Goal: Transaction & Acquisition: Purchase product/service

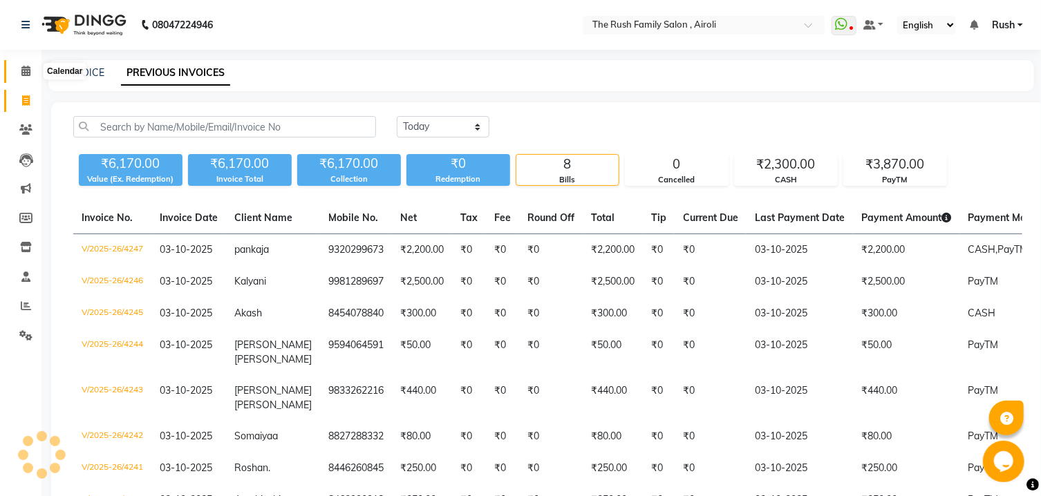
click at [21, 76] on icon at bounding box center [25, 71] width 9 height 10
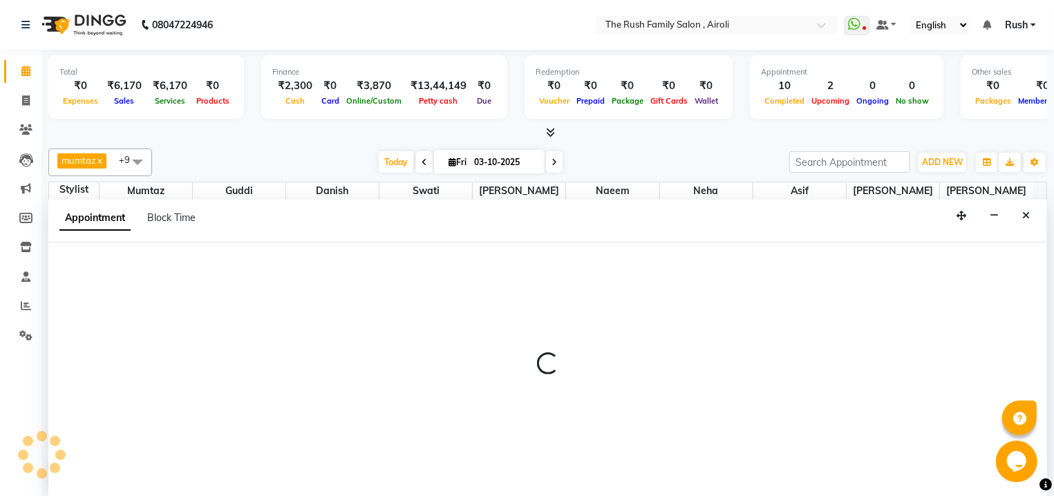
scroll to position [1, 0]
select select "60158"
select select "tentative"
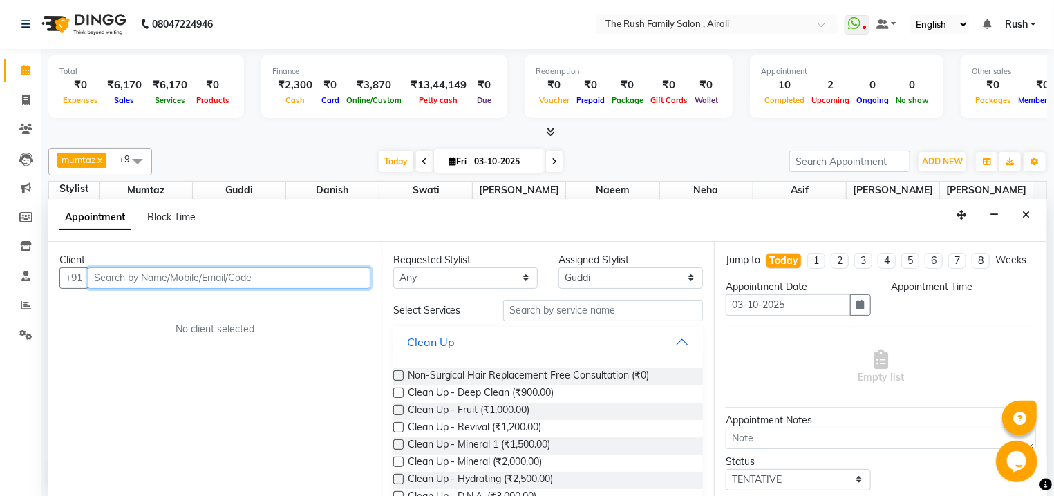
select select "555"
click at [114, 271] on input "text" at bounding box center [229, 277] width 283 height 21
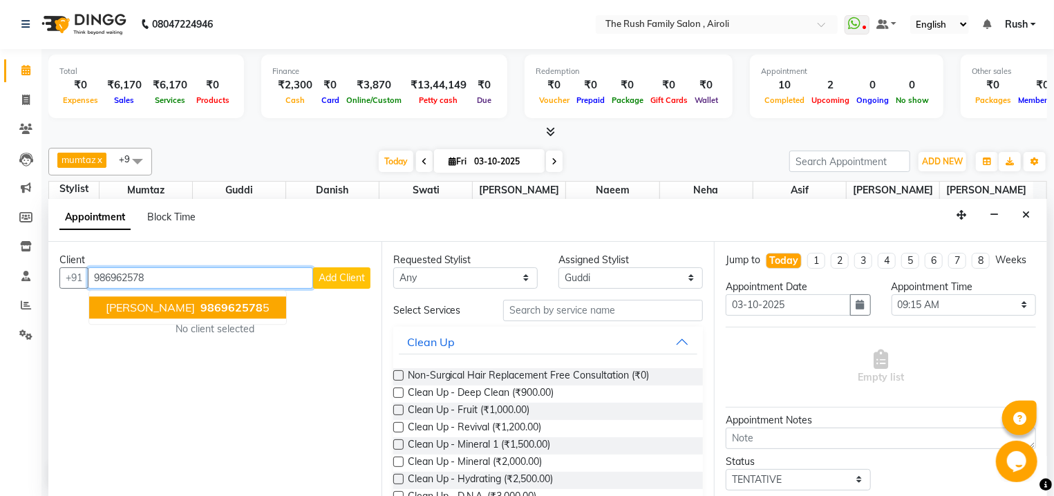
click at [207, 302] on span "986962578" at bounding box center [231, 308] width 62 height 14
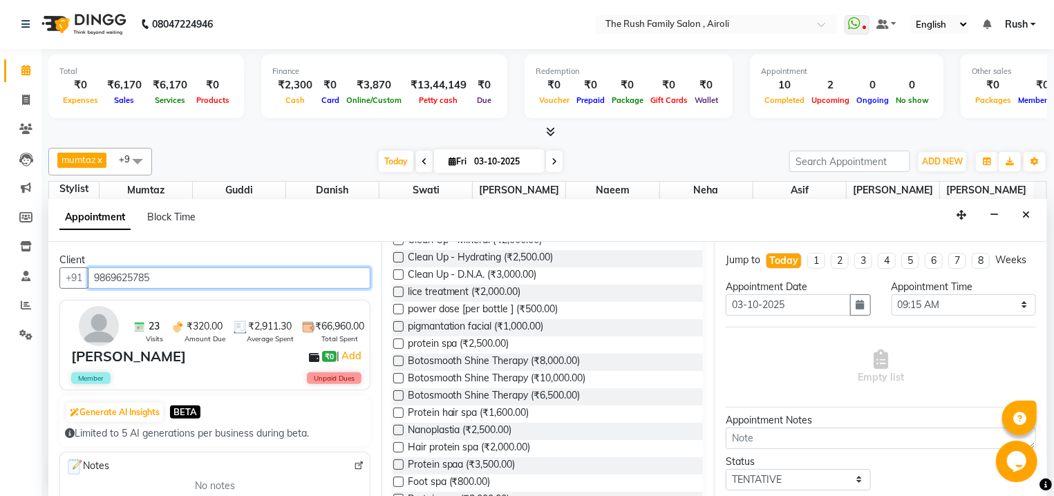
scroll to position [0, 0]
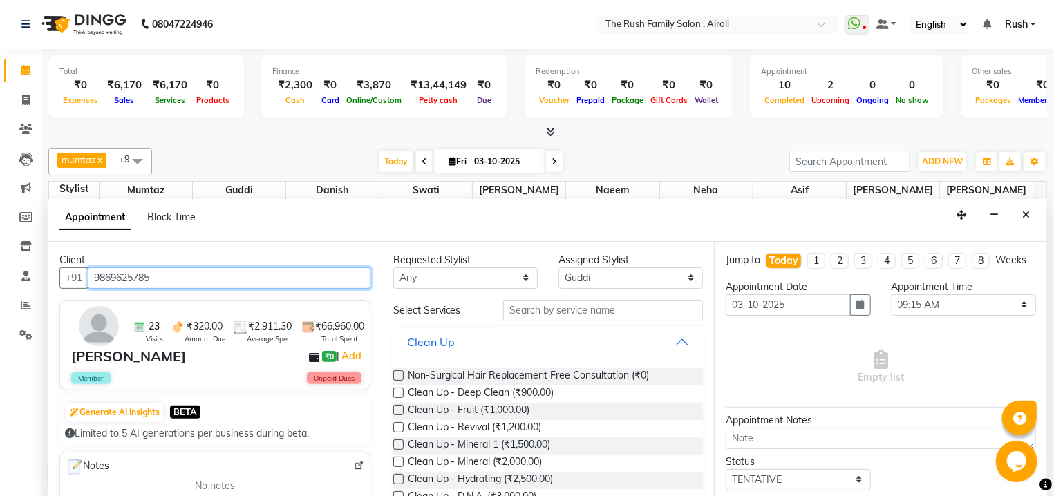
type input "9869625785"
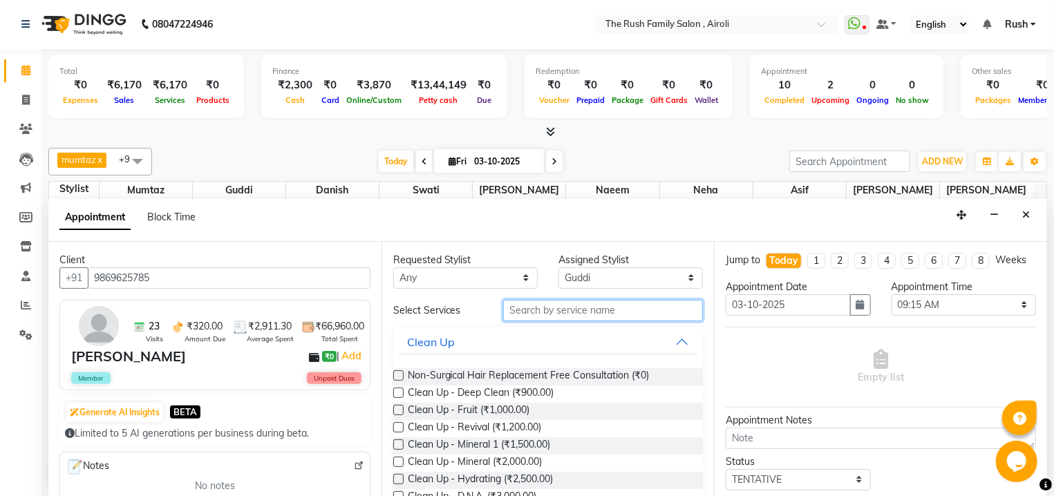
click at [547, 315] on input "text" at bounding box center [603, 310] width 200 height 21
click option "Guddi" at bounding box center [0, 0] width 0 height 0
click at [579, 307] on input "text" at bounding box center [603, 310] width 200 height 21
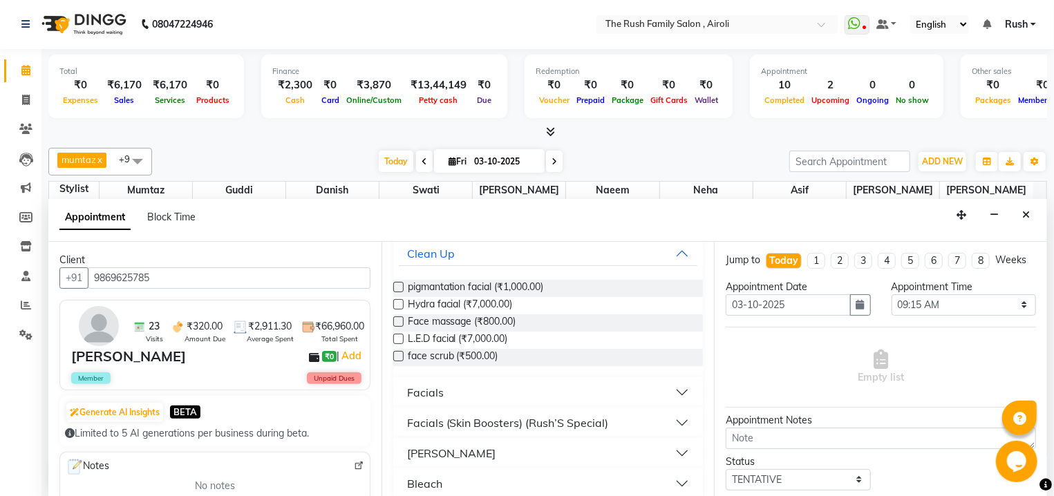
scroll to position [148, 0]
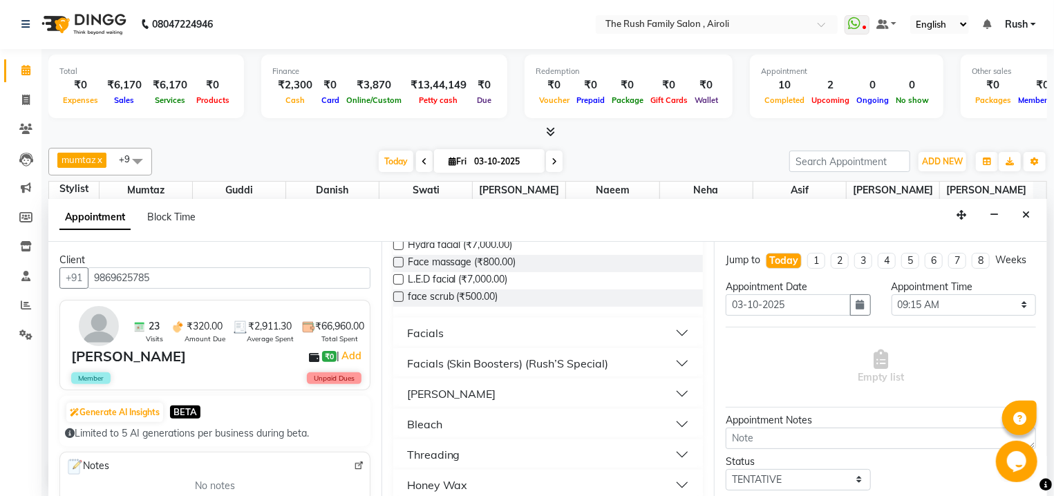
type input "fac"
click at [530, 330] on button "Facials" at bounding box center [548, 333] width 299 height 25
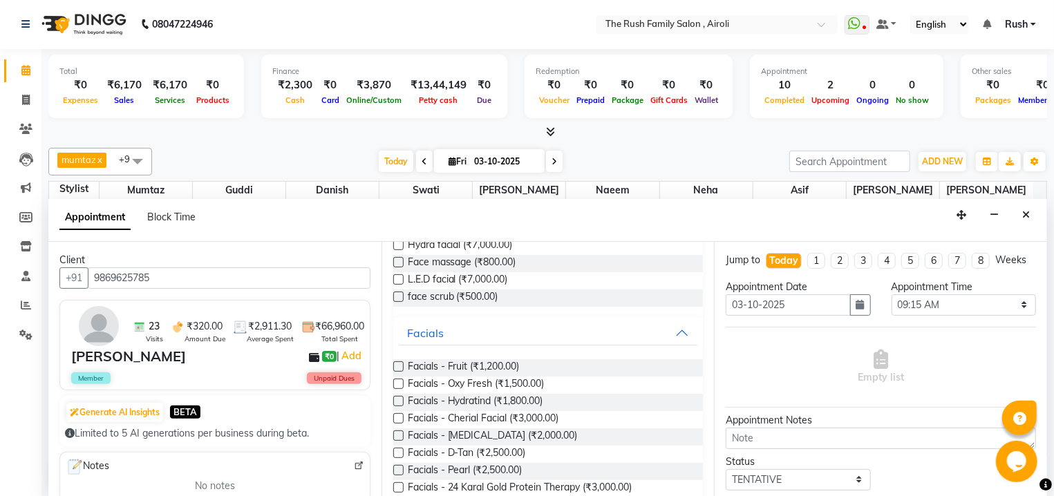
click at [395, 399] on label at bounding box center [398, 401] width 10 height 10
click at [395, 399] on input "checkbox" at bounding box center [397, 402] width 9 height 9
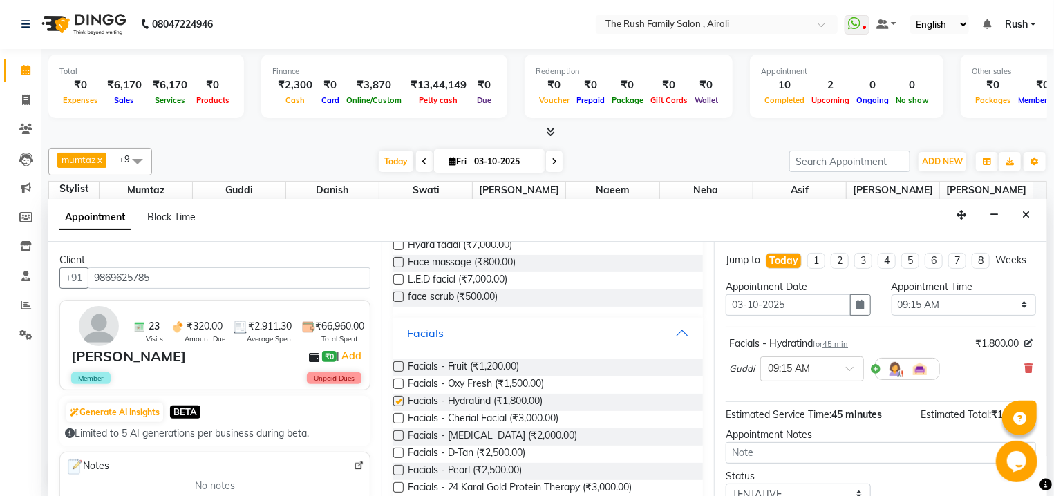
checkbox input "false"
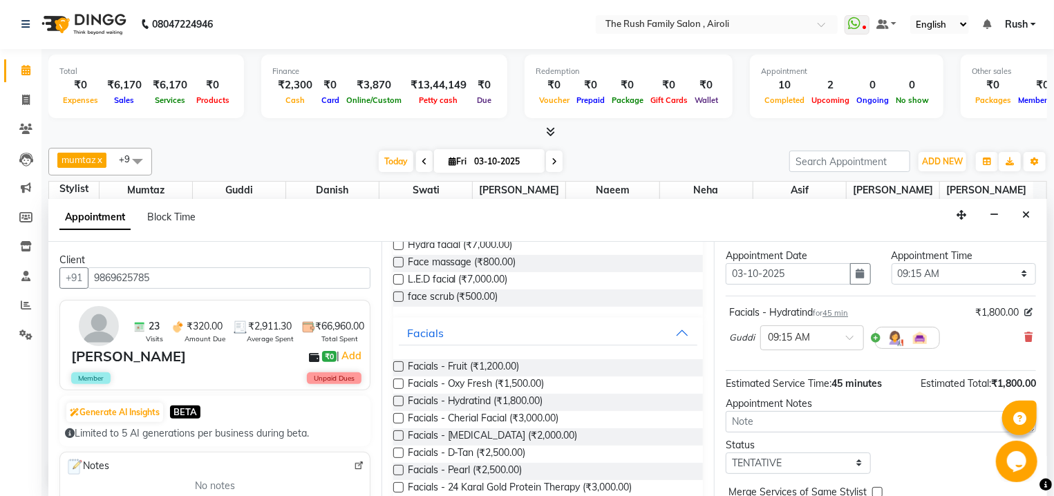
scroll to position [0, 0]
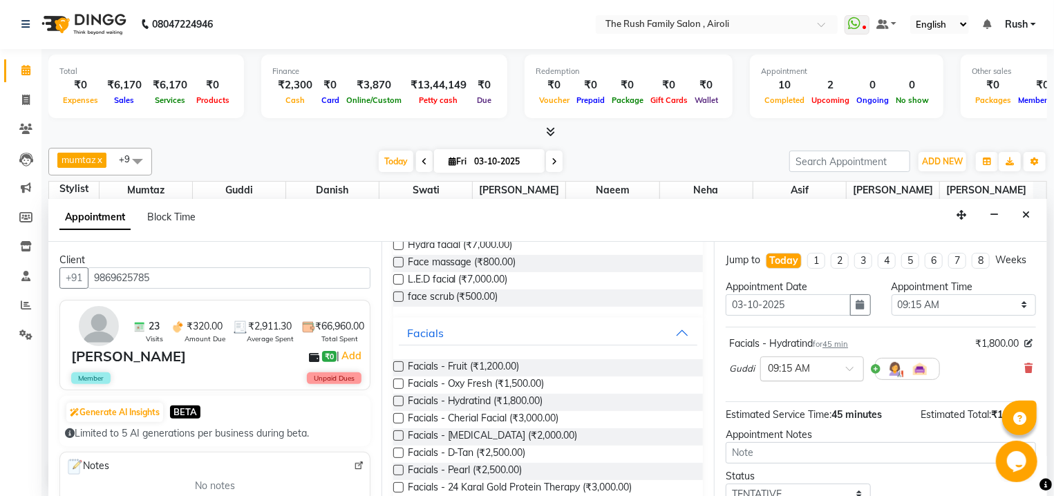
click at [849, 380] on span at bounding box center [854, 373] width 17 height 15
click at [787, 444] on div "04:30 PM" at bounding box center [812, 435] width 102 height 26
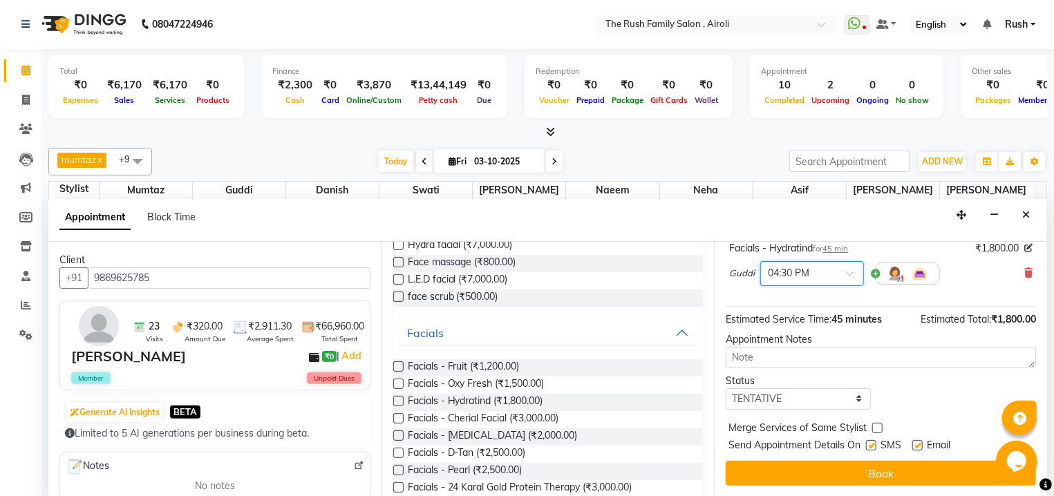
scroll to position [109, 0]
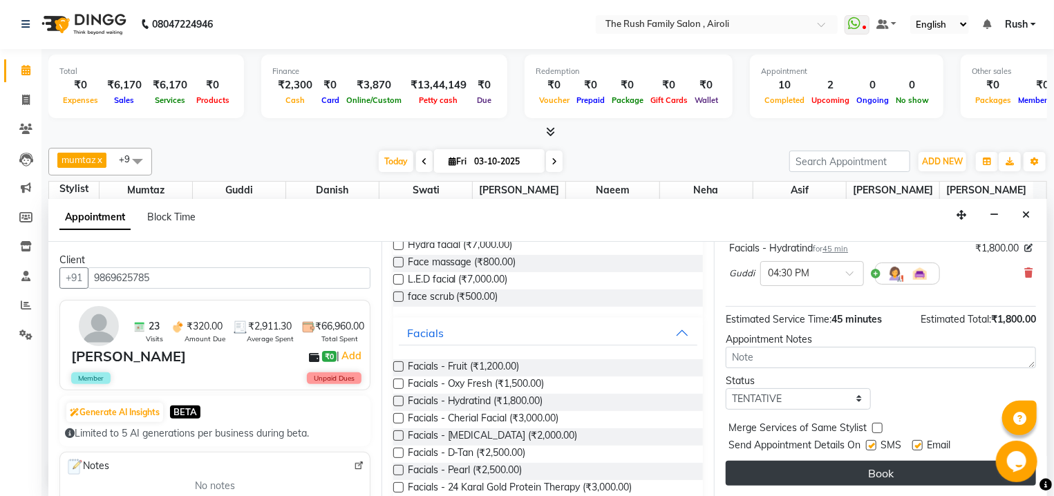
click at [831, 466] on button "Book" at bounding box center [881, 473] width 310 height 25
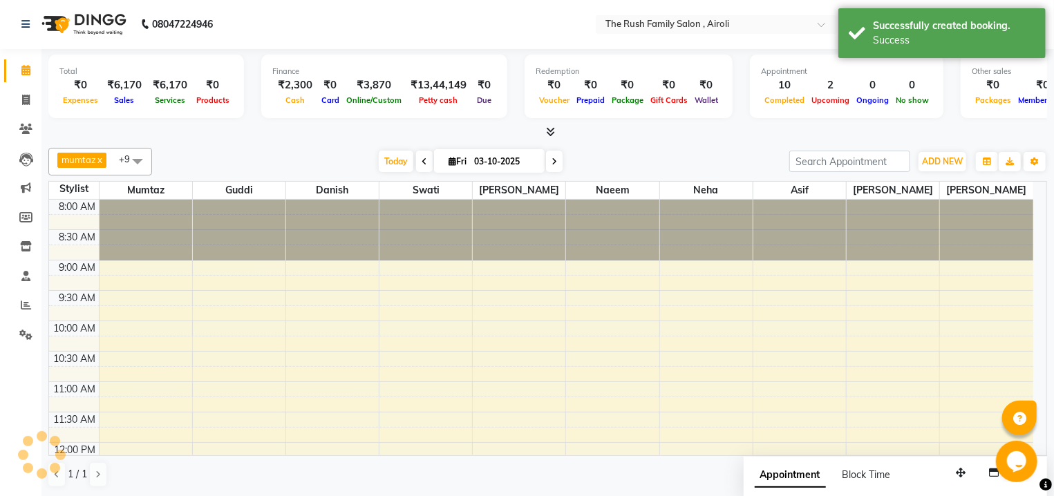
scroll to position [0, 0]
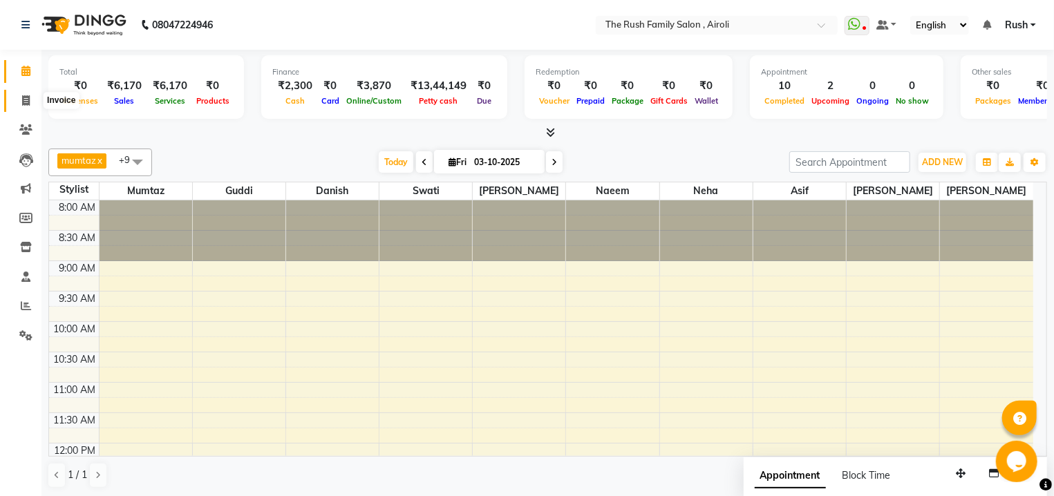
click at [26, 104] on icon at bounding box center [26, 100] width 8 height 10
select select "5419"
select select "service"
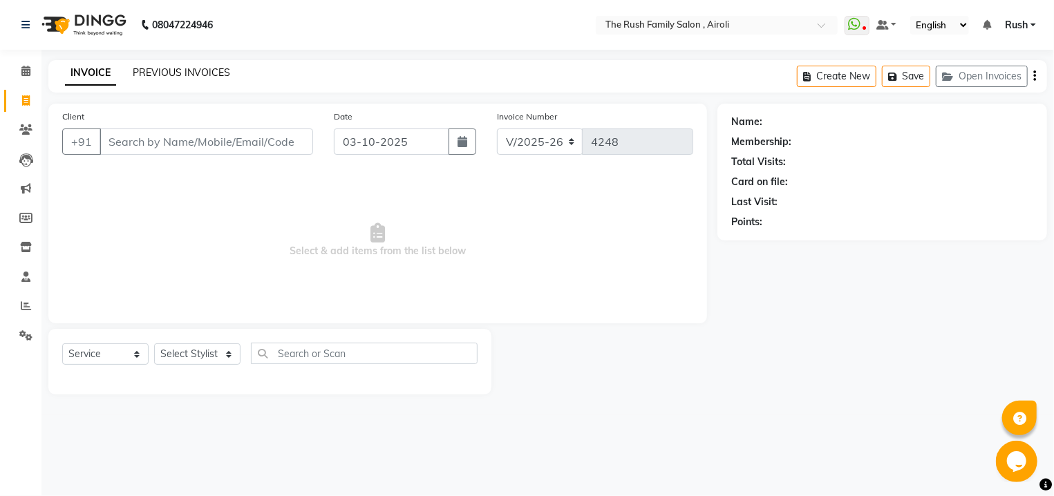
click at [172, 71] on link "PREVIOUS INVOICES" at bounding box center [181, 72] width 97 height 12
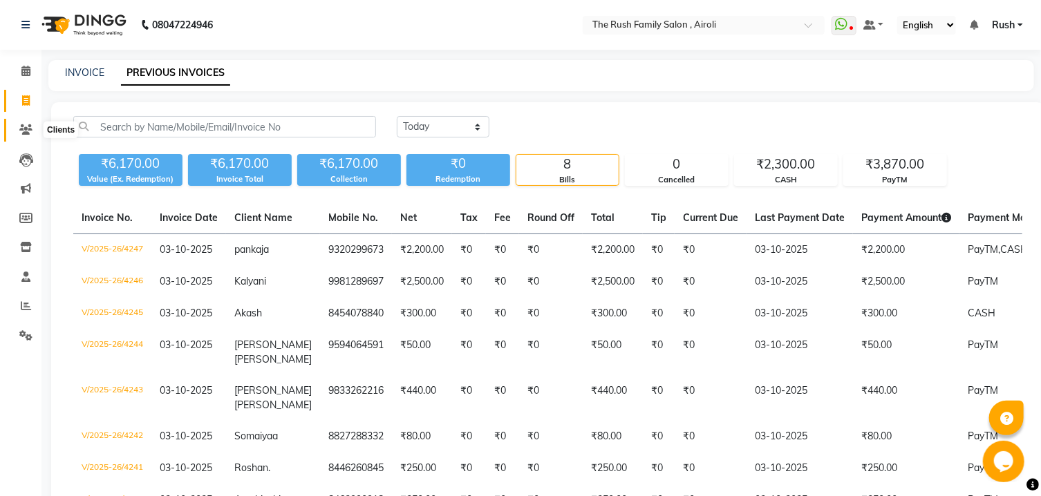
click at [26, 135] on icon at bounding box center [25, 129] width 13 height 10
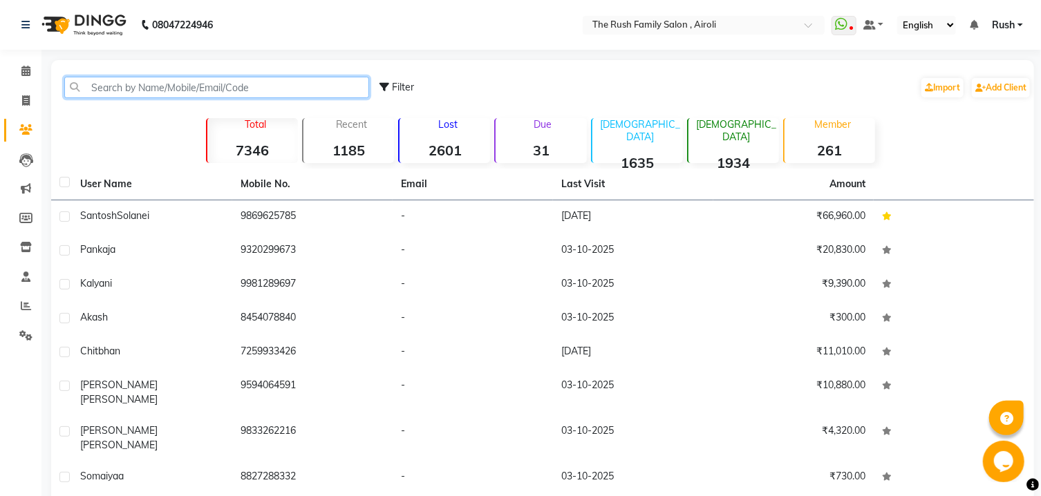
click at [171, 90] on input "text" at bounding box center [216, 87] width 305 height 21
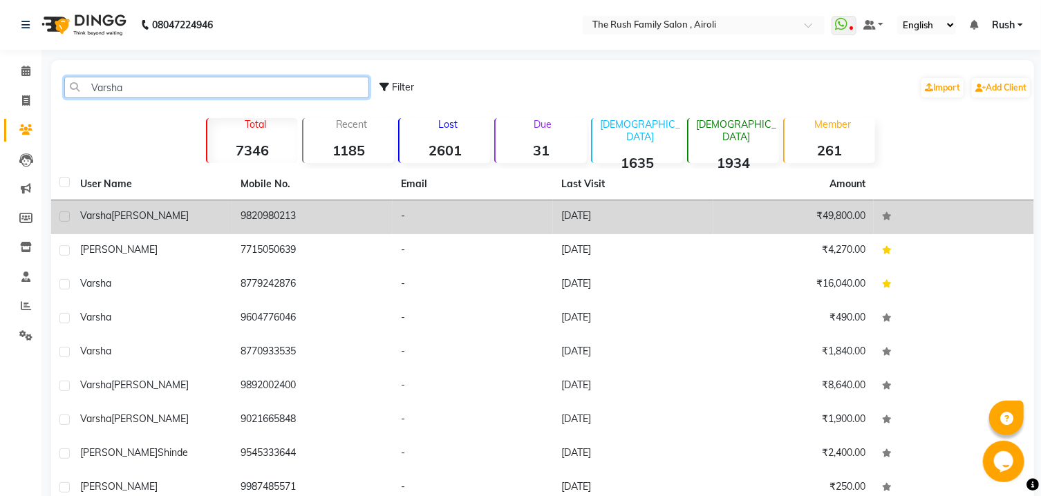
type input "Varsha"
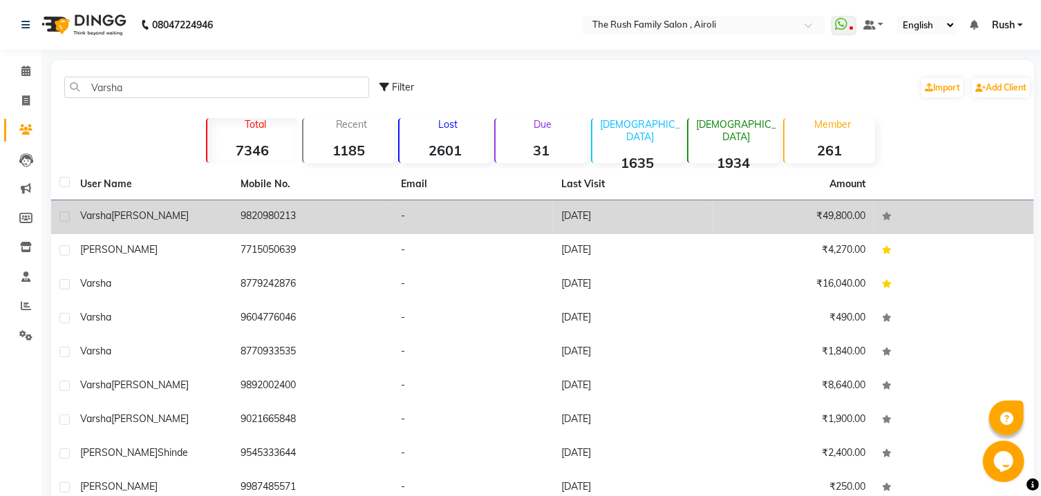
click at [144, 213] on span "[PERSON_NAME]" at bounding box center [149, 215] width 77 height 12
click at [144, 213] on td "Varsha NABAR" at bounding box center [152, 217] width 160 height 34
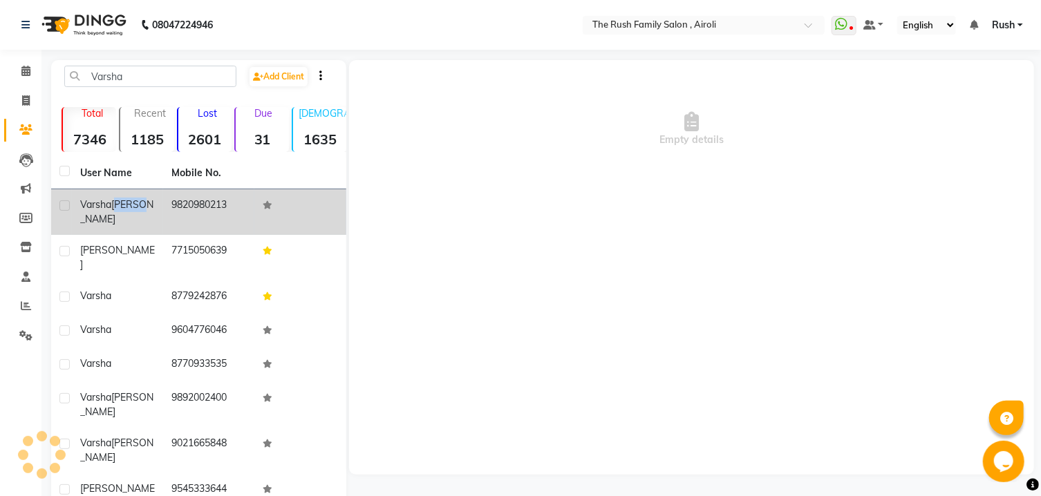
click at [144, 213] on td "Varsha NABAR" at bounding box center [117, 212] width 91 height 46
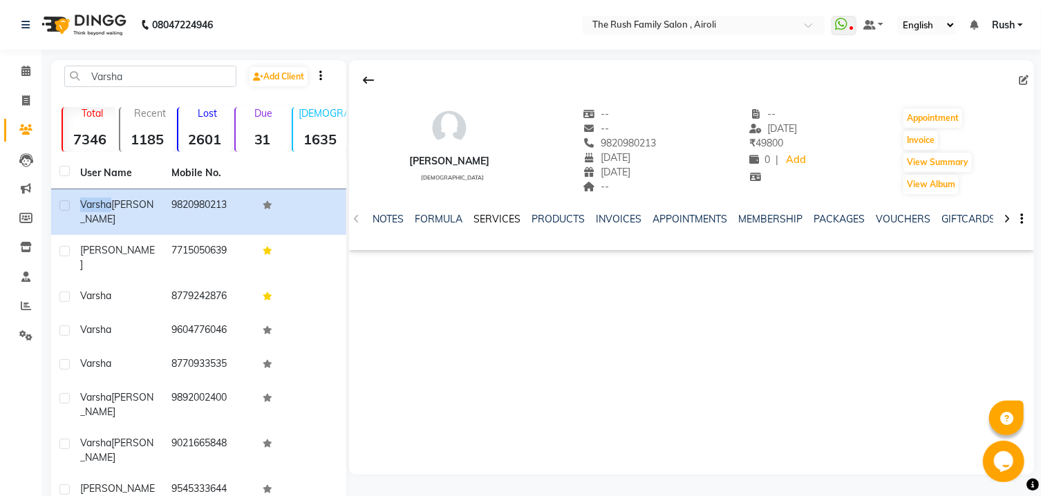
click at [485, 221] on link "SERVICES" at bounding box center [497, 219] width 47 height 12
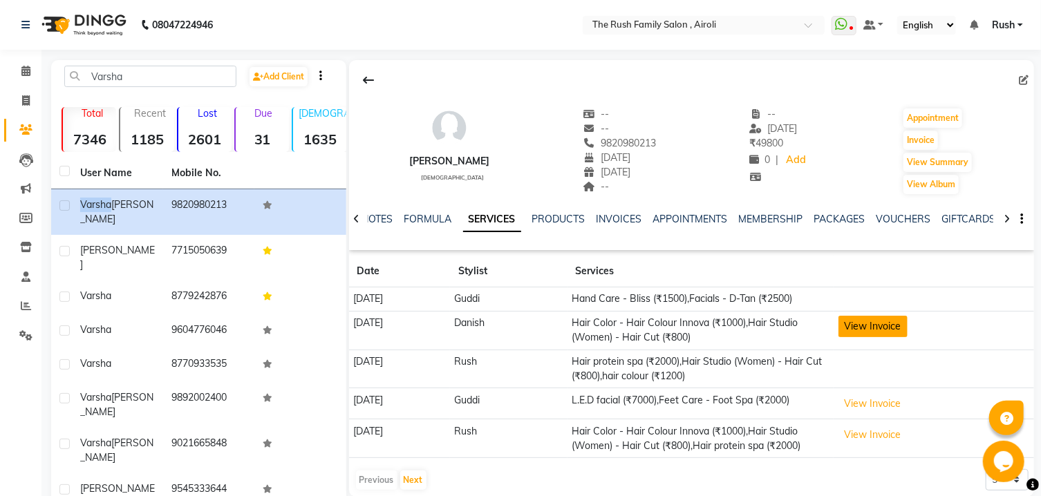
click at [874, 332] on button "View Invoice" at bounding box center [872, 326] width 69 height 21
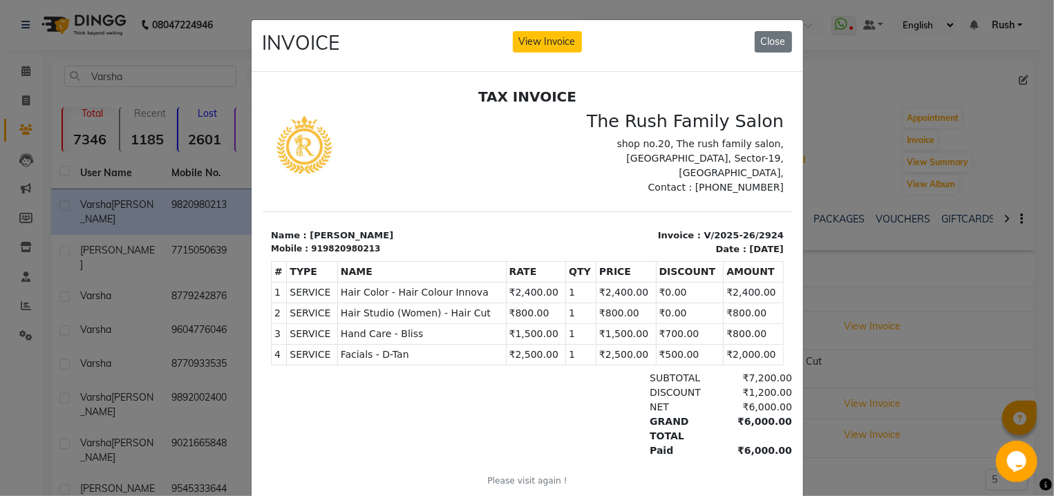
click at [357, 242] on div "919820980213" at bounding box center [344, 248] width 69 height 12
copy div "919820980213"
click at [778, 38] on button "Close" at bounding box center [773, 41] width 37 height 21
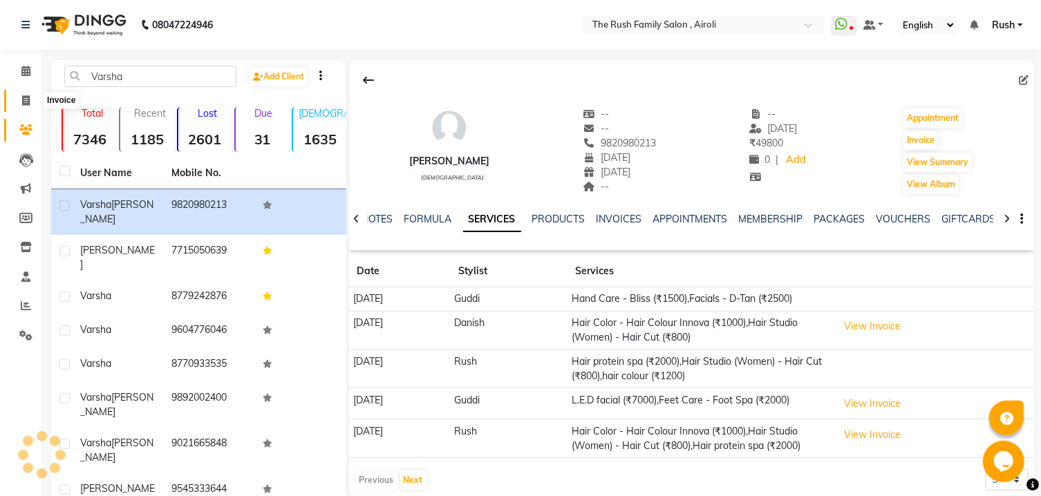
click at [21, 101] on span at bounding box center [26, 101] width 24 height 16
select select "5419"
select select "service"
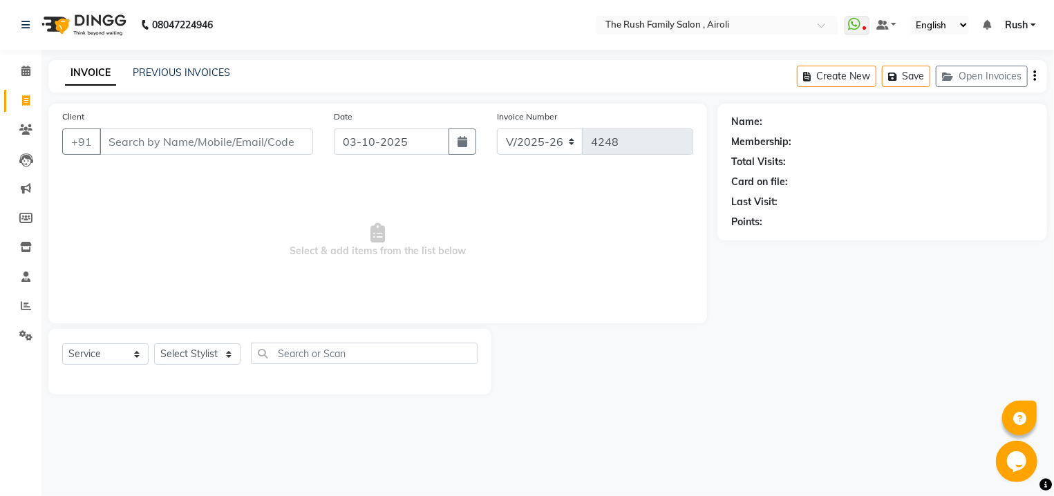
click at [142, 146] on input "Client" at bounding box center [207, 142] width 214 height 26
type input "919820980213"
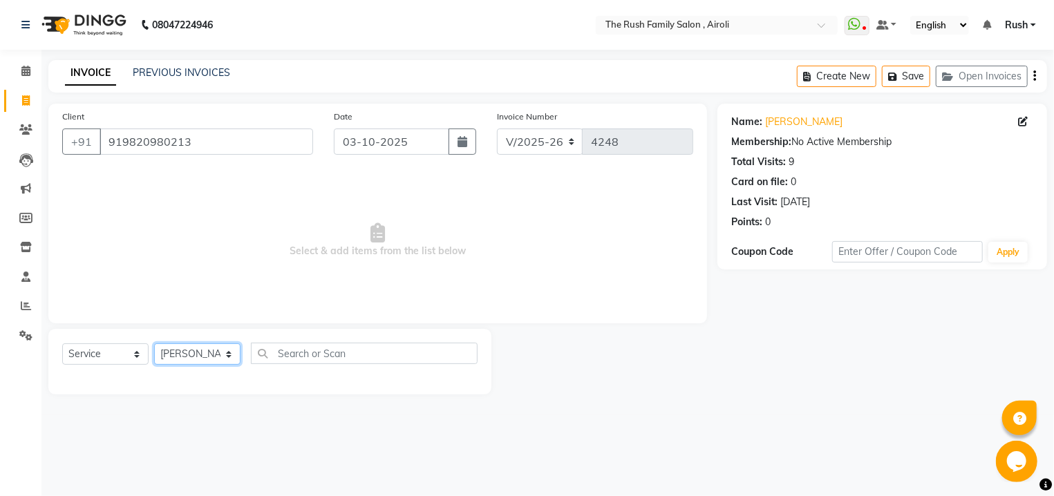
click option "[PERSON_NAME]" at bounding box center [0, 0] width 0 height 0
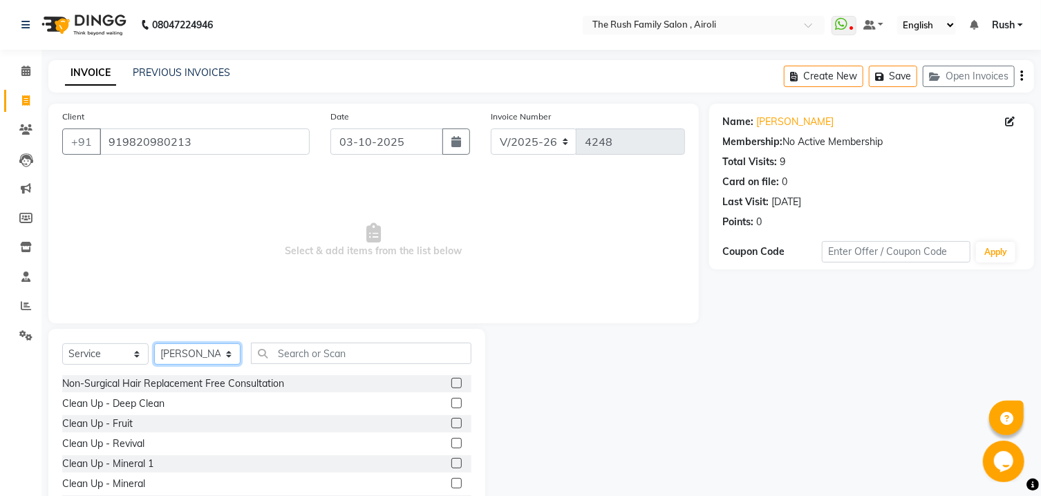
click at [154, 344] on select "Select Stylist [PERSON_NAME] [PERSON_NAME] Danish D.C Guddi [PERSON_NAME] [PERS…" at bounding box center [197, 354] width 86 height 21
select select "60158"
click option "Guddi" at bounding box center [0, 0] width 0 height 0
click at [318, 356] on input "text" at bounding box center [361, 353] width 220 height 21
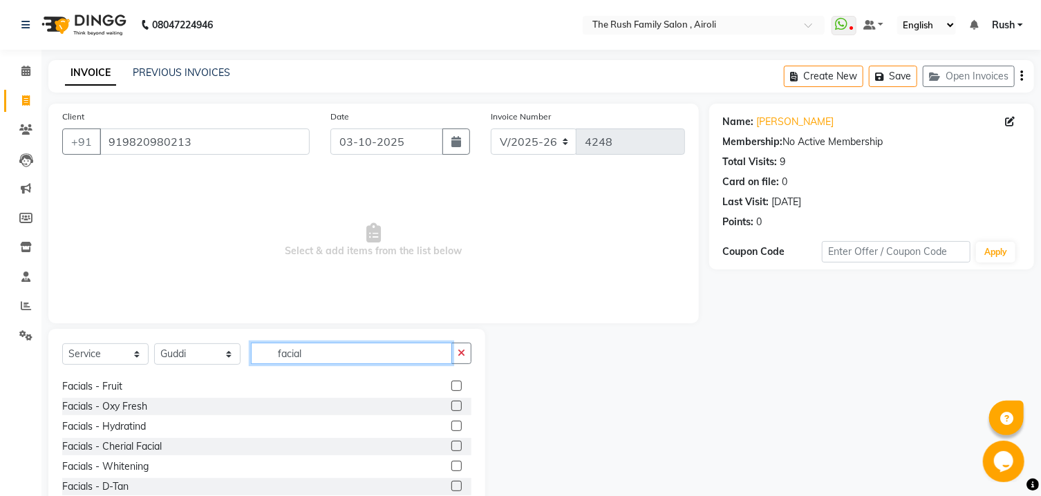
scroll to position [74, 0]
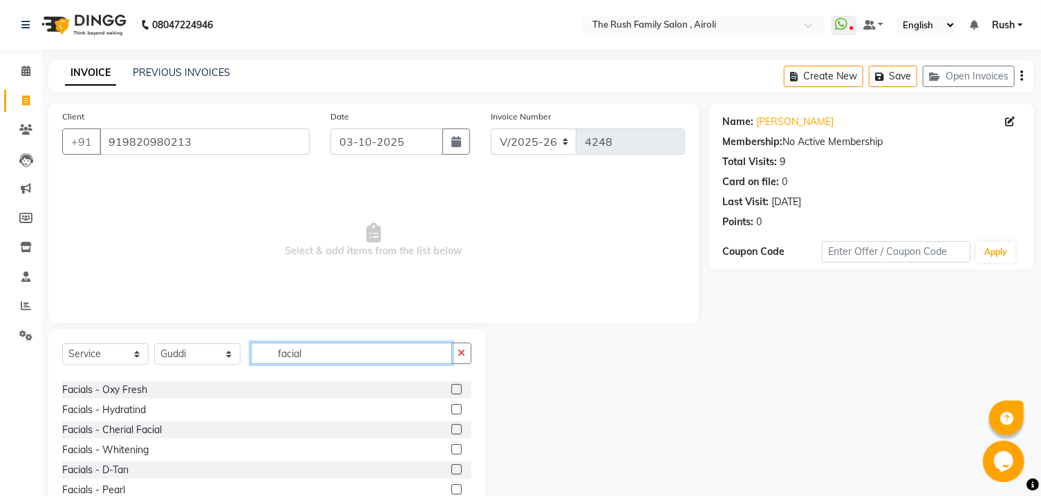
type input "facial"
click at [451, 449] on label at bounding box center [456, 449] width 10 height 10
click at [451, 449] on input "checkbox" at bounding box center [455, 450] width 9 height 9
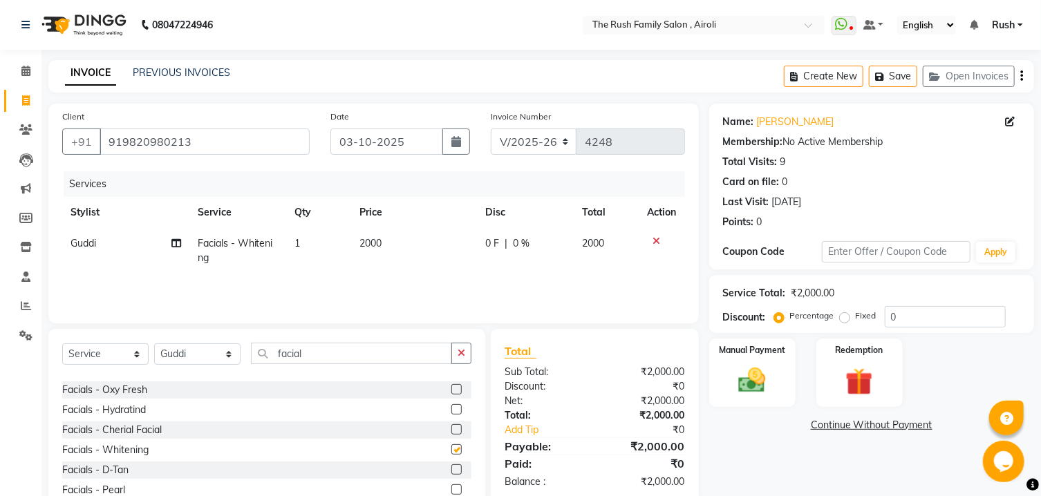
checkbox input "false"
click at [366, 355] on input "facial" at bounding box center [351, 353] width 201 height 21
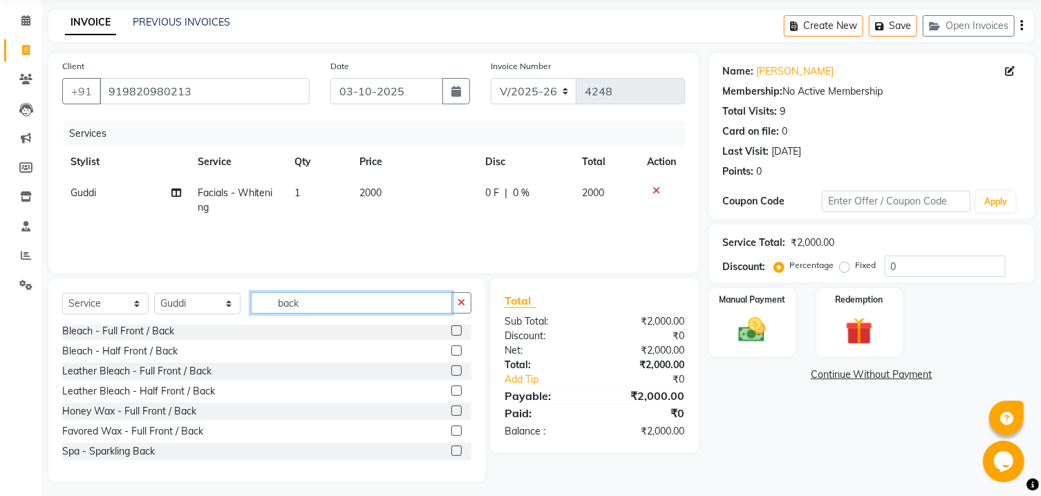
scroll to position [57, 0]
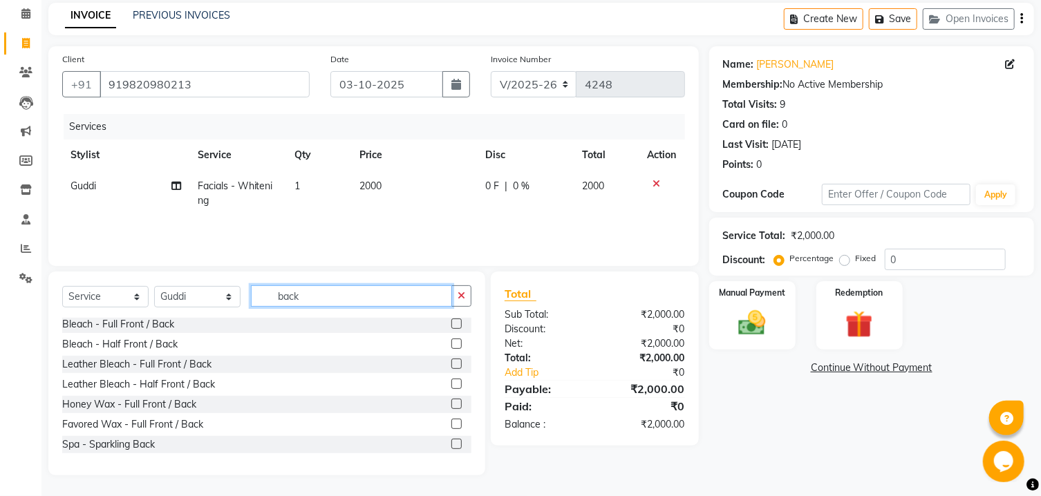
click at [305, 299] on input "back" at bounding box center [351, 295] width 201 height 21
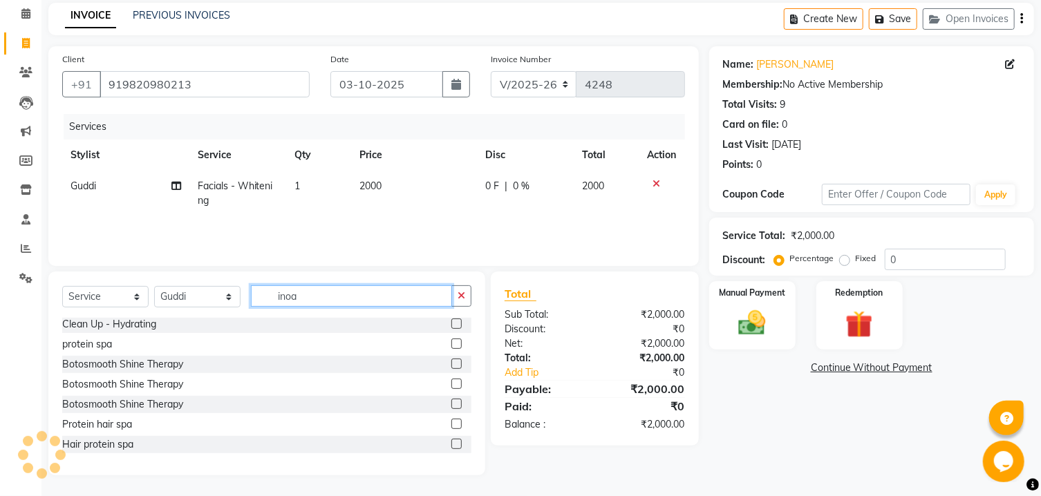
scroll to position [28, 0]
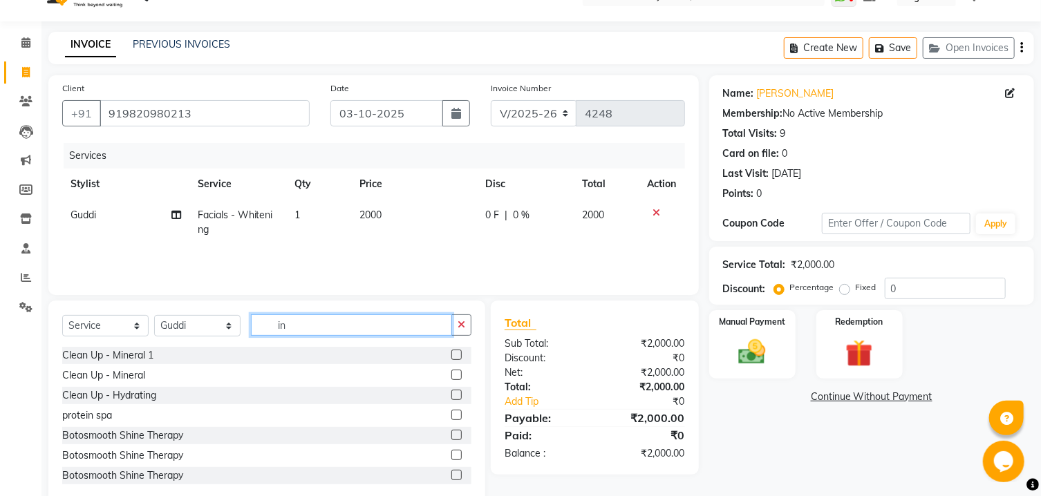
type input "i"
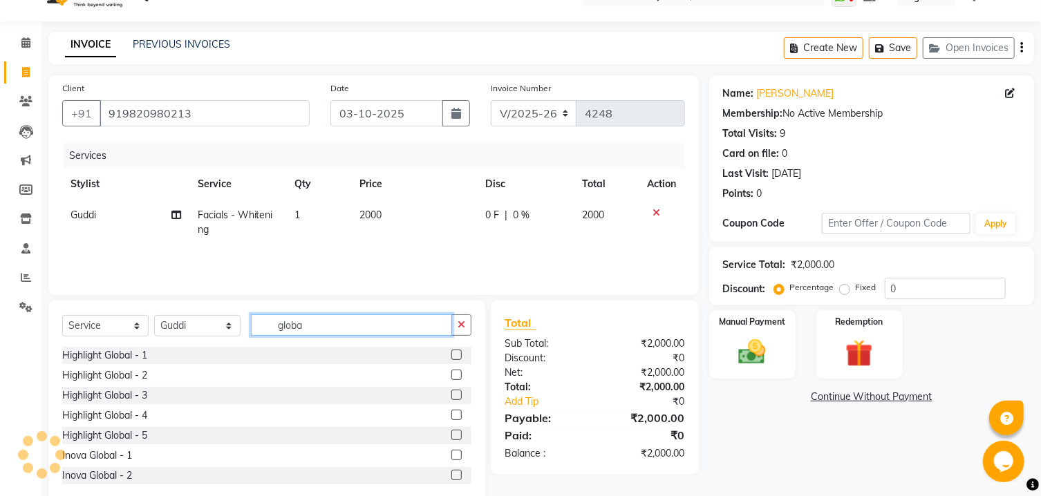
type input "globa"
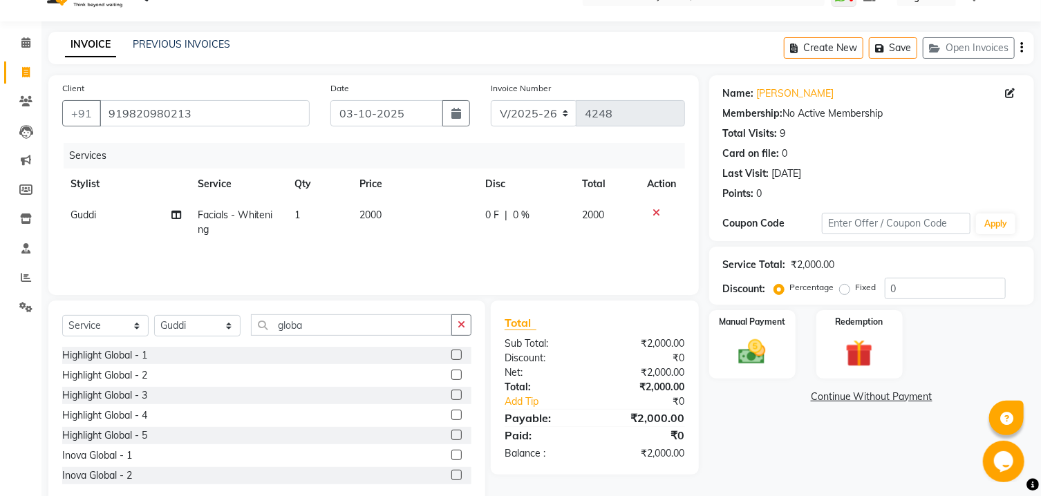
click at [451, 458] on label at bounding box center [456, 455] width 10 height 10
click at [451, 458] on input "checkbox" at bounding box center [455, 455] width 9 height 9
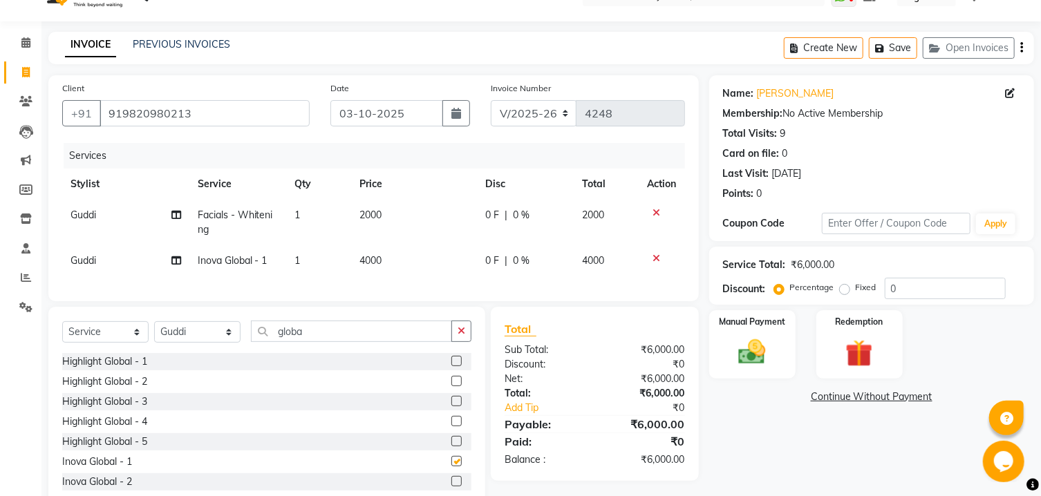
checkbox input "false"
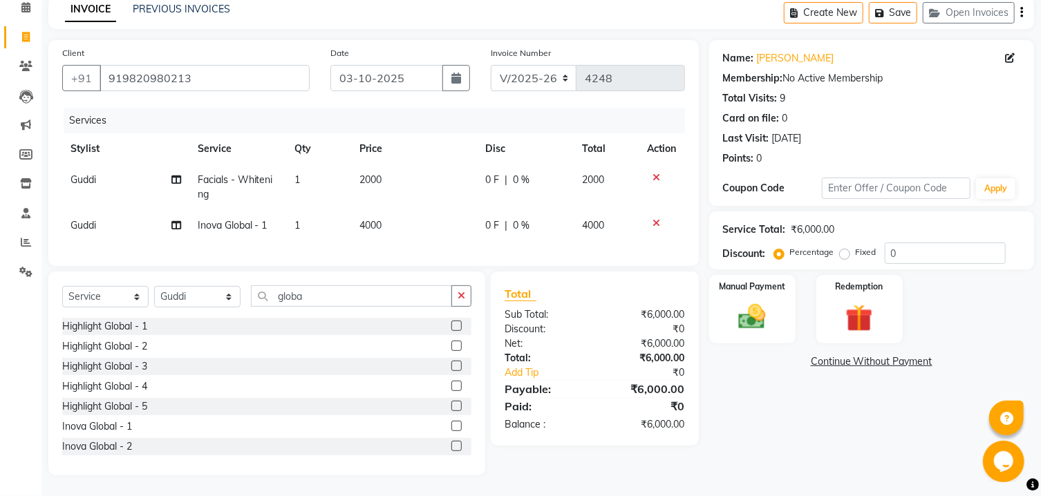
click at [451, 450] on label at bounding box center [456, 446] width 10 height 10
click at [451, 450] on input "checkbox" at bounding box center [455, 446] width 9 height 9
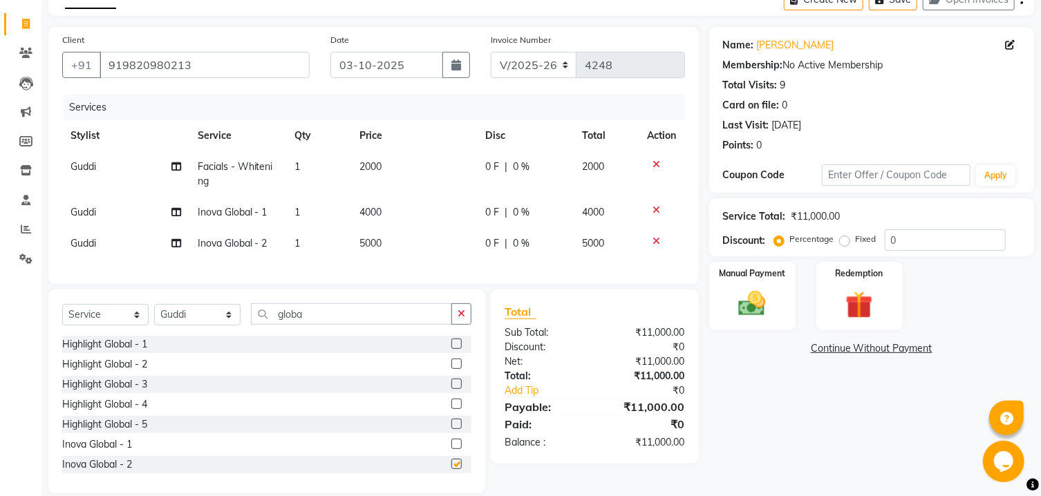
checkbox input "false"
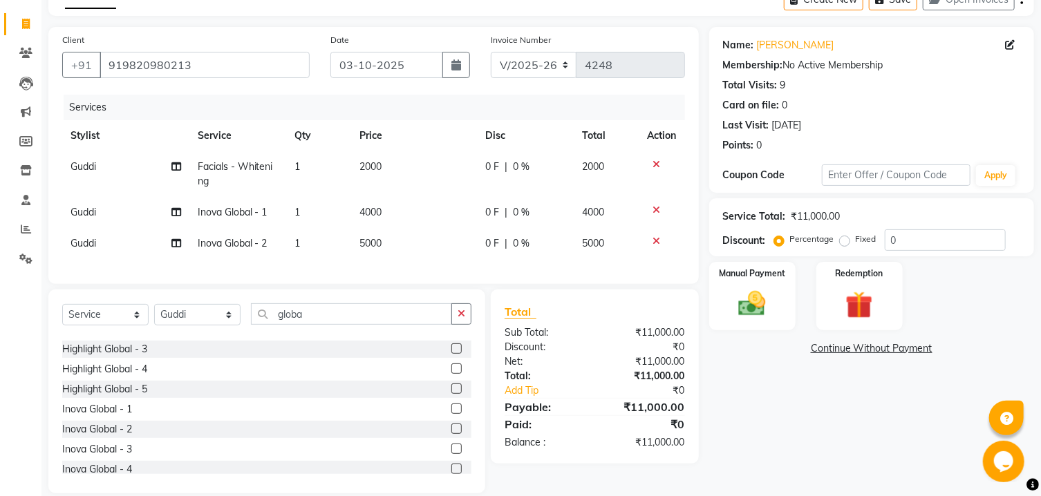
scroll to position [41, 0]
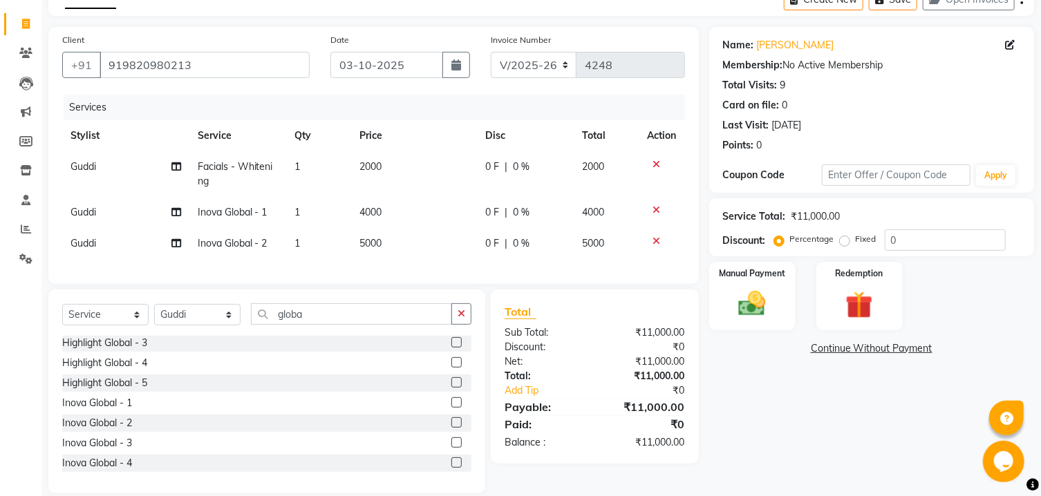
click at [451, 408] on label at bounding box center [456, 402] width 10 height 10
click at [451, 408] on input "checkbox" at bounding box center [455, 403] width 9 height 9
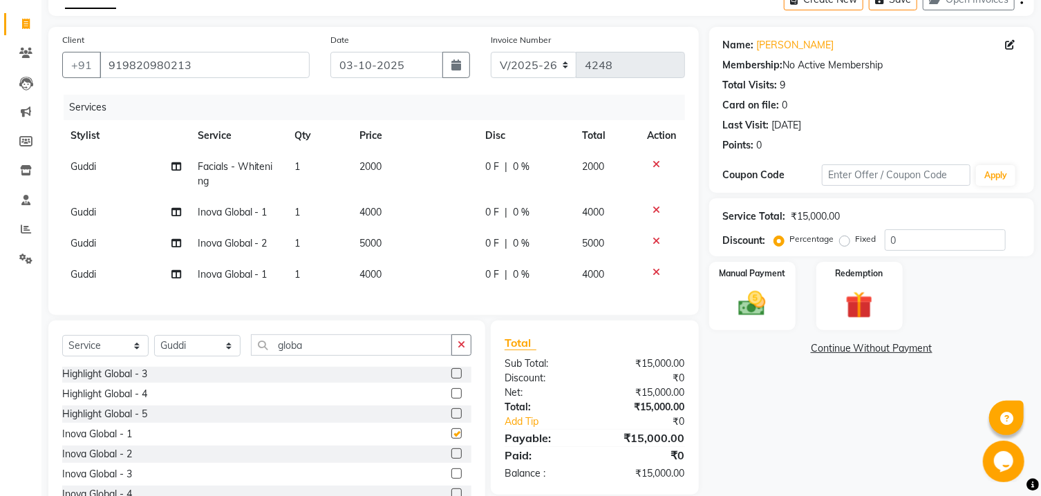
checkbox input "false"
click at [655, 209] on icon at bounding box center [657, 210] width 8 height 10
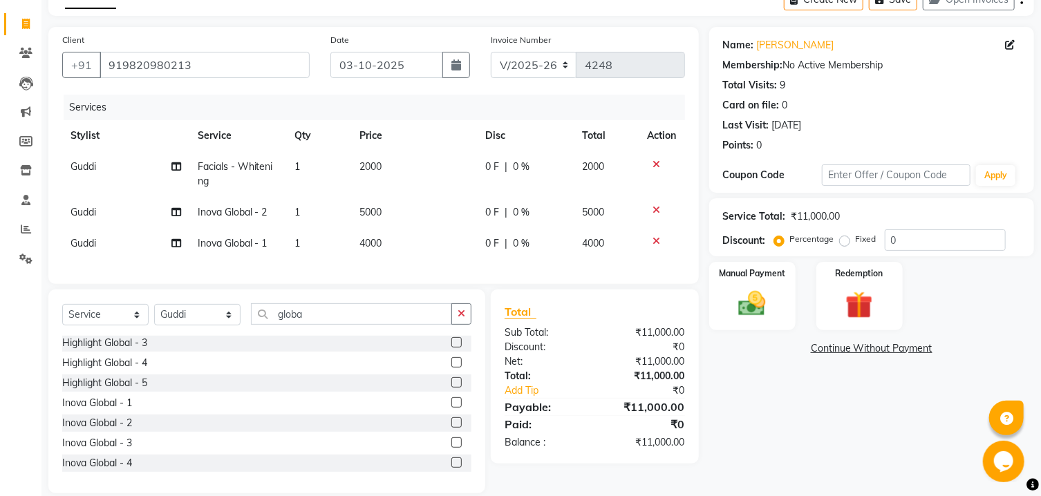
click at [655, 211] on icon at bounding box center [657, 210] width 8 height 10
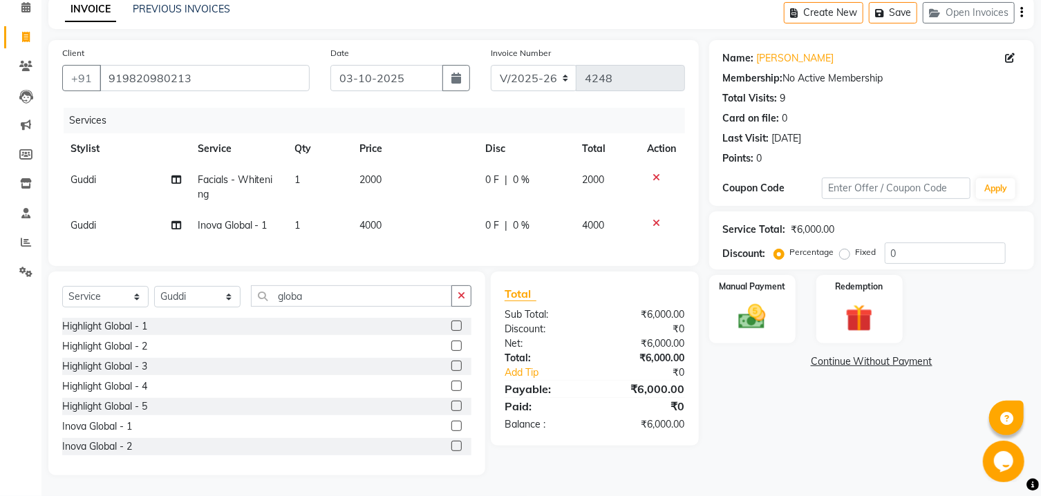
scroll to position [42, 0]
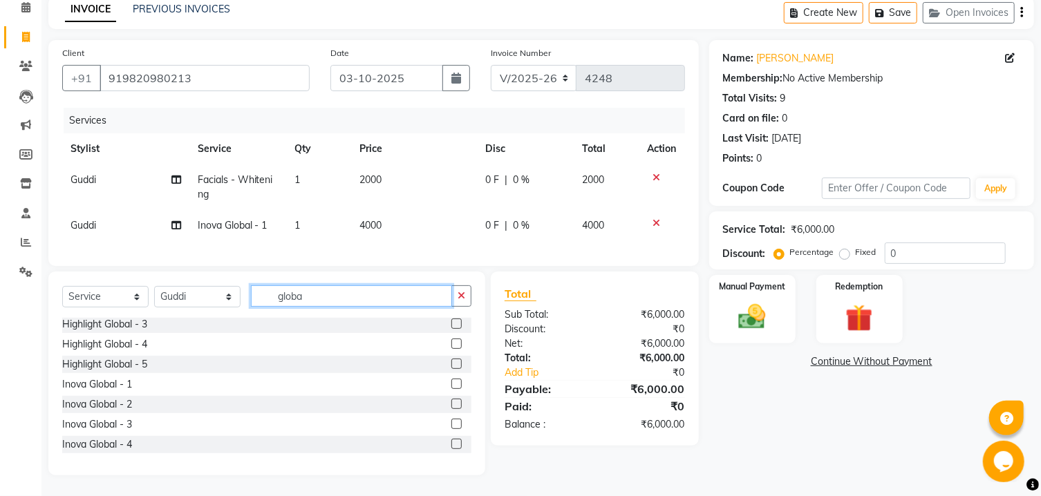
click at [373, 290] on input "globa" at bounding box center [351, 295] width 201 height 21
click at [307, 294] on input "hair" at bounding box center [351, 295] width 201 height 21
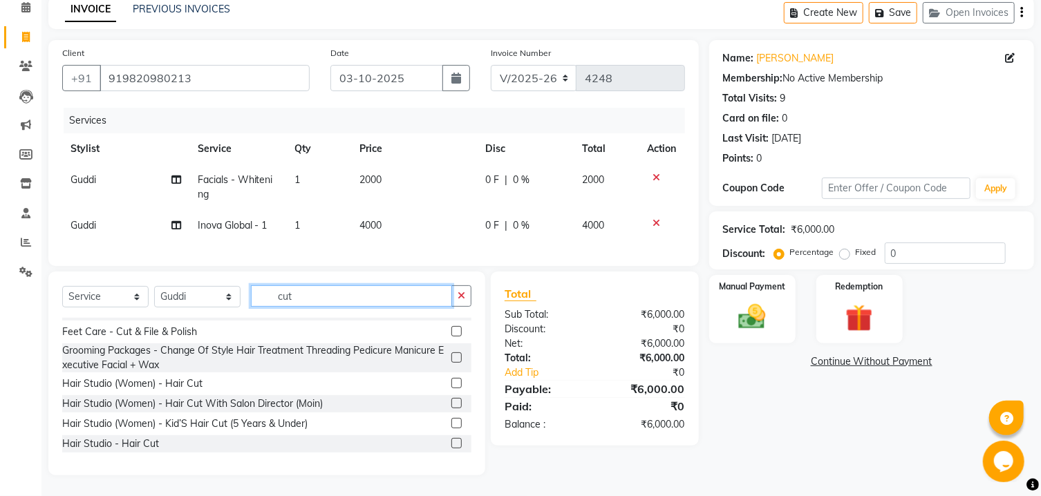
scroll to position [74, 0]
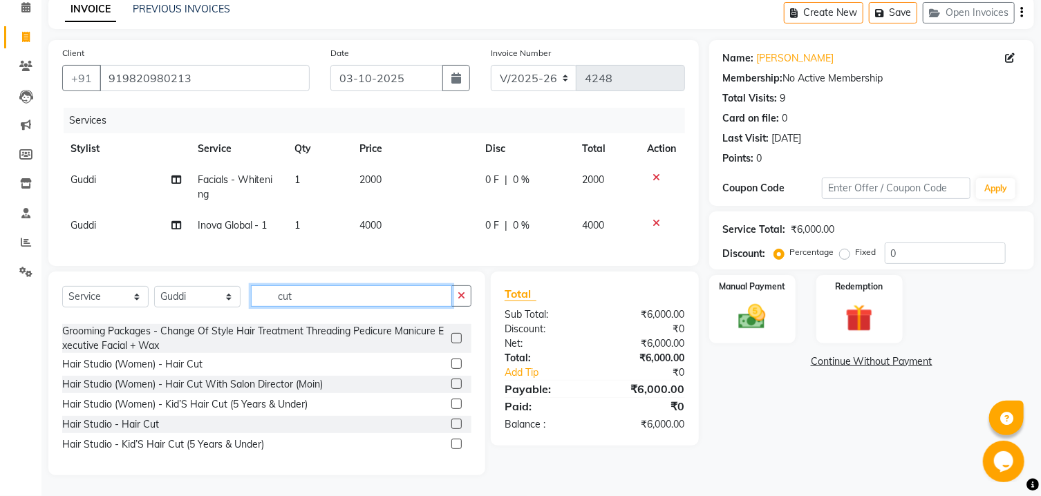
type input "cut"
click at [451, 362] on label at bounding box center [456, 364] width 10 height 10
click at [451, 362] on input "checkbox" at bounding box center [455, 364] width 9 height 9
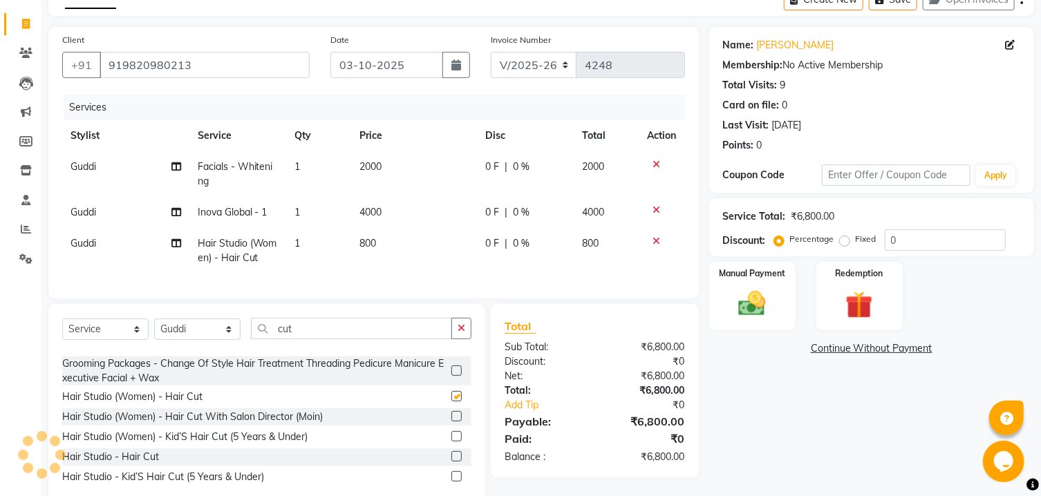
checkbox input "false"
click at [352, 338] on input "cut" at bounding box center [351, 328] width 201 height 21
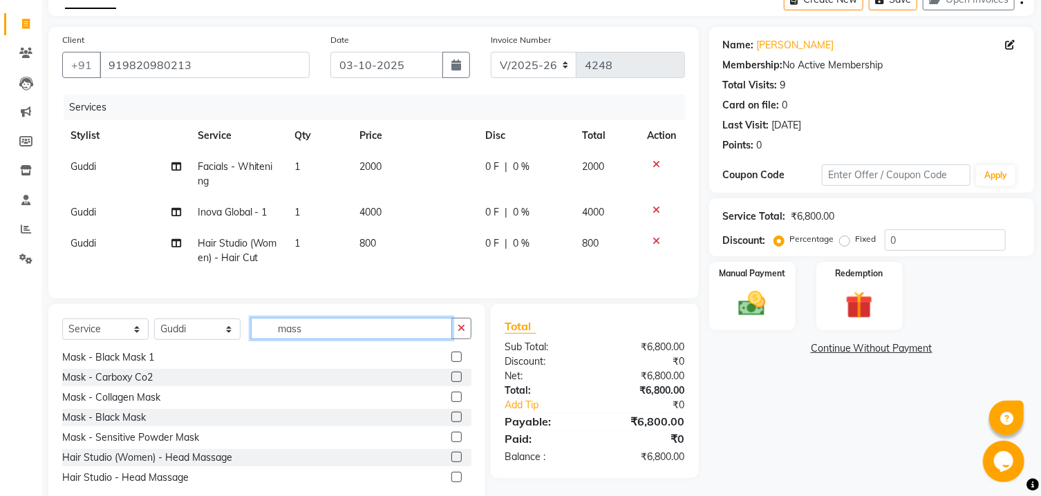
scroll to position [0, 0]
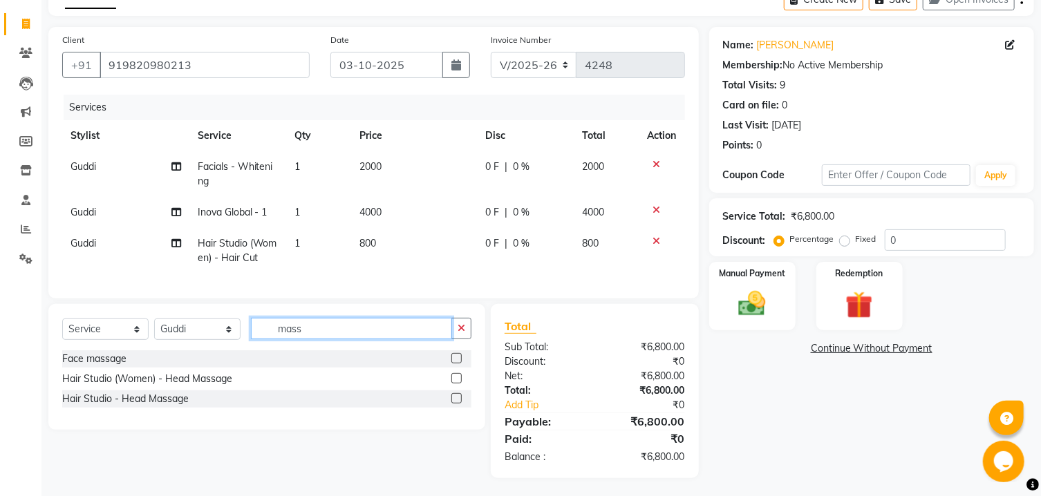
click at [364, 339] on input "mass" at bounding box center [351, 328] width 201 height 21
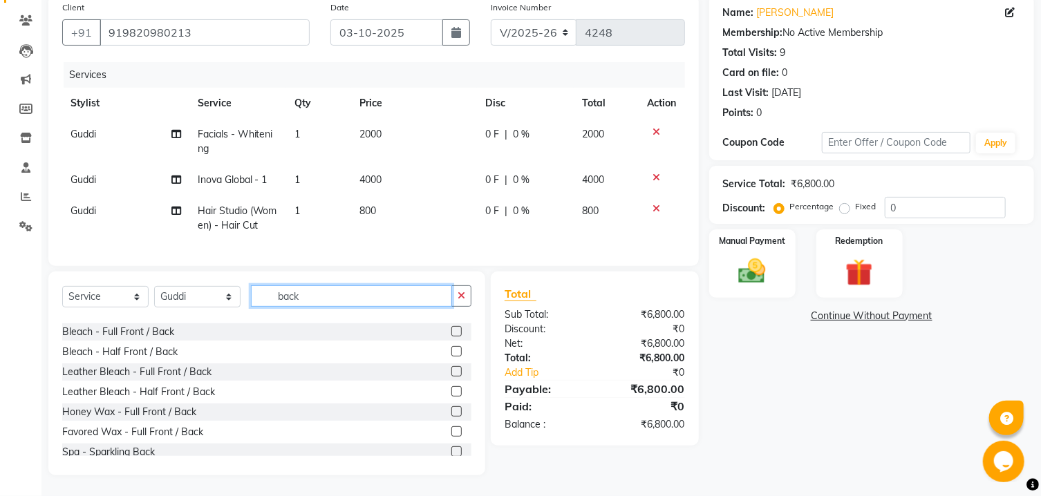
scroll to position [41, 0]
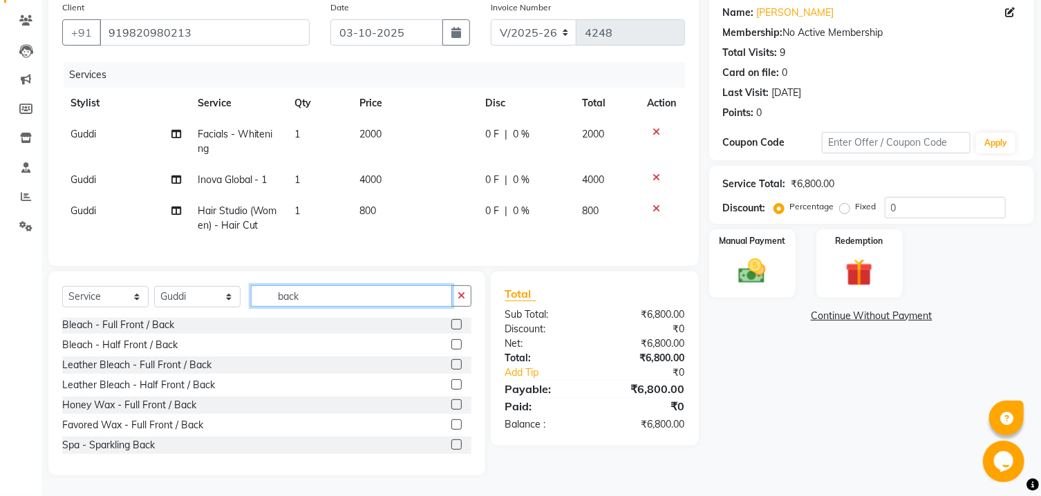
click at [336, 295] on input "back" at bounding box center [351, 295] width 201 height 21
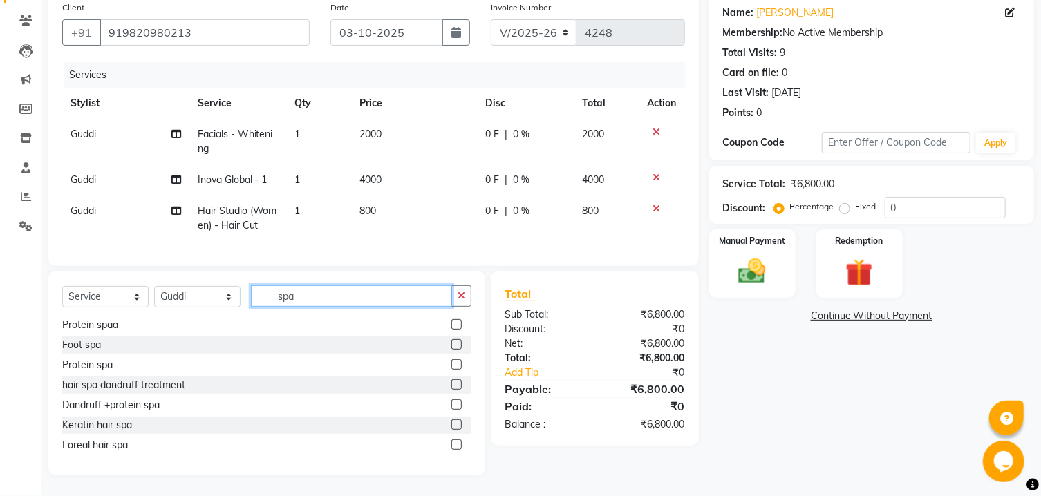
scroll to position [0, 0]
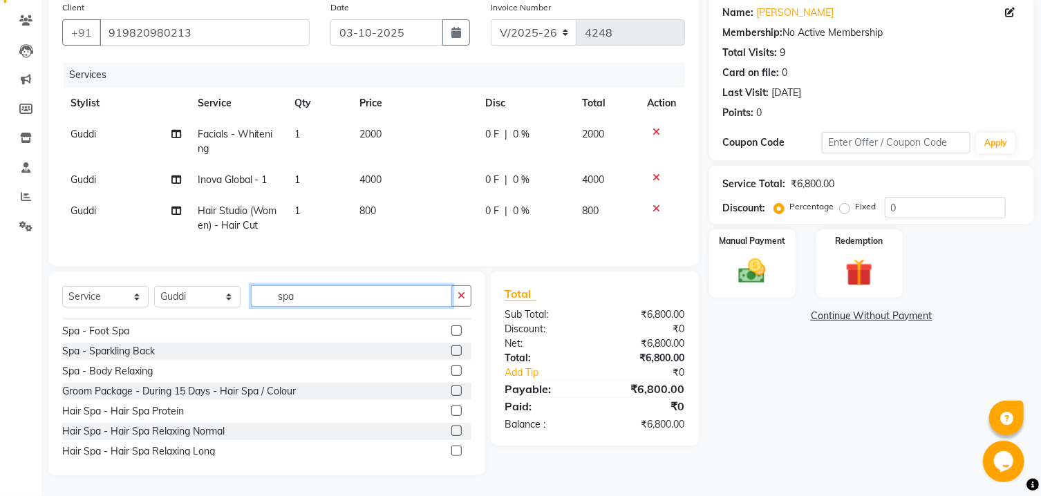
type input "spa"
click at [451, 368] on div at bounding box center [461, 371] width 20 height 17
click at [437, 370] on div "Spa - Body Relaxing" at bounding box center [266, 371] width 409 height 17
click at [451, 370] on label at bounding box center [456, 371] width 10 height 10
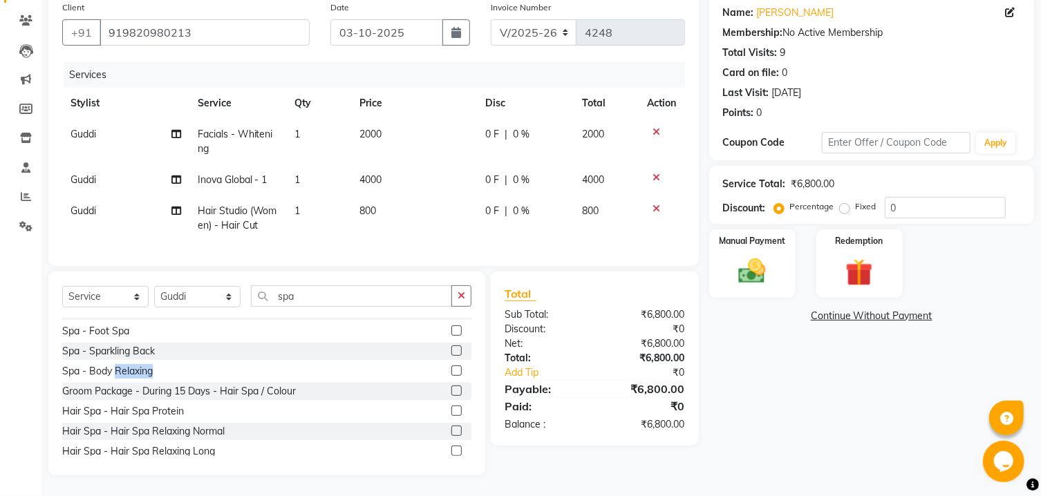
click at [451, 370] on input "checkbox" at bounding box center [455, 371] width 9 height 9
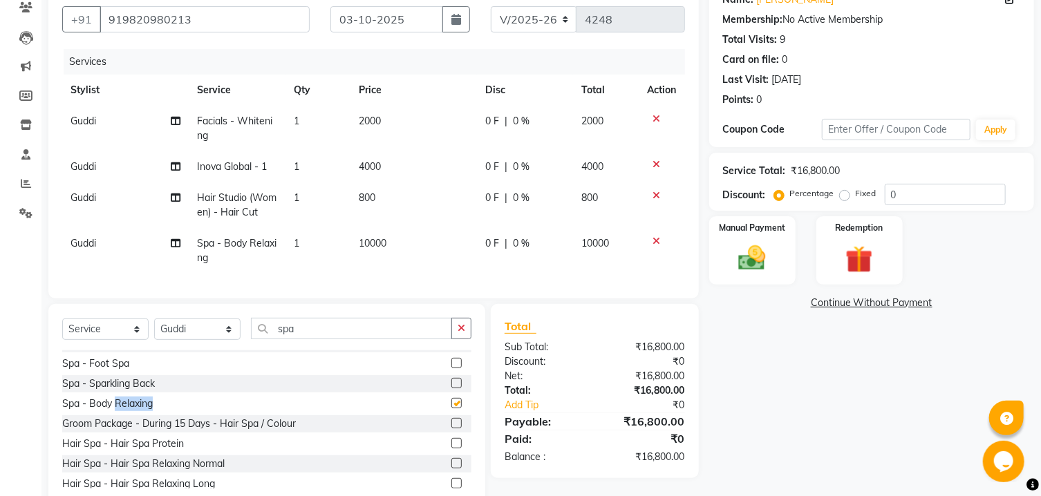
checkbox input "false"
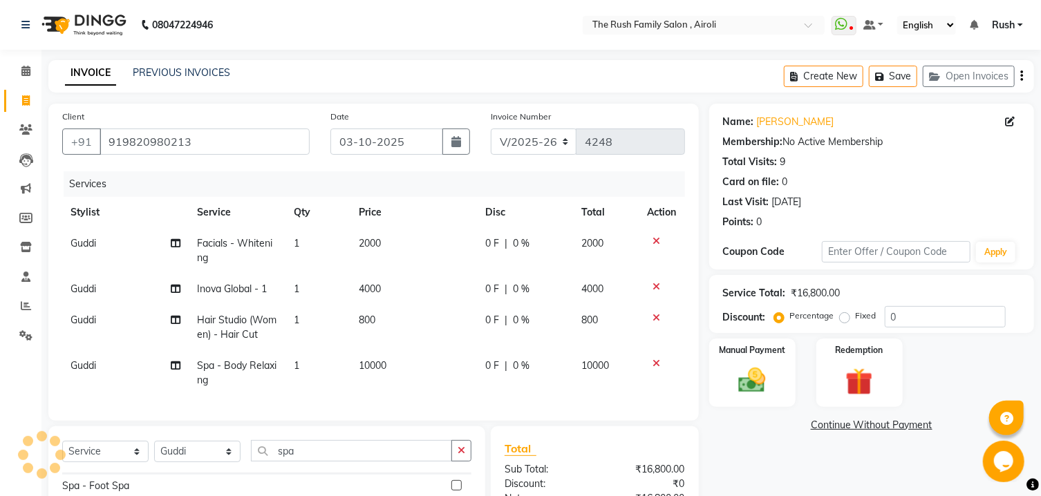
click at [659, 364] on icon at bounding box center [657, 364] width 8 height 10
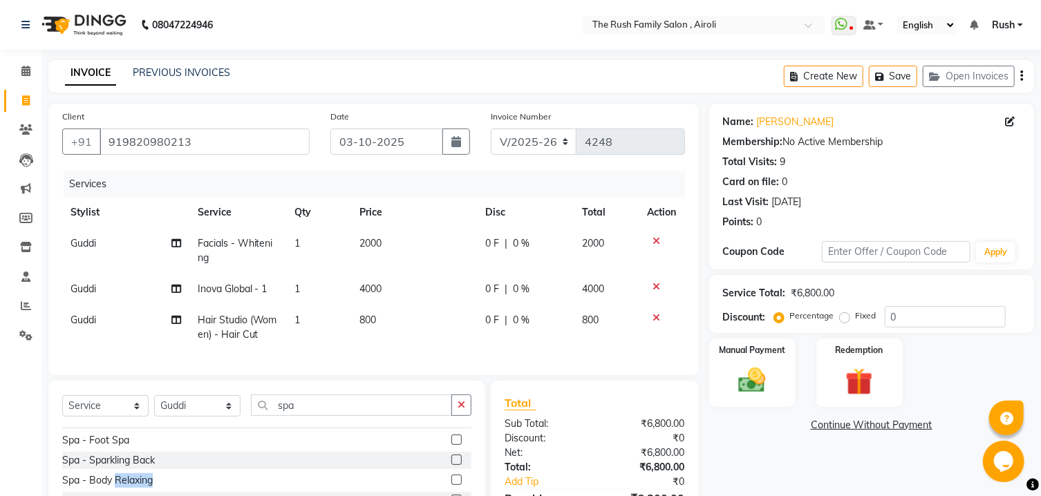
scroll to position [122, 0]
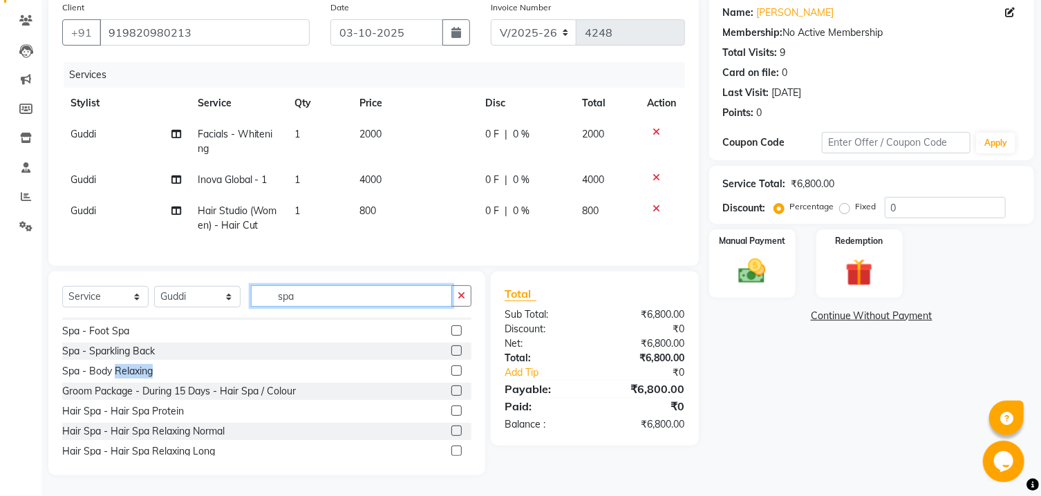
click at [337, 297] on input "spa" at bounding box center [351, 295] width 201 height 21
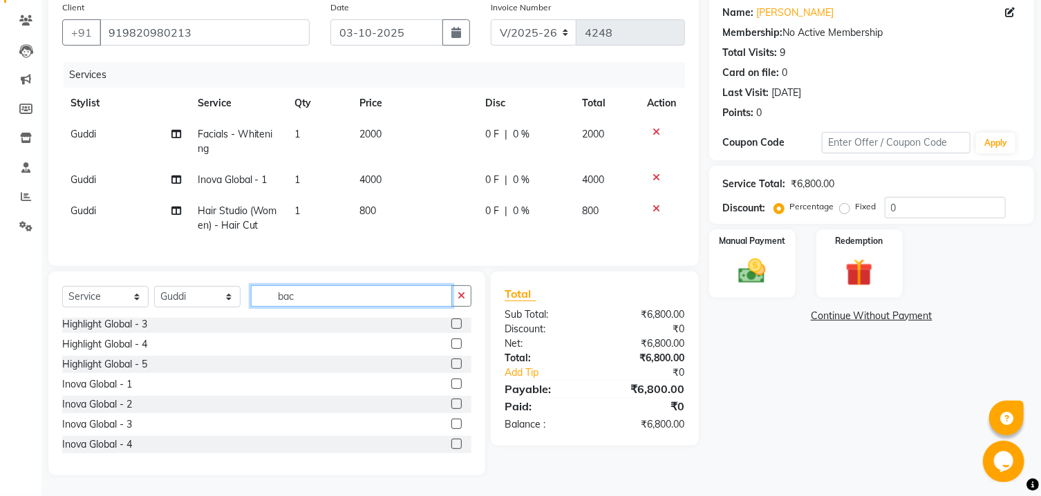
scroll to position [41, 0]
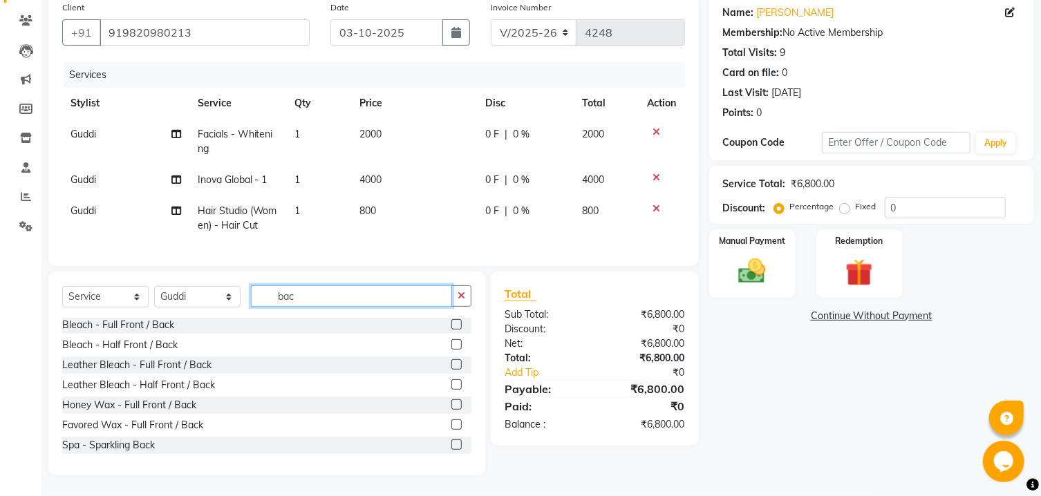
type input "bac"
click at [451, 444] on label at bounding box center [456, 445] width 10 height 10
click at [451, 444] on input "checkbox" at bounding box center [455, 445] width 9 height 9
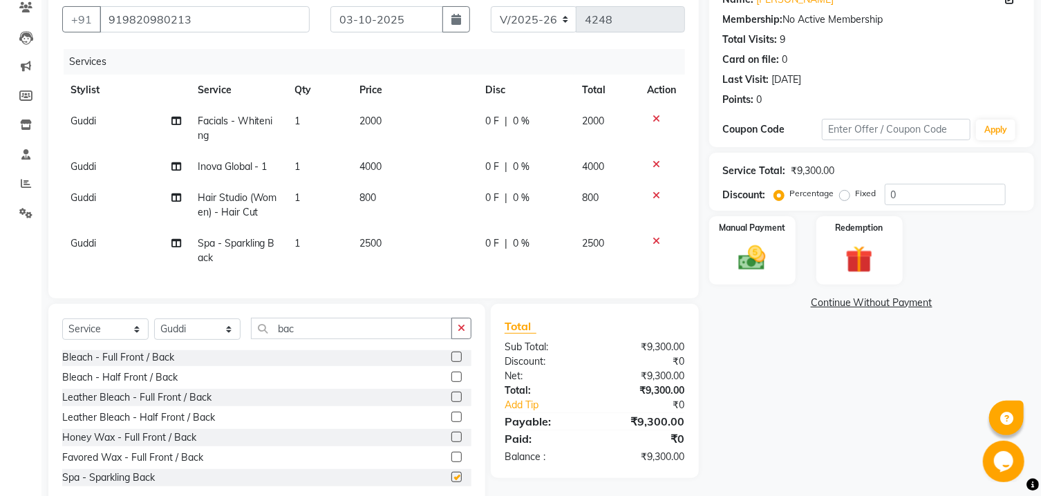
checkbox input "false"
click at [657, 238] on icon at bounding box center [657, 241] width 8 height 10
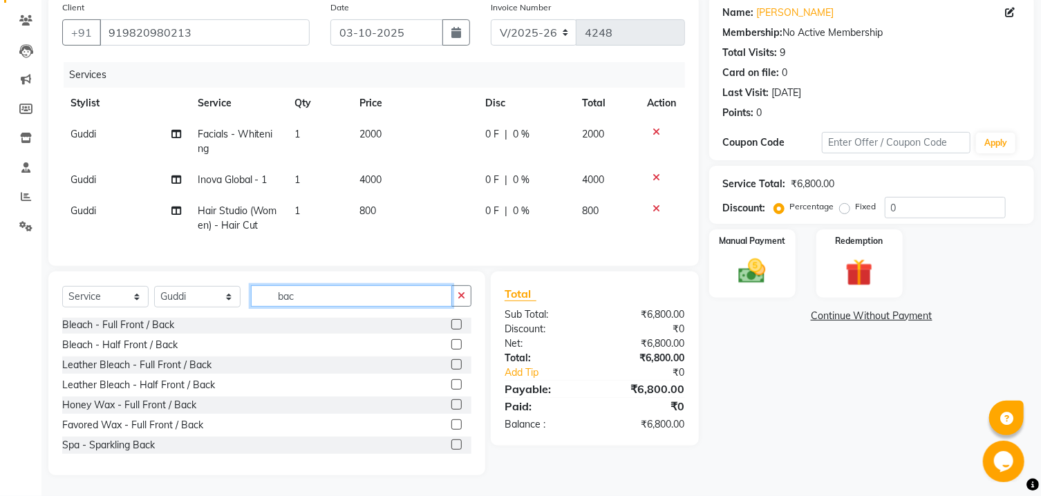
click at [362, 296] on input "bac" at bounding box center [351, 295] width 201 height 21
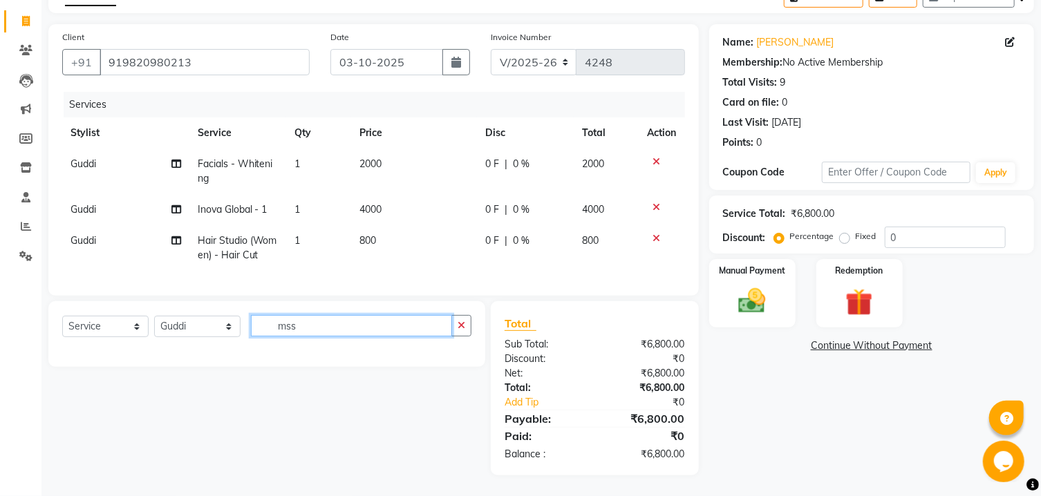
scroll to position [0, 0]
type input "m"
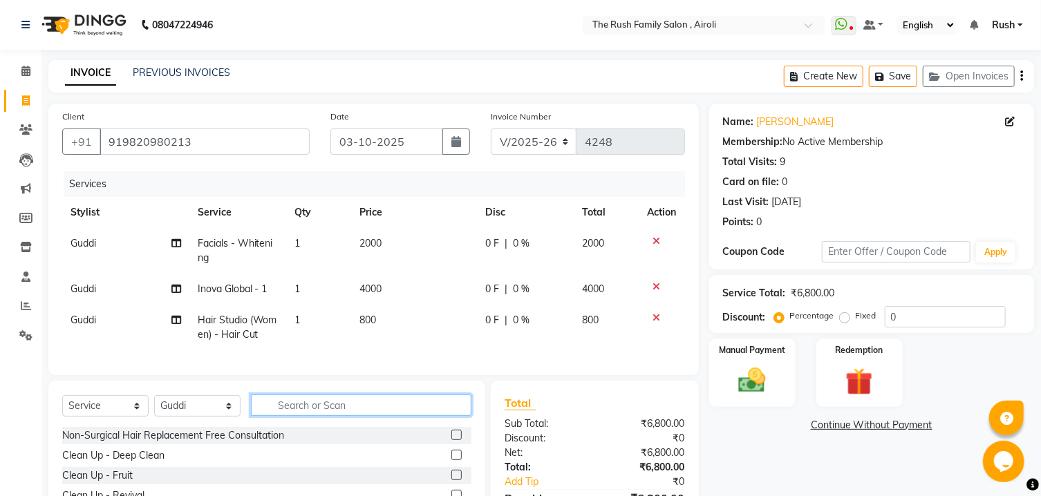
scroll to position [122, 0]
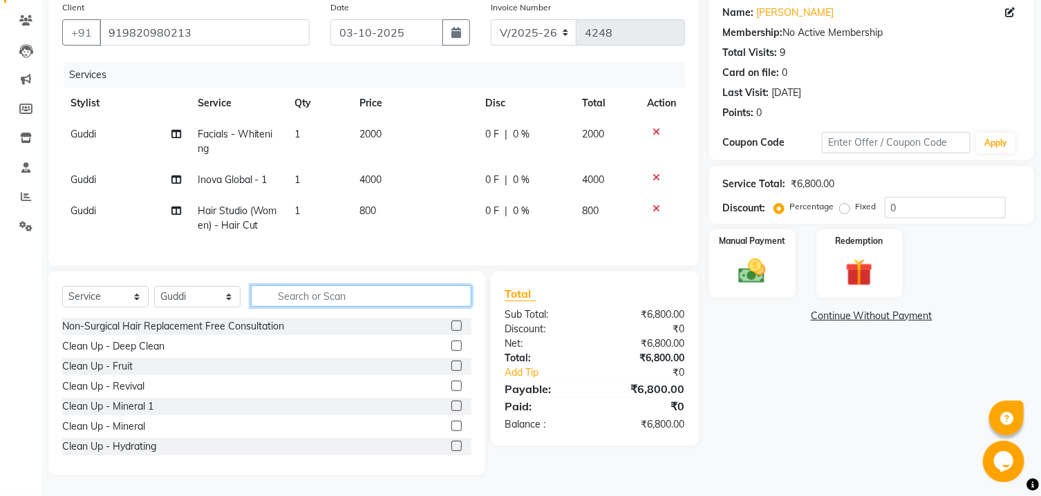
click at [371, 293] on input "text" at bounding box center [361, 295] width 220 height 21
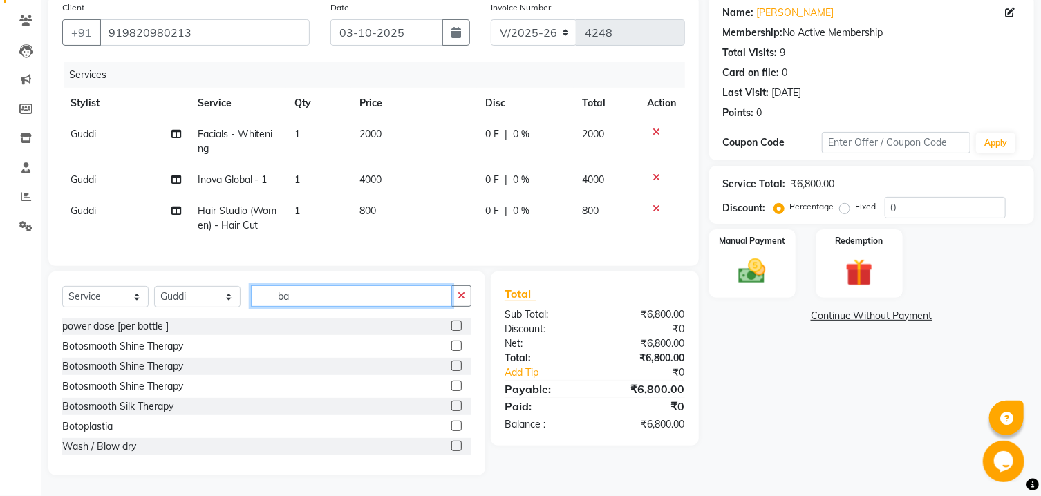
type input "bac"
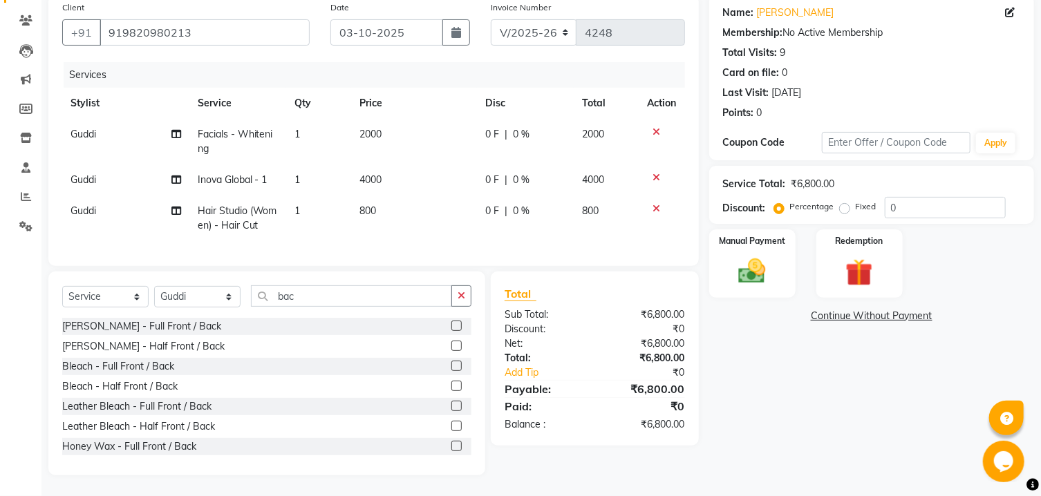
click at [515, 127] on span "0 %" at bounding box center [521, 134] width 17 height 15
select select "60158"
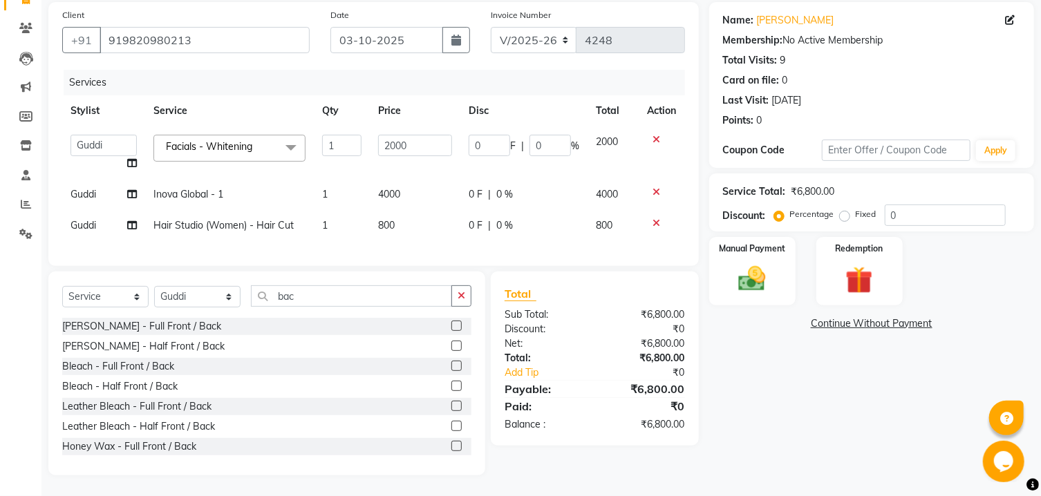
scroll to position [115, 0]
click at [515, 126] on td "0 F | 0 %" at bounding box center [523, 152] width 127 height 53
click at [541, 135] on input "0" at bounding box center [549, 145] width 41 height 21
type input "30"
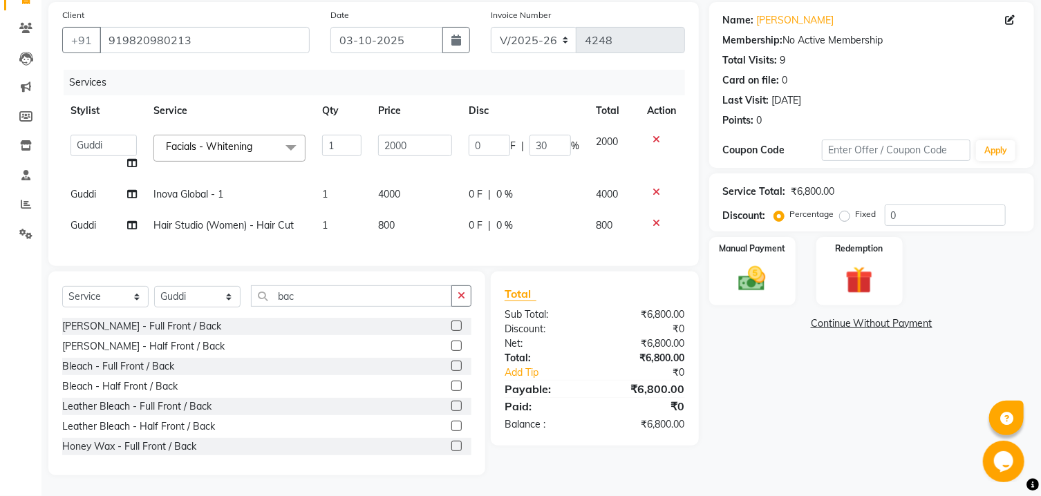
click at [529, 153] on td "0 F | 30 %" at bounding box center [523, 152] width 127 height 53
select select "60158"
click at [498, 187] on span "0 %" at bounding box center [504, 194] width 17 height 15
select select "60158"
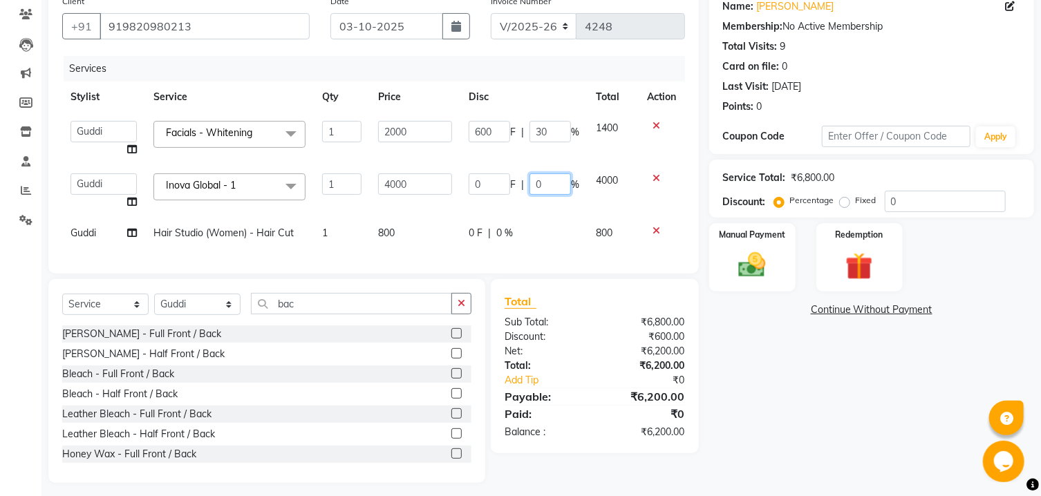
click at [538, 187] on input "0" at bounding box center [549, 183] width 41 height 21
type input "30"
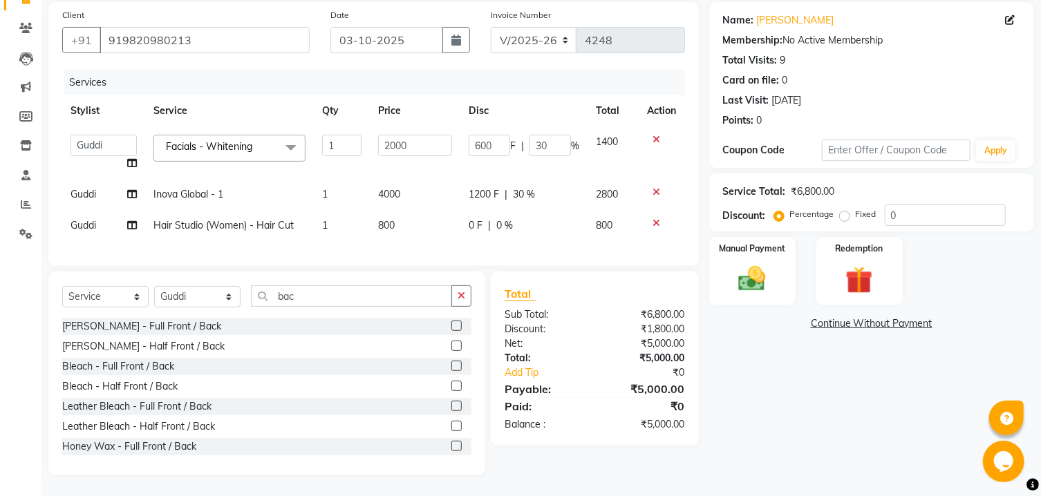
click at [544, 154] on td "600 F | 30 %" at bounding box center [523, 152] width 127 height 53
click at [500, 218] on span "0 %" at bounding box center [504, 225] width 17 height 15
select select "60158"
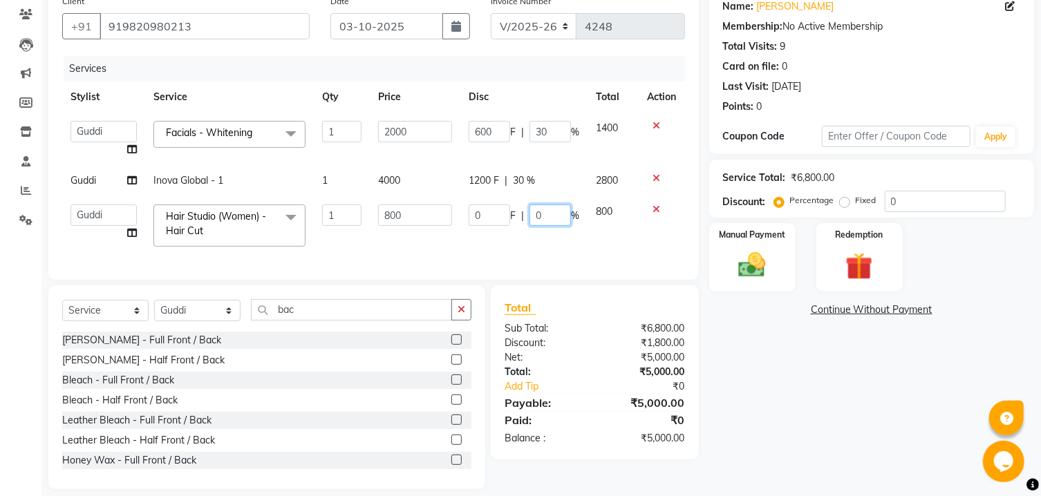
click at [538, 218] on input "0" at bounding box center [549, 215] width 41 height 21
type input "30"
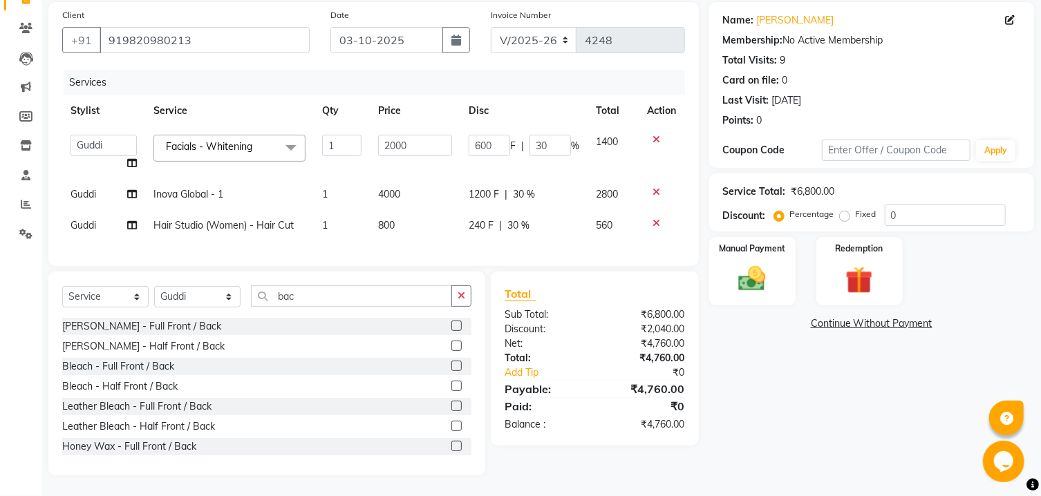
click at [533, 187] on span "30 %" at bounding box center [524, 194] width 22 height 15
select select "60158"
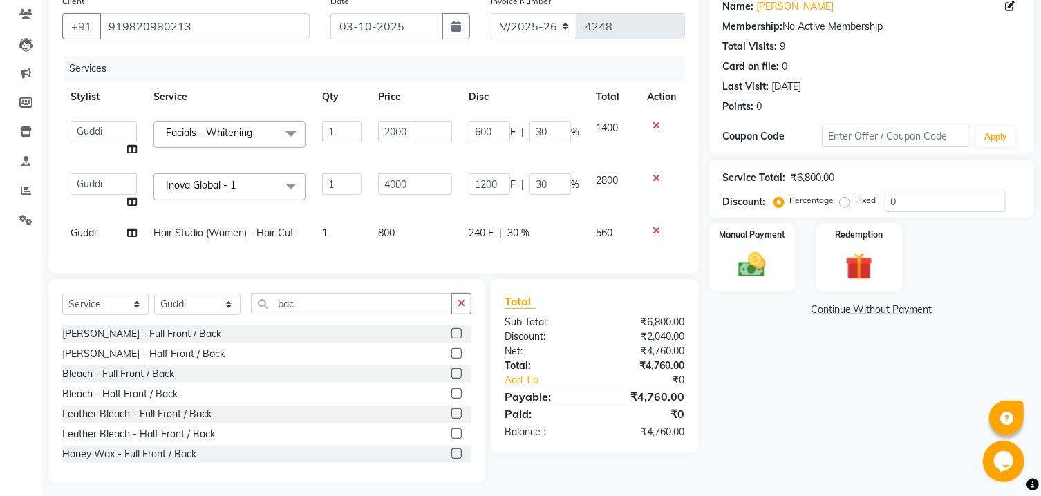
scroll to position [136, 0]
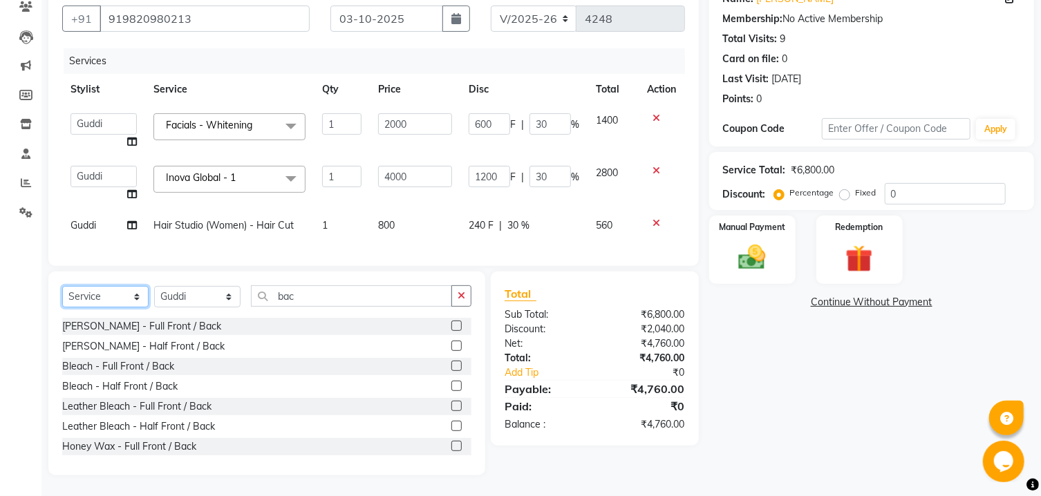
click at [62, 286] on select "Select Service Product Membership Package Voucher Prepaid Gift Card" at bounding box center [105, 296] width 86 height 21
select select "product"
click option "Product" at bounding box center [0, 0] width 0 height 0
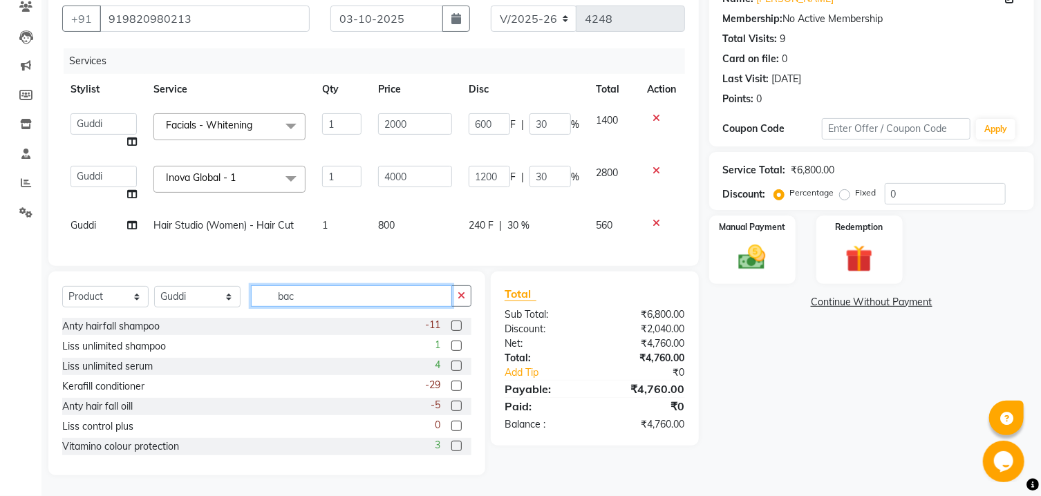
click at [305, 300] on input "bac" at bounding box center [351, 295] width 201 height 21
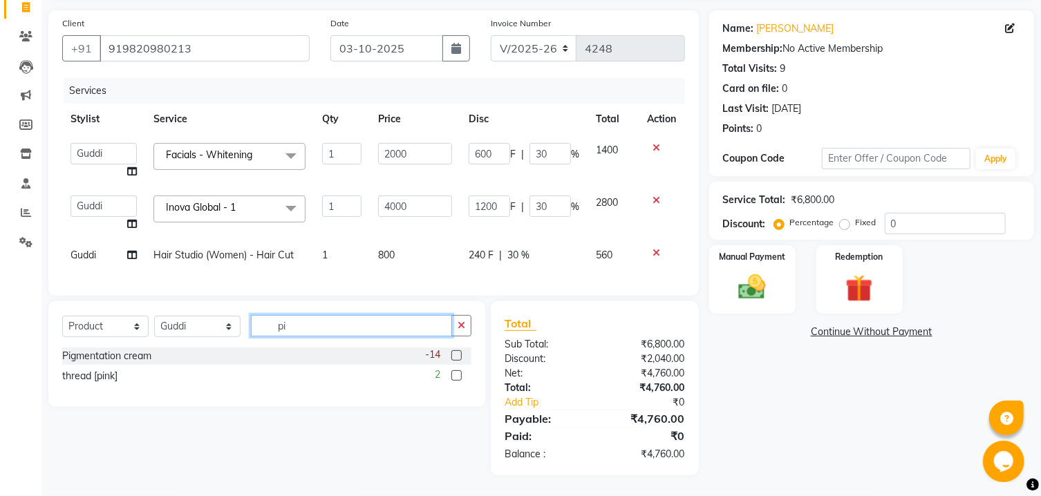
scroll to position [107, 0]
type input "pig"
click at [451, 355] on label at bounding box center [456, 355] width 10 height 10
click at [451, 355] on input "checkbox" at bounding box center [455, 356] width 9 height 9
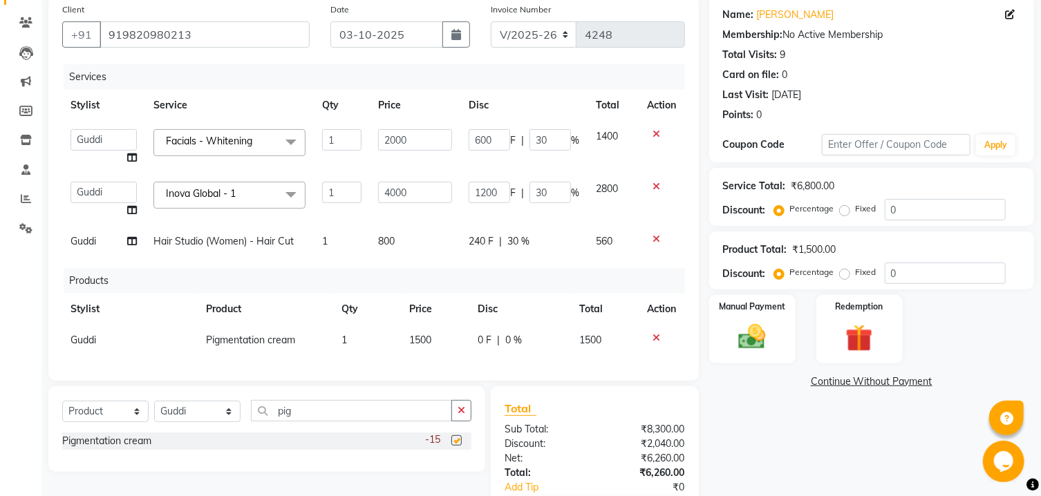
checkbox input "false"
click at [485, 345] on span "0 F" at bounding box center [485, 340] width 14 height 15
select select "60158"
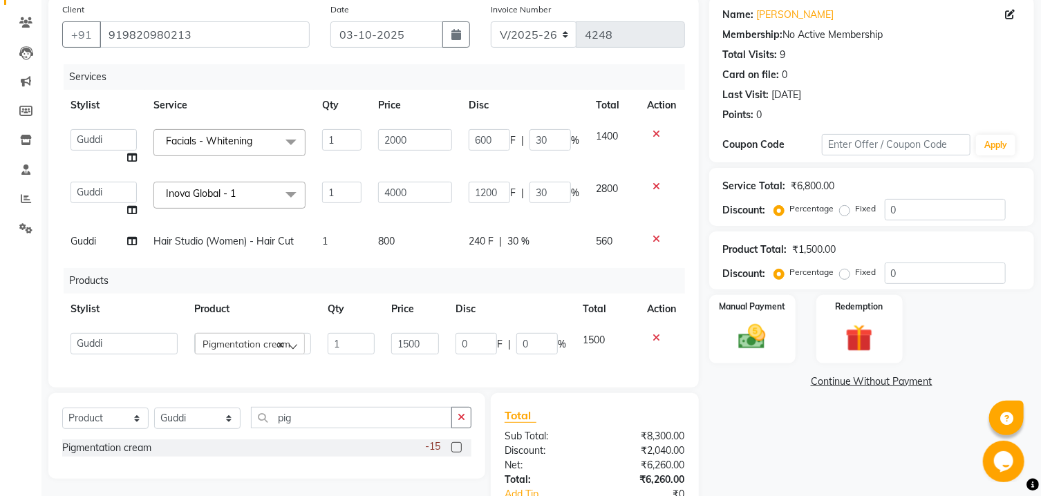
click at [485, 345] on input "0" at bounding box center [475, 343] width 41 height 21
click at [473, 344] on input "0" at bounding box center [475, 343] width 41 height 21
type input "300"
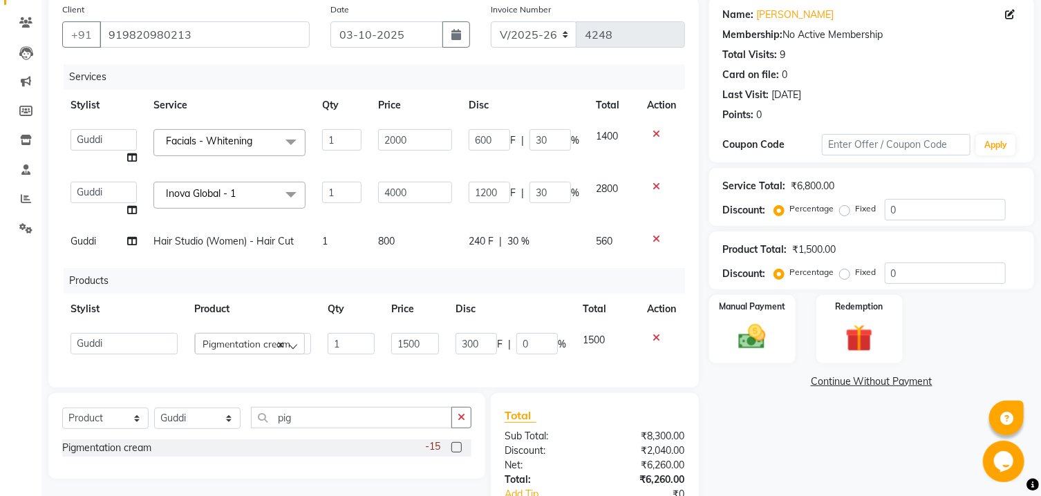
click at [498, 298] on th "Disc" at bounding box center [510, 309] width 127 height 31
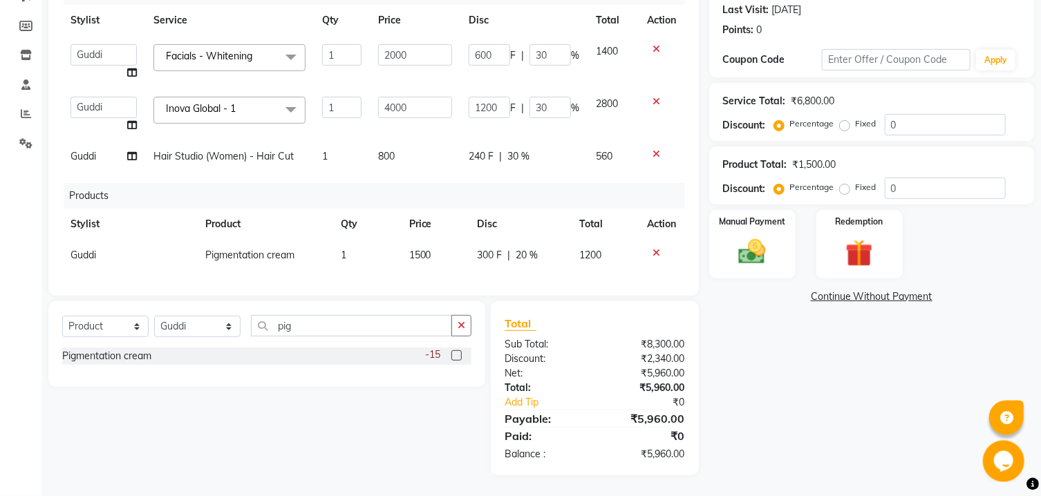
scroll to position [206, 0]
click at [316, 326] on input "pig" at bounding box center [351, 325] width 201 height 21
select select "65380"
click option "Danish" at bounding box center [0, 0] width 0 height 0
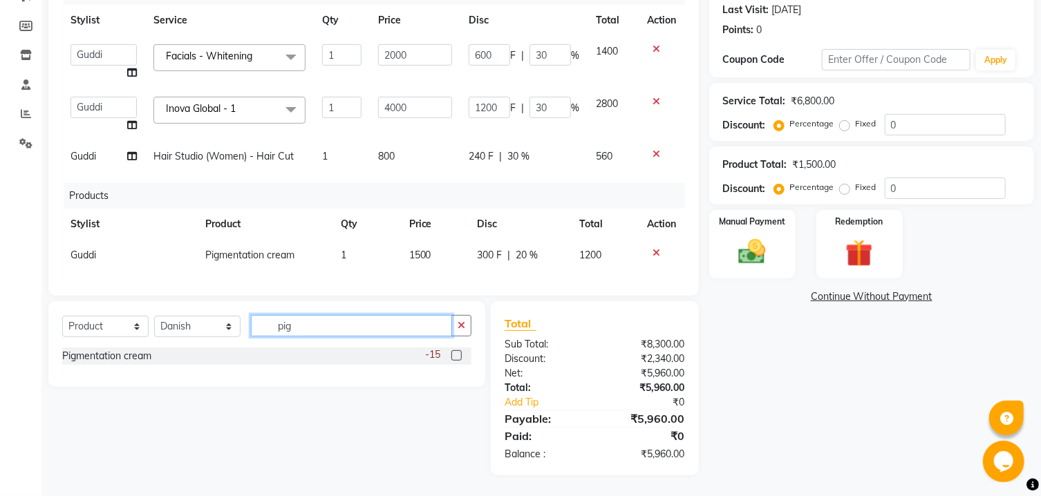
click at [344, 331] on input "pig" at bounding box center [351, 325] width 201 height 21
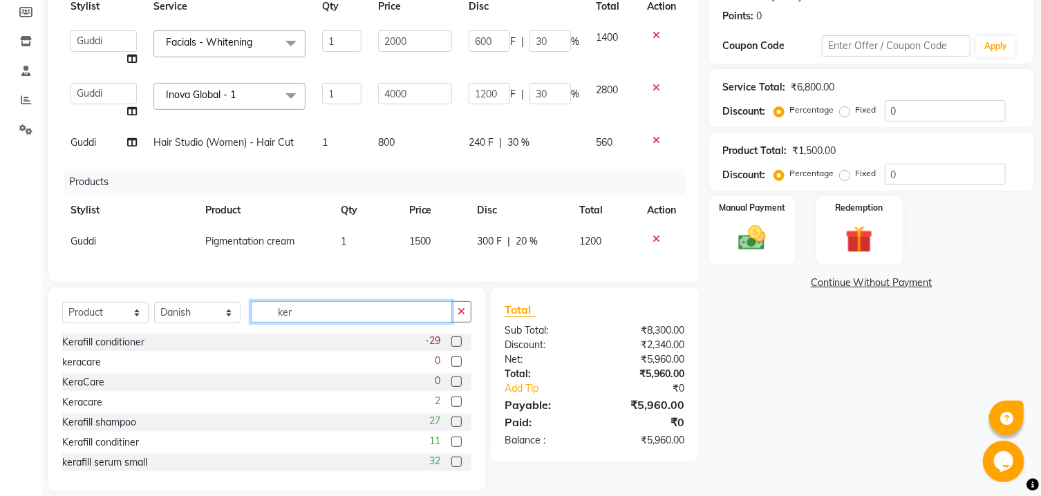
type input "ker"
click at [451, 347] on label at bounding box center [456, 342] width 10 height 10
click at [451, 347] on input "checkbox" at bounding box center [455, 342] width 9 height 9
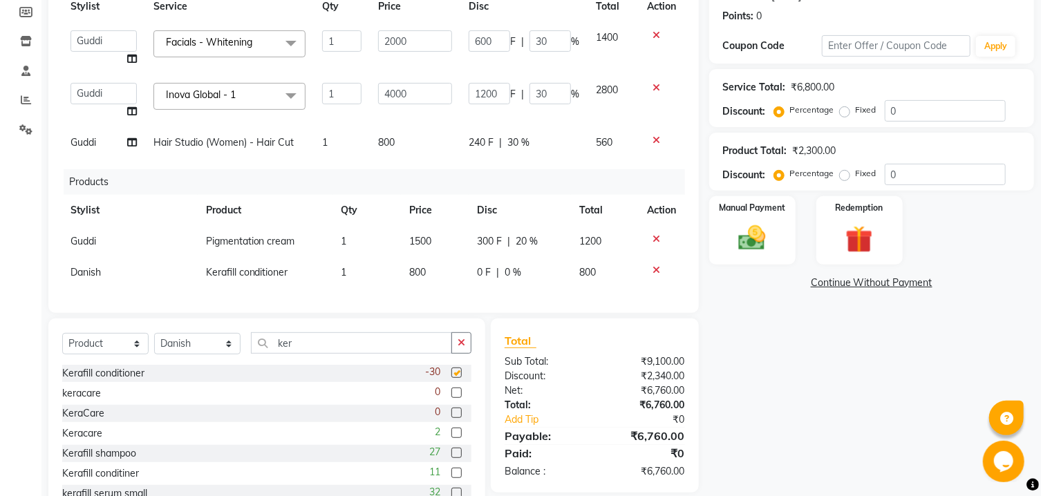
checkbox input "false"
click at [451, 458] on label at bounding box center [456, 453] width 10 height 10
click at [451, 458] on input "checkbox" at bounding box center [455, 453] width 9 height 9
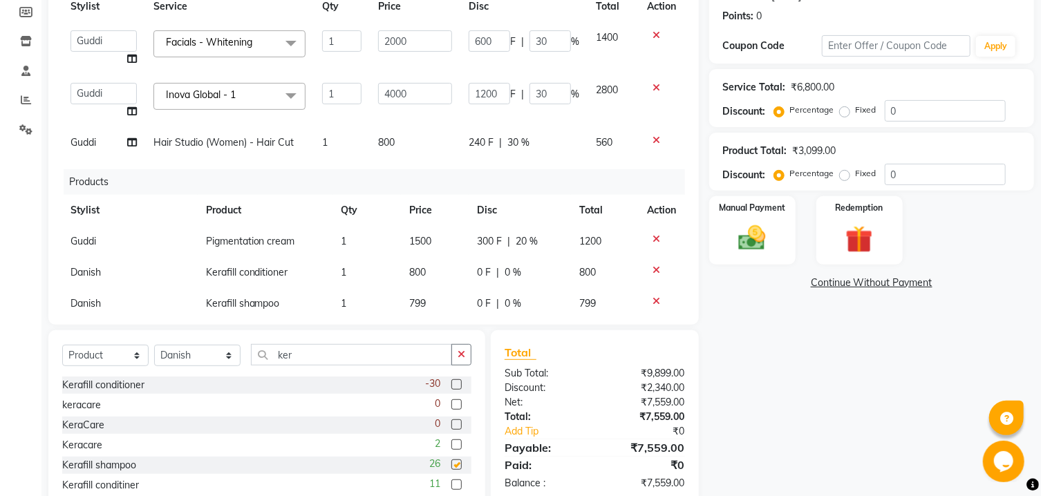
checkbox input "false"
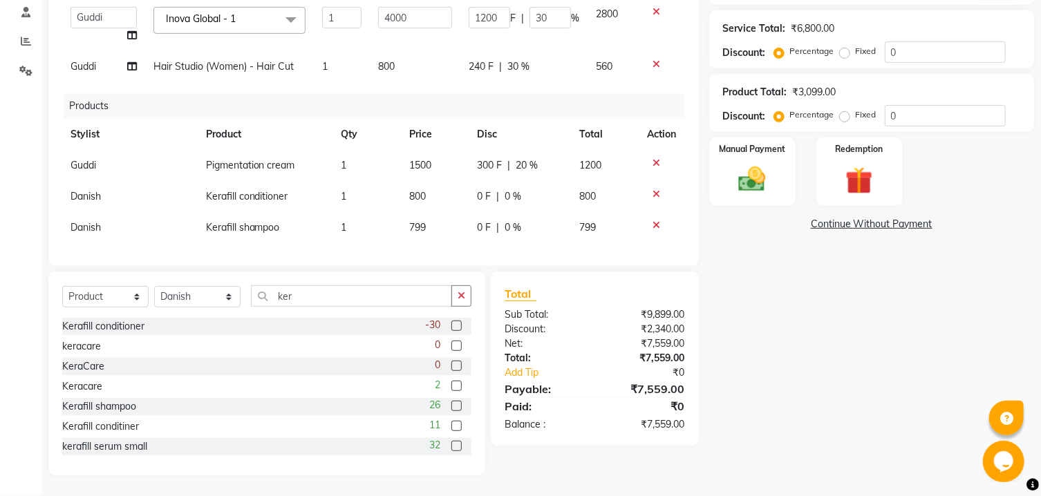
scroll to position [32, 0]
click at [477, 187] on span "0 F" at bounding box center [484, 194] width 14 height 15
select select "65380"
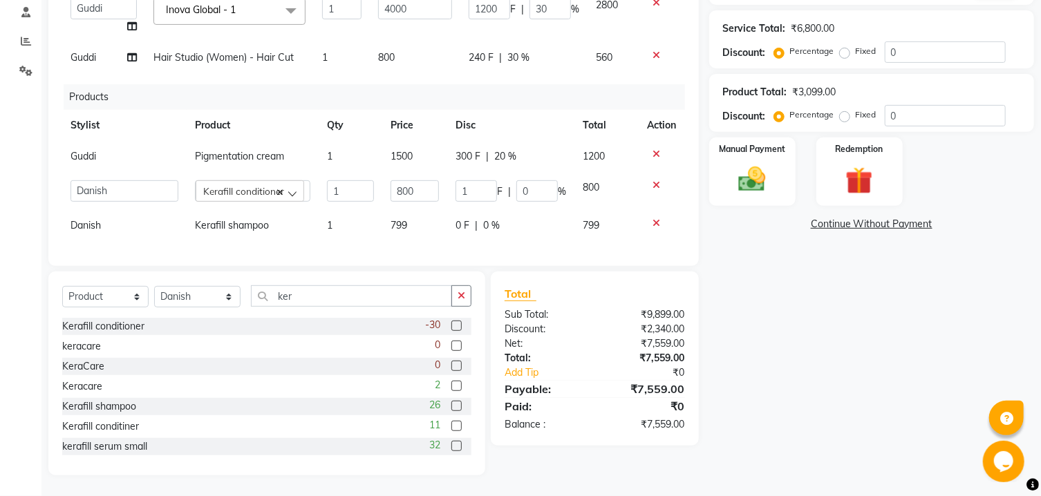
click at [475, 181] on input "1" at bounding box center [475, 190] width 41 height 21
click at [457, 185] on input "1" at bounding box center [475, 190] width 41 height 21
type input "50"
click at [457, 161] on tr "Guddi Pigmentation cream 1 1500 300 F | 20 % 1200" at bounding box center [373, 156] width 623 height 31
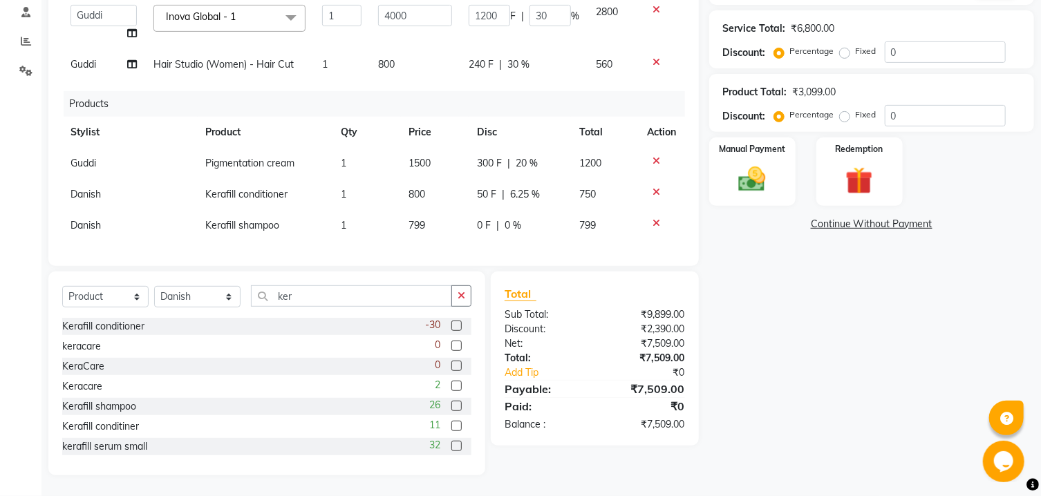
click at [477, 218] on span "0 F" at bounding box center [484, 225] width 14 height 15
select select "65380"
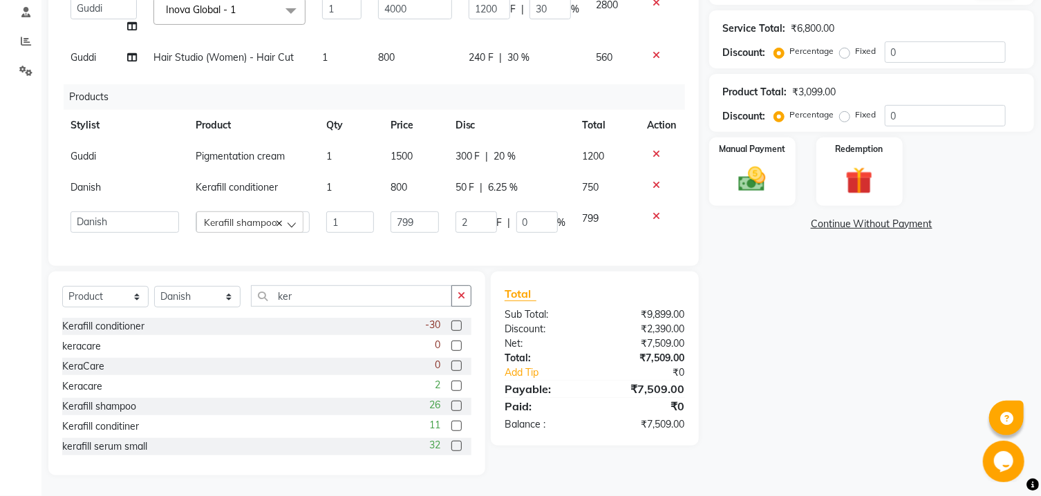
click at [467, 213] on input "2" at bounding box center [475, 221] width 41 height 21
click at [460, 214] on input "2" at bounding box center [475, 221] width 41 height 21
type input "50"
click at [482, 156] on div "300 F | 20 %" at bounding box center [510, 156] width 111 height 15
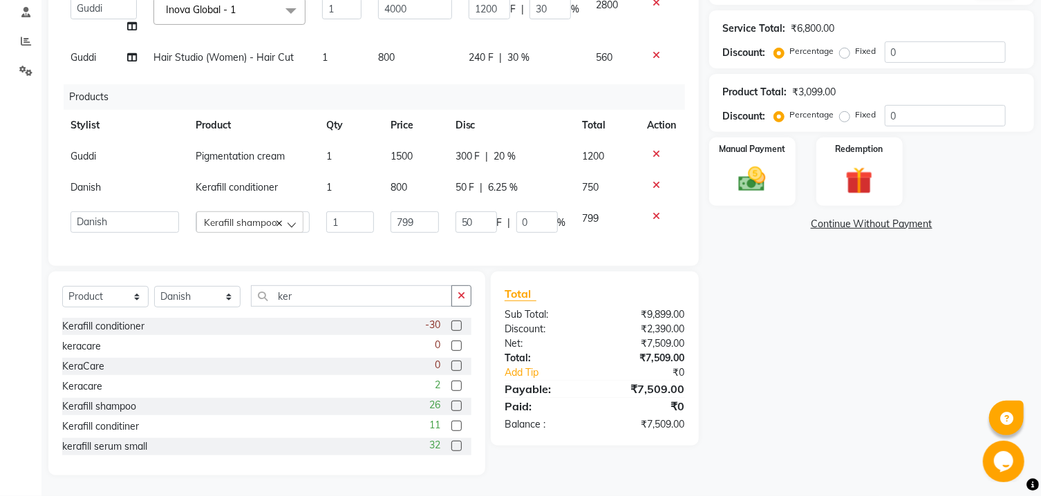
select select "60158"
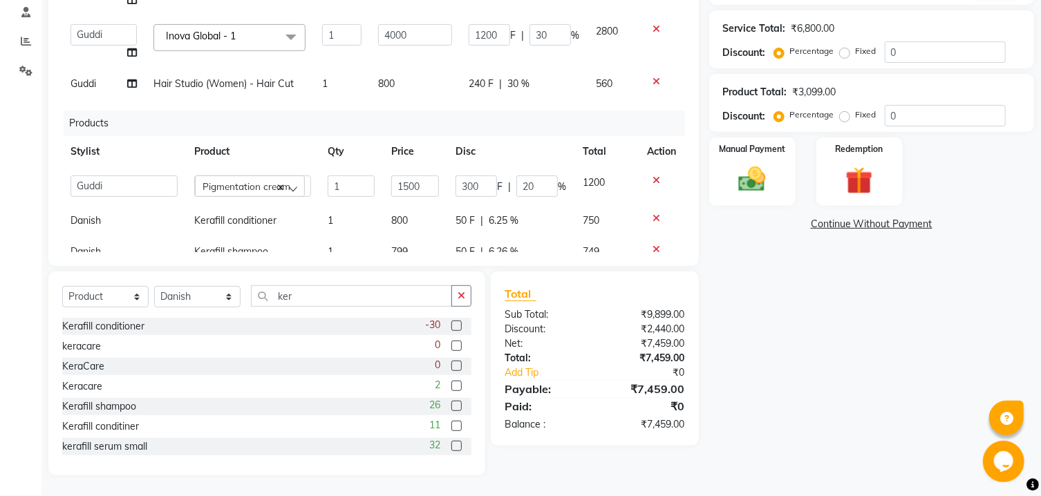
scroll to position [43, 0]
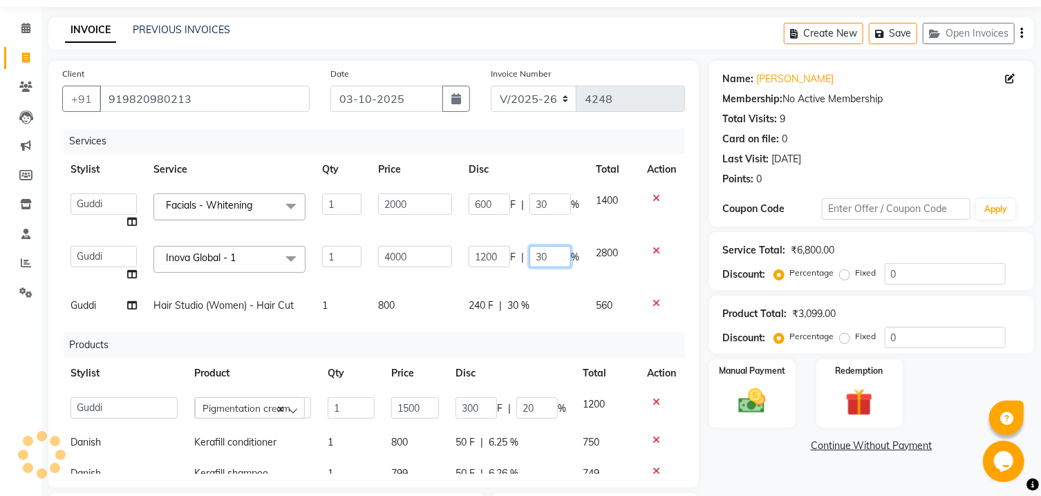
click at [534, 252] on input "30" at bounding box center [549, 256] width 41 height 21
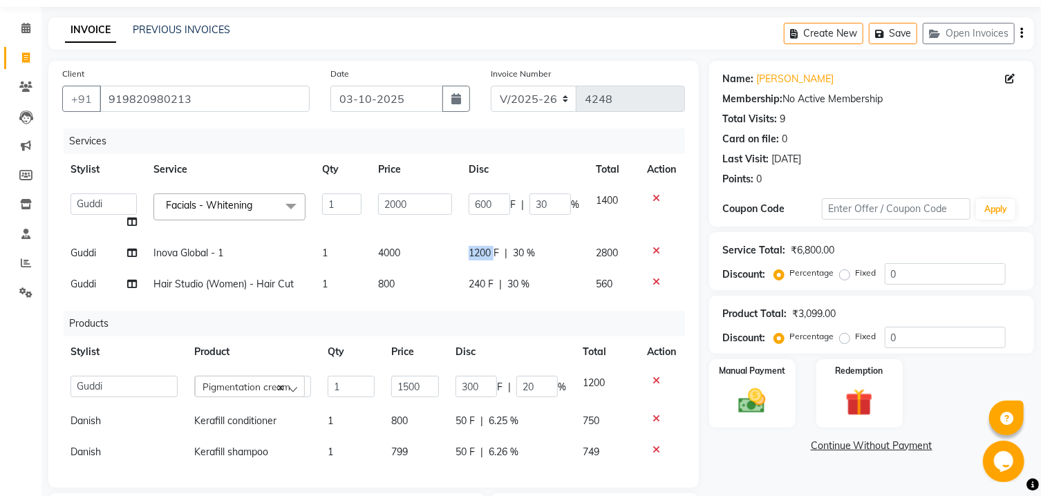
click at [472, 257] on span "1200 F" at bounding box center [484, 253] width 30 height 15
select select "60158"
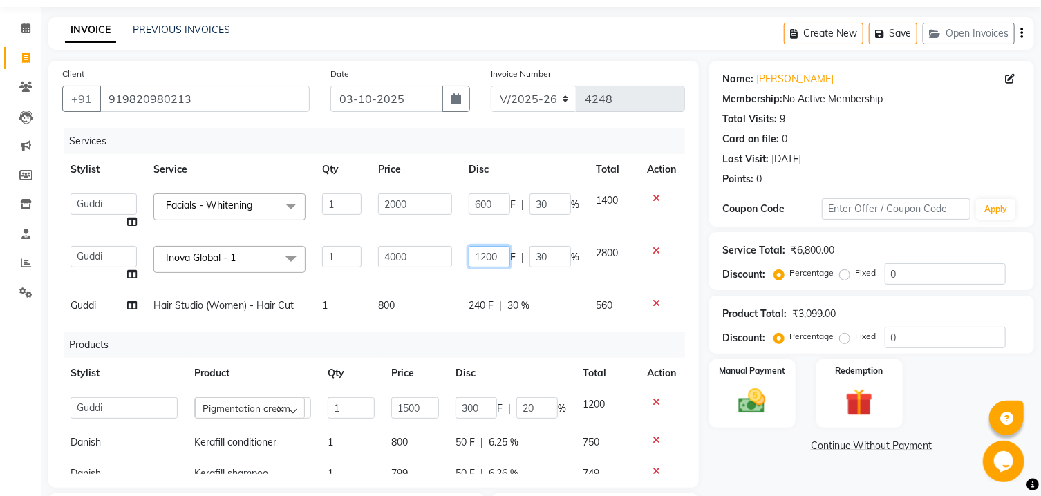
click at [472, 257] on input "1200" at bounding box center [489, 256] width 41 height 21
type input "1"
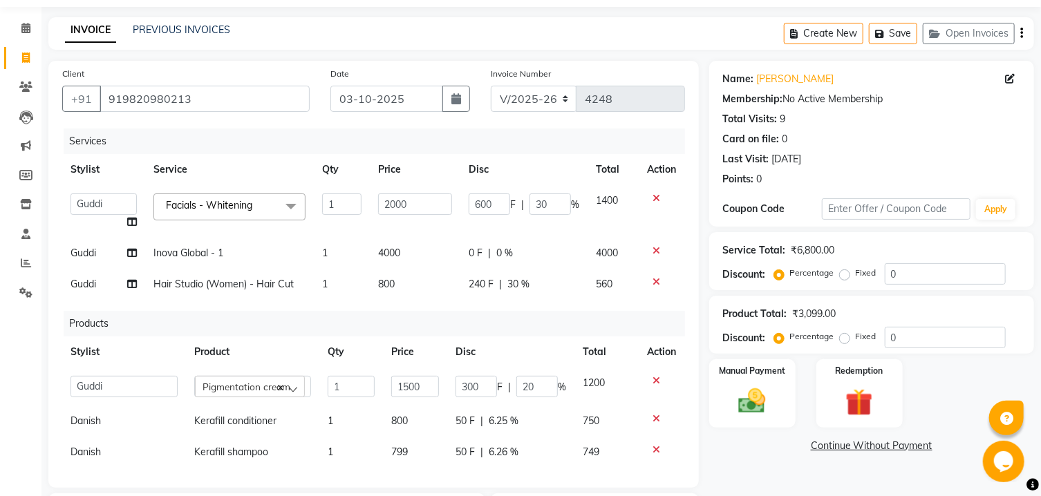
click at [534, 270] on tbody "Ajaz Alvira Asif Danish D.C Guddi mumtaz Naeem Neha Rush Rush sanjana Swati Vim…" at bounding box center [373, 242] width 623 height 115
click at [469, 252] on span "0 F" at bounding box center [476, 253] width 14 height 15
select select "60158"
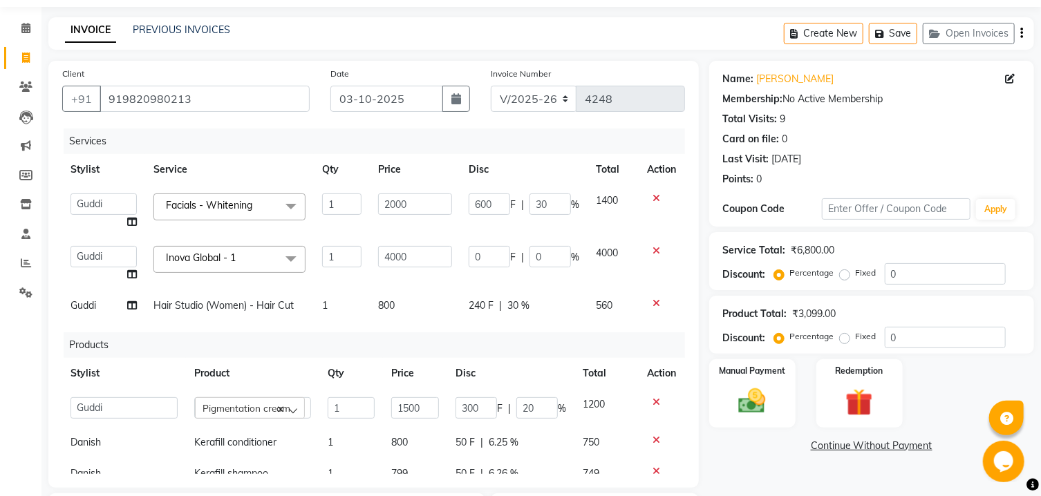
click at [469, 252] on input "0" at bounding box center [489, 256] width 41 height 21
type input "1900"
click at [496, 223] on td "600 F | 30 %" at bounding box center [523, 211] width 127 height 53
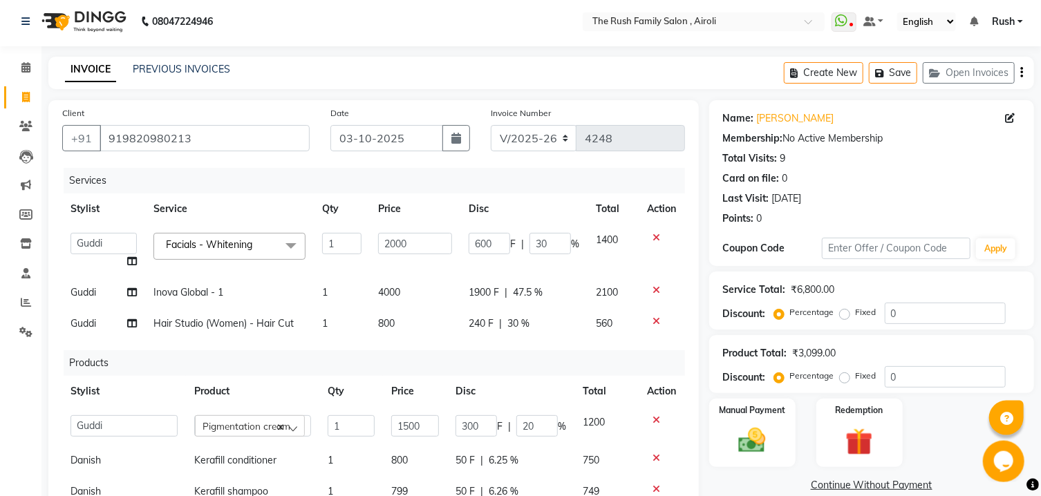
scroll to position [0, 0]
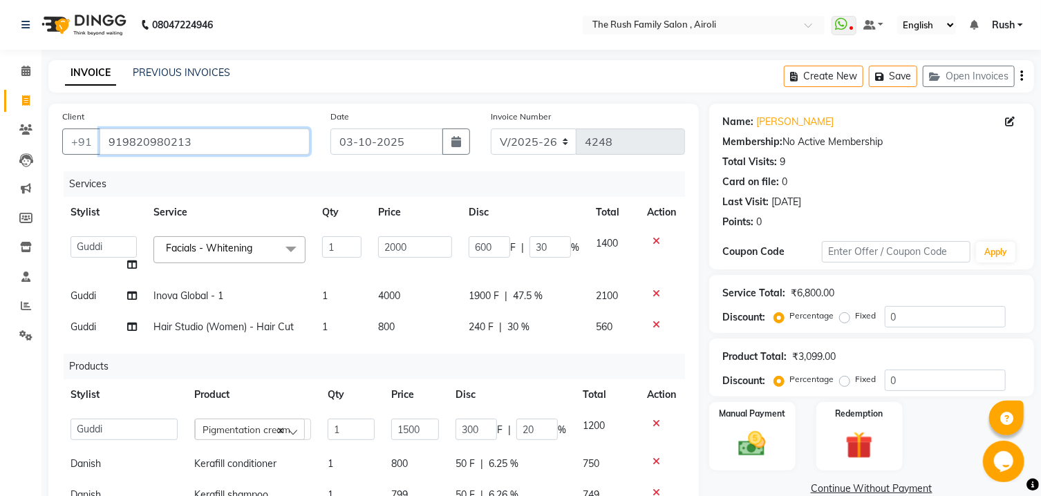
click at [172, 150] on input "919820980213" at bounding box center [205, 142] width 210 height 26
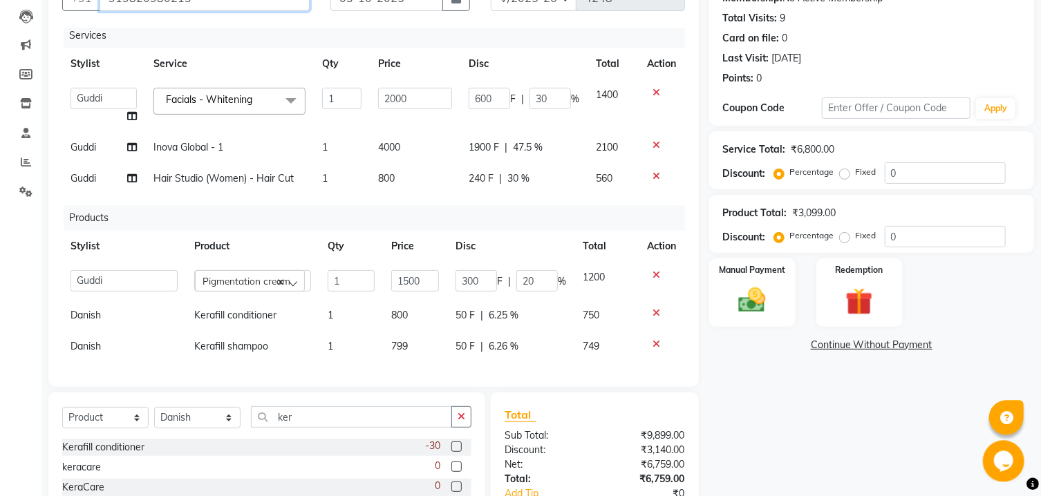
scroll to position [265, 0]
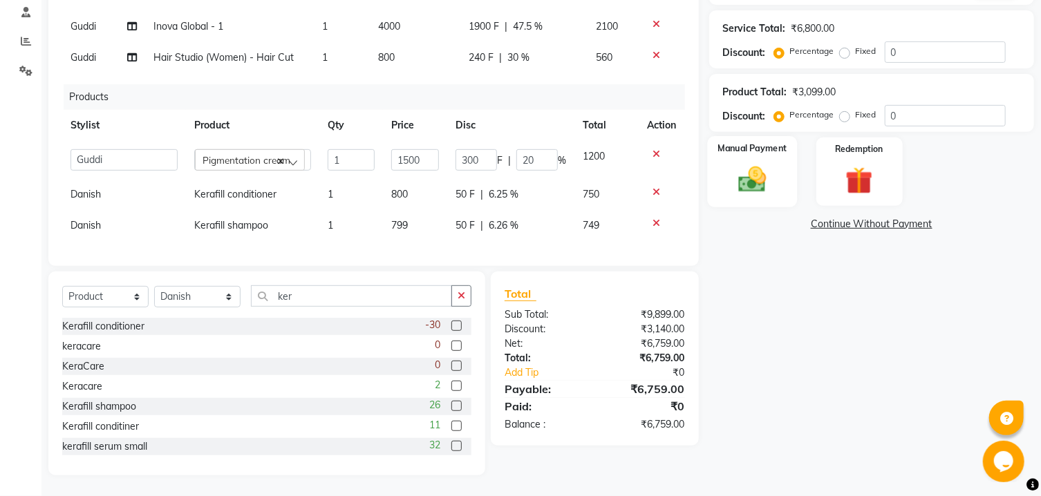
click at [756, 196] on img at bounding box center [752, 180] width 46 height 32
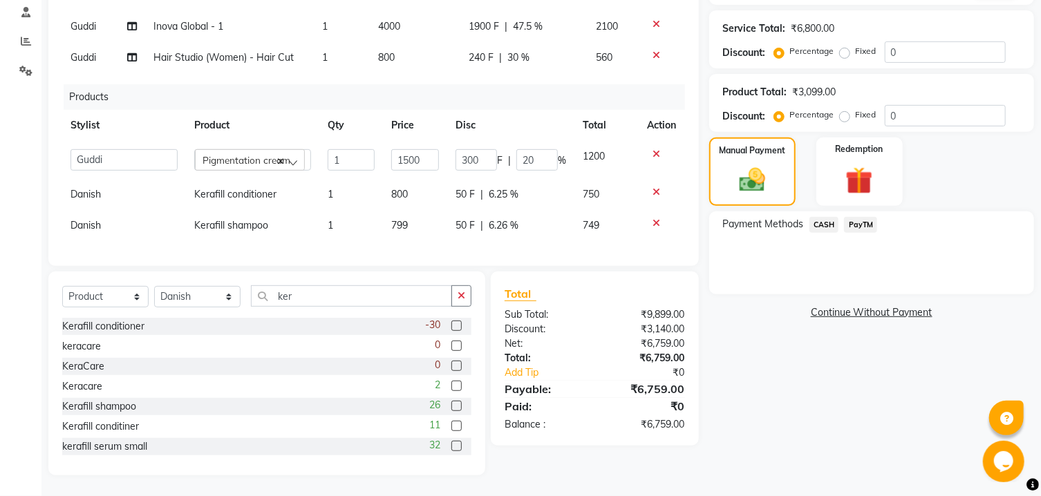
click at [865, 233] on span "PayTM" at bounding box center [860, 225] width 33 height 16
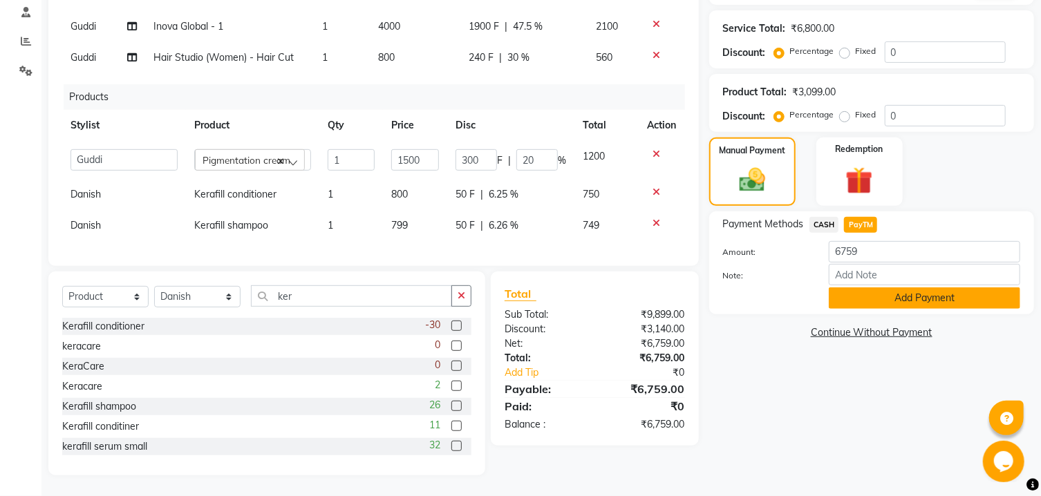
click at [912, 309] on button "Add Payment" at bounding box center [924, 298] width 191 height 21
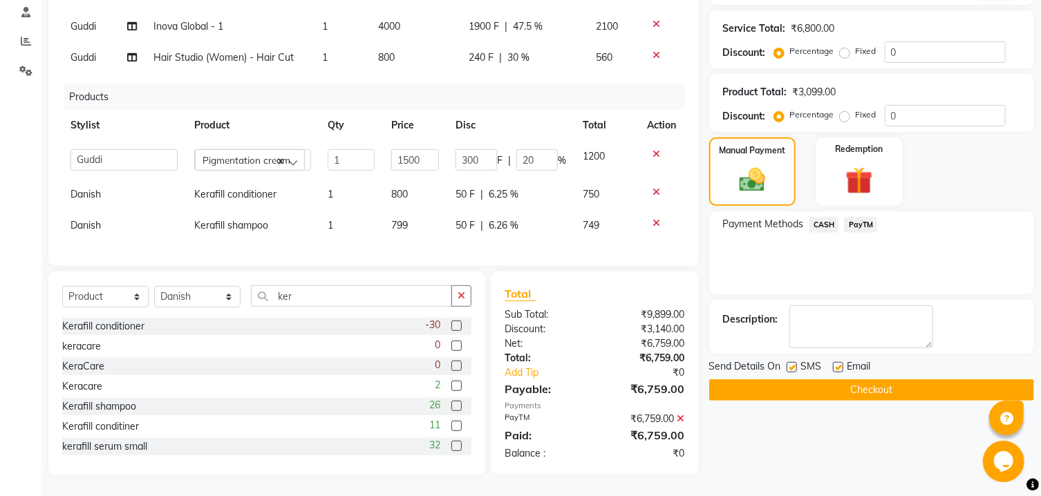
click at [786, 377] on div "Send Details On SMS Email" at bounding box center [871, 367] width 325 height 17
click at [788, 373] on label at bounding box center [792, 367] width 10 height 10
click at [788, 373] on input "checkbox" at bounding box center [791, 368] width 9 height 9
checkbox input "false"
click at [836, 373] on label at bounding box center [838, 367] width 10 height 10
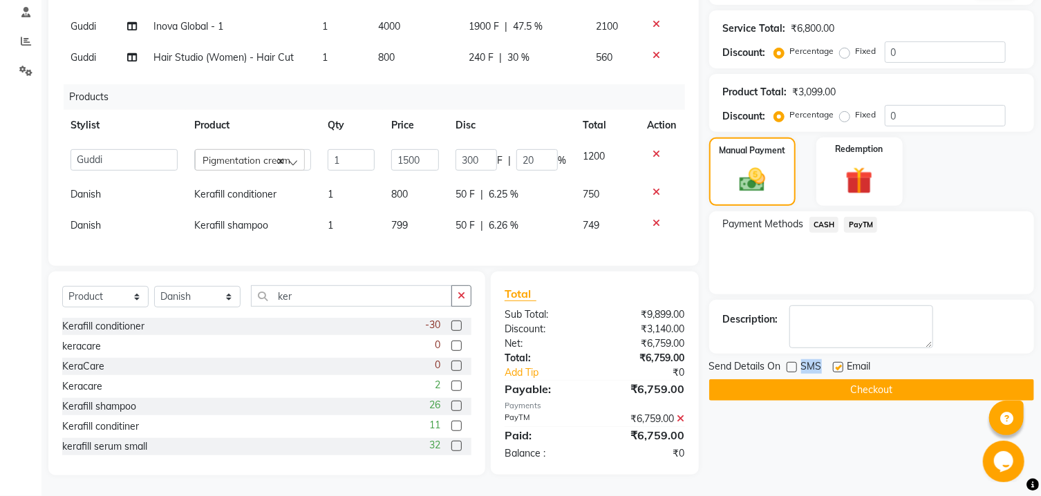
click at [836, 373] on input "checkbox" at bounding box center [837, 368] width 9 height 9
checkbox input "false"
click at [820, 401] on button "Checkout" at bounding box center [871, 389] width 325 height 21
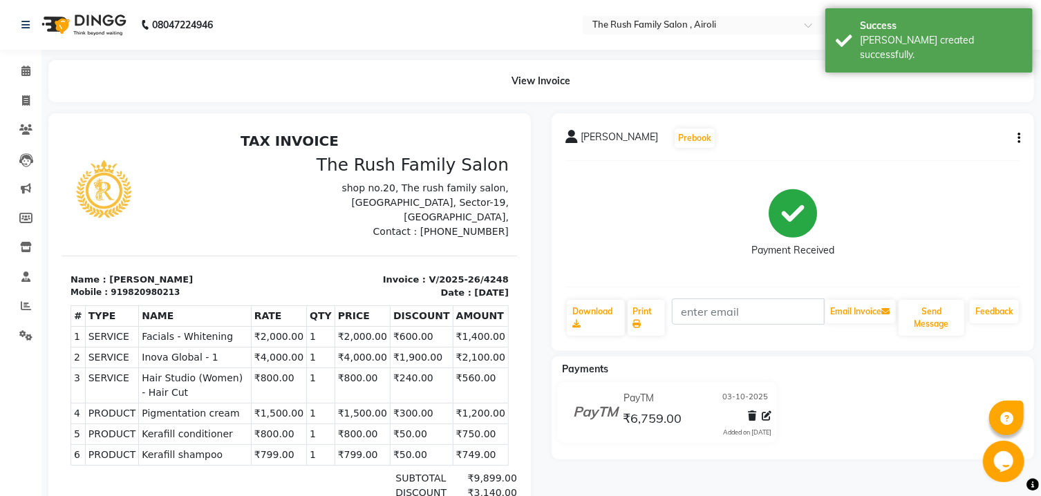
click at [1022, 137] on div "Varsha NABAR Prebook Payment Received Download Print Email Invoice Send Message…" at bounding box center [793, 232] width 482 height 238
click at [1018, 138] on icon "button" at bounding box center [1018, 138] width 3 height 1
click at [937, 145] on div "Edit Item Staff" at bounding box center [950, 137] width 95 height 17
select select
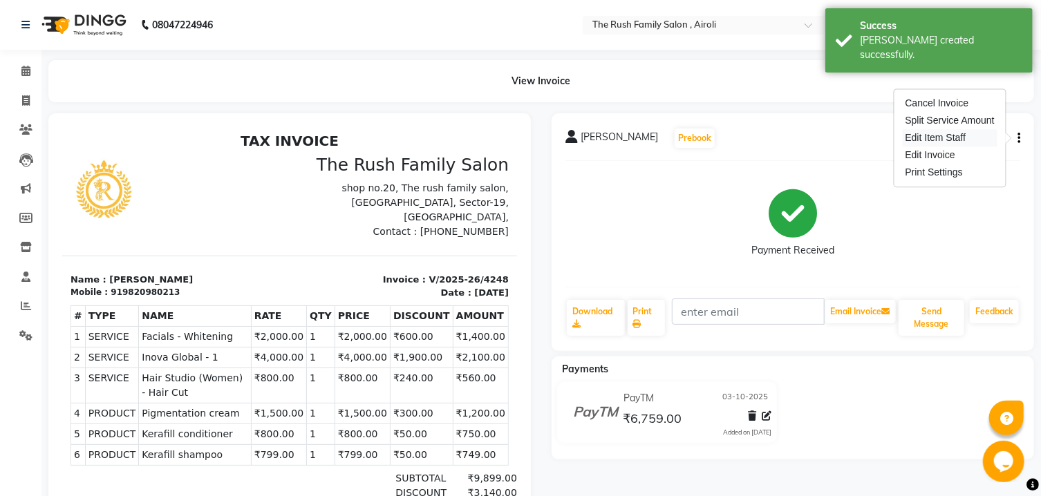
select select
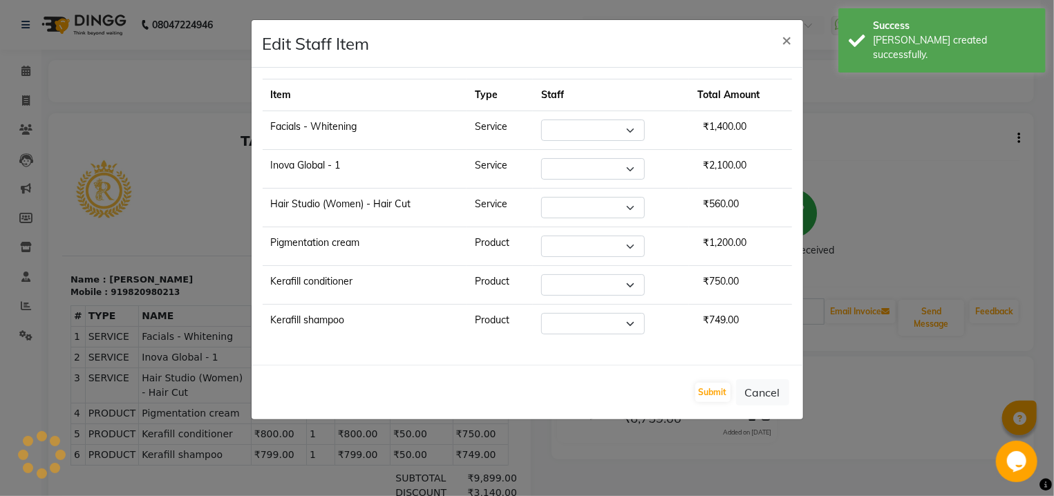
select select "60158"
select select "65380"
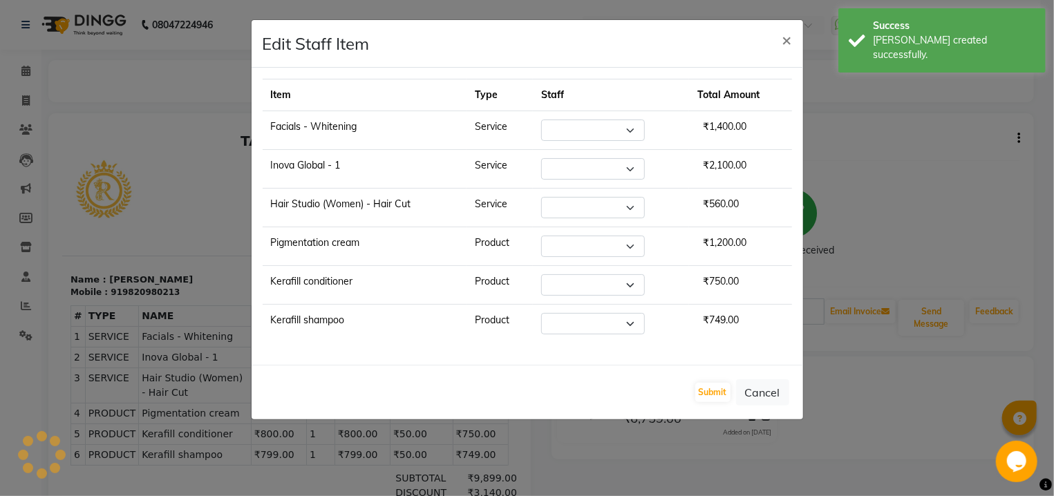
select select "65380"
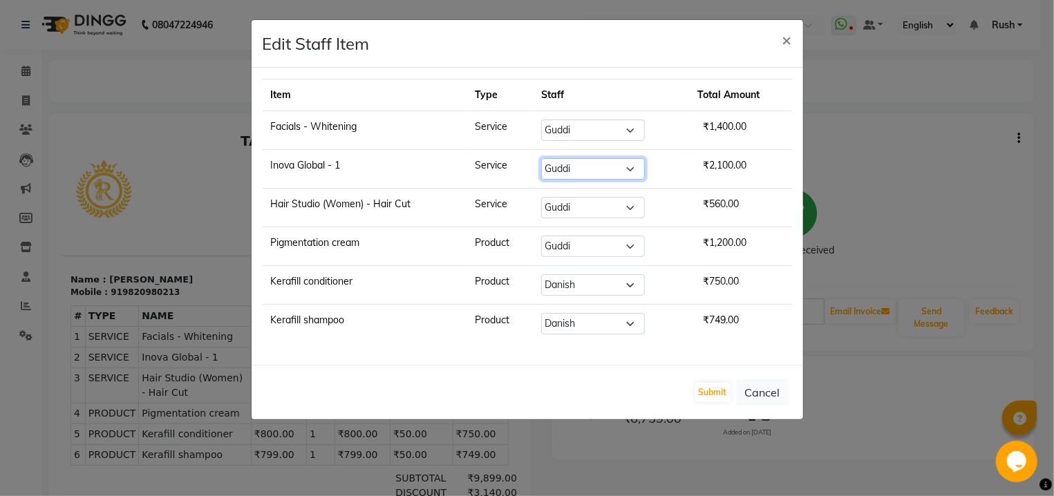
select select "65380"
click option "Danish" at bounding box center [0, 0] width 0 height 0
select select "65380"
click option "Danish" at bounding box center [0, 0] width 0 height 0
click at [719, 389] on button "Submit" at bounding box center [712, 392] width 35 height 19
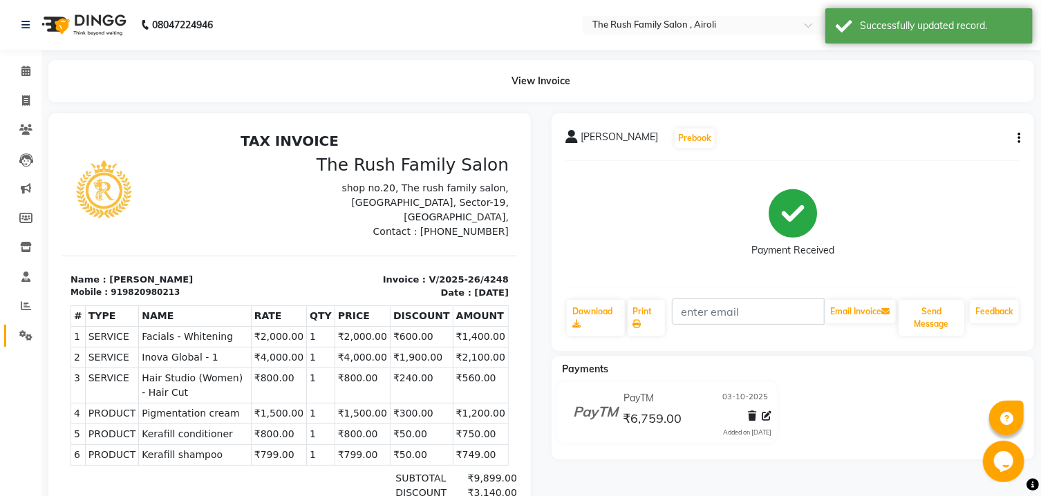
click at [28, 339] on icon at bounding box center [25, 335] width 13 height 10
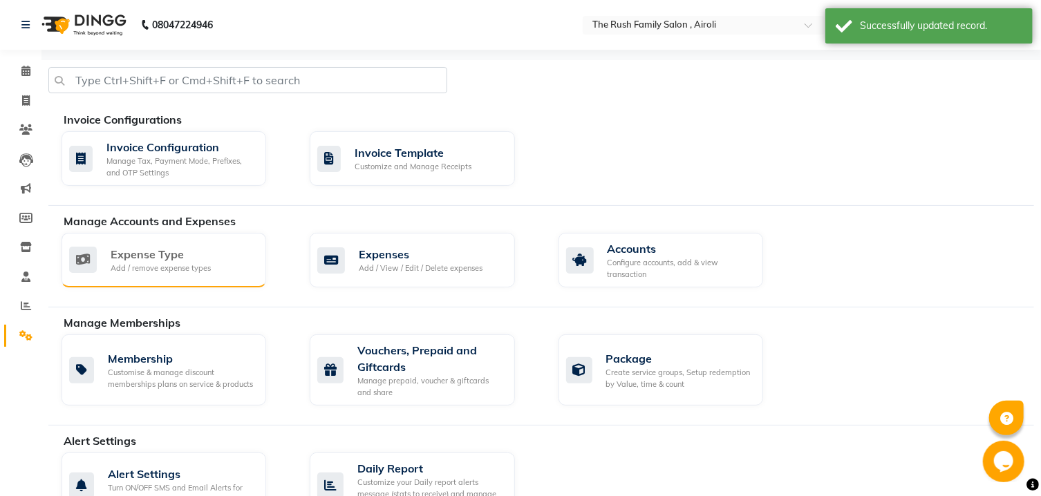
click at [106, 262] on div "Expense Type Add / remove expense types" at bounding box center [162, 260] width 186 height 28
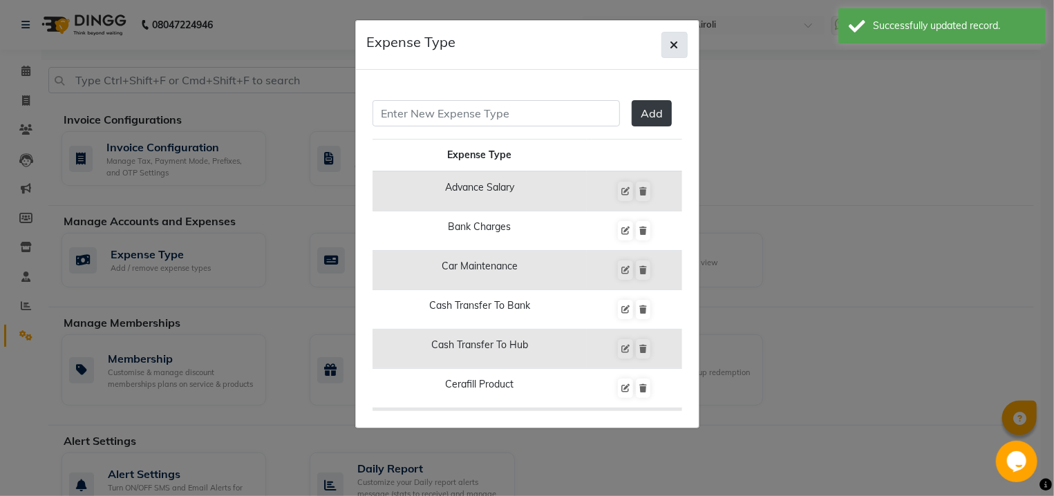
click at [668, 40] on button "button" at bounding box center [674, 45] width 26 height 26
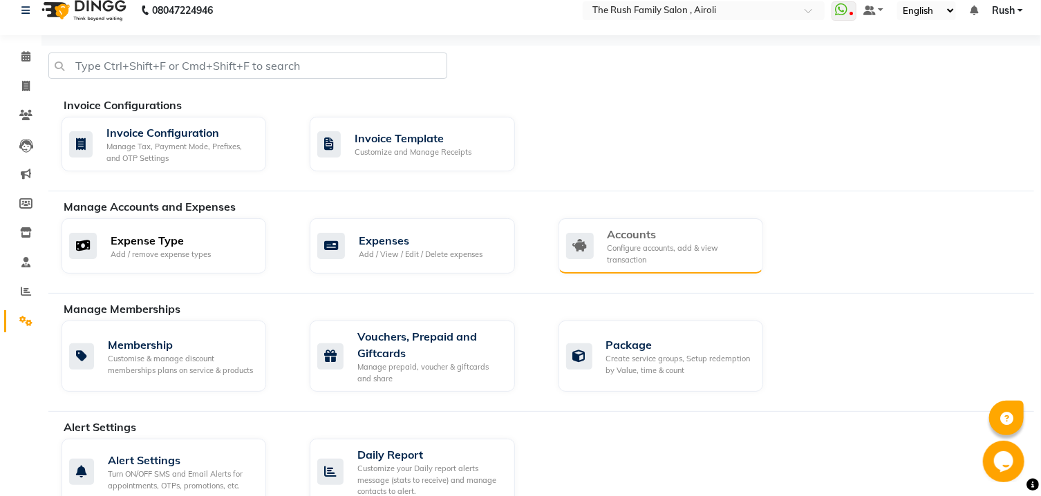
scroll to position [311, 0]
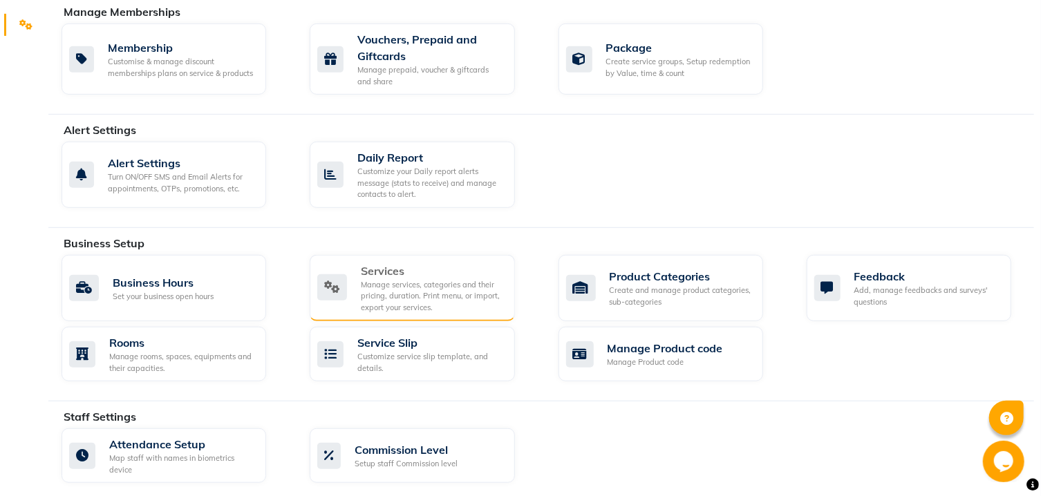
click at [478, 290] on div "Manage services, categories and their pricing, duration. Print menu, or import,…" at bounding box center [432, 296] width 142 height 35
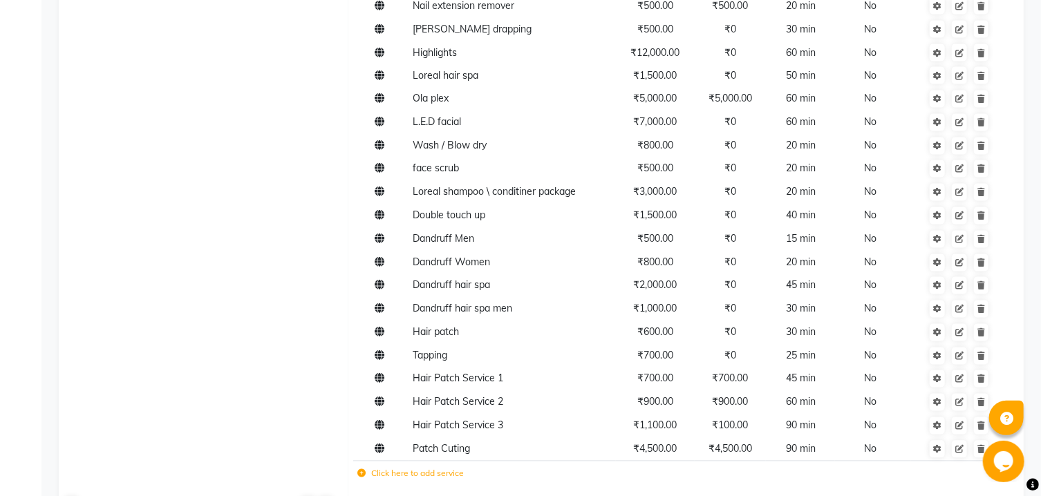
scroll to position [1630, 0]
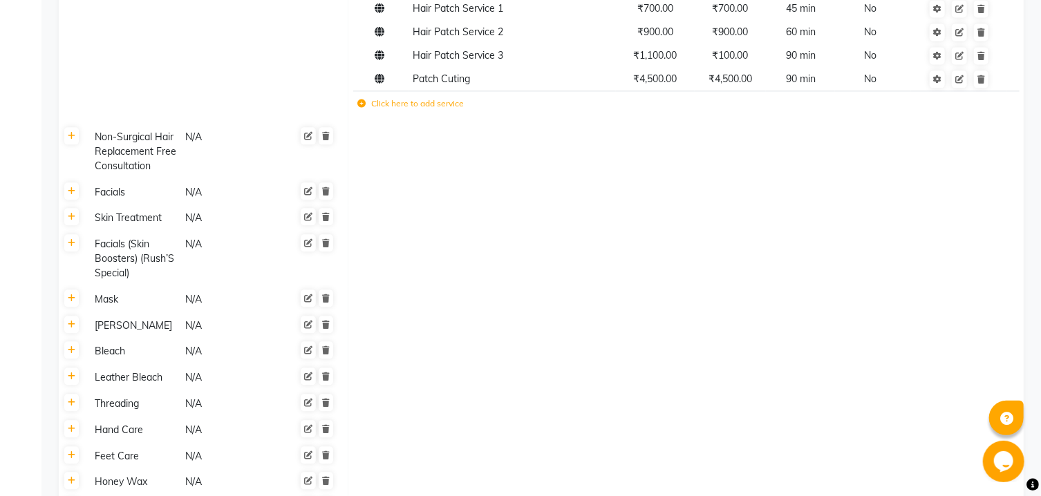
click at [417, 108] on label "Click here to add service" at bounding box center [410, 103] width 106 height 12
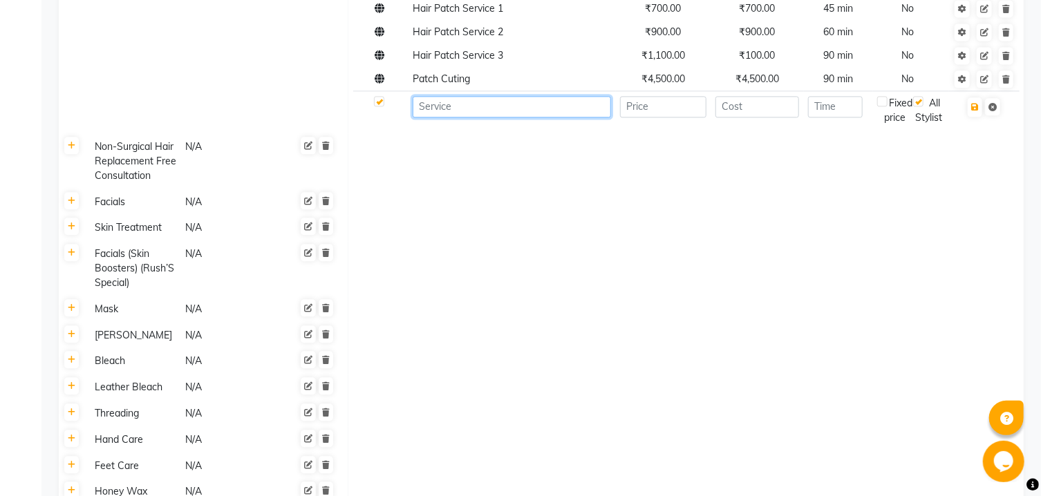
click at [478, 110] on input at bounding box center [512, 106] width 198 height 21
type input "Back Massage"
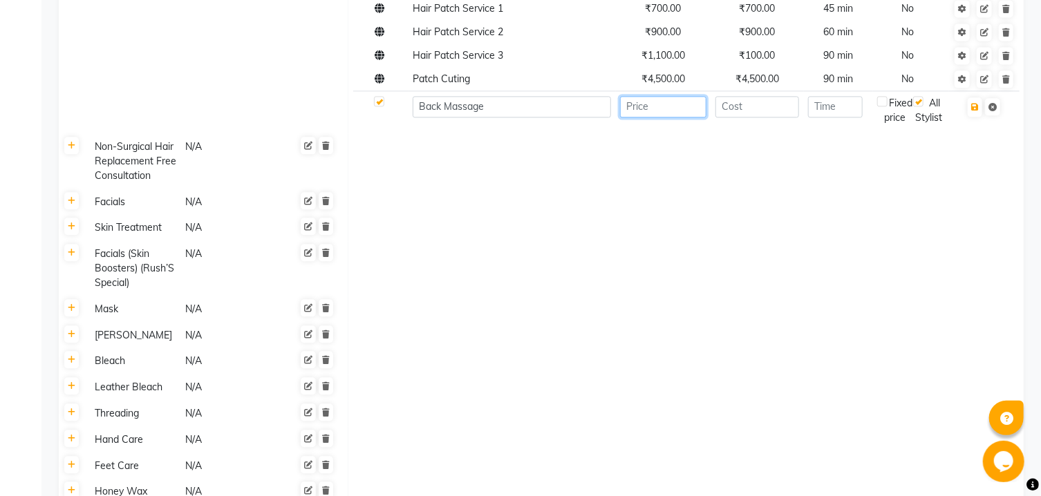
click at [666, 114] on input "number" at bounding box center [663, 106] width 86 height 21
type input "700"
type input "-1"
click at [782, 112] on input "-1" at bounding box center [757, 106] width 84 height 21
type input "700"
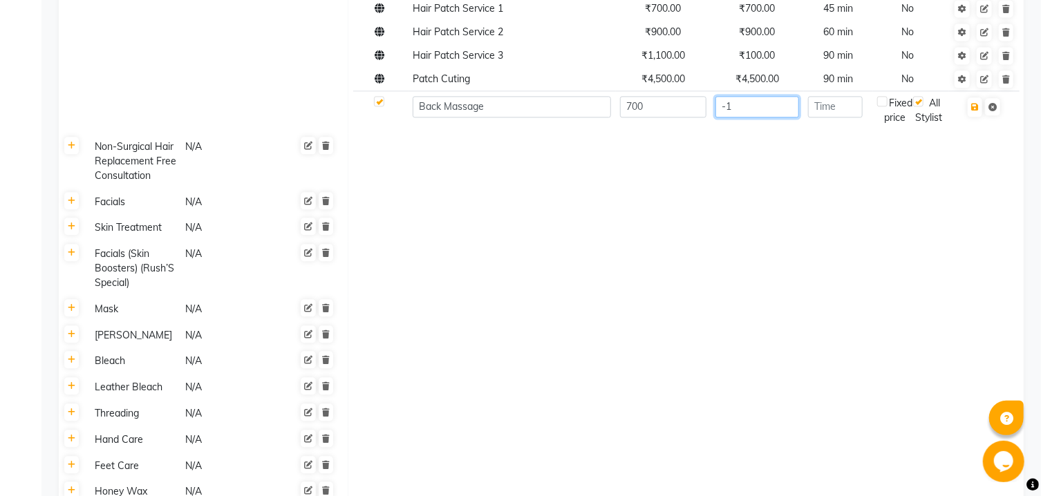
click at [741, 111] on input "-1" at bounding box center [757, 106] width 84 height 21
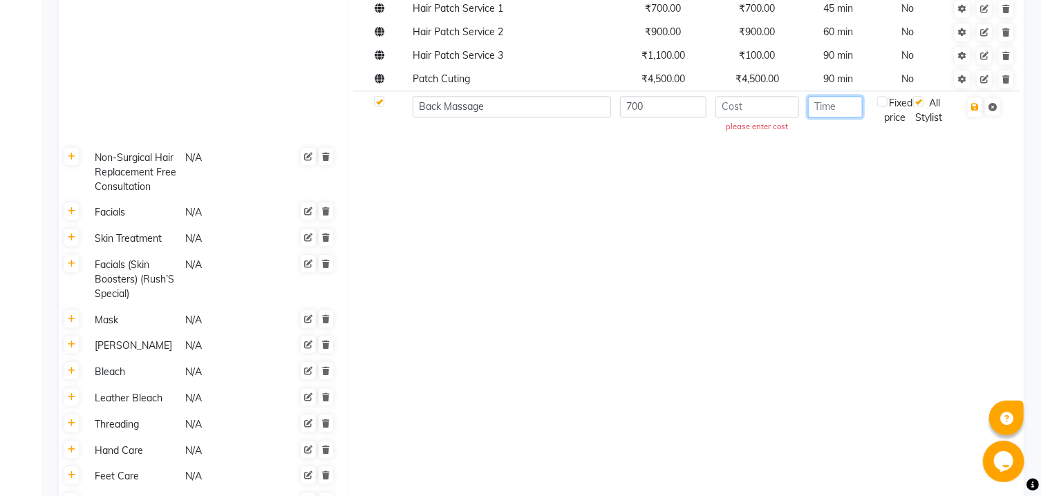
click at [831, 112] on input "number" at bounding box center [835, 106] width 55 height 21
type input "25"
click at [700, 178] on td at bounding box center [685, 171] width 675 height 55
click at [980, 111] on button "button" at bounding box center [975, 106] width 15 height 19
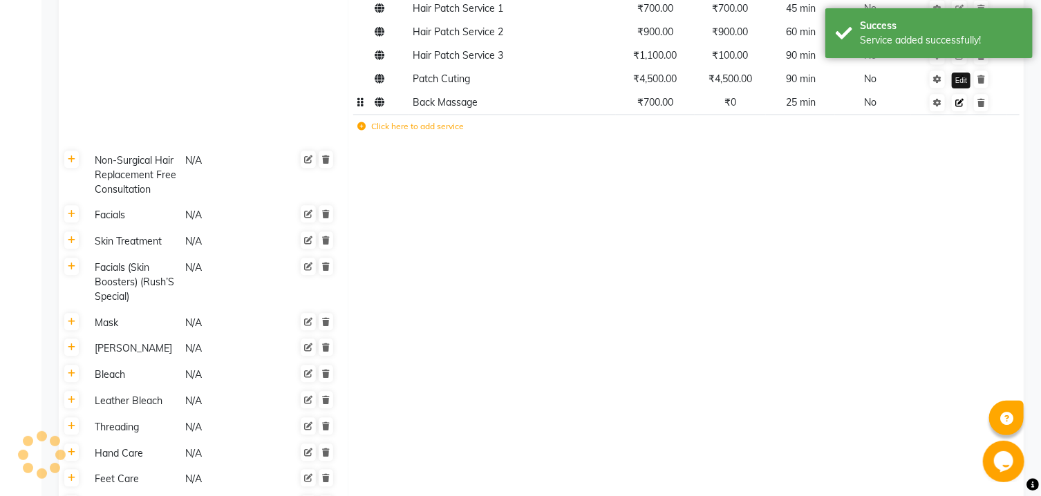
click at [963, 107] on icon at bounding box center [959, 103] width 8 height 8
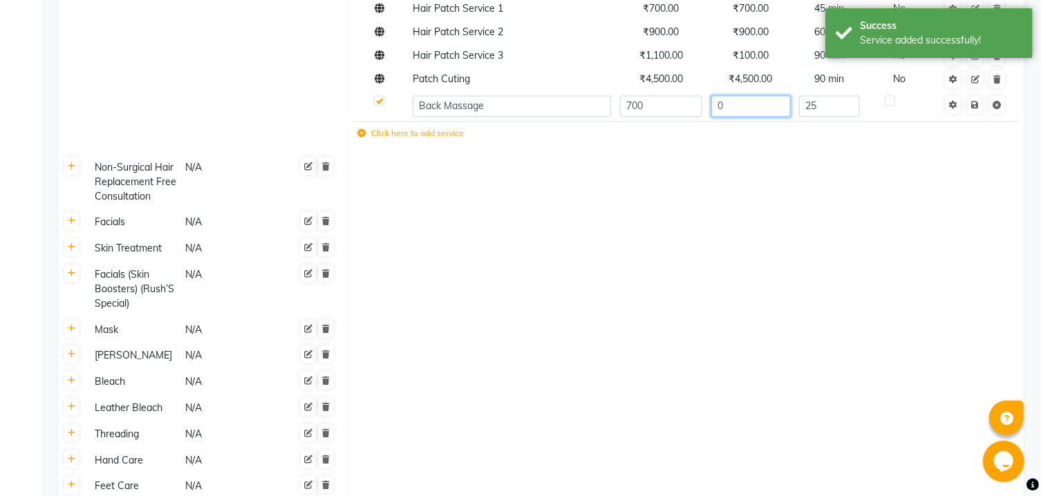
click at [762, 107] on input "0" at bounding box center [750, 105] width 79 height 21
type input "0"
type input "700"
click at [716, 173] on td at bounding box center [685, 181] width 675 height 55
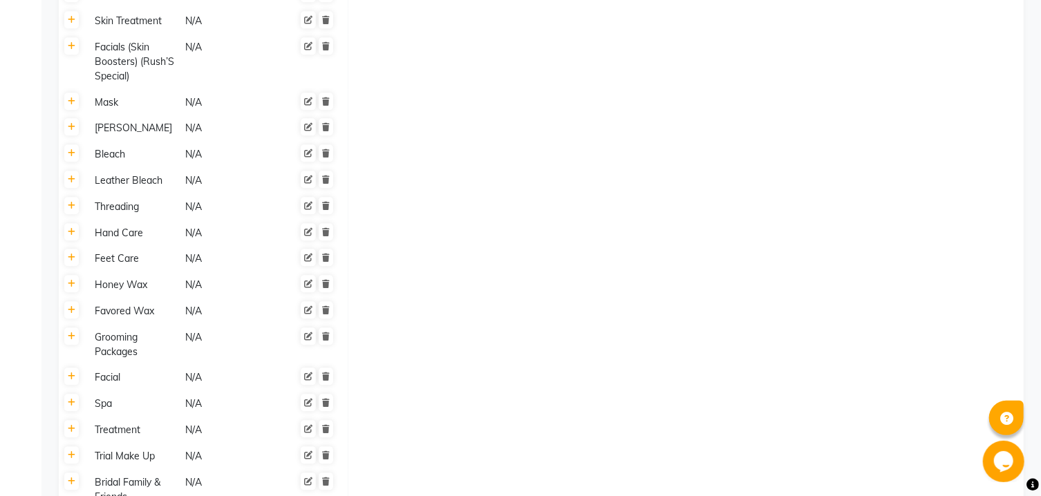
scroll to position [1556, 0]
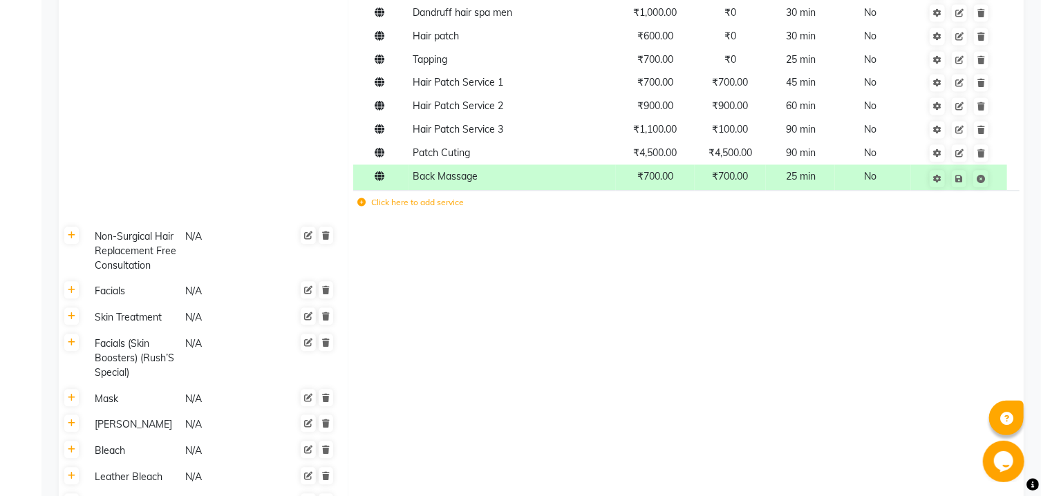
click at [431, 207] on label "Click here to add service" at bounding box center [410, 202] width 106 height 12
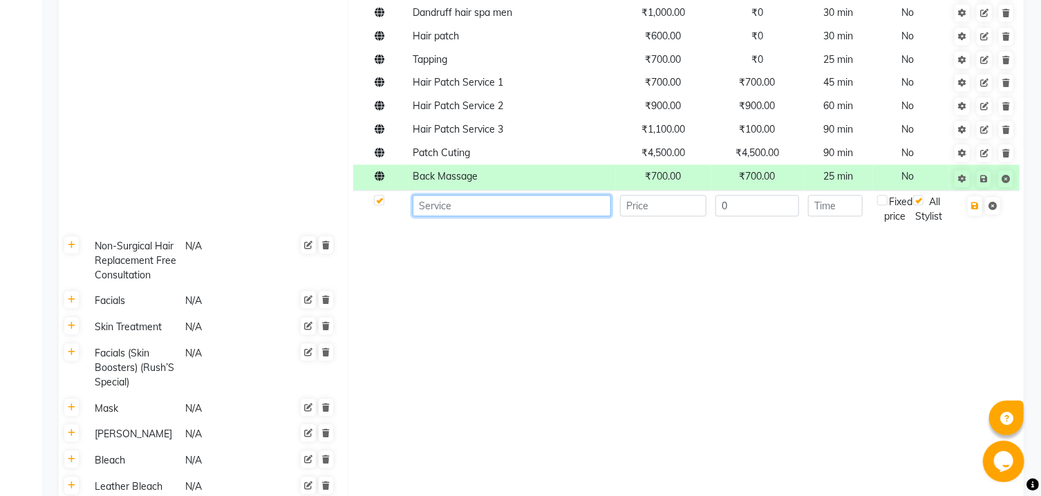
click at [432, 207] on input at bounding box center [512, 205] width 198 height 21
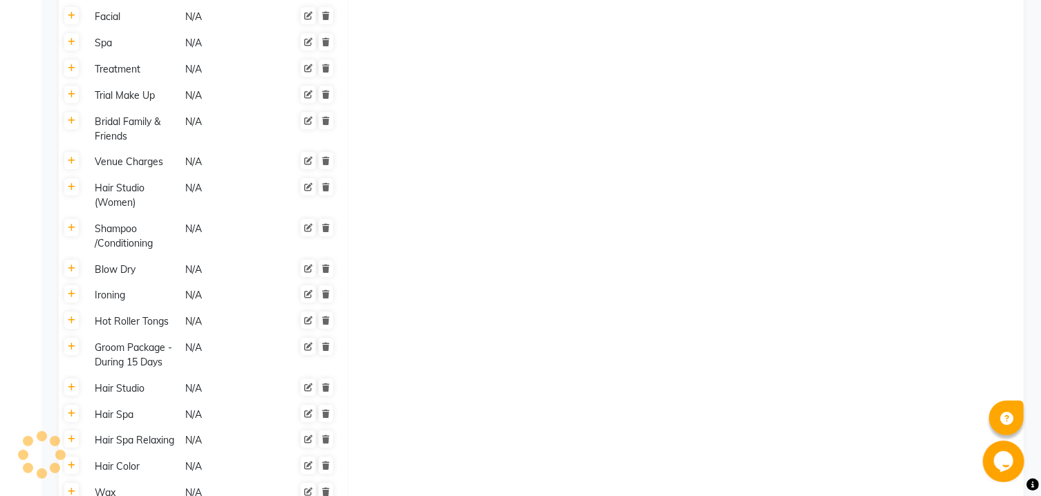
scroll to position [2647, 0]
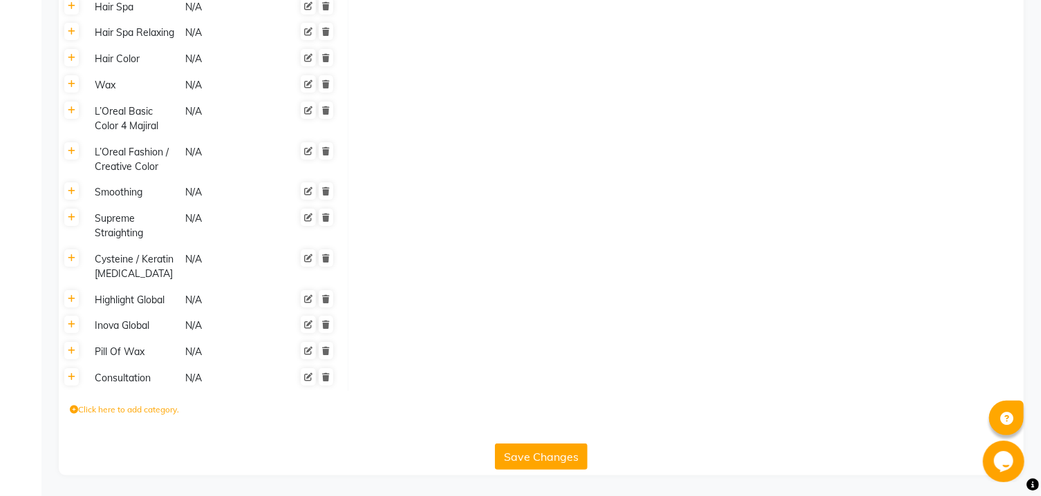
click at [532, 454] on button "Save Changes" at bounding box center [541, 457] width 93 height 26
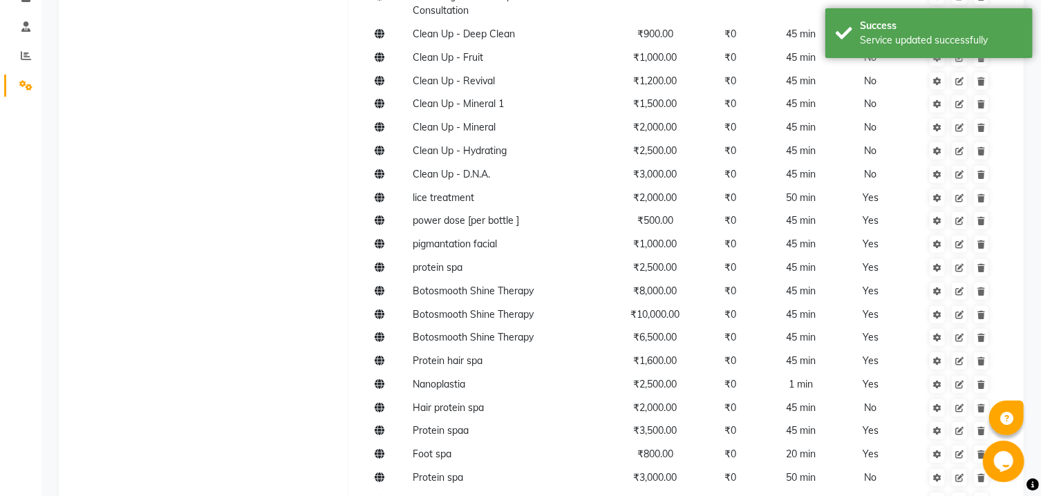
scroll to position [0, 0]
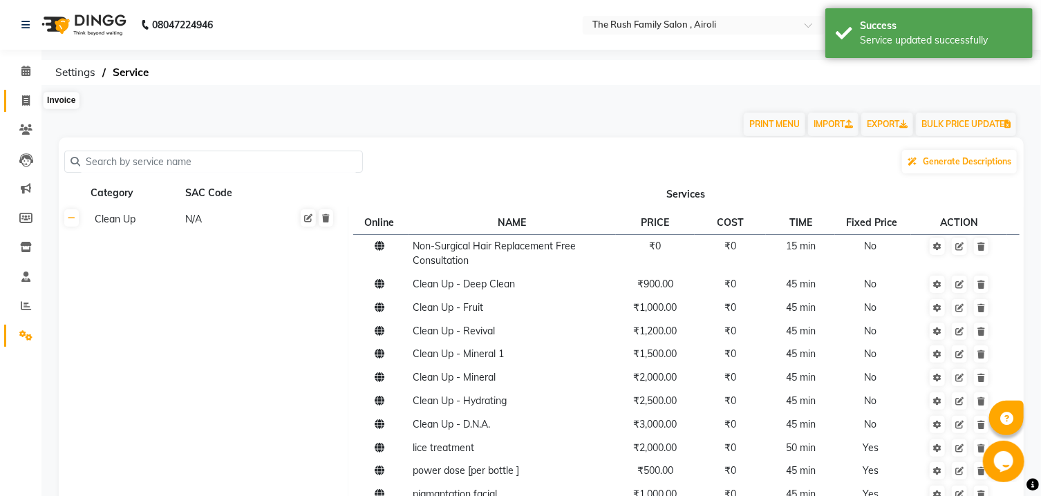
click at [26, 97] on icon at bounding box center [26, 100] width 8 height 10
select select "5419"
select select "service"
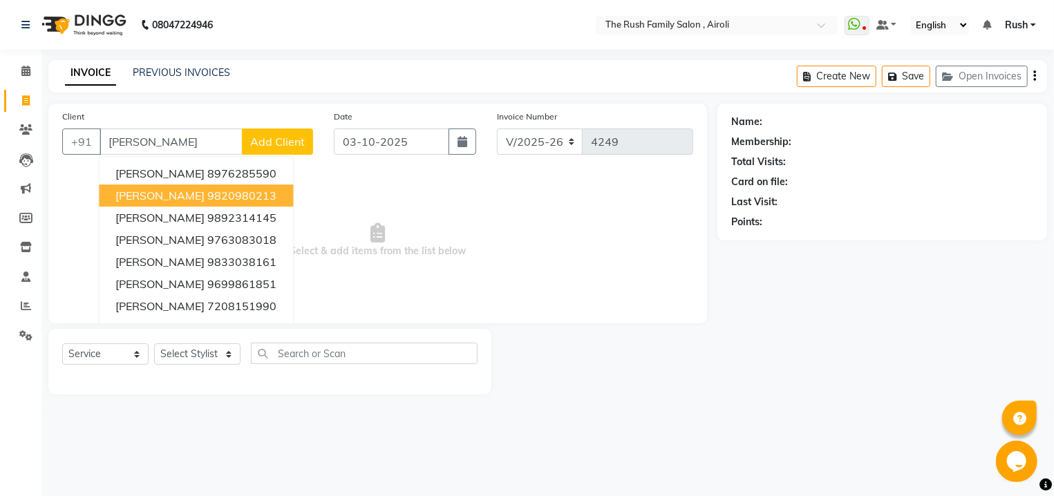
click at [151, 205] on button "Varsha NABAR 9820980213" at bounding box center [196, 196] width 194 height 22
type input "9820980213"
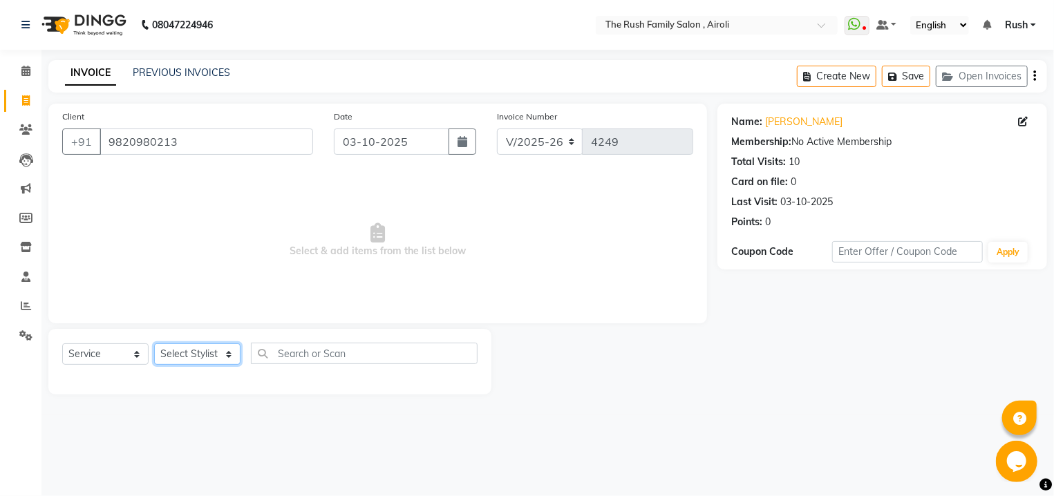
select select "60158"
click option "Guddi" at bounding box center [0, 0] width 0 height 0
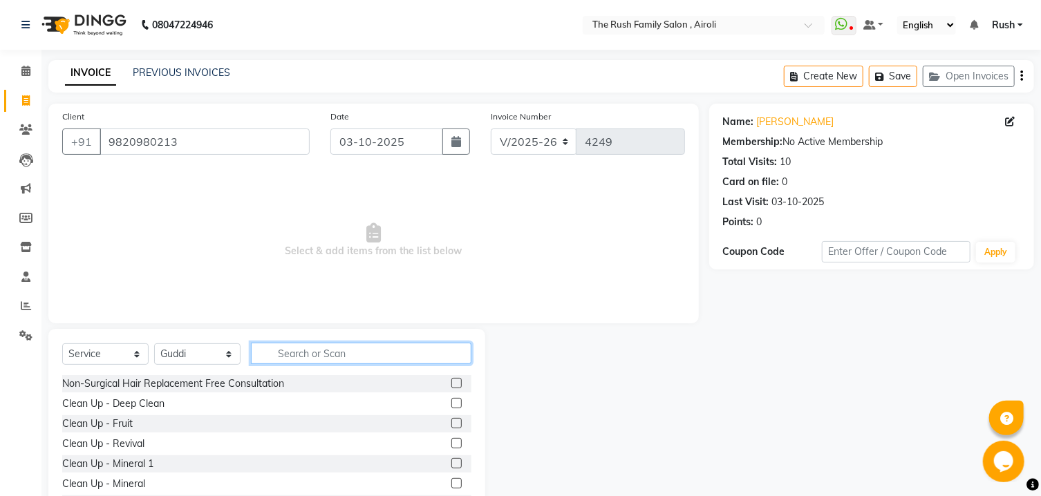
click at [288, 356] on input "text" at bounding box center [361, 353] width 220 height 21
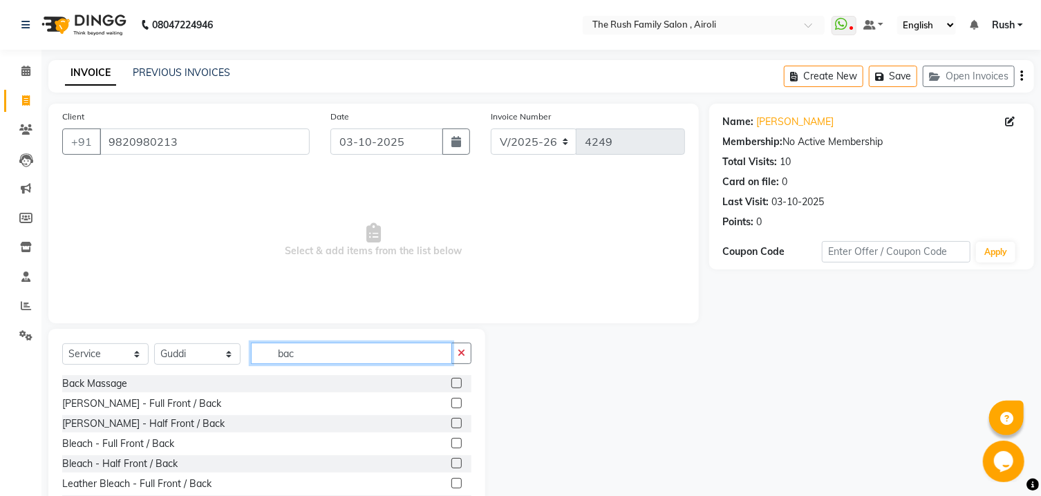
type input "bac"
click at [451, 381] on label at bounding box center [456, 383] width 10 height 10
click at [451, 381] on input "checkbox" at bounding box center [455, 383] width 9 height 9
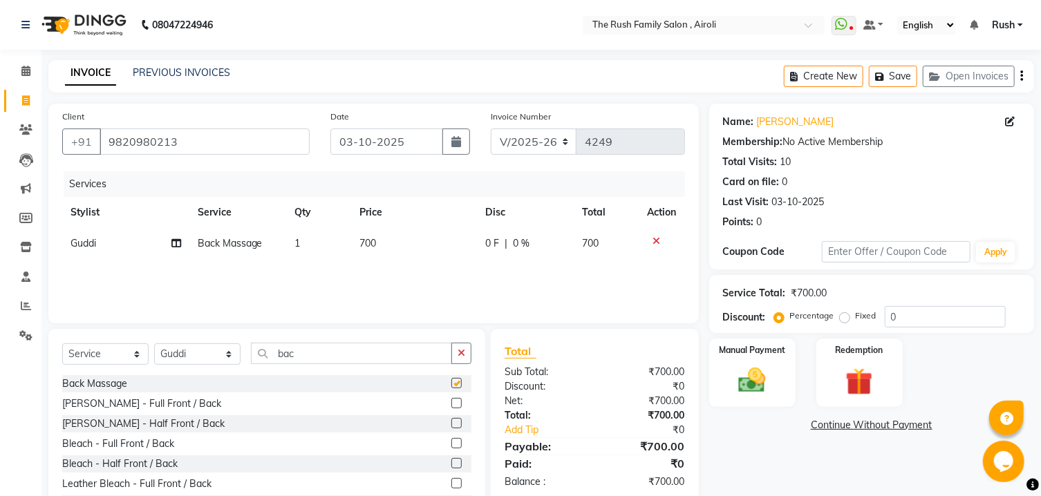
checkbox input "false"
click at [495, 242] on span "0 F" at bounding box center [492, 243] width 14 height 15
select select "60158"
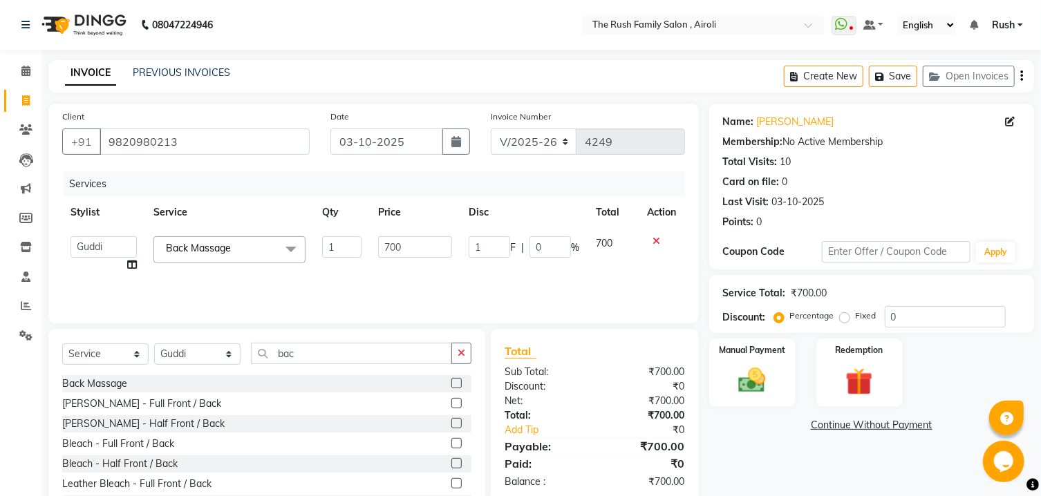
type input "1"
click at [495, 242] on input "1" at bounding box center [489, 246] width 41 height 21
click at [544, 244] on input "0" at bounding box center [549, 246] width 41 height 21
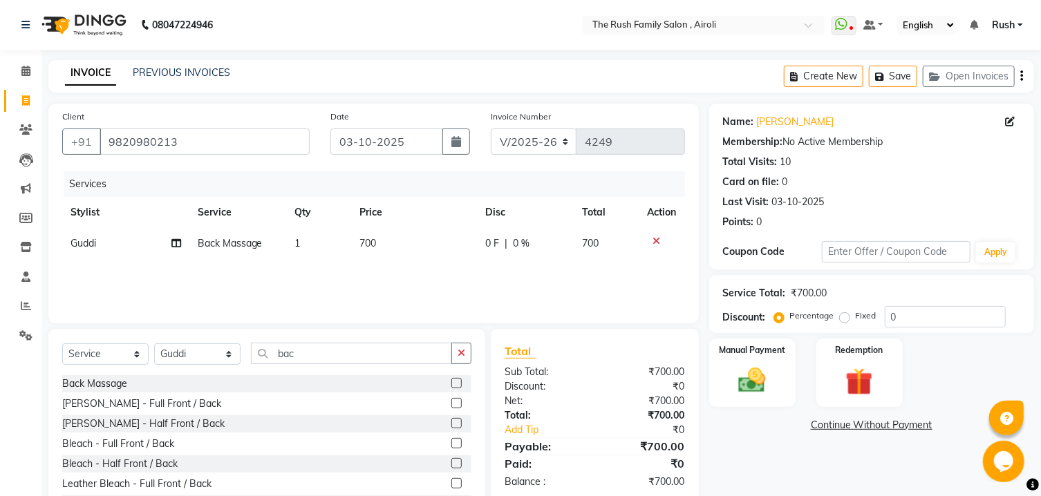
click at [476, 245] on td "700" at bounding box center [414, 243] width 126 height 31
select select "60158"
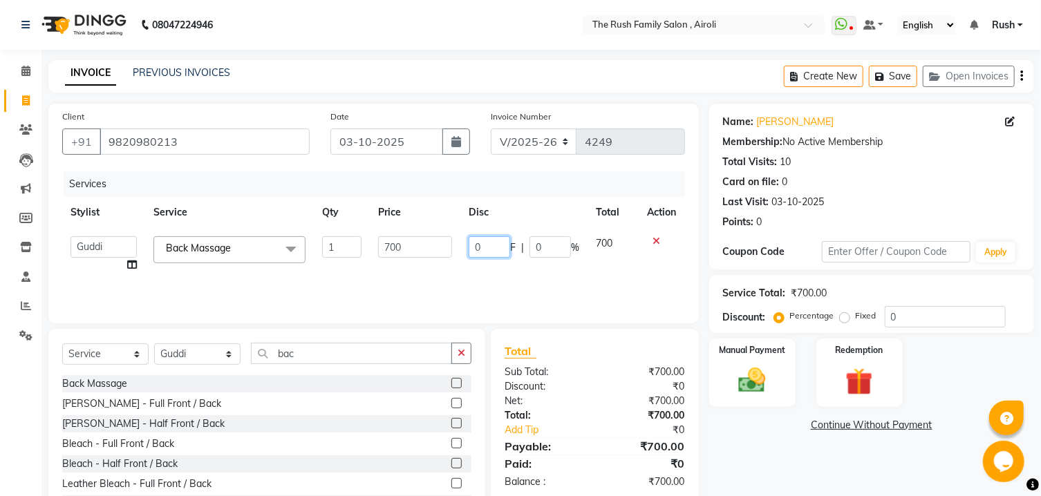
click at [488, 242] on input "0" at bounding box center [489, 246] width 41 height 21
type input "3"
type input "200"
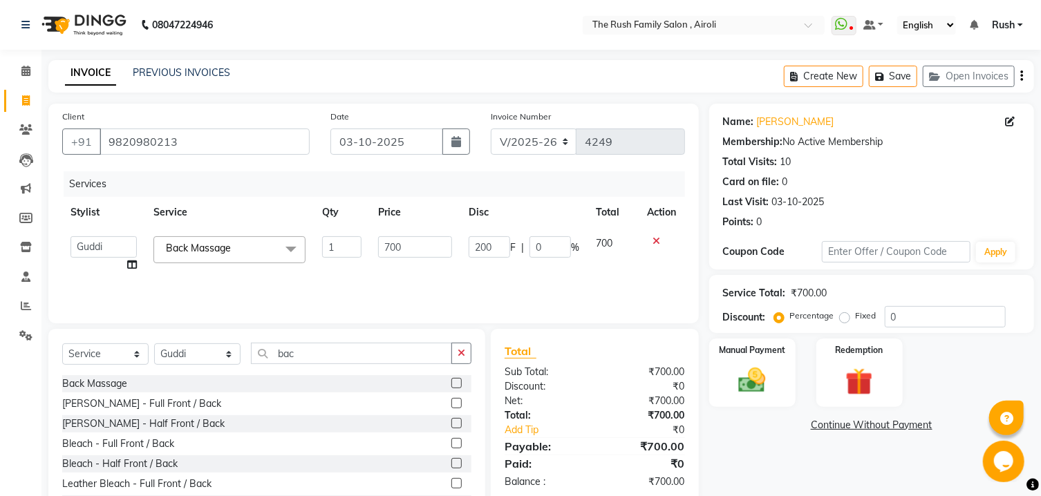
click at [498, 270] on div "Services Stylist Service Qty Price Disc Total Action Ajaz Alvira Asif Danish D.…" at bounding box center [373, 240] width 623 height 138
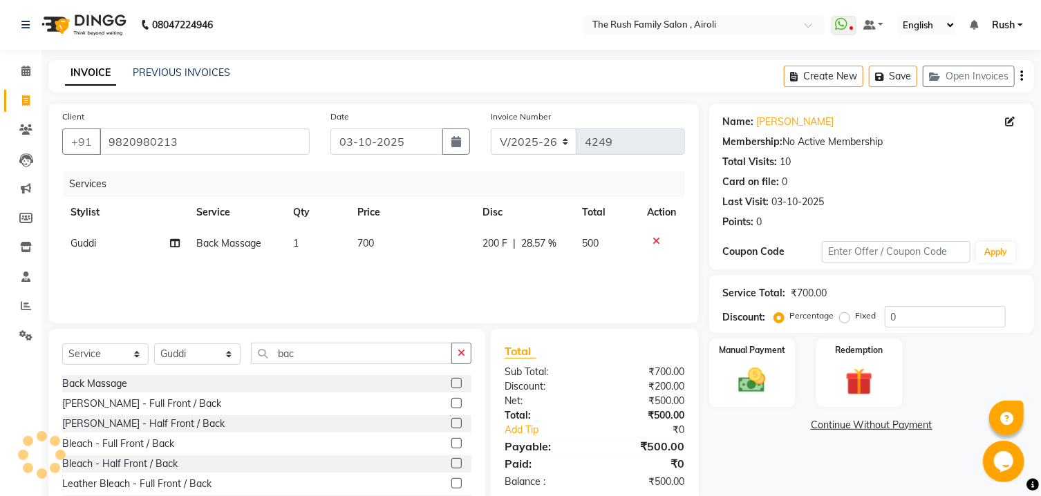
scroll to position [57, 0]
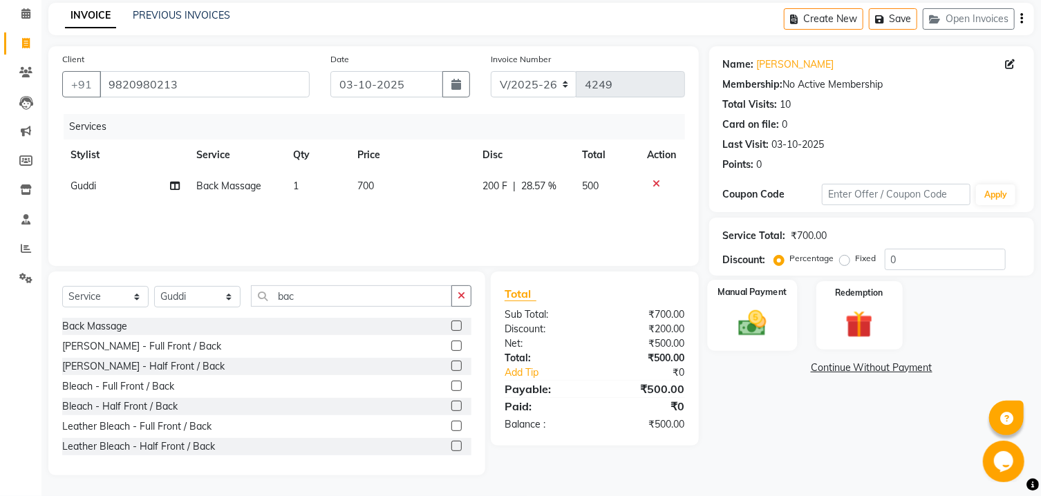
click at [759, 340] on img at bounding box center [752, 324] width 46 height 32
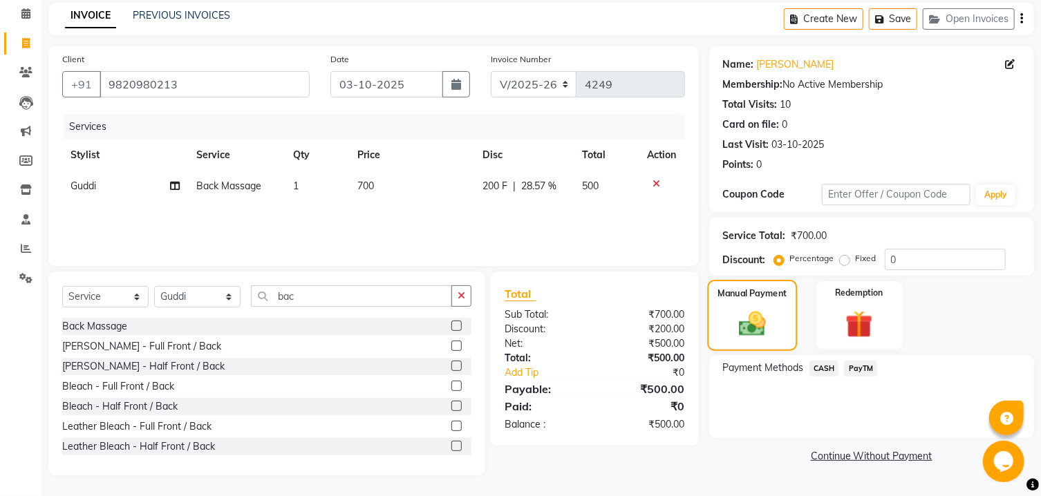
scroll to position [64, 0]
click at [858, 377] on span "PayTM" at bounding box center [860, 369] width 33 height 16
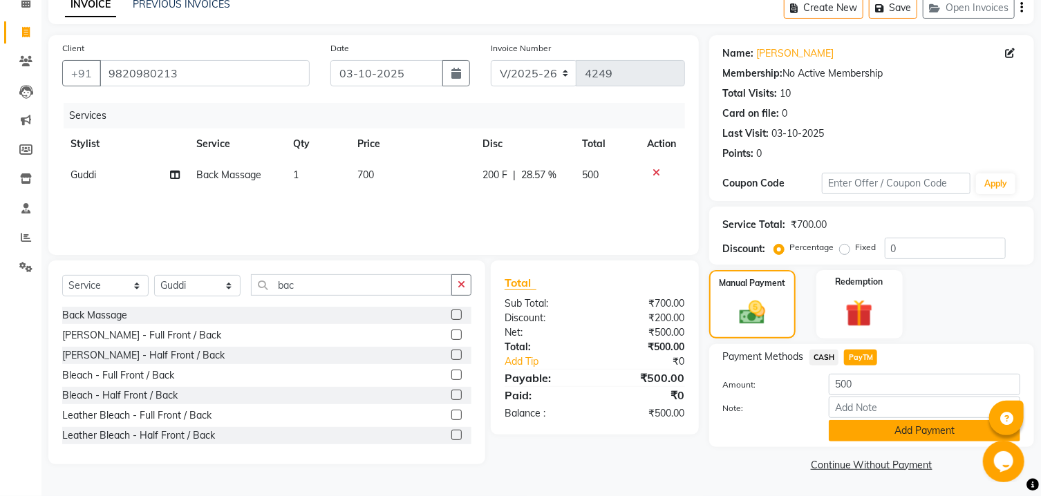
click at [859, 430] on button "Add Payment" at bounding box center [924, 430] width 191 height 21
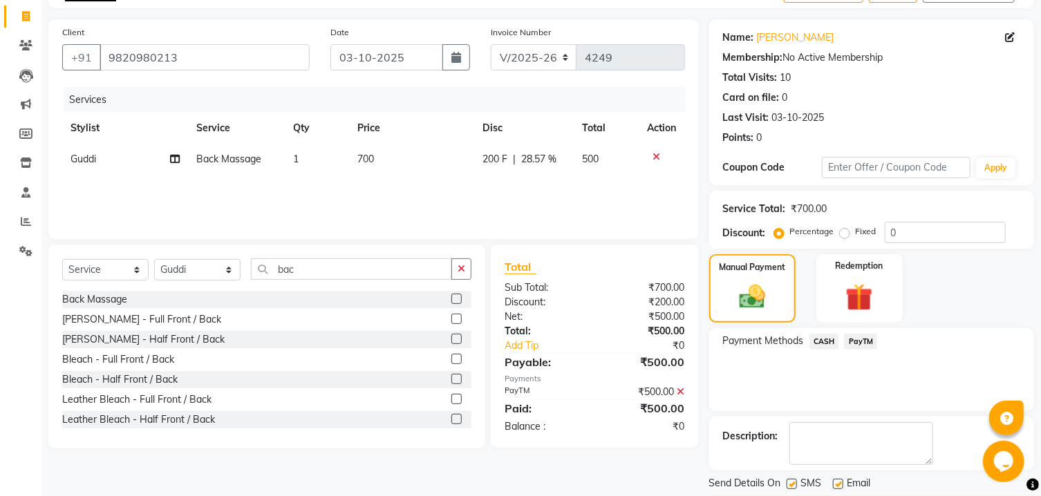
scroll to position [142, 0]
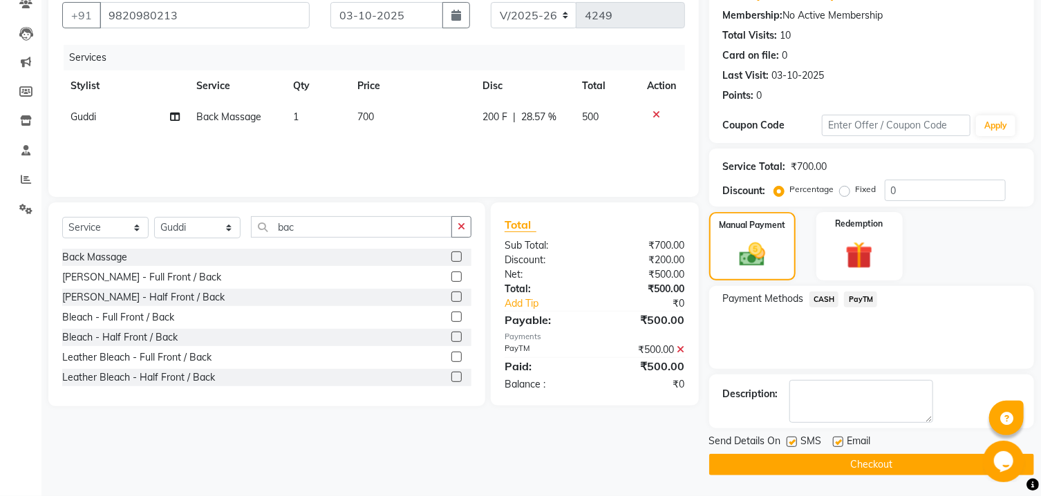
click at [811, 457] on button "Checkout" at bounding box center [871, 464] width 325 height 21
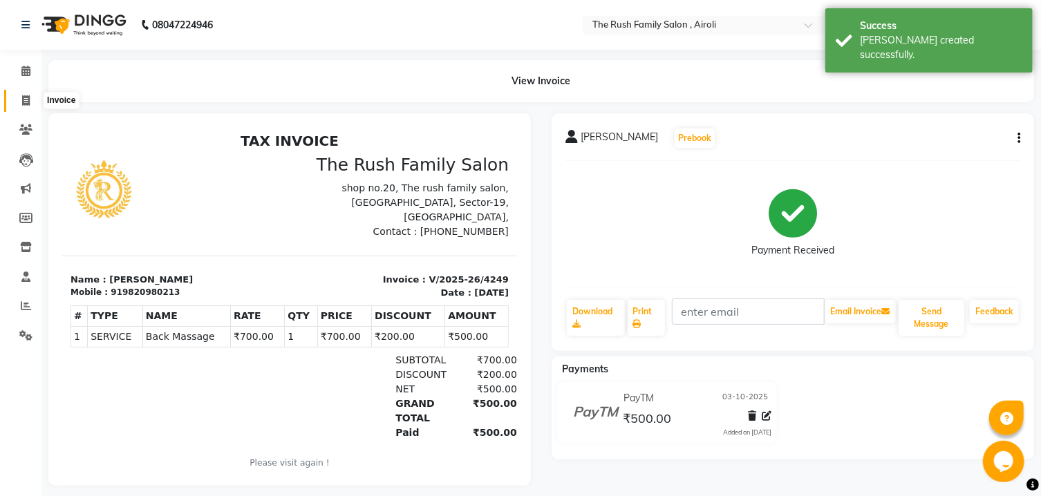
click at [29, 102] on span at bounding box center [26, 101] width 24 height 16
select select "service"
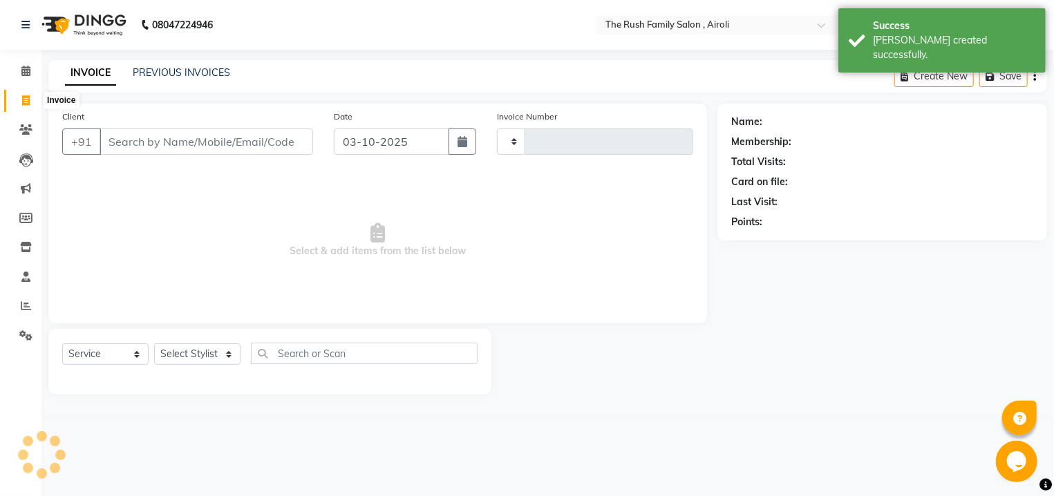
type input "4250"
select select "5419"
click at [201, 73] on link "PREVIOUS INVOICES" at bounding box center [181, 72] width 97 height 12
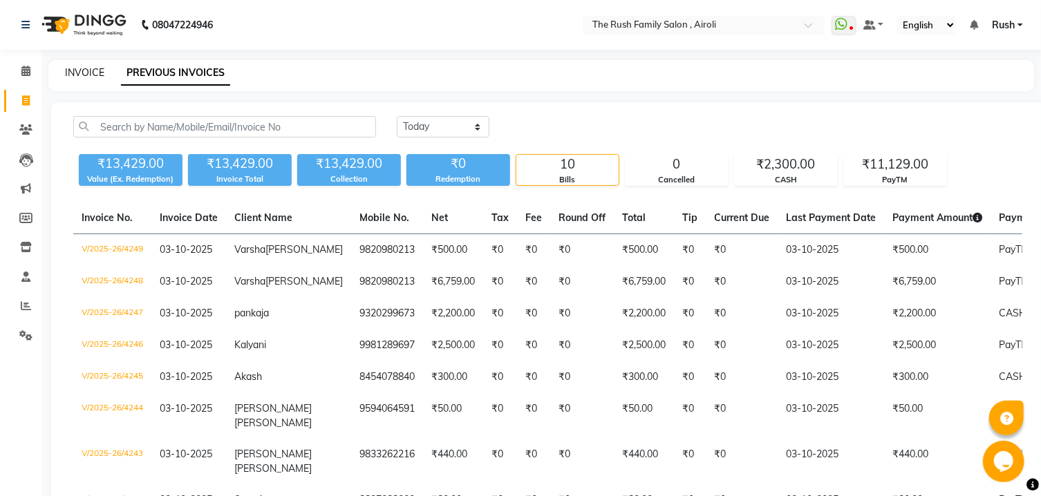
click at [79, 67] on link "INVOICE" at bounding box center [84, 72] width 39 height 12
select select "service"
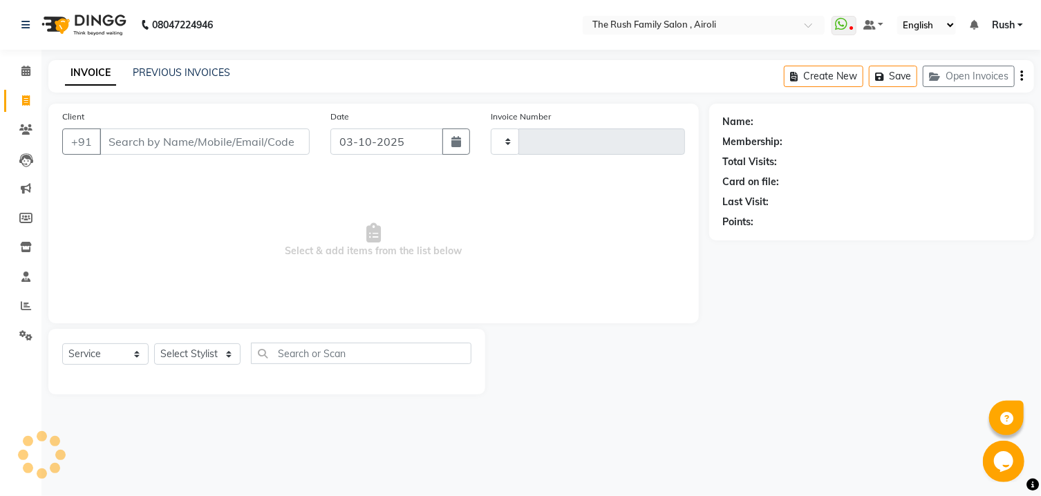
type input "4250"
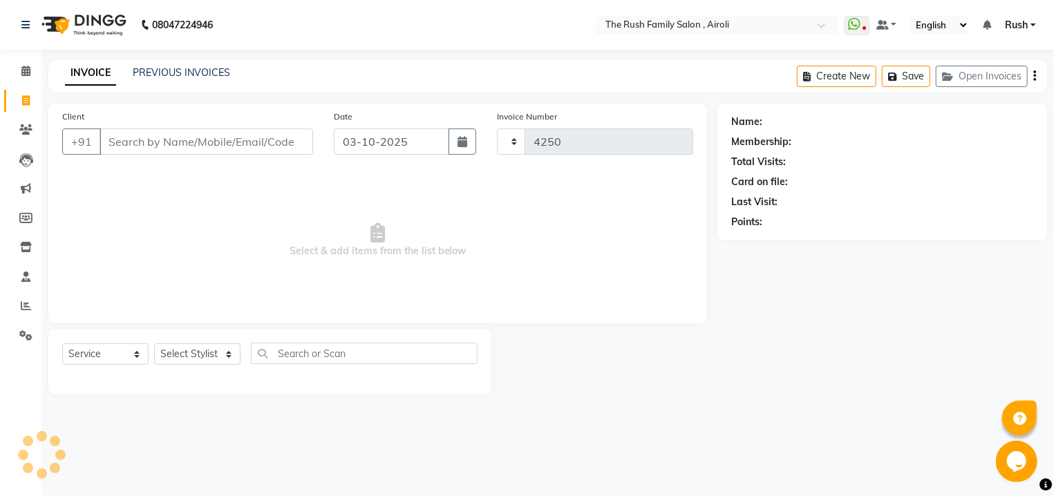
select select "5419"
click at [181, 148] on input "Client" at bounding box center [207, 142] width 214 height 26
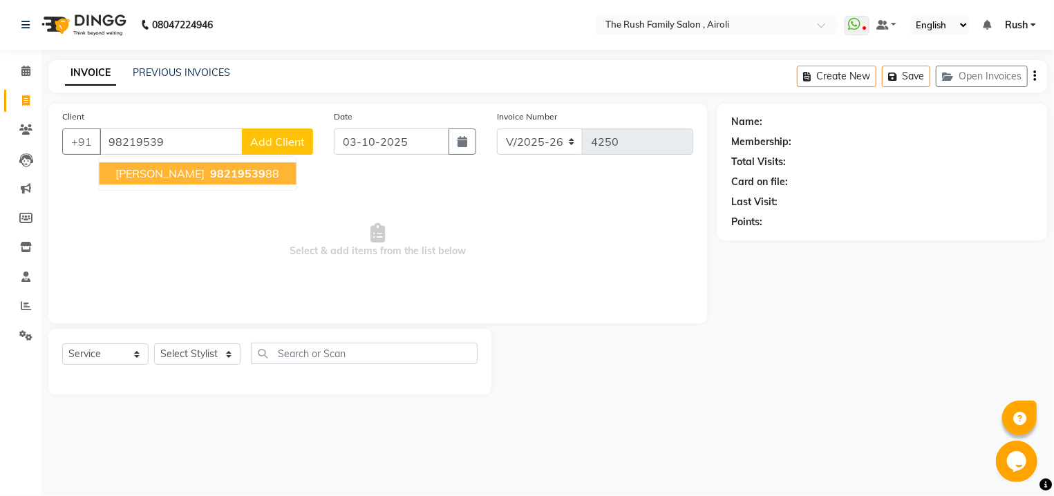
click at [210, 177] on span "98219539" at bounding box center [237, 174] width 55 height 14
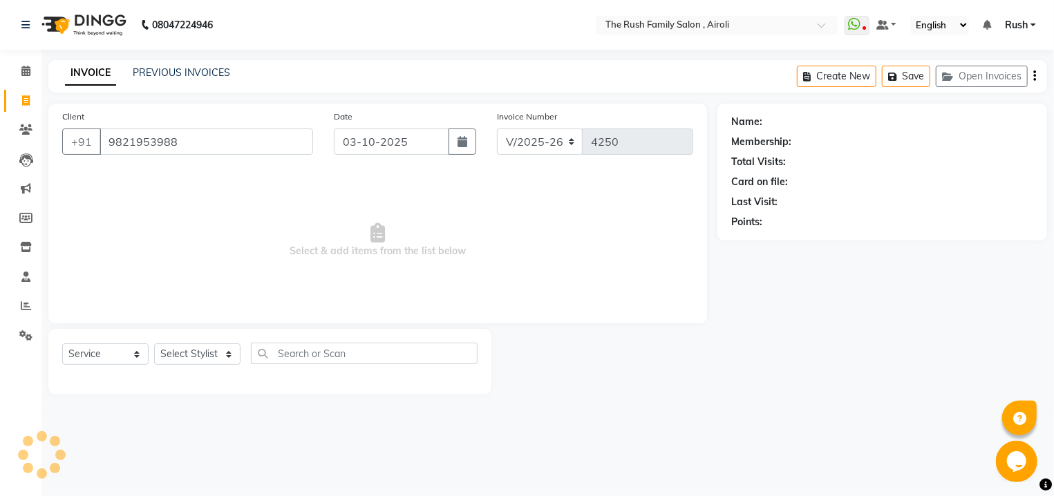
type input "9821953988"
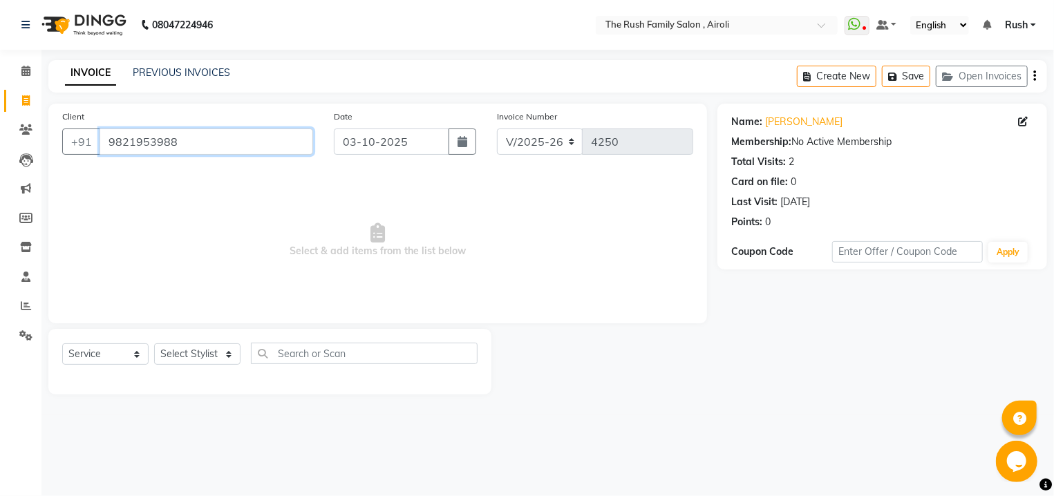
click at [203, 143] on input "9821953988" at bounding box center [207, 142] width 214 height 26
click at [25, 125] on span at bounding box center [26, 130] width 24 height 16
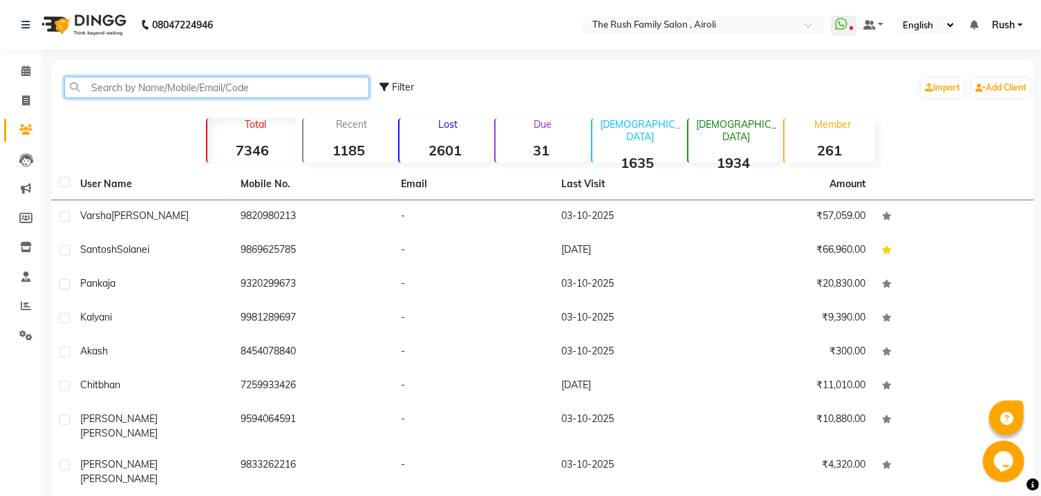
click at [241, 87] on input "text" at bounding box center [216, 87] width 305 height 21
paste input "9821953988"
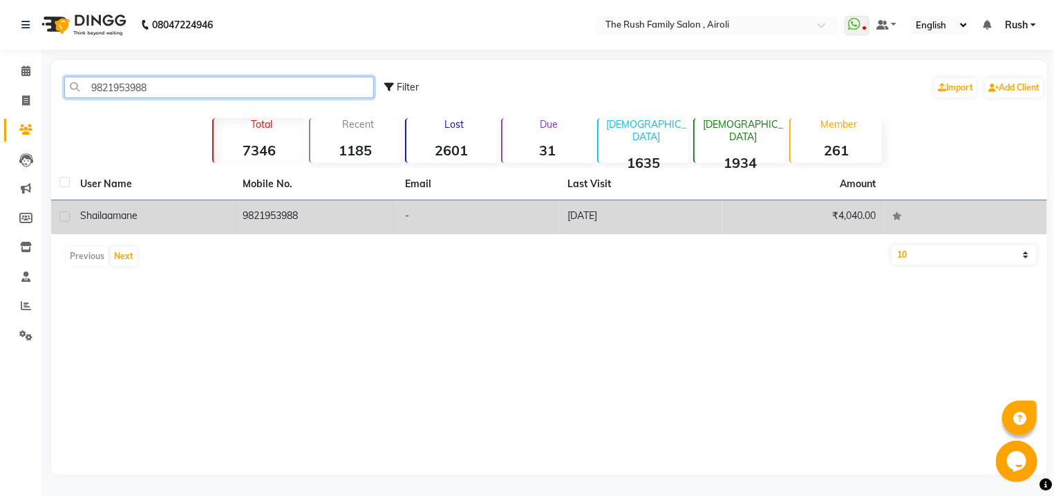
type input "9821953988"
click at [252, 226] on td "9821953988" at bounding box center [315, 217] width 162 height 34
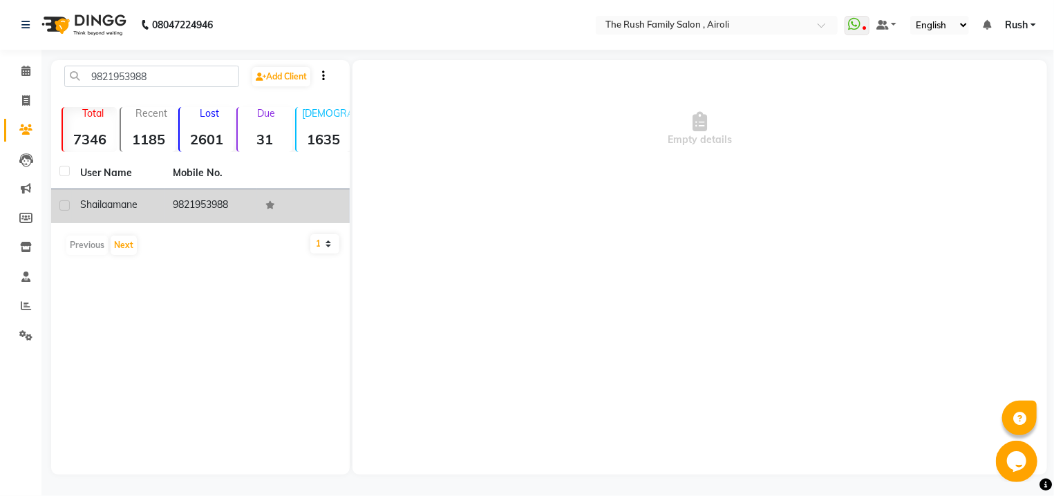
click at [252, 226] on div "User Name Mobile No. shailaa mane 9821953988 Previous Next 10 50 100" at bounding box center [200, 210] width 299 height 104
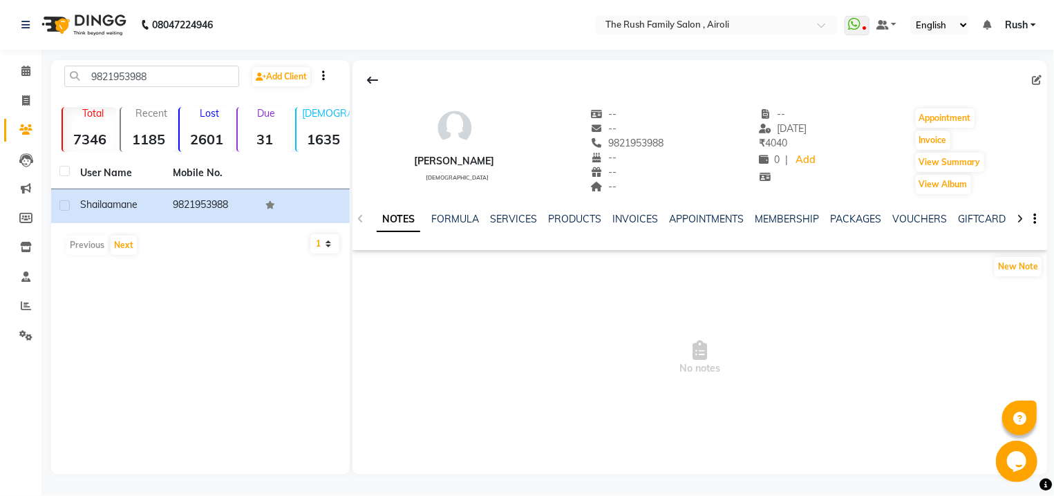
click at [522, 210] on div "NOTES FORMULA SERVICES PRODUCTS INVOICES APPOINTMENTS MEMBERSHIP PACKAGES VOUCH…" at bounding box center [699, 220] width 695 height 48
click at [521, 224] on link "SERVICES" at bounding box center [513, 219] width 47 height 12
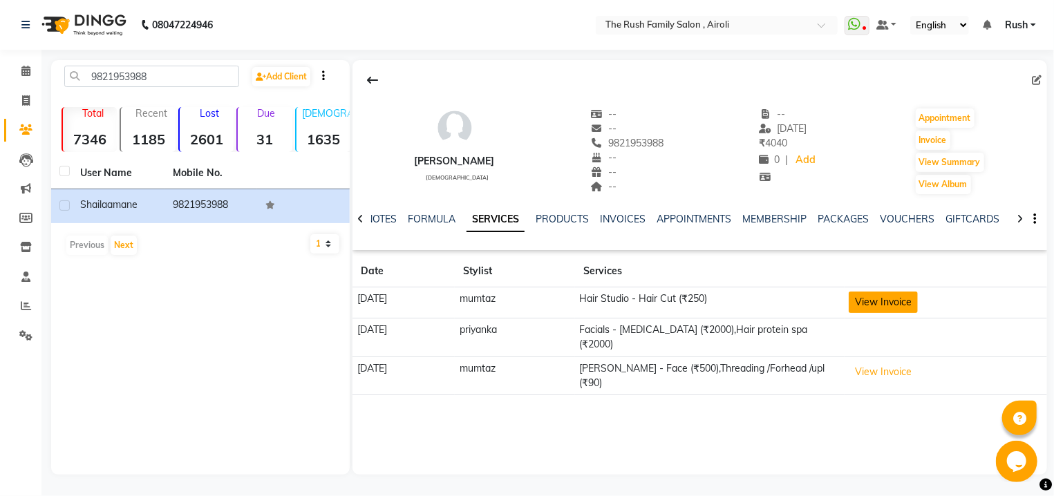
click at [912, 300] on button "View Invoice" at bounding box center [883, 302] width 69 height 21
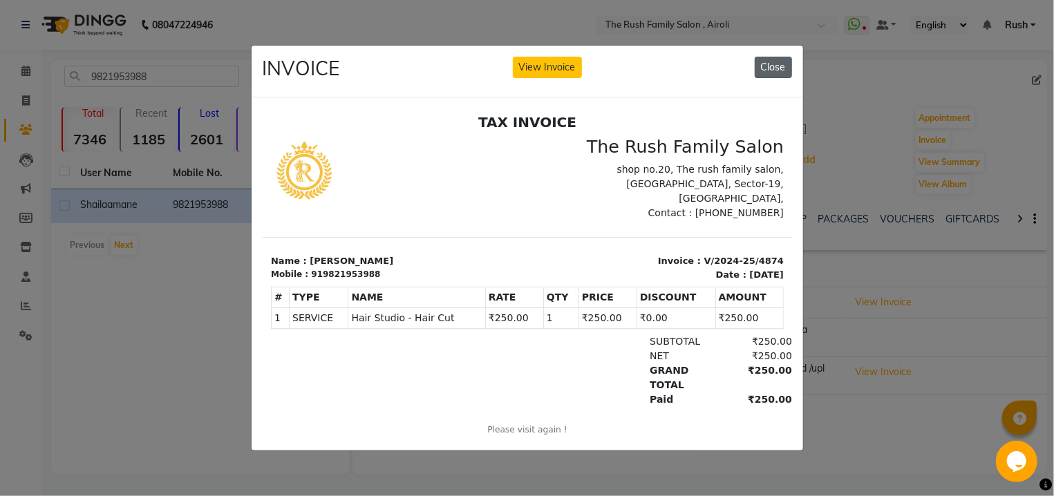
click at [791, 66] on button "Close" at bounding box center [773, 67] width 37 height 21
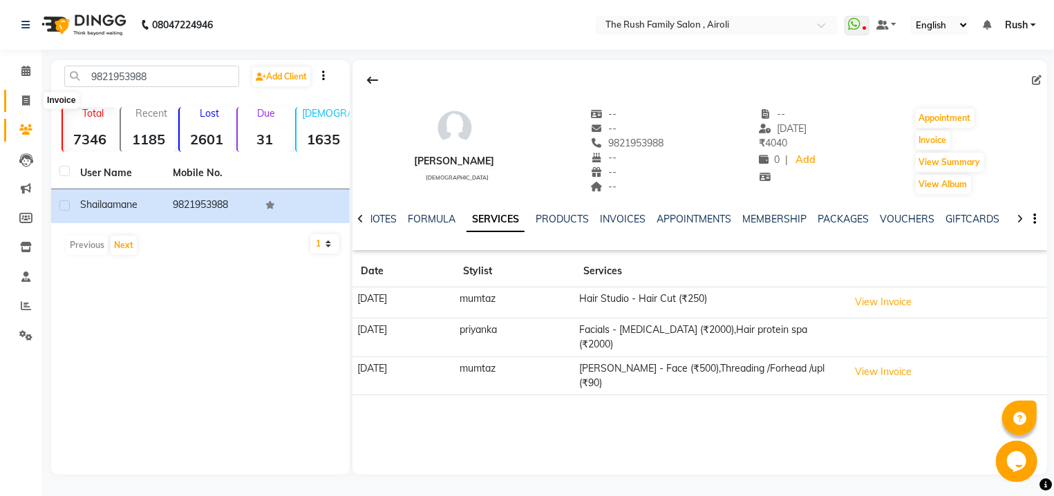
click at [28, 105] on icon at bounding box center [26, 100] width 8 height 10
select select "5419"
select select "service"
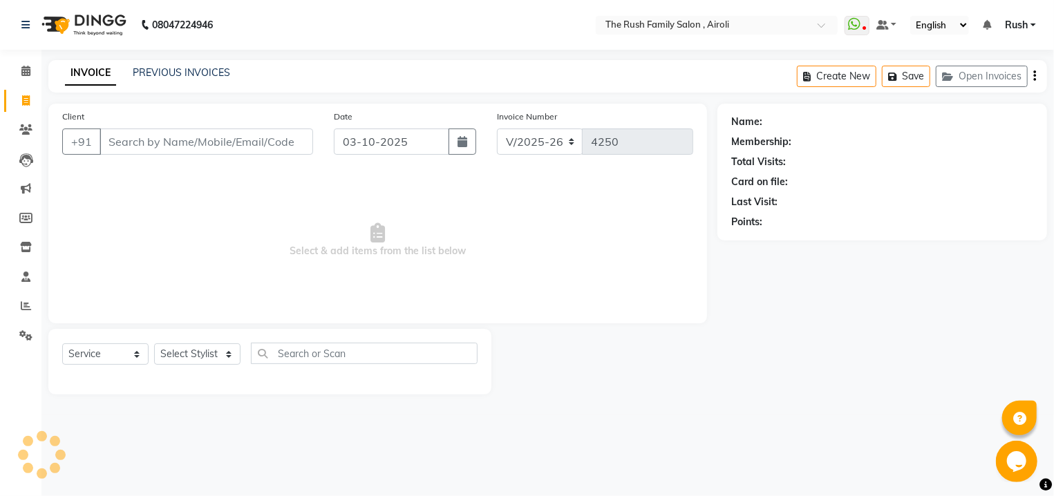
click at [191, 146] on input "Client" at bounding box center [207, 142] width 214 height 26
type input "9821953988"
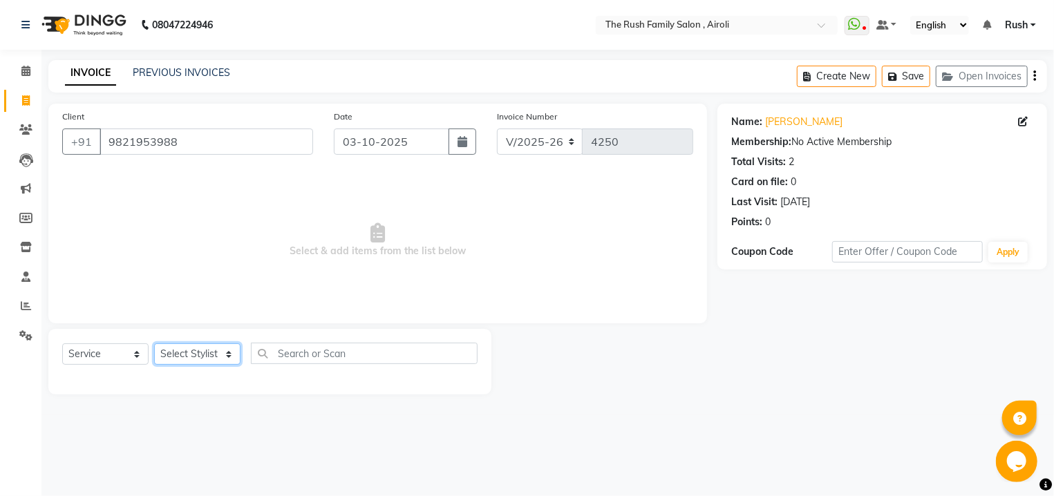
select select "91626"
click option "[PERSON_NAME]" at bounding box center [0, 0] width 0 height 0
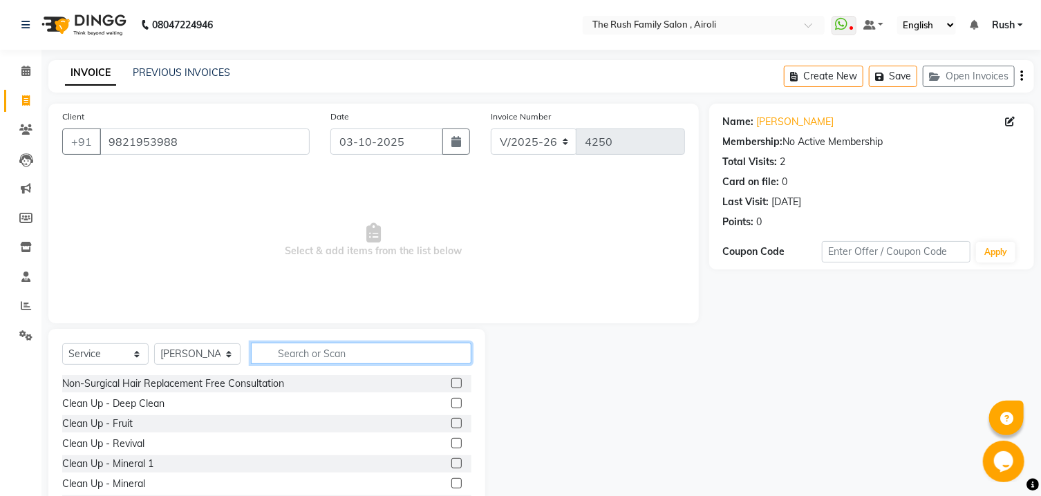
click at [292, 356] on input "text" at bounding box center [361, 353] width 220 height 21
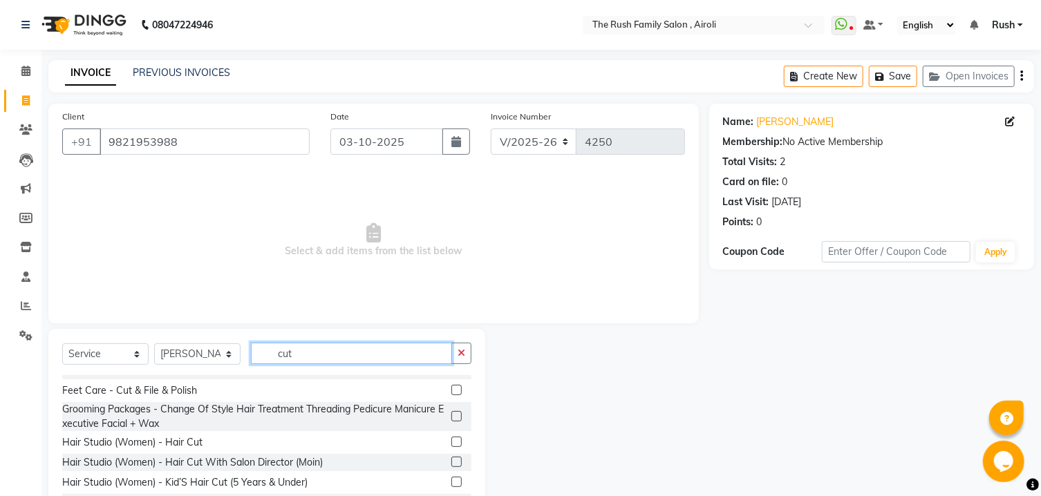
scroll to position [74, 0]
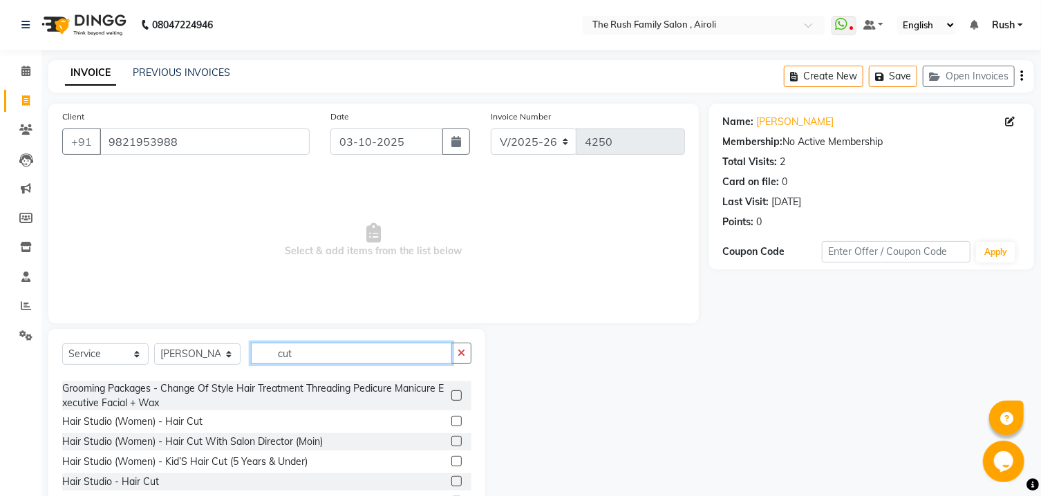
type input "cut"
click at [451, 423] on label at bounding box center [456, 421] width 10 height 10
click at [451, 423] on input "checkbox" at bounding box center [455, 421] width 9 height 9
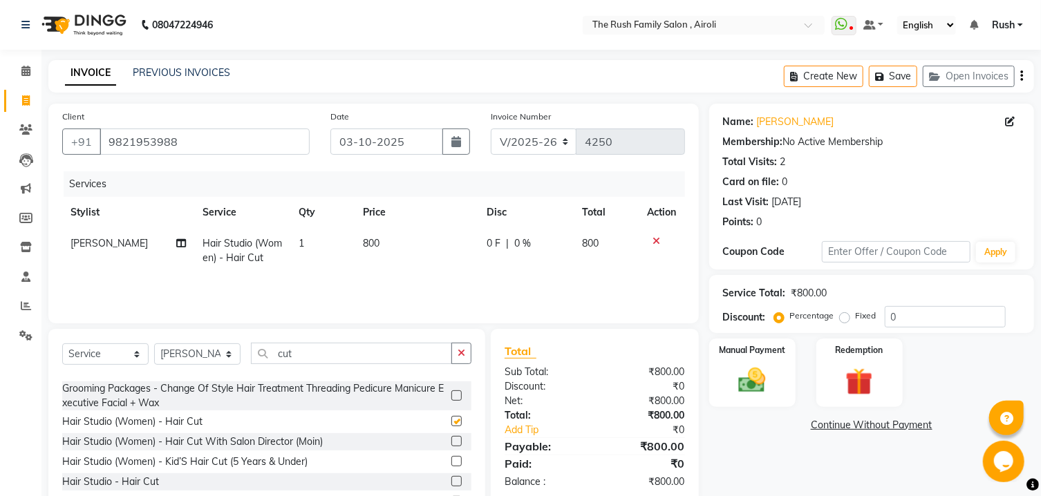
checkbox input "false"
click at [346, 365] on div "Select Service Product Membership Package Voucher Prepaid Gift Card Select Styl…" at bounding box center [266, 359] width 409 height 32
click at [346, 359] on input "cut" at bounding box center [351, 353] width 201 height 21
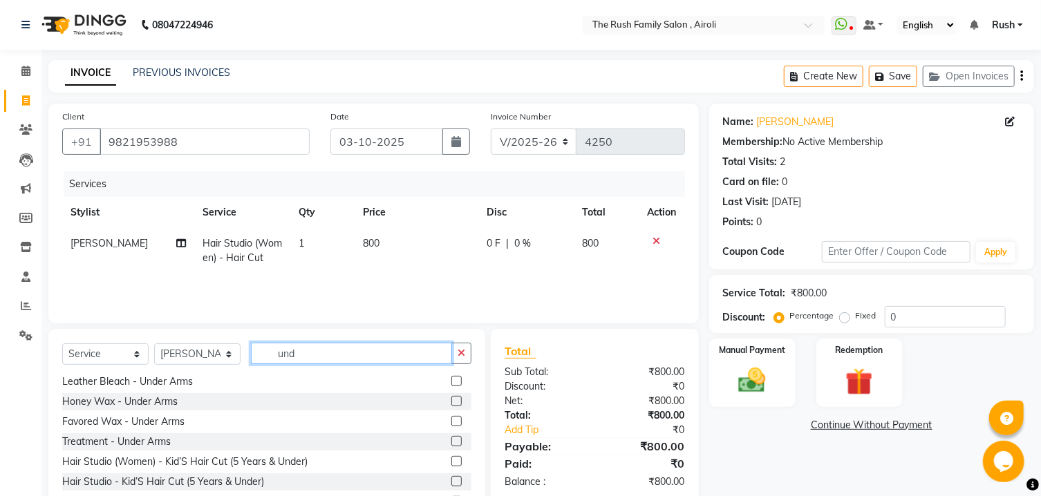
scroll to position [62, 0]
type input "unde"
click at [451, 423] on label at bounding box center [456, 421] width 10 height 10
click at [451, 423] on input "checkbox" at bounding box center [455, 421] width 9 height 9
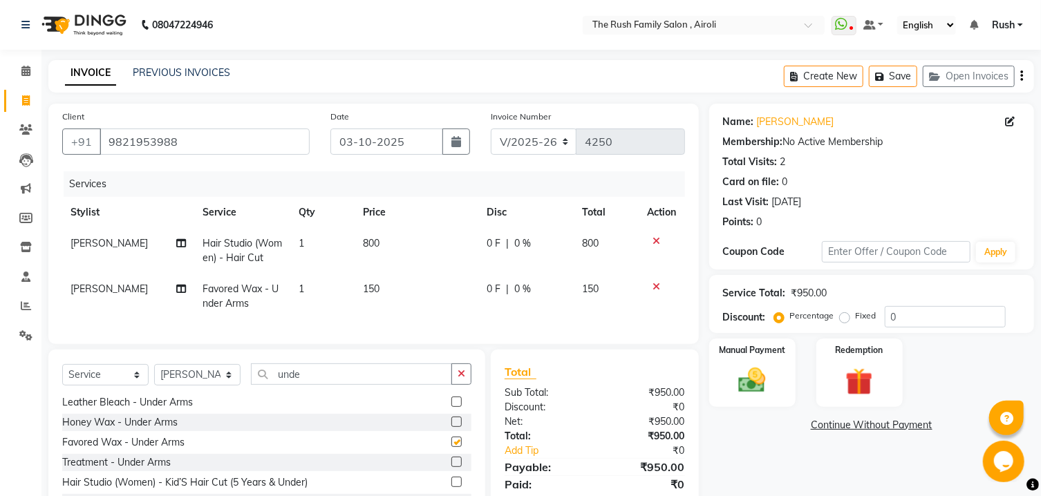
checkbox input "false"
click at [333, 385] on input "unde" at bounding box center [351, 374] width 201 height 21
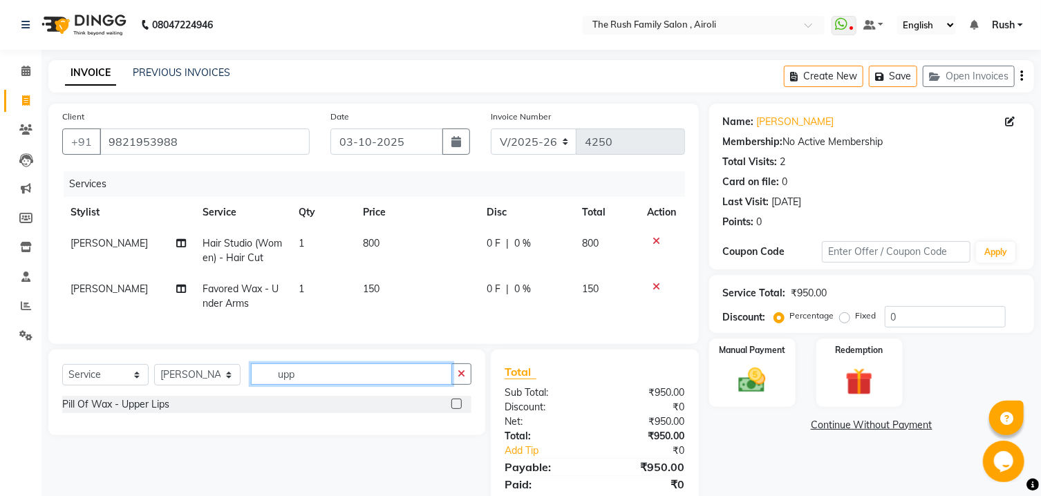
scroll to position [0, 0]
type input "uppe"
click at [455, 409] on label at bounding box center [456, 404] width 10 height 10
click at [455, 409] on input "checkbox" at bounding box center [455, 404] width 9 height 9
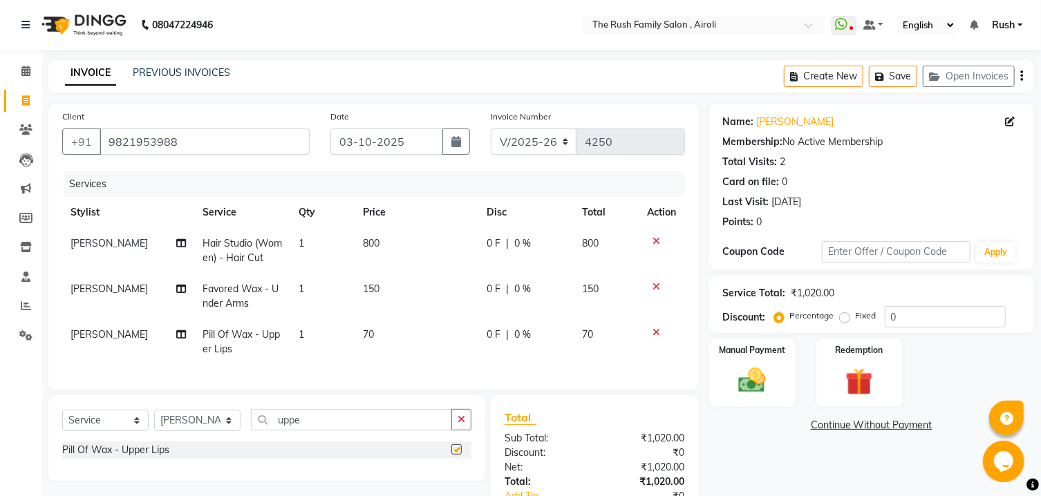
checkbox input "false"
click at [496, 243] on span "0 F" at bounding box center [494, 243] width 14 height 15
select select "91626"
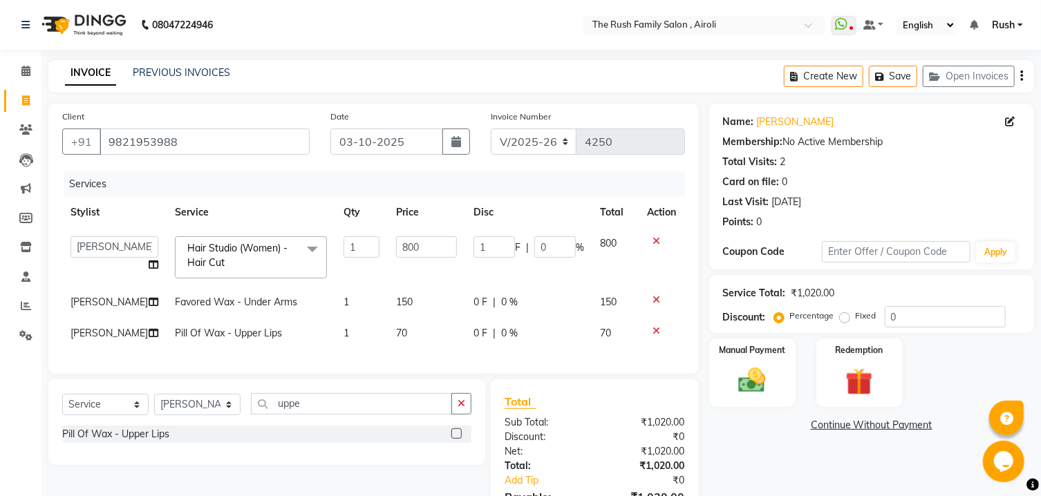
click at [496, 243] on input "1" at bounding box center [493, 246] width 41 height 21
click at [489, 246] on input "1" at bounding box center [493, 246] width 41 height 21
type input "20"
click at [514, 289] on td "0 F | 0 %" at bounding box center [528, 302] width 127 height 31
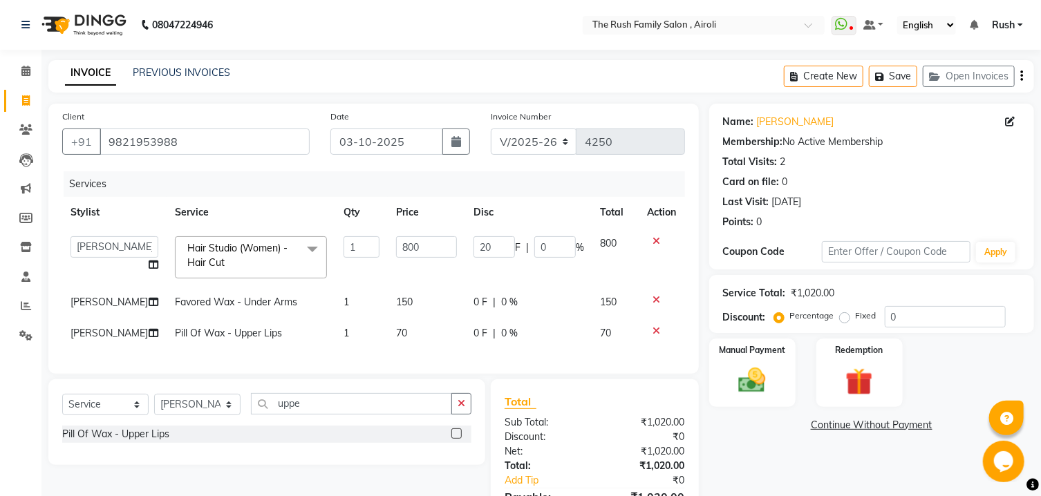
select select "91626"
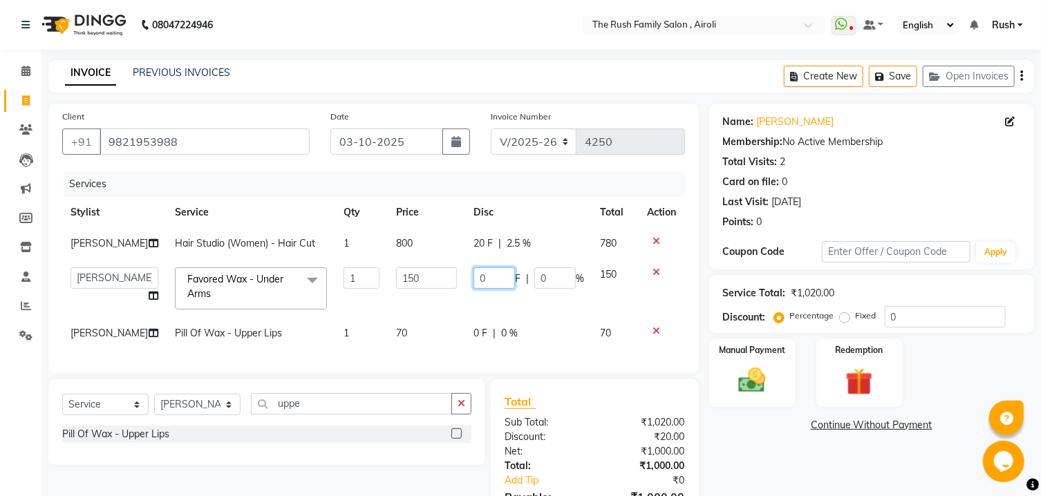
click at [478, 283] on input "0" at bounding box center [493, 277] width 41 height 21
type input "20"
drag, startPoint x: 478, startPoint y: 290, endPoint x: 480, endPoint y: 300, distance: 10.1
click at [478, 293] on td "20 F | 0 %" at bounding box center [528, 288] width 127 height 59
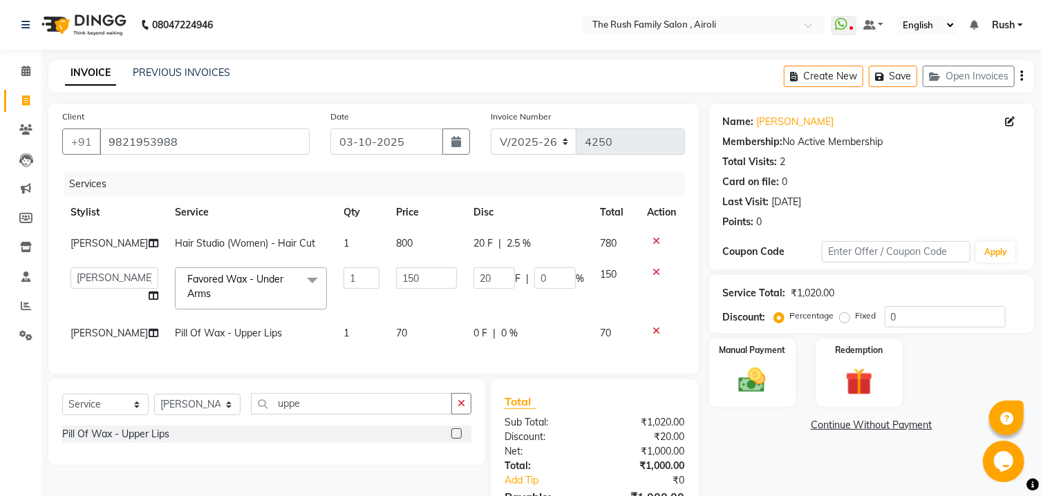
select select "91626"
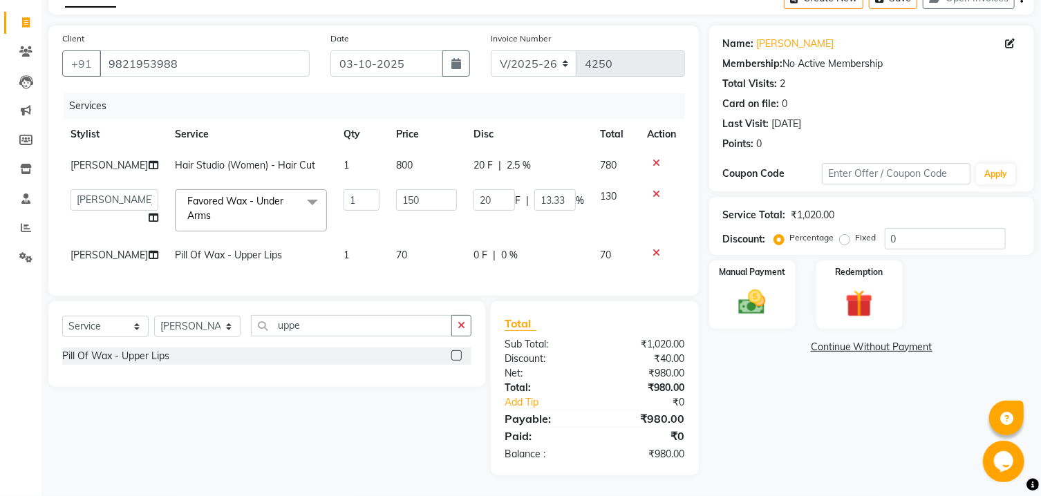
click at [656, 248] on icon at bounding box center [657, 253] width 8 height 10
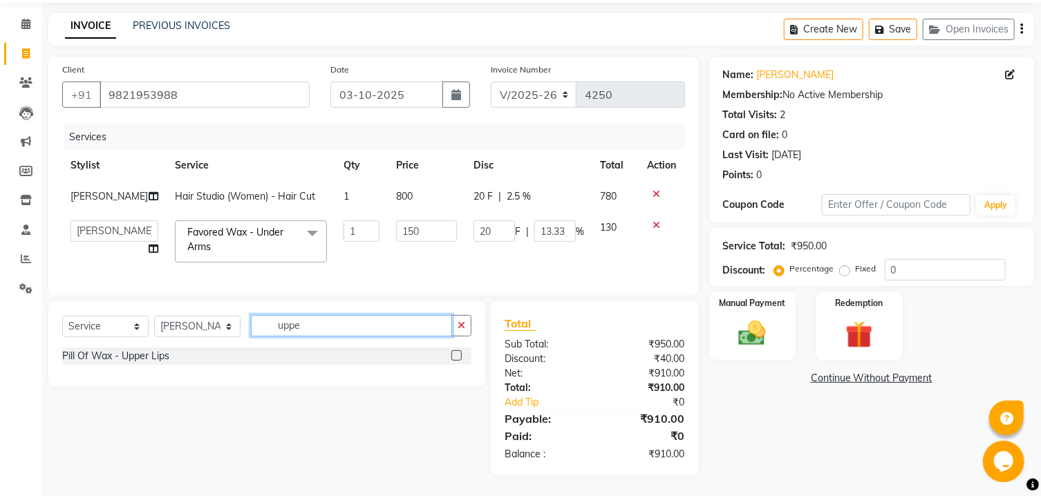
click at [357, 319] on input "uppe" at bounding box center [351, 325] width 201 height 21
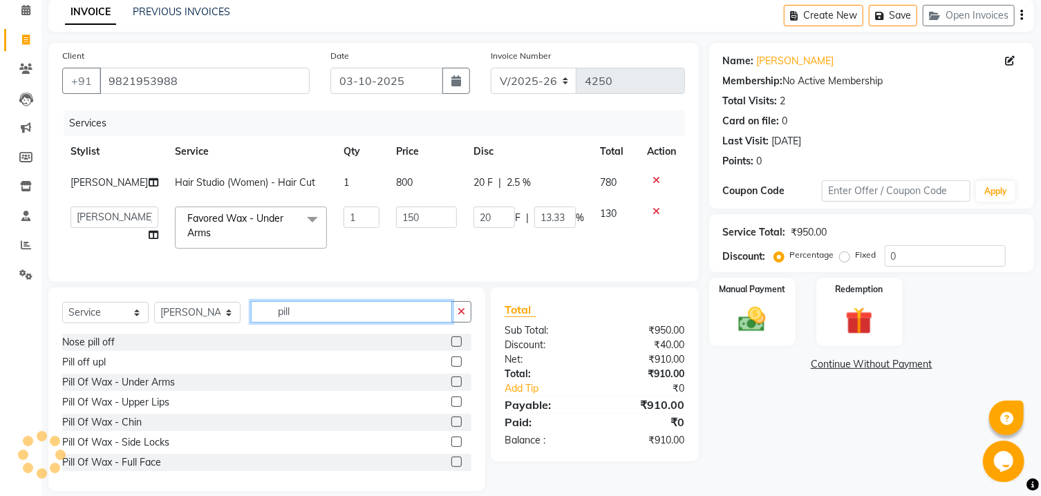
type input "pill"
click at [451, 367] on label at bounding box center [456, 362] width 10 height 10
click at [451, 367] on input "checkbox" at bounding box center [455, 362] width 9 height 9
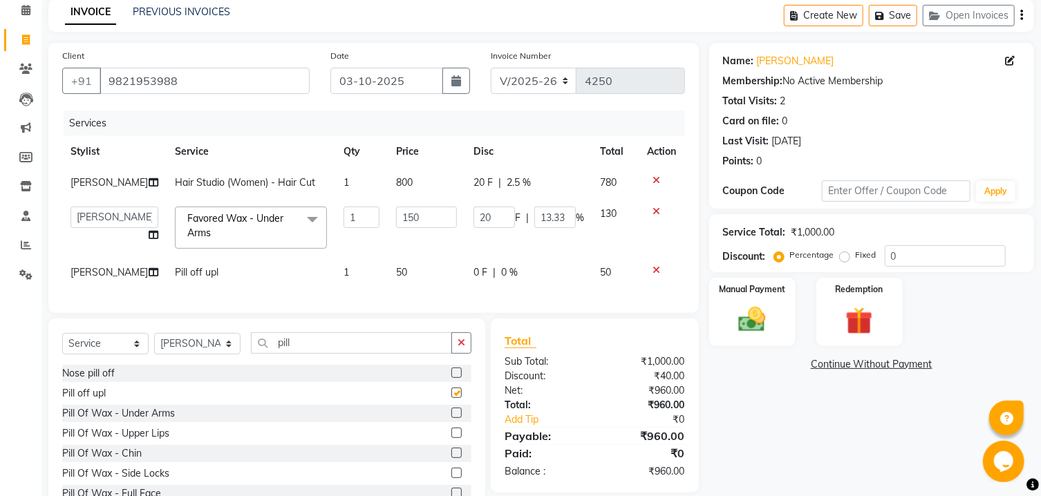
checkbox input "false"
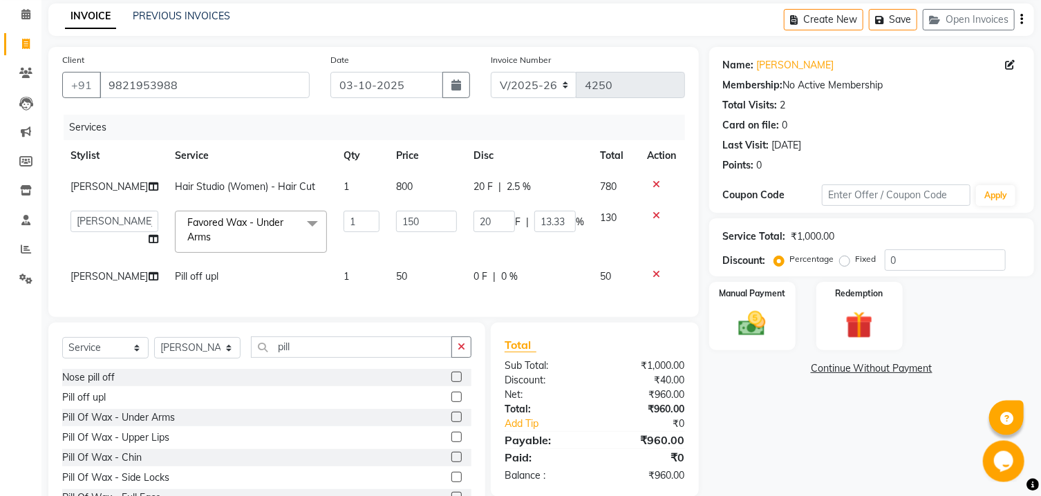
scroll to position [48, 0]
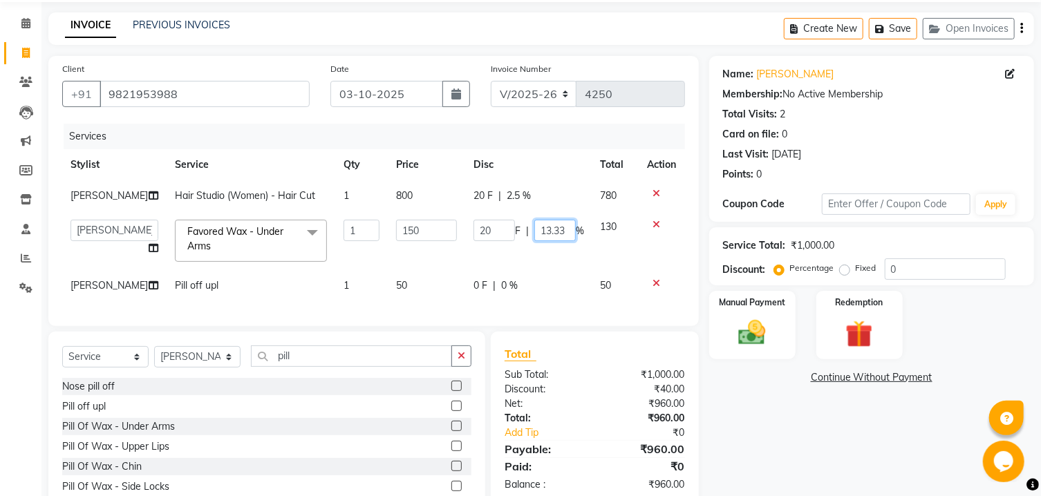
click at [550, 232] on input "13.33" at bounding box center [554, 230] width 41 height 21
click at [540, 232] on input "13.33" at bounding box center [554, 230] width 41 height 21
type input "20.33"
click at [542, 229] on input "20.33" at bounding box center [554, 230] width 41 height 21
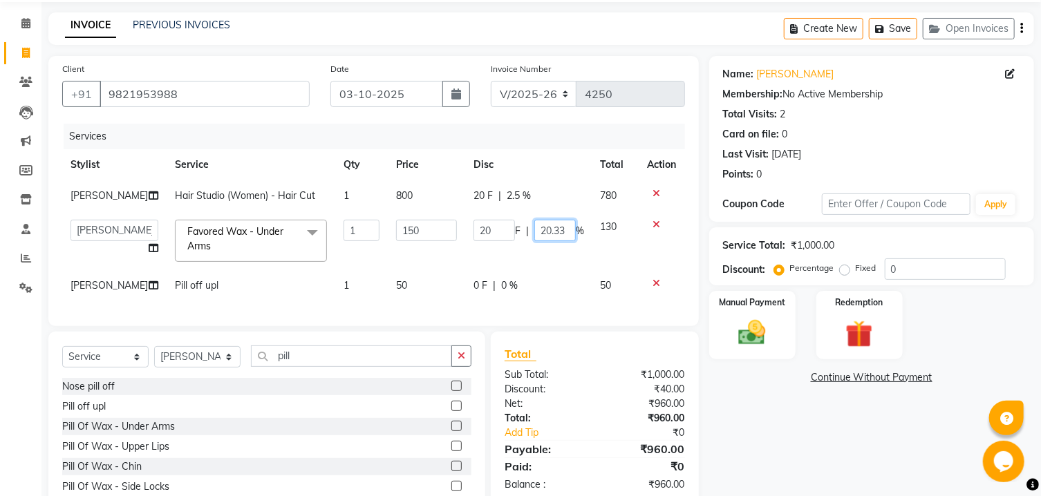
click at [542, 229] on input "20.33" at bounding box center [554, 230] width 41 height 21
type input "20"
click at [552, 189] on td "20 F | 2.5 %" at bounding box center [528, 195] width 127 height 31
select select "91626"
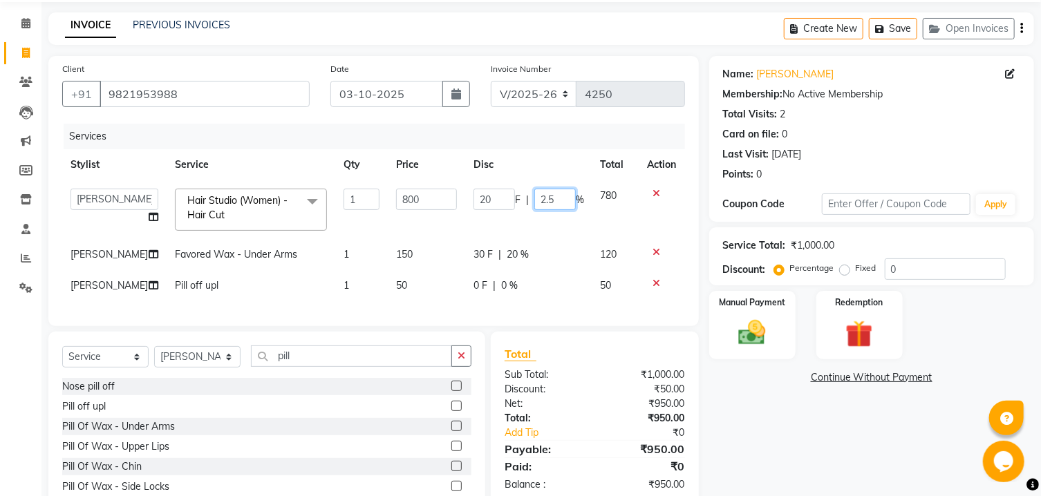
click at [541, 200] on input "2.5" at bounding box center [554, 199] width 41 height 21
click at [541, 206] on input "2.5" at bounding box center [554, 199] width 41 height 21
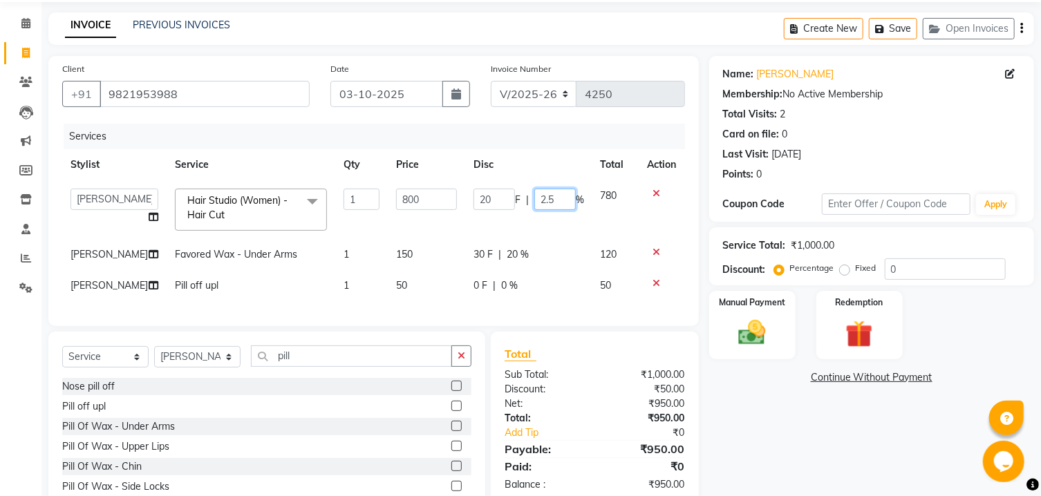
click at [541, 206] on input "2.5" at bounding box center [554, 199] width 41 height 21
type input "5"
click at [541, 205] on input "5" at bounding box center [554, 199] width 41 height 21
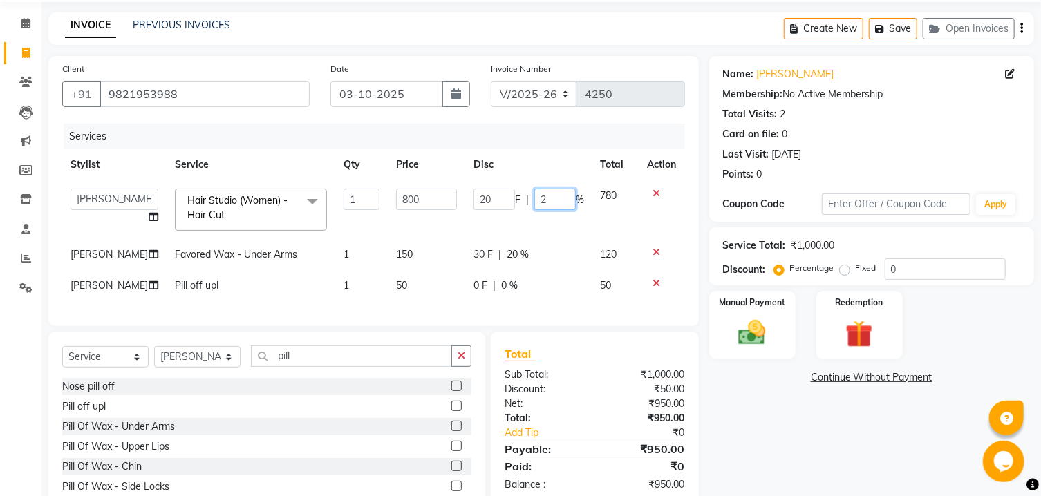
type input "20"
click at [540, 230] on tbody "Ajaz Alvira Asif Danish D.C Guddi mumtaz Naeem Neha Rush Rush sanjana Swati Vim…" at bounding box center [373, 240] width 623 height 121
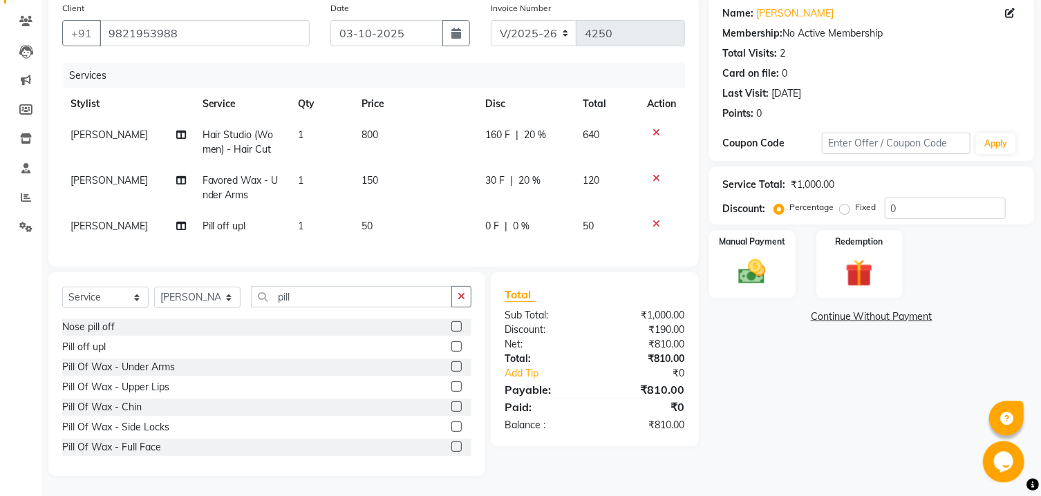
scroll to position [122, 0]
click at [530, 173] on span "20 %" at bounding box center [530, 180] width 22 height 15
select select "91626"
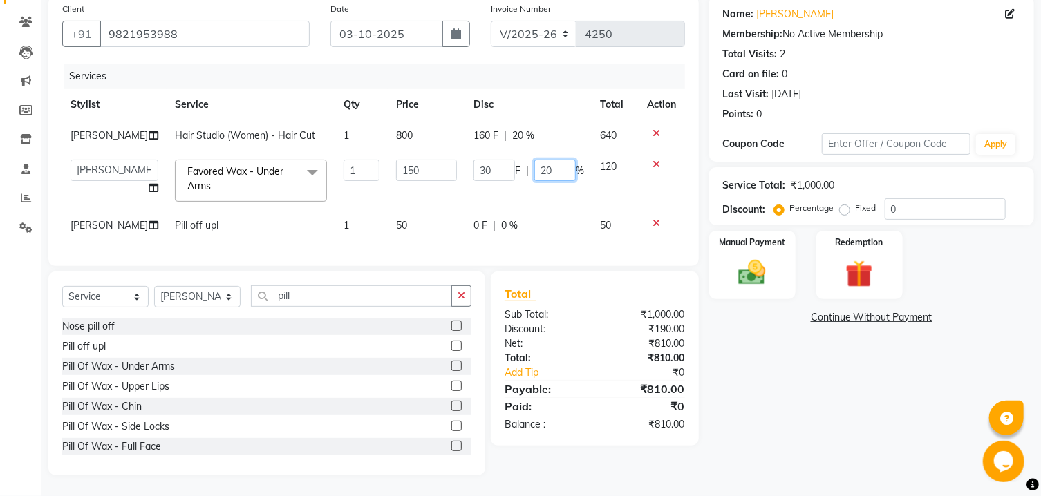
click at [536, 160] on input "20" at bounding box center [554, 170] width 41 height 21
type input "0"
click at [528, 196] on td "30 F | 0 %" at bounding box center [528, 180] width 127 height 59
select select "91626"
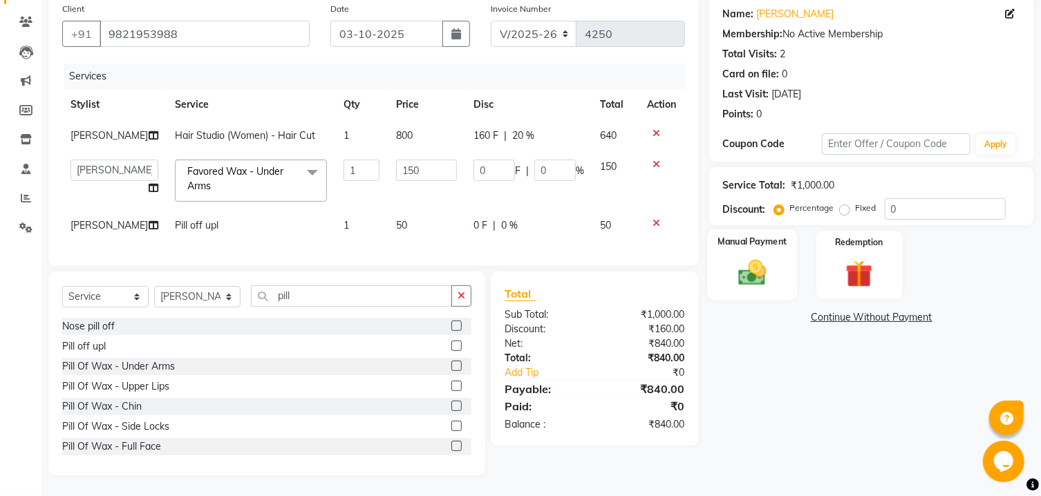
click at [761, 283] on img at bounding box center [752, 273] width 46 height 32
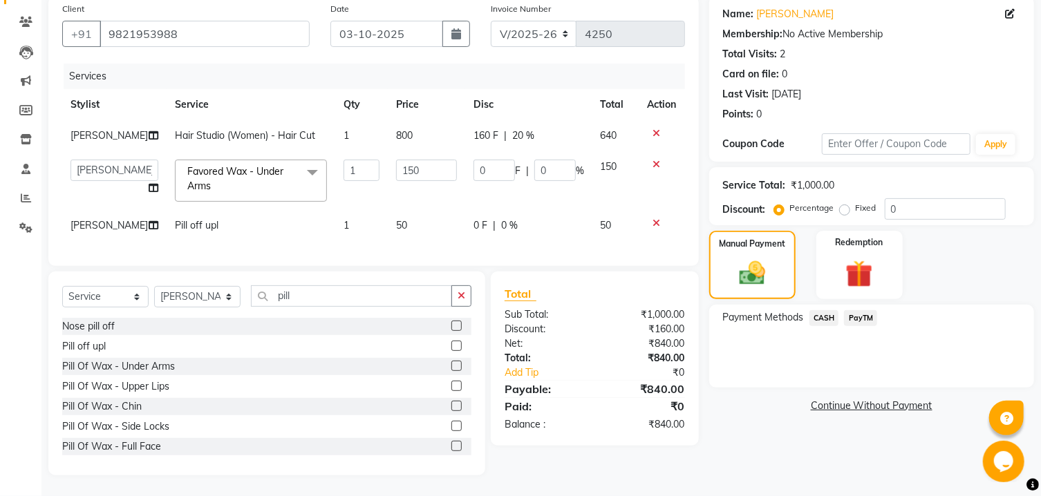
click at [860, 323] on span "PayTM" at bounding box center [860, 318] width 33 height 16
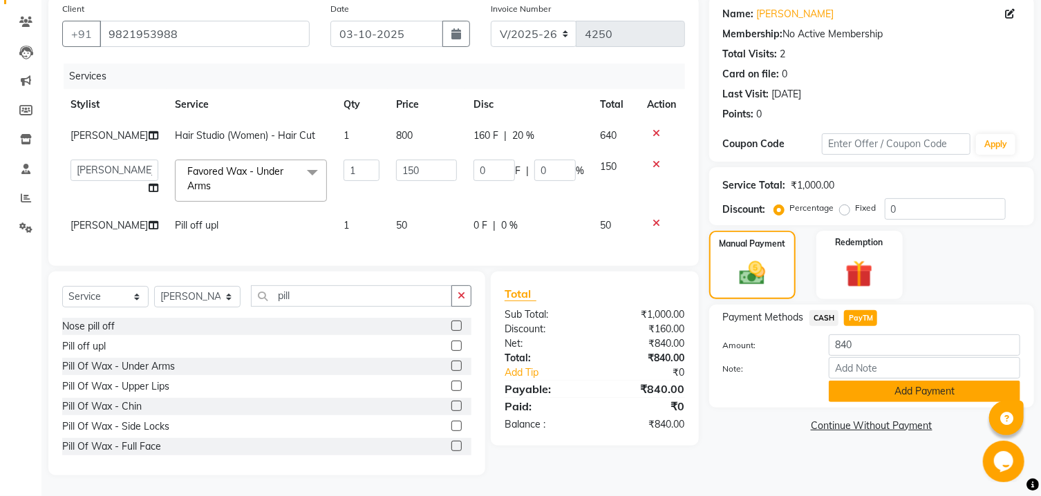
click at [861, 397] on button "Add Payment" at bounding box center [924, 391] width 191 height 21
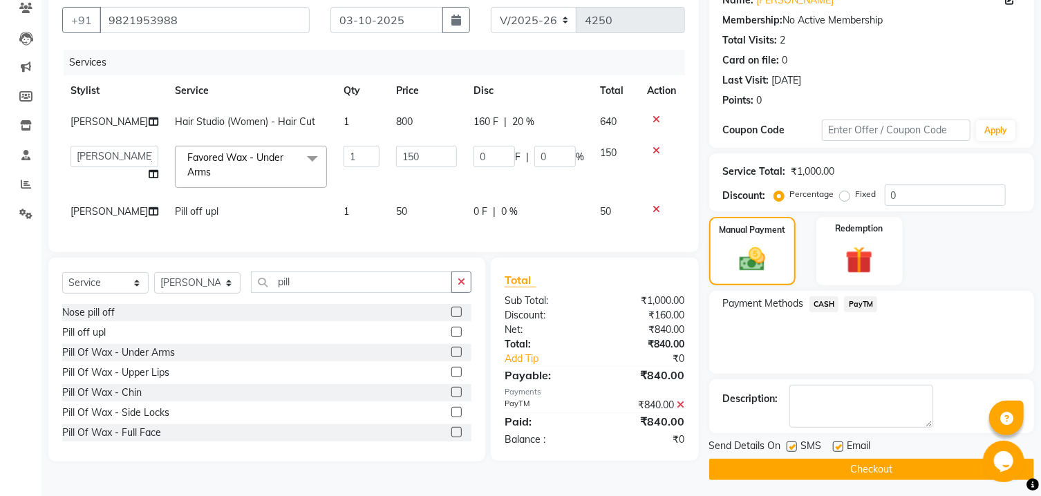
click at [820, 478] on button "Checkout" at bounding box center [871, 469] width 325 height 21
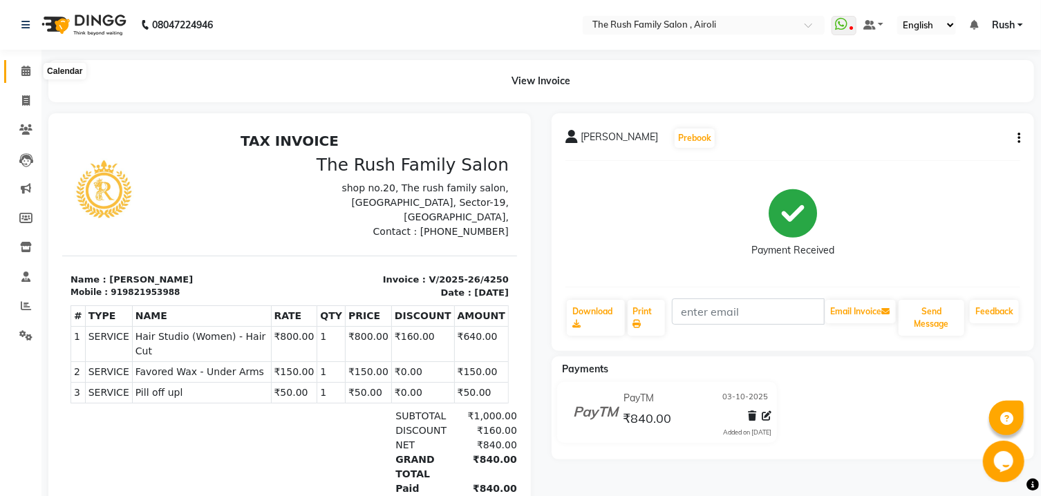
click at [26, 76] on icon at bounding box center [25, 71] width 9 height 10
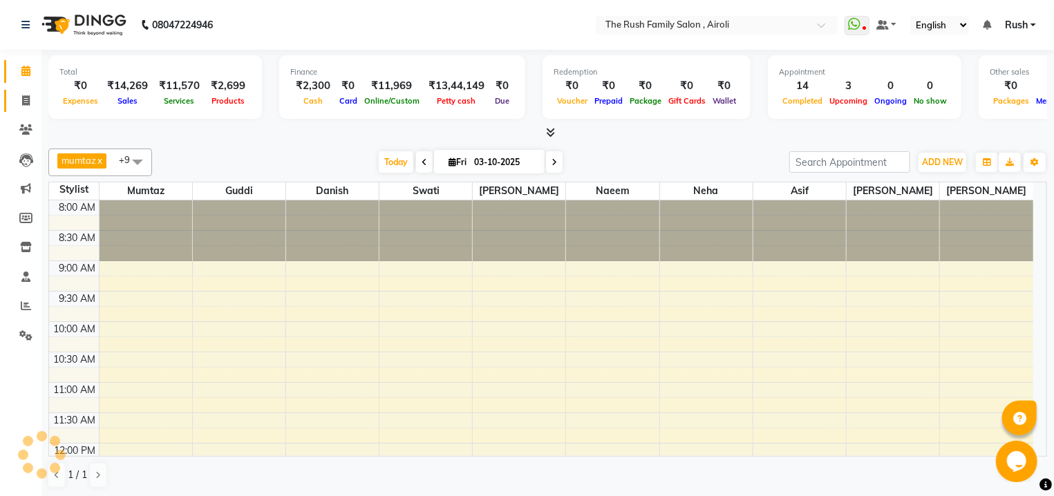
click at [30, 103] on span at bounding box center [26, 101] width 24 height 16
select select "service"
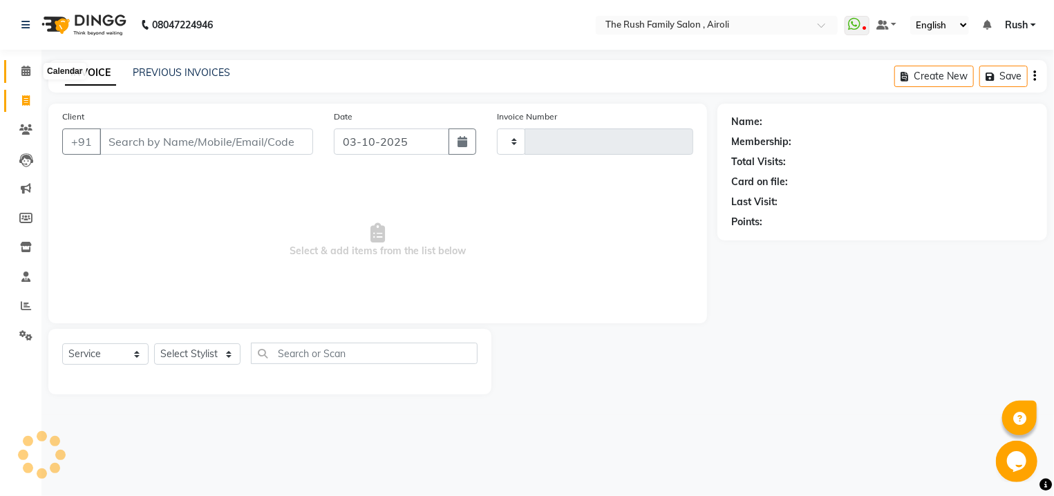
type input "4251"
select select "5419"
click at [25, 75] on icon at bounding box center [25, 71] width 9 height 10
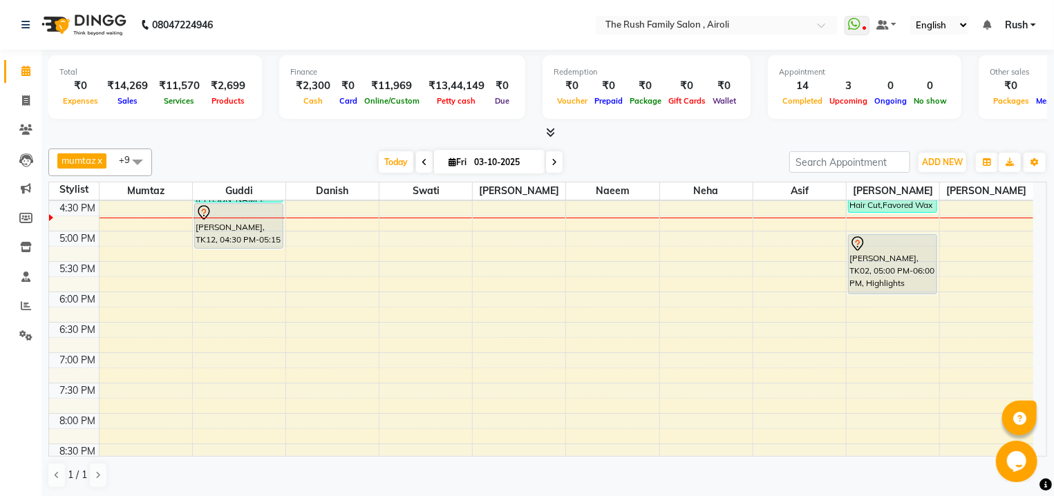
scroll to position [518, 0]
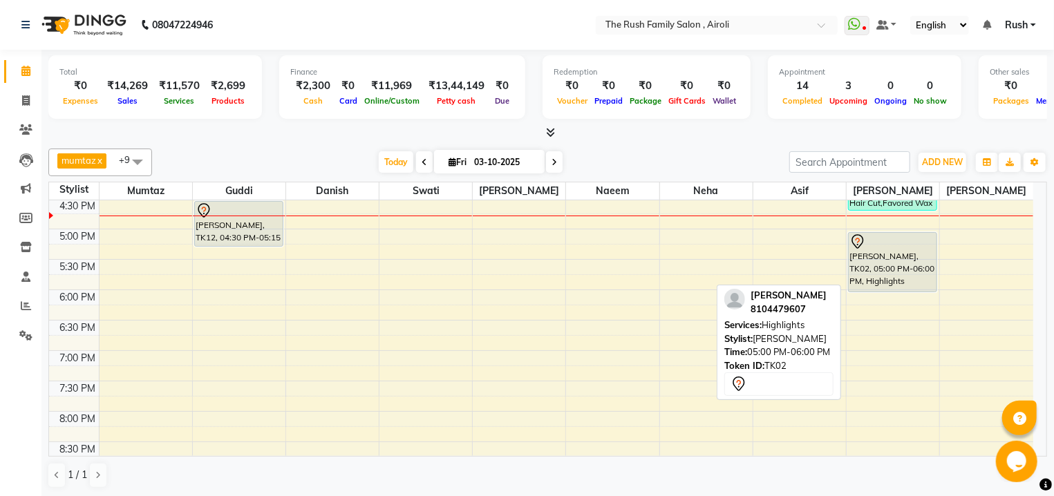
click at [912, 266] on div "Jayshree, TK02, 05:00 PM-06:00 PM, Highlights" at bounding box center [893, 262] width 88 height 59
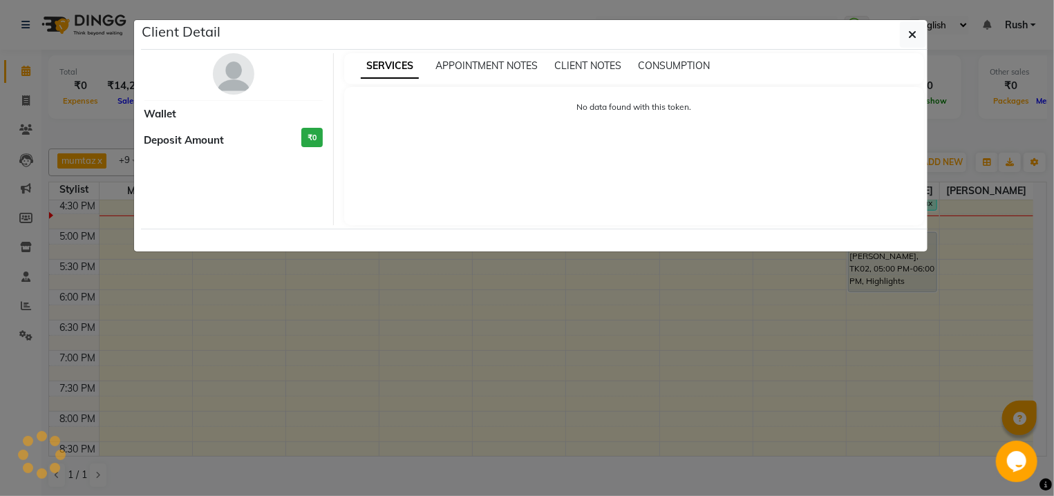
select select "7"
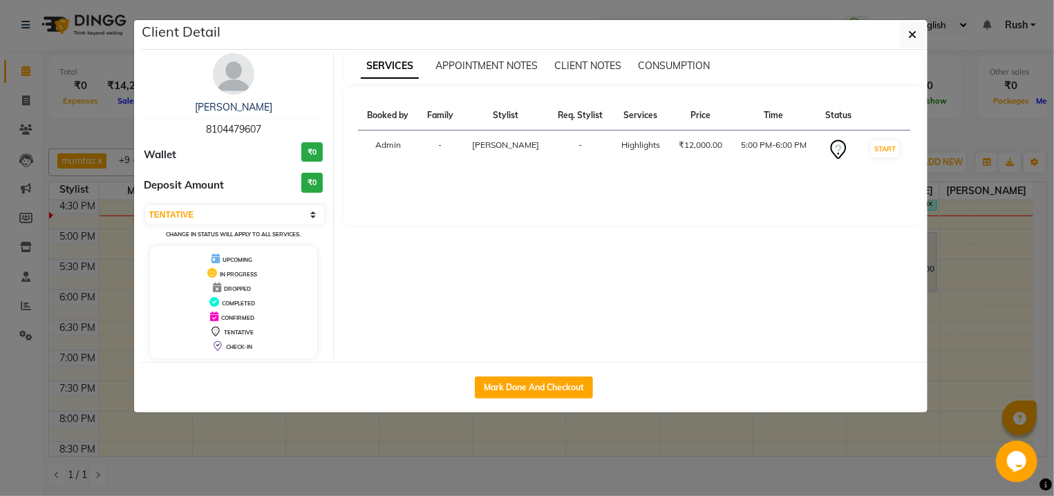
click at [912, 266] on ngb-modal-window "Client Detail Jayshree 8104479607 Wallet ₹0 Deposit Amount ₹0 Select IN SERVICE…" at bounding box center [527, 248] width 1054 height 496
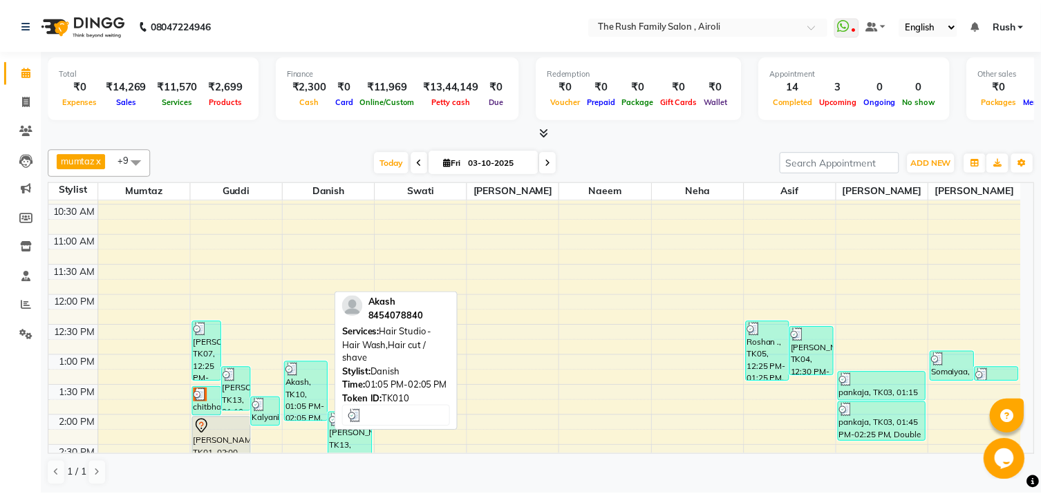
scroll to position [444, 0]
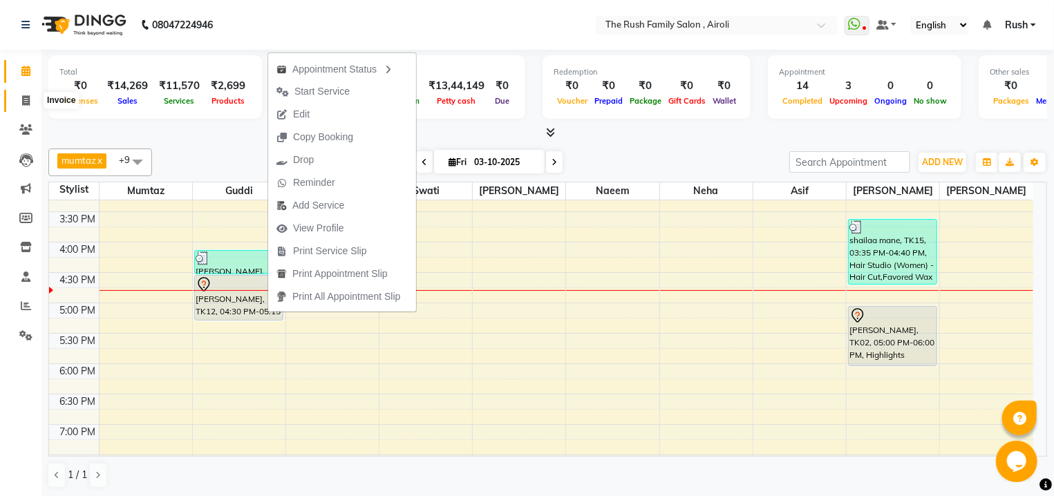
click at [17, 103] on span at bounding box center [26, 101] width 24 height 16
select select "service"
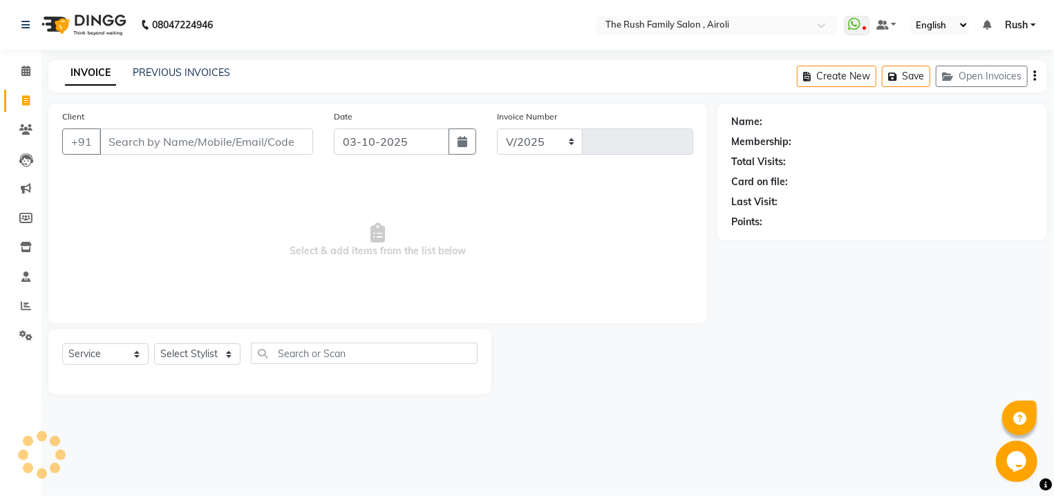
select select "5419"
type input "4251"
click at [203, 78] on link "PREVIOUS INVOICES" at bounding box center [181, 72] width 97 height 12
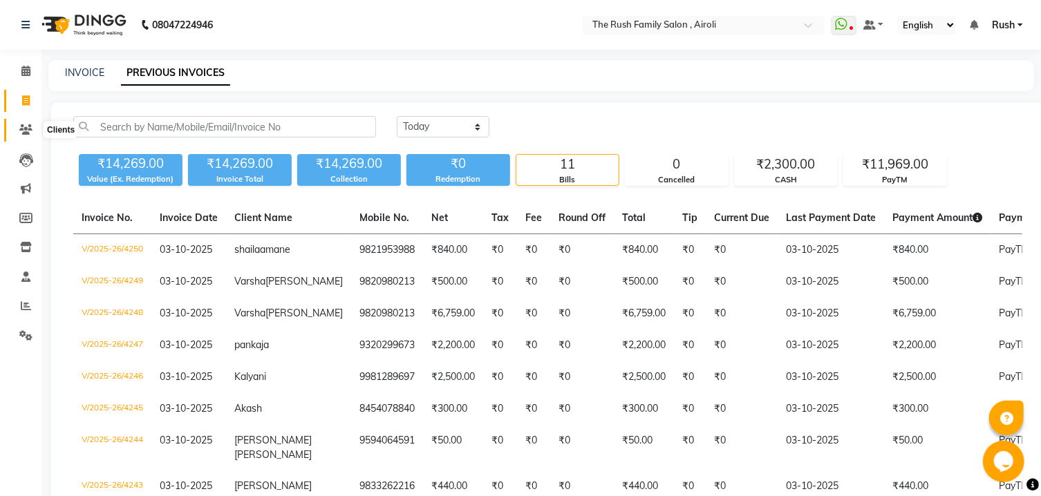
click at [26, 134] on icon at bounding box center [25, 129] width 13 height 10
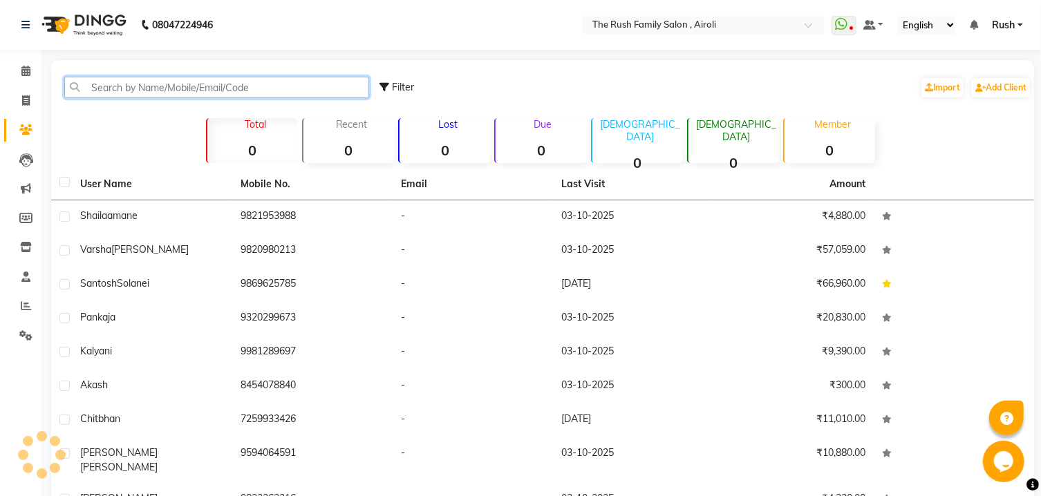
click at [173, 91] on input "text" at bounding box center [216, 87] width 305 height 21
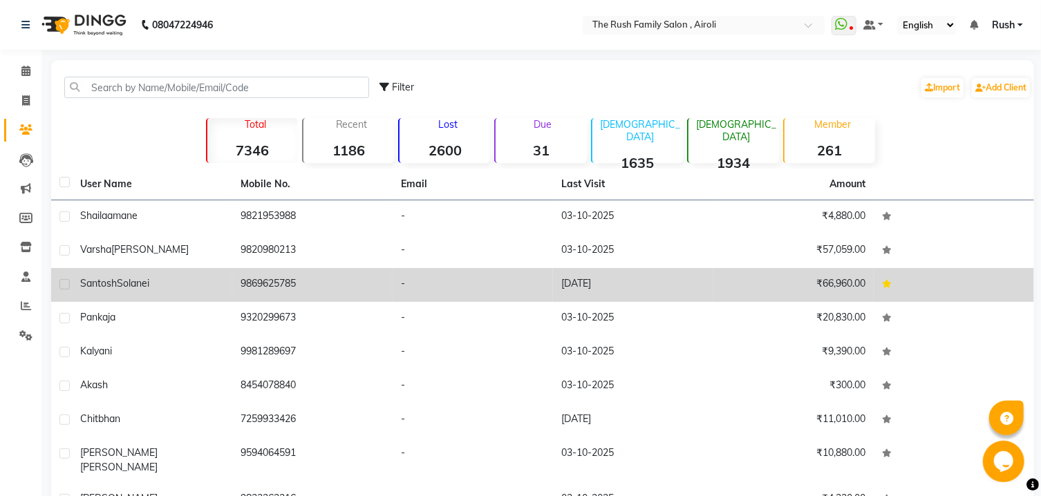
click at [267, 282] on td "9869625785" at bounding box center [312, 285] width 160 height 34
click at [874, 282] on td at bounding box center [954, 285] width 160 height 34
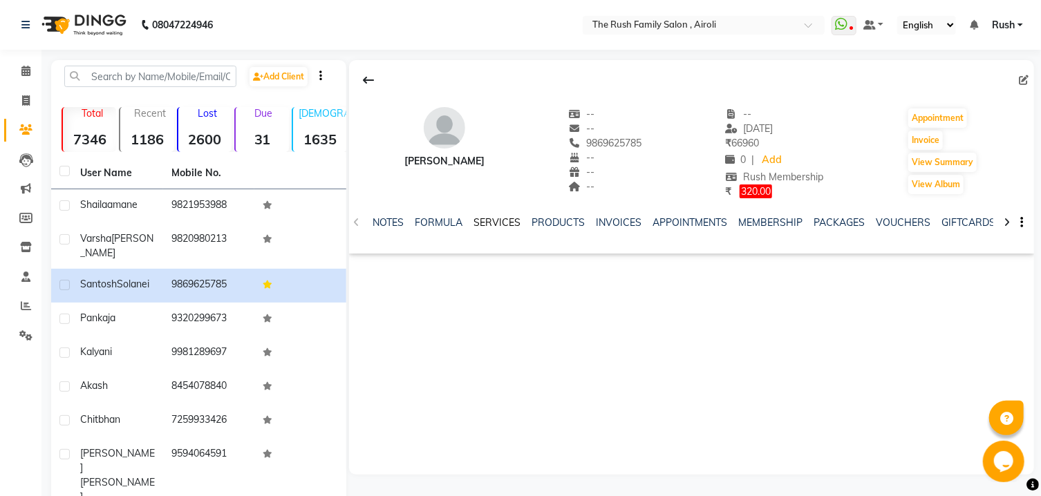
click at [500, 218] on link "SERVICES" at bounding box center [497, 222] width 47 height 12
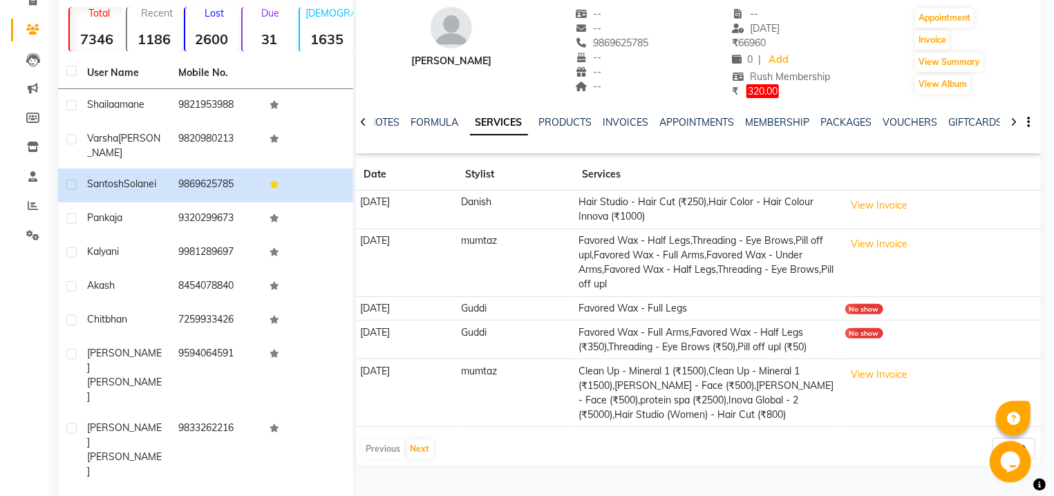
scroll to position [103, 0]
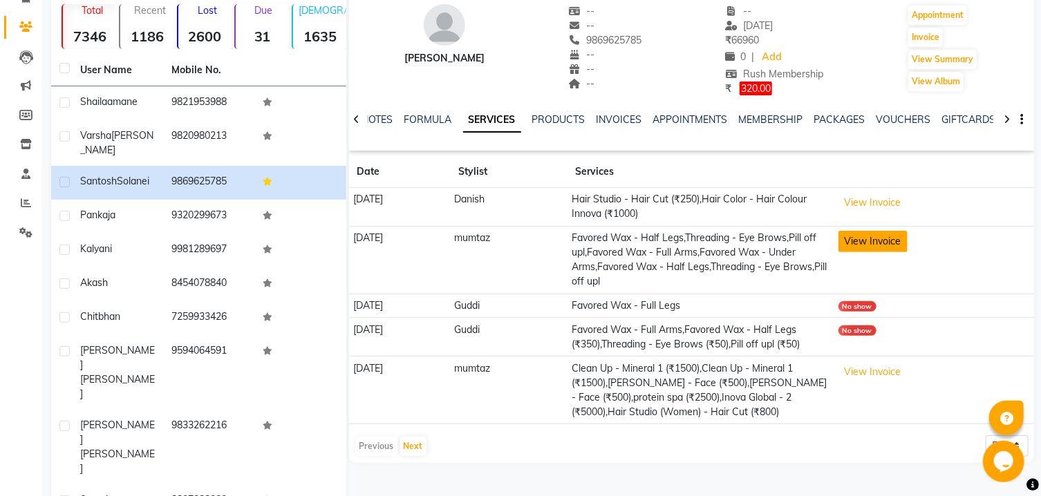
click at [894, 237] on button "View Invoice" at bounding box center [872, 241] width 69 height 21
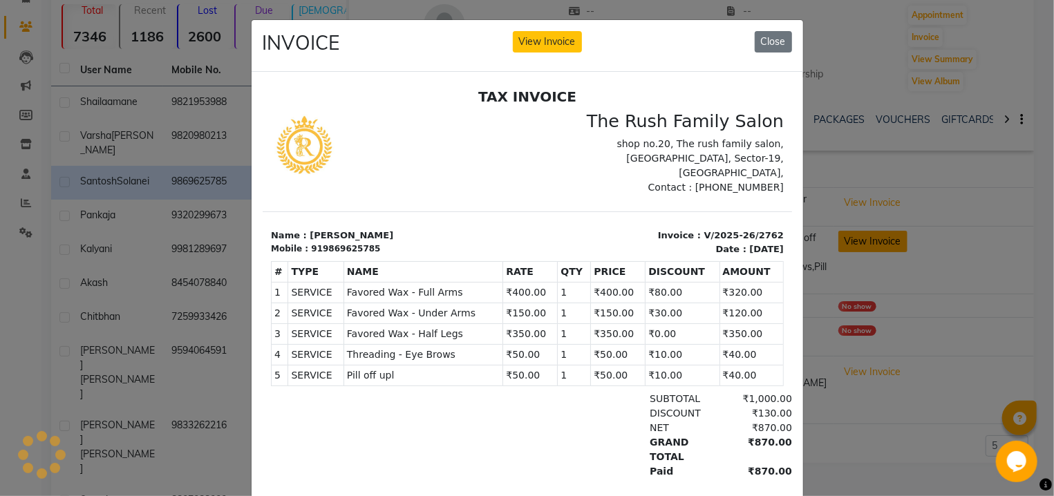
scroll to position [0, 0]
click at [778, 41] on button "Close" at bounding box center [773, 41] width 37 height 21
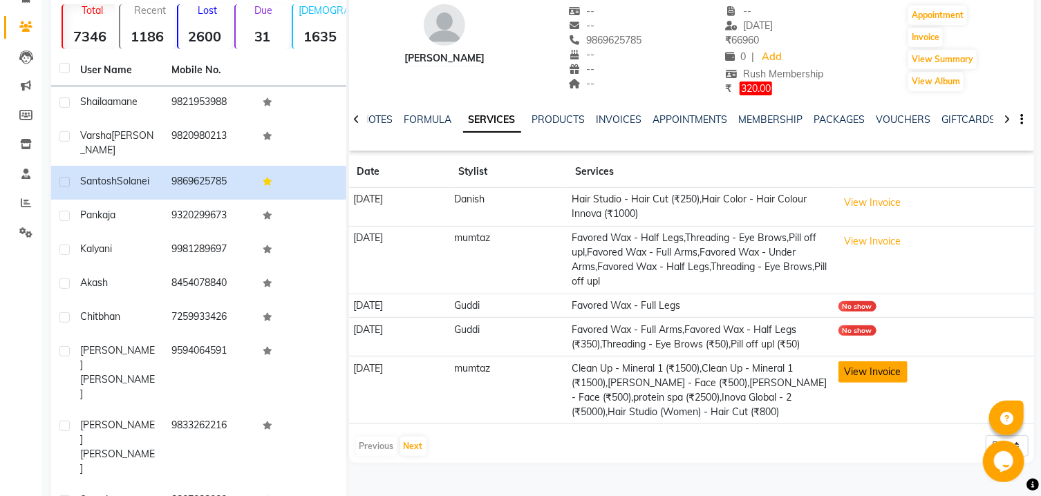
click at [889, 375] on button "View Invoice" at bounding box center [872, 371] width 69 height 21
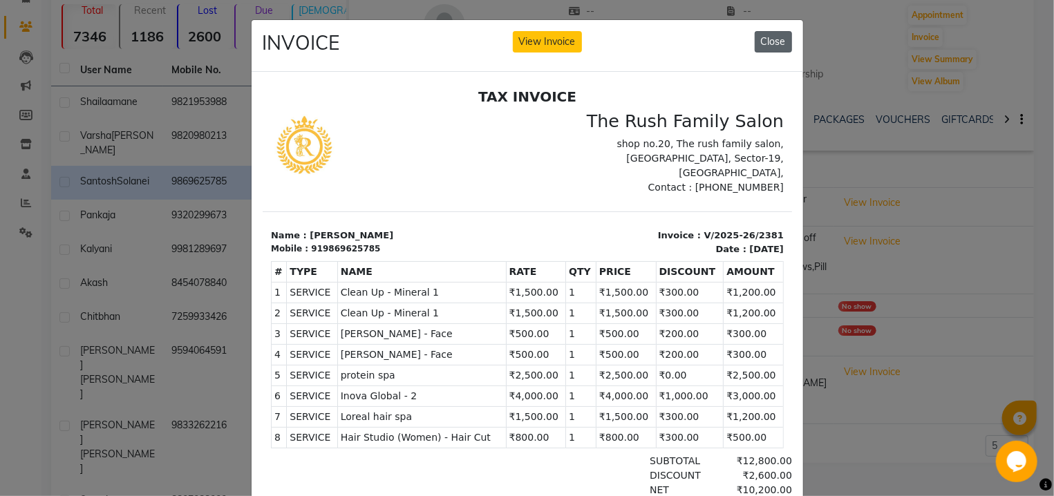
drag, startPoint x: 760, startPoint y: 38, endPoint x: 492, endPoint y: 53, distance: 267.9
click at [760, 38] on button "Close" at bounding box center [773, 41] width 37 height 21
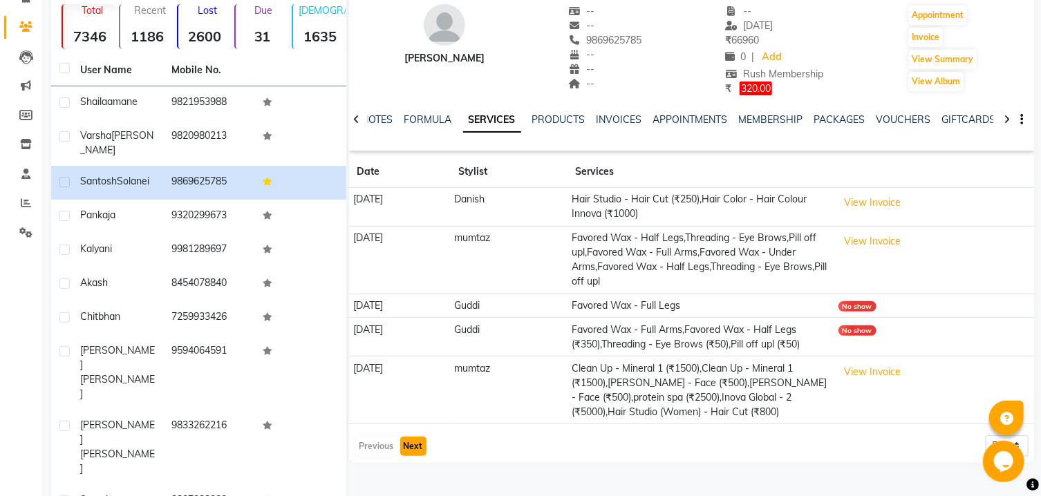
click at [418, 445] on button "Next" at bounding box center [413, 446] width 26 height 19
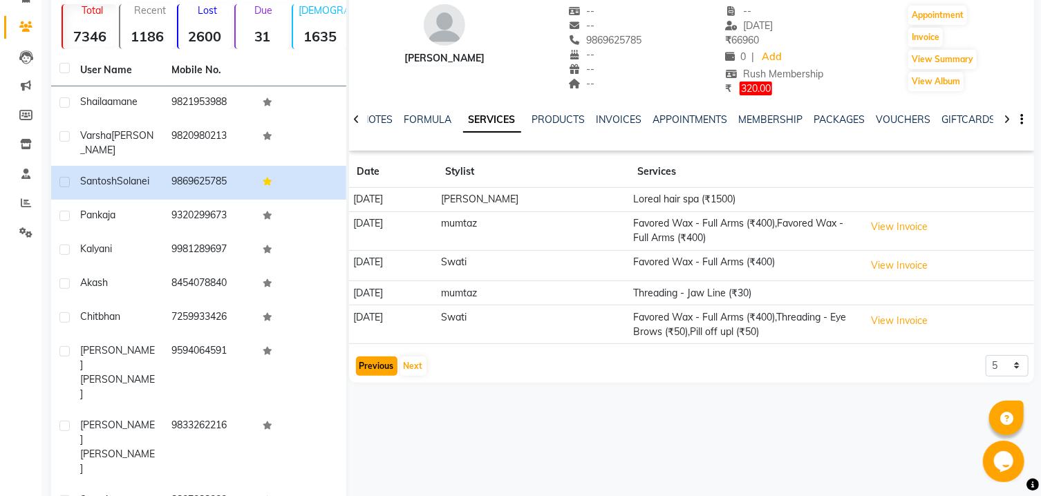
click at [375, 370] on button "Previous" at bounding box center [376, 366] width 41 height 19
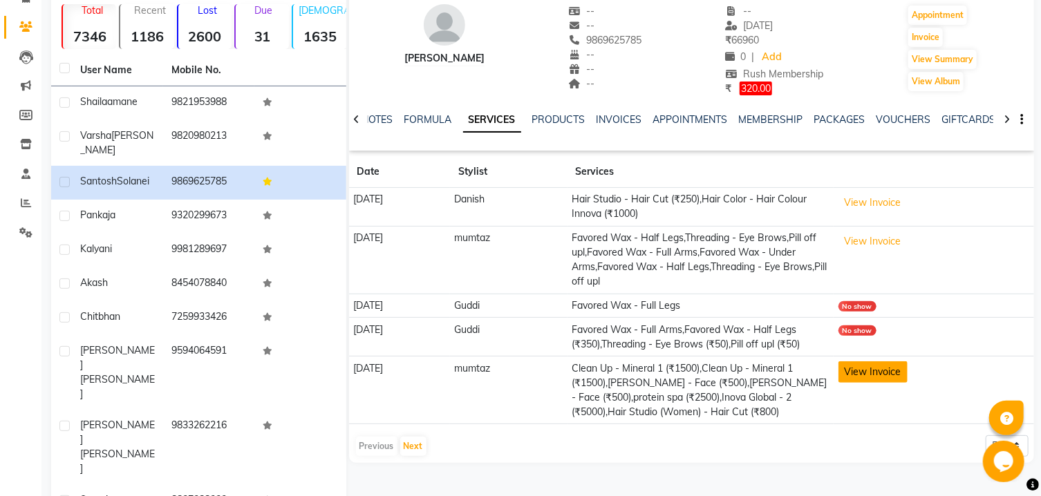
click at [885, 369] on button "View Invoice" at bounding box center [872, 371] width 69 height 21
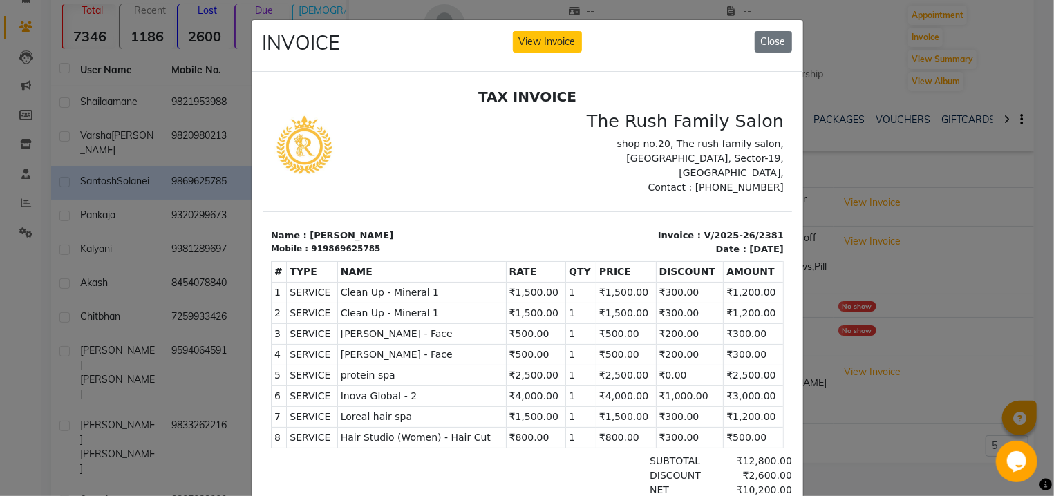
click at [786, 42] on div "INVOICE View Invoice Close" at bounding box center [528, 46] width 552 height 52
click at [758, 39] on button "Close" at bounding box center [773, 41] width 37 height 21
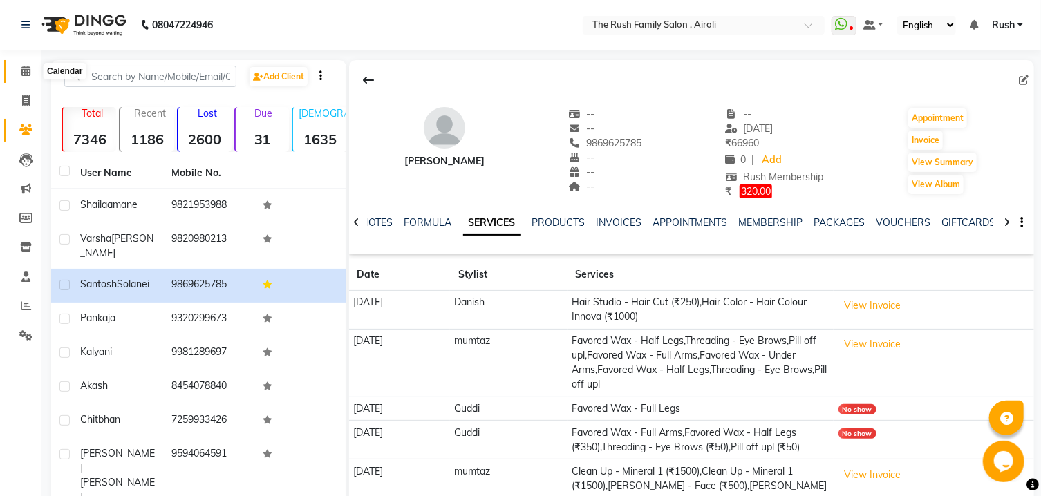
click at [21, 74] on span at bounding box center [26, 72] width 24 height 16
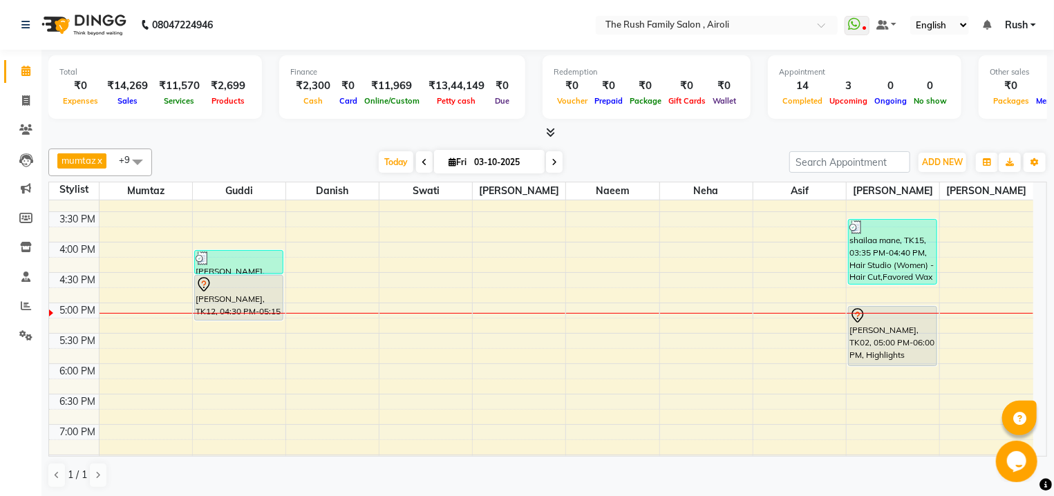
scroll to position [518, 0]
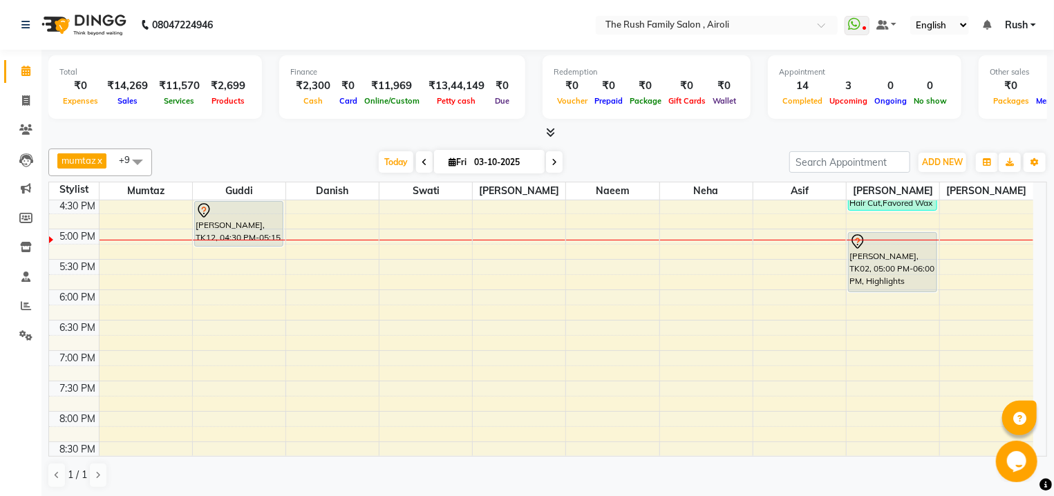
click at [523, 164] on input "03-10-2025" at bounding box center [504, 162] width 69 height 21
select select "10"
select select "2025"
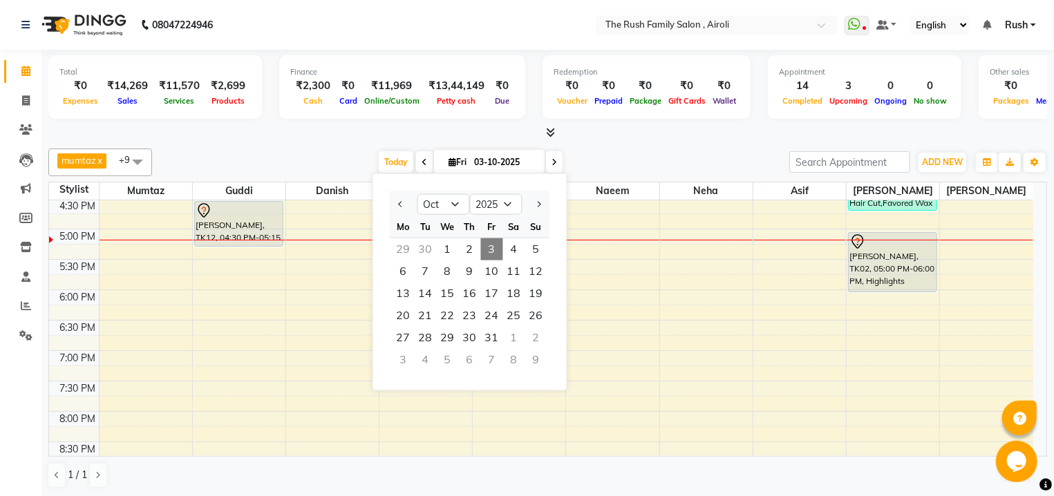
click at [493, 164] on input "03-10-2025" at bounding box center [504, 162] width 69 height 21
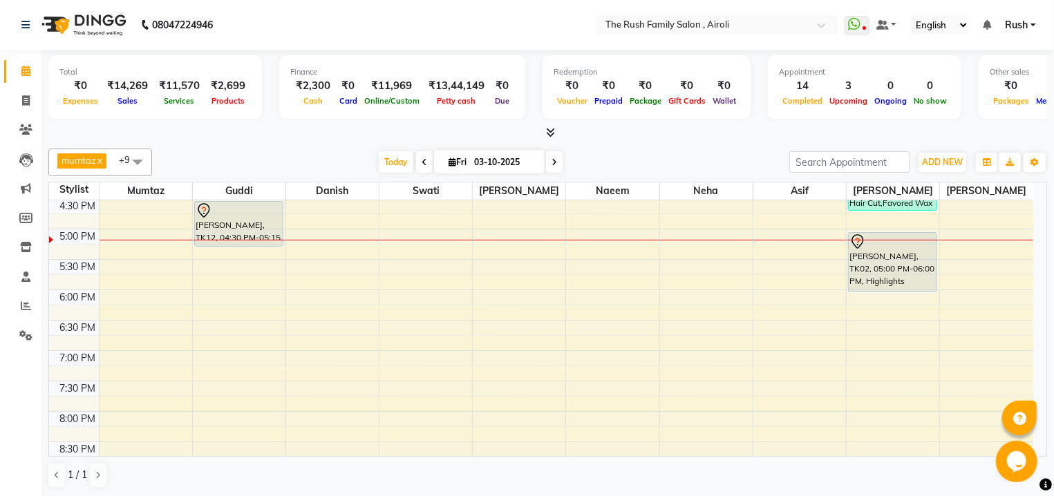
click at [448, 153] on span "Fri 03-10-2025" at bounding box center [489, 161] width 111 height 23
click at [493, 161] on input "03-10-2025" at bounding box center [504, 162] width 69 height 21
select select "10"
select select "2025"
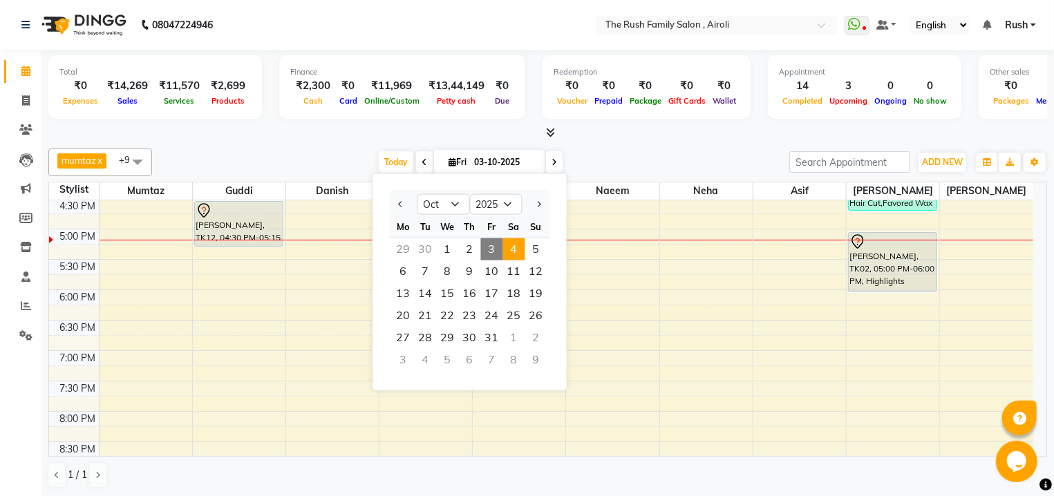
click at [511, 246] on span "4" at bounding box center [514, 249] width 22 height 22
type input "04-10-2025"
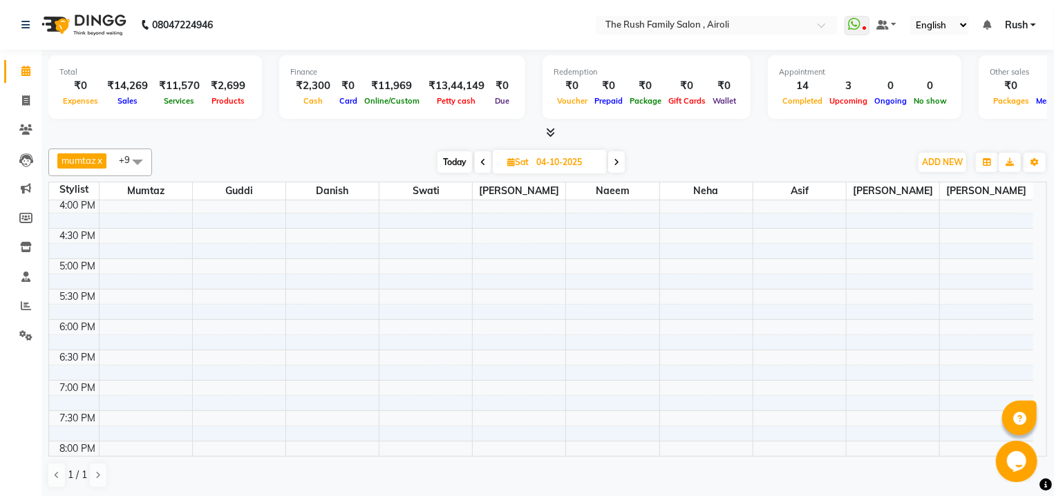
scroll to position [439, 0]
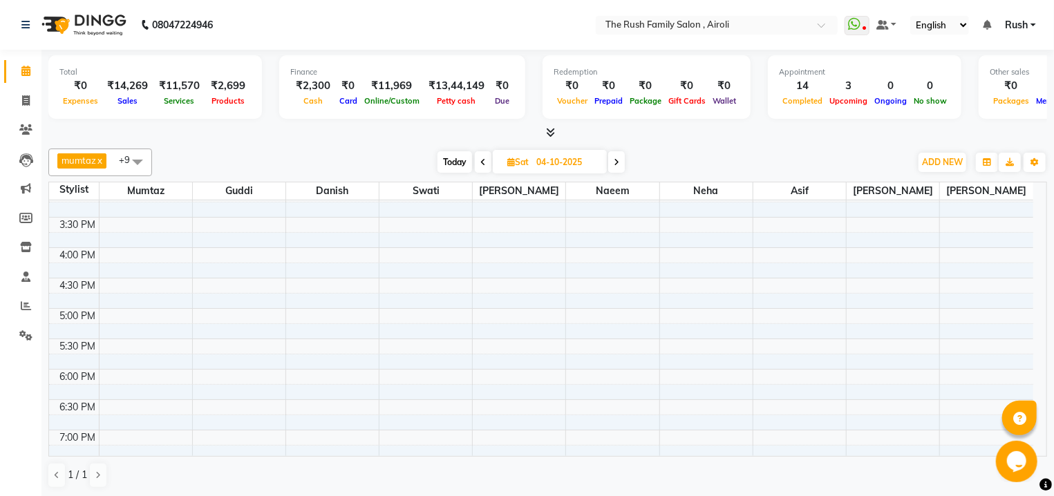
click at [375, 240] on div "8:00 AM 8:30 AM 9:00 AM 9:30 AM 10:00 AM 10:30 AM 11:00 AM 11:30 AM 12:00 PM 12…" at bounding box center [541, 218] width 984 height 912
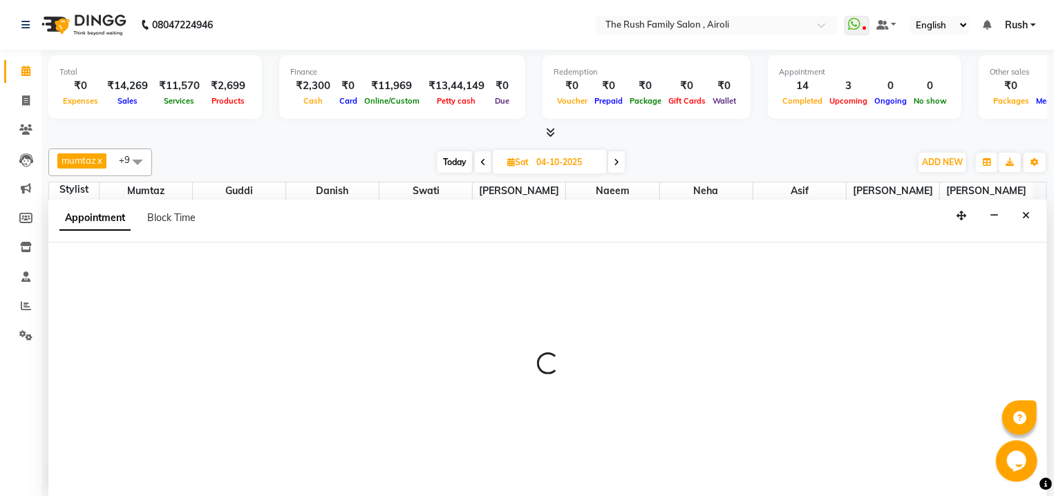
scroll to position [1, 0]
select select "65380"
select select "tentative"
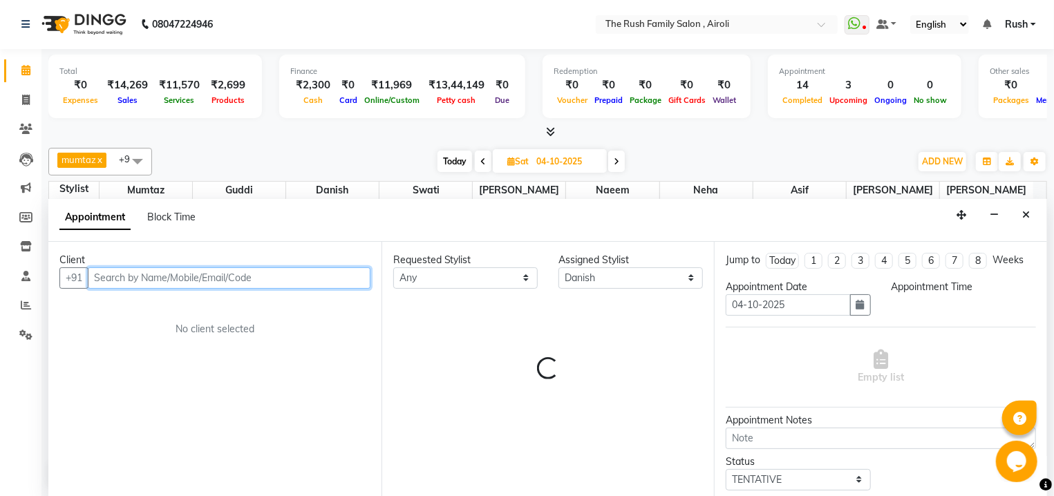
select select "945"
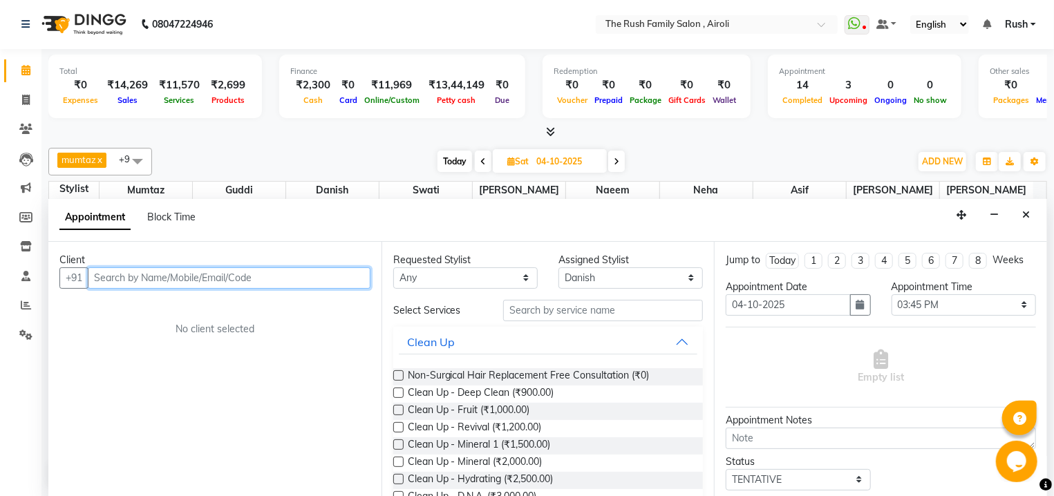
click at [113, 276] on input "text" at bounding box center [229, 277] width 283 height 21
type input "9146081020"
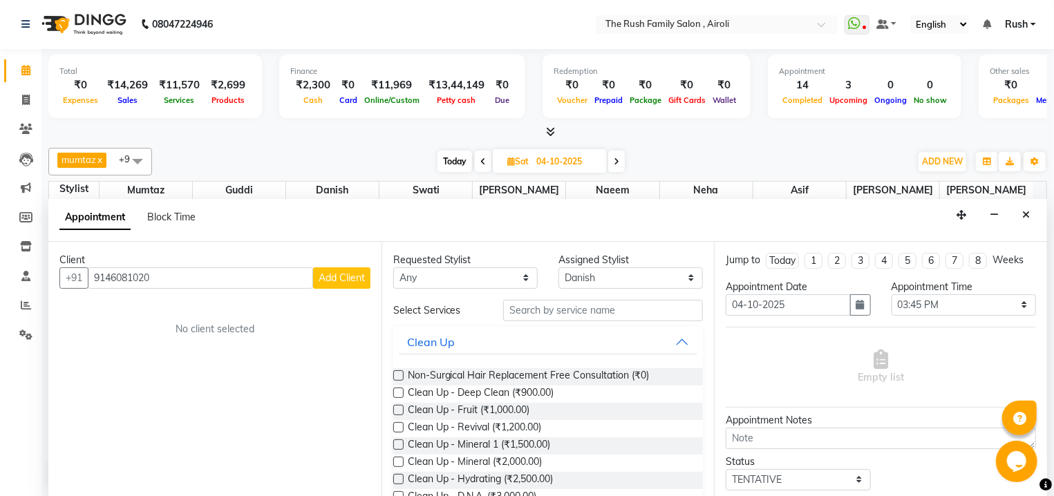
click at [343, 277] on span "Add Client" at bounding box center [342, 278] width 46 height 12
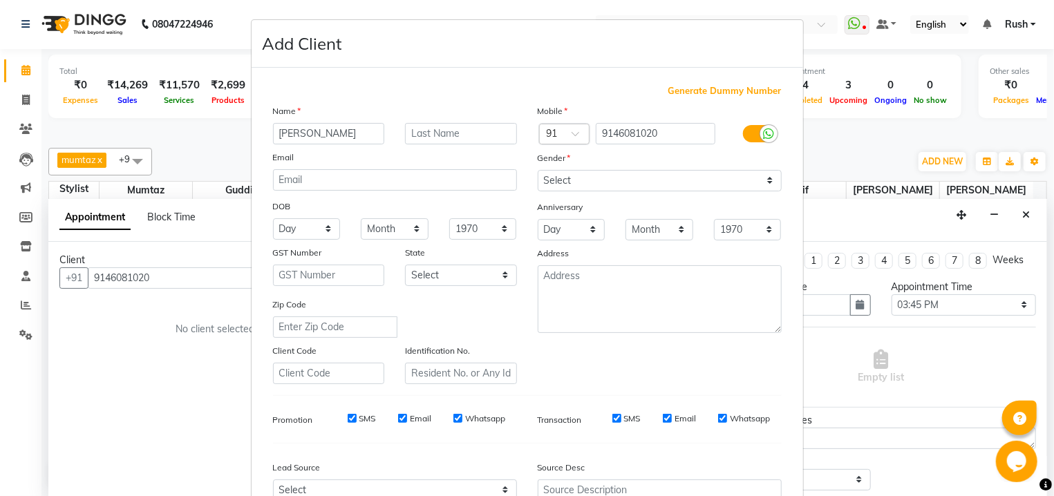
type input "Ranjana"
click at [451, 142] on input "text" at bounding box center [461, 133] width 112 height 21
type input "."
select select "female"
click option "Female" at bounding box center [0, 0] width 0 height 0
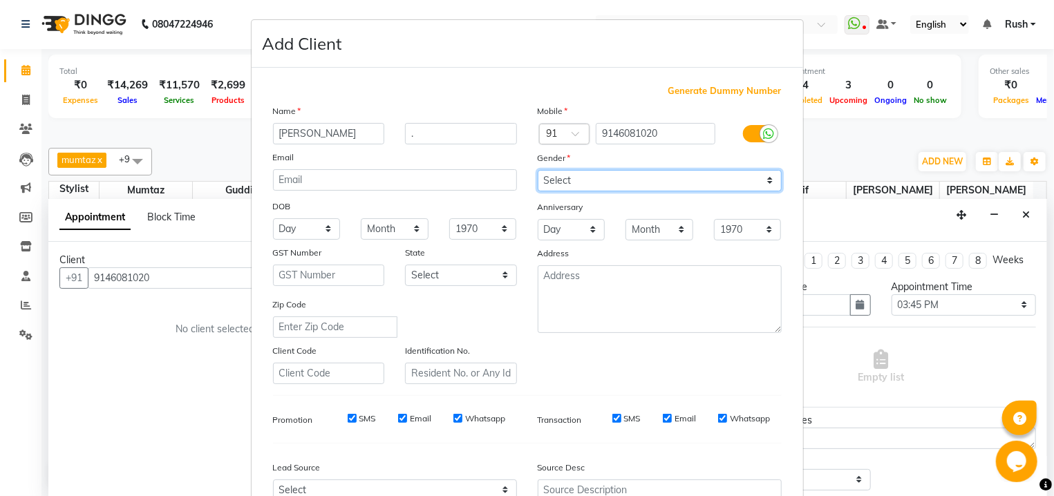
scroll to position [146, 0]
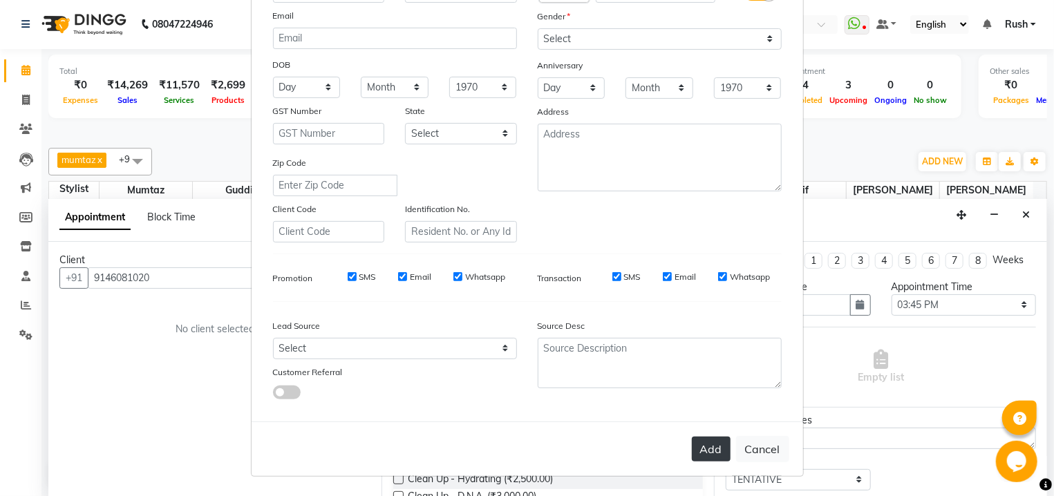
click at [702, 443] on button "Add" at bounding box center [711, 449] width 39 height 25
select select
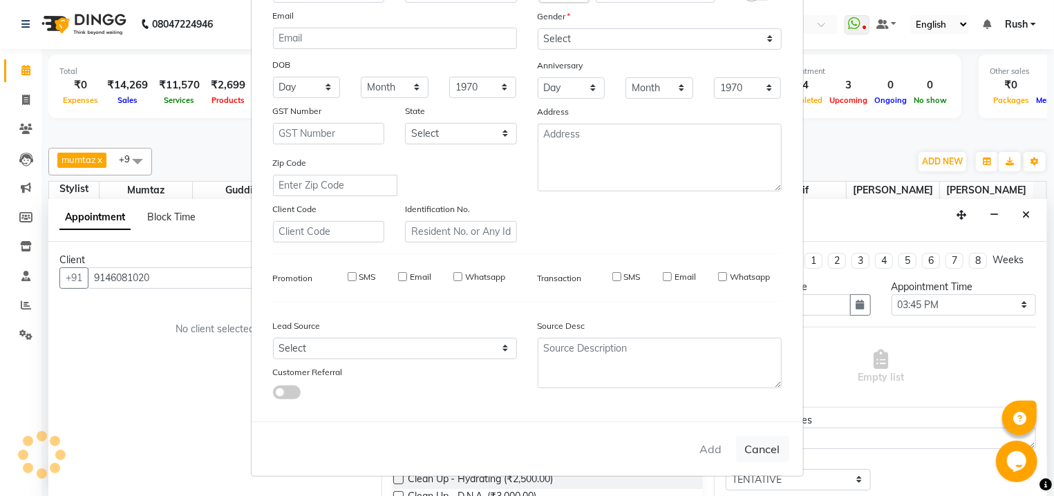
select select
checkbox input "false"
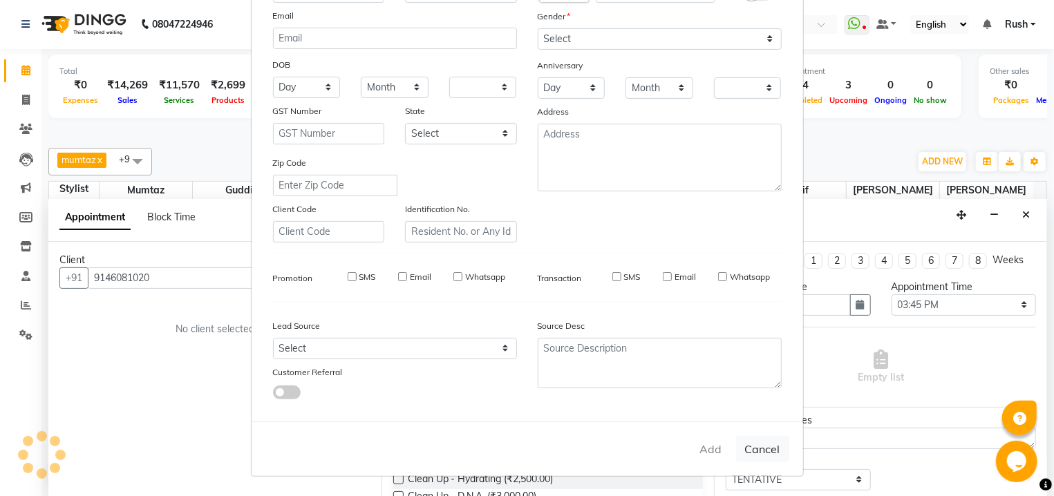
checkbox input "false"
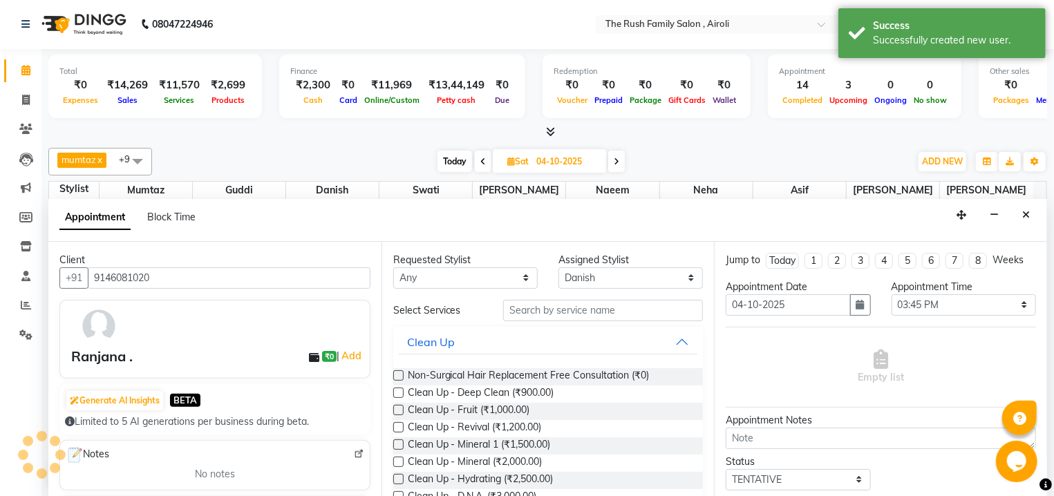
click at [467, 265] on div "Requested Stylist" at bounding box center [465, 260] width 144 height 15
click at [576, 318] on input "text" at bounding box center [603, 310] width 200 height 21
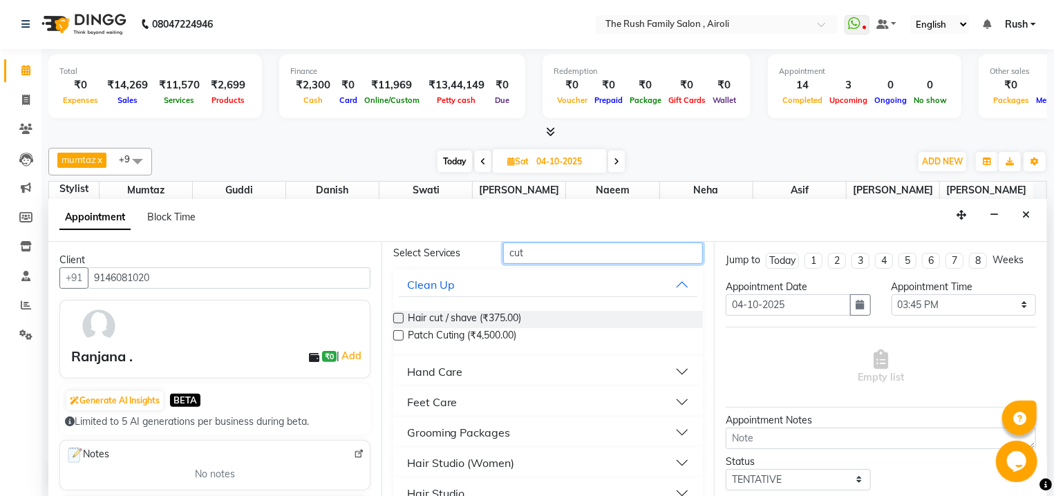
scroll to position [80, 0]
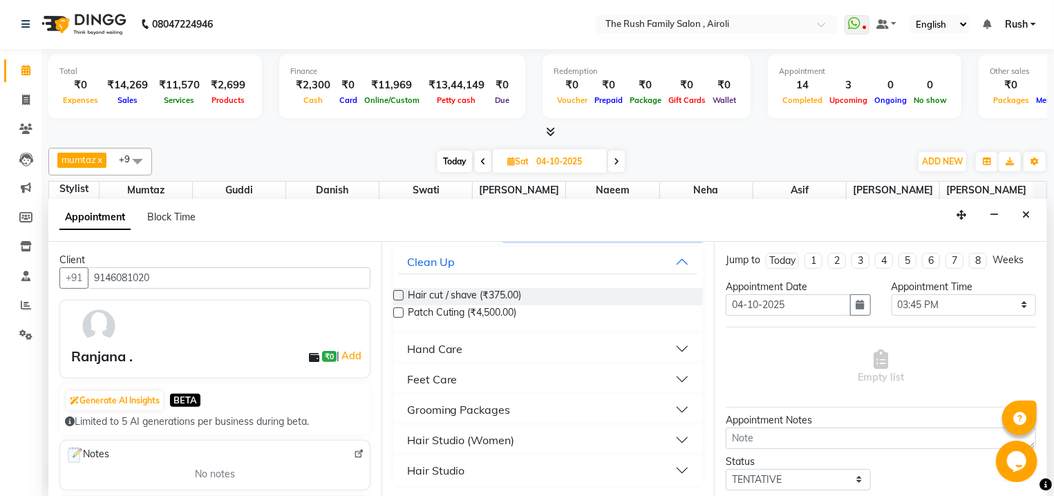
type input "cut"
click at [538, 442] on button "Hair Studio (Women)" at bounding box center [548, 440] width 299 height 25
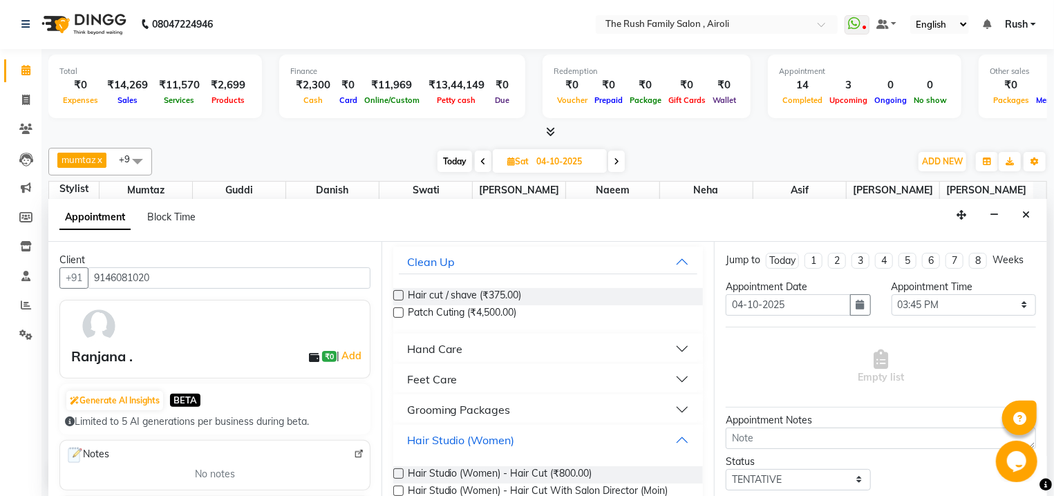
scroll to position [169, 0]
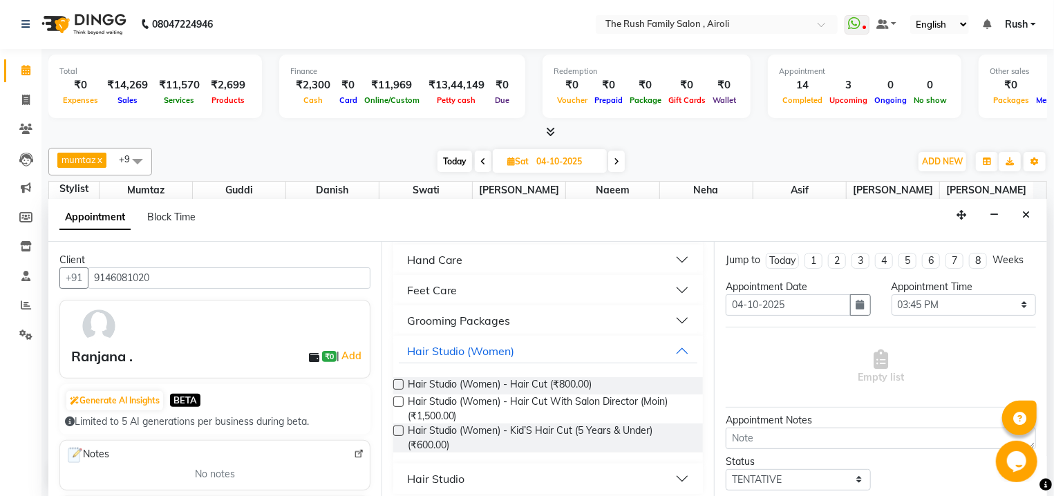
click at [396, 383] on label at bounding box center [398, 384] width 10 height 10
click at [396, 383] on input "checkbox" at bounding box center [397, 386] width 9 height 9
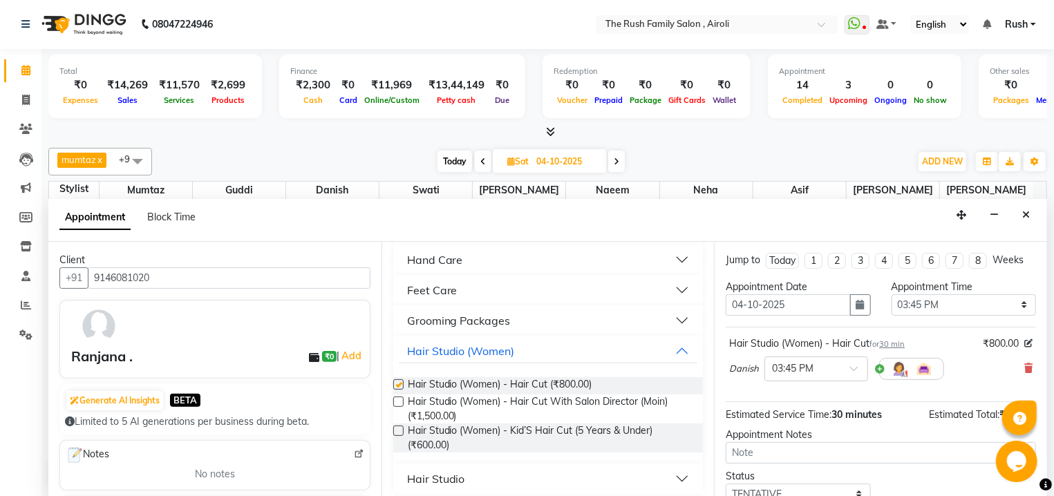
checkbox input "false"
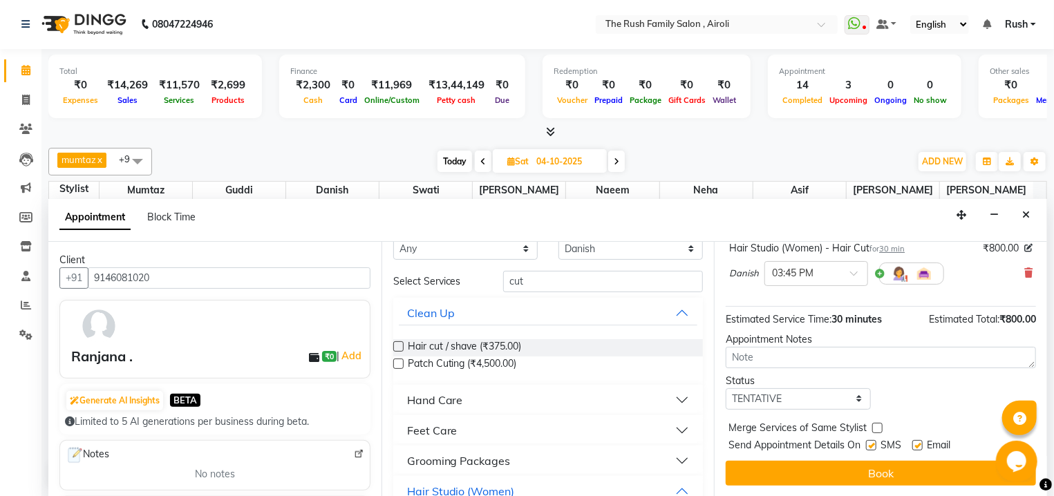
scroll to position [109, 0]
click at [812, 264] on div "× 03:45 PM" at bounding box center [816, 273] width 104 height 25
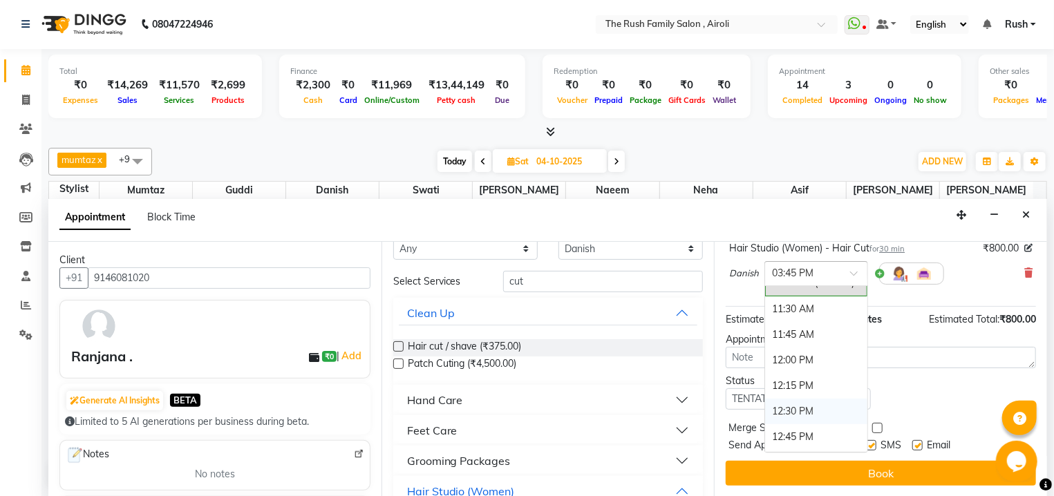
click at [802, 417] on div "12:30 PM" at bounding box center [816, 412] width 102 height 26
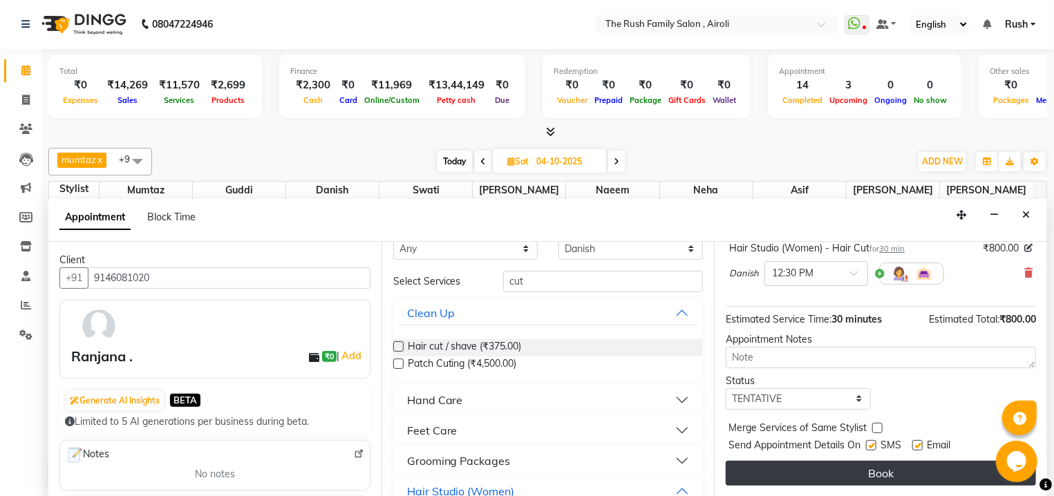
click at [796, 471] on button "Book" at bounding box center [881, 473] width 310 height 25
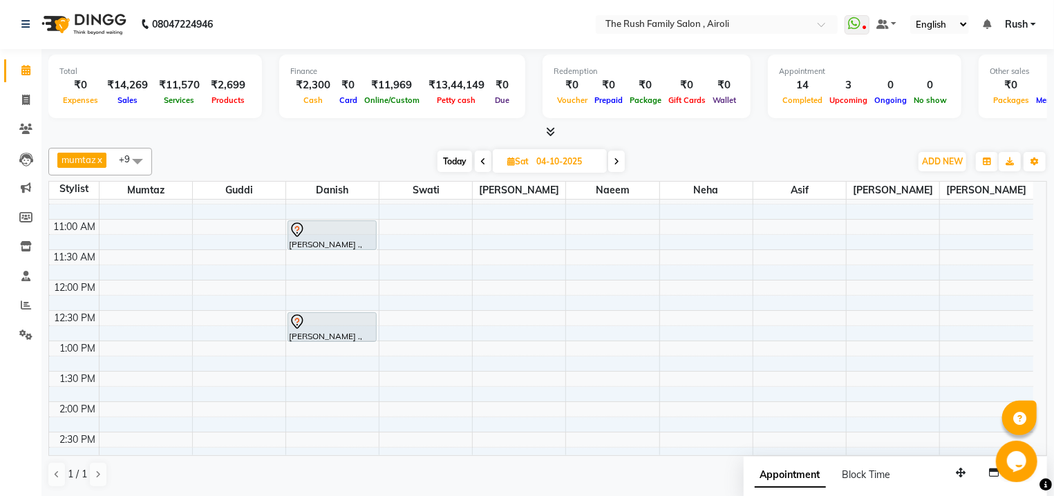
scroll to position [148, 0]
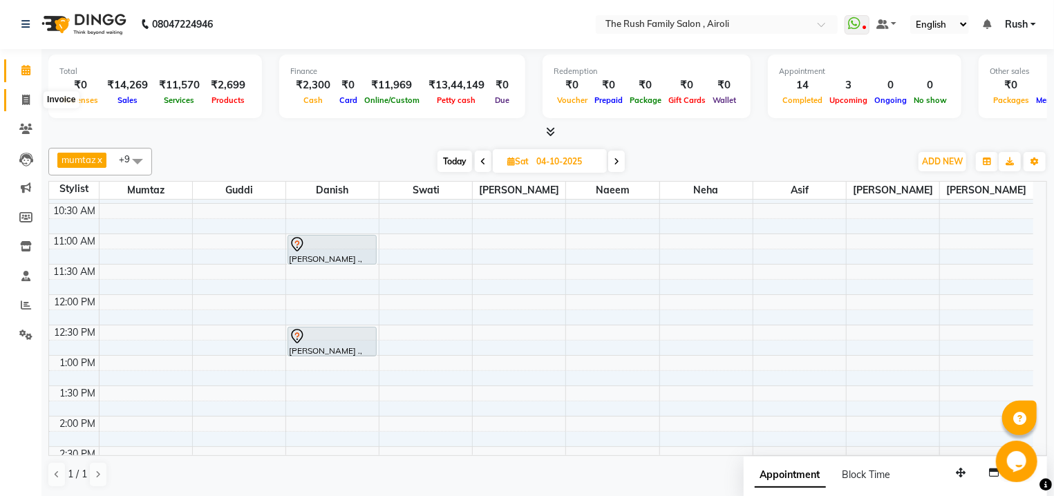
click at [19, 104] on span at bounding box center [26, 101] width 24 height 16
select select "service"
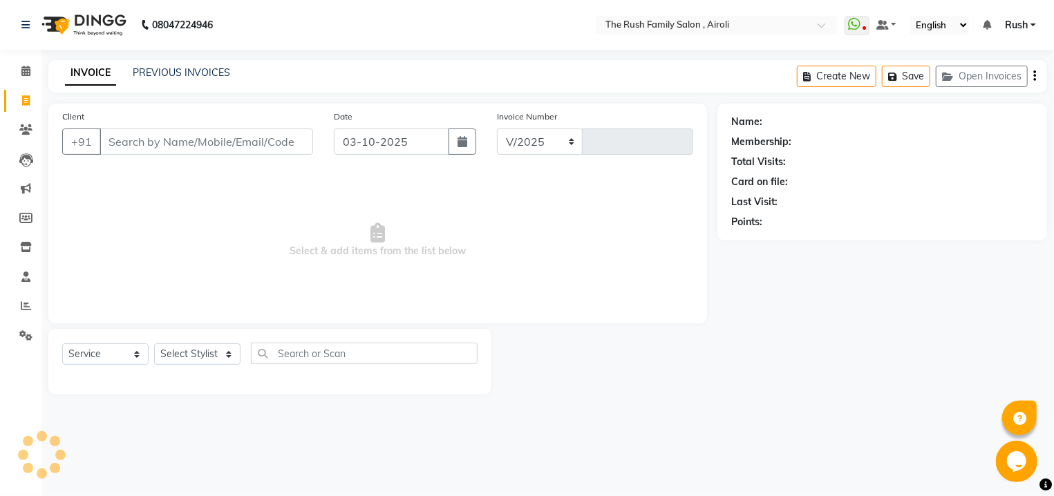
select select "5419"
type input "4251"
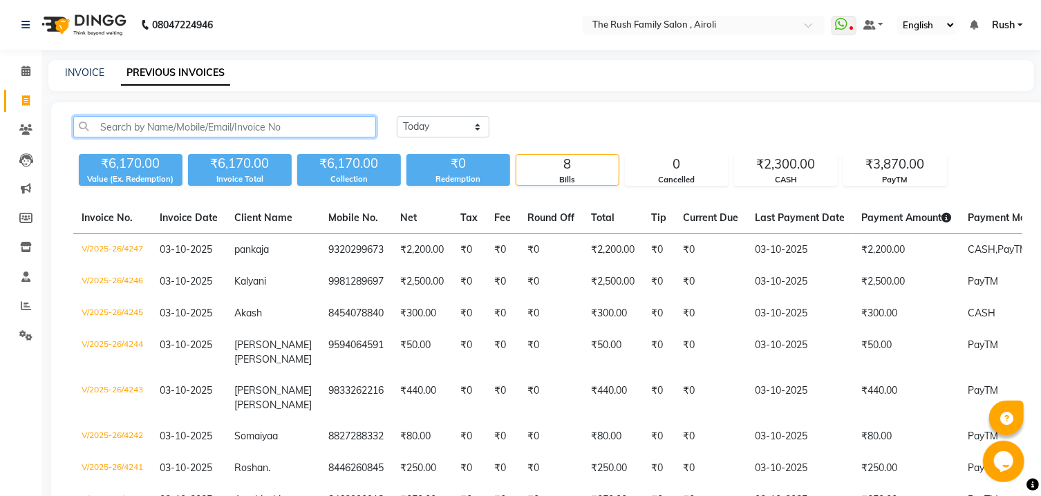
click at [270, 128] on input "text" at bounding box center [224, 126] width 303 height 21
click at [85, 75] on link "INVOICE" at bounding box center [84, 72] width 39 height 12
select select "service"
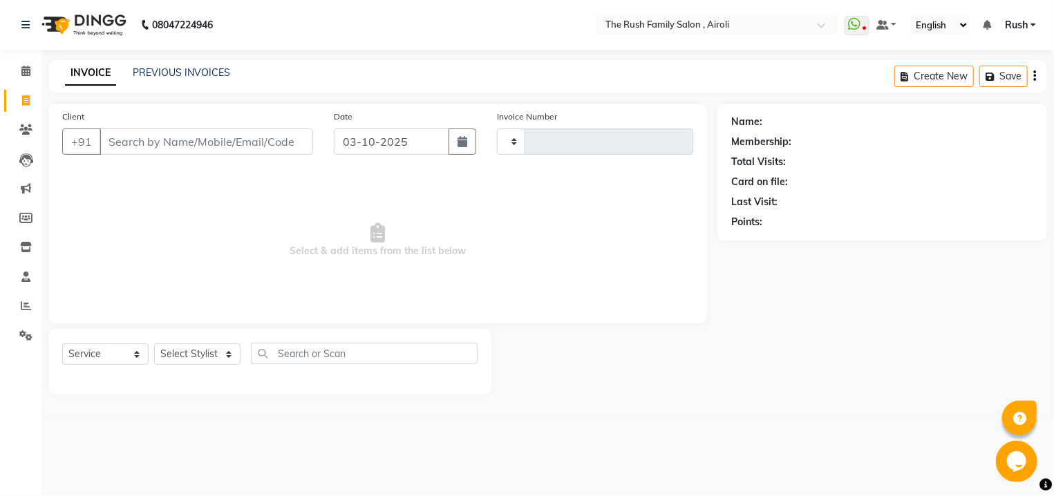
type input "4251"
select select "5419"
click at [28, 73] on icon at bounding box center [25, 71] width 9 height 10
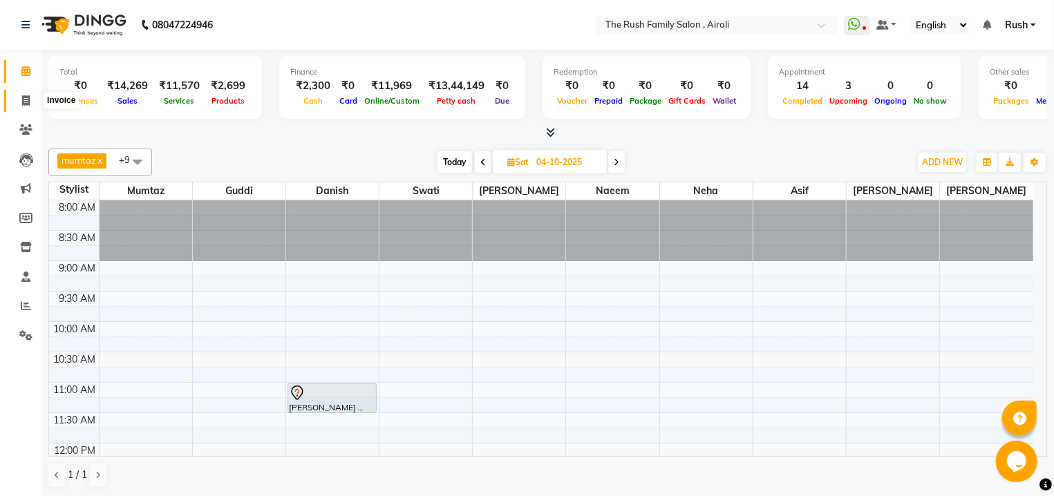
click at [25, 94] on span at bounding box center [26, 101] width 24 height 16
select select "5419"
select select "service"
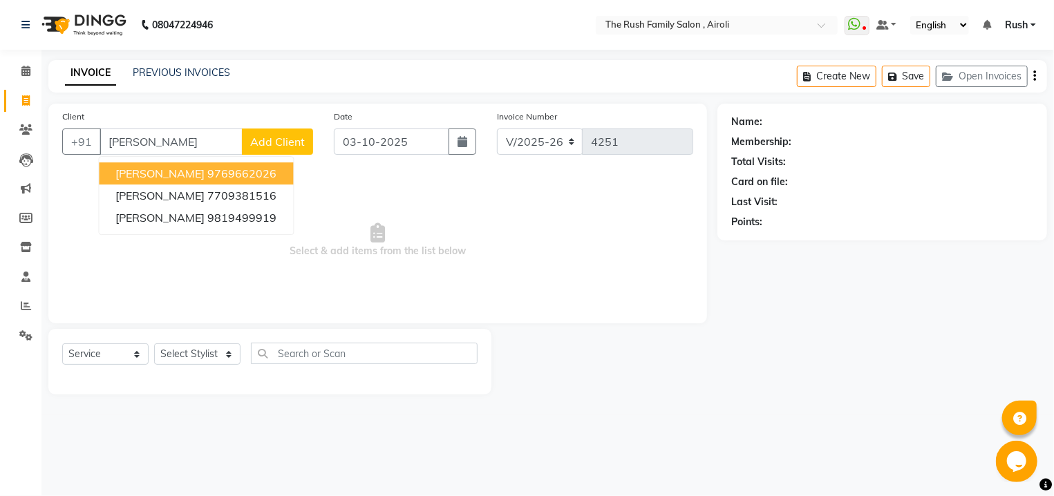
click at [217, 181] on button "Vishwas Dhir 9769662026" at bounding box center [196, 173] width 194 height 22
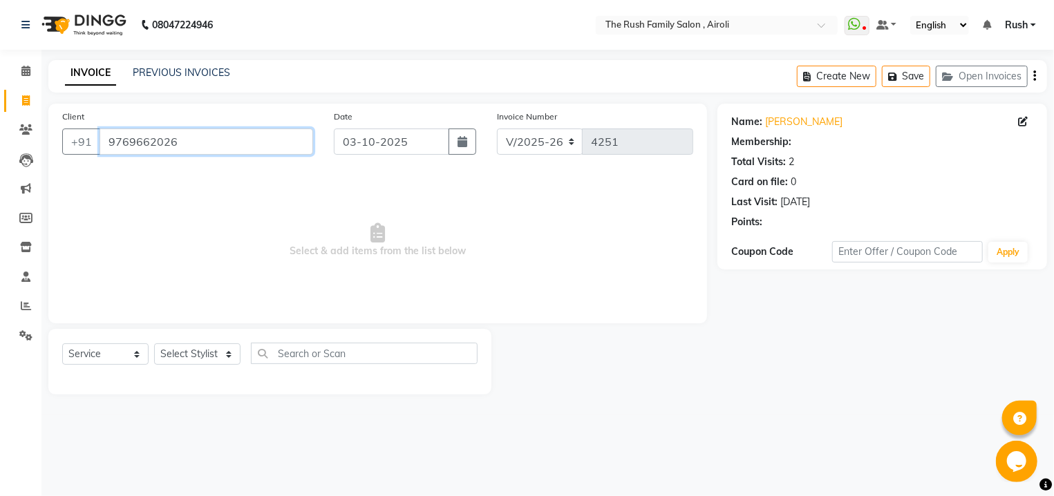
click at [194, 139] on input "9769662026" at bounding box center [207, 142] width 214 height 26
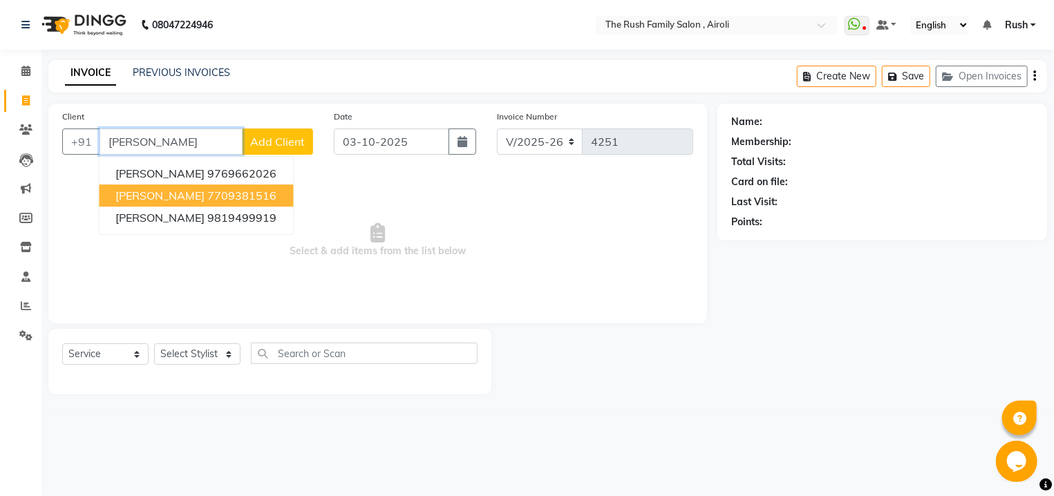
click at [205, 191] on span "Vishwas Vishwaa" at bounding box center [159, 196] width 89 height 14
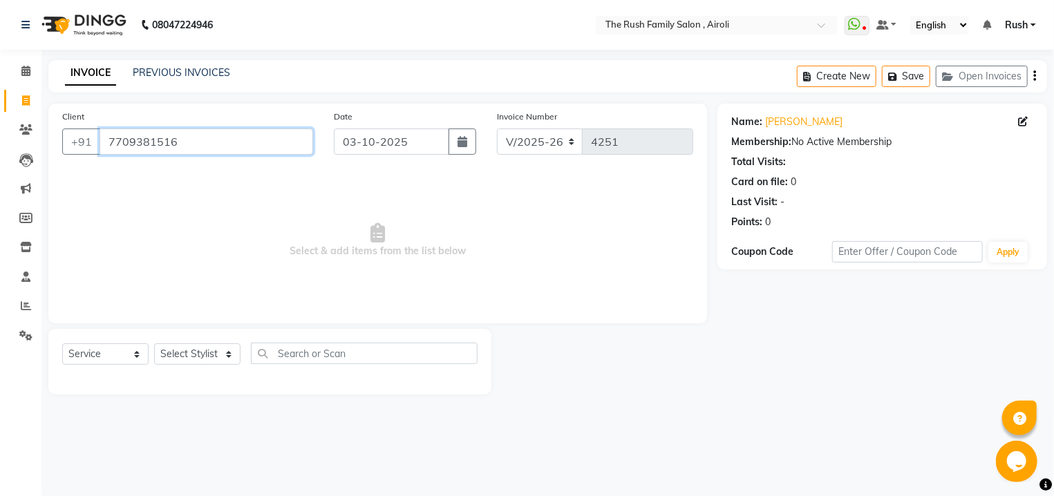
click at [197, 141] on input "7709381516" at bounding box center [207, 142] width 214 height 26
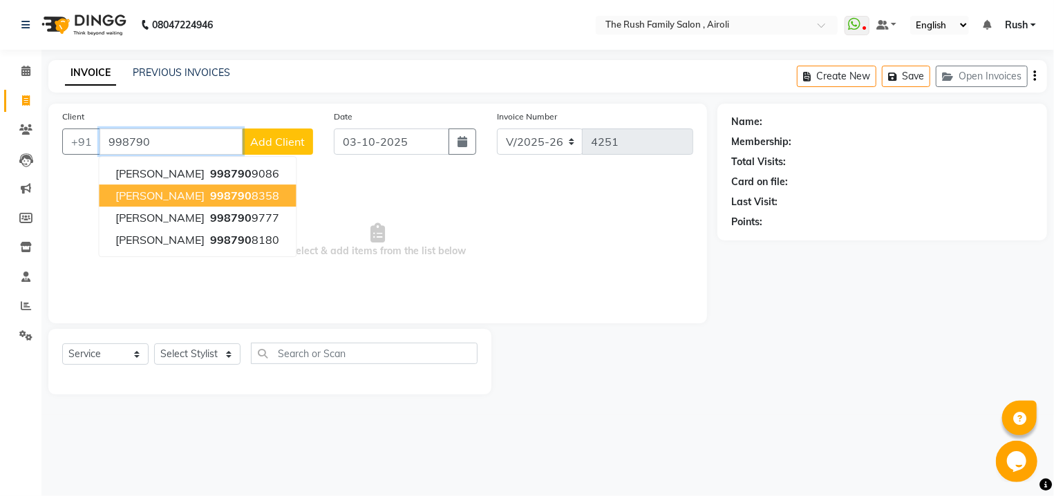
click at [210, 193] on span "998790" at bounding box center [230, 196] width 41 height 14
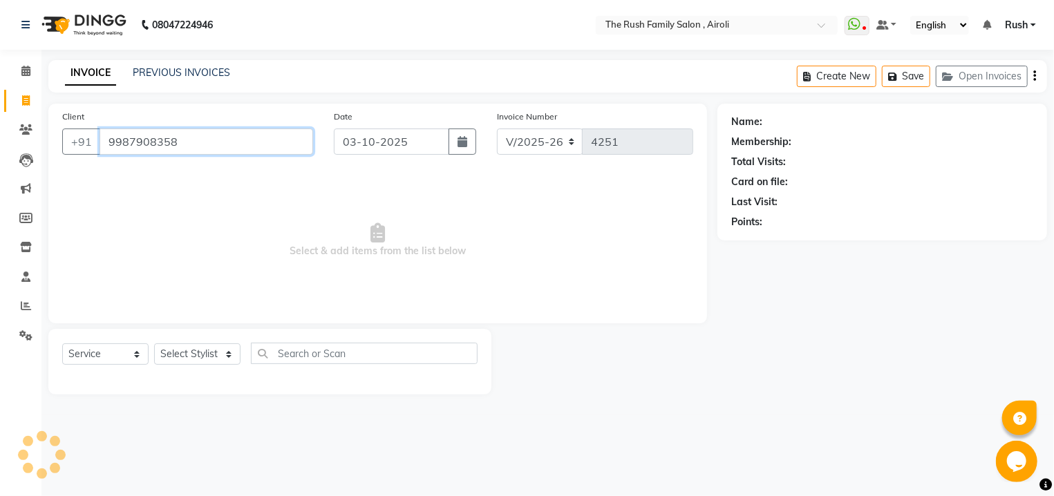
type input "9987908358"
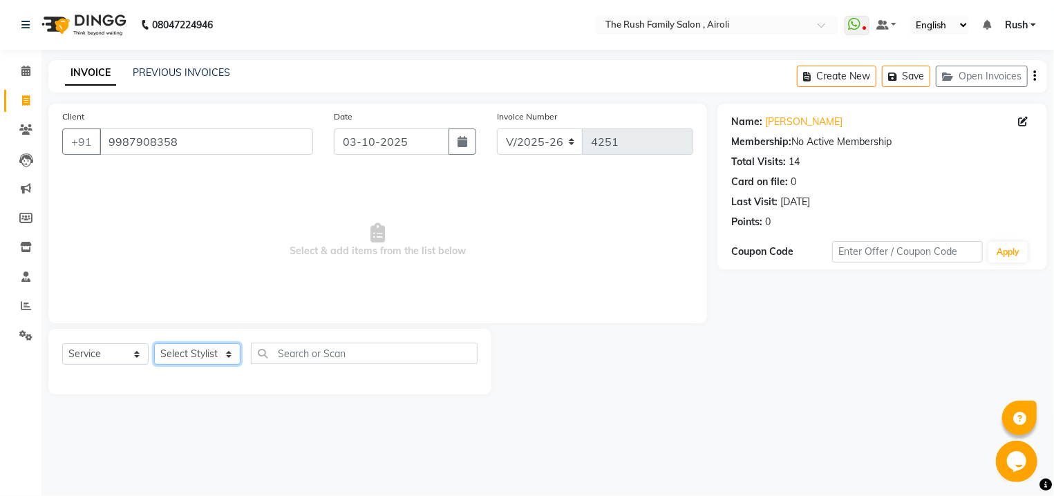
select select "65380"
click option "Danish" at bounding box center [0, 0] width 0 height 0
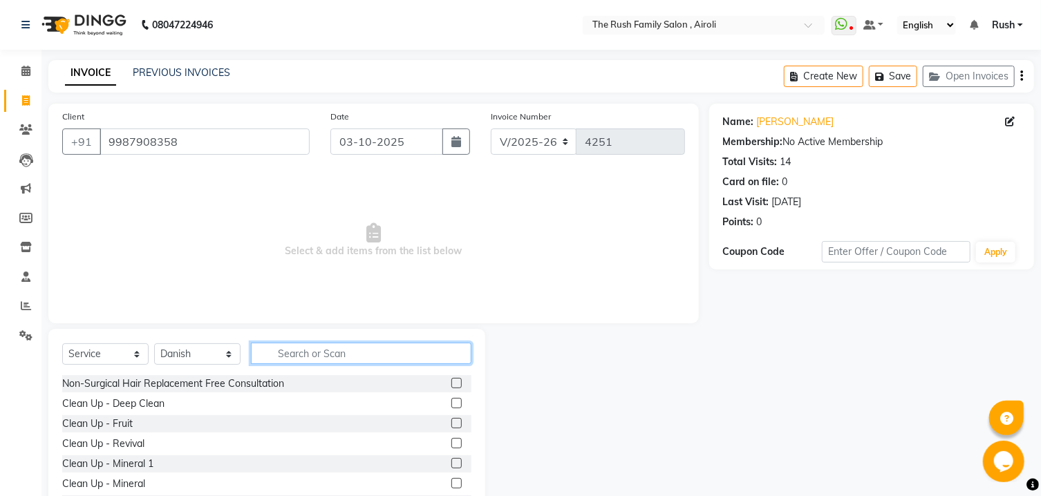
click at [297, 350] on input "text" at bounding box center [361, 353] width 220 height 21
type input "c"
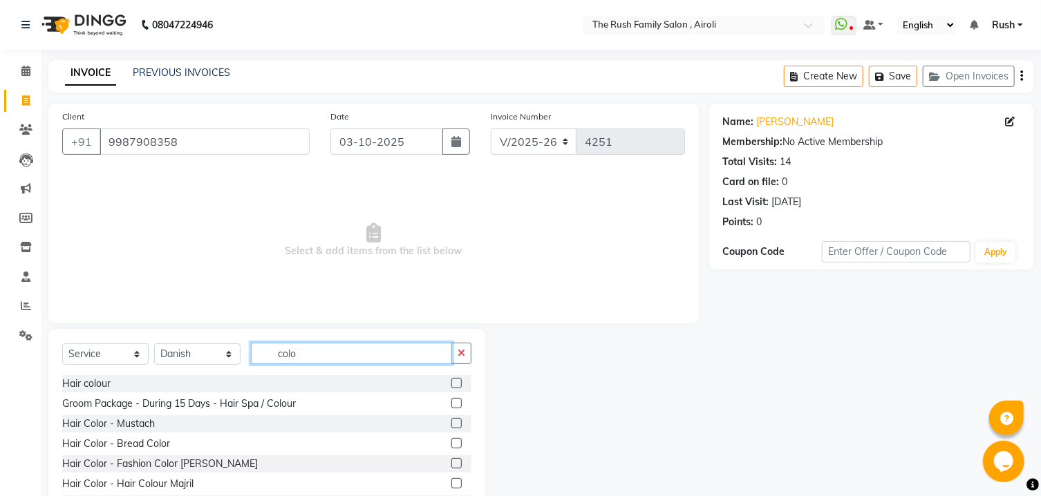
type input "colo"
click at [451, 381] on label at bounding box center [456, 383] width 10 height 10
click at [451, 381] on input "checkbox" at bounding box center [455, 383] width 9 height 9
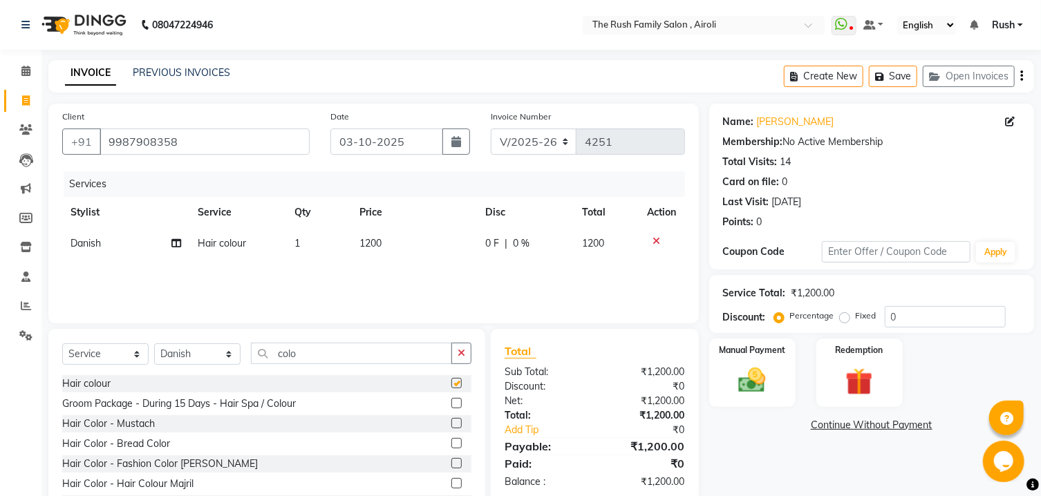
checkbox input "false"
click at [655, 242] on icon at bounding box center [657, 241] width 8 height 10
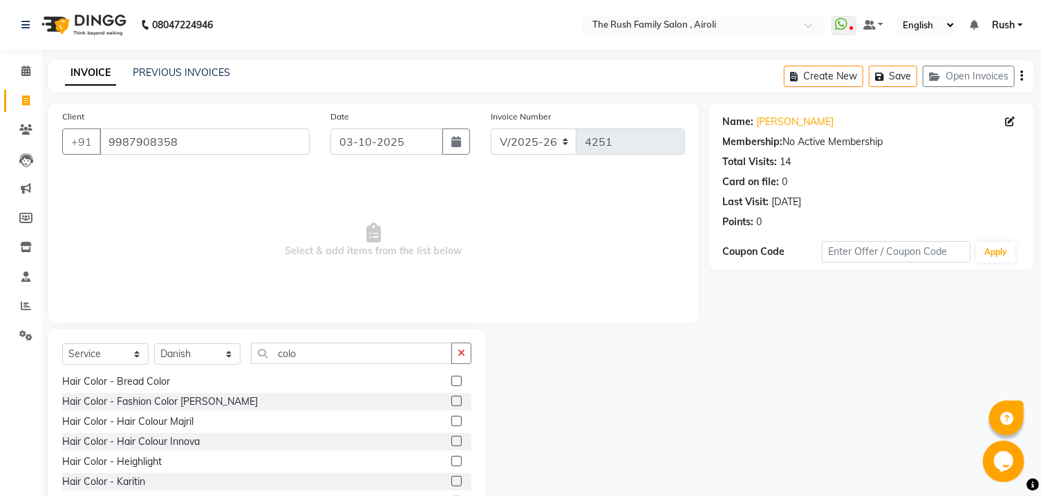
scroll to position [74, 0]
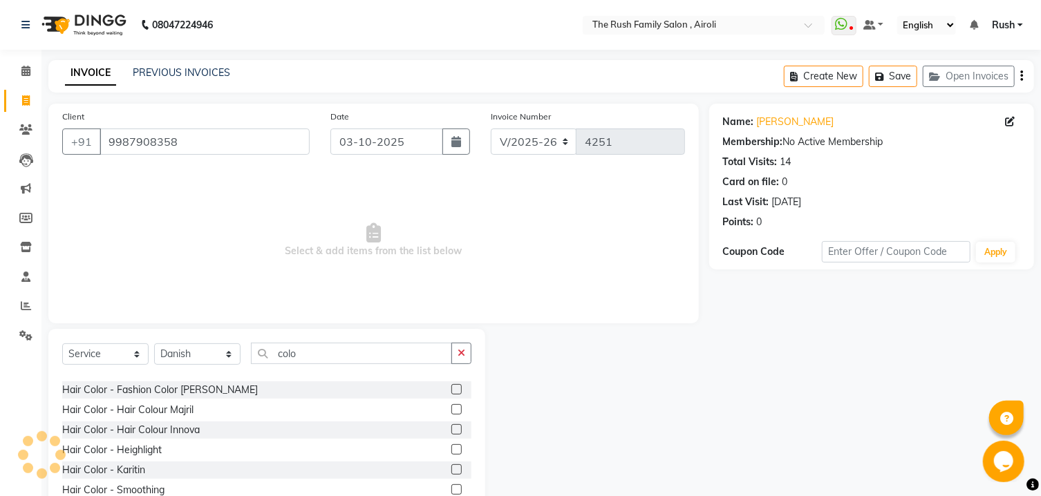
click at [451, 405] on label at bounding box center [456, 409] width 10 height 10
click at [451, 406] on input "checkbox" at bounding box center [455, 410] width 9 height 9
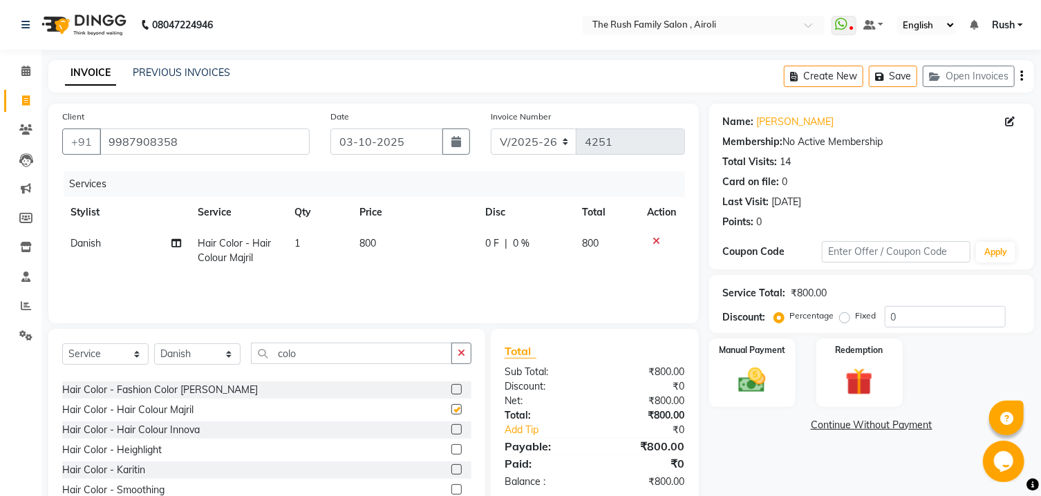
checkbox input "false"
click at [350, 360] on input "colo" at bounding box center [351, 353] width 201 height 21
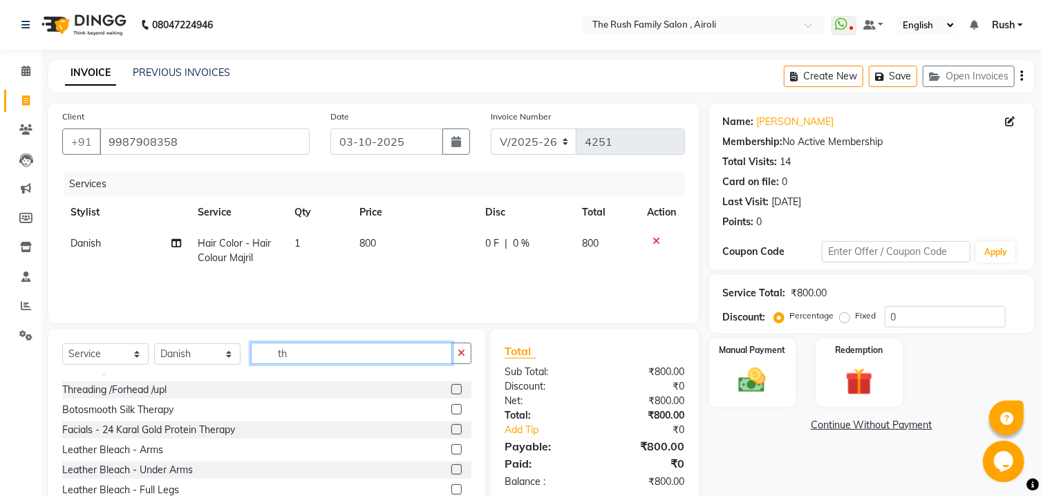
type input "t"
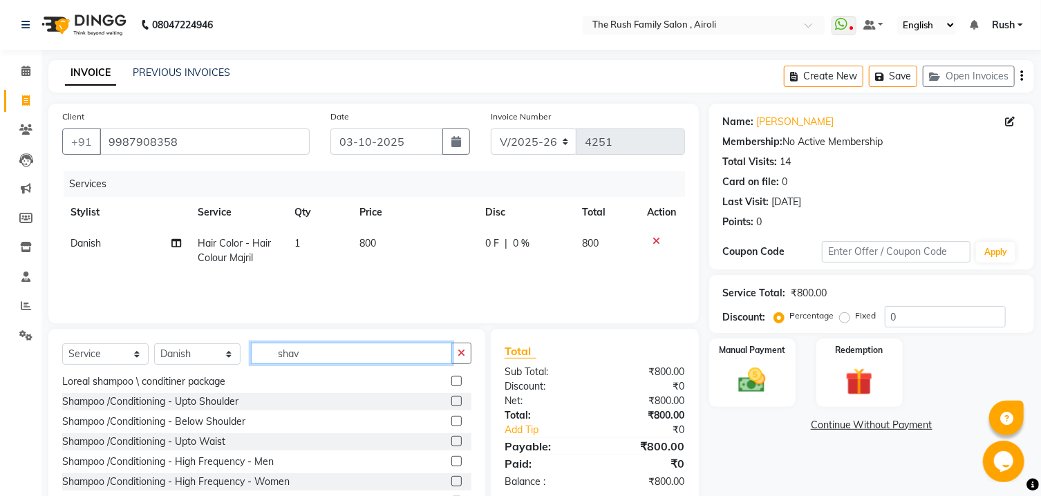
scroll to position [0, 0]
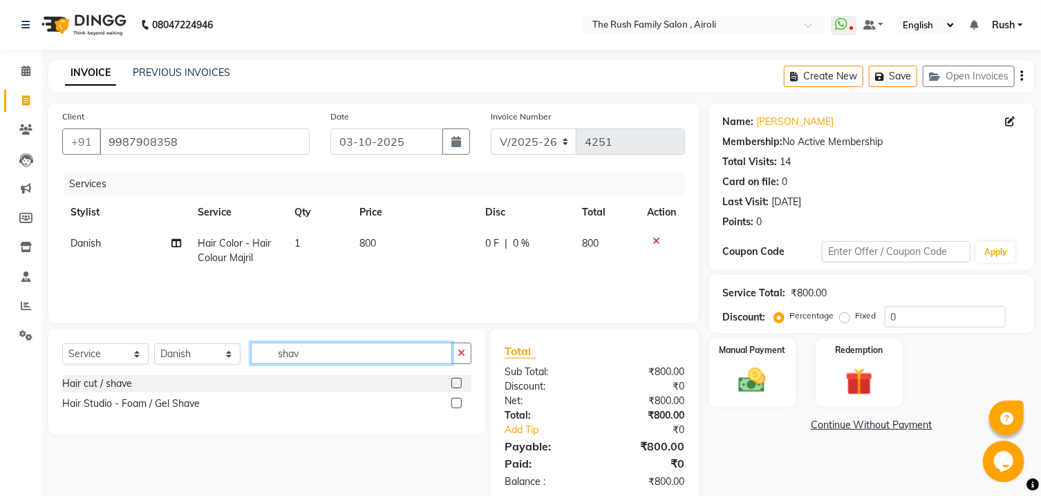
type input "shav"
click at [451, 404] on div "Hair Studio - Foam / Gel Shave" at bounding box center [266, 403] width 409 height 17
click at [454, 404] on label at bounding box center [456, 403] width 10 height 10
click at [454, 404] on input "checkbox" at bounding box center [455, 403] width 9 height 9
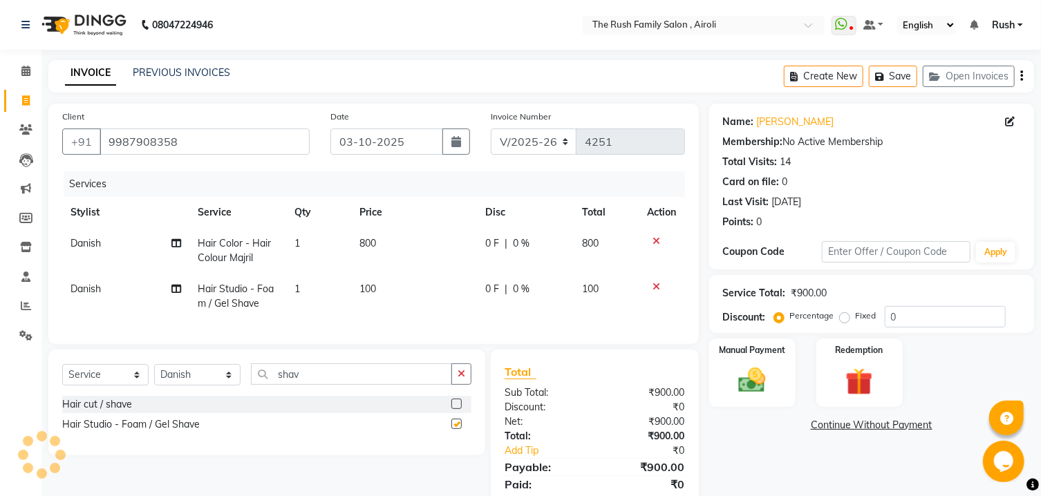
checkbox input "false"
click at [516, 244] on span "0 %" at bounding box center [521, 243] width 17 height 15
select select "65380"
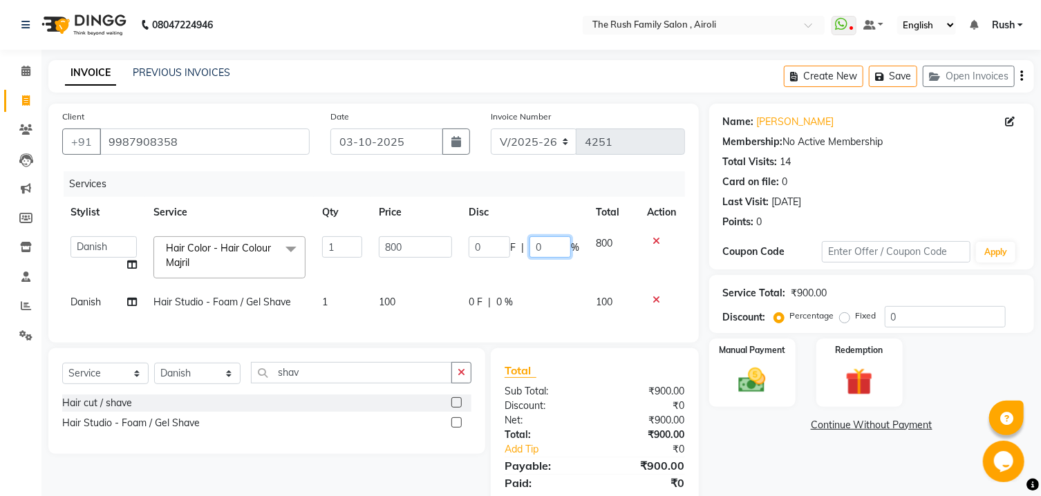
click at [540, 245] on input "0" at bounding box center [549, 246] width 41 height 21
type input "20"
click at [551, 218] on th "Disc" at bounding box center [523, 212] width 127 height 31
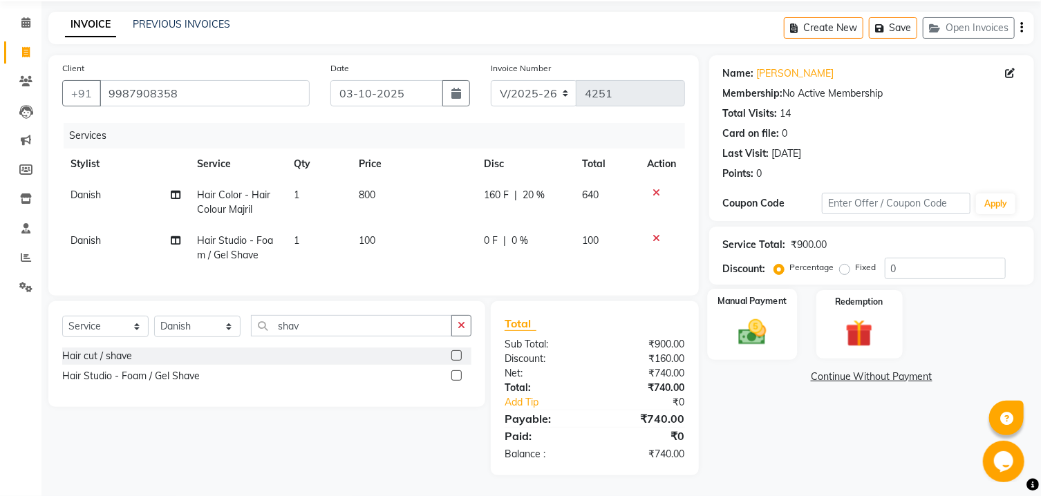
click at [751, 333] on img at bounding box center [752, 333] width 46 height 32
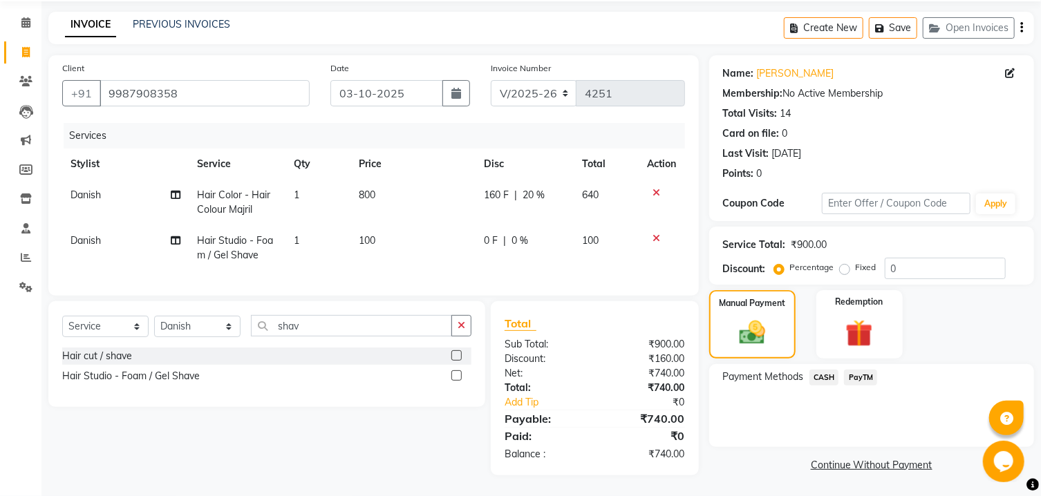
click at [822, 379] on span "CASH" at bounding box center [824, 378] width 30 height 16
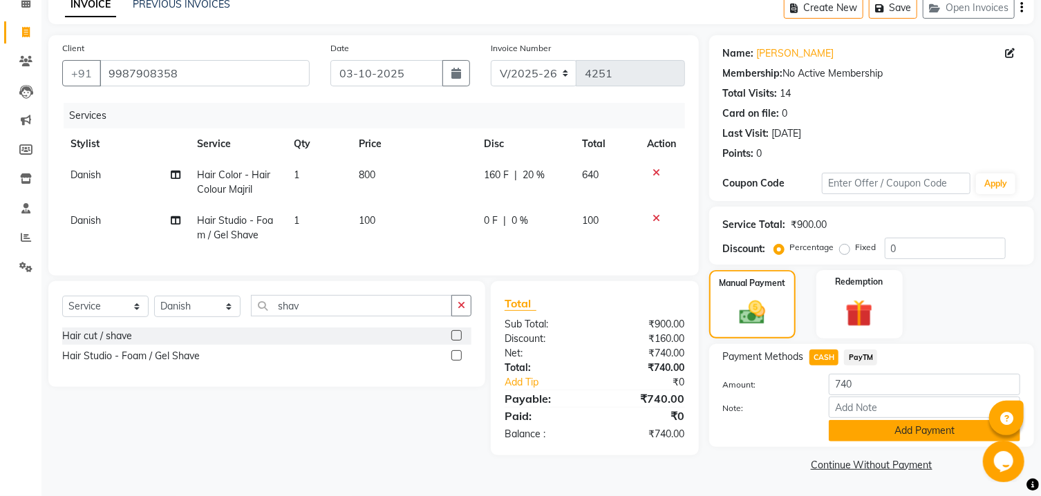
click at [852, 425] on button "Add Payment" at bounding box center [924, 430] width 191 height 21
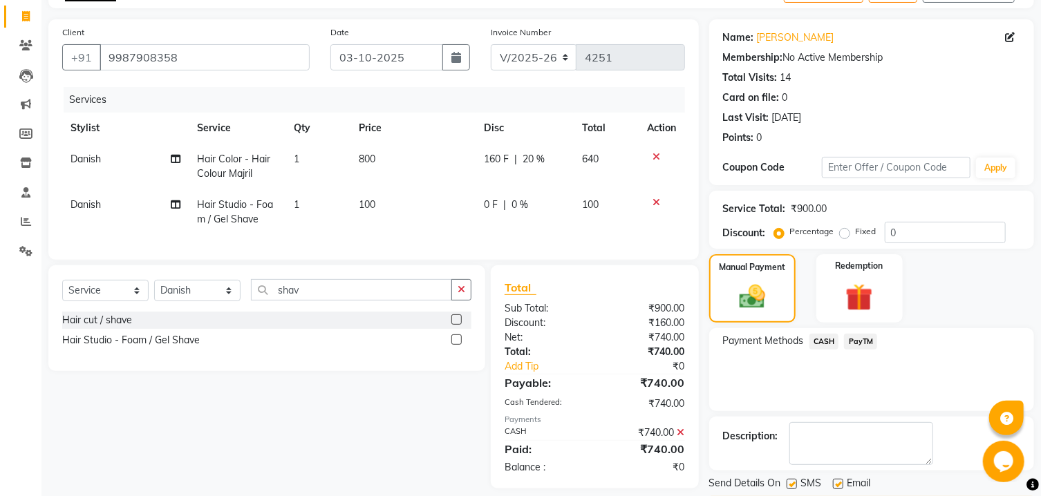
scroll to position [142, 0]
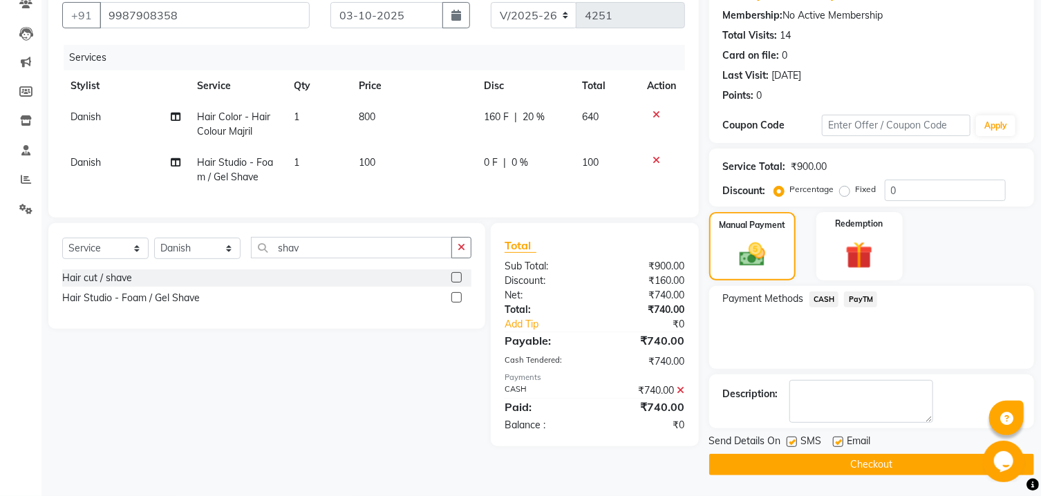
click at [795, 464] on button "Checkout" at bounding box center [871, 464] width 325 height 21
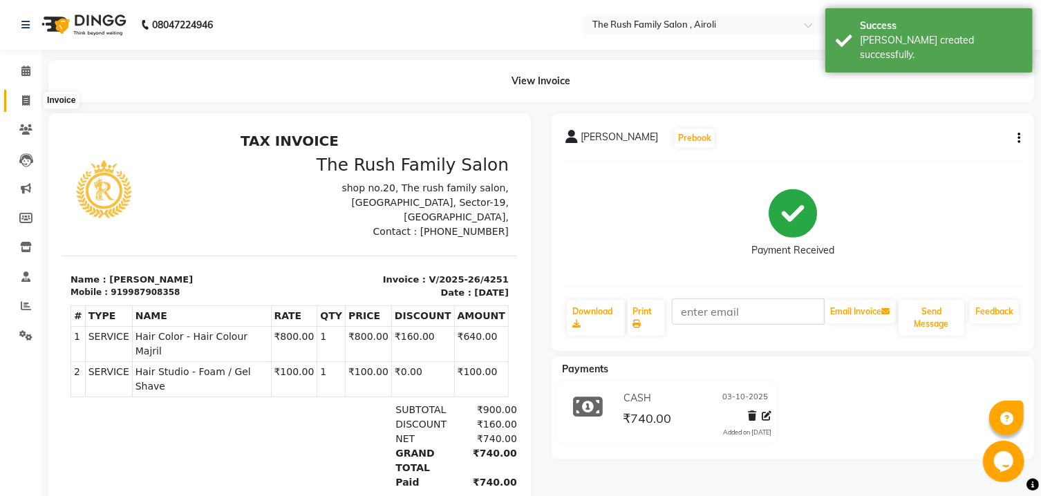
click at [23, 95] on span at bounding box center [26, 101] width 24 height 16
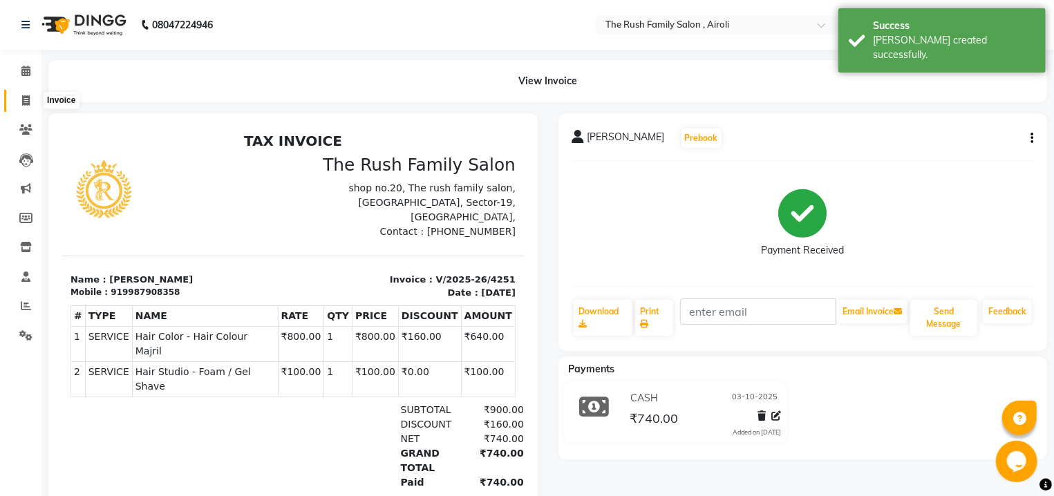
select select "5419"
select select "service"
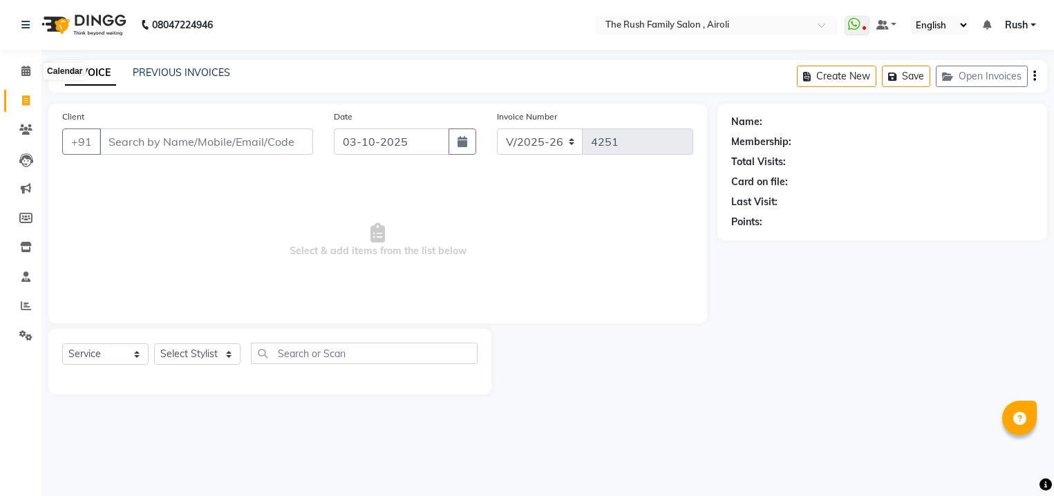
click at [30, 77] on span at bounding box center [26, 72] width 24 height 16
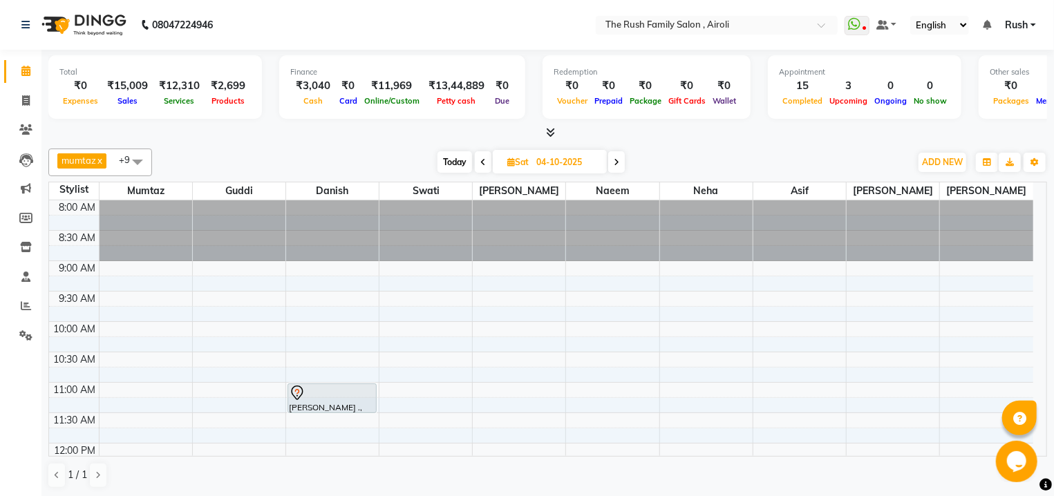
click at [449, 159] on span "Today" at bounding box center [455, 161] width 35 height 21
type input "03-10-2025"
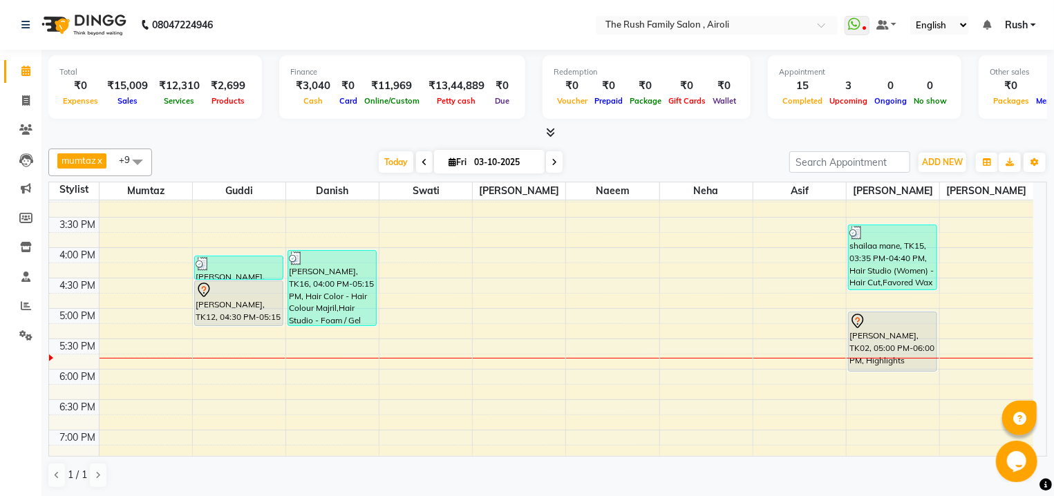
scroll to position [142, 0]
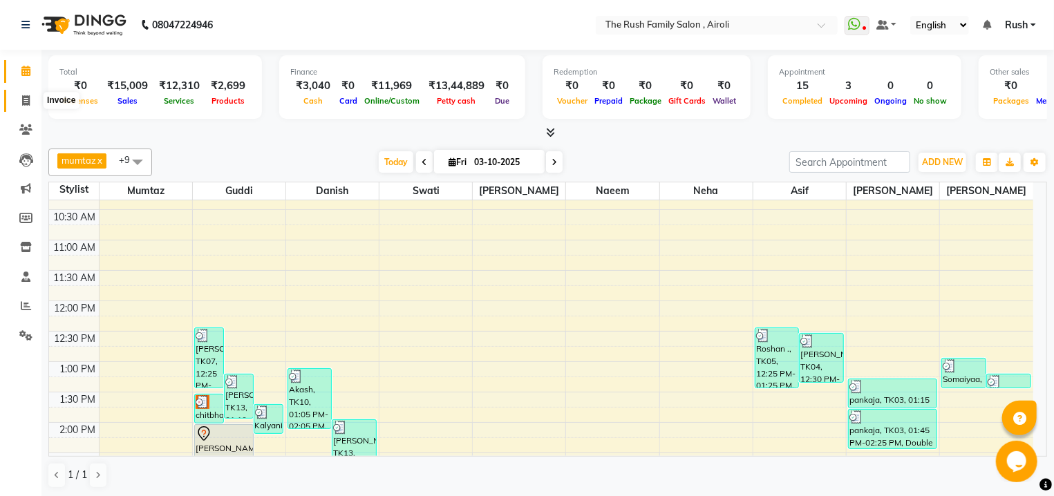
click at [28, 104] on icon at bounding box center [26, 100] width 8 height 10
select select "5419"
select select "service"
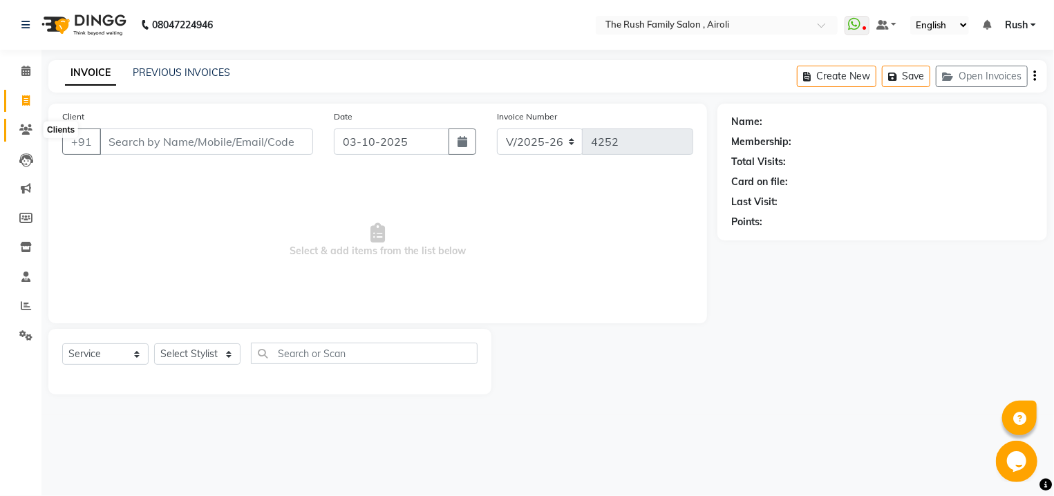
click at [23, 130] on icon at bounding box center [25, 129] width 13 height 10
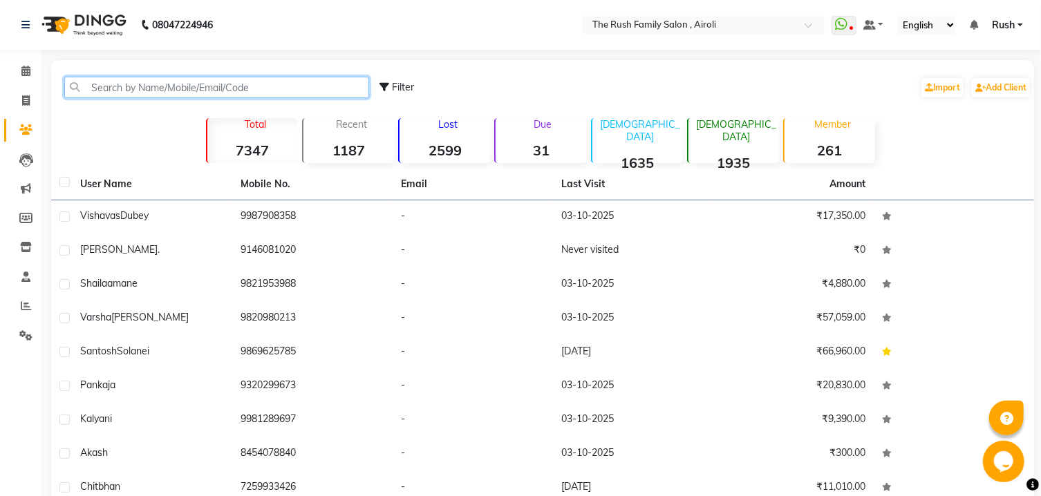
click at [147, 91] on input "text" at bounding box center [216, 87] width 305 height 21
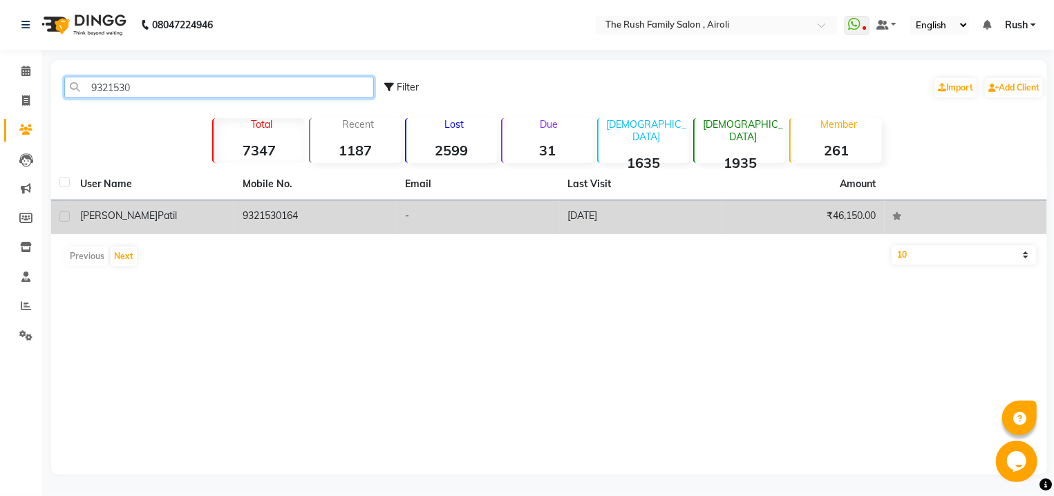
type input "9321530"
click at [227, 219] on td "dipti patil" at bounding box center [153, 217] width 162 height 34
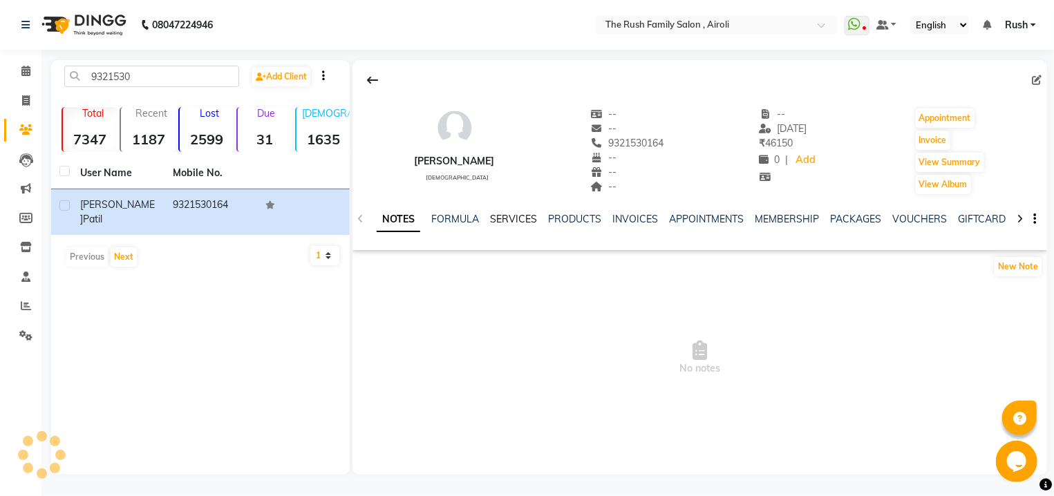
click at [511, 221] on link "SERVICES" at bounding box center [513, 219] width 47 height 12
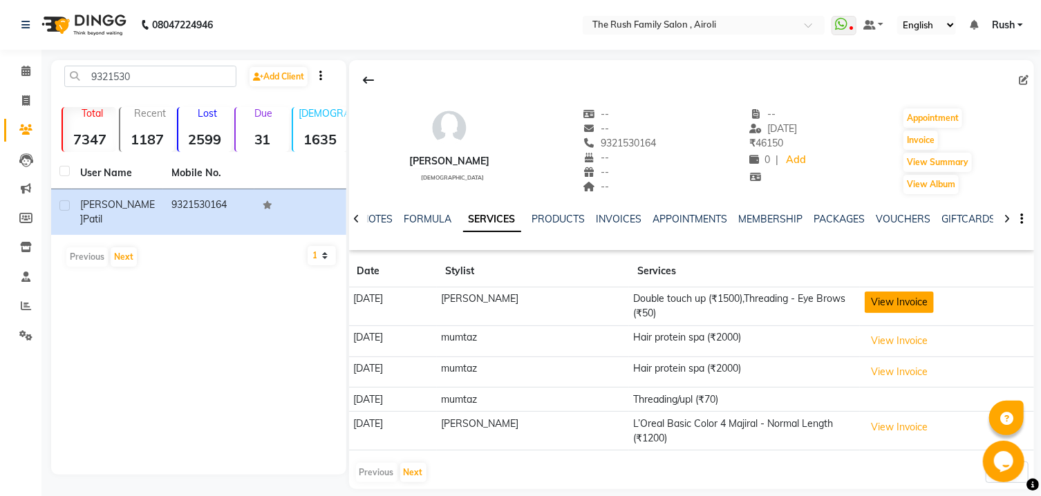
click at [865, 303] on button "View Invoice" at bounding box center [899, 302] width 69 height 21
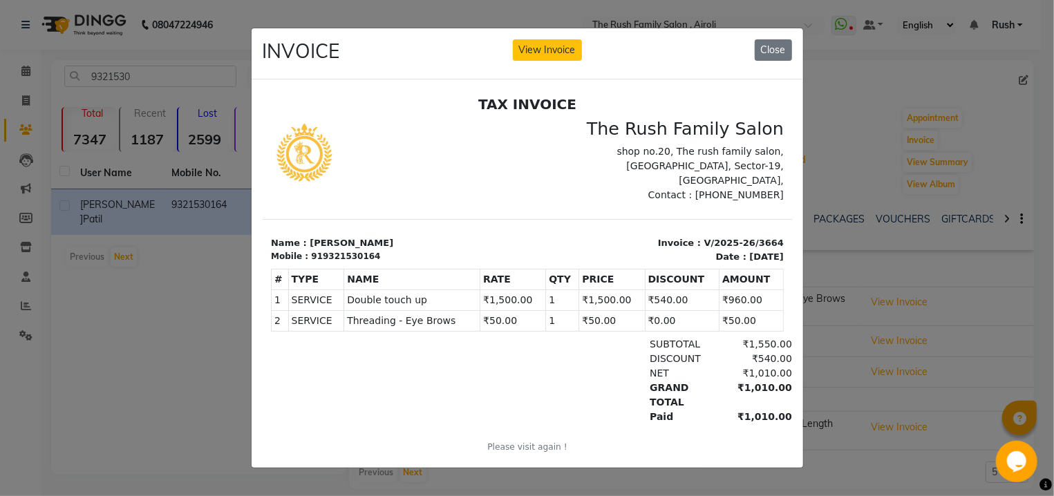
click at [753, 46] on div "INVOICE View Invoice Close" at bounding box center [528, 54] width 552 height 52
click at [357, 250] on div "919321530164" at bounding box center [344, 256] width 69 height 12
copy div "919321530164"
click at [762, 46] on button "Close" at bounding box center [773, 49] width 37 height 21
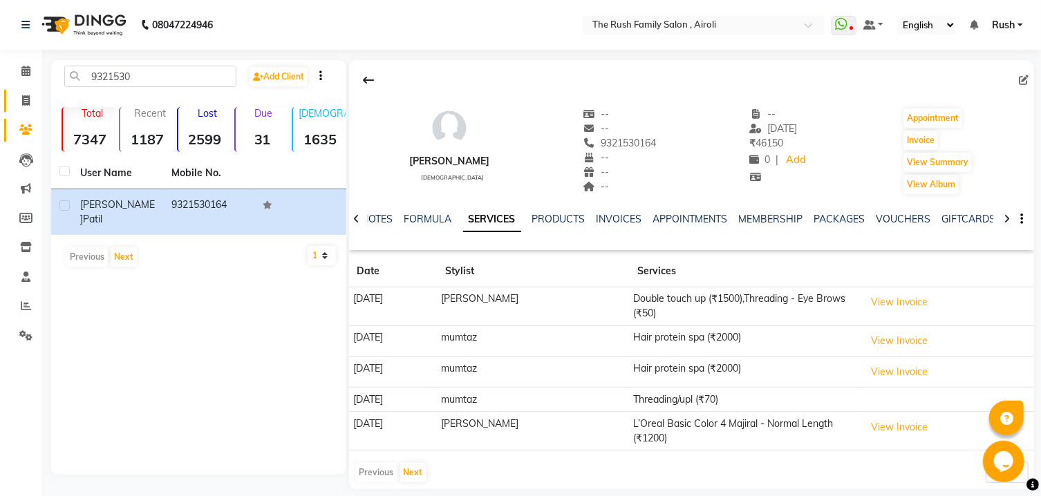
click at [30, 104] on span at bounding box center [26, 101] width 24 height 16
select select "service"
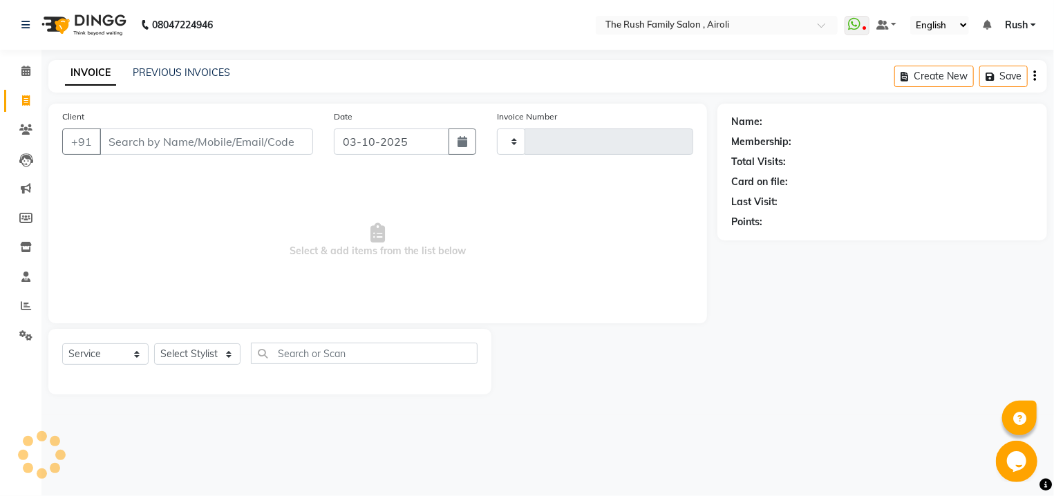
type input "4252"
select select "5419"
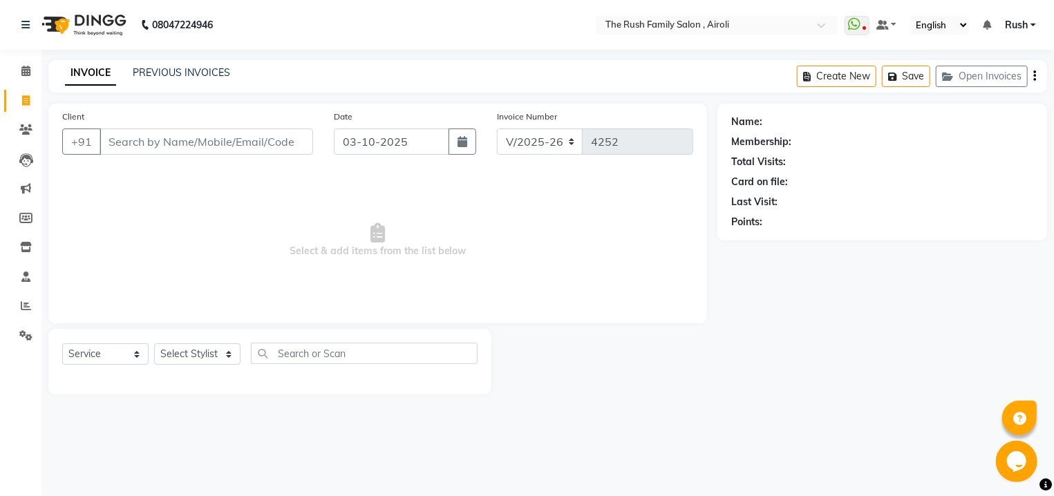
drag, startPoint x: 139, startPoint y: 137, endPoint x: 147, endPoint y: 137, distance: 7.6
click at [140, 137] on input "Client" at bounding box center [207, 142] width 214 height 26
type input "919321530164"
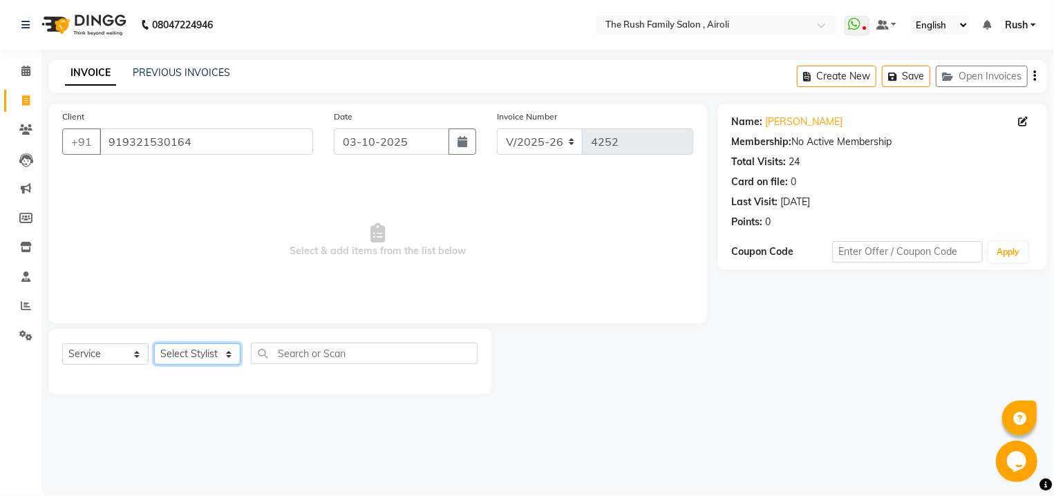
click at [154, 344] on select "Select Stylist [PERSON_NAME] [PERSON_NAME] Danish D.C Guddi [PERSON_NAME] [PERS…" at bounding box center [197, 354] width 86 height 21
select select "88452"
click option "Asif" at bounding box center [0, 0] width 0 height 0
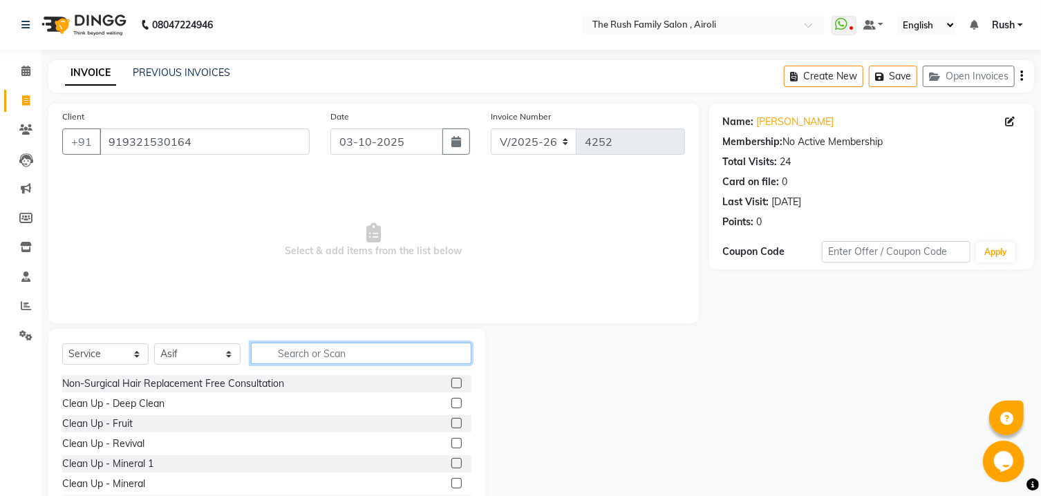
click at [317, 352] on input "text" at bounding box center [361, 353] width 220 height 21
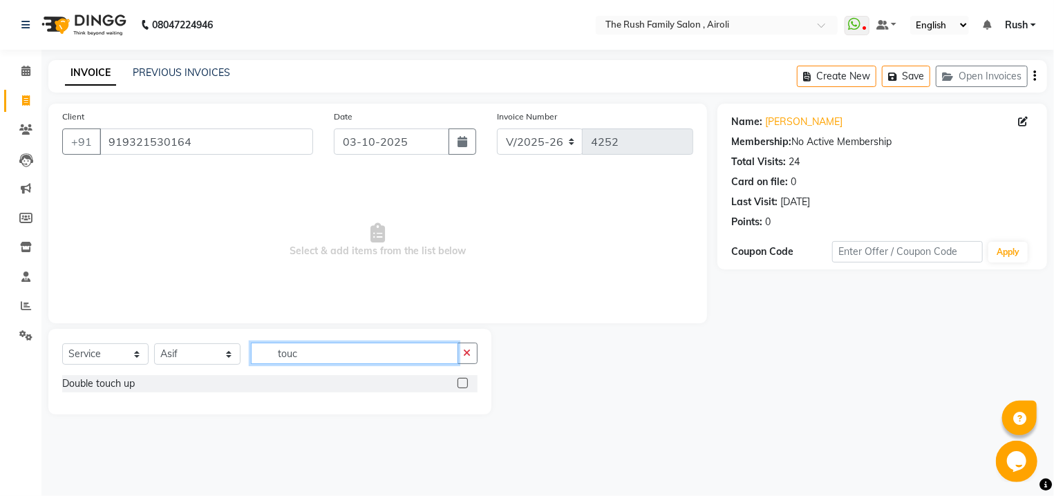
type input "touc"
click at [458, 382] on label at bounding box center [463, 383] width 10 height 10
click at [458, 382] on input "checkbox" at bounding box center [462, 383] width 9 height 9
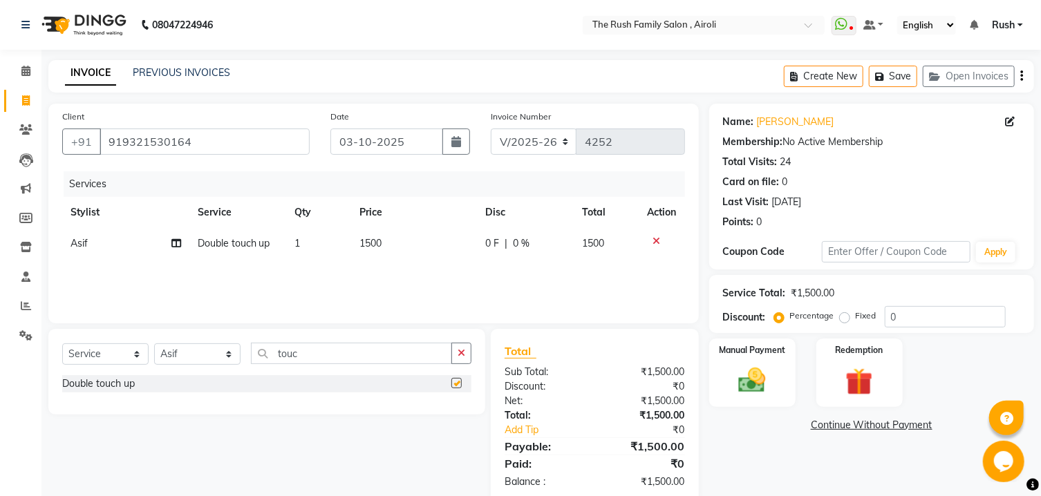
checkbox input "false"
click at [62, 344] on select "Select Service Product Membership Package Voucher Prepaid Gift Card" at bounding box center [105, 354] width 86 height 21
select select "product"
click option "Product" at bounding box center [0, 0] width 0 height 0
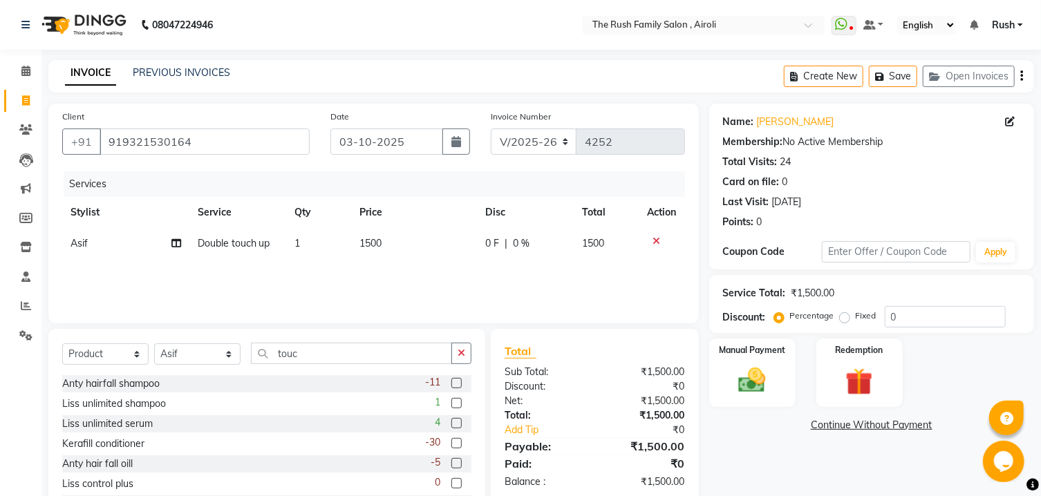
drag, startPoint x: 243, startPoint y: 357, endPoint x: 203, endPoint y: 357, distance: 40.8
click at [243, 357] on div "Select Service Product Membership Package Voucher Prepaid Gift Card Select Styl…" at bounding box center [266, 359] width 409 height 32
select select "87277"
click at [308, 356] on input "touc" at bounding box center [351, 353] width 201 height 21
click at [308, 355] on input "touc" at bounding box center [351, 353] width 201 height 21
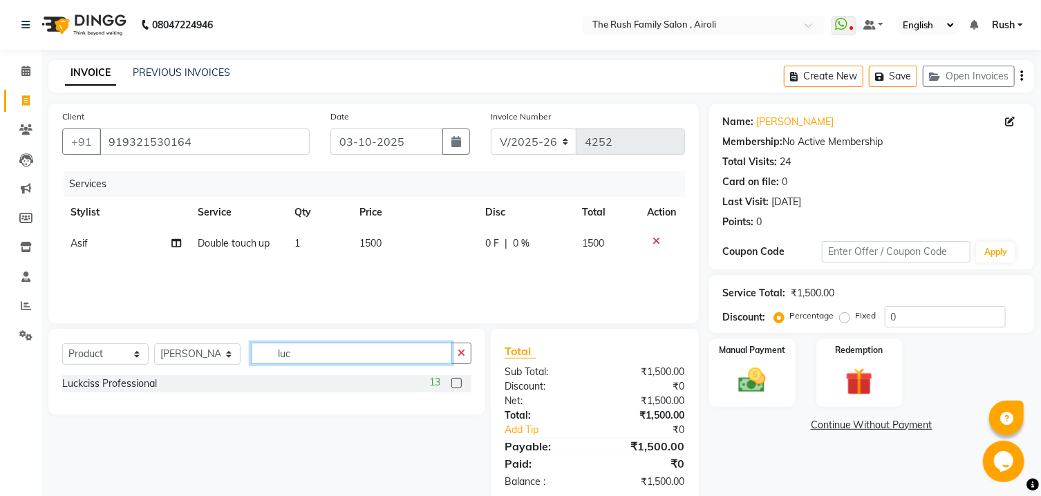
type input "luc"
click at [459, 382] on label at bounding box center [456, 383] width 10 height 10
click at [459, 382] on input "checkbox" at bounding box center [455, 383] width 9 height 9
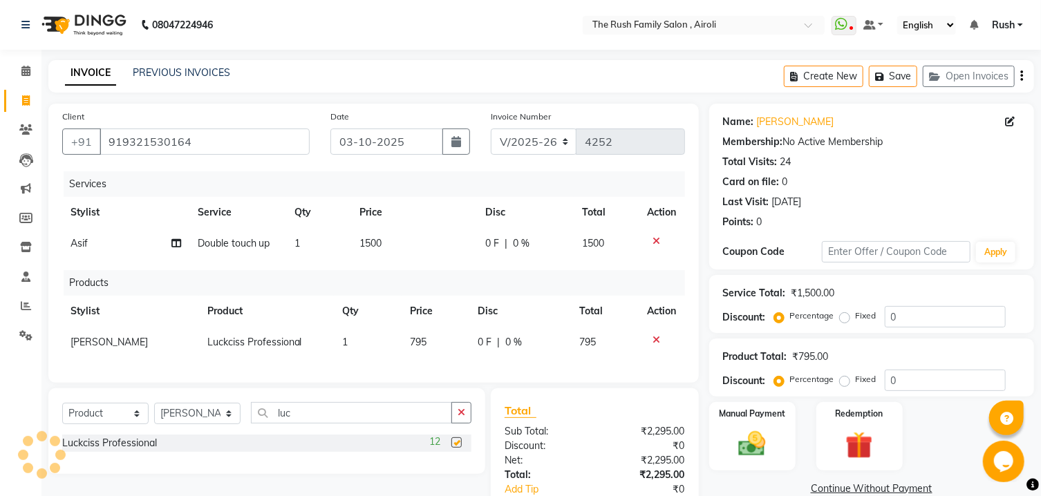
checkbox input "false"
click at [491, 245] on span "0 F" at bounding box center [492, 243] width 14 height 15
select select "88452"
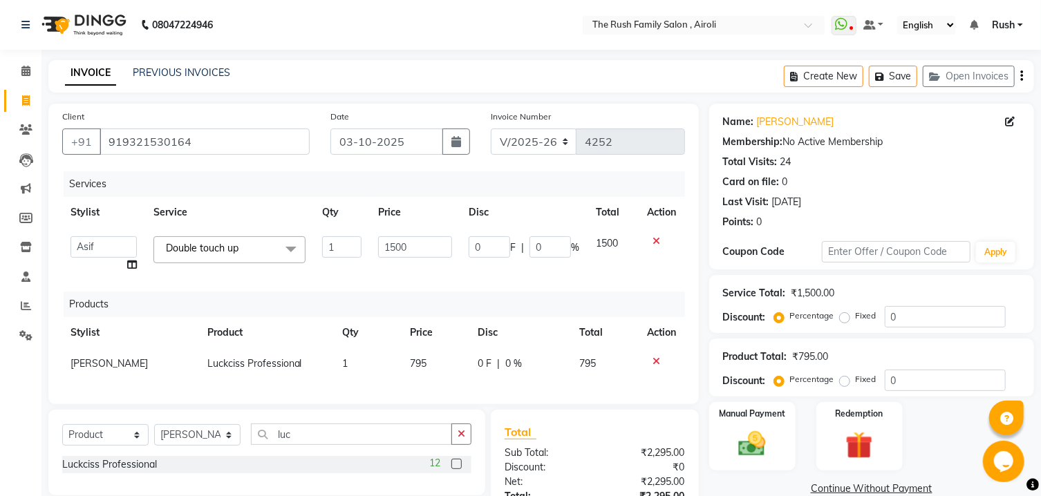
click at [491, 245] on input "0" at bounding box center [489, 246] width 41 height 21
type input "540"
click at [511, 207] on th "Disc" at bounding box center [523, 212] width 127 height 31
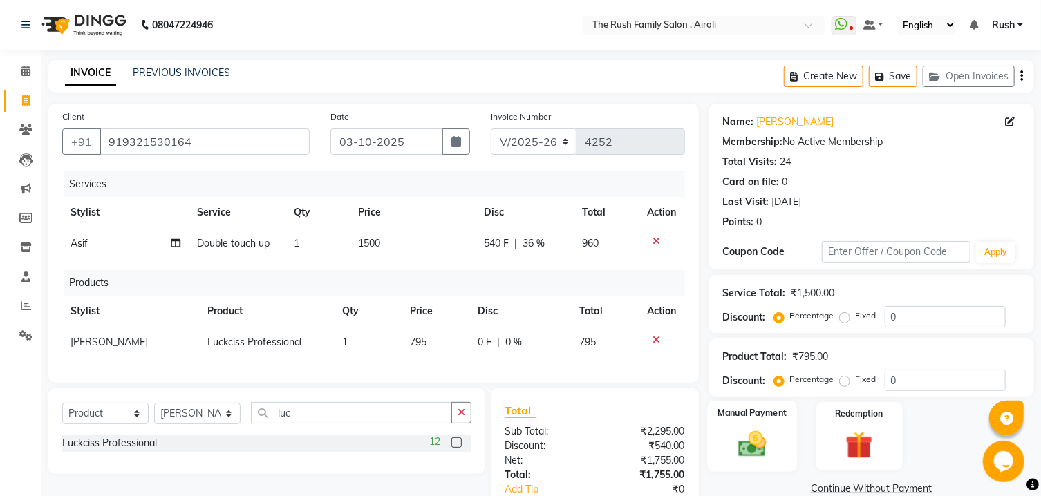
scroll to position [101, 0]
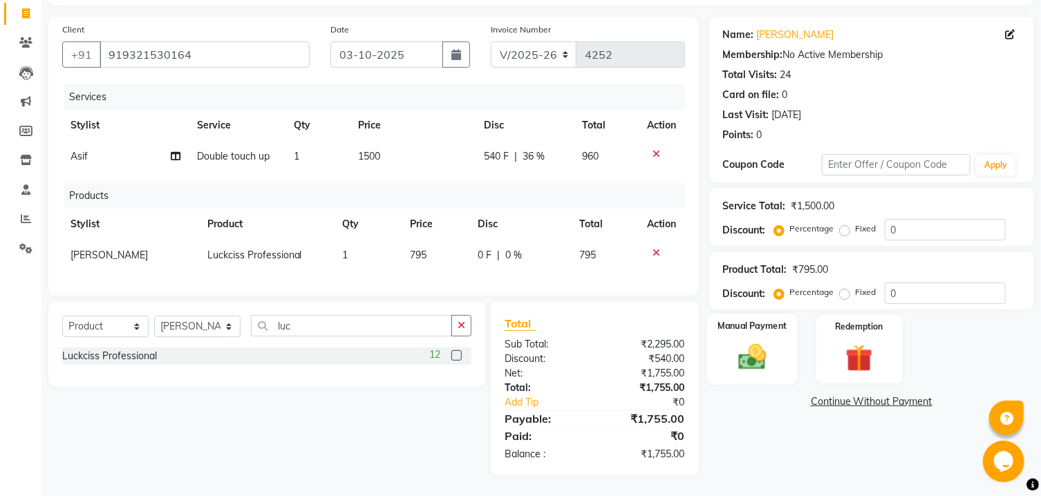
click at [773, 374] on img at bounding box center [752, 357] width 46 height 32
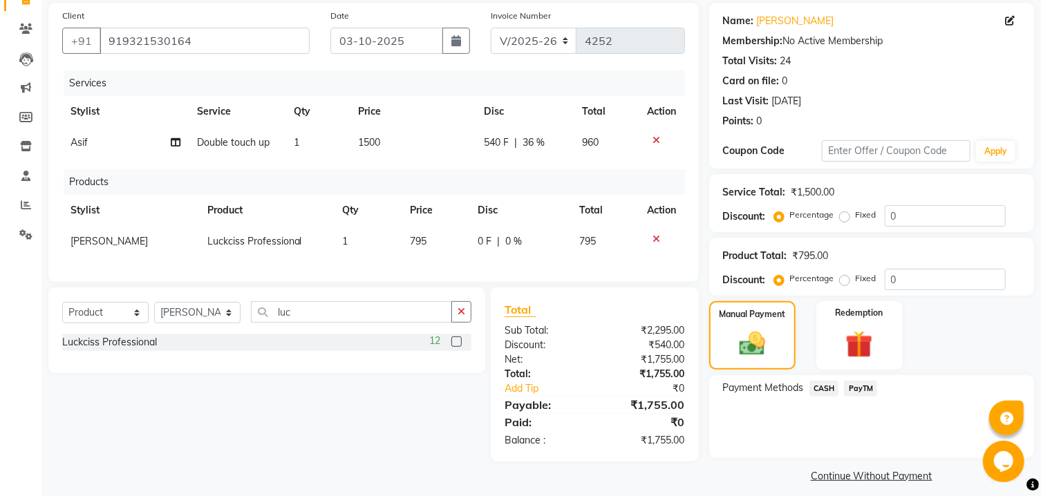
click at [865, 399] on div "PayTM" at bounding box center [857, 390] width 39 height 19
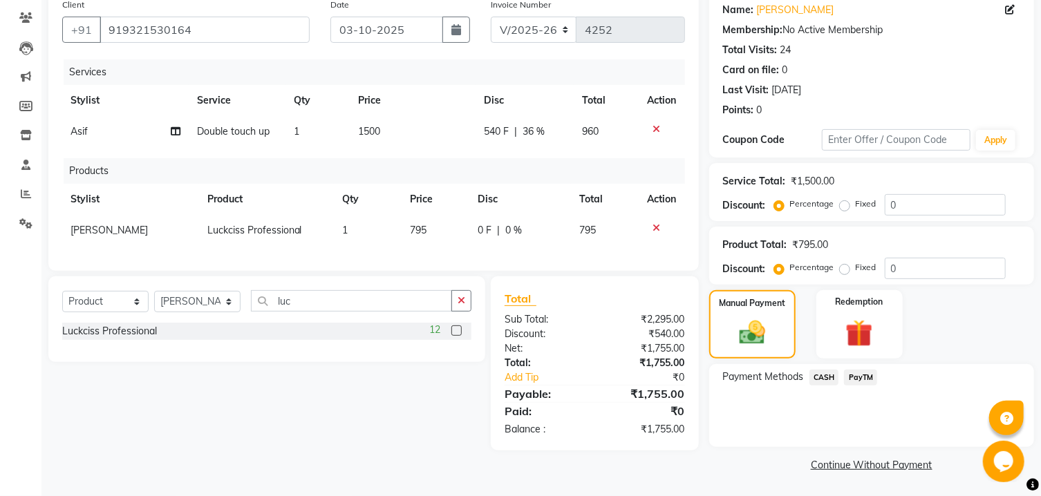
click at [860, 375] on span "PayTM" at bounding box center [860, 378] width 33 height 16
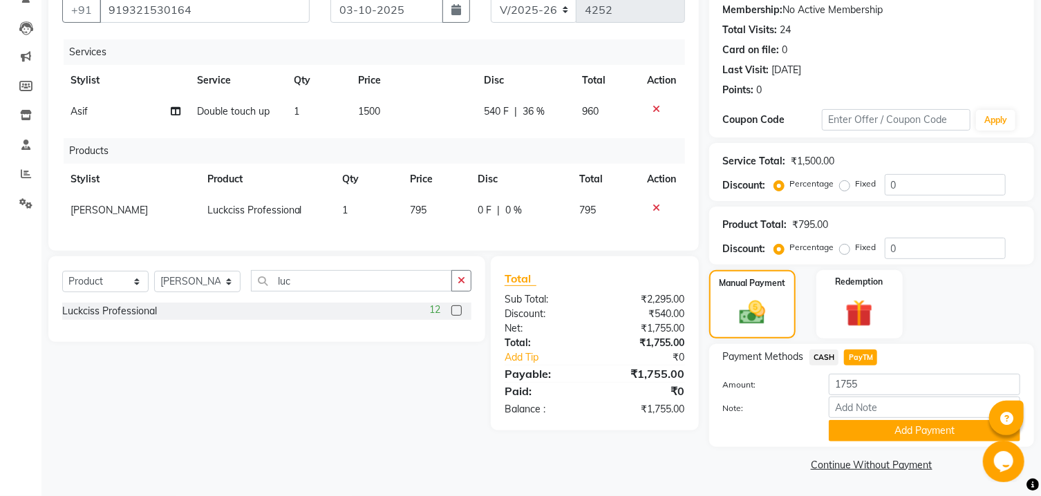
scroll to position [164, 0]
click at [873, 438] on button "Add Payment" at bounding box center [924, 430] width 191 height 21
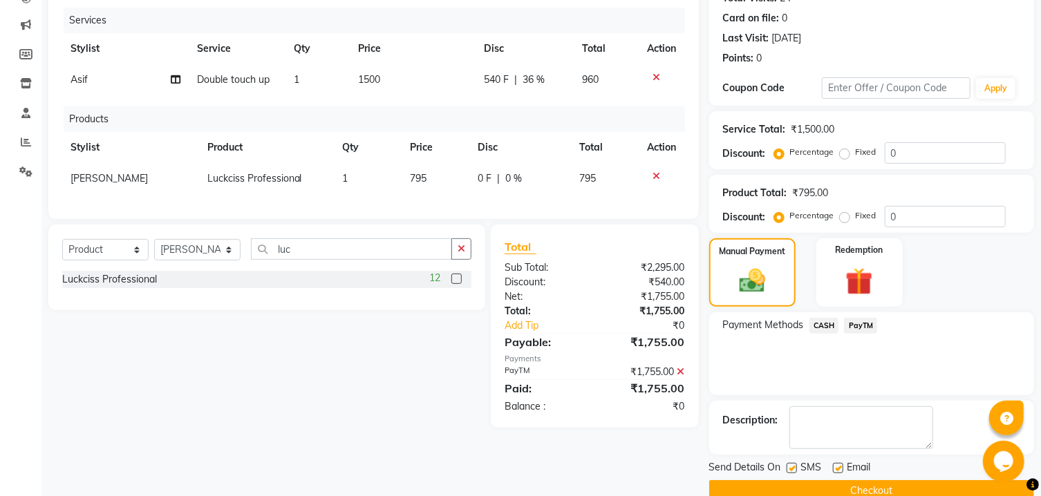
scroll to position [222, 0]
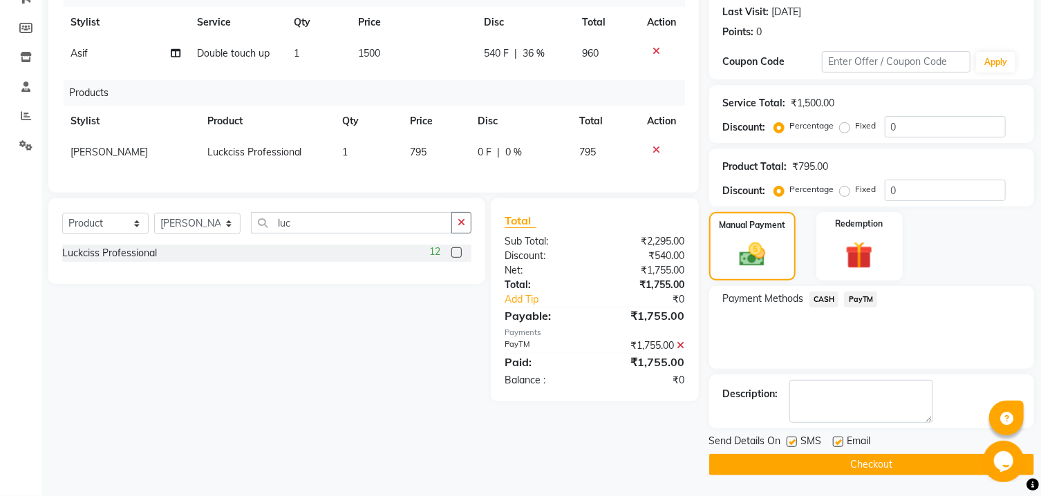
click at [792, 439] on label at bounding box center [792, 442] width 10 height 10
click at [792, 439] on input "checkbox" at bounding box center [791, 442] width 9 height 9
checkbox input "false"
click at [840, 444] on label at bounding box center [838, 442] width 10 height 10
click at [840, 444] on input "checkbox" at bounding box center [837, 442] width 9 height 9
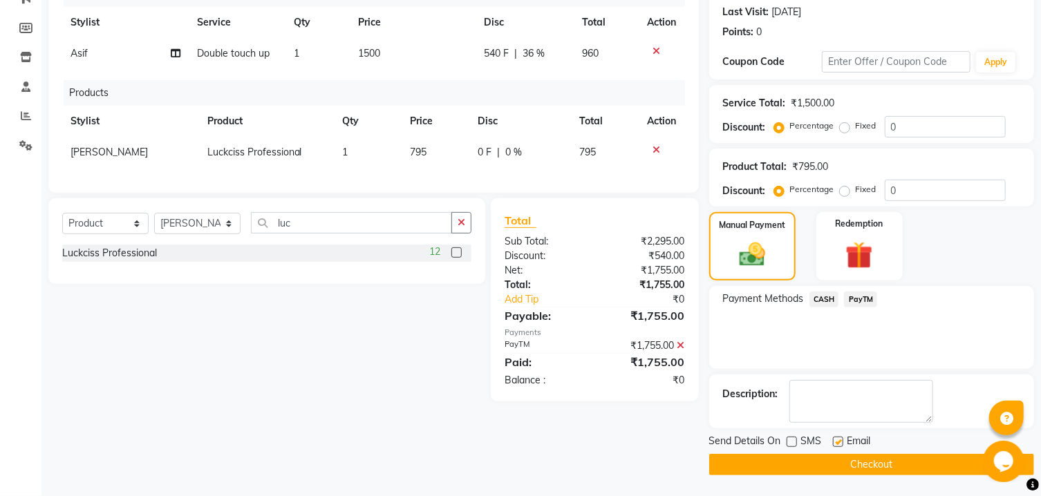
checkbox input "false"
click at [831, 469] on button "Checkout" at bounding box center [871, 464] width 325 height 21
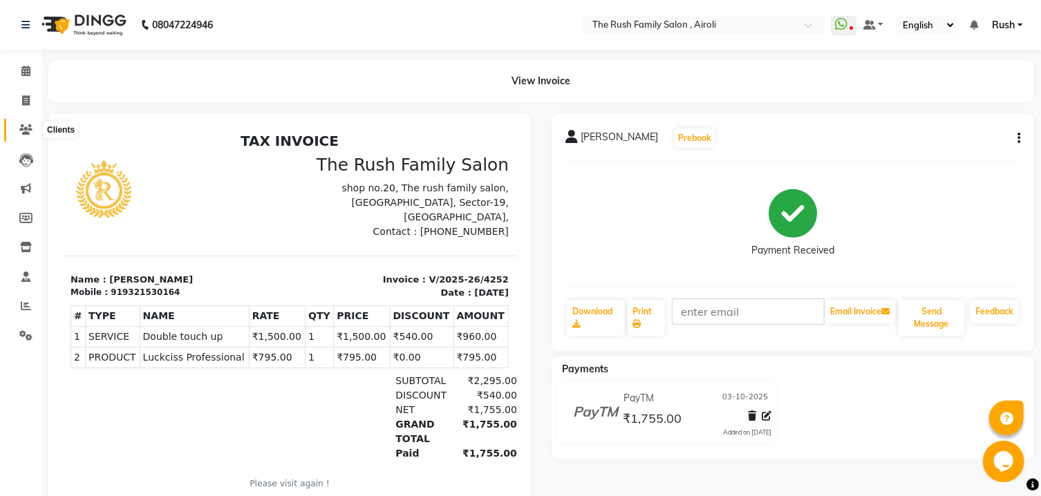
click at [26, 128] on icon at bounding box center [25, 129] width 13 height 10
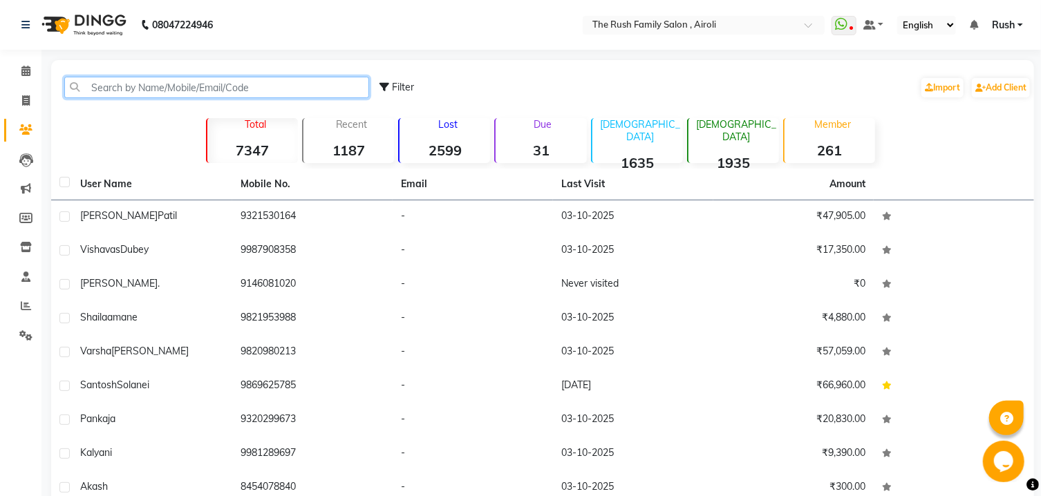
click at [156, 94] on input "text" at bounding box center [216, 87] width 305 height 21
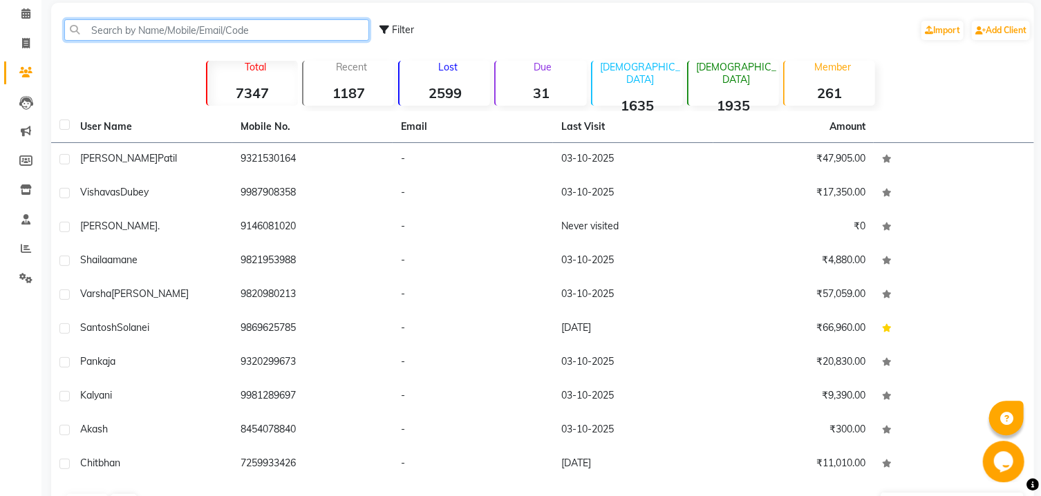
scroll to position [28, 0]
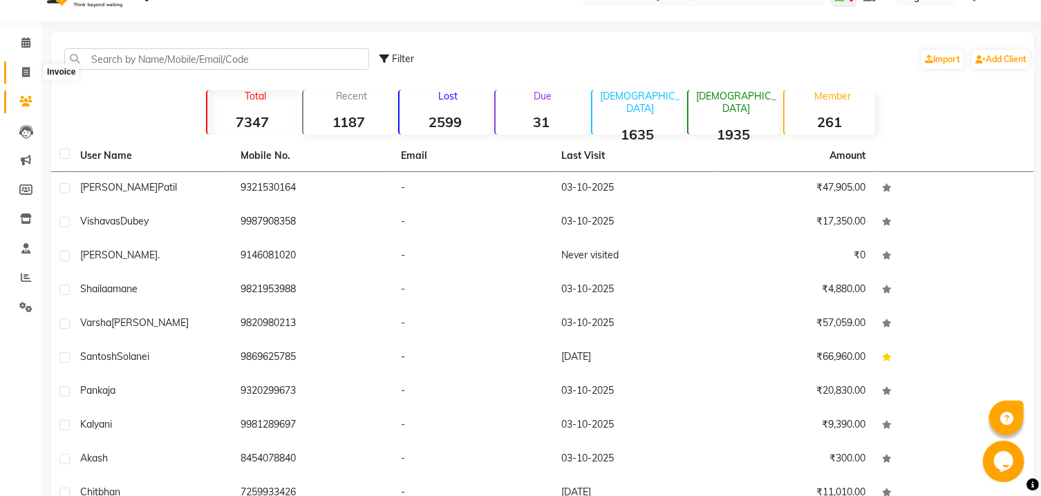
click at [22, 77] on icon at bounding box center [26, 72] width 8 height 10
select select "5419"
select select "service"
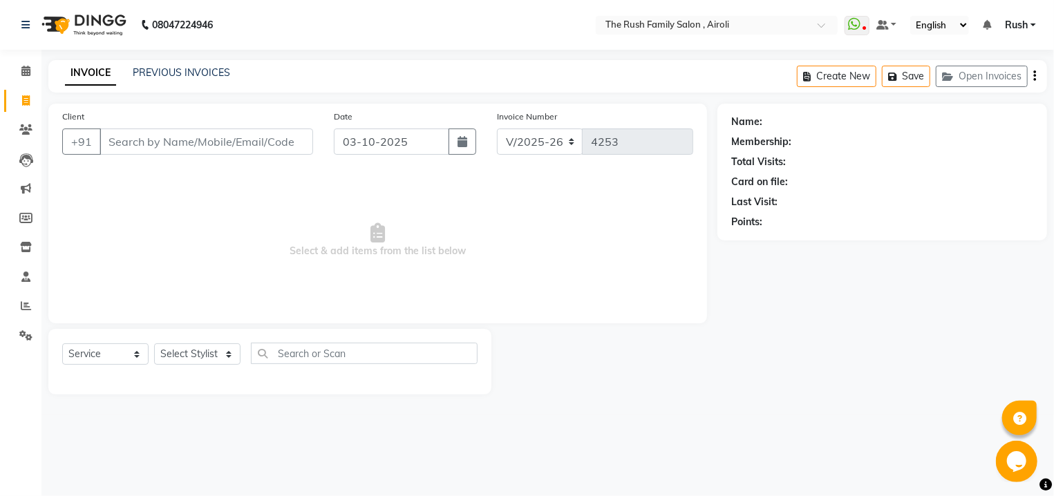
drag, startPoint x: 141, startPoint y: 125, endPoint x: 147, endPoint y: 158, distance: 33.1
click at [141, 126] on div "Client +91" at bounding box center [188, 137] width 272 height 57
click at [147, 158] on div "Client +91" at bounding box center [188, 137] width 272 height 57
click at [160, 137] on input "Client" at bounding box center [207, 142] width 214 height 26
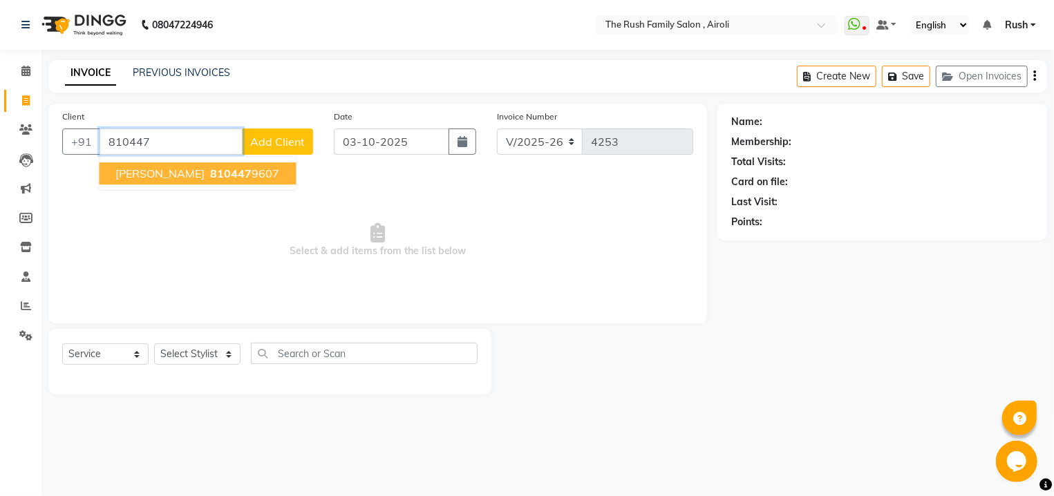
click at [130, 174] on span "Jayshree" at bounding box center [159, 174] width 89 height 14
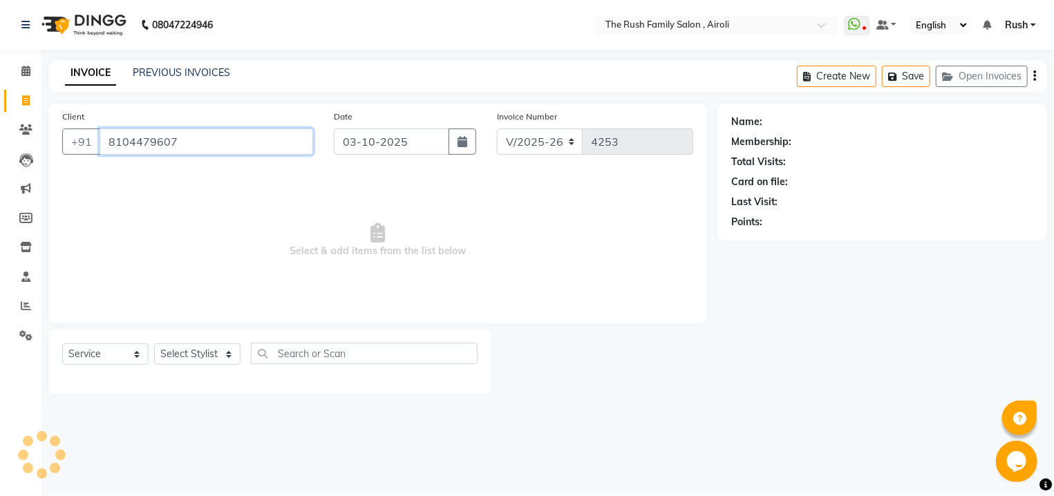
type input "8104479607"
click at [160, 134] on input "8104479607" at bounding box center [207, 142] width 214 height 26
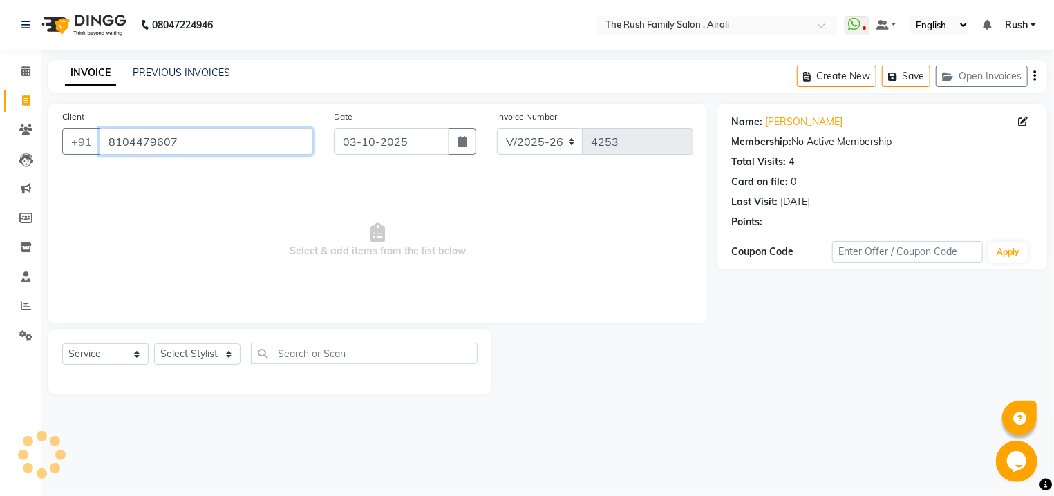
click at [160, 134] on input "8104479607" at bounding box center [207, 142] width 214 height 26
click at [26, 132] on icon at bounding box center [25, 129] width 13 height 10
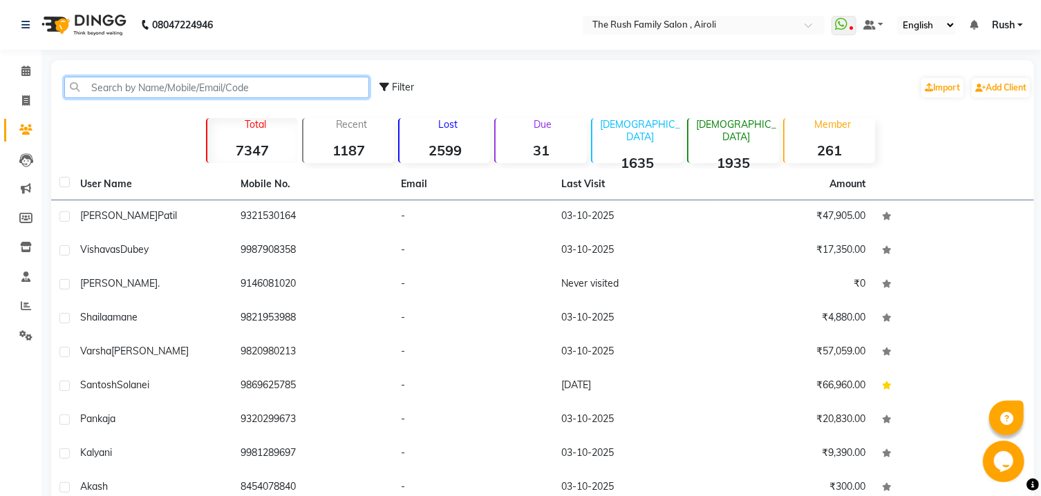
click at [153, 90] on input "text" at bounding box center [216, 87] width 305 height 21
paste input "8104479607"
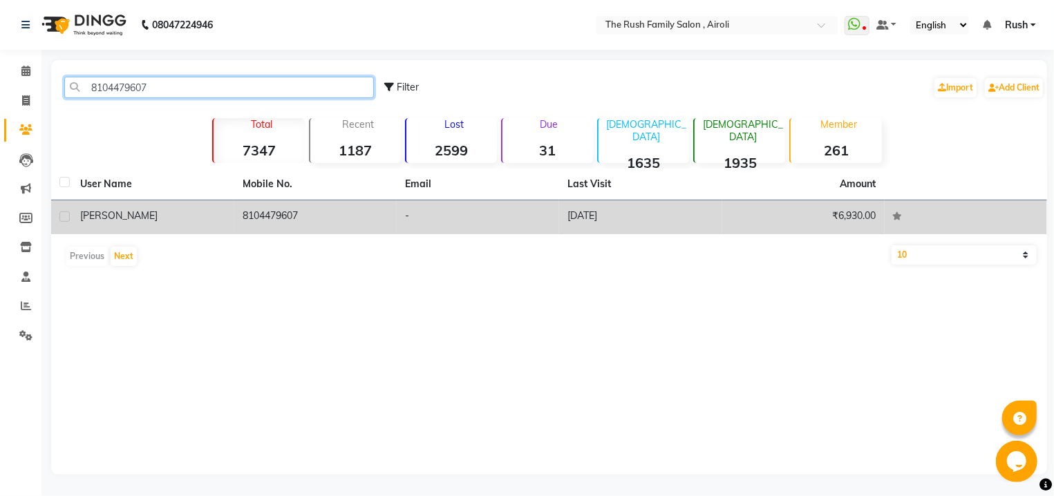
type input "8104479607"
click at [122, 223] on div "Jayshree" at bounding box center [153, 216] width 146 height 15
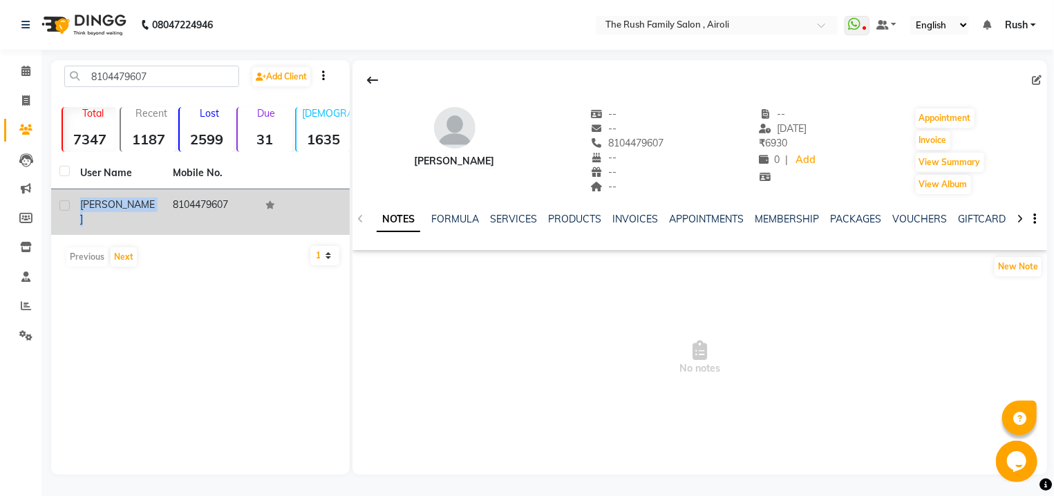
click at [122, 223] on td "Jayshree" at bounding box center [118, 212] width 93 height 46
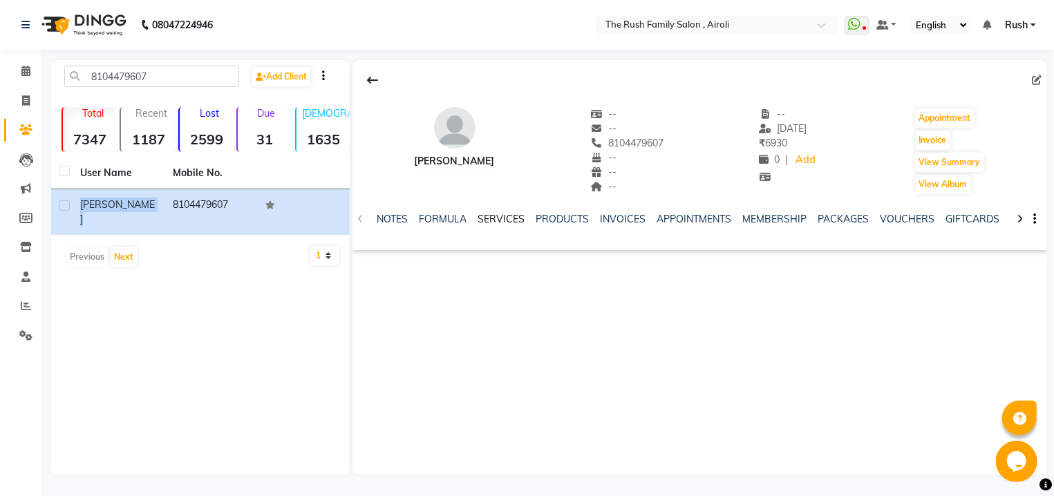
click at [508, 223] on link "SERVICES" at bounding box center [501, 219] width 47 height 12
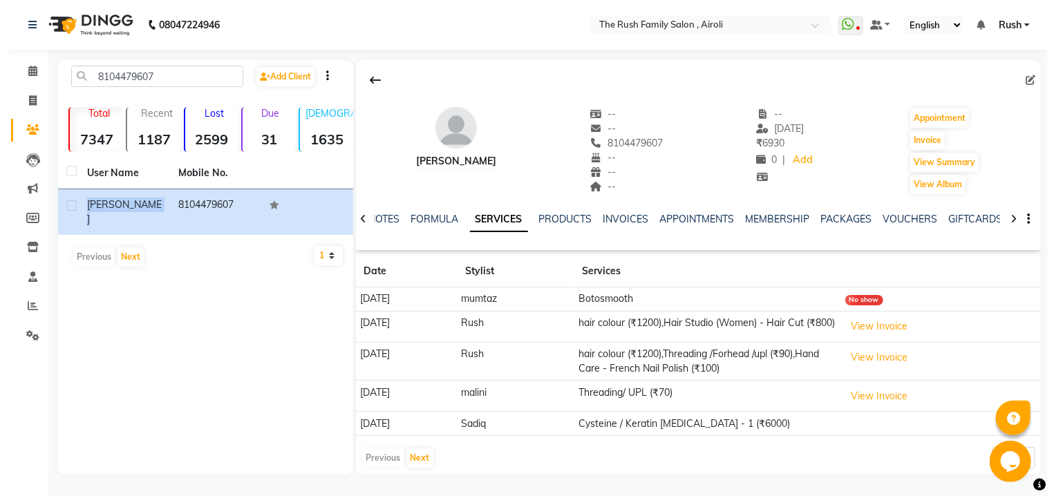
scroll to position [8, 0]
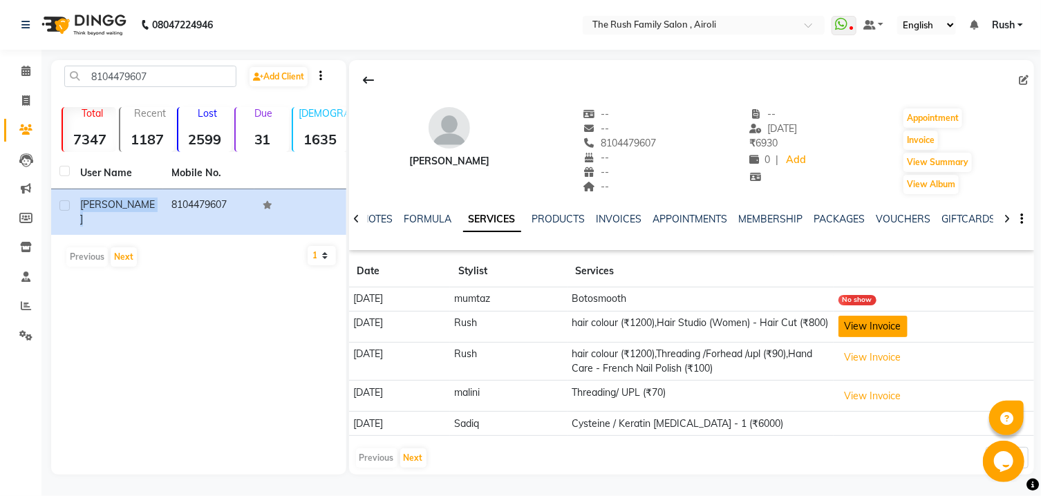
click at [873, 324] on button "View Invoice" at bounding box center [872, 326] width 69 height 21
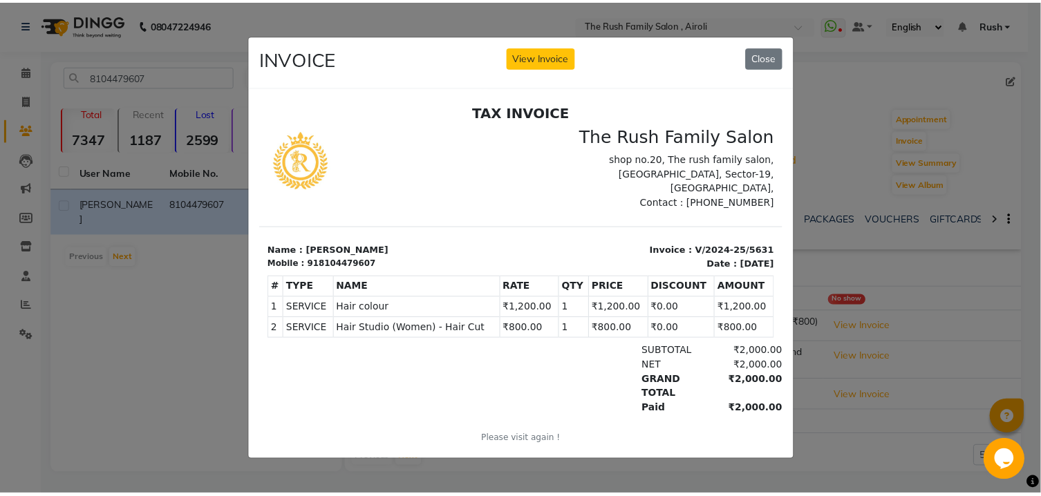
scroll to position [11, 0]
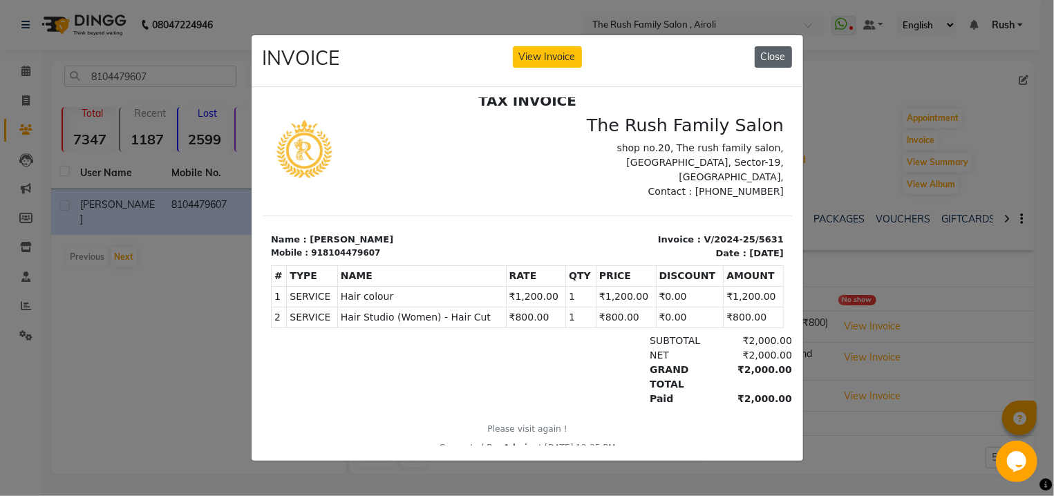
drag, startPoint x: 756, startPoint y: 51, endPoint x: 505, endPoint y: 57, distance: 251.0
click at [756, 51] on button "Close" at bounding box center [773, 56] width 37 height 21
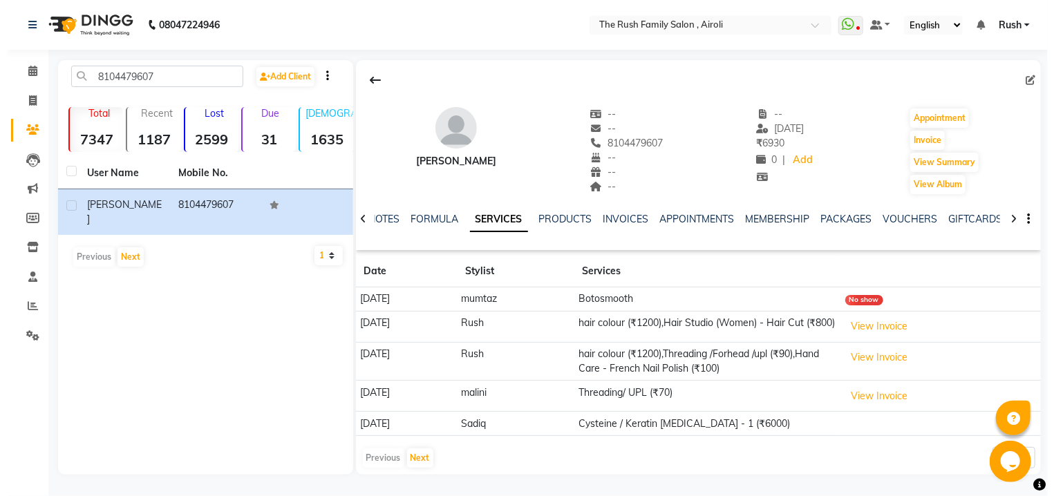
scroll to position [0, 0]
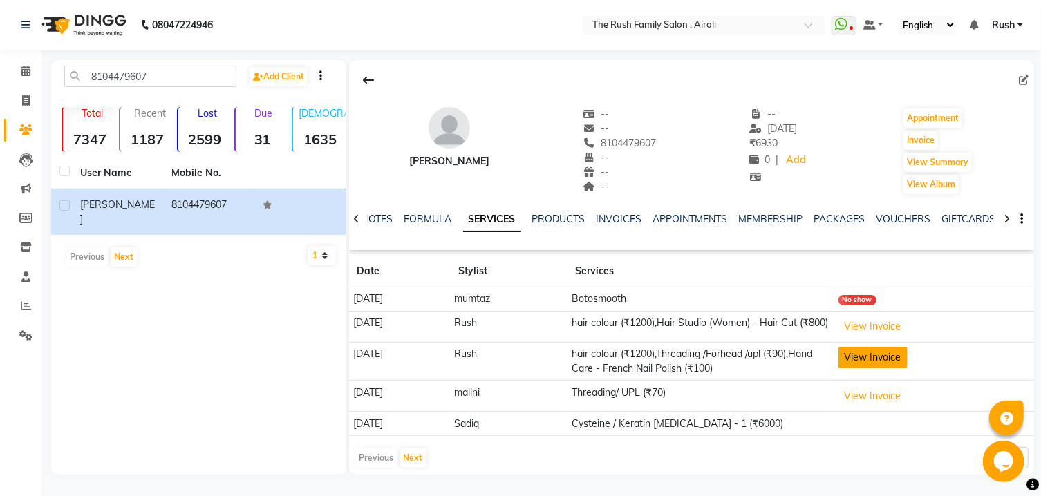
click at [886, 360] on button "View Invoice" at bounding box center [872, 357] width 69 height 21
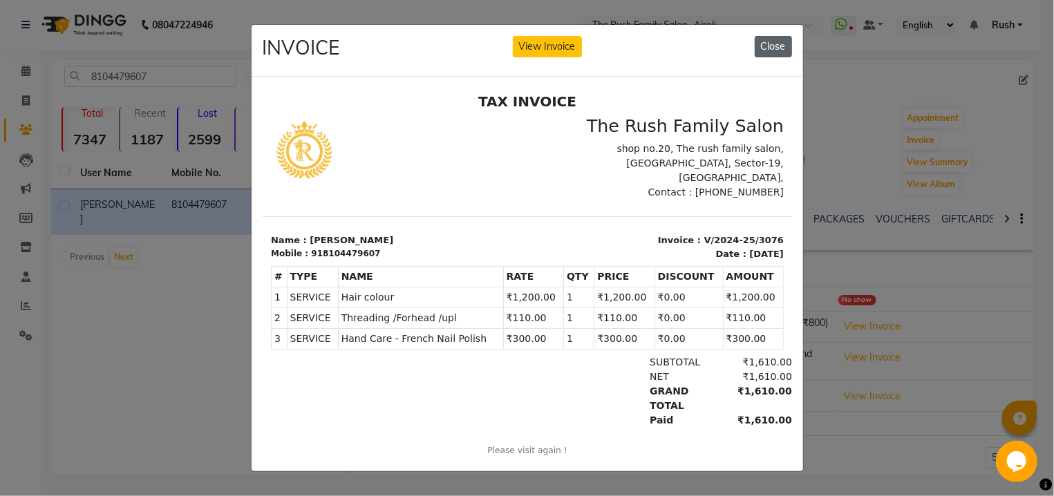
click at [760, 39] on button "Close" at bounding box center [773, 46] width 37 height 21
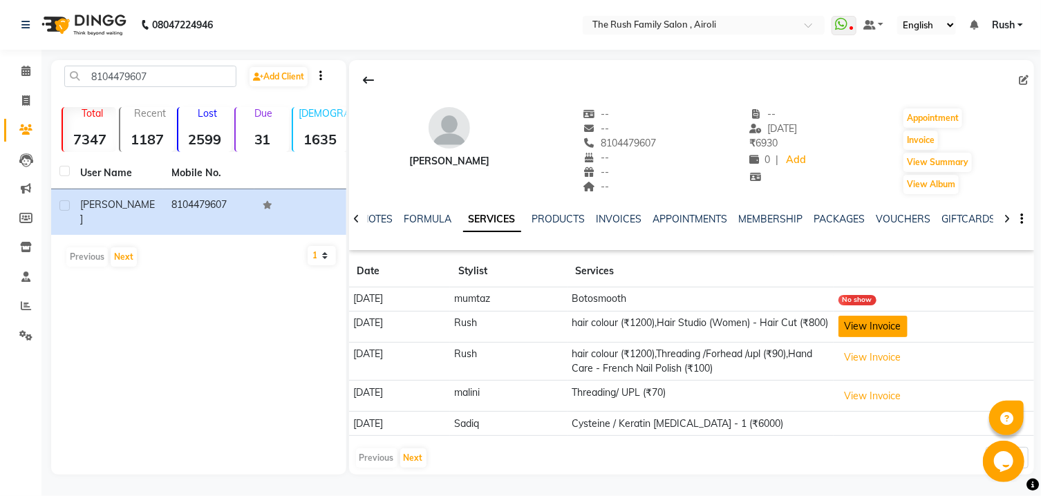
click at [877, 332] on button "View Invoice" at bounding box center [872, 326] width 69 height 21
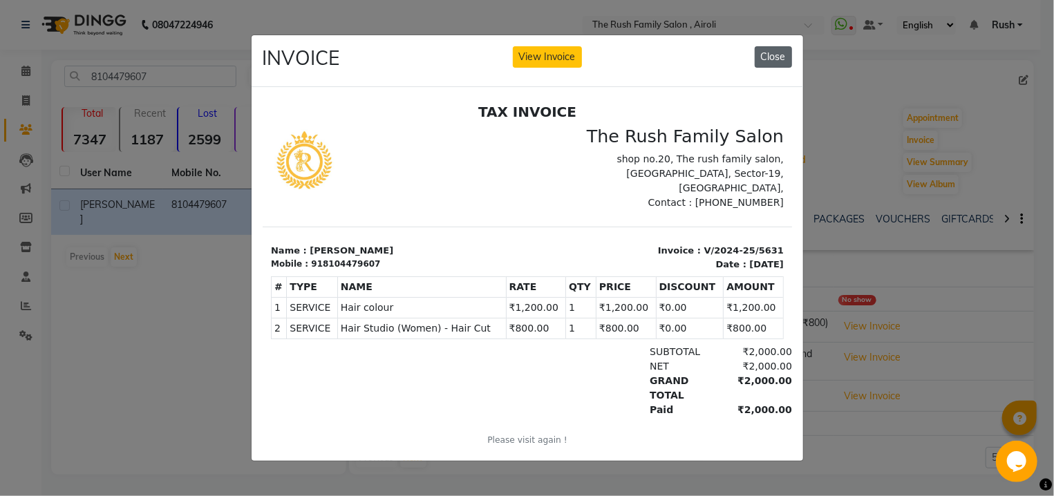
click at [768, 46] on button "Close" at bounding box center [773, 56] width 37 height 21
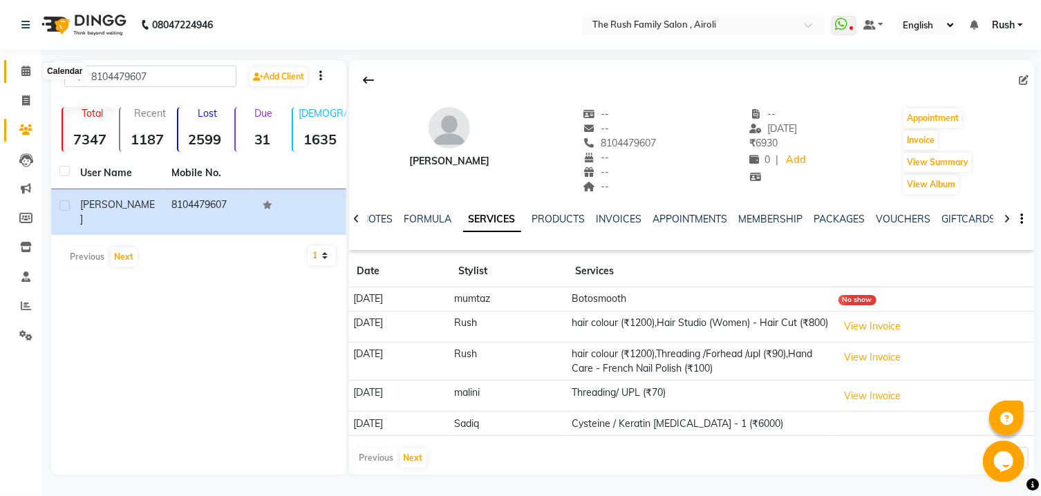
click at [25, 75] on icon at bounding box center [25, 71] width 9 height 10
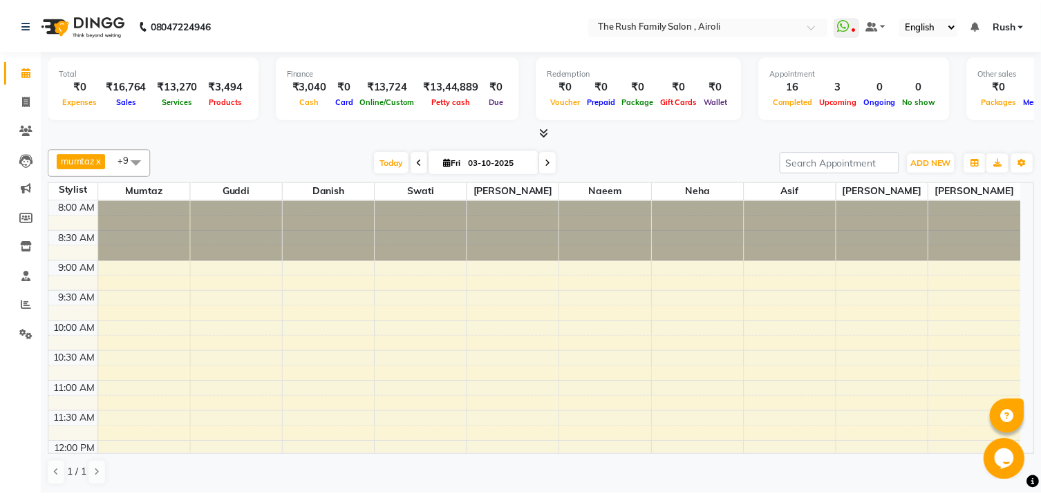
scroll to position [370, 0]
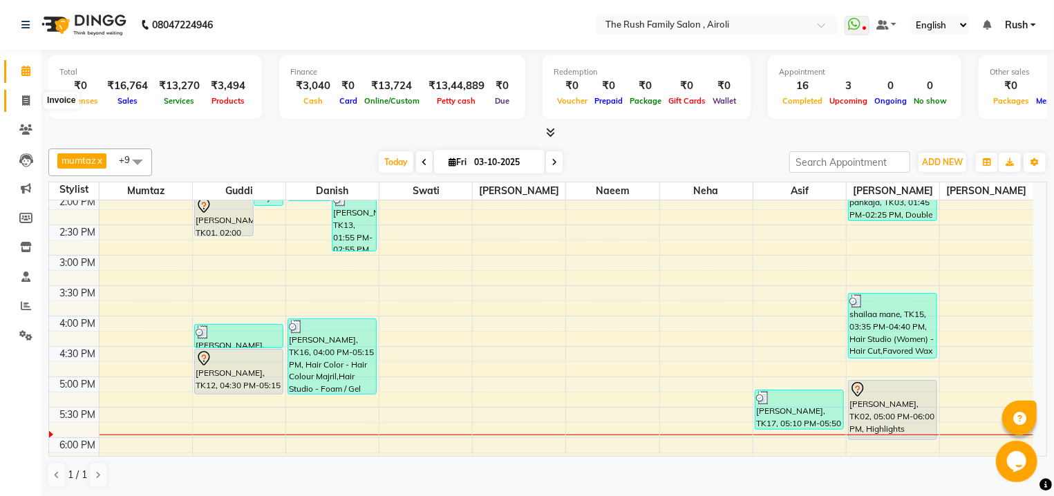
click at [29, 101] on span at bounding box center [26, 101] width 24 height 16
select select "5419"
select select "service"
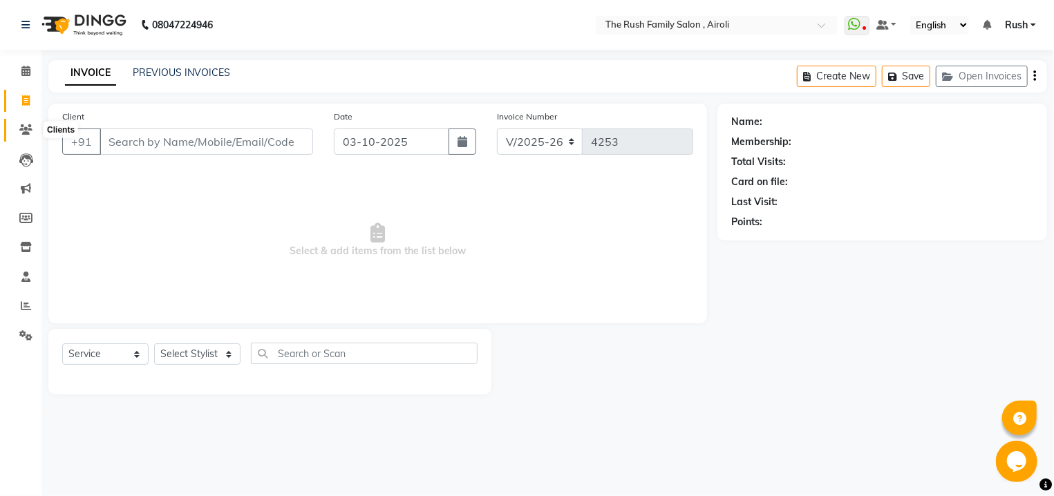
click at [28, 135] on icon at bounding box center [25, 129] width 13 height 10
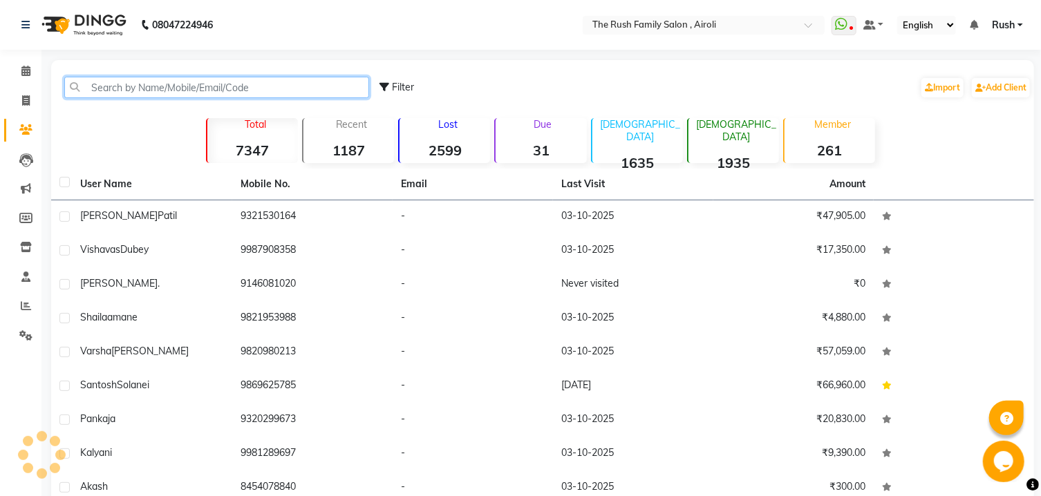
click at [162, 93] on input "text" at bounding box center [216, 87] width 305 height 21
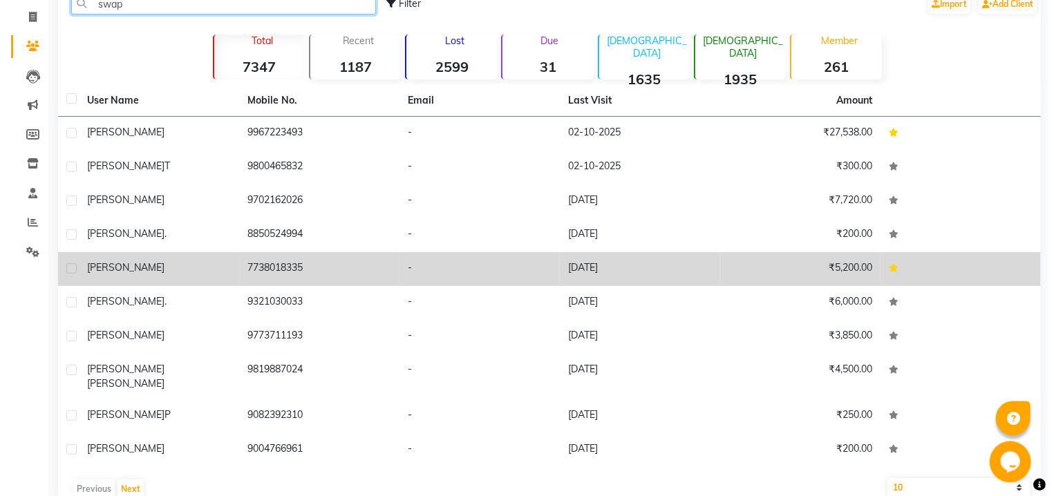
scroll to position [102, 0]
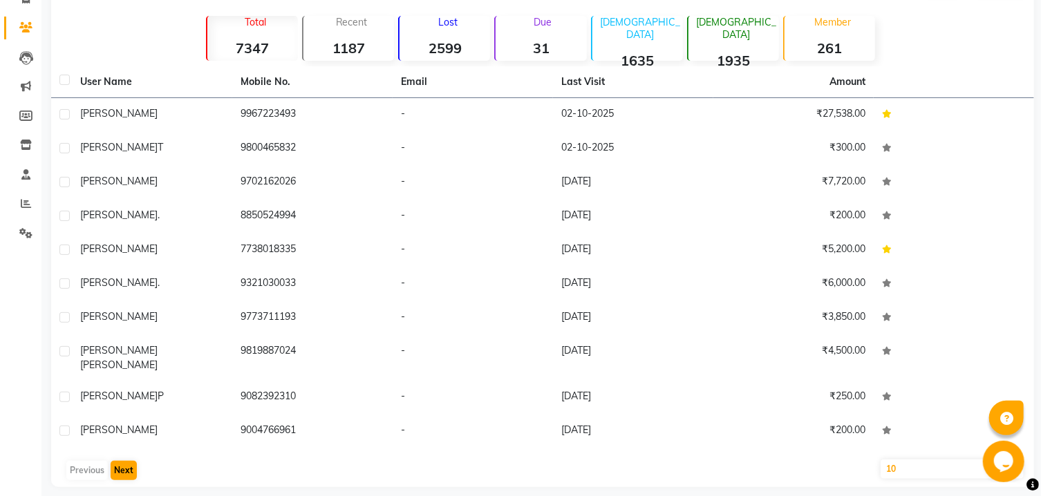
type input "swap"
click at [113, 461] on button "Next" at bounding box center [124, 470] width 26 height 19
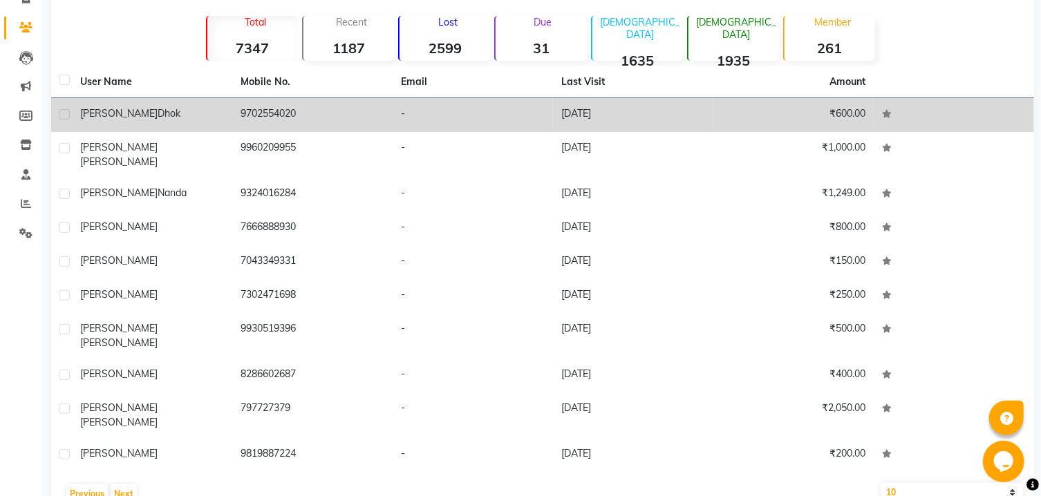
click at [104, 109] on span "Swapnil" at bounding box center [118, 113] width 77 height 12
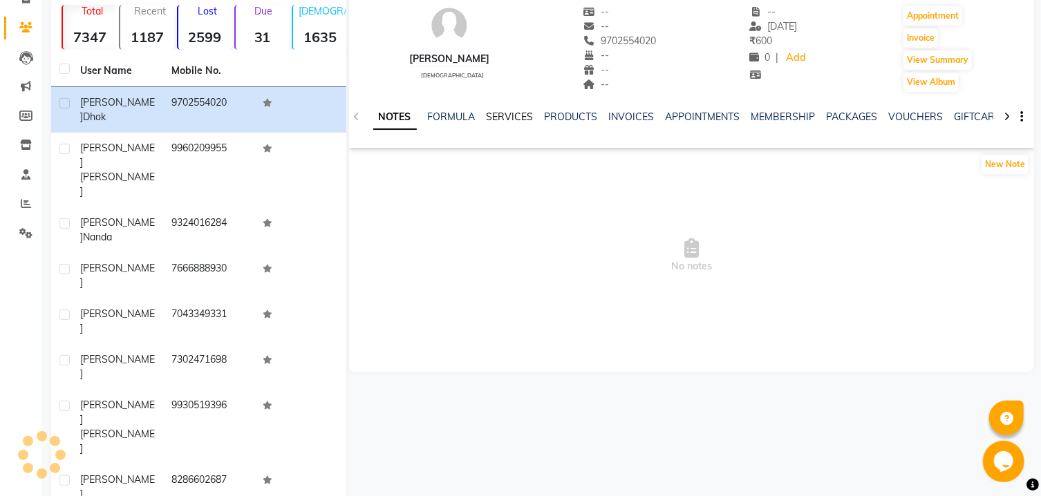
click at [487, 121] on link "SERVICES" at bounding box center [510, 117] width 47 height 12
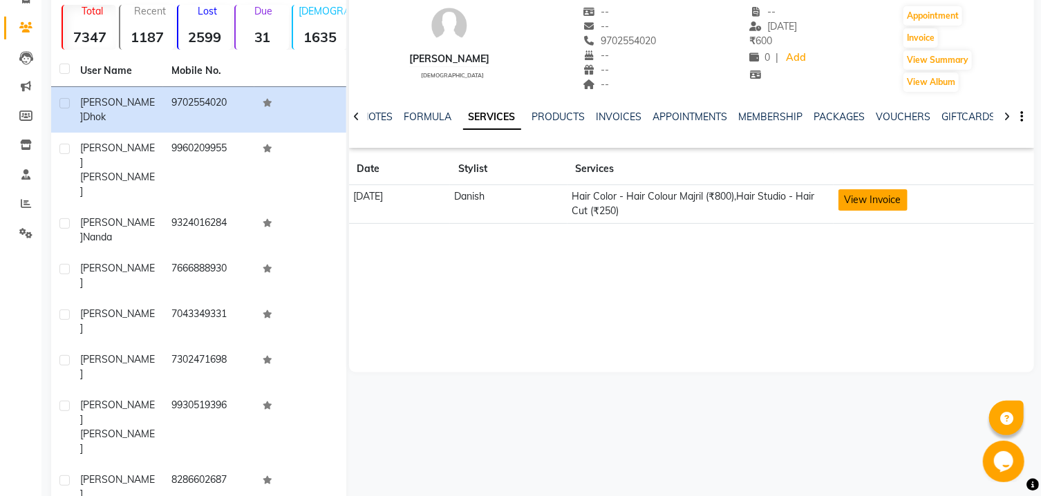
click at [907, 192] on button "View Invoice" at bounding box center [872, 199] width 69 height 21
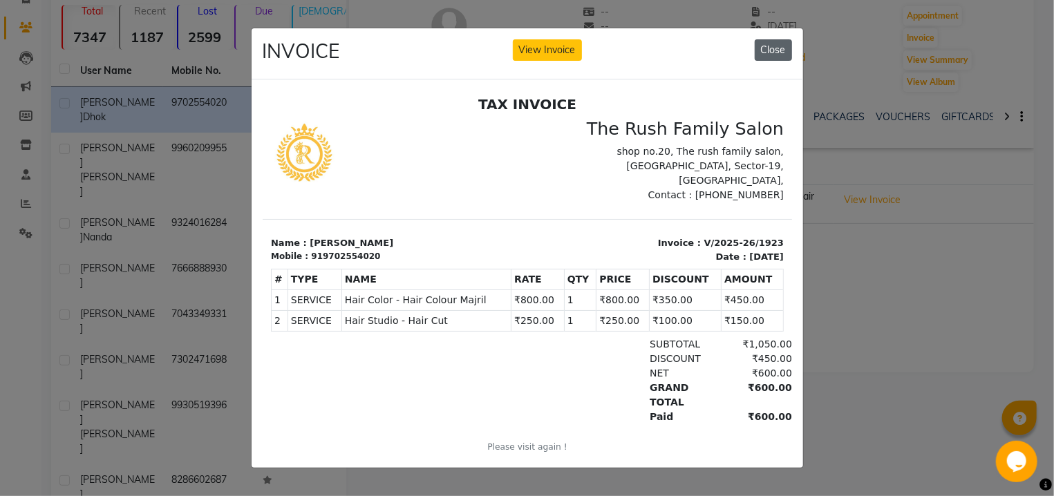
click at [775, 41] on button "Close" at bounding box center [773, 49] width 37 height 21
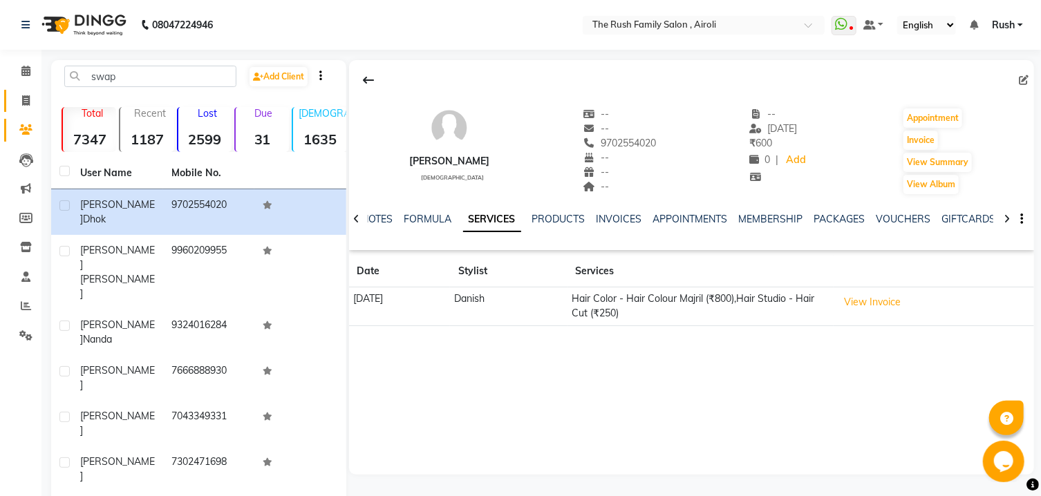
click at [21, 102] on span at bounding box center [26, 101] width 24 height 16
select select "service"
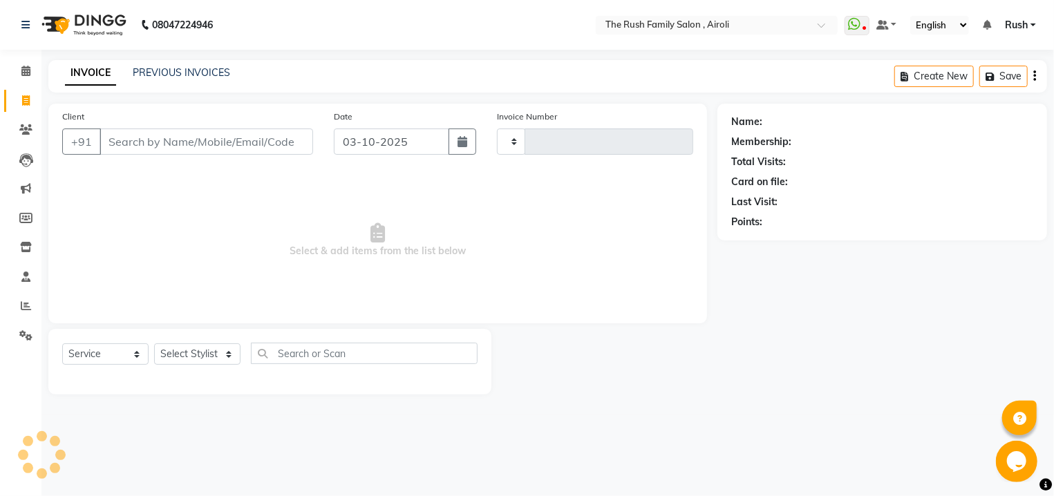
type input "4253"
select select "5419"
click at [219, 144] on input "Client" at bounding box center [207, 142] width 214 height 26
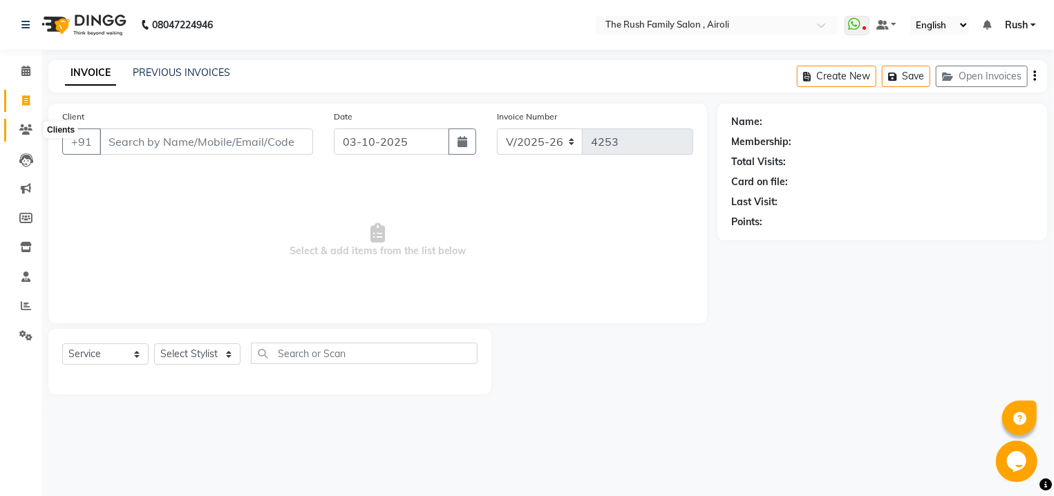
click at [27, 126] on icon at bounding box center [25, 129] width 13 height 10
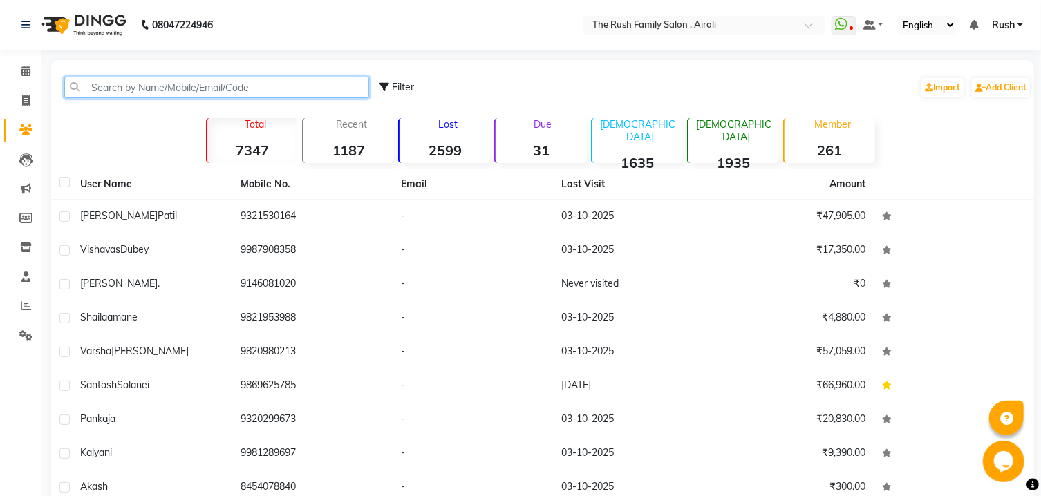
click at [164, 84] on input "text" at bounding box center [216, 87] width 305 height 21
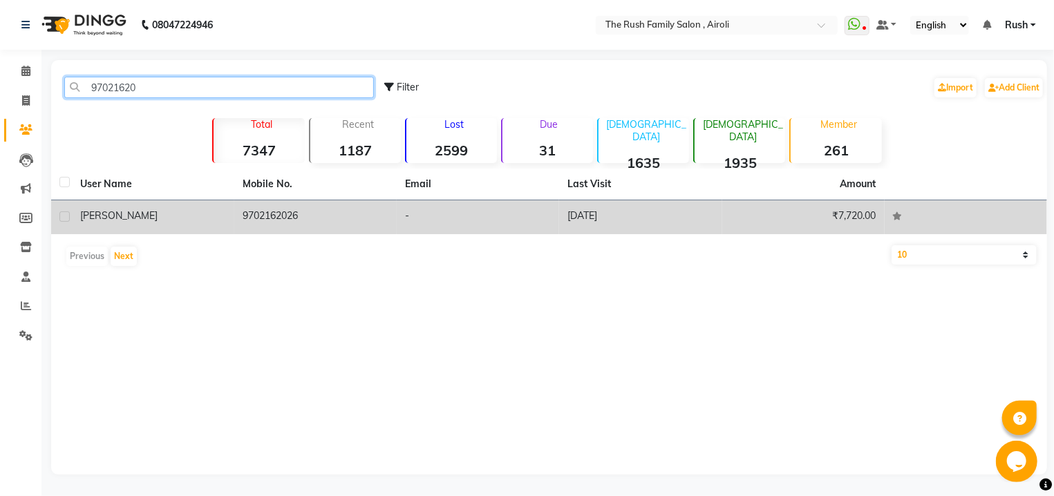
type input "97021620"
click at [212, 223] on div "[PERSON_NAME]" at bounding box center [153, 216] width 146 height 15
click at [234, 223] on td "9702162026" at bounding box center [315, 217] width 162 height 34
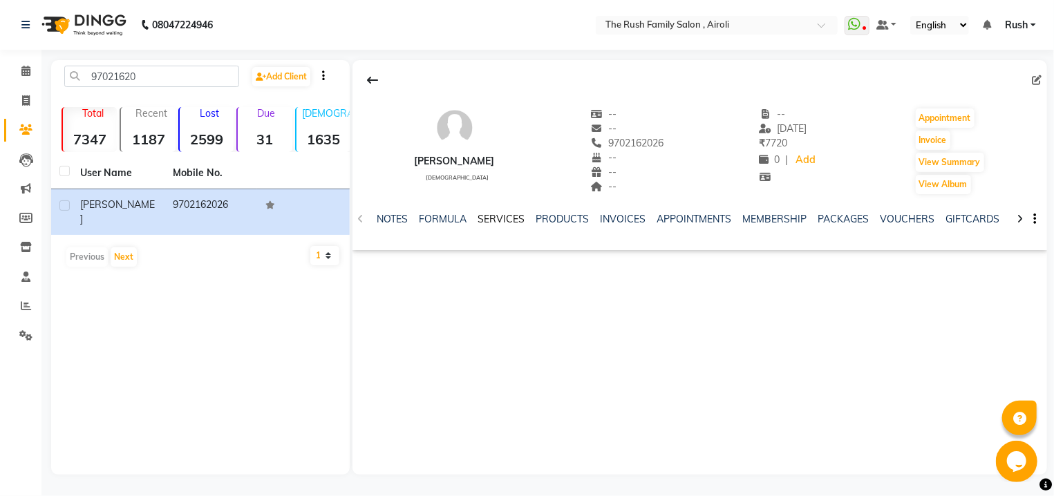
click at [511, 223] on link "SERVICES" at bounding box center [501, 219] width 47 height 12
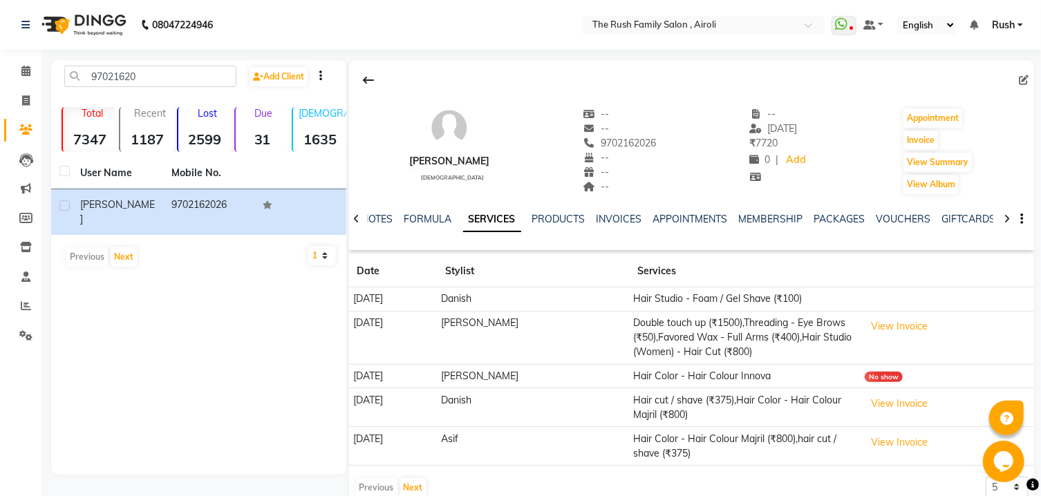
scroll to position [29, 0]
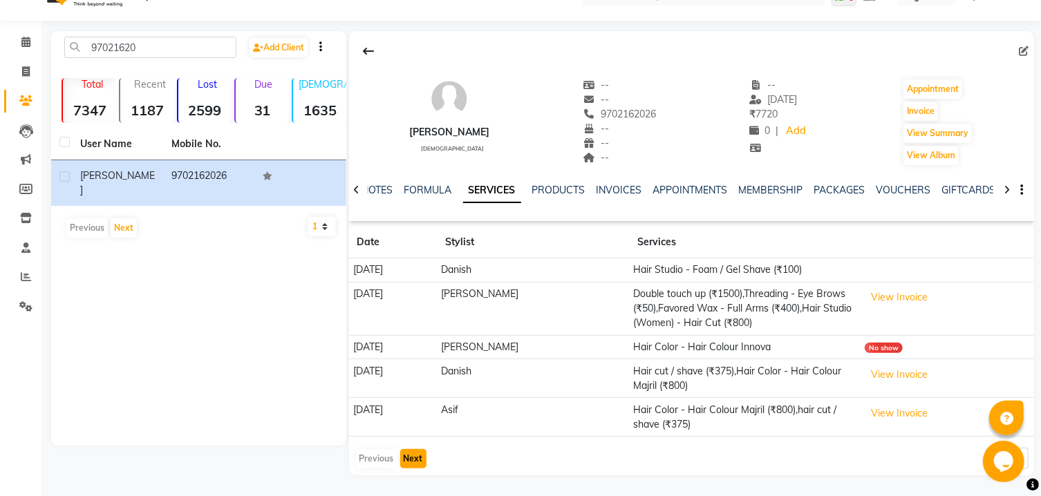
click at [422, 457] on button "Next" at bounding box center [413, 458] width 26 height 19
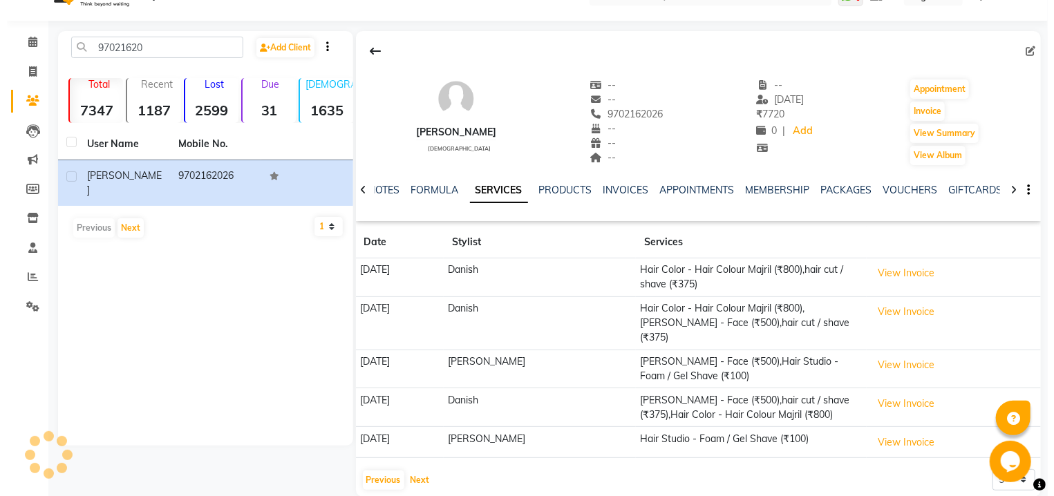
scroll to position [37, 0]
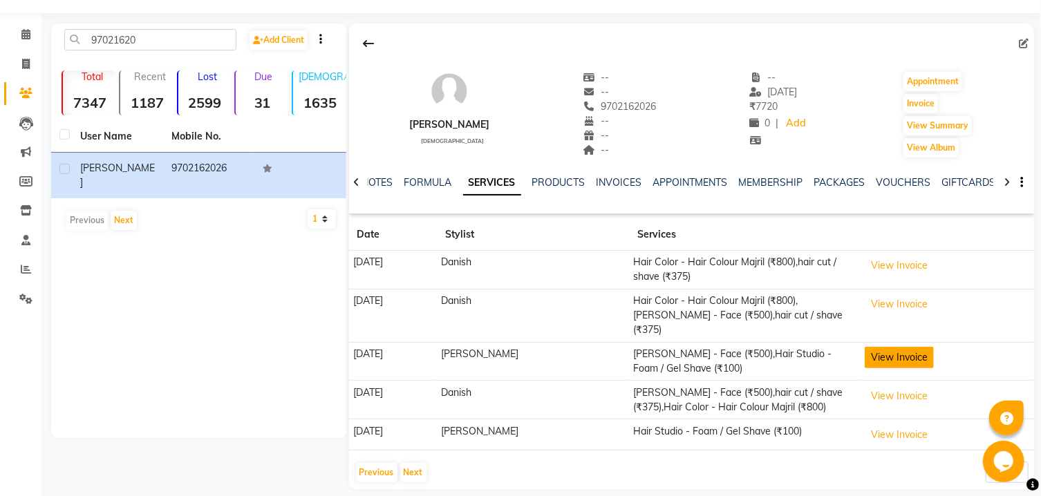
click at [869, 347] on button "View Invoice" at bounding box center [899, 357] width 69 height 21
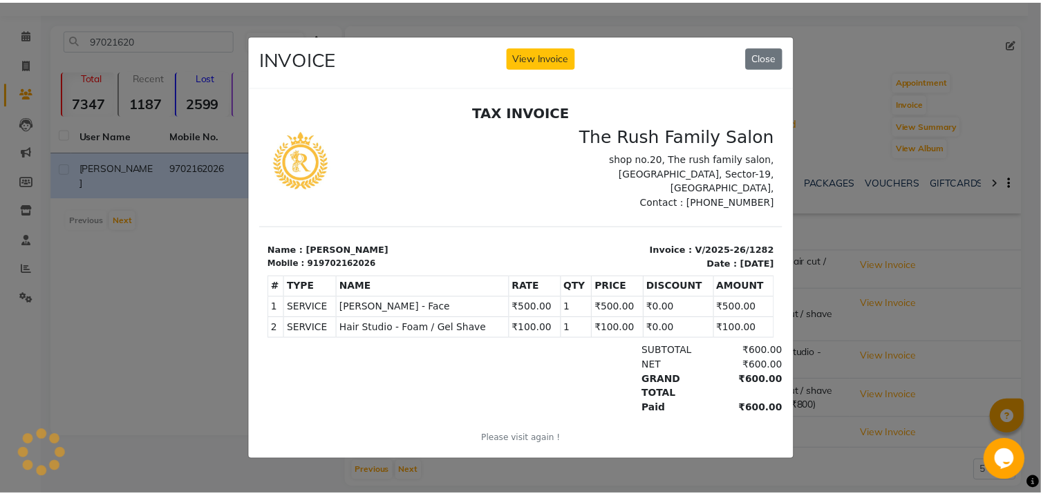
scroll to position [0, 0]
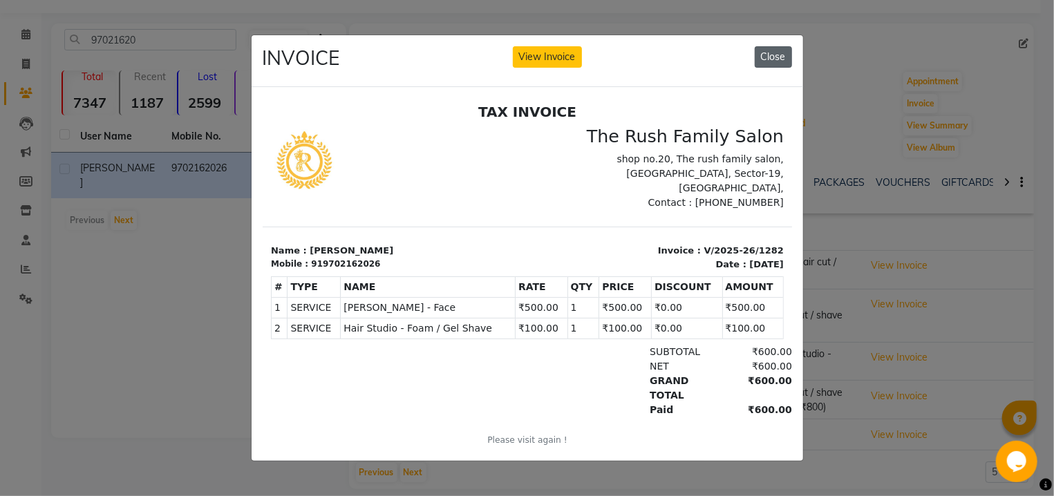
click at [779, 57] on button "Close" at bounding box center [773, 56] width 37 height 21
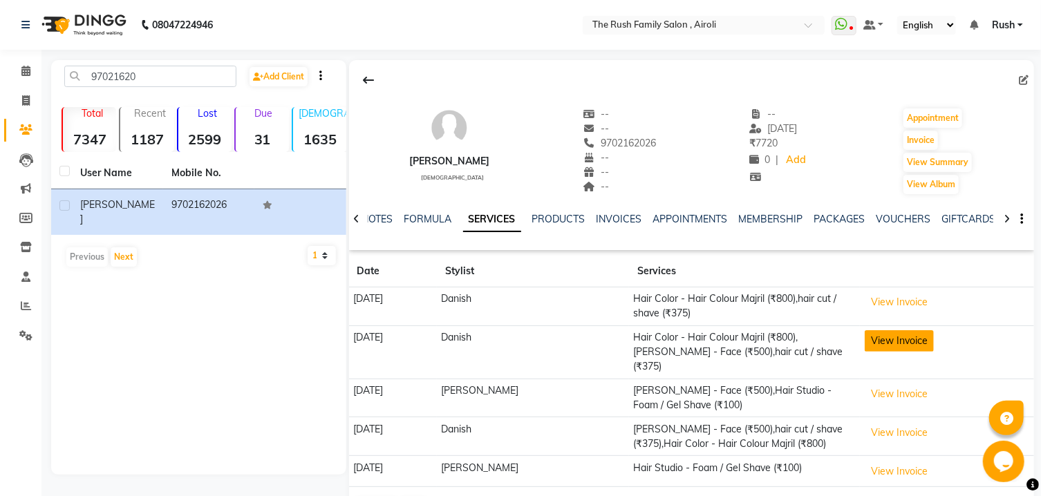
click at [866, 350] on button "View Invoice" at bounding box center [899, 340] width 69 height 21
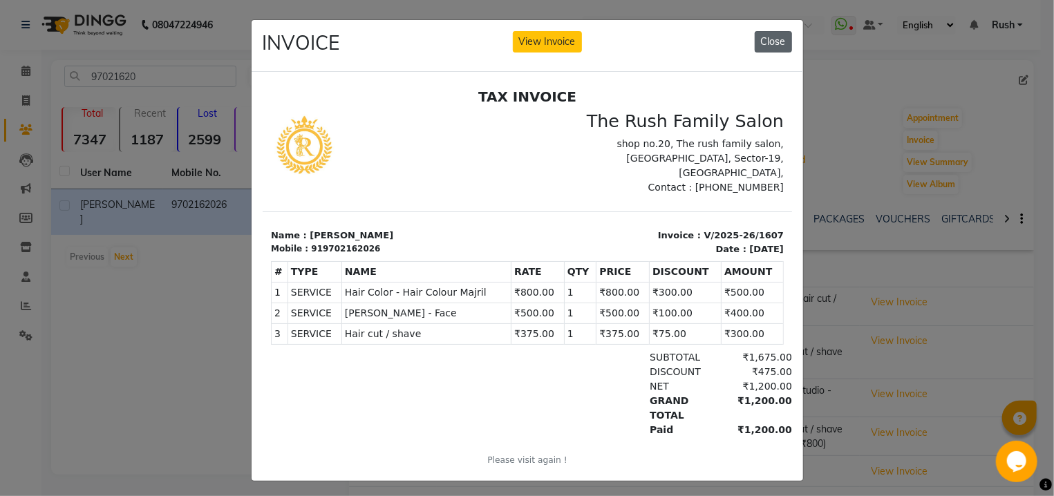
click at [776, 45] on button "Close" at bounding box center [773, 41] width 37 height 21
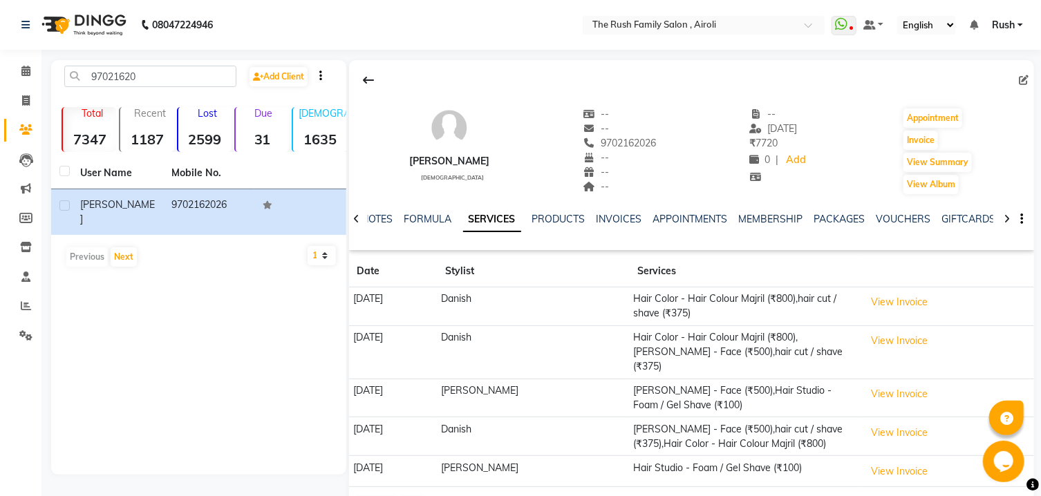
scroll to position [37, 0]
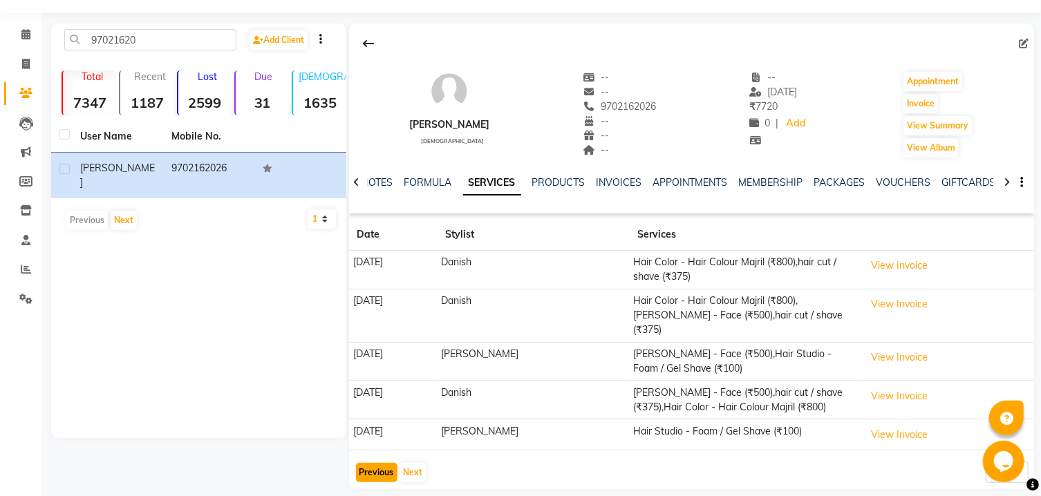
click at [377, 463] on button "Previous" at bounding box center [376, 472] width 41 height 19
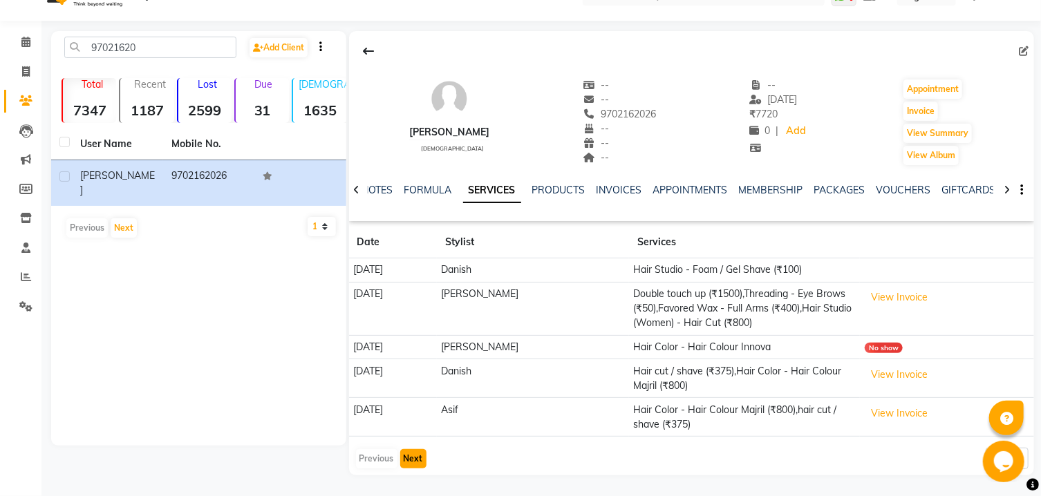
click at [422, 456] on button "Next" at bounding box center [413, 458] width 26 height 19
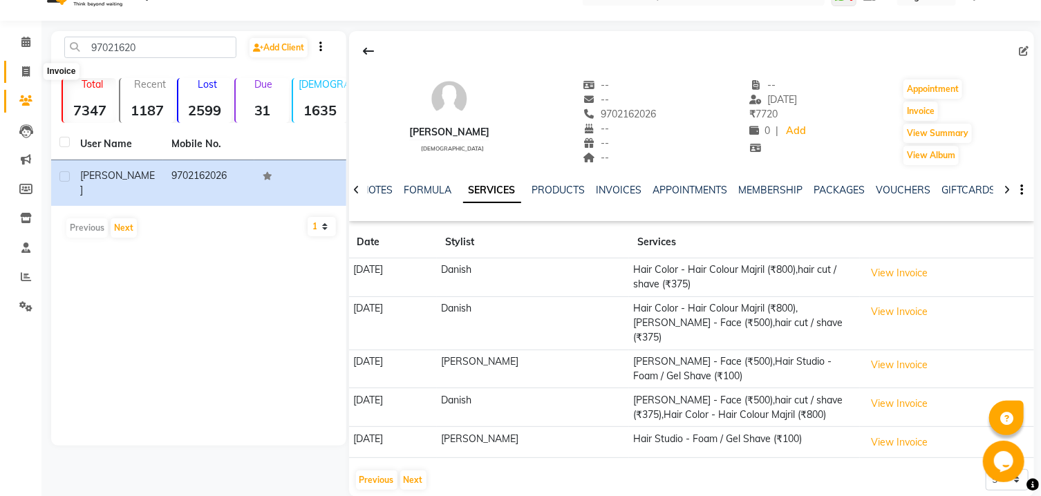
click at [28, 66] on span at bounding box center [26, 72] width 24 height 16
select select "5419"
select select "service"
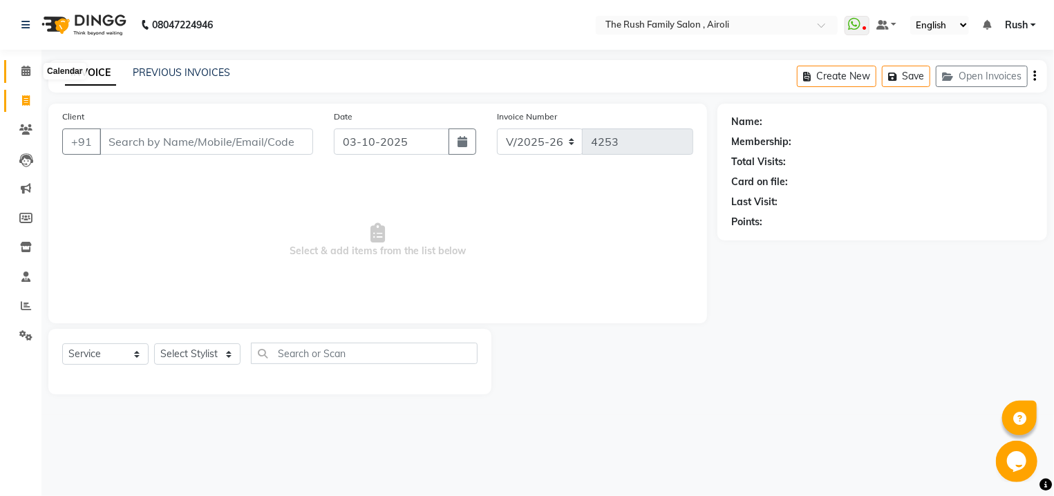
click at [26, 72] on icon at bounding box center [25, 71] width 9 height 10
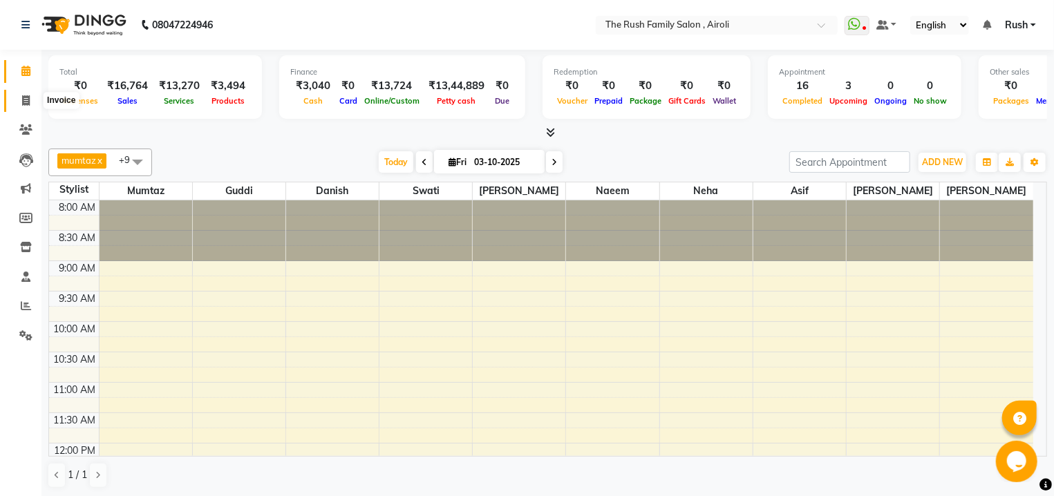
click at [26, 94] on span at bounding box center [26, 101] width 24 height 16
select select "5419"
select select "service"
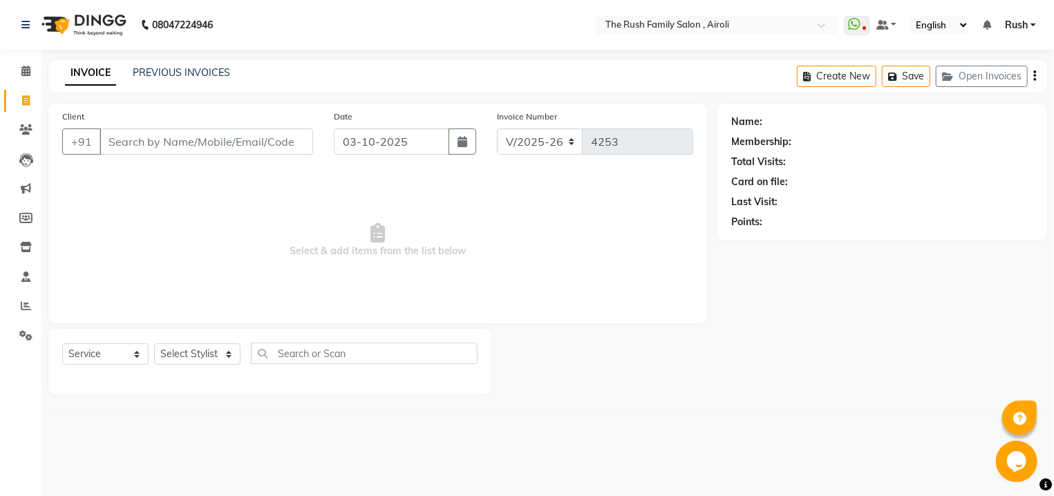
click at [191, 65] on div "INVOICE PREVIOUS INVOICES Create New Save Open Invoices" at bounding box center [547, 76] width 999 height 32
click at [197, 71] on link "PREVIOUS INVOICES" at bounding box center [181, 72] width 97 height 12
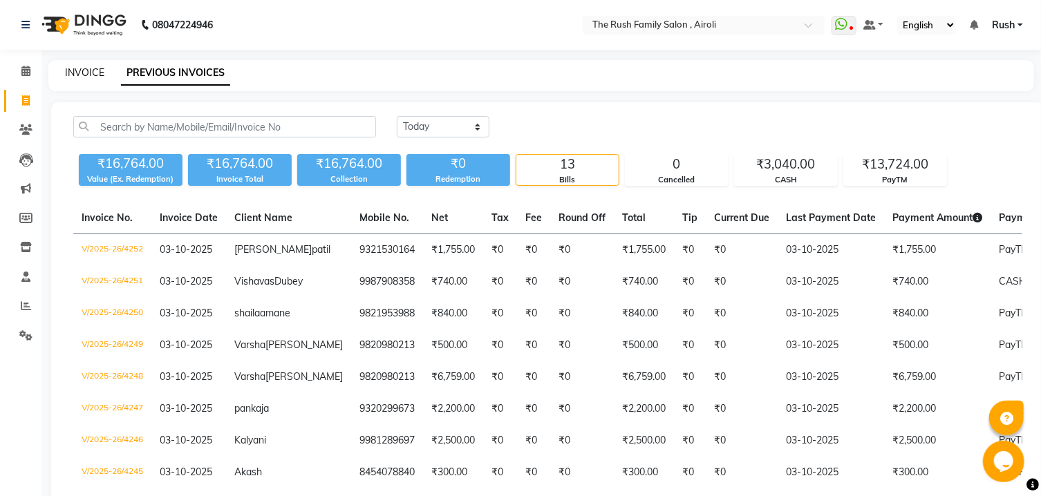
click at [75, 73] on link "INVOICE" at bounding box center [84, 72] width 39 height 12
select select "service"
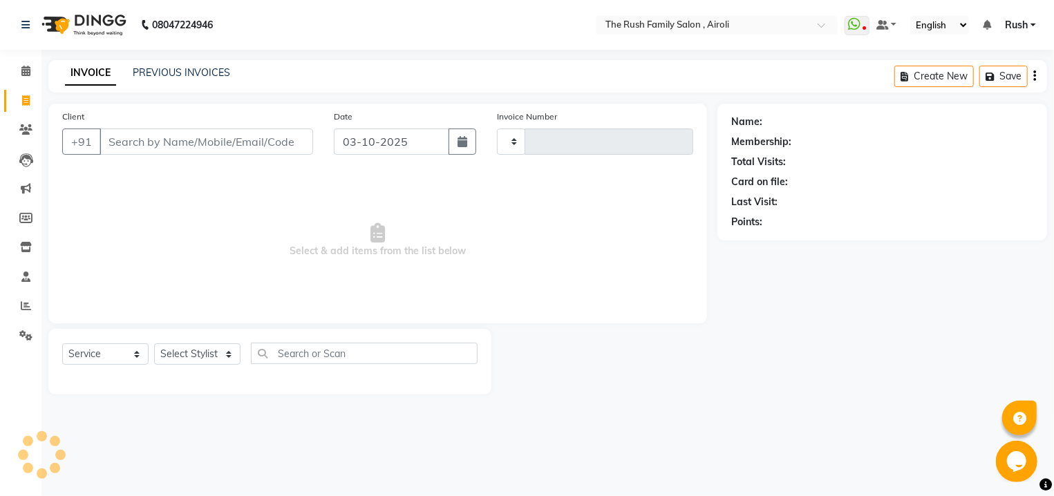
type input "4253"
select select "5419"
click at [204, 75] on link "PREVIOUS INVOICES" at bounding box center [181, 72] width 97 height 12
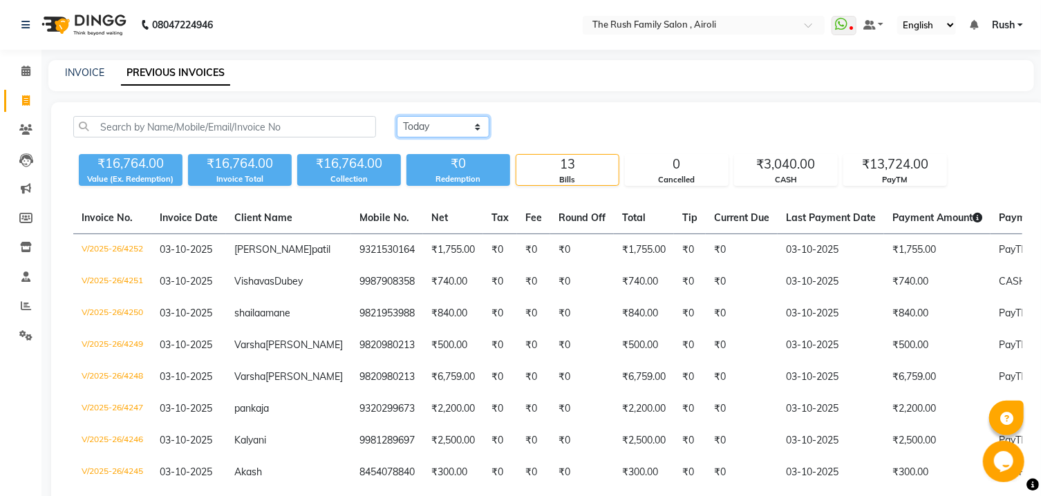
select select "range"
click option "Custom Range" at bounding box center [0, 0] width 0 height 0
click at [545, 135] on input "03-10-2025" at bounding box center [555, 126] width 97 height 19
select select "10"
select select "2025"
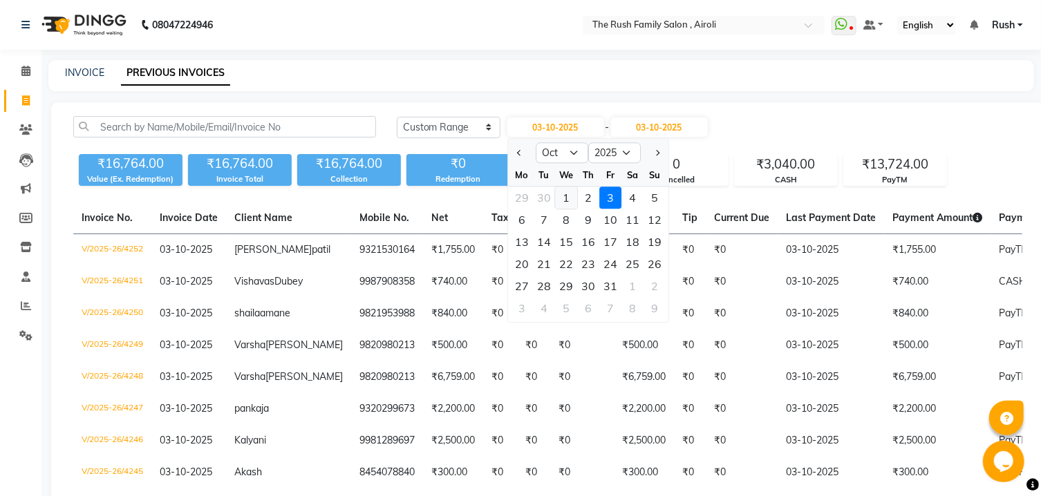
click at [571, 200] on div "1" at bounding box center [566, 198] width 22 height 22
type input "01-10-2025"
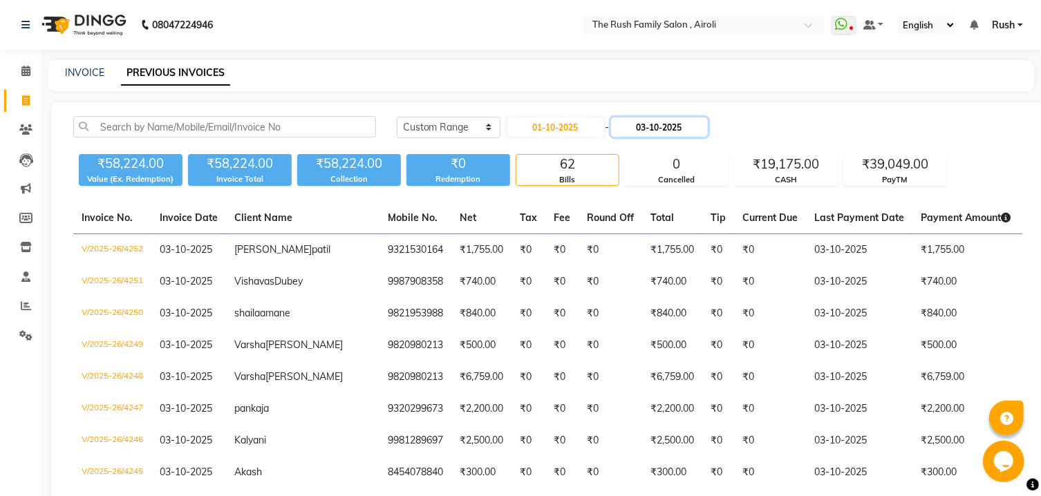
click at [672, 129] on input "03-10-2025" at bounding box center [659, 126] width 97 height 19
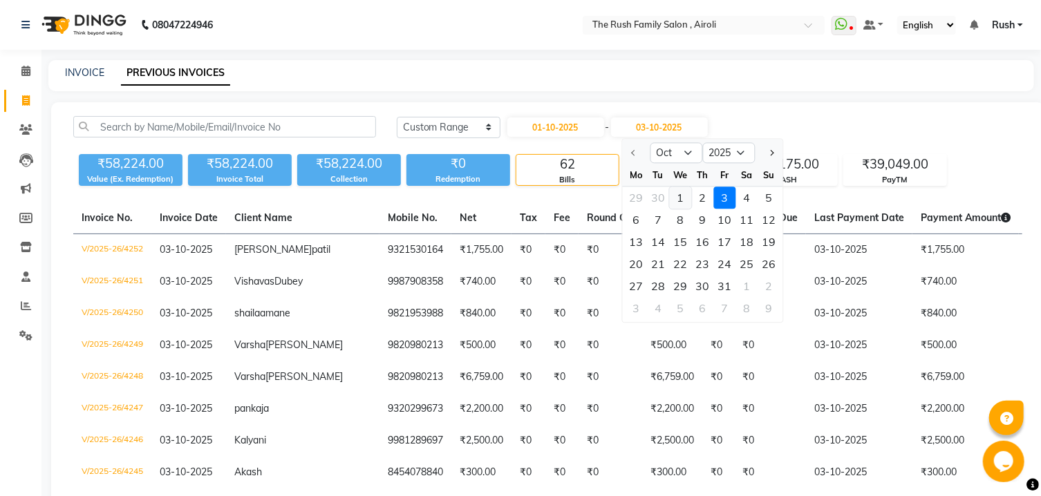
click at [679, 193] on div "1" at bounding box center [680, 198] width 22 height 22
type input "01-10-2025"
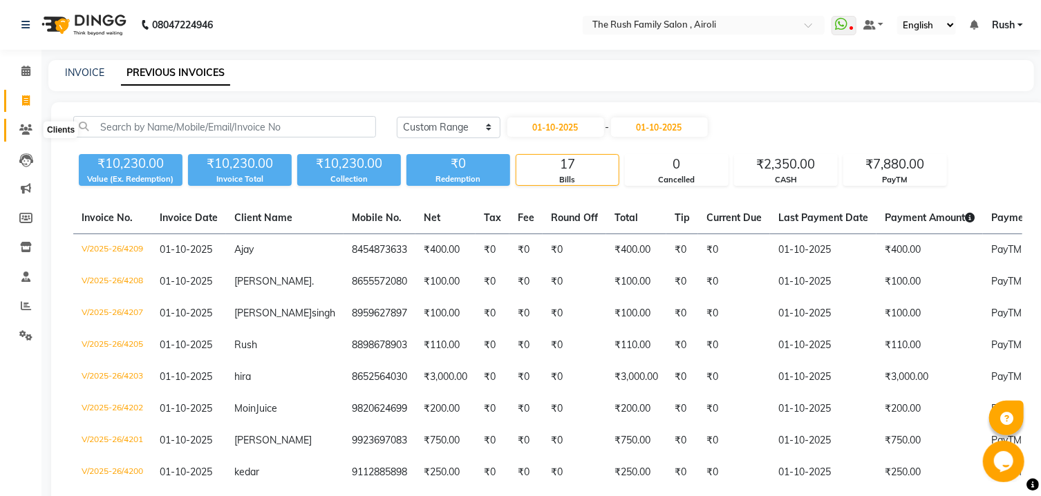
click at [32, 124] on span at bounding box center [26, 130] width 24 height 16
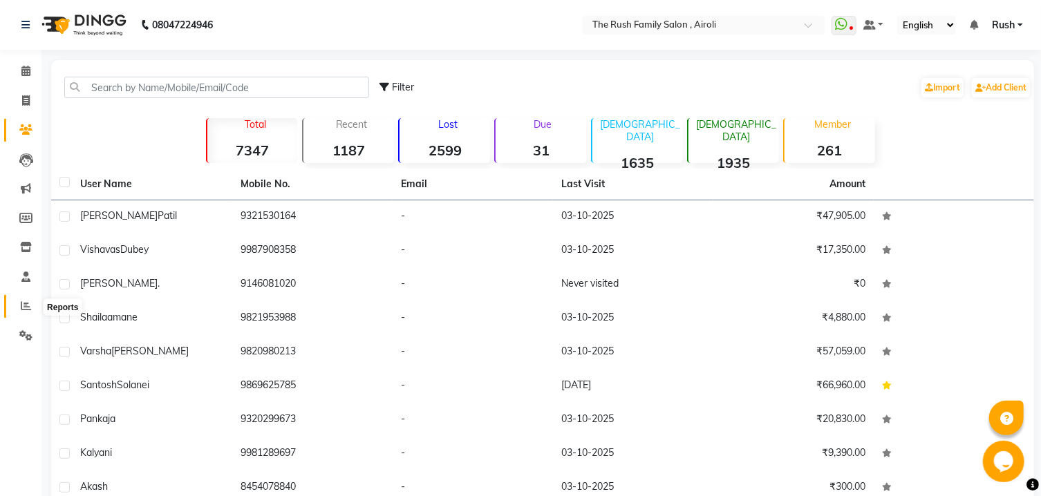
click at [26, 304] on icon at bounding box center [26, 306] width 10 height 10
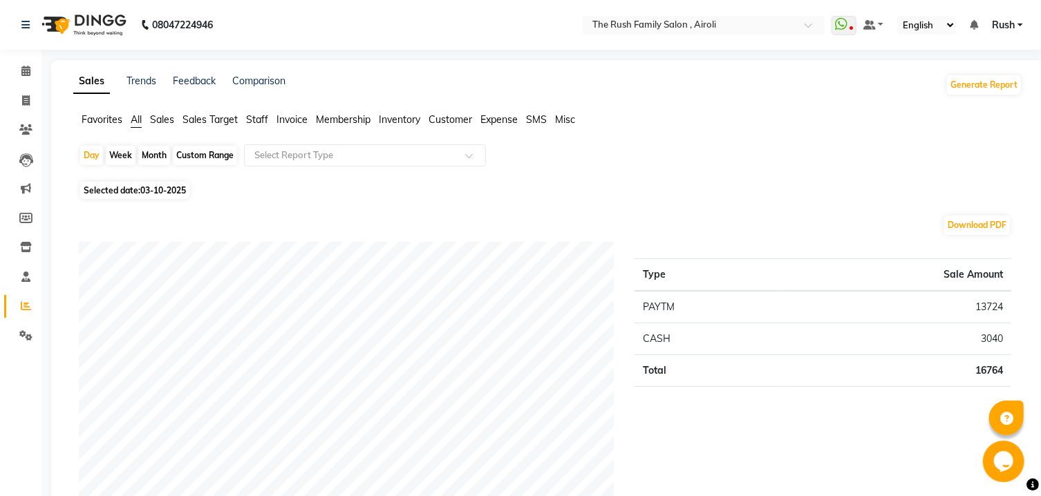
click at [144, 188] on span "03-10-2025" at bounding box center [163, 190] width 46 height 10
select select "10"
select select "2025"
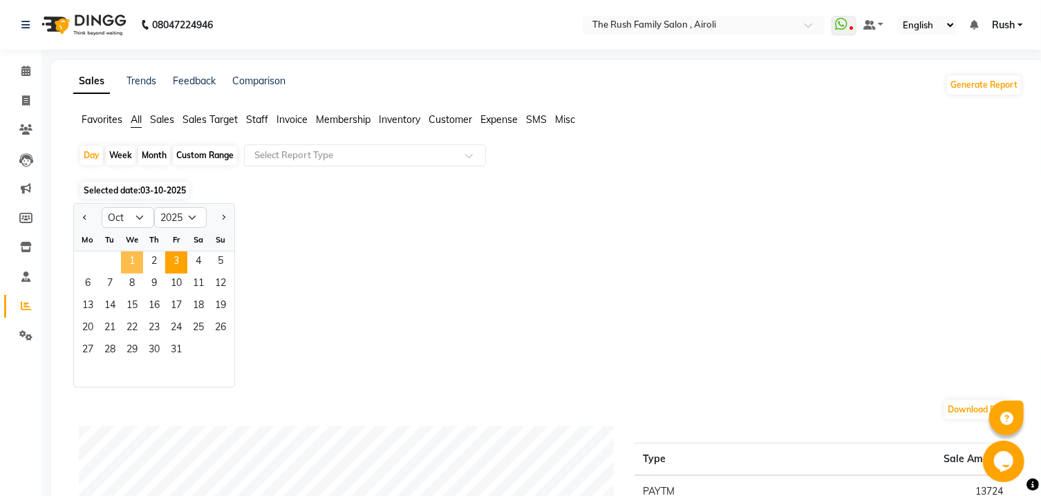
click at [138, 265] on span "1" at bounding box center [132, 263] width 22 height 22
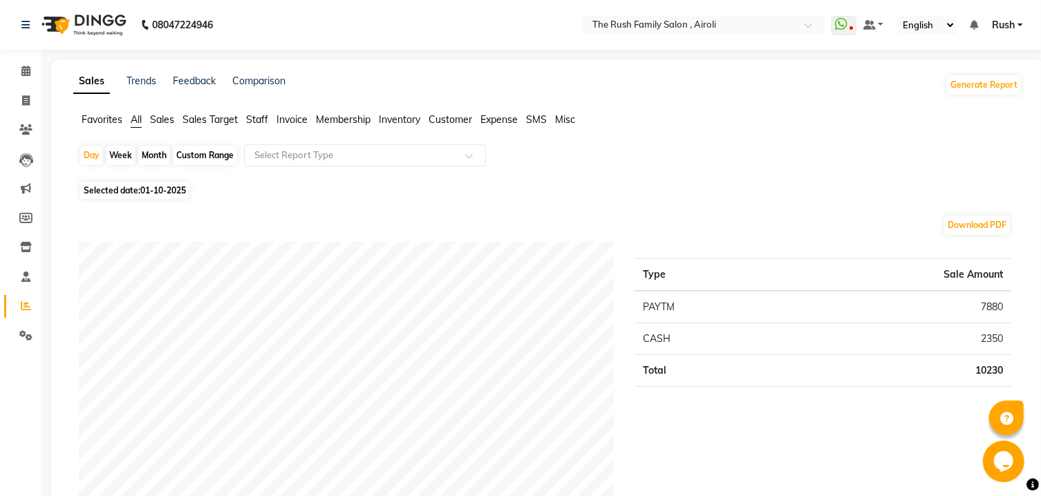
click at [148, 192] on span "01-10-2025" at bounding box center [163, 190] width 46 height 10
select select "10"
select select "2025"
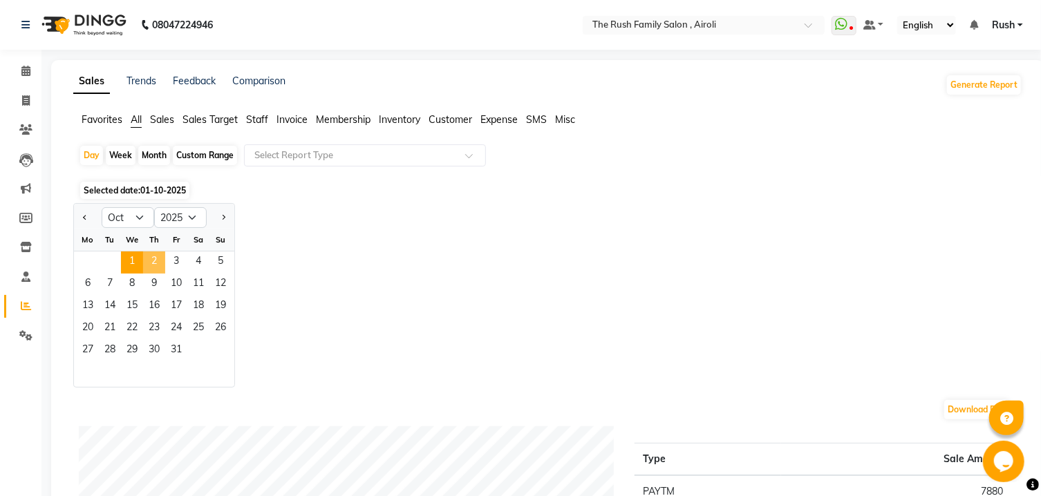
click at [153, 263] on span "2" at bounding box center [154, 263] width 22 height 22
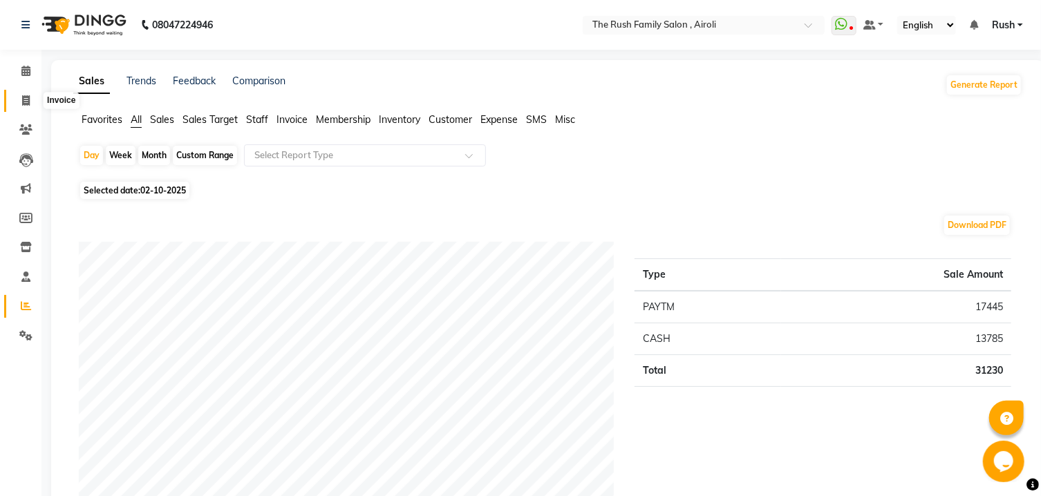
click at [24, 104] on icon at bounding box center [26, 100] width 8 height 10
select select "5419"
select select "service"
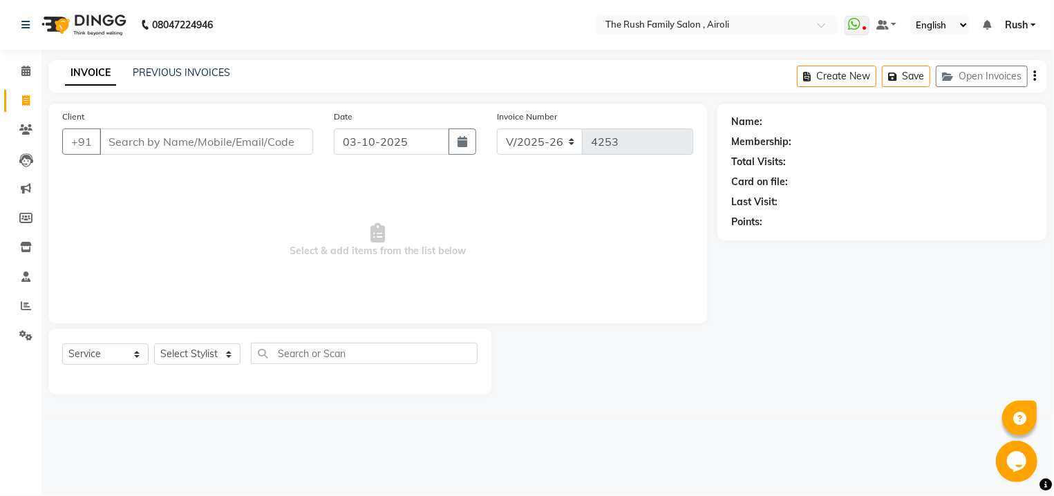
click at [191, 148] on input "Client" at bounding box center [207, 142] width 214 height 26
type input "7822990147"
click at [279, 152] on button "Add Client" at bounding box center [277, 142] width 71 height 26
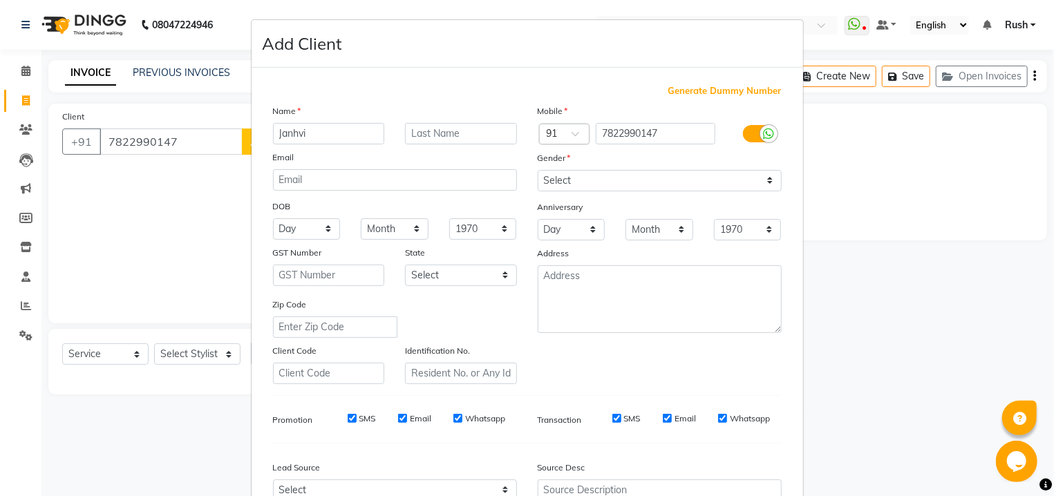
type input "Janhvi"
click at [438, 138] on input "text" at bounding box center [461, 133] width 112 height 21
type input "."
select select "female"
click option "Female" at bounding box center [0, 0] width 0 height 0
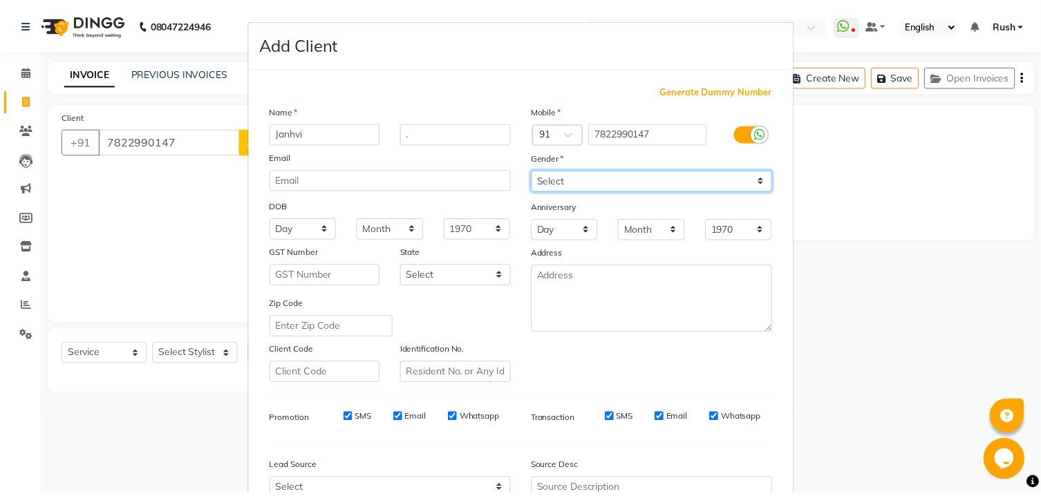
scroll to position [146, 0]
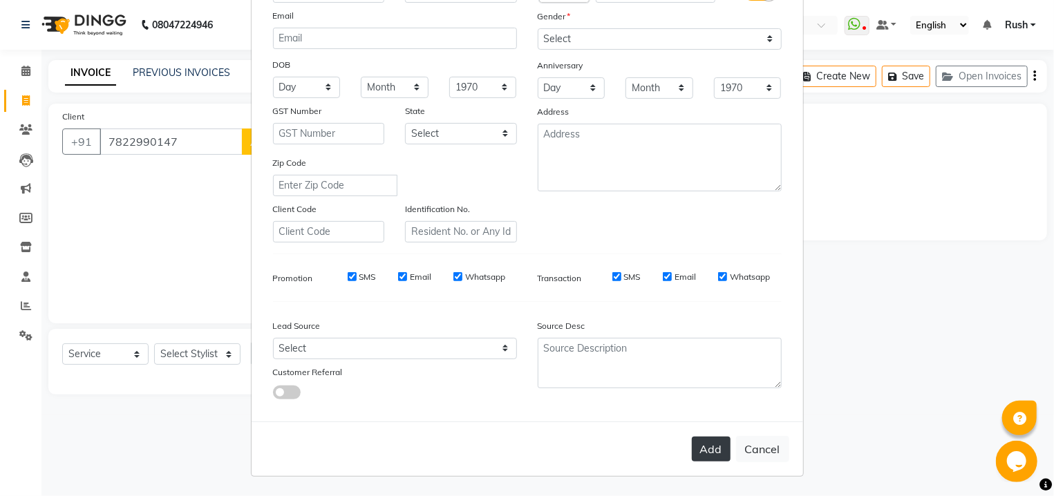
click at [704, 443] on button "Add" at bounding box center [711, 449] width 39 height 25
select select
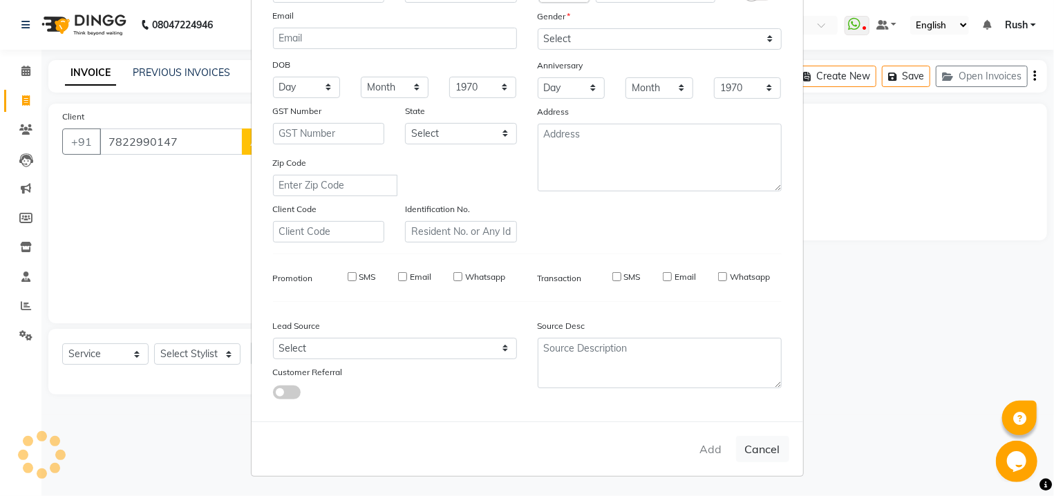
select select
checkbox input "false"
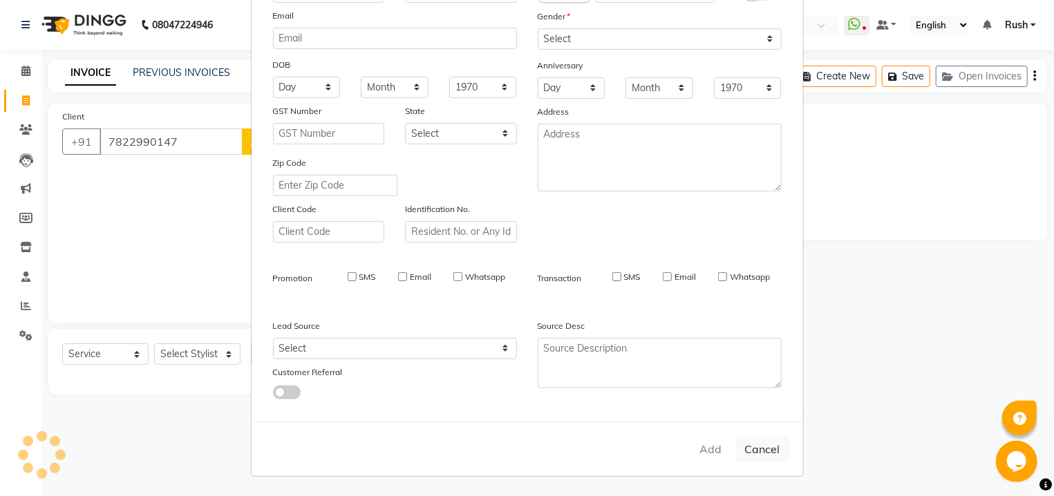
checkbox input "false"
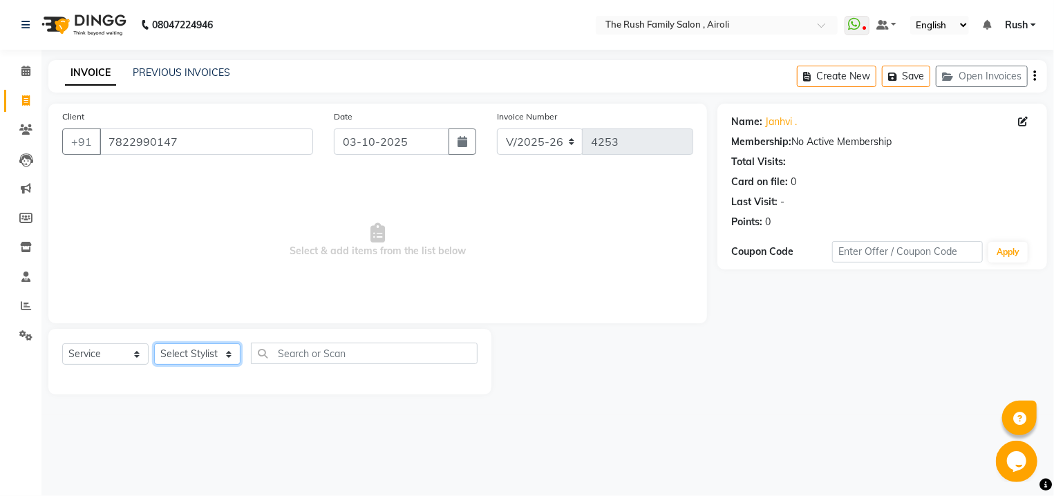
select select "91626"
click option "[PERSON_NAME]" at bounding box center [0, 0] width 0 height 0
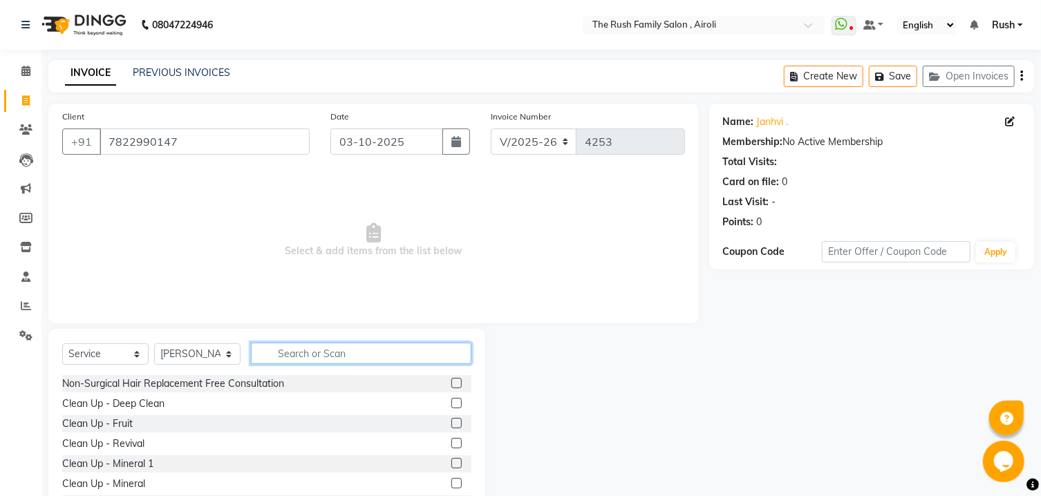
click at [315, 355] on input "text" at bounding box center [361, 353] width 220 height 21
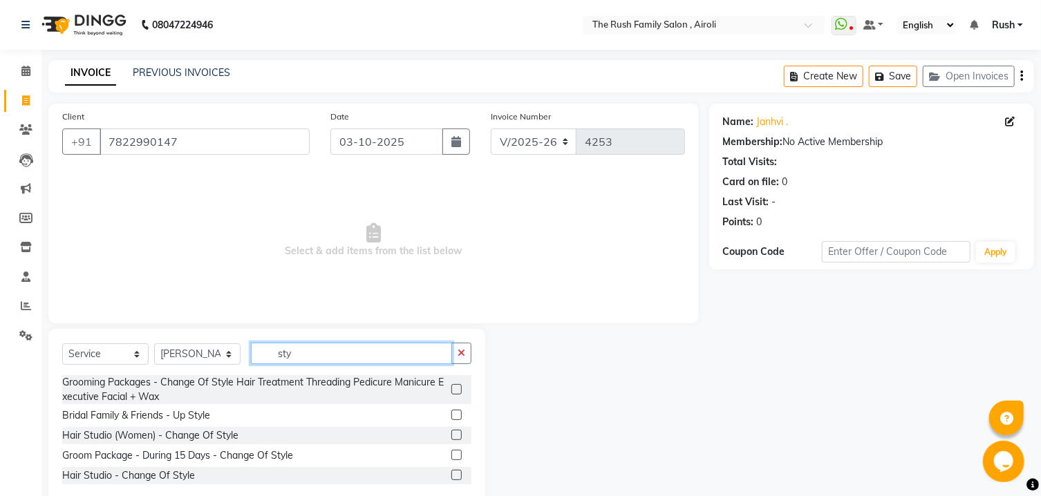
scroll to position [31, 0]
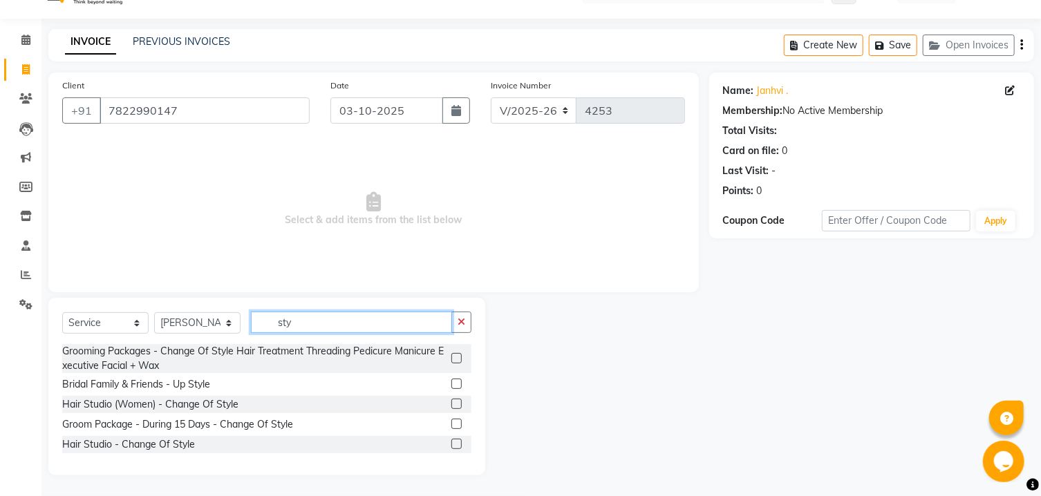
type input "sty"
click at [451, 385] on label at bounding box center [456, 384] width 10 height 10
click at [451, 385] on input "checkbox" at bounding box center [455, 384] width 9 height 9
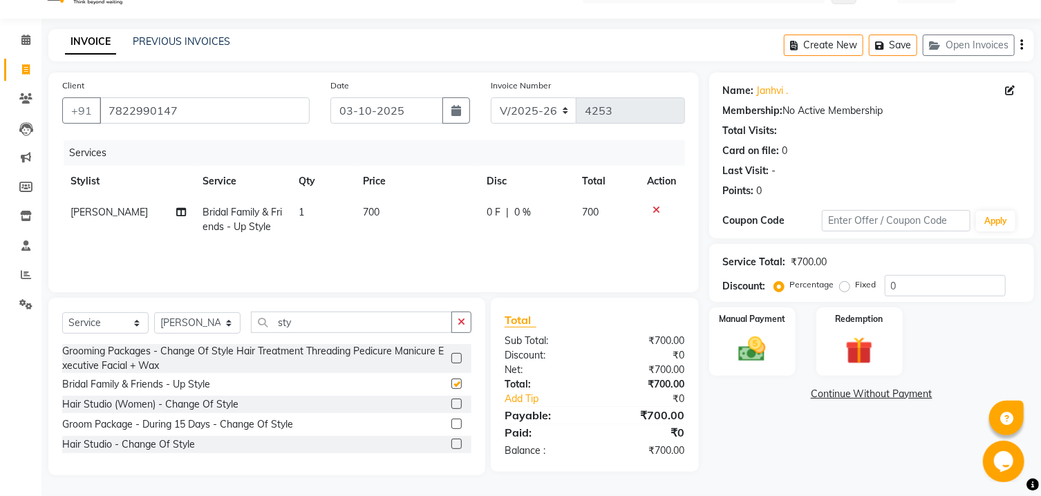
checkbox input "false"
click at [154, 312] on select "Select Stylist [PERSON_NAME] [PERSON_NAME] Danish D.C Guddi [PERSON_NAME] [PERS…" at bounding box center [197, 322] width 86 height 21
select select "93509"
click option "[PERSON_NAME]" at bounding box center [0, 0] width 0 height 0
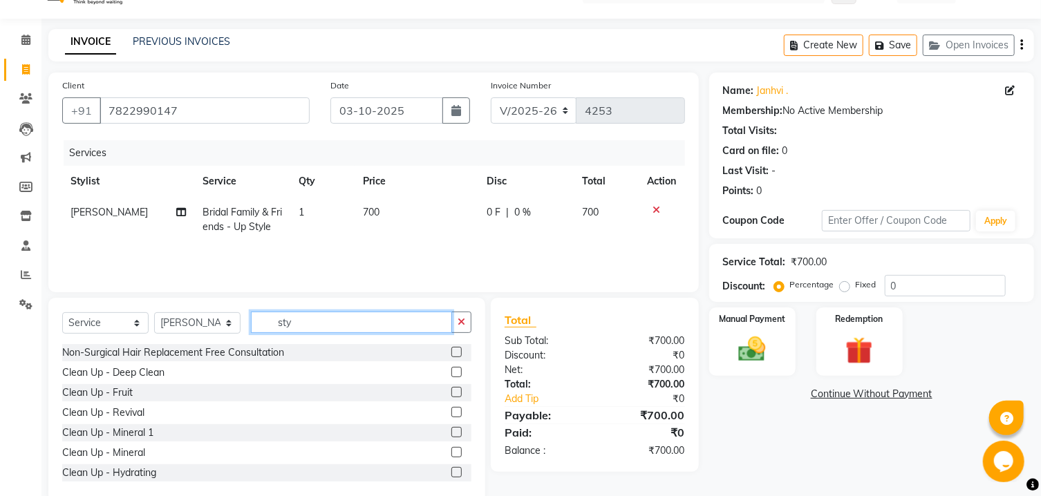
click at [331, 322] on input "sty" at bounding box center [351, 322] width 201 height 21
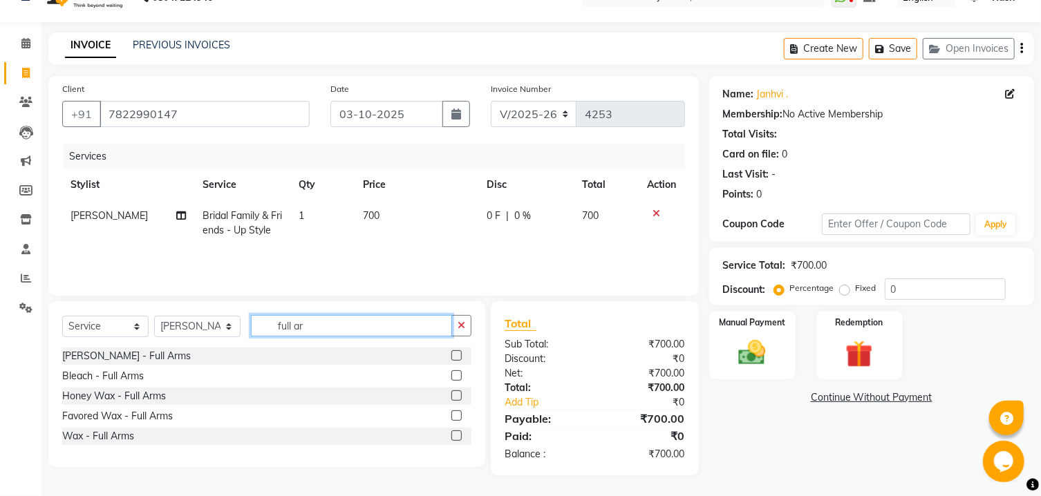
scroll to position [28, 0]
type input "full arms"
click at [457, 417] on label at bounding box center [456, 416] width 10 height 10
click at [457, 417] on input "checkbox" at bounding box center [455, 416] width 9 height 9
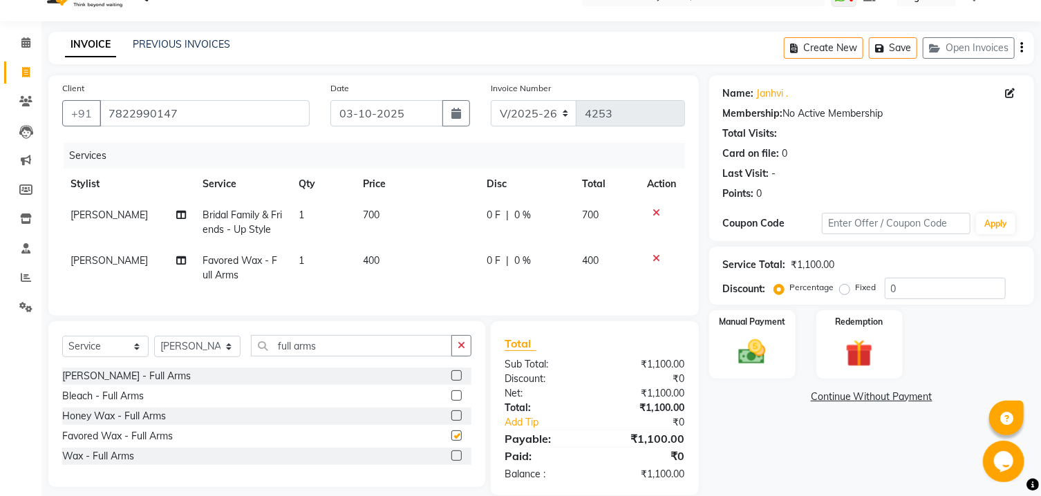
checkbox input "false"
click at [330, 357] on input "full arms" at bounding box center [351, 345] width 201 height 21
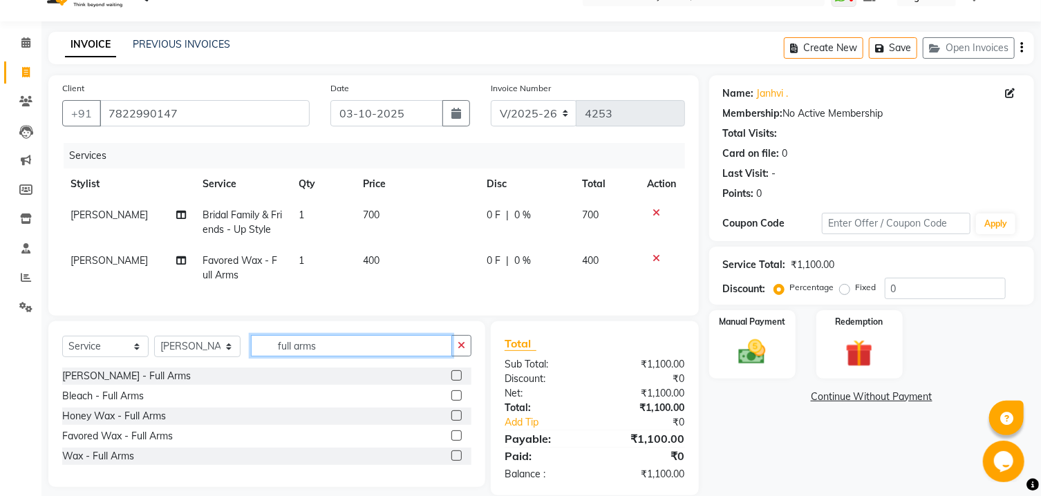
click at [330, 357] on input "full arms" at bounding box center [351, 345] width 201 height 21
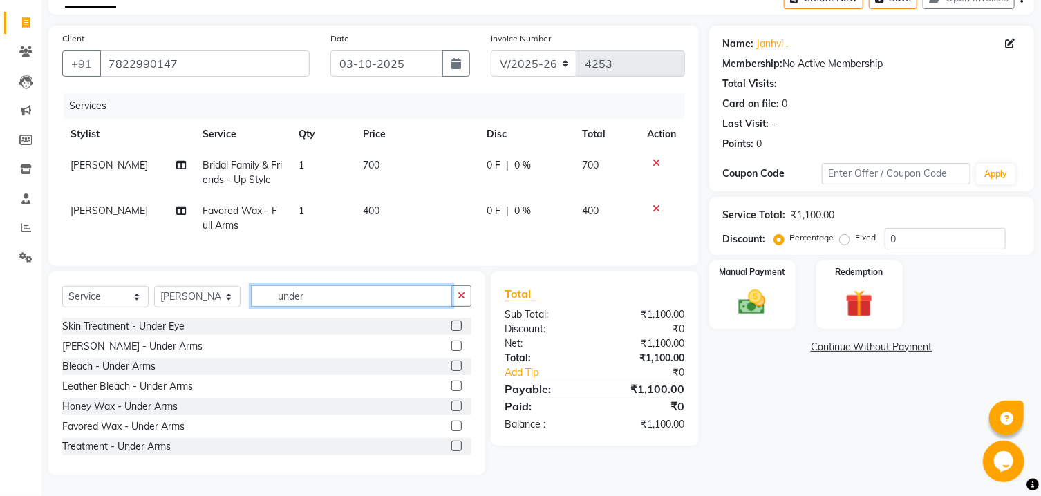
type input "under"
click at [451, 429] on label at bounding box center [456, 426] width 10 height 10
click at [451, 429] on input "checkbox" at bounding box center [455, 426] width 9 height 9
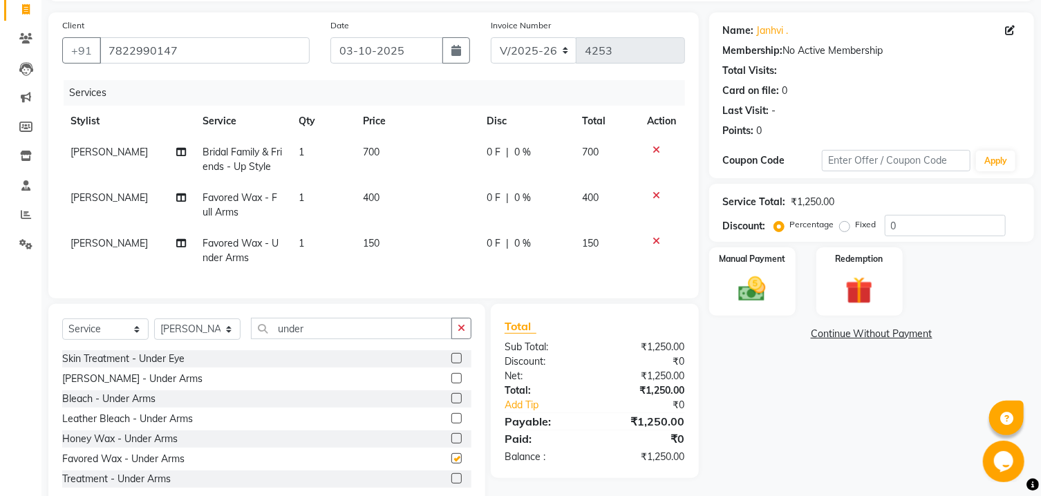
checkbox input "false"
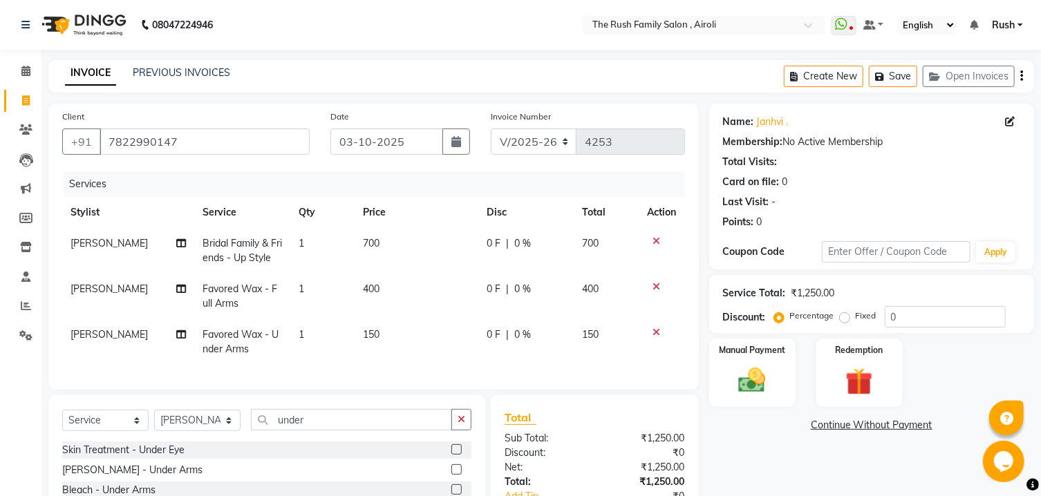
click at [363, 245] on span "700" at bounding box center [371, 243] width 17 height 12
select select "91626"
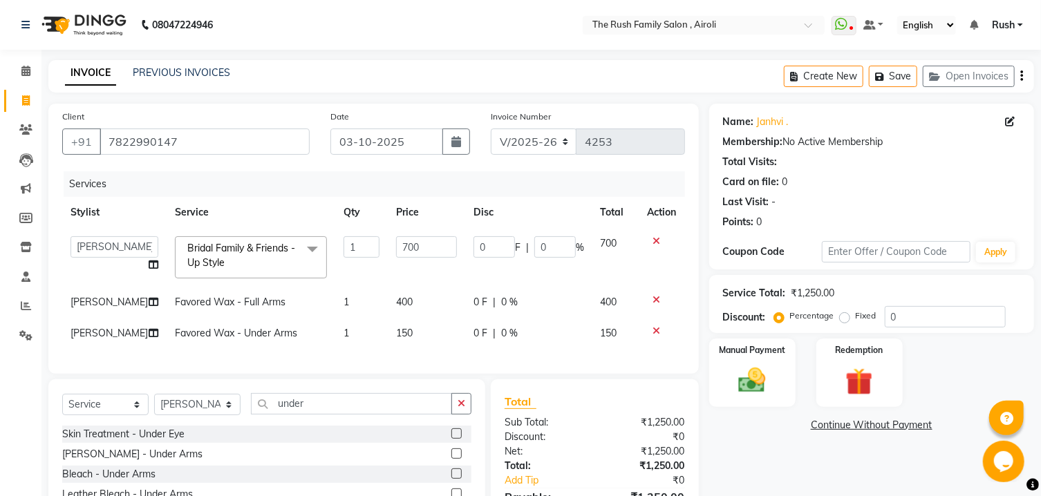
click at [364, 245] on input "1" at bounding box center [362, 246] width 36 height 21
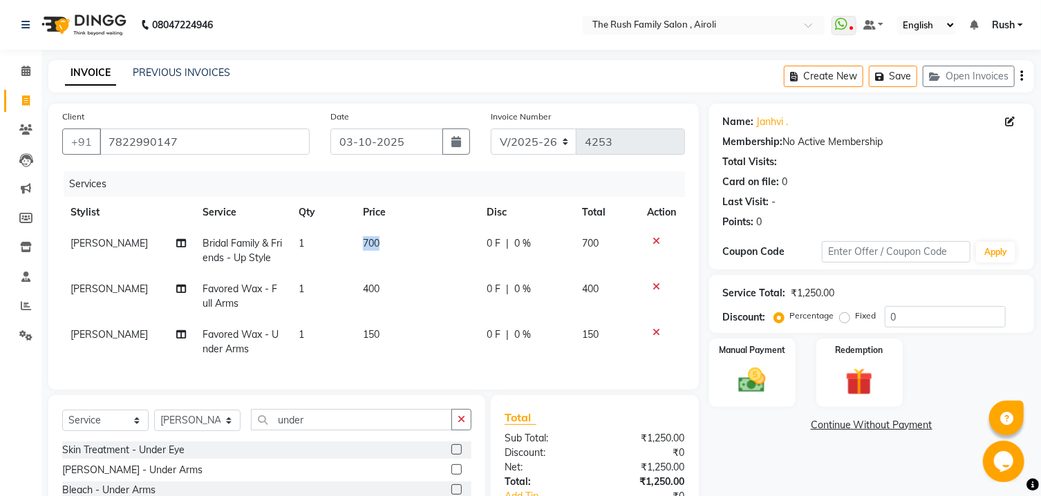
click at [394, 246] on td "700" at bounding box center [417, 251] width 124 height 46
select select "91626"
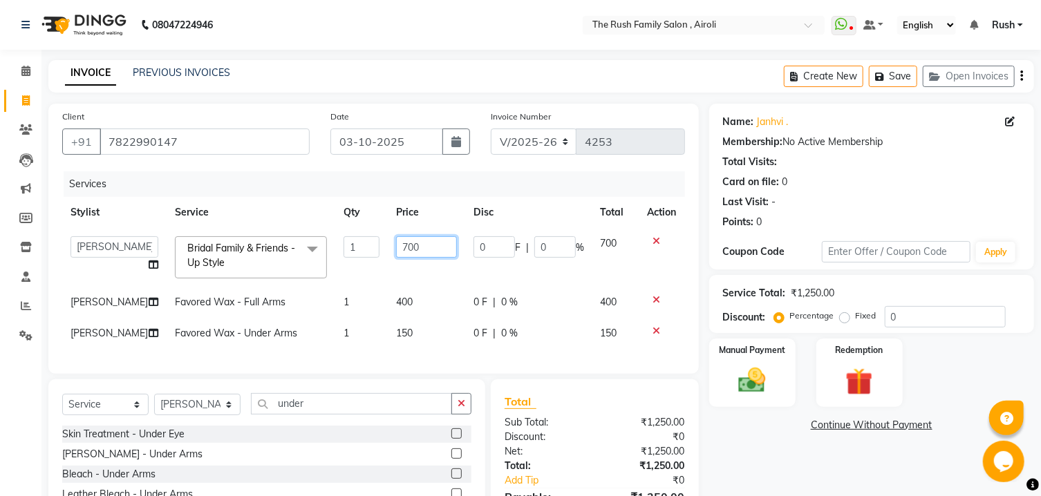
click at [396, 246] on input "700" at bounding box center [426, 246] width 60 height 21
type input "100"
click at [392, 272] on td "100" at bounding box center [426, 257] width 77 height 59
select select "91626"
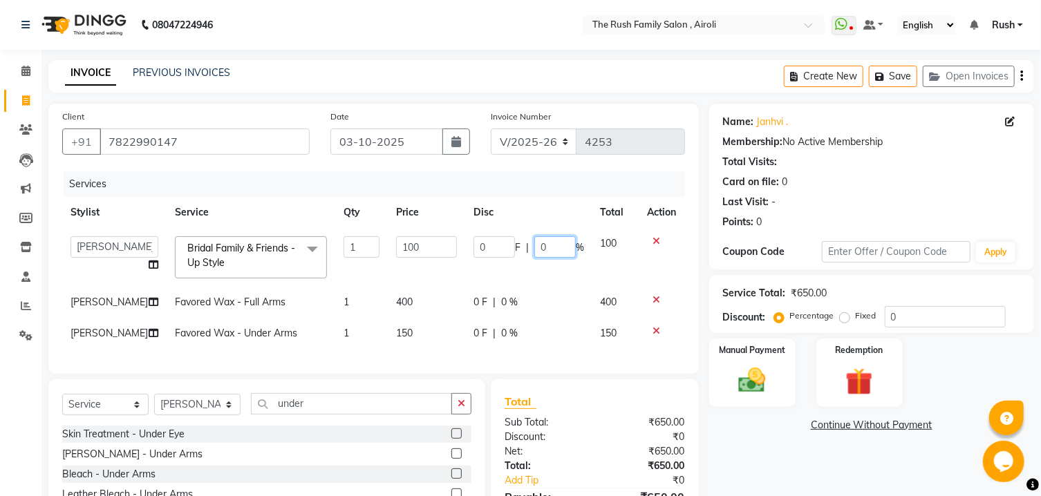
click at [545, 245] on input "0" at bounding box center [554, 246] width 41 height 21
type input "2"
type input "30"
click at [542, 274] on td "0 F | 30 %" at bounding box center [528, 257] width 127 height 59
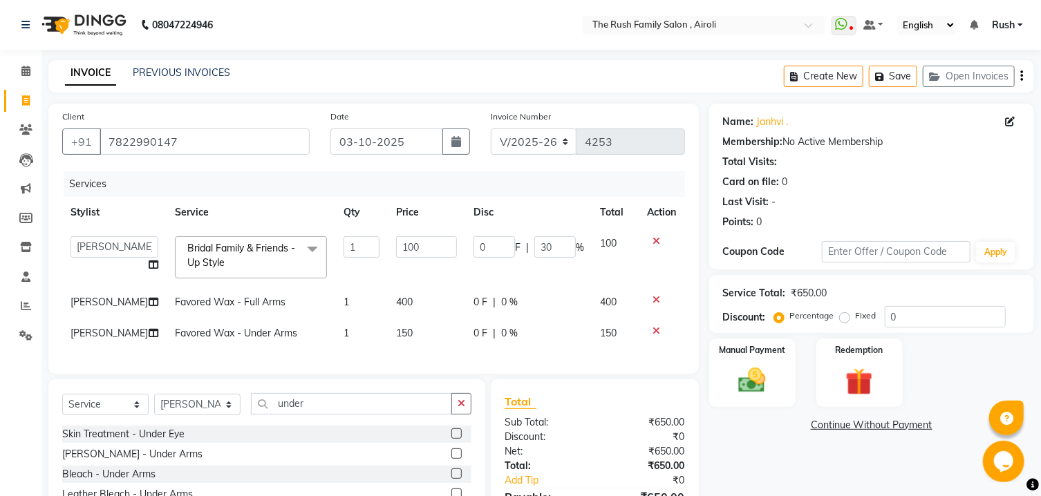
select select "91626"
click at [502, 301] on span "0 %" at bounding box center [509, 302] width 17 height 15
select select "93509"
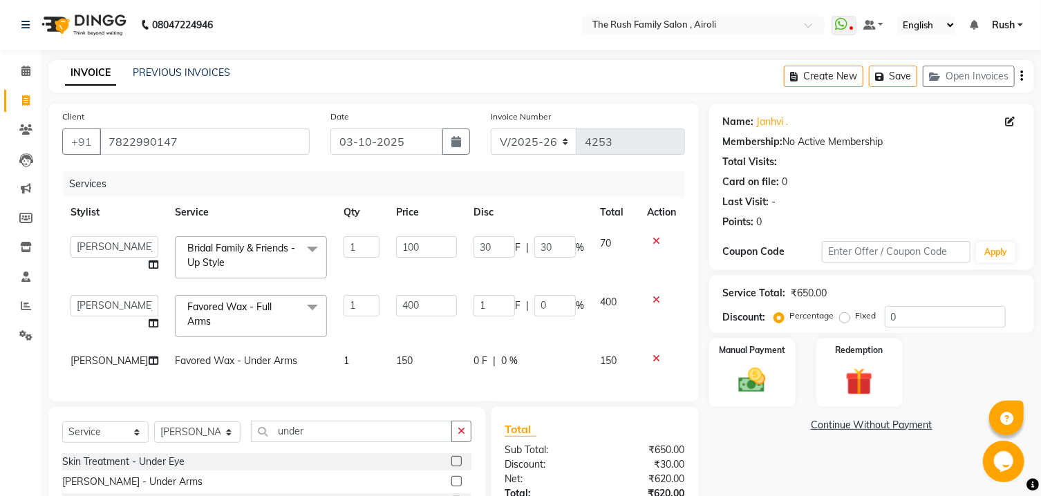
type input "1"
click at [502, 301] on input "1" at bounding box center [493, 305] width 41 height 21
click at [545, 301] on input "0" at bounding box center [554, 305] width 41 height 21
type input "20"
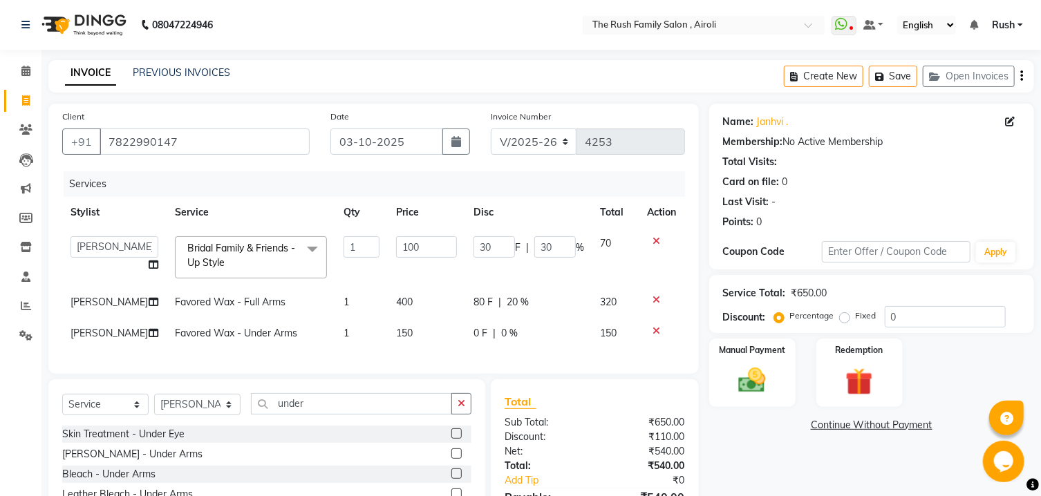
click at [511, 319] on tbody "Ajaz Alvira Asif Danish D.C Guddi mumtaz Naeem Neha Rush Rush sanjana Swati Vim…" at bounding box center [373, 288] width 623 height 121
click at [505, 331] on span "0 %" at bounding box center [509, 333] width 17 height 15
select select "93509"
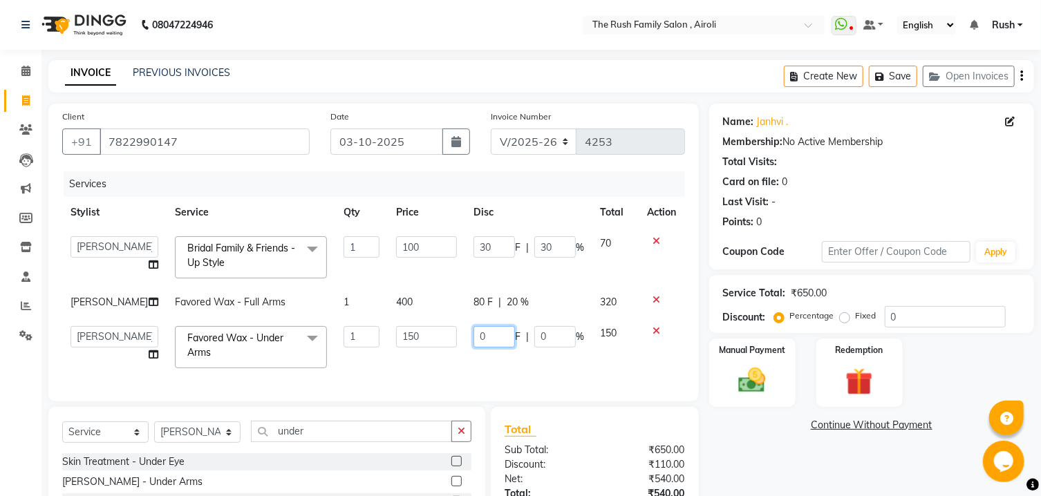
click at [505, 331] on input "0" at bounding box center [493, 336] width 41 height 21
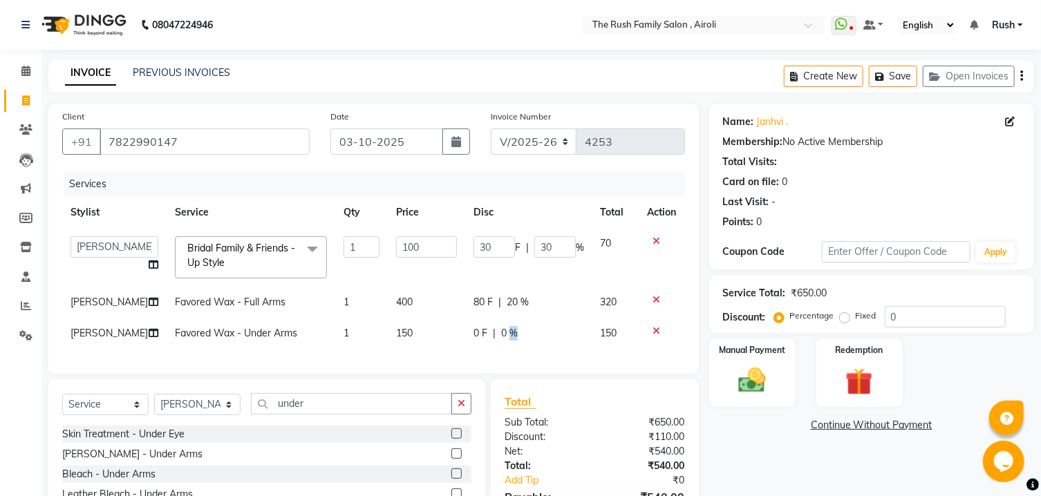
click at [543, 337] on div "0 F | 0 %" at bounding box center [528, 333] width 111 height 15
select select "93509"
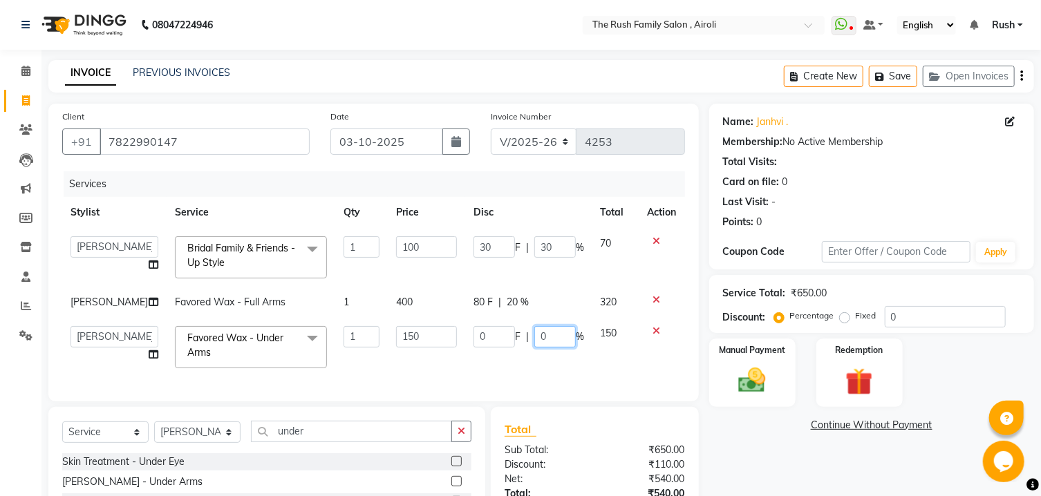
click at [543, 337] on input "0" at bounding box center [554, 336] width 41 height 21
type input "20"
click at [595, 261] on td "70" at bounding box center [615, 257] width 47 height 59
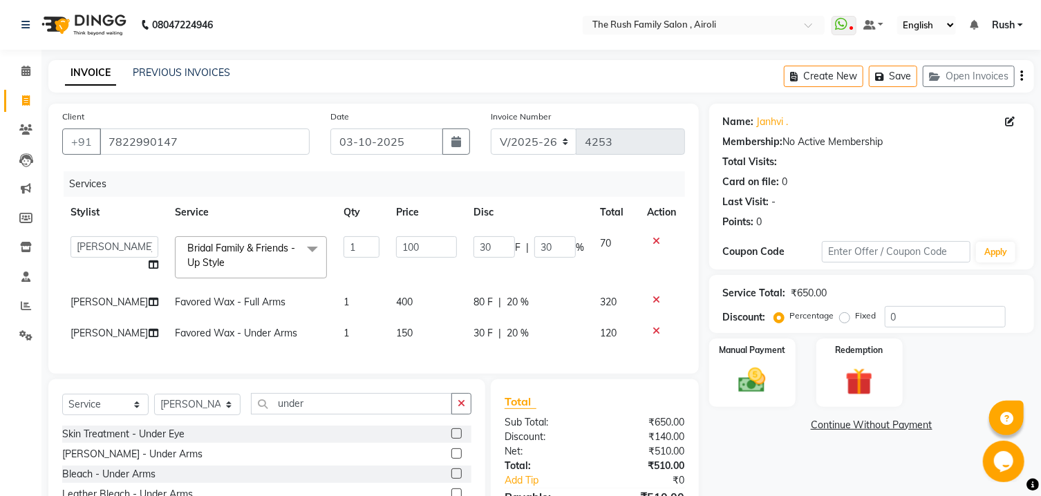
scroll to position [122, 0]
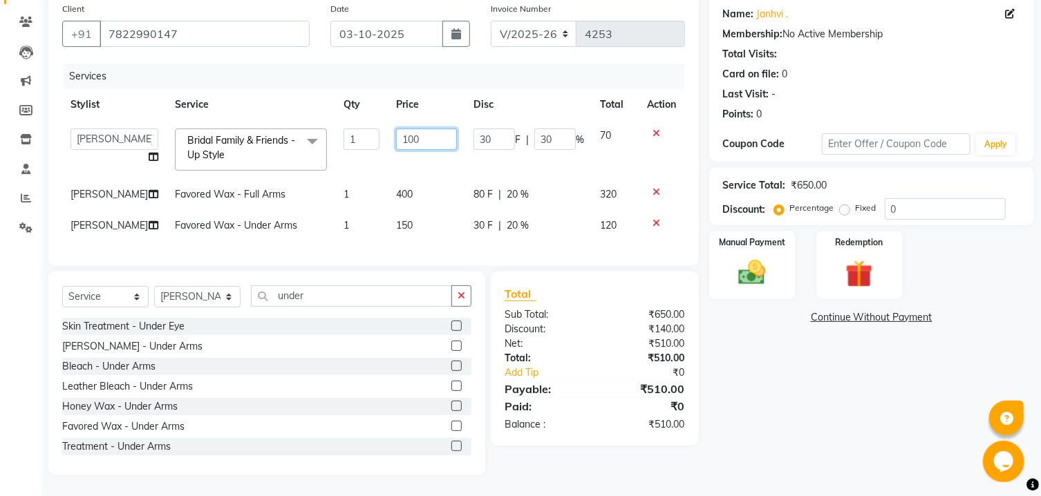
click at [402, 129] on input "100" at bounding box center [426, 139] width 60 height 21
type input "1000"
click at [461, 89] on tr "Stylist Service Qty Price Disc Total Action" at bounding box center [373, 104] width 623 height 31
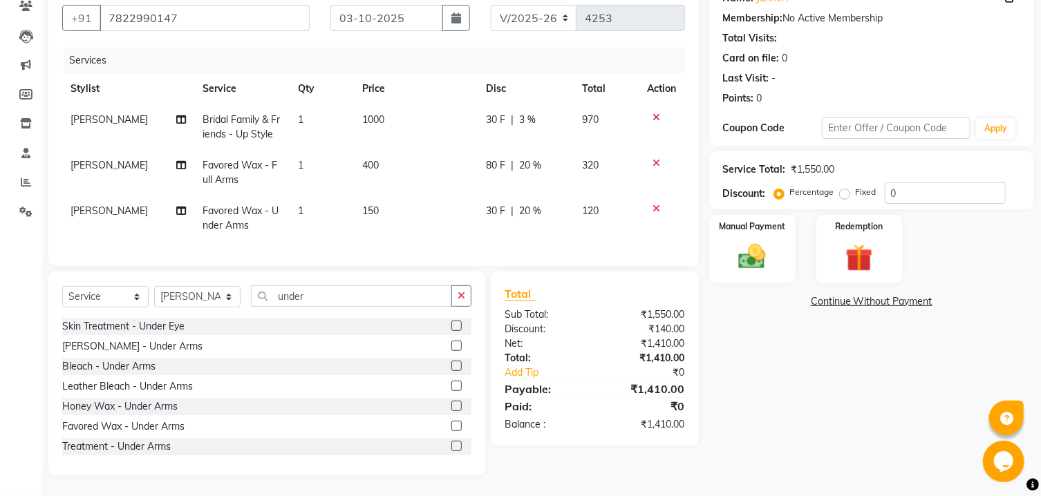
scroll to position [63, 0]
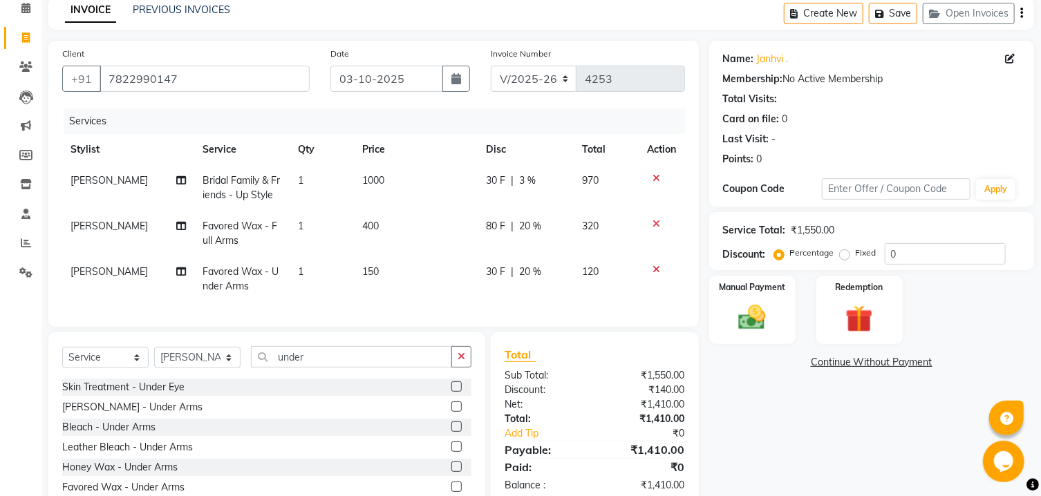
click at [523, 180] on span "3 %" at bounding box center [527, 180] width 17 height 15
select select "91626"
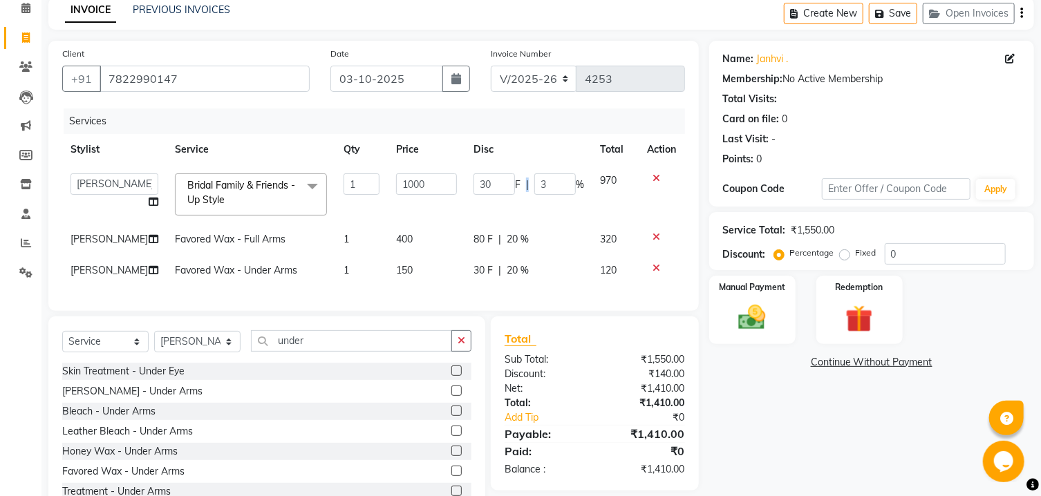
click at [526, 180] on span "|" at bounding box center [527, 185] width 3 height 15
click at [543, 183] on input "3" at bounding box center [554, 183] width 41 height 21
type input "30"
click at [549, 158] on th "Disc" at bounding box center [528, 149] width 127 height 31
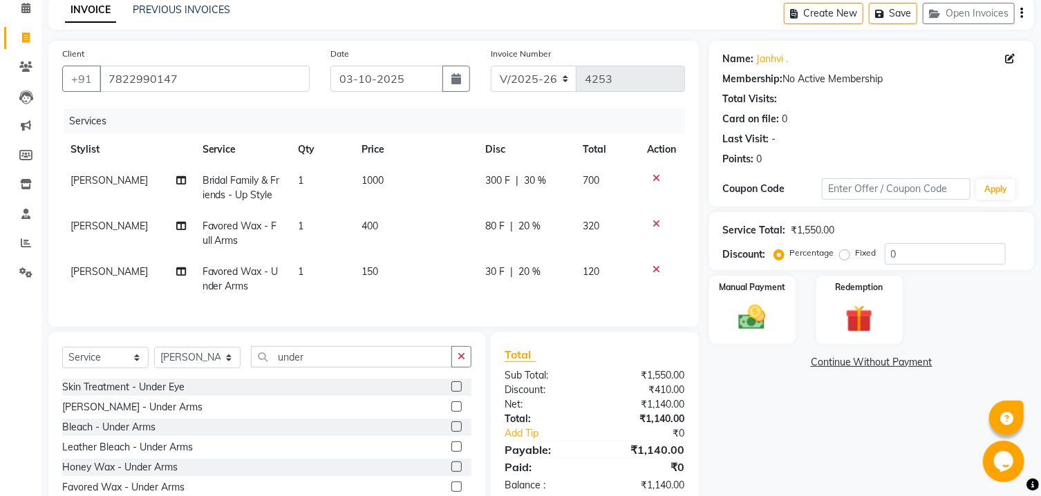
scroll to position [137, 0]
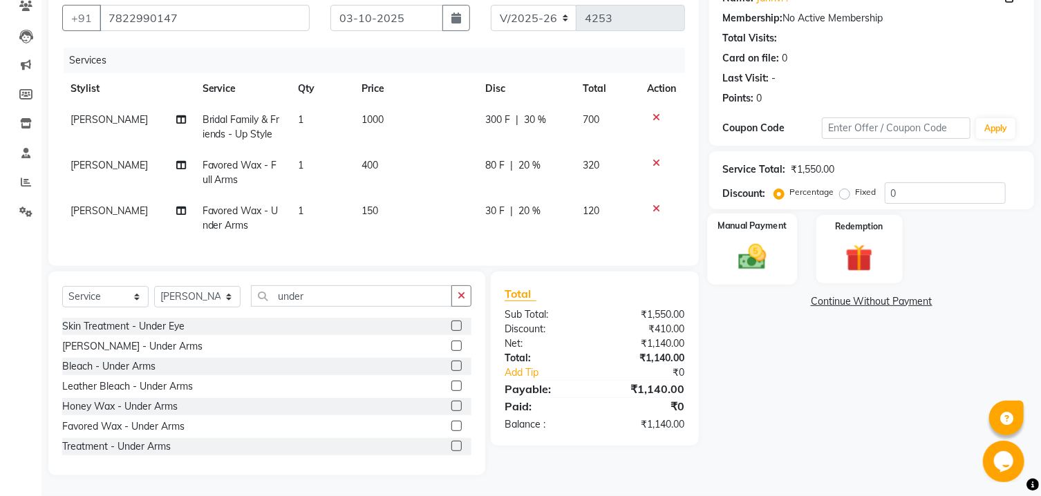
click at [753, 258] on img at bounding box center [752, 257] width 46 height 32
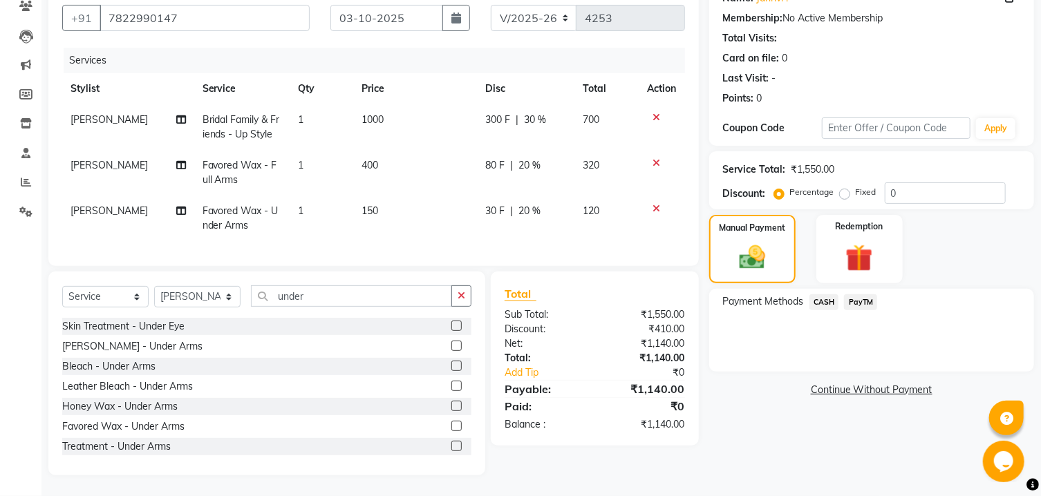
click at [865, 303] on span "PayTM" at bounding box center [860, 302] width 33 height 16
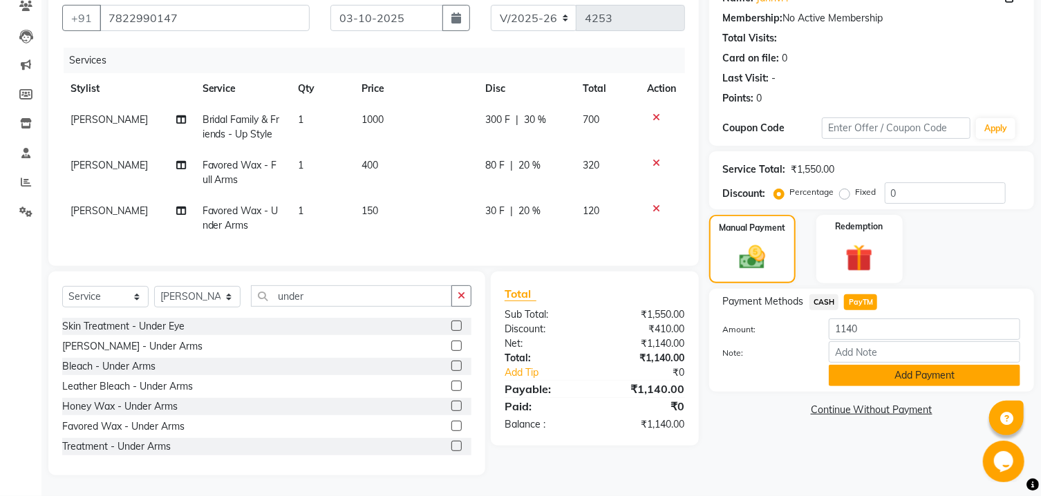
click at [872, 379] on button "Add Payment" at bounding box center [924, 375] width 191 height 21
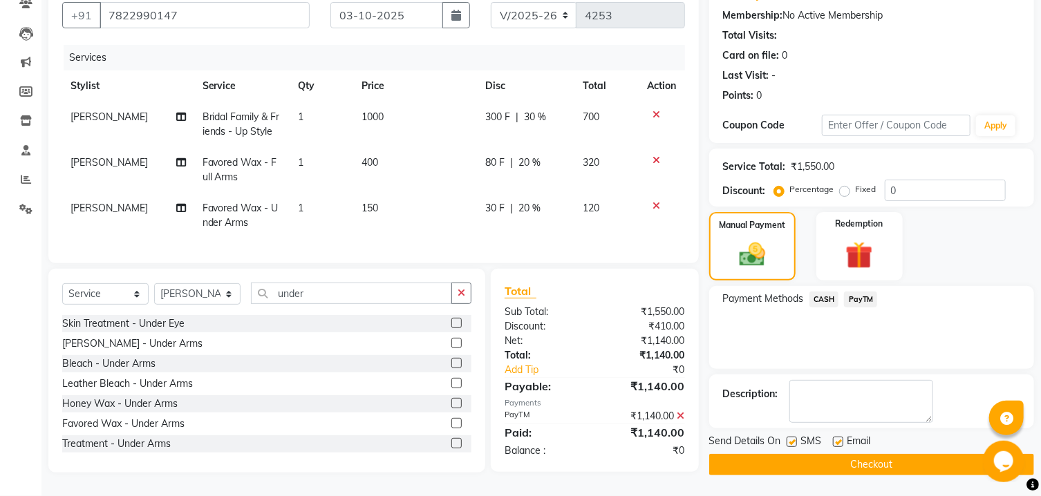
scroll to position [142, 0]
click at [789, 449] on div at bounding box center [791, 444] width 9 height 15
click at [794, 441] on label at bounding box center [792, 442] width 10 height 10
click at [794, 441] on input "checkbox" at bounding box center [791, 442] width 9 height 9
checkbox input "false"
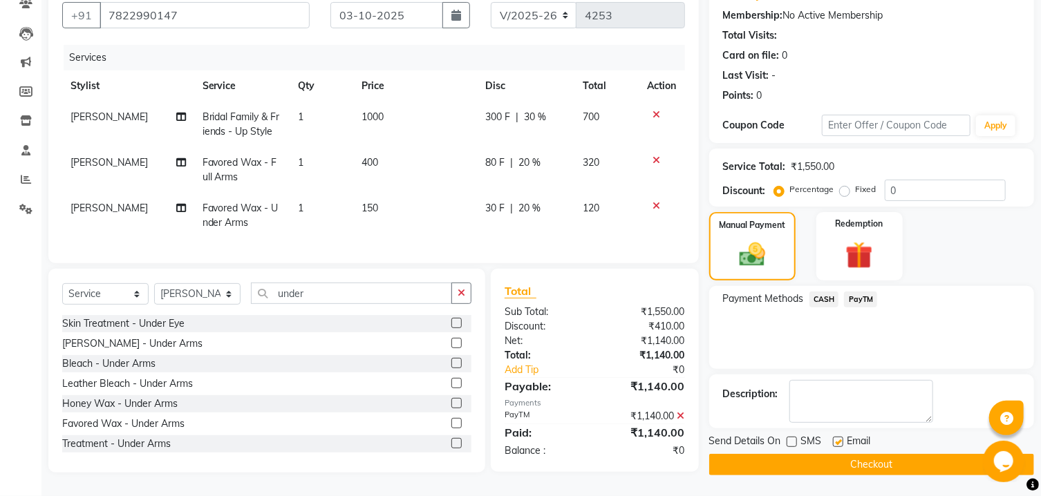
click at [842, 441] on label at bounding box center [838, 442] width 10 height 10
click at [842, 441] on input "checkbox" at bounding box center [837, 442] width 9 height 9
checkbox input "false"
click at [833, 458] on button "Checkout" at bounding box center [871, 464] width 325 height 21
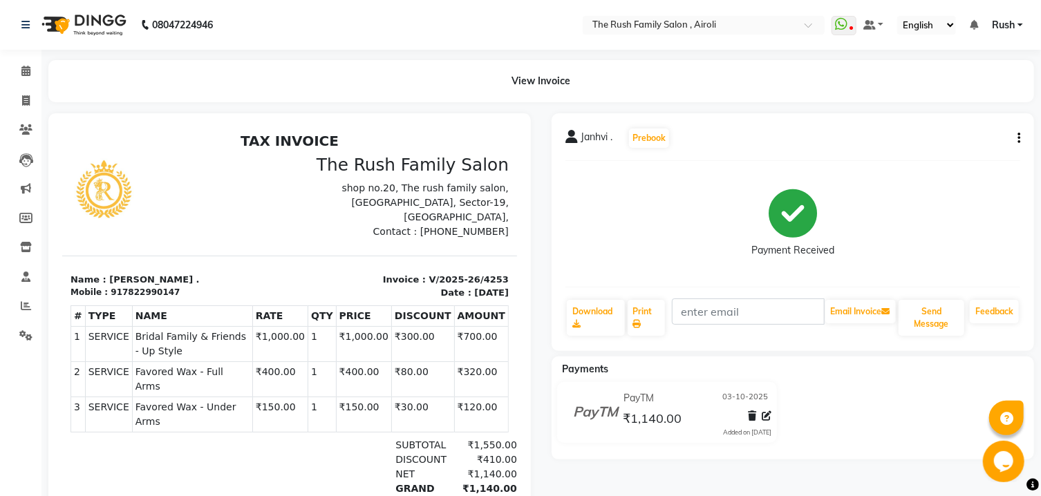
click at [657, 366] on div "Payments" at bounding box center [798, 369] width 493 height 15
click at [21, 100] on span at bounding box center [26, 101] width 24 height 16
select select "5419"
select select "service"
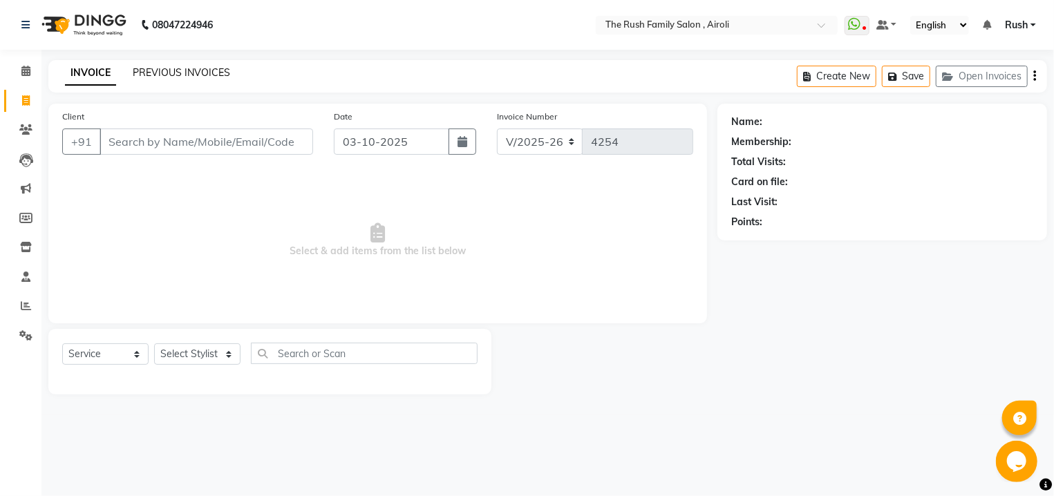
click at [187, 74] on link "PREVIOUS INVOICES" at bounding box center [181, 72] width 97 height 12
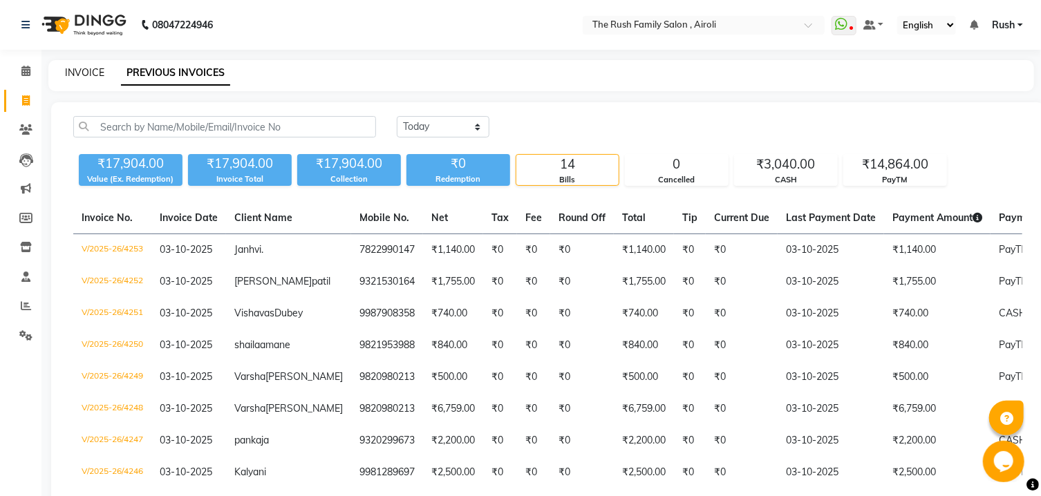
click at [86, 72] on link "INVOICE" at bounding box center [84, 72] width 39 height 12
select select "service"
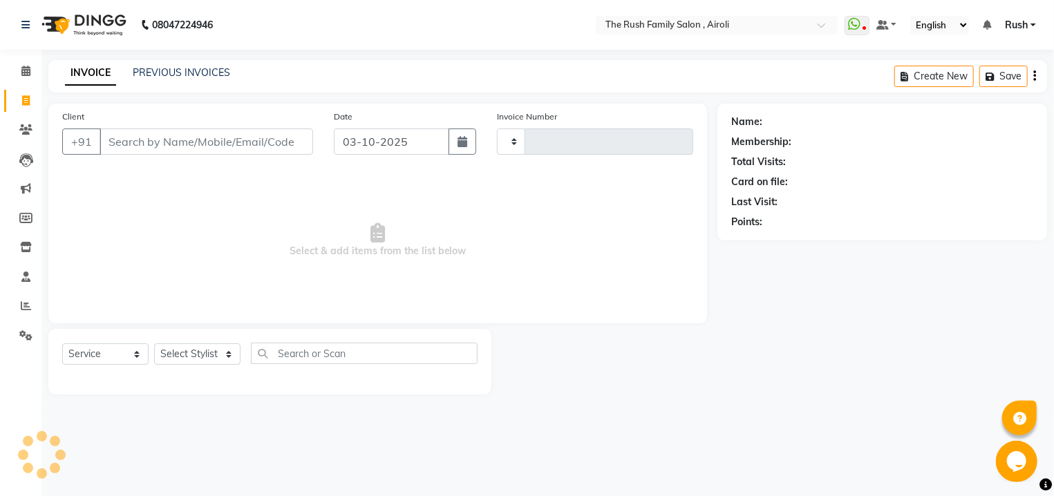
type input "4254"
select select "5419"
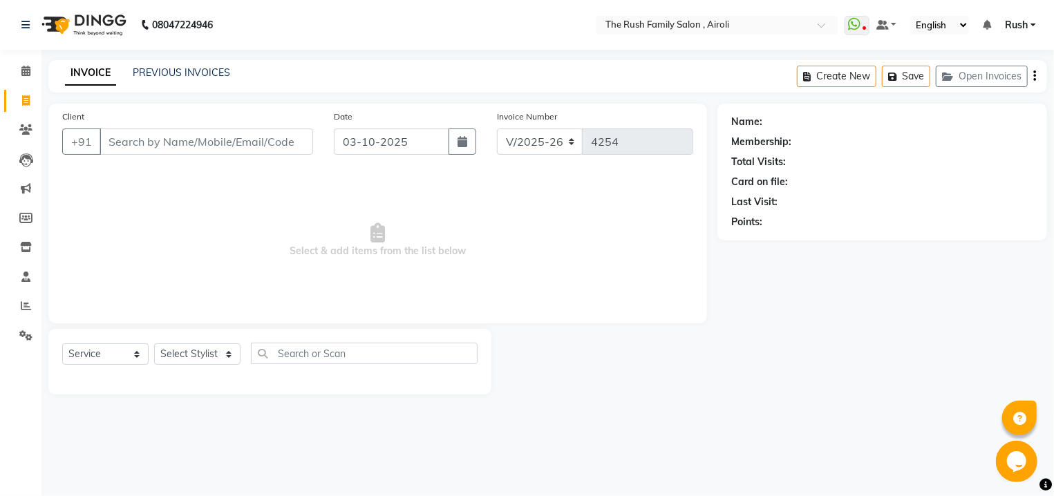
click at [133, 135] on input "Client" at bounding box center [207, 142] width 214 height 26
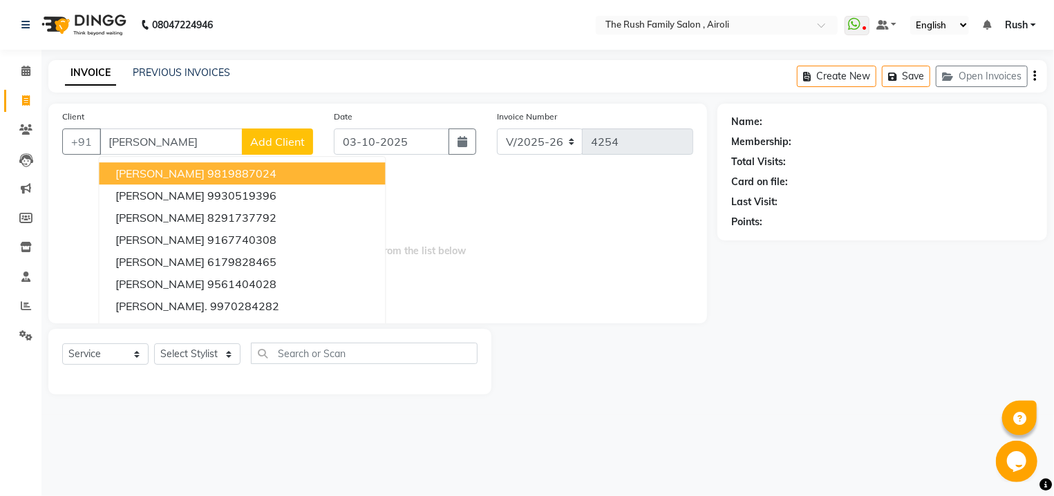
click at [200, 135] on input "[PERSON_NAME]" at bounding box center [171, 142] width 143 height 26
click at [185, 140] on input "[PERSON_NAME]" at bounding box center [171, 142] width 143 height 26
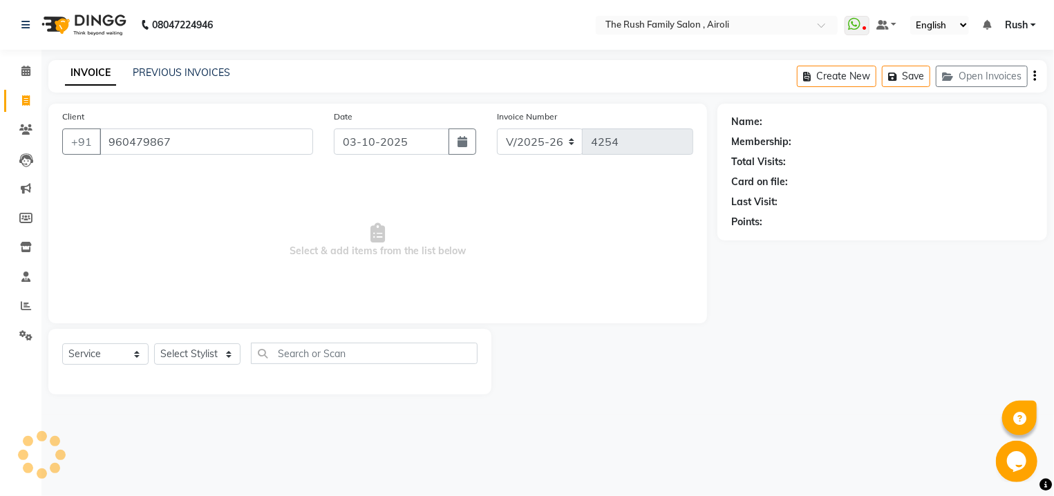
type input "9604798677"
click at [185, 144] on input "9604798677" at bounding box center [171, 142] width 143 height 26
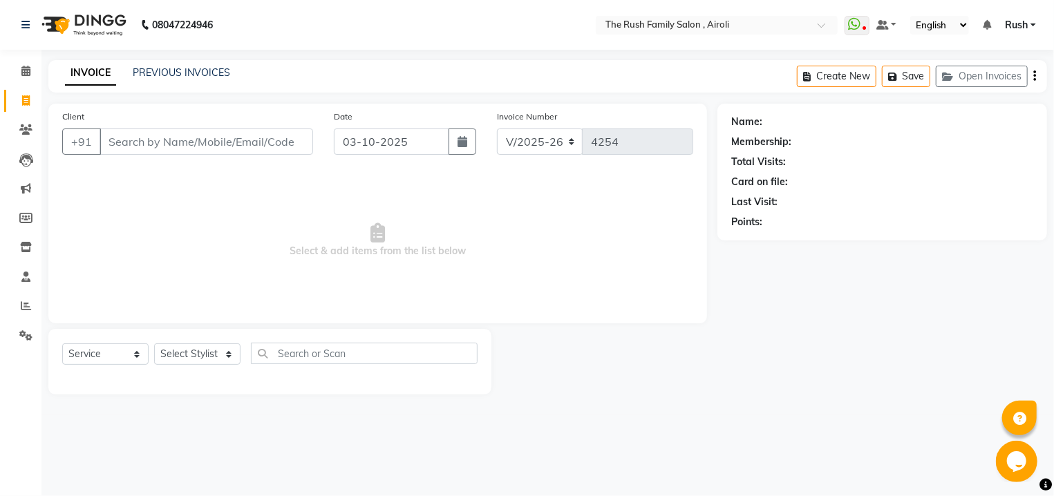
click at [185, 144] on input "Client" at bounding box center [207, 142] width 214 height 26
click at [185, 144] on input "9604798677" at bounding box center [171, 142] width 143 height 26
type input "9604798677"
click at [169, 137] on input "9604798677" at bounding box center [171, 142] width 143 height 26
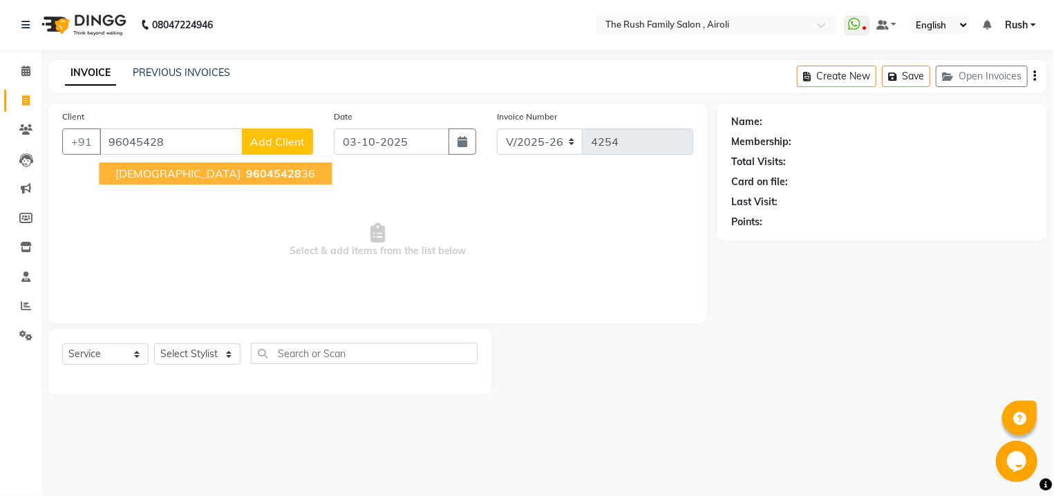
click at [246, 173] on span "96045428" at bounding box center [273, 174] width 55 height 14
type input "9604542836"
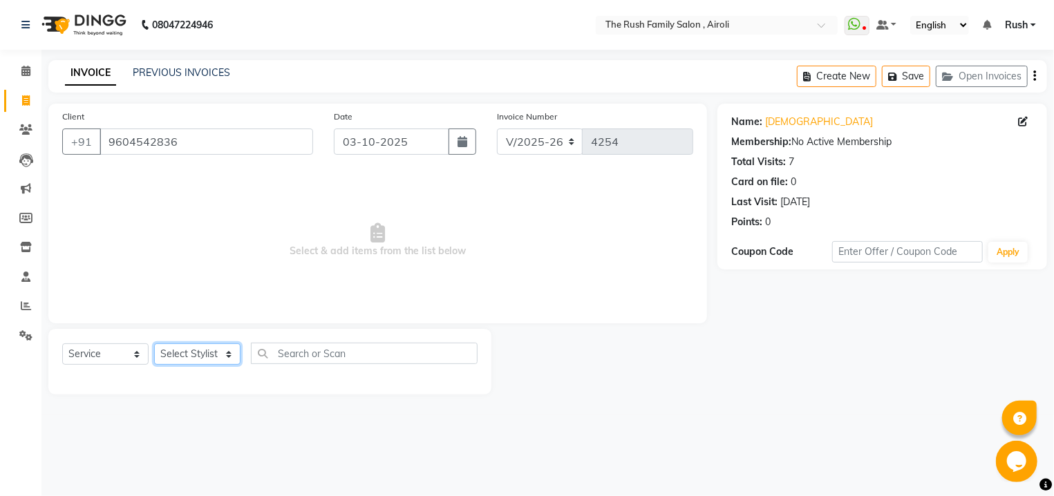
click at [154, 344] on select "Select Stylist [PERSON_NAME] [PERSON_NAME] Danish D.C Guddi [PERSON_NAME] [PERS…" at bounding box center [197, 354] width 86 height 21
select select "88452"
click option "Asif" at bounding box center [0, 0] width 0 height 0
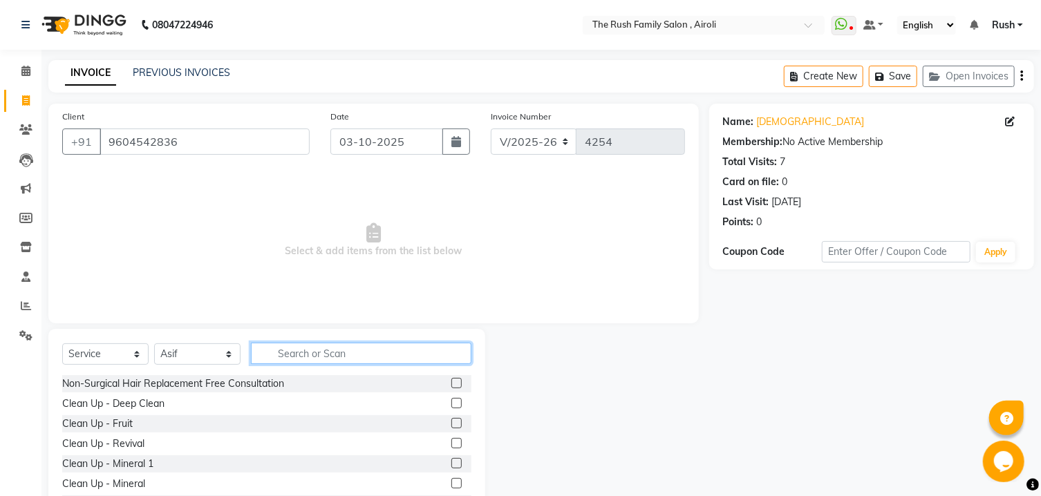
click at [303, 364] on input "text" at bounding box center [361, 353] width 220 height 21
drag, startPoint x: 305, startPoint y: 357, endPoint x: 309, endPoint y: 350, distance: 7.1
click at [307, 357] on input "text" at bounding box center [361, 353] width 220 height 21
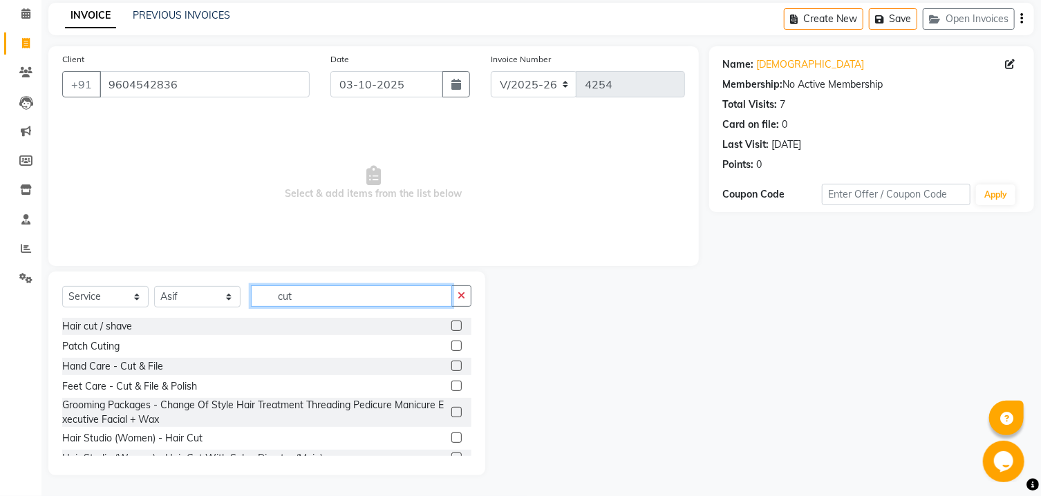
scroll to position [74, 0]
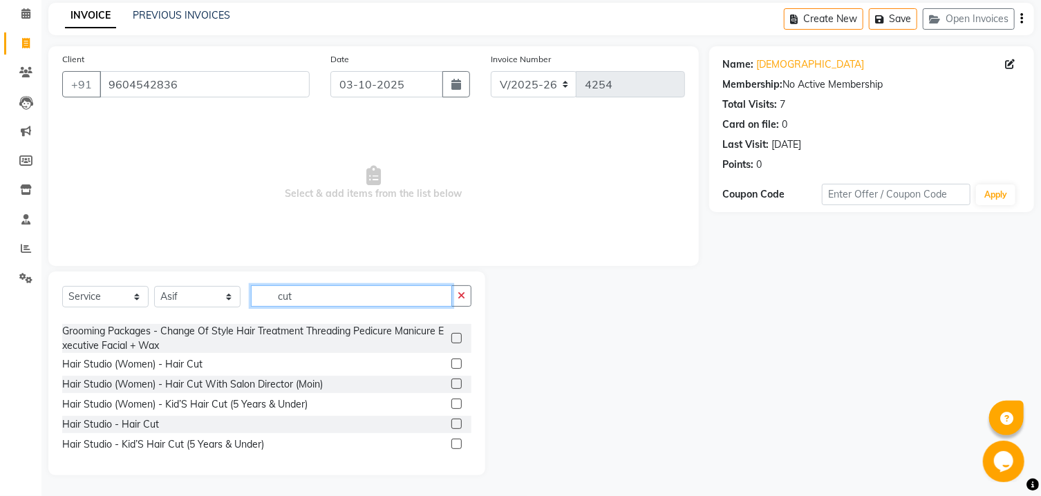
type input "cut"
click at [451, 427] on label at bounding box center [456, 424] width 10 height 10
click at [451, 427] on input "checkbox" at bounding box center [455, 424] width 9 height 9
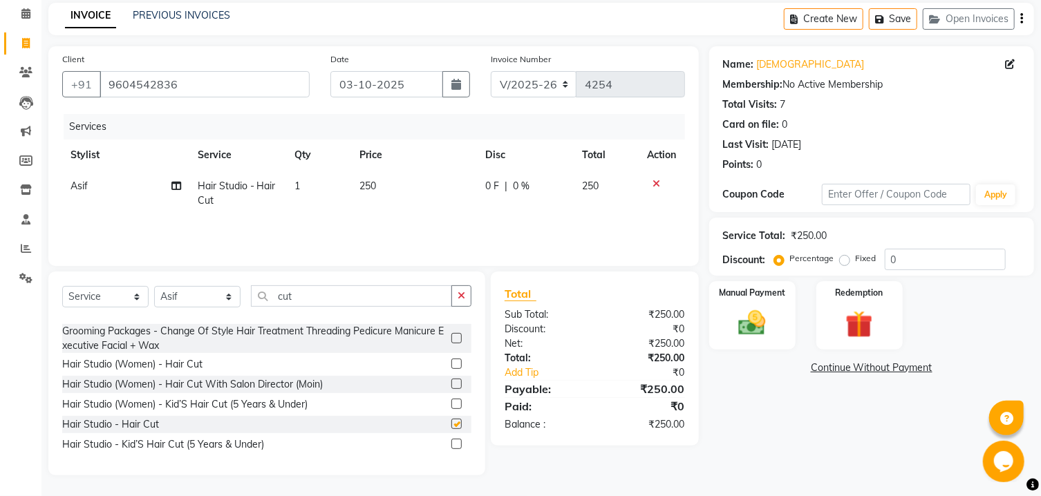
checkbox input "false"
click at [487, 188] on span "0 F" at bounding box center [492, 186] width 14 height 15
select select "88452"
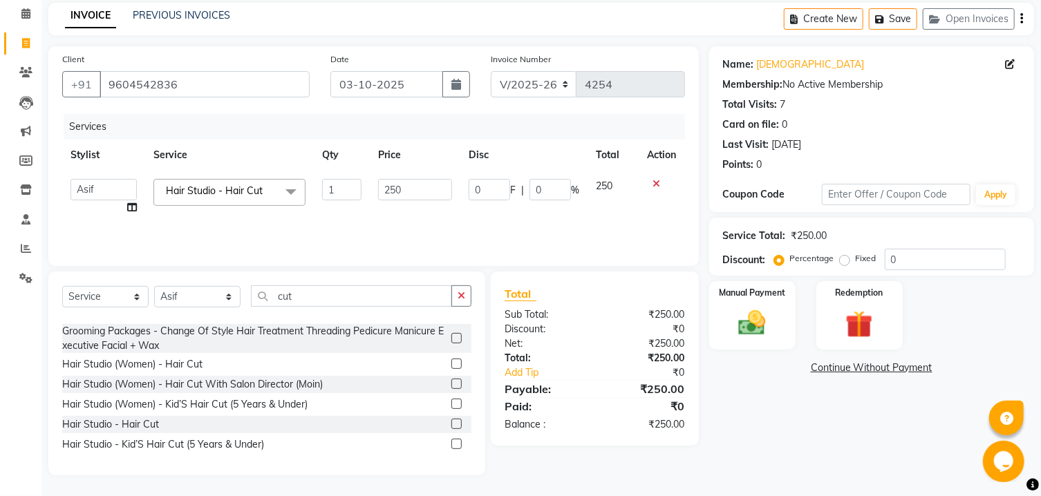
click at [487, 188] on input "0" at bounding box center [489, 189] width 41 height 21
type input "100"
click at [611, 214] on td "250" at bounding box center [613, 197] width 52 height 53
select select "88452"
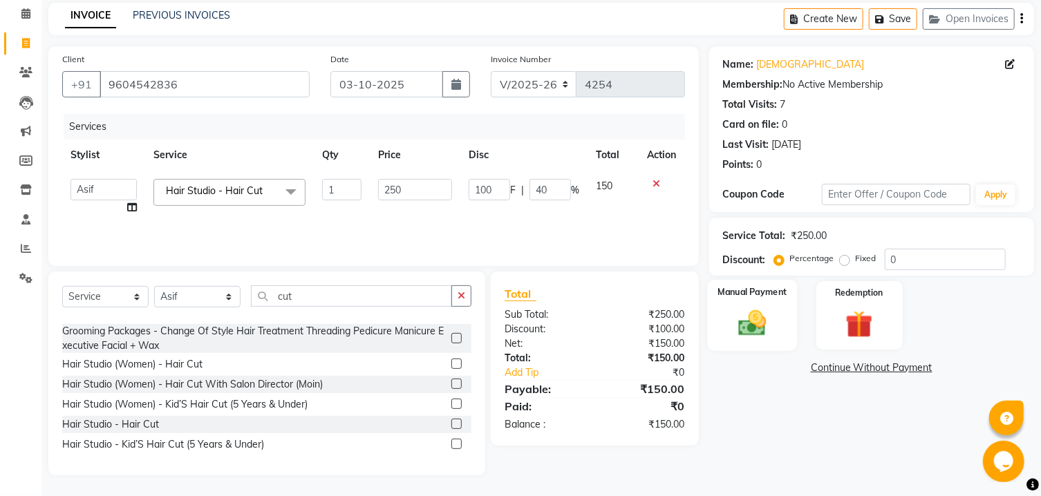
click at [720, 329] on div "Manual Payment" at bounding box center [752, 315] width 90 height 71
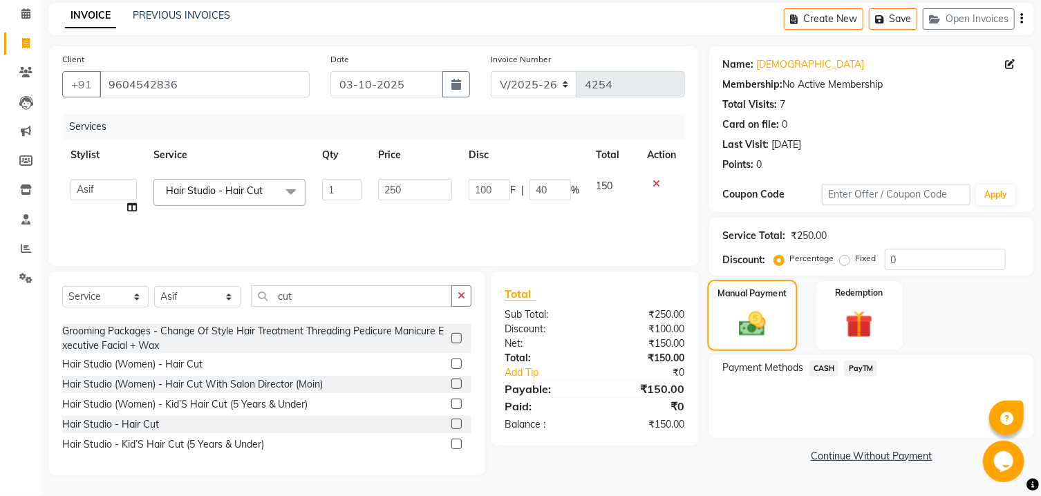
scroll to position [64, 0]
click at [865, 373] on span "PayTM" at bounding box center [860, 369] width 33 height 16
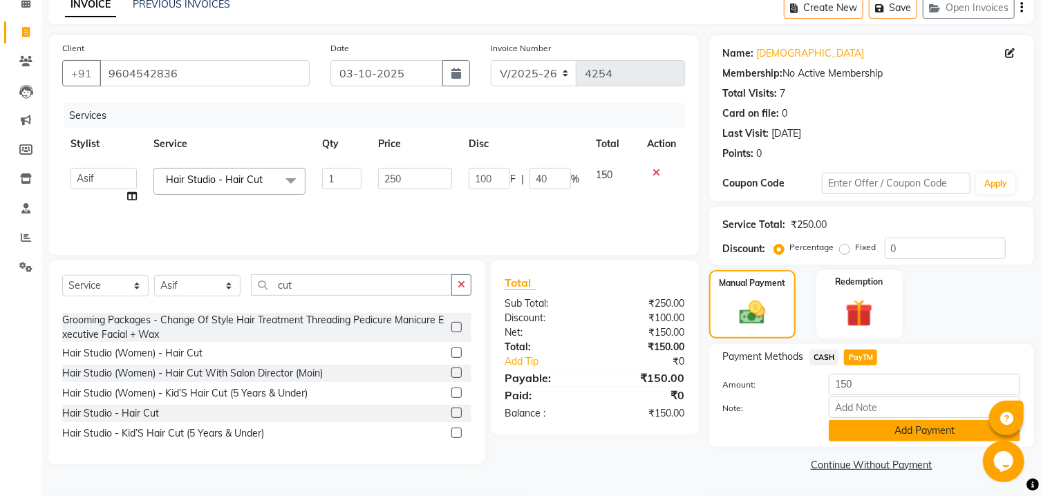
click at [847, 422] on button "Add Payment" at bounding box center [924, 430] width 191 height 21
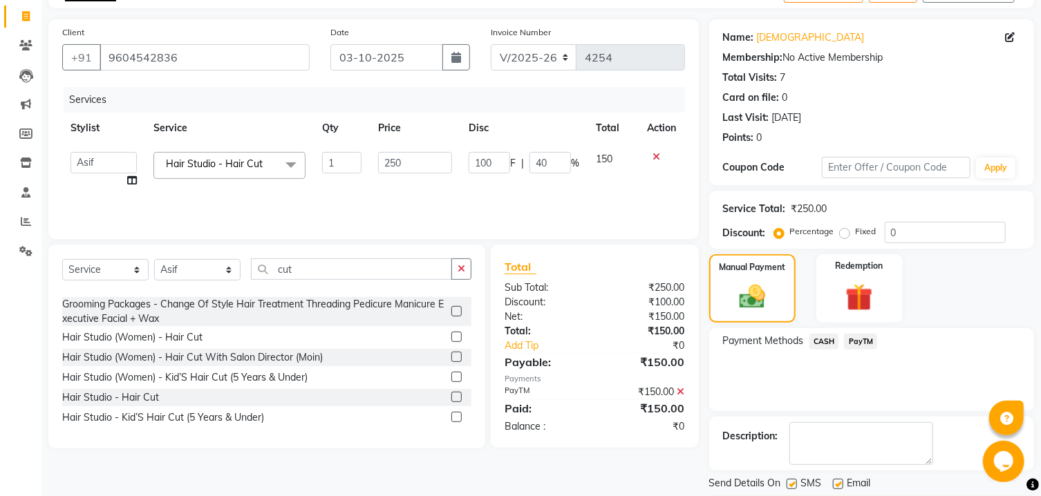
scroll to position [142, 0]
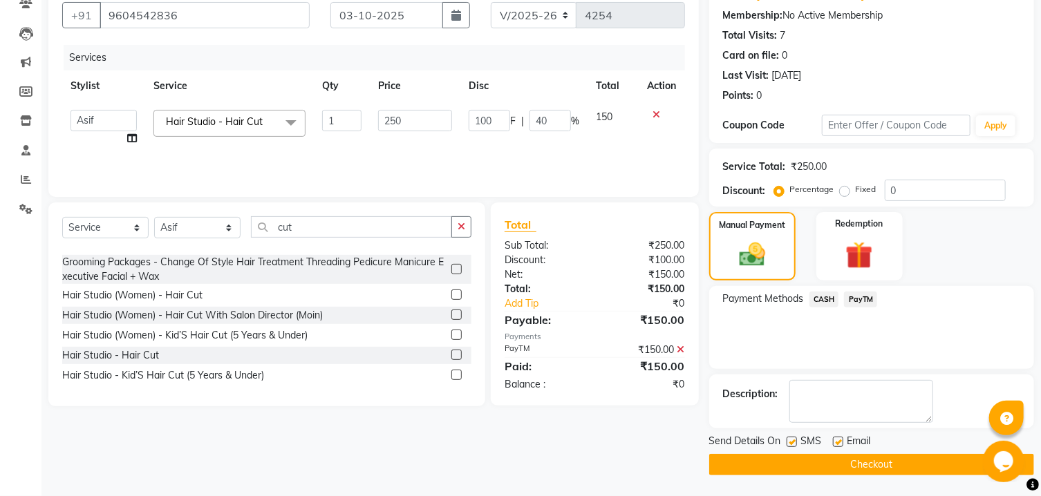
click at [795, 440] on label at bounding box center [792, 442] width 10 height 10
click at [795, 440] on input "checkbox" at bounding box center [791, 442] width 9 height 9
checkbox input "false"
click at [842, 442] on label at bounding box center [838, 442] width 10 height 10
click at [842, 442] on input "checkbox" at bounding box center [837, 442] width 9 height 9
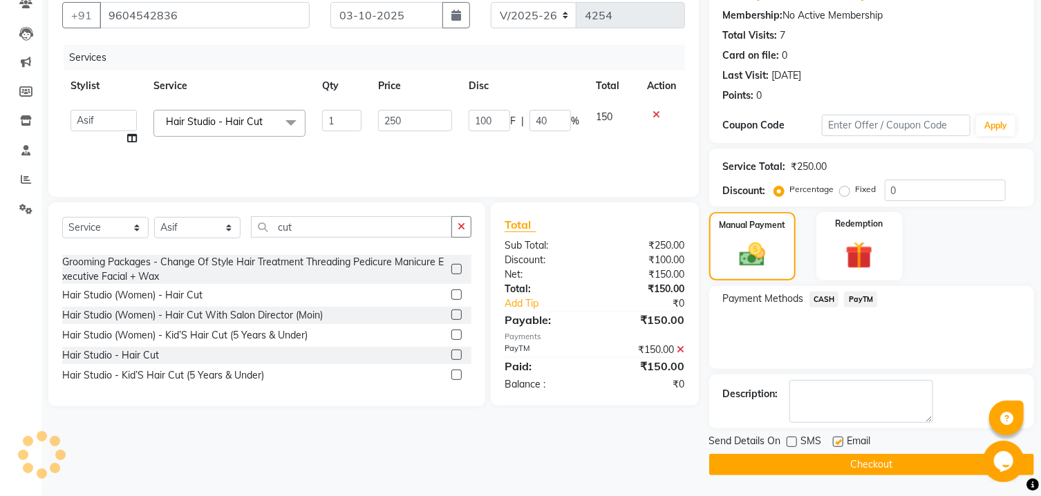
checkbox input "false"
click at [808, 464] on button "Checkout" at bounding box center [871, 464] width 325 height 21
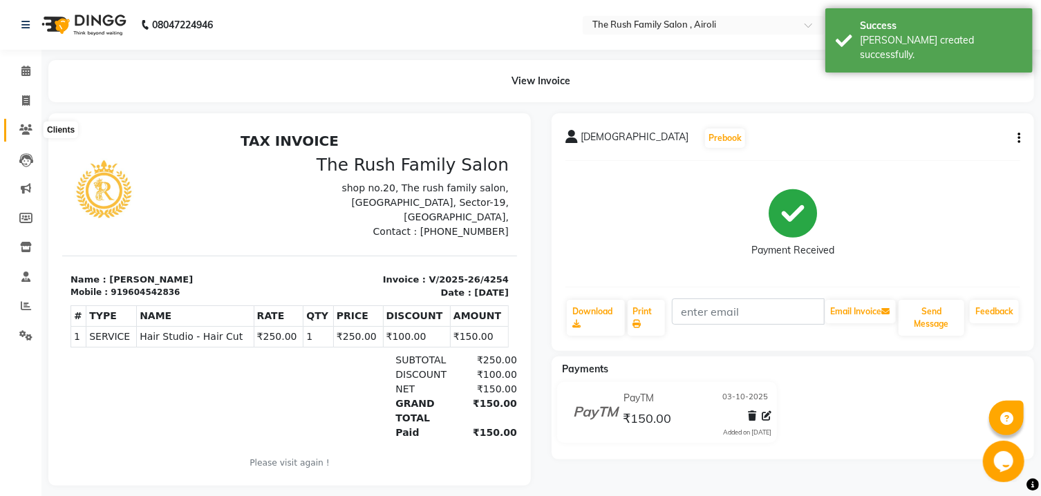
click at [28, 131] on icon at bounding box center [25, 129] width 13 height 10
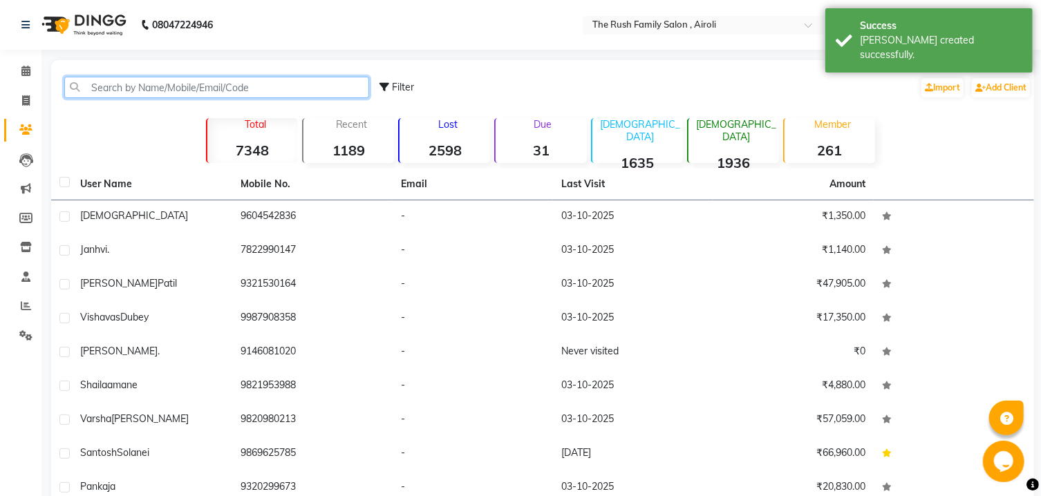
click at [237, 79] on input "text" at bounding box center [216, 87] width 305 height 21
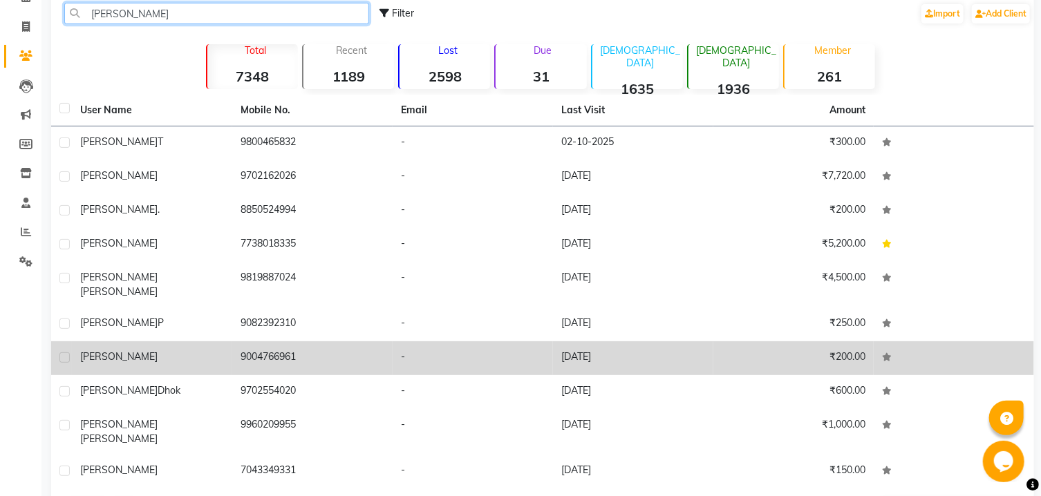
scroll to position [102, 0]
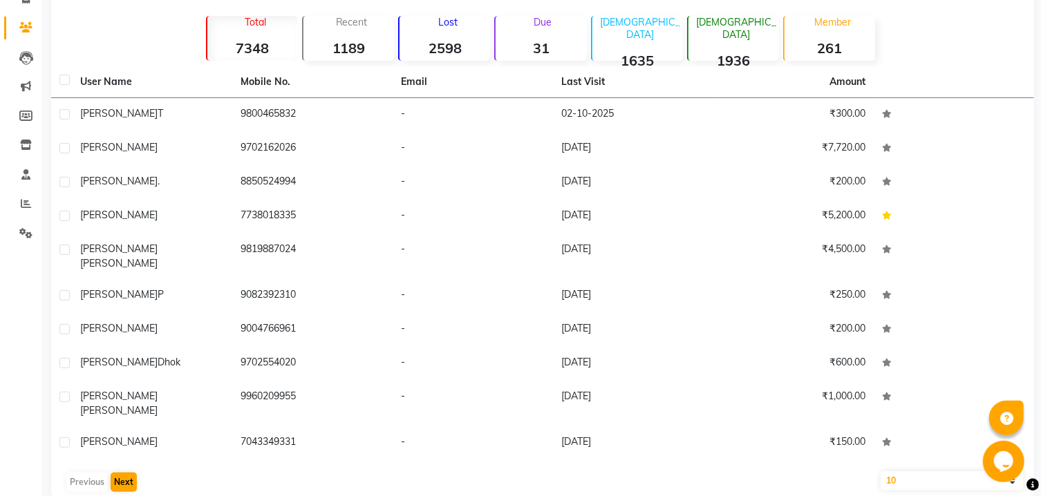
type input "swapni"
click at [126, 473] on button "Next" at bounding box center [124, 482] width 26 height 19
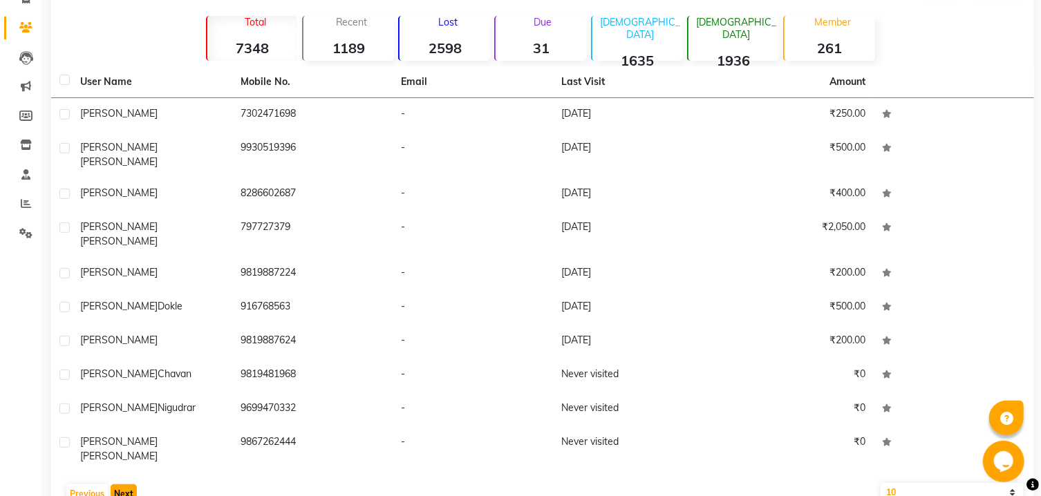
click at [126, 485] on button "Next" at bounding box center [124, 494] width 26 height 19
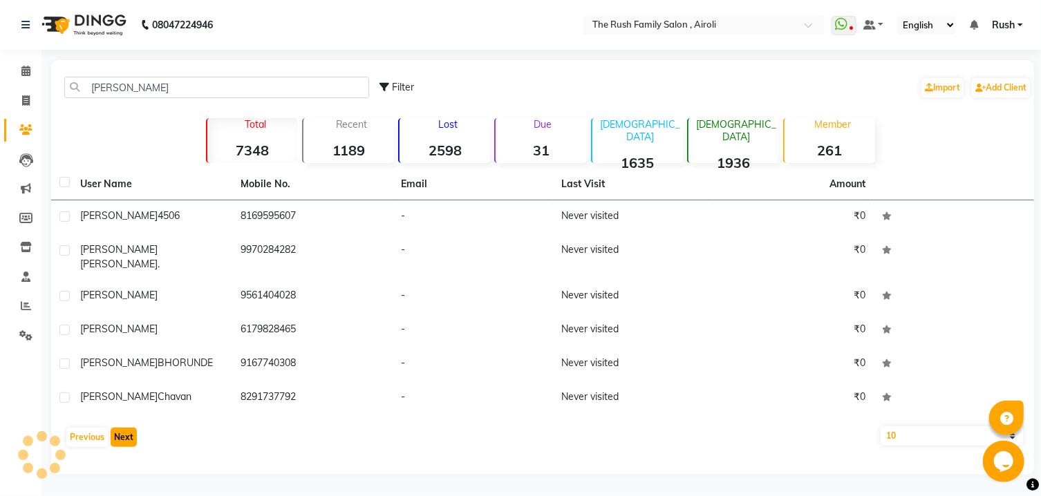
scroll to position [0, 0]
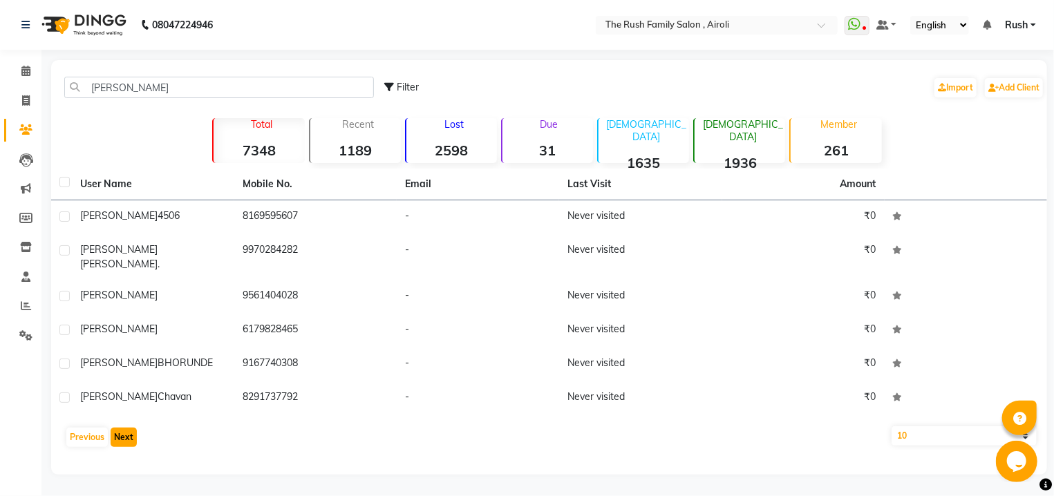
click at [124, 429] on button "Next" at bounding box center [124, 437] width 26 height 19
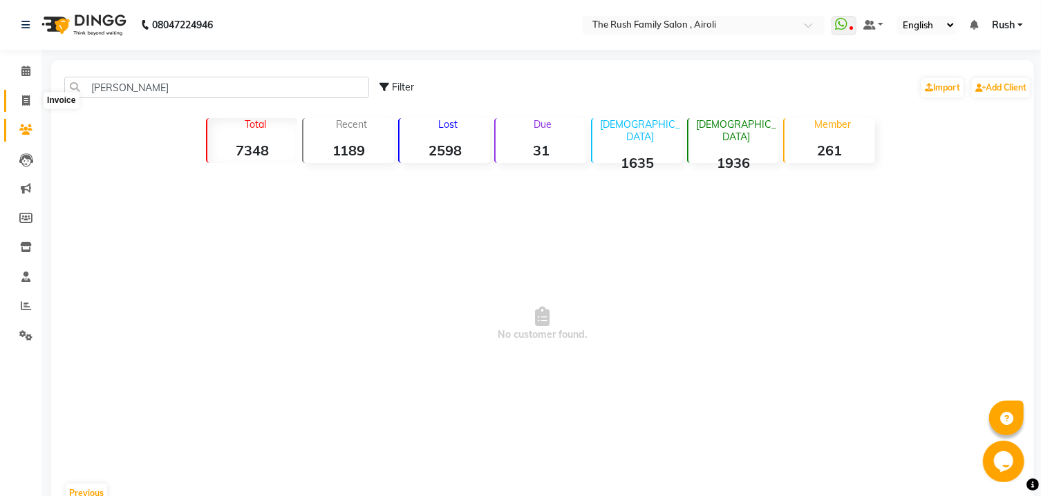
click at [27, 100] on icon at bounding box center [26, 100] width 8 height 10
select select "service"
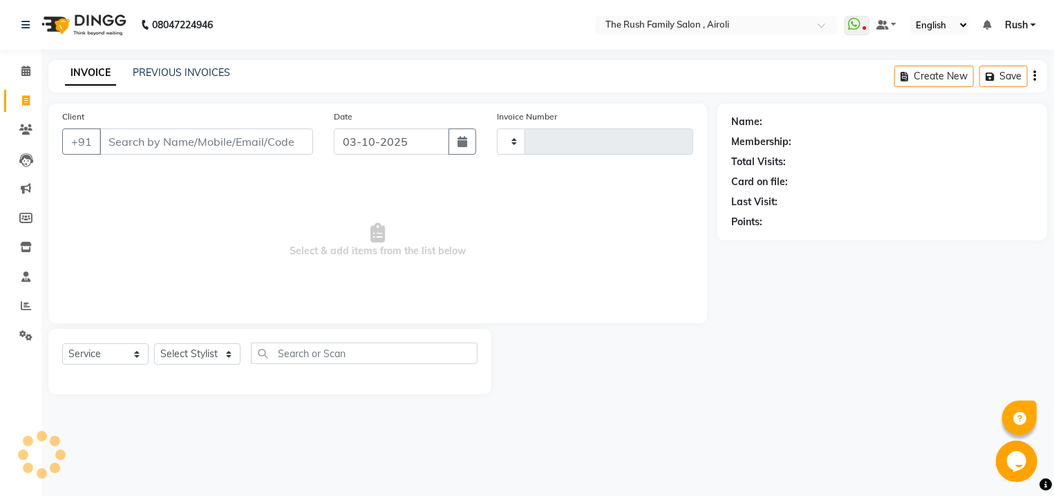
type input "4255"
select select "5419"
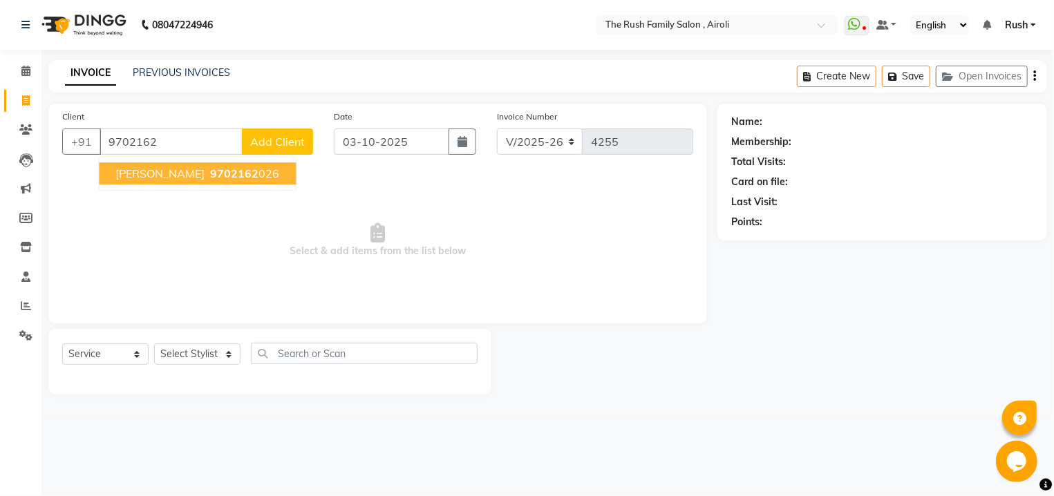
click at [159, 184] on button "swapnil 9702162 026" at bounding box center [197, 173] width 197 height 22
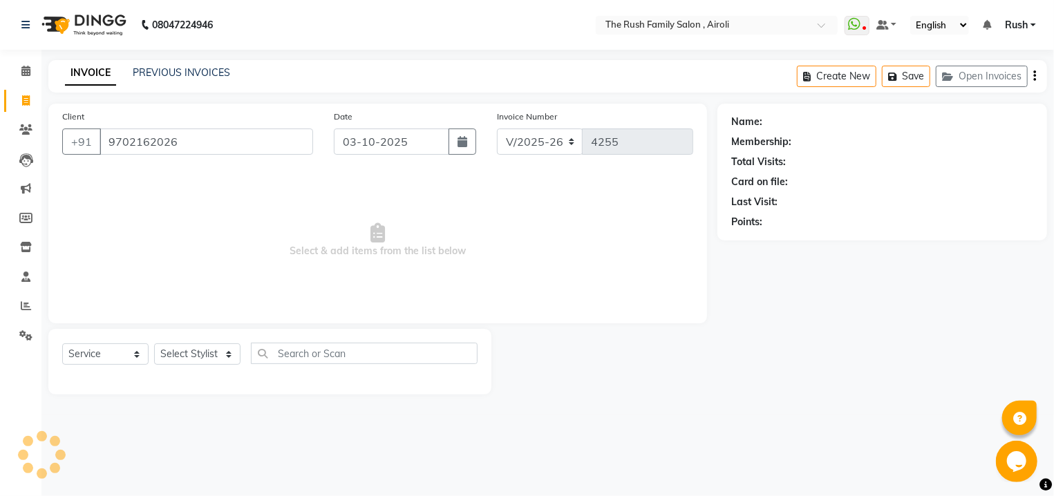
type input "9702162026"
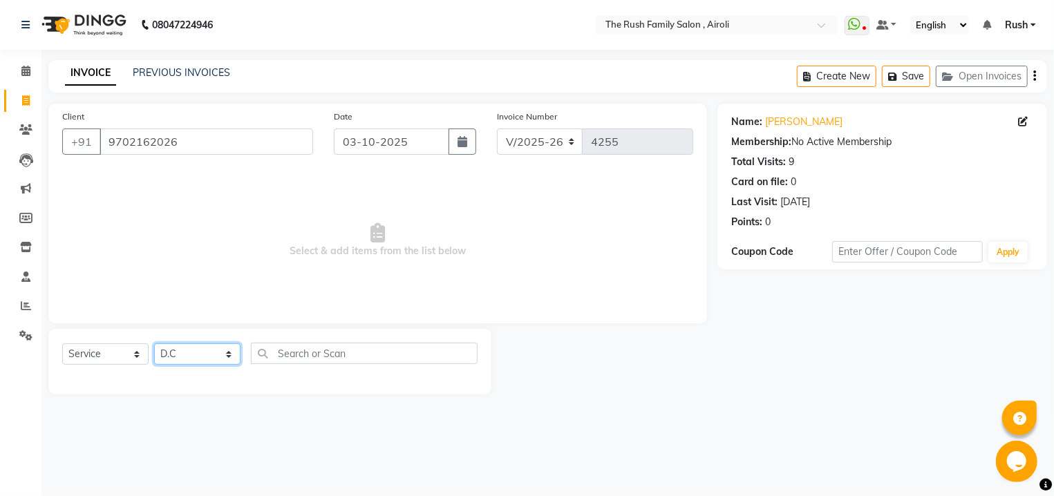
click option "D.C" at bounding box center [0, 0] width 0 height 0
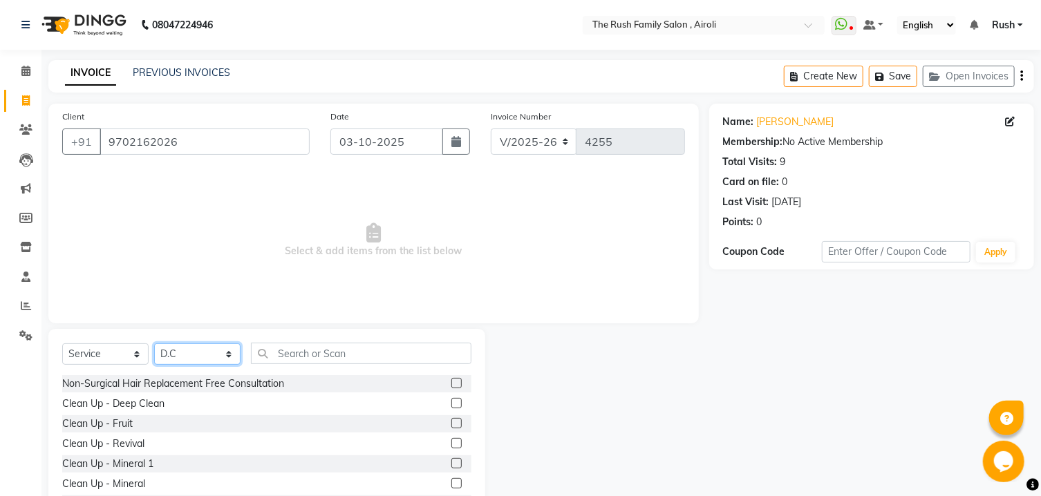
select select "65380"
click option "Danish" at bounding box center [0, 0] width 0 height 0
click at [321, 358] on input "text" at bounding box center [361, 353] width 220 height 21
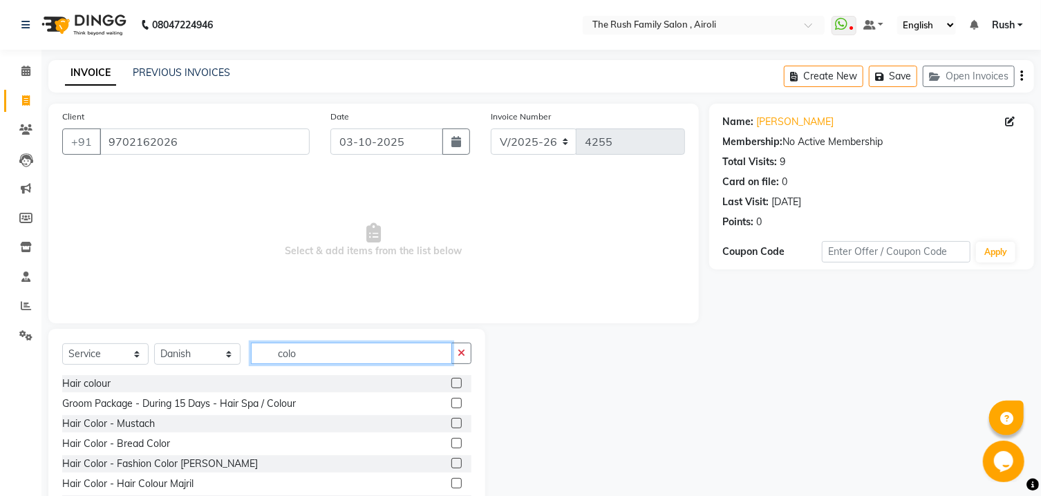
type input "colo"
click at [451, 385] on label at bounding box center [456, 383] width 10 height 10
click at [451, 385] on input "checkbox" at bounding box center [455, 383] width 9 height 9
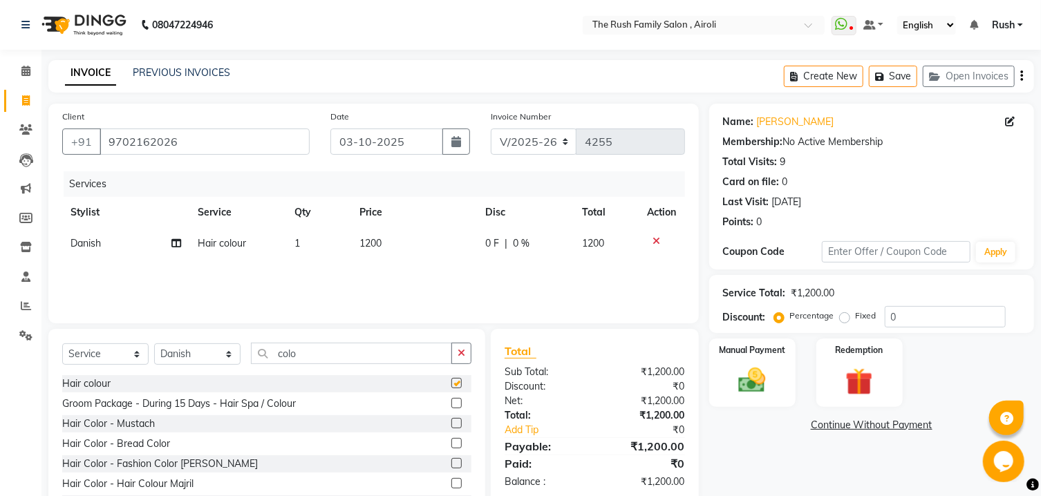
checkbox input "false"
click at [657, 238] on icon at bounding box center [657, 241] width 8 height 10
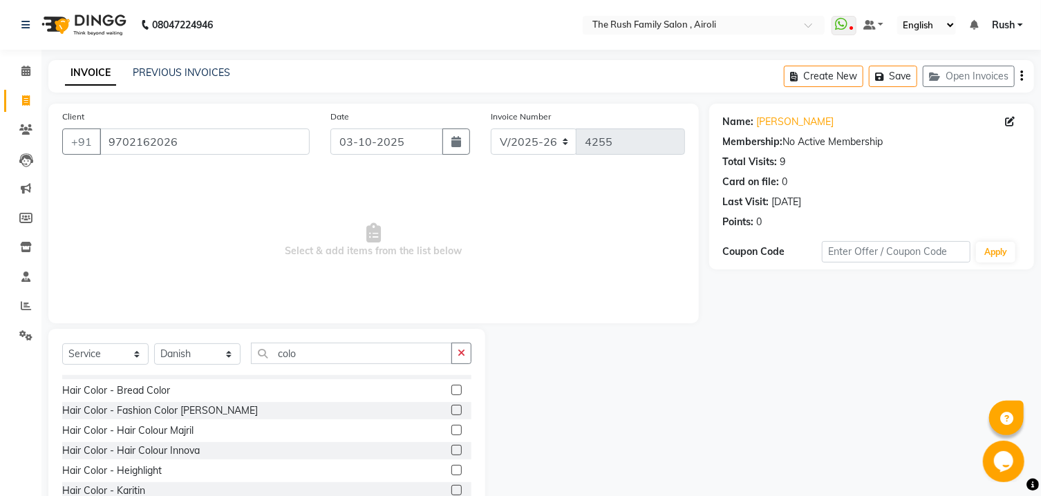
scroll to position [74, 0]
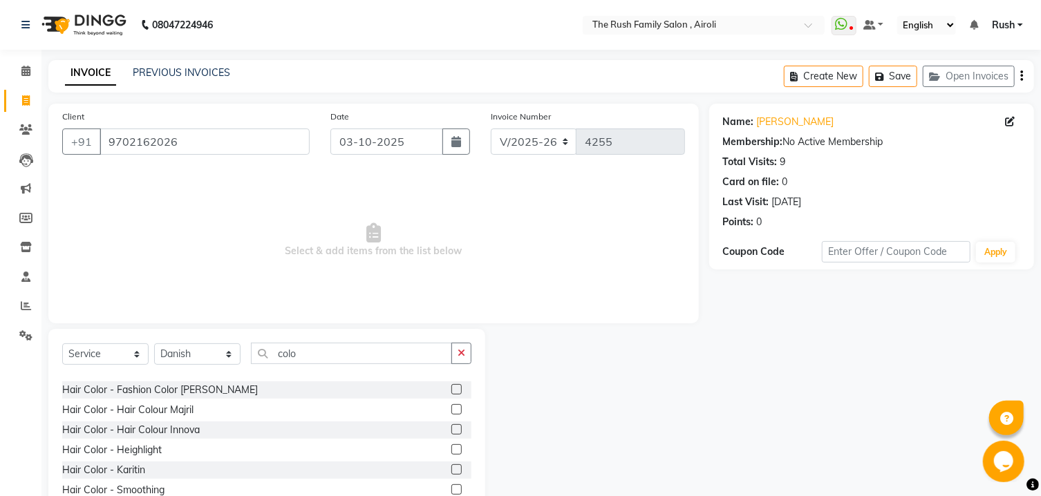
click at [451, 412] on label at bounding box center [456, 409] width 10 height 10
click at [451, 412] on input "checkbox" at bounding box center [455, 410] width 9 height 9
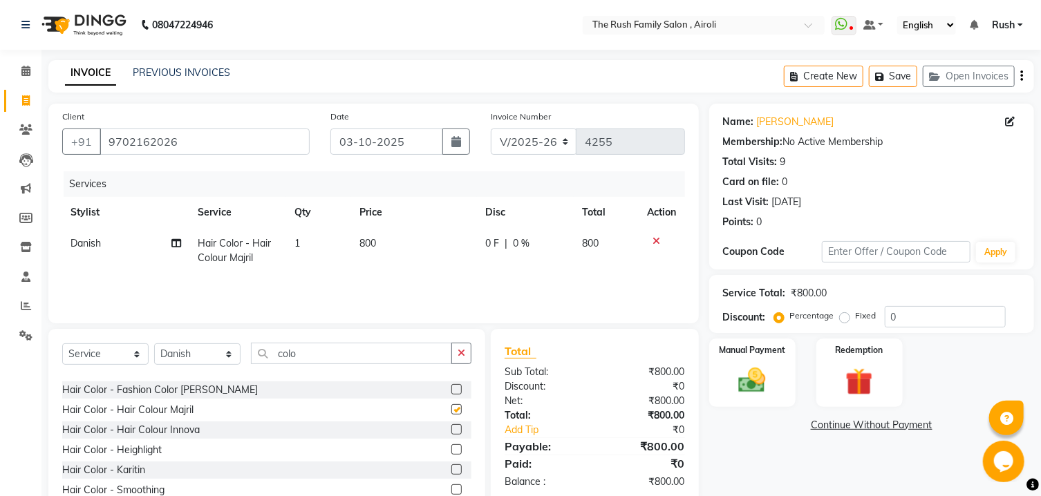
checkbox input "false"
click at [330, 352] on input "colo" at bounding box center [351, 353] width 201 height 21
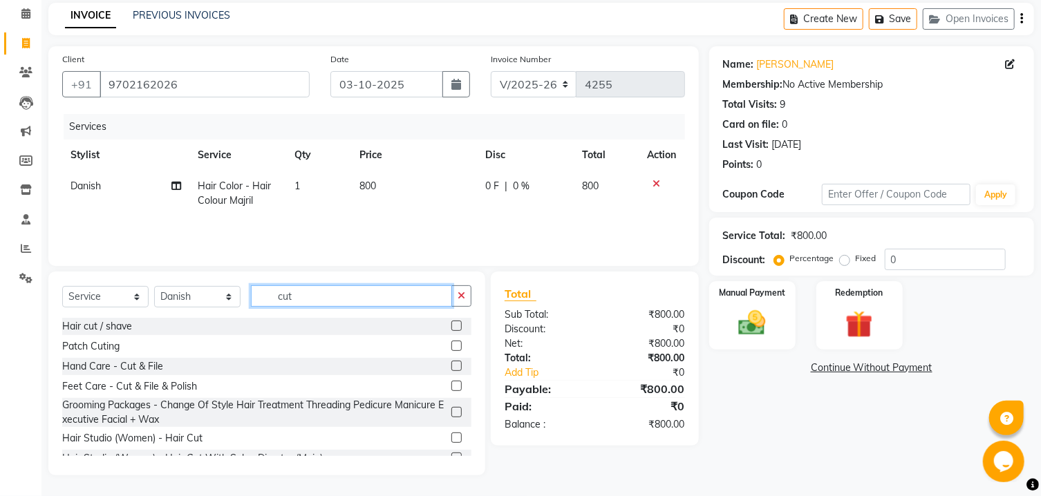
scroll to position [0, 0]
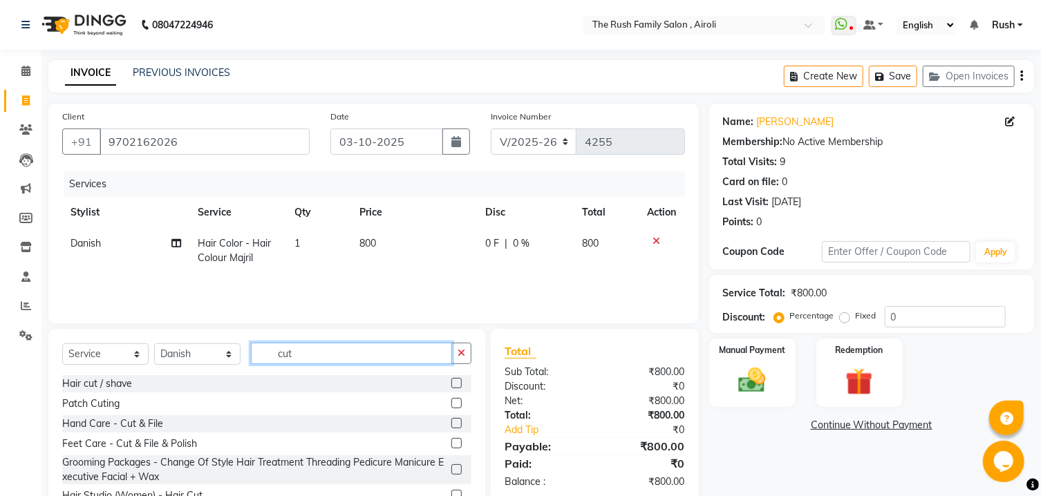
type input "cut"
click at [451, 383] on label at bounding box center [456, 383] width 10 height 10
click at [451, 383] on input "checkbox" at bounding box center [455, 383] width 9 height 9
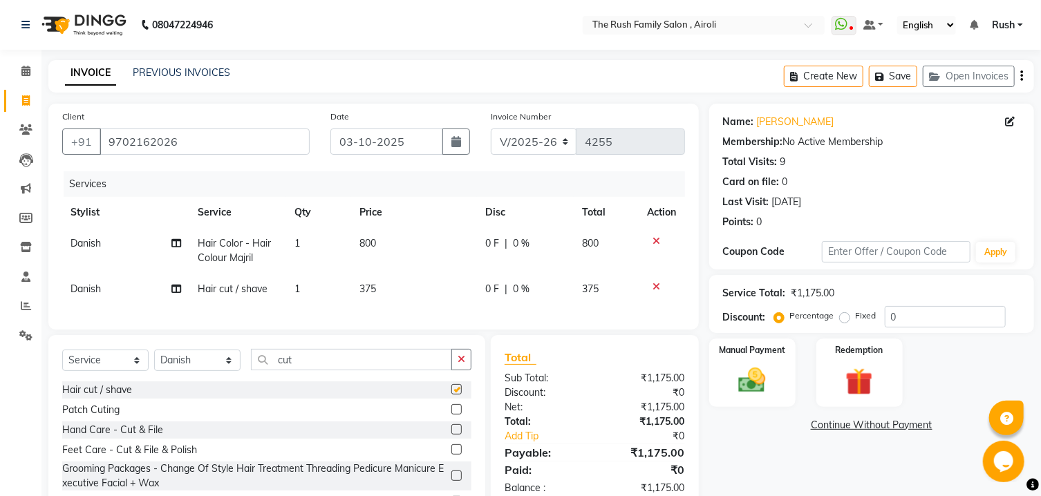
checkbox input "false"
click at [323, 370] on input "cut" at bounding box center [351, 359] width 201 height 21
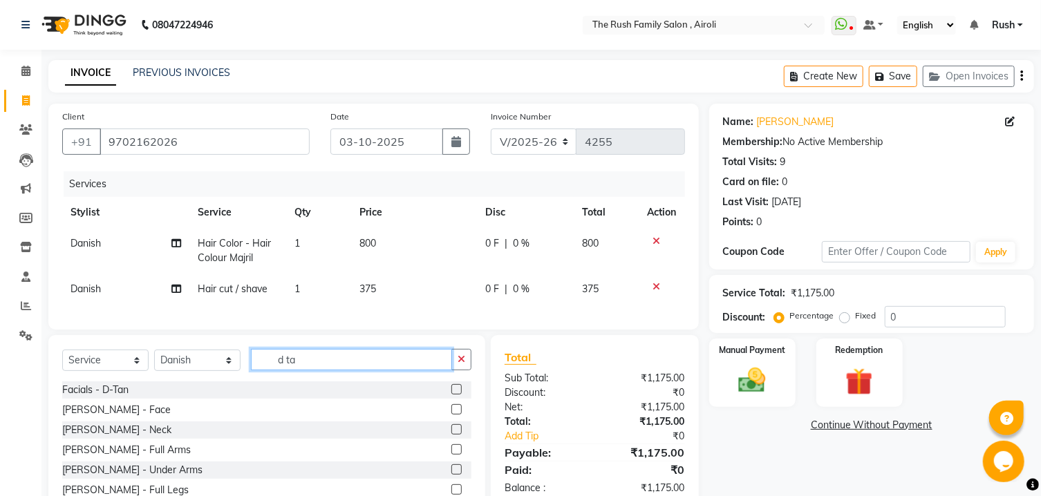
type input "d ta"
click at [451, 415] on label at bounding box center [456, 409] width 10 height 10
click at [451, 415] on input "checkbox" at bounding box center [455, 410] width 9 height 9
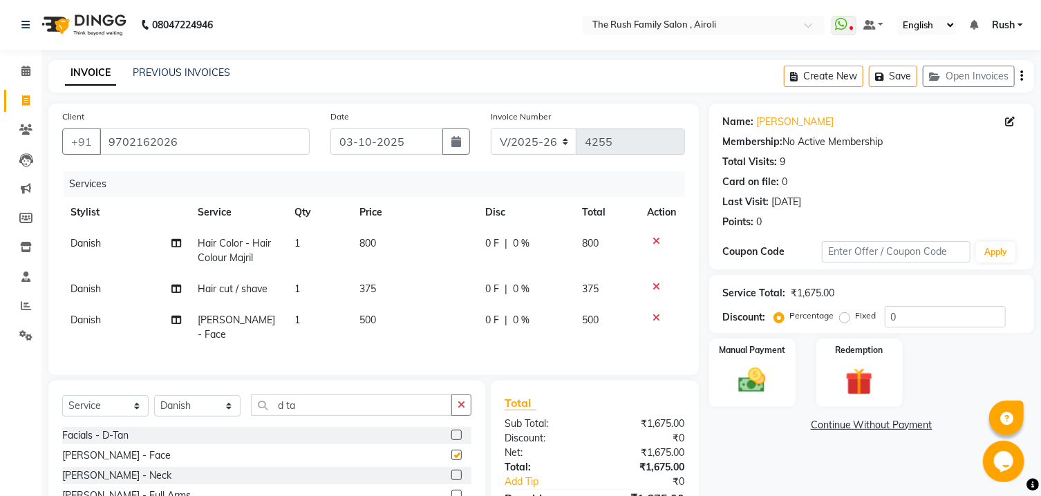
checkbox input "false"
click at [517, 242] on span "0 %" at bounding box center [521, 243] width 17 height 15
select select "65380"
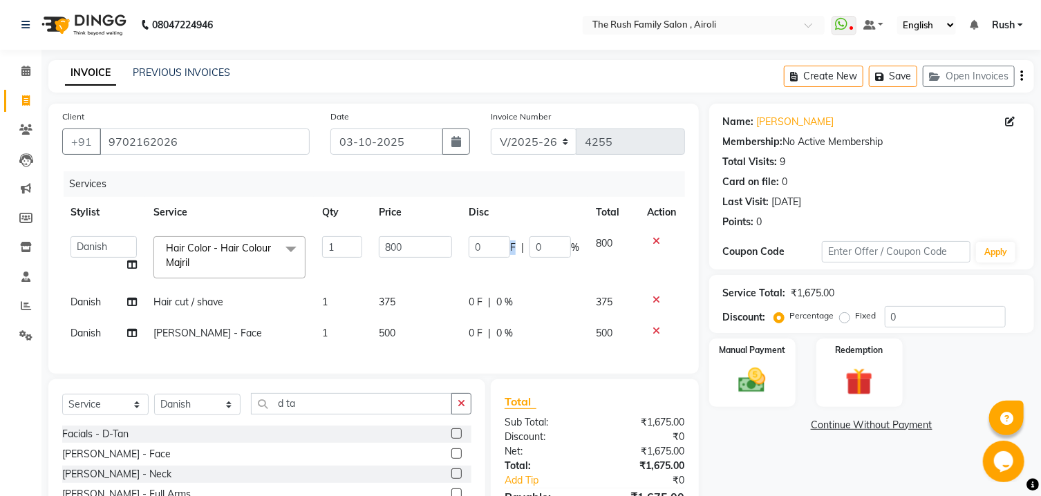
click at [517, 242] on div "0 F | 0 %" at bounding box center [524, 246] width 111 height 21
click at [540, 247] on input "0" at bounding box center [549, 246] width 41 height 21
type input "30"
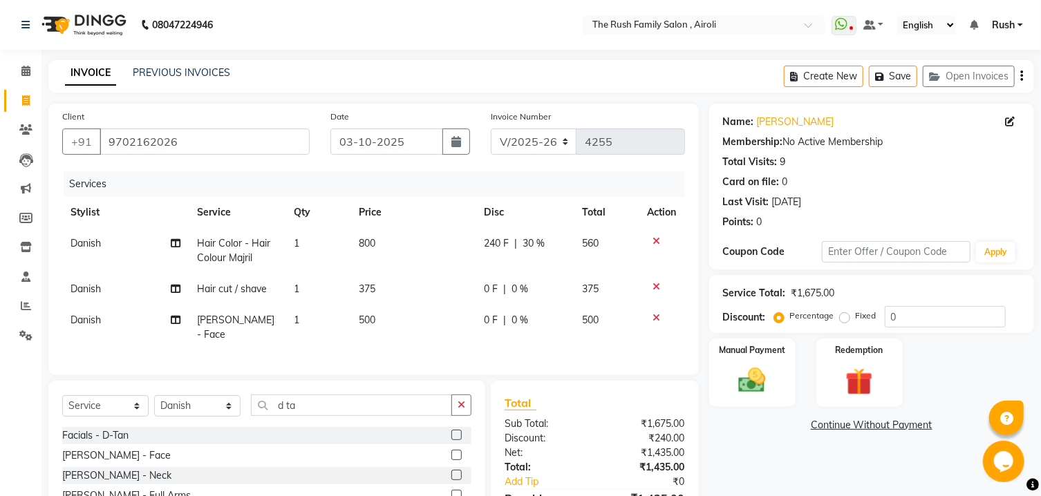
click at [536, 230] on td "240 F | 30 %" at bounding box center [525, 251] width 98 height 46
select select "65380"
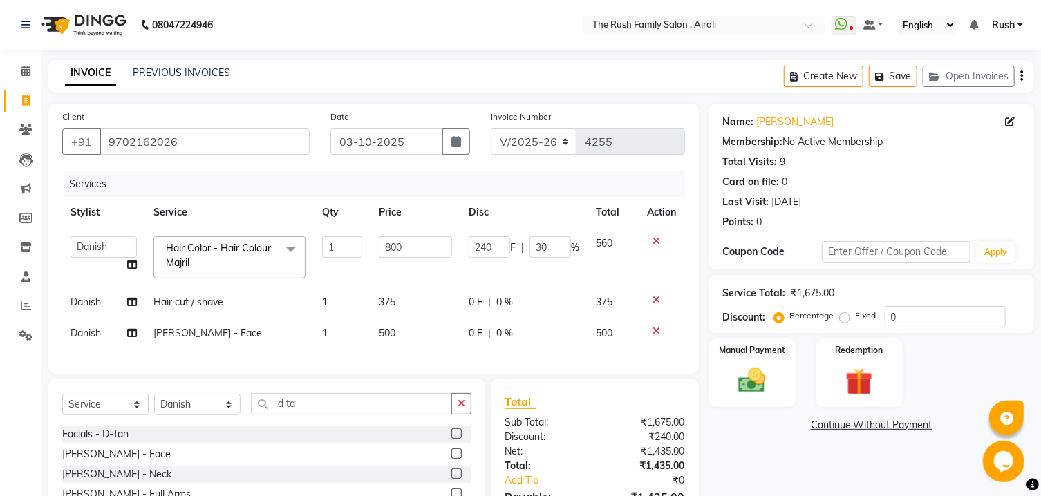
click at [476, 301] on span "0 F" at bounding box center [476, 302] width 14 height 15
select select "65380"
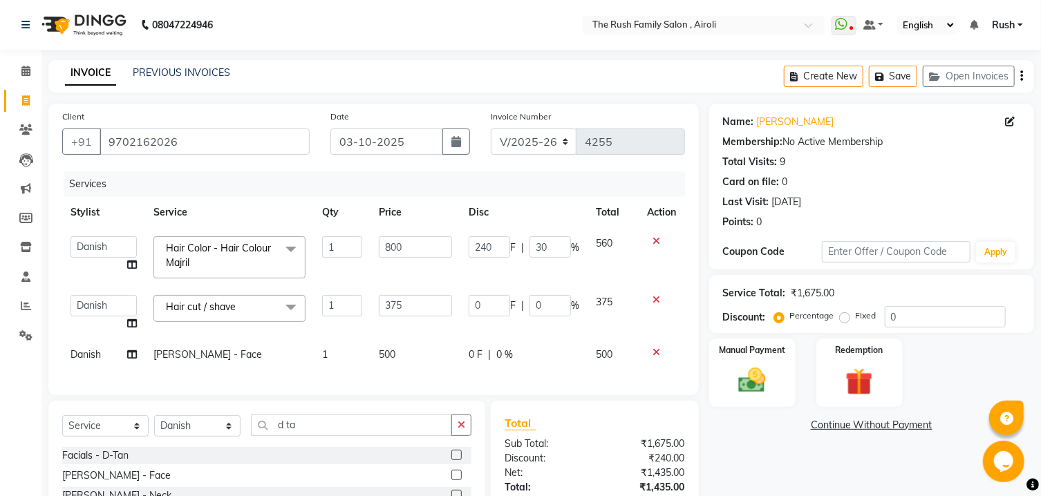
click at [476, 301] on input "0" at bounding box center [489, 305] width 41 height 21
type input "125"
click at [520, 283] on td "240 F | 30 %" at bounding box center [523, 257] width 127 height 59
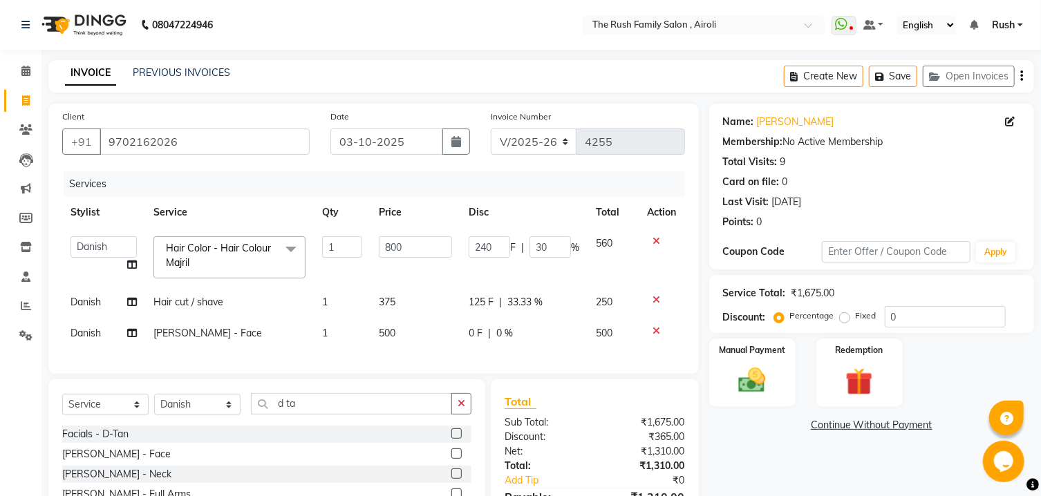
click at [500, 335] on span "0 %" at bounding box center [504, 333] width 17 height 15
select select "65380"
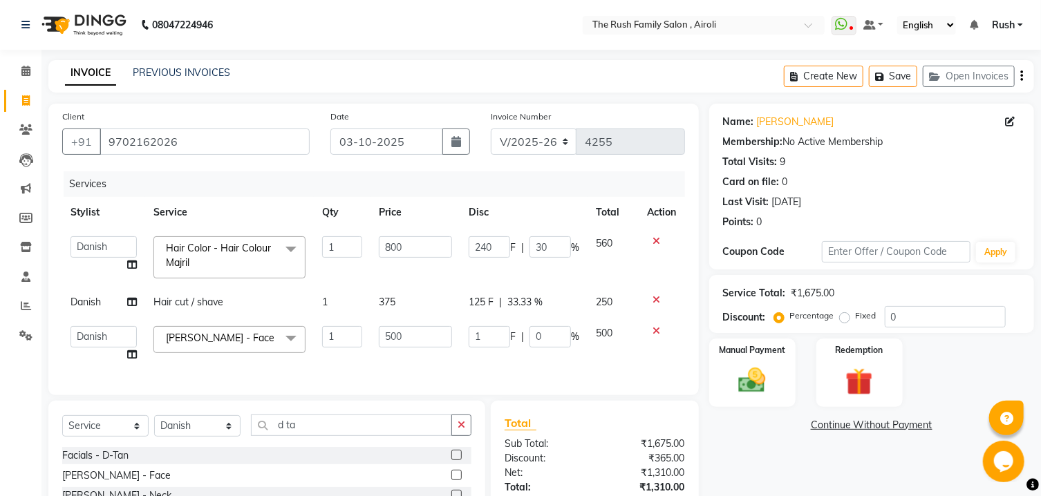
type input "1"
click at [500, 335] on input "1" at bounding box center [489, 336] width 41 height 21
click at [538, 337] on input "0" at bounding box center [549, 336] width 41 height 21
type input "20"
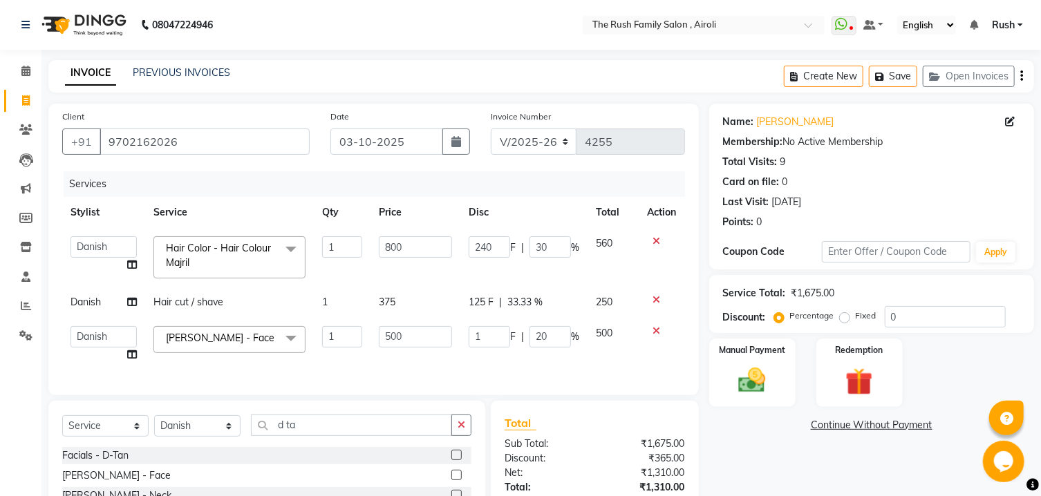
click at [561, 297] on div "125 F | 33.33 %" at bounding box center [524, 302] width 111 height 15
select select "65380"
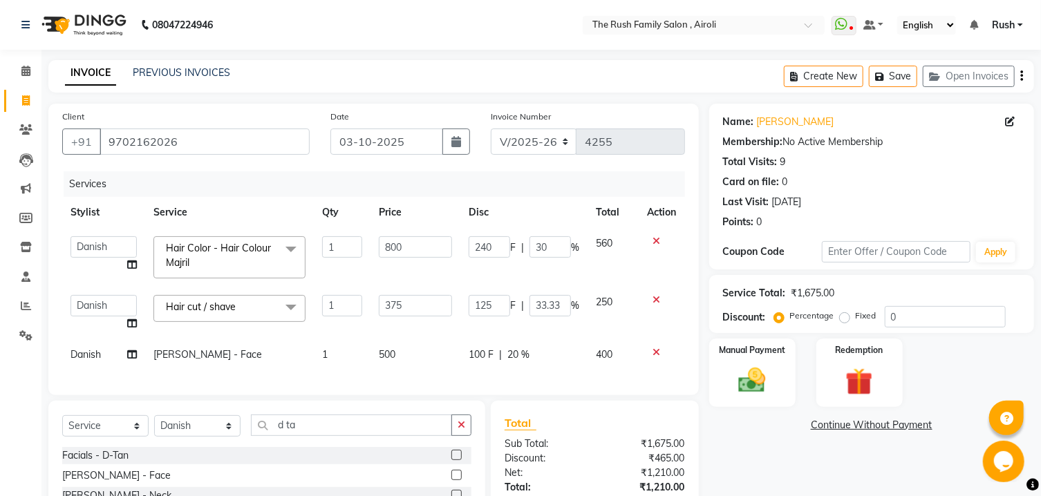
scroll to position [142, 0]
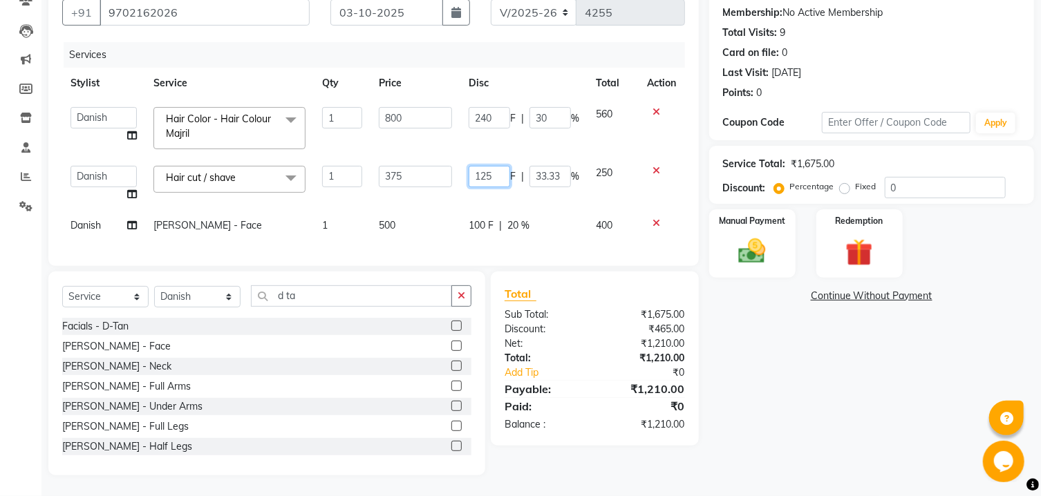
click at [482, 167] on input "125" at bounding box center [489, 176] width 41 height 21
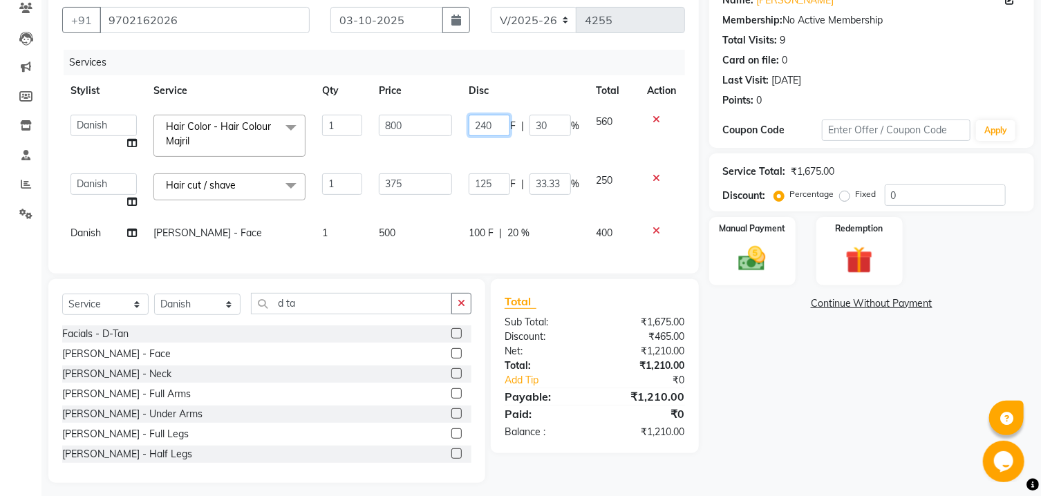
click at [489, 115] on input "240" at bounding box center [489, 125] width 41 height 21
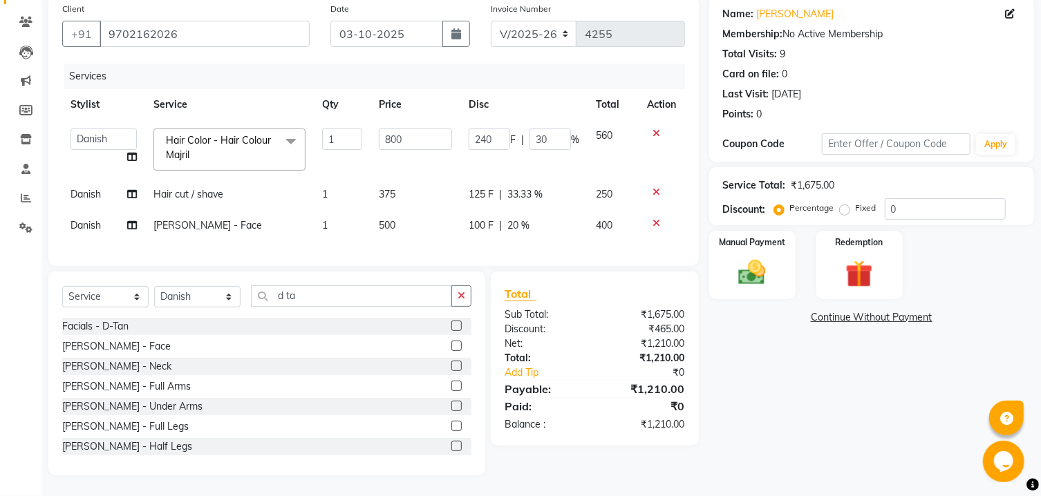
click at [489, 106] on th "Disc" at bounding box center [523, 104] width 127 height 31
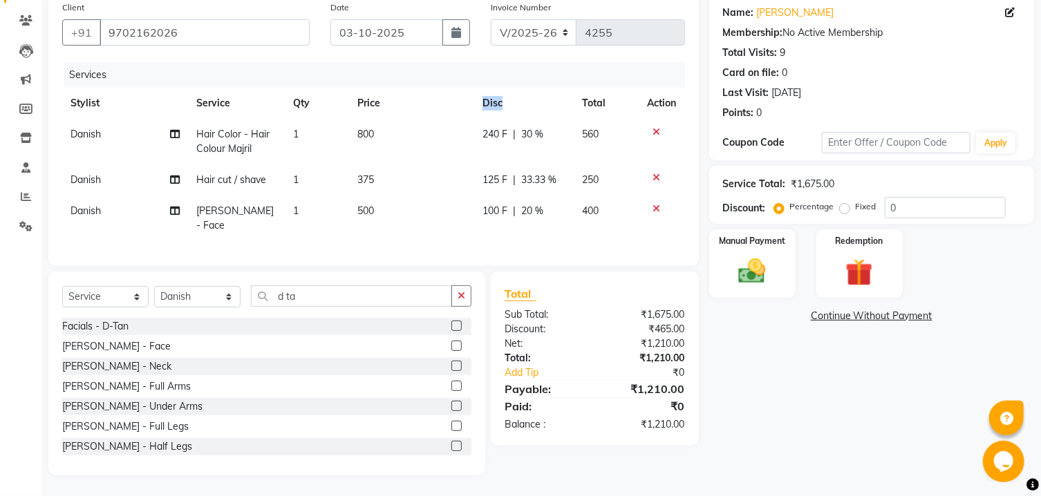
scroll to position [109, 0]
click at [482, 135] on td "240 F | 30 %" at bounding box center [524, 143] width 100 height 46
select select "65380"
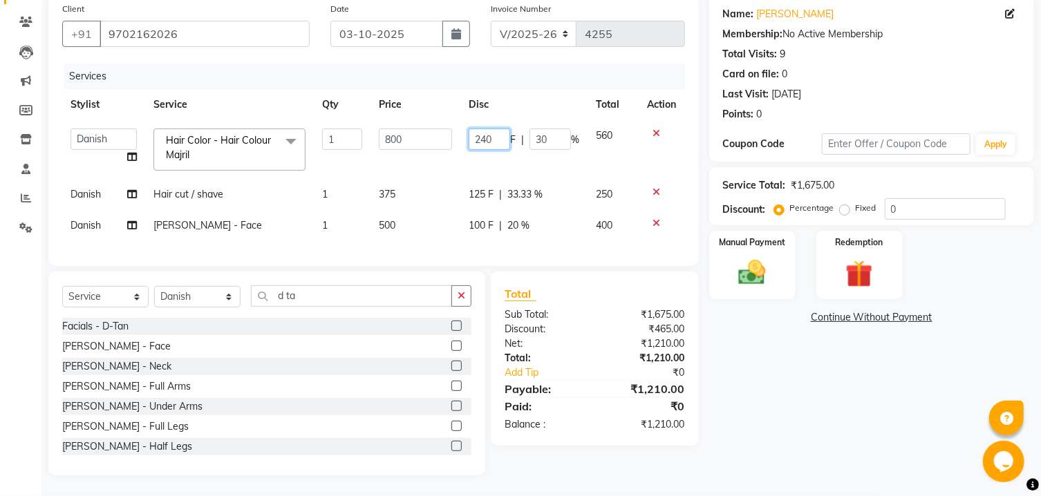
click at [482, 135] on input "240" at bounding box center [489, 139] width 41 height 21
type input "250"
click at [527, 89] on th "Disc" at bounding box center [523, 104] width 127 height 31
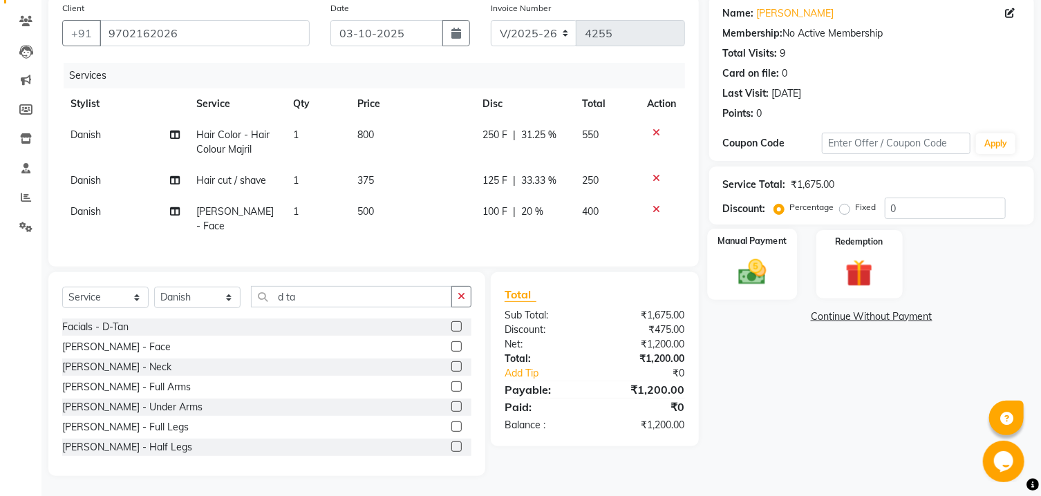
click at [760, 289] on img at bounding box center [752, 272] width 46 height 32
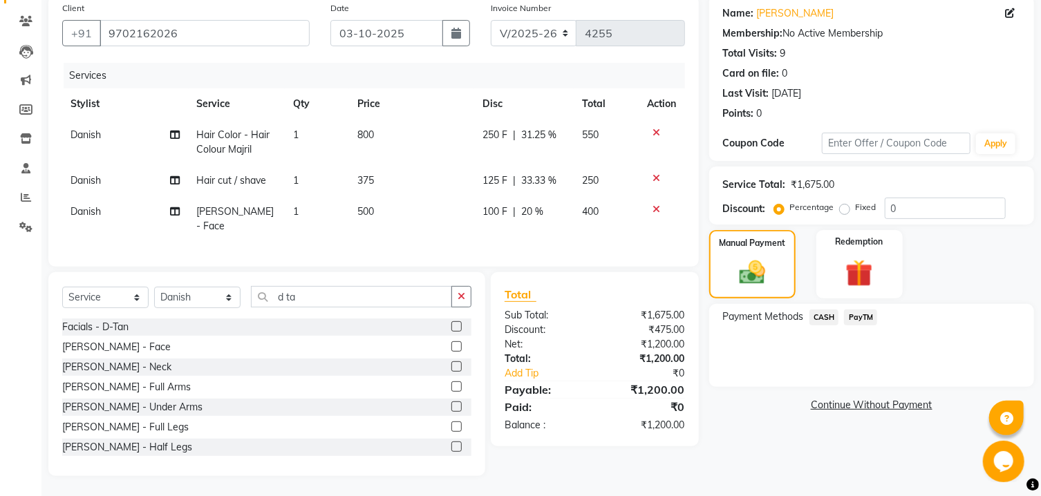
click at [869, 326] on span "PayTM" at bounding box center [860, 318] width 33 height 16
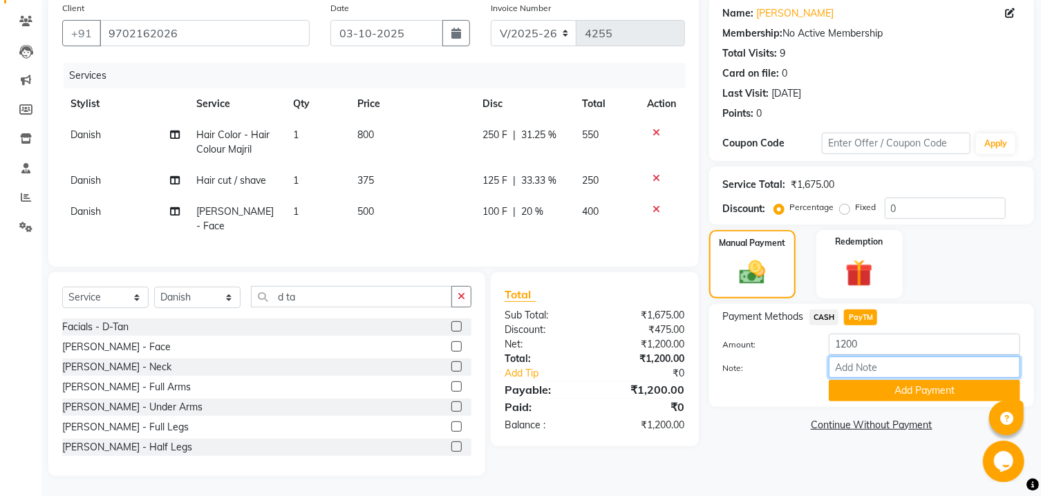
click at [849, 378] on input "Note:" at bounding box center [924, 367] width 191 height 21
click at [848, 402] on button "Add Payment" at bounding box center [924, 390] width 191 height 21
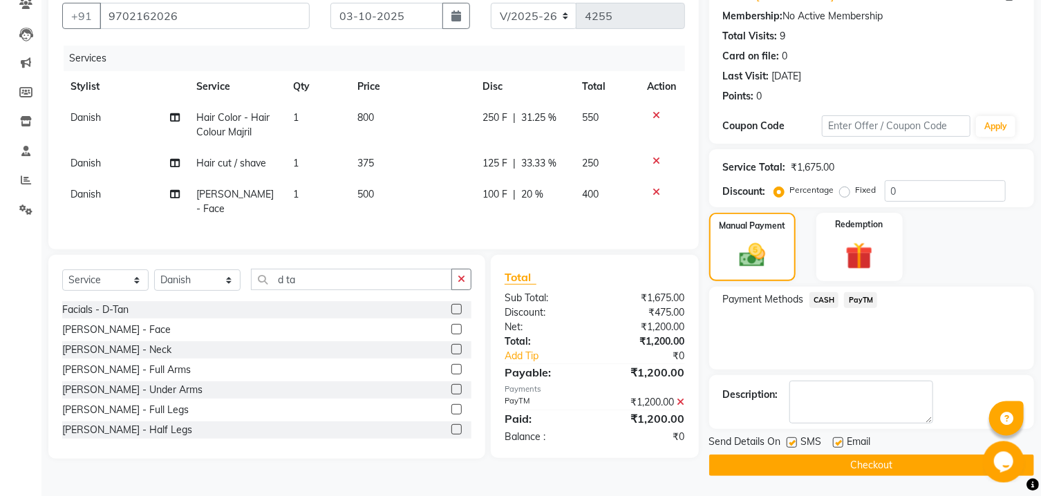
scroll to position [142, 0]
click at [795, 439] on label at bounding box center [792, 442] width 10 height 10
click at [795, 439] on input "checkbox" at bounding box center [791, 442] width 9 height 9
checkbox input "false"
click at [841, 441] on div "Email" at bounding box center [857, 442] width 49 height 17
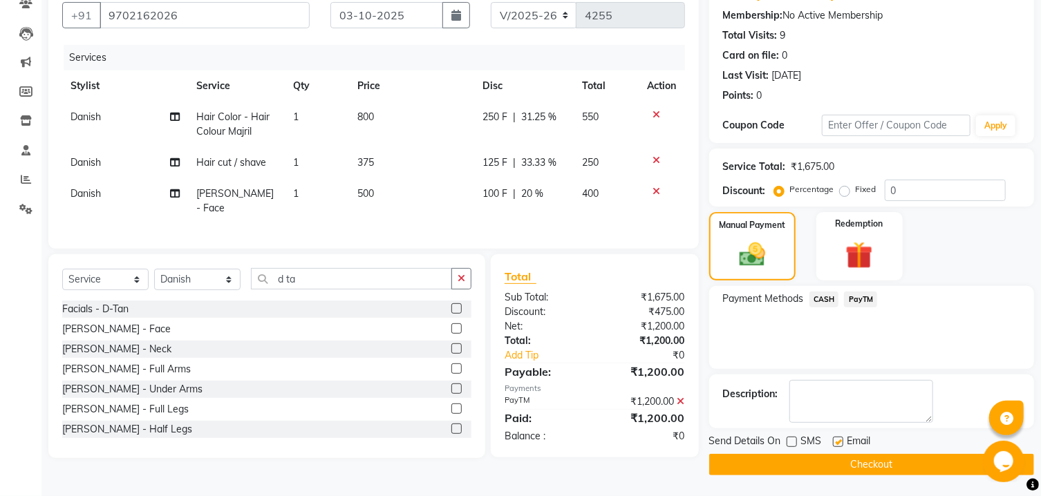
click at [840, 441] on label at bounding box center [838, 442] width 10 height 10
click at [840, 441] on input "checkbox" at bounding box center [837, 442] width 9 height 9
checkbox input "false"
click at [834, 455] on button "Checkout" at bounding box center [871, 464] width 325 height 21
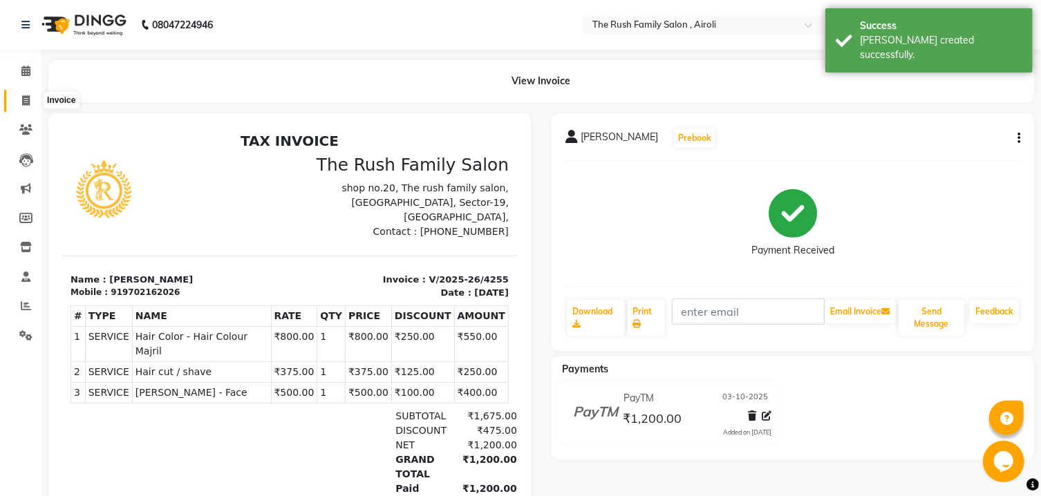
click at [18, 99] on span at bounding box center [26, 101] width 24 height 16
select select "5419"
select select "service"
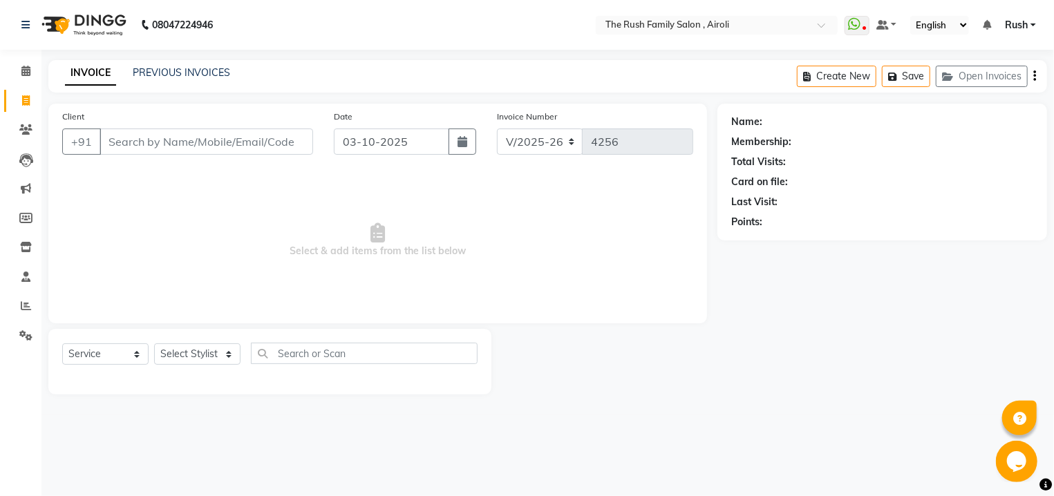
click at [172, 148] on input "Client" at bounding box center [207, 142] width 214 height 26
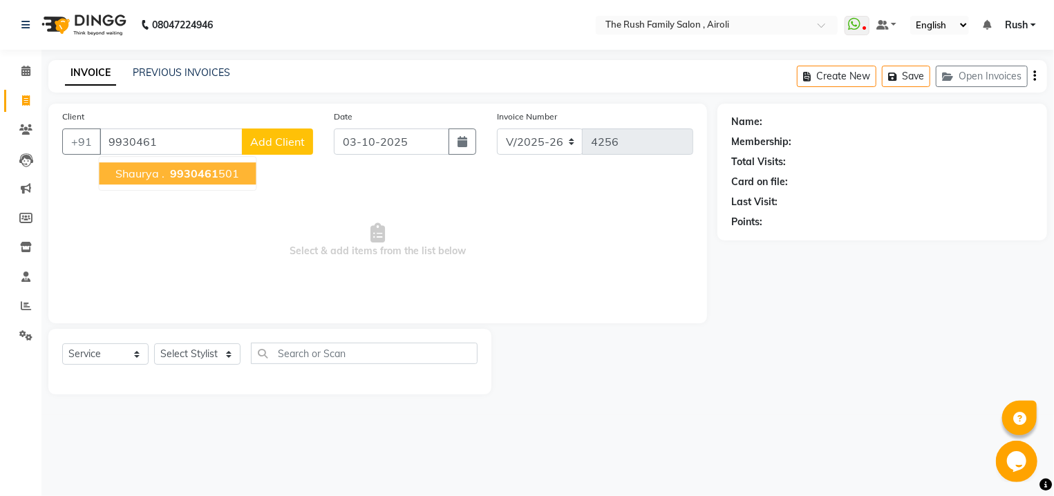
click at [166, 180] on button "Shaurya . 9930461 501" at bounding box center [177, 173] width 157 height 22
type input "9930461501"
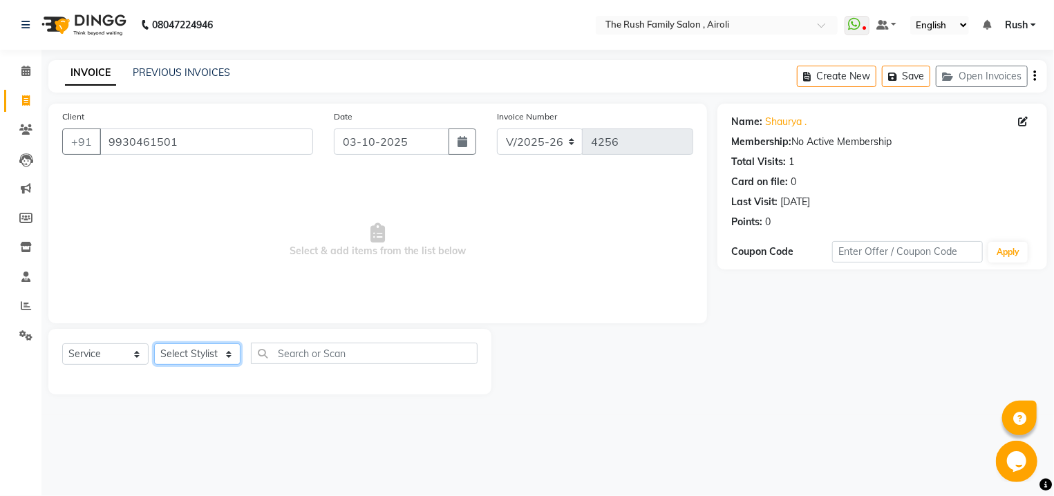
click at [154, 344] on select "Select Stylist [PERSON_NAME] [PERSON_NAME] Danish D.C Guddi [PERSON_NAME] [PERS…" at bounding box center [197, 354] width 86 height 21
select select "88452"
click option "Asif" at bounding box center [0, 0] width 0 height 0
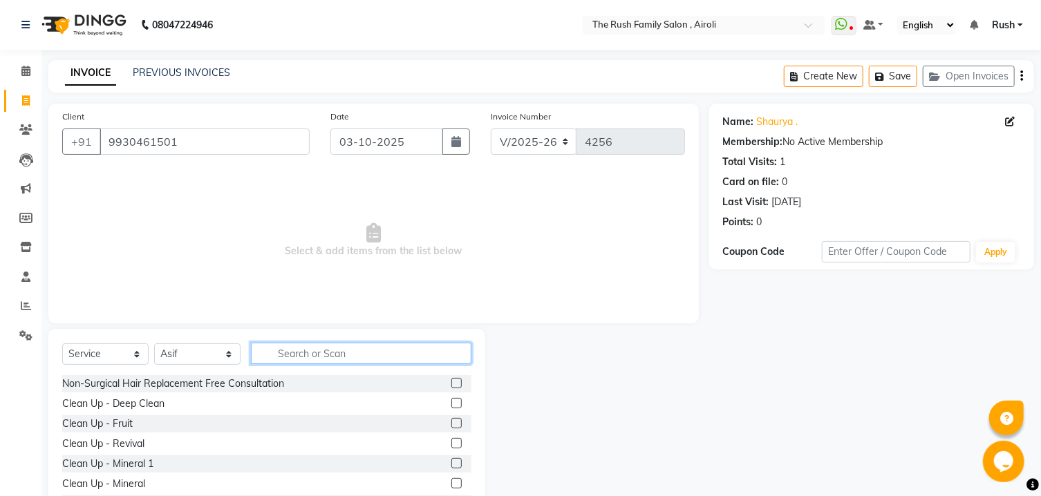
click at [342, 357] on input "text" at bounding box center [361, 353] width 220 height 21
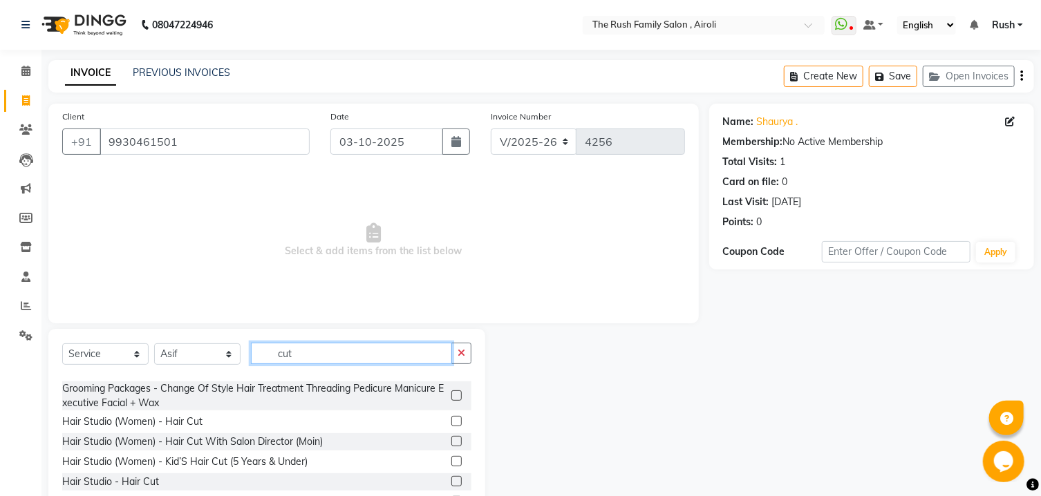
scroll to position [57, 0]
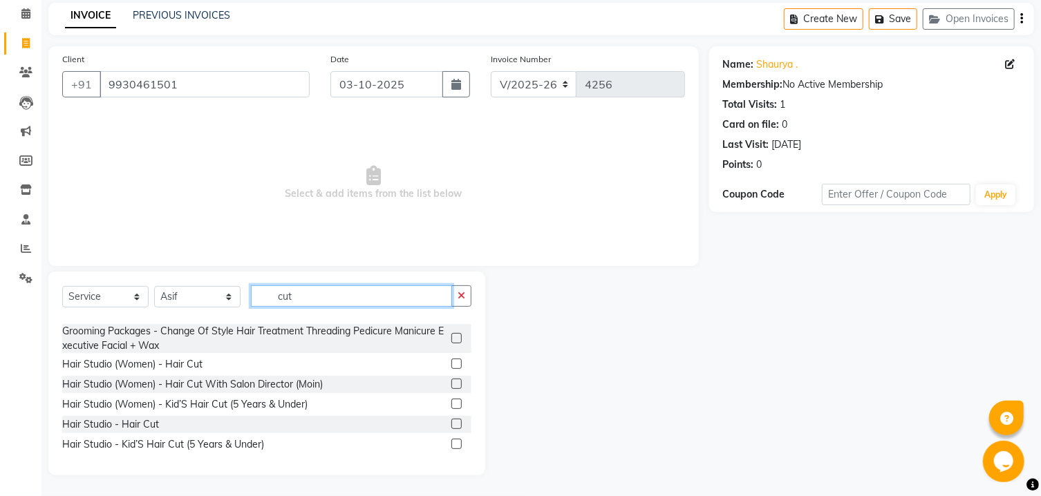
type input "cut"
click at [451, 428] on label at bounding box center [456, 424] width 10 height 10
click at [451, 428] on input "checkbox" at bounding box center [455, 424] width 9 height 9
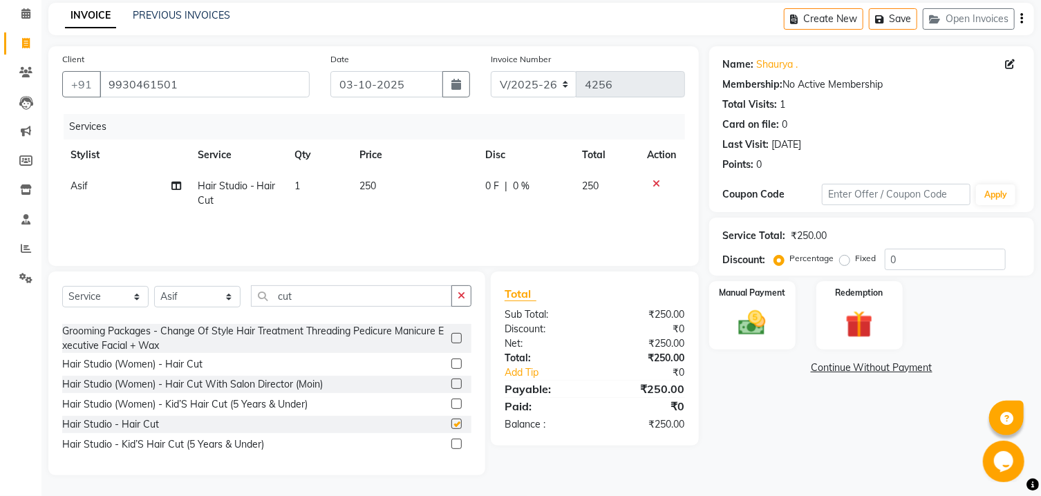
checkbox input "false"
click at [489, 189] on span "0 F" at bounding box center [492, 186] width 14 height 15
select select "88452"
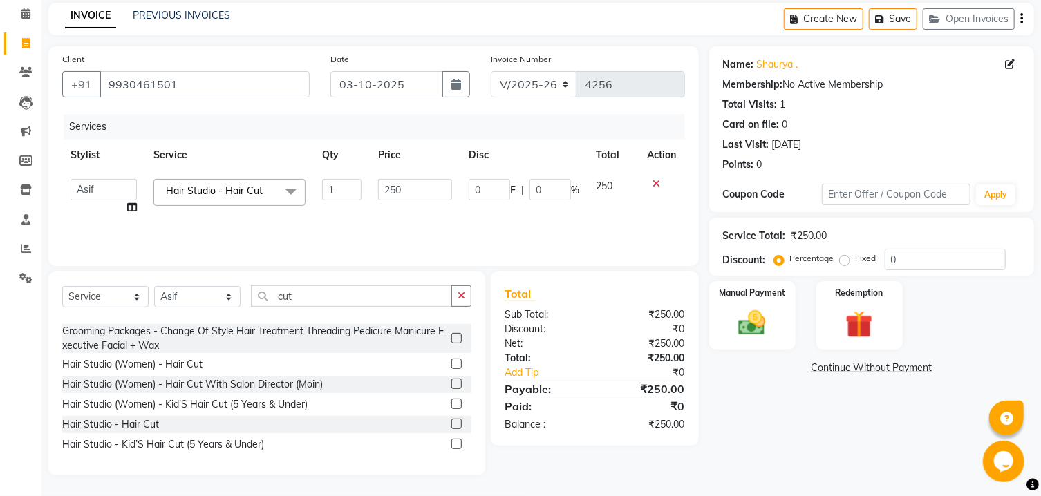
click at [489, 189] on input "0" at bounding box center [489, 189] width 41 height 21
type input "200"
click at [505, 214] on td "200 F | 0 %" at bounding box center [523, 197] width 127 height 53
select select "88452"
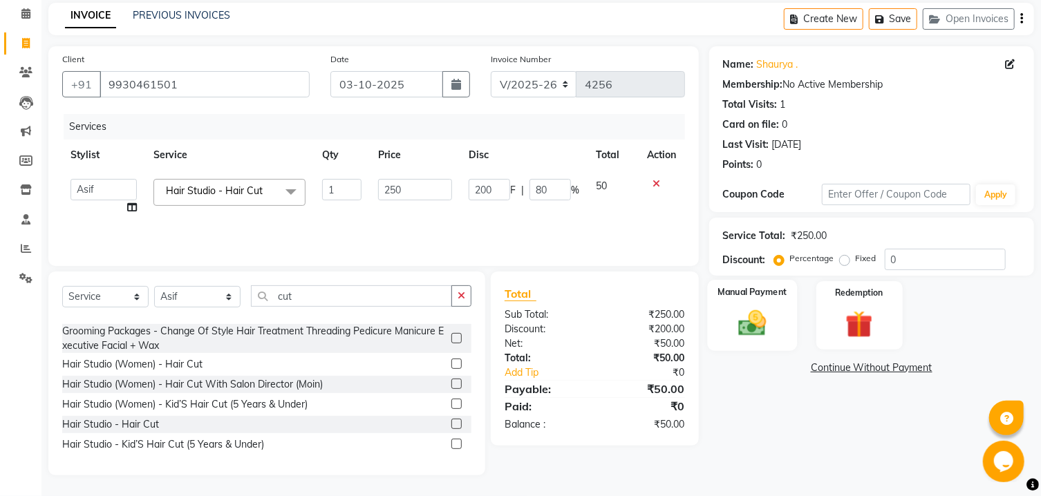
click at [782, 336] on div "Manual Payment" at bounding box center [752, 315] width 90 height 71
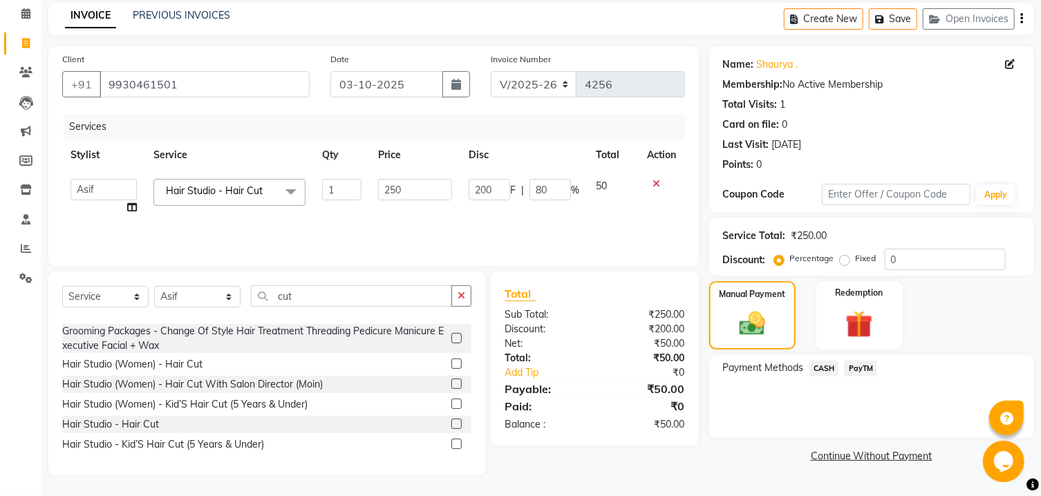
scroll to position [64, 0]
click at [853, 377] on span "PayTM" at bounding box center [860, 369] width 33 height 16
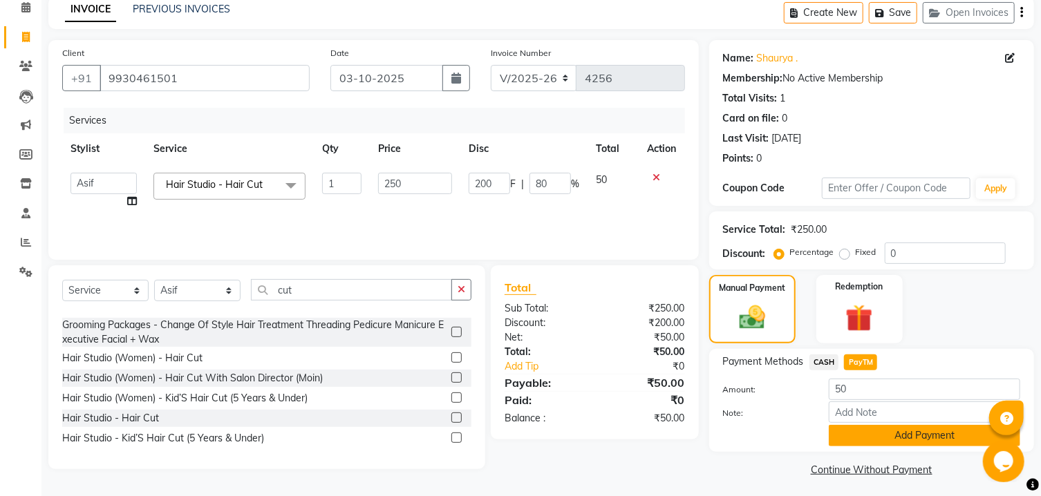
scroll to position [84, 0]
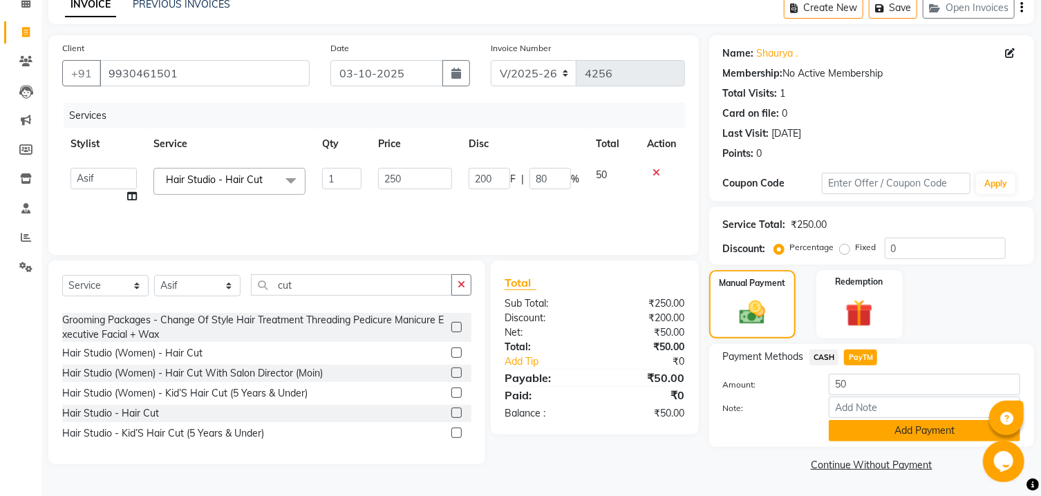
click at [851, 435] on button "Add Payment" at bounding box center [924, 430] width 191 height 21
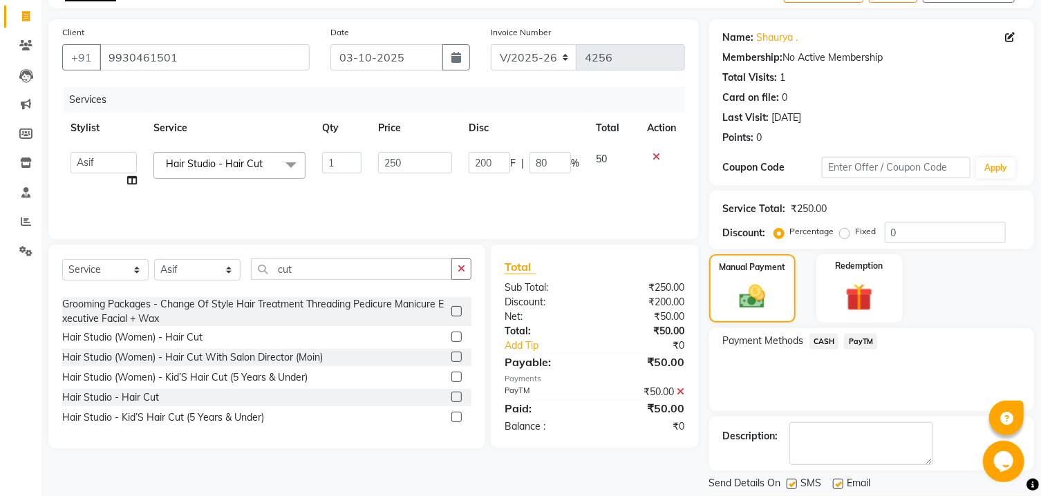
click at [822, 350] on span "CASH" at bounding box center [824, 342] width 30 height 16
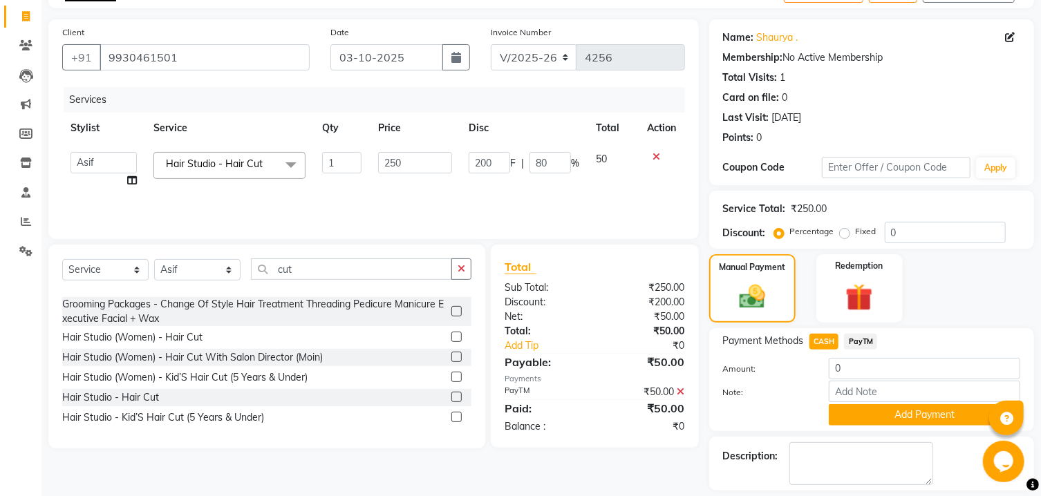
click at [682, 390] on icon at bounding box center [681, 392] width 8 height 10
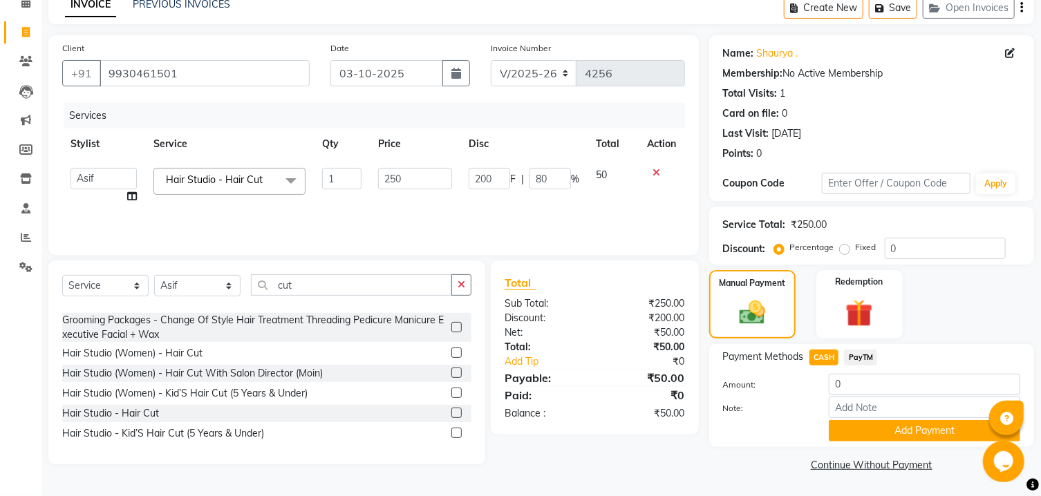
click at [815, 352] on span "CASH" at bounding box center [824, 358] width 30 height 16
type input "50"
click at [815, 352] on span "CASH" at bounding box center [824, 358] width 30 height 16
click at [884, 432] on button "Add Payment" at bounding box center [924, 430] width 191 height 21
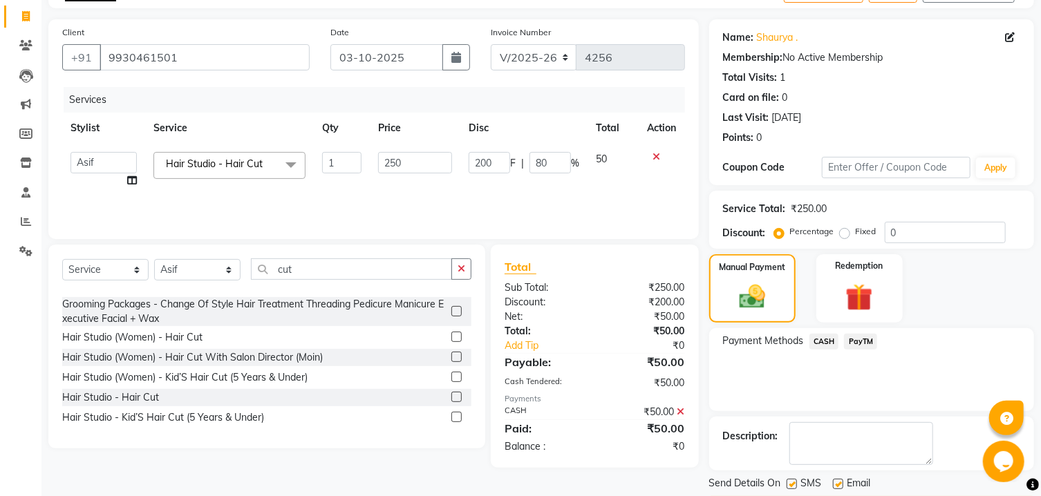
scroll to position [142, 0]
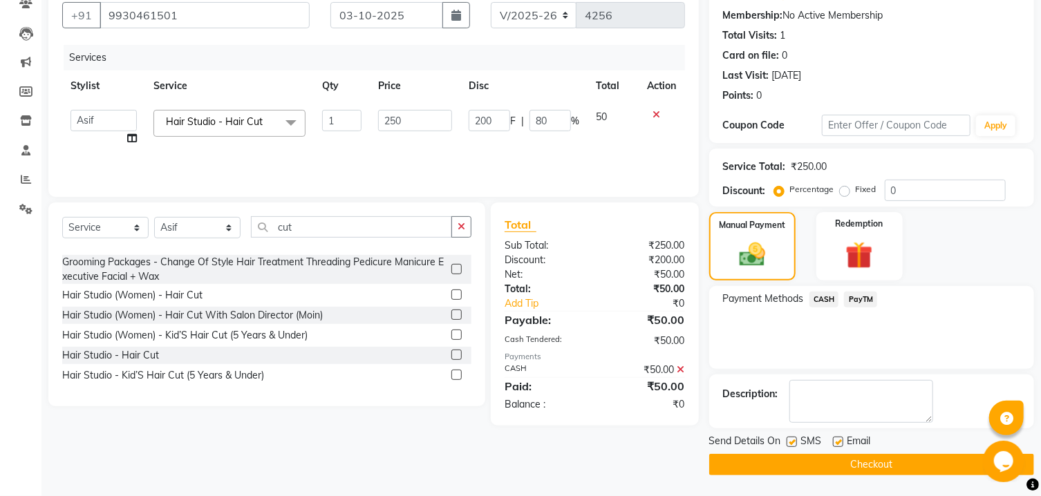
click at [789, 442] on label at bounding box center [792, 442] width 10 height 10
click at [789, 442] on input "checkbox" at bounding box center [791, 442] width 9 height 9
checkbox input "false"
click at [838, 447] on div at bounding box center [837, 444] width 9 height 15
click at [838, 442] on label at bounding box center [838, 442] width 10 height 10
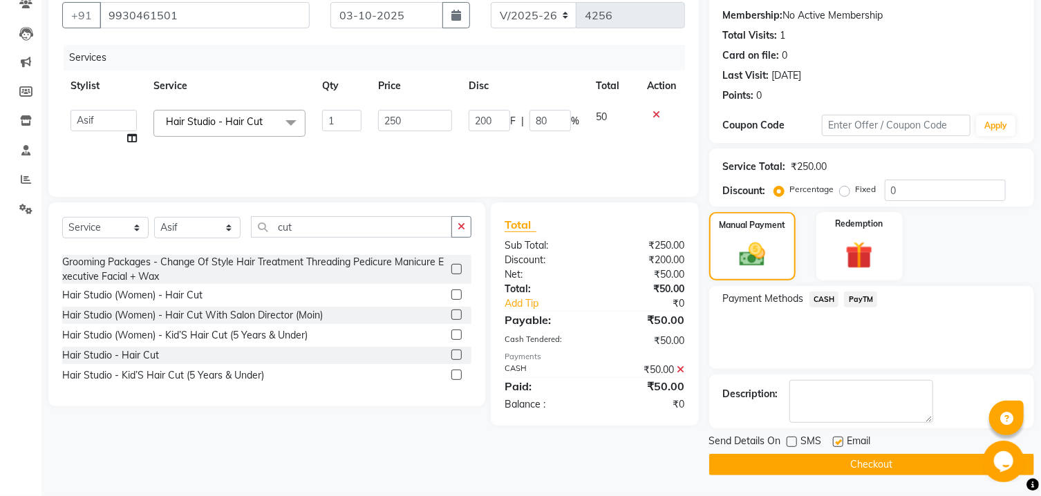
click at [838, 442] on input "checkbox" at bounding box center [837, 442] width 9 height 9
checkbox input "false"
click at [832, 464] on button "Checkout" at bounding box center [871, 464] width 325 height 21
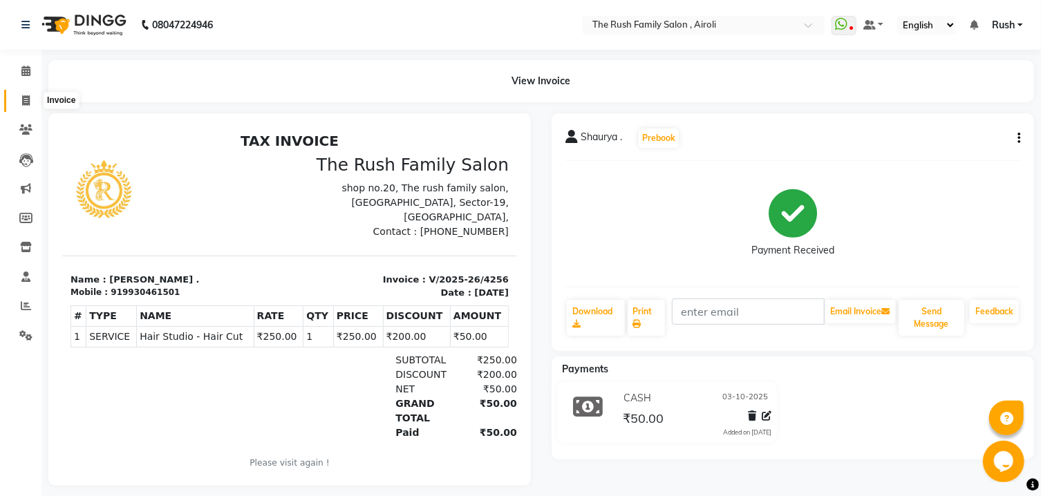
click at [21, 98] on span at bounding box center [26, 101] width 24 height 16
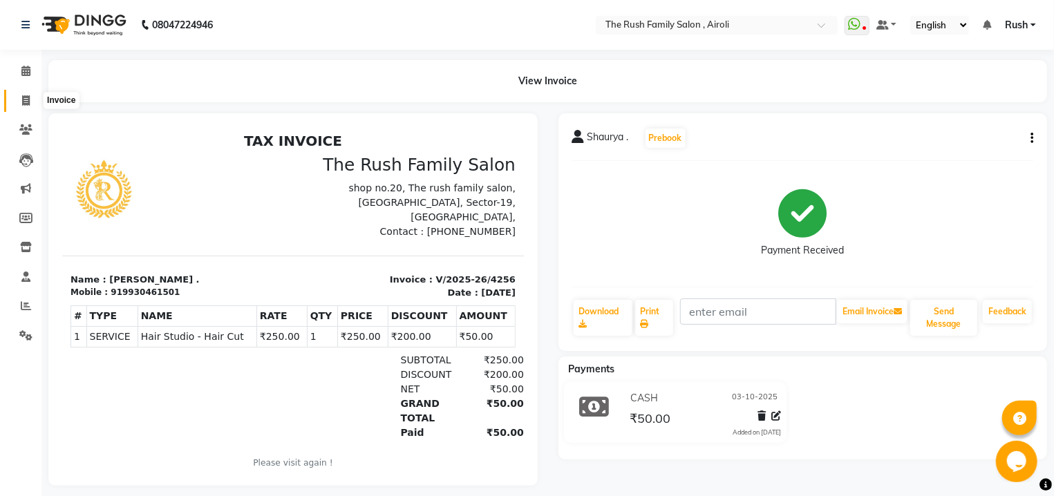
select select "5419"
select select "service"
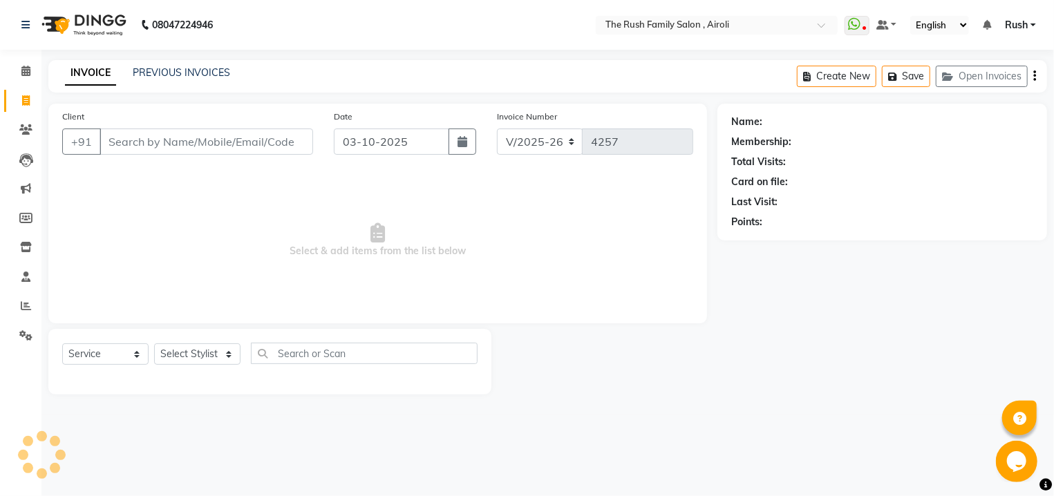
click at [198, 147] on input "Client" at bounding box center [207, 142] width 214 height 26
click at [173, 138] on input "Client" at bounding box center [207, 142] width 214 height 26
click at [205, 55] on div "08047224946 Select Location × The Rush Family Salon , Airoli WhatsApp Status ✕ …" at bounding box center [527, 248] width 1054 height 496
click at [203, 81] on div "INVOICE PREVIOUS INVOICES" at bounding box center [147, 74] width 198 height 16
click at [213, 70] on link "PREVIOUS INVOICES" at bounding box center [181, 72] width 97 height 12
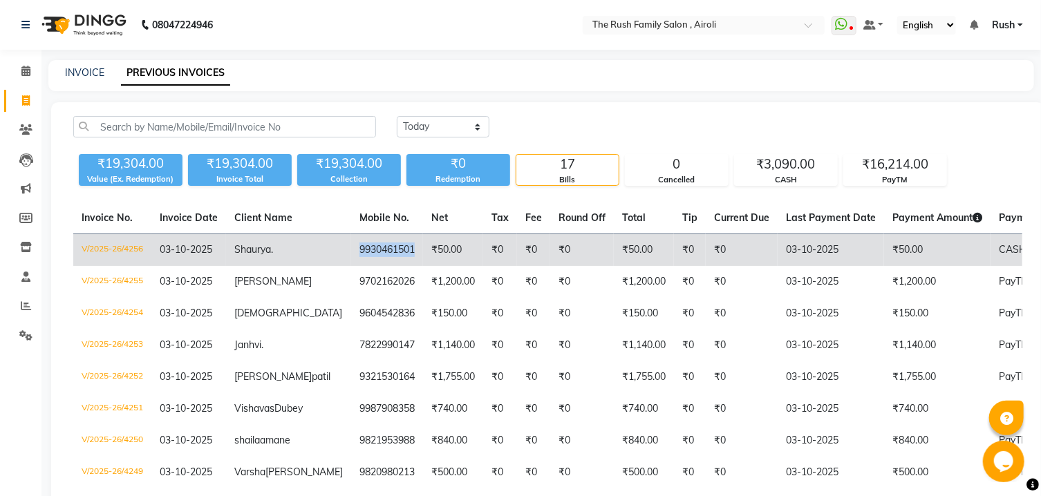
drag, startPoint x: 366, startPoint y: 256, endPoint x: 305, endPoint y: 258, distance: 60.9
click at [351, 258] on td "9930461501" at bounding box center [387, 250] width 72 height 32
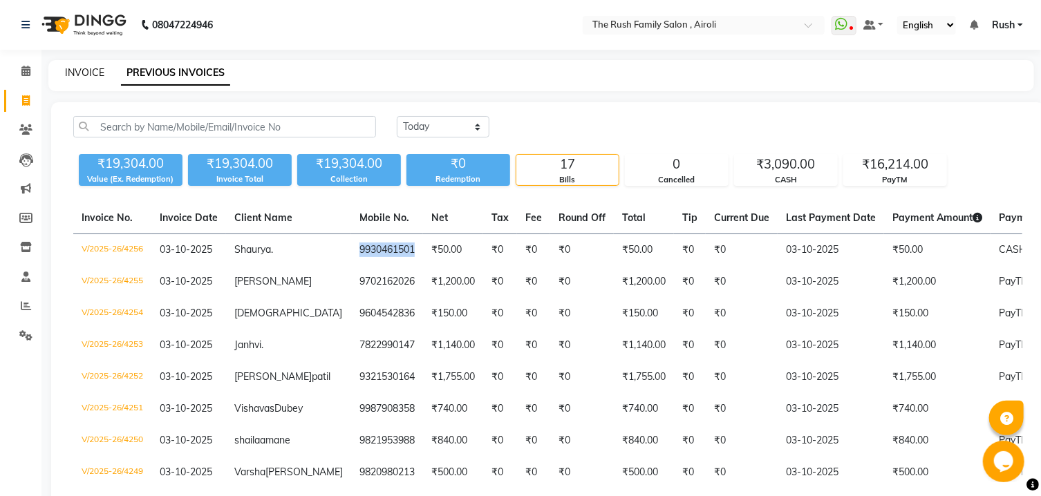
click at [74, 71] on link "INVOICE" at bounding box center [84, 72] width 39 height 12
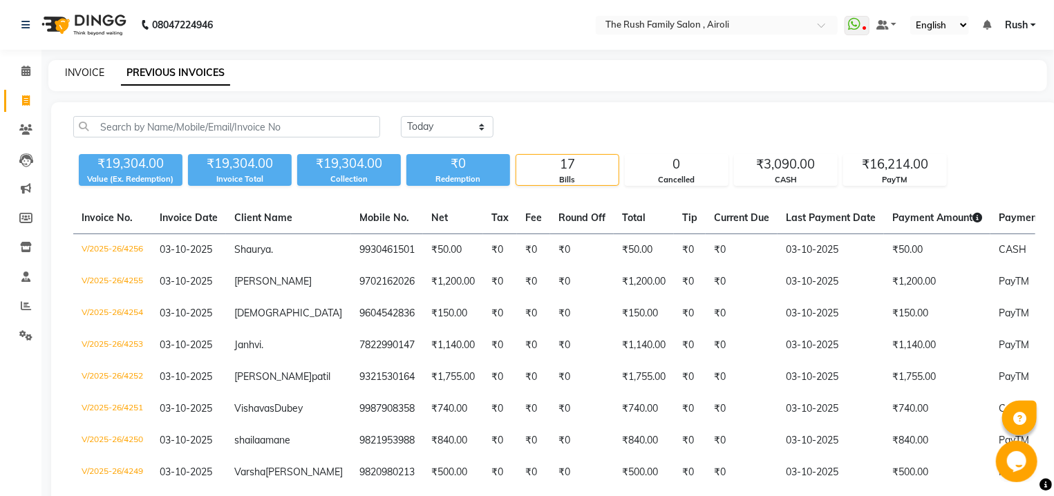
select select "5419"
select select "service"
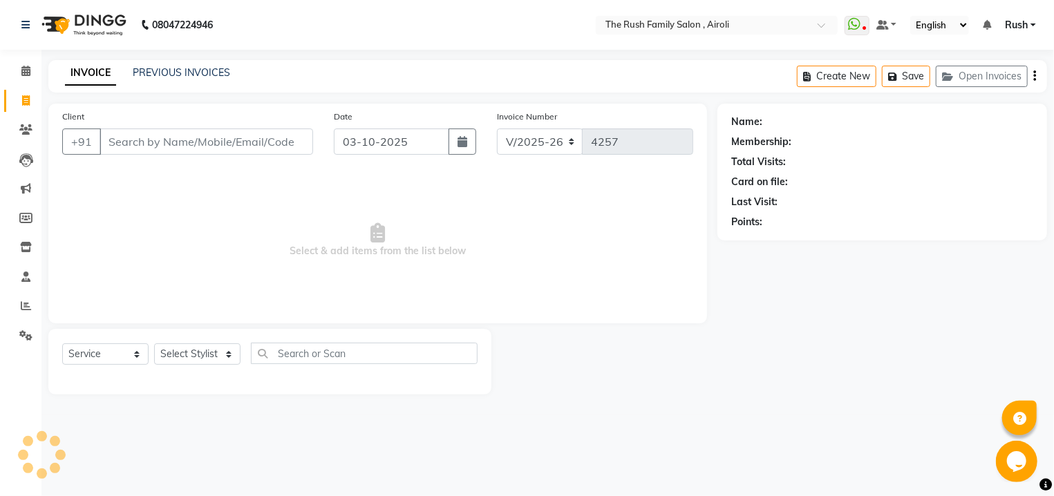
click at [138, 147] on input "Client" at bounding box center [207, 142] width 214 height 26
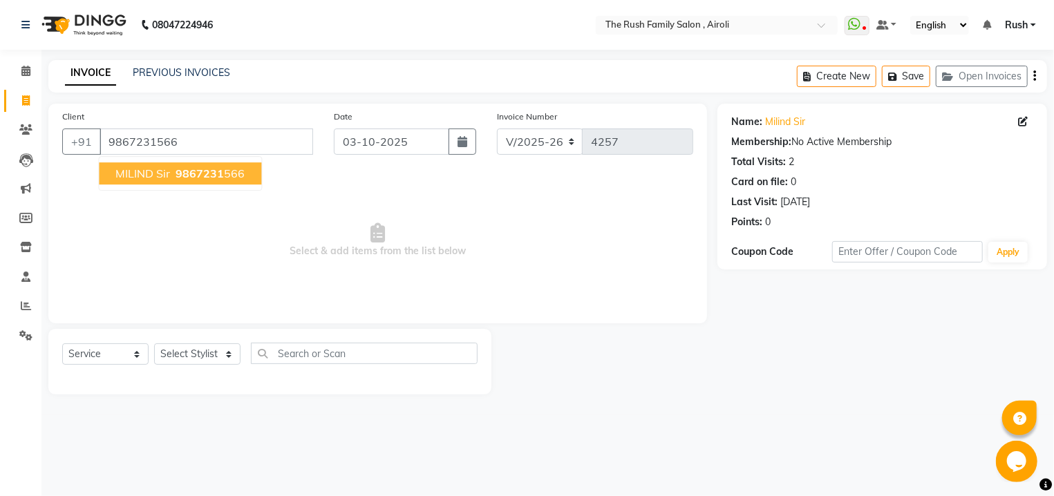
click at [207, 174] on span "9867231" at bounding box center [200, 174] width 48 height 14
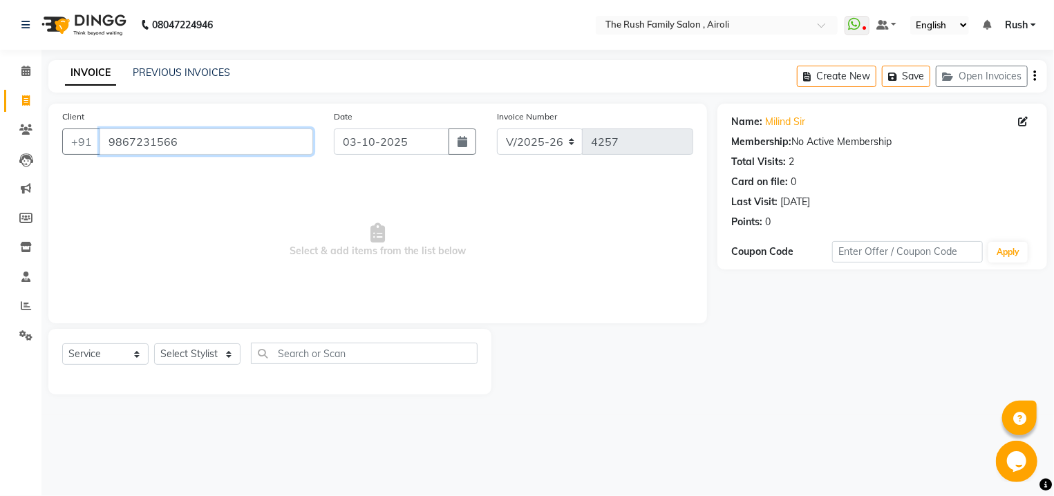
click at [197, 138] on input "9867231566" at bounding box center [207, 142] width 214 height 26
type input "x"
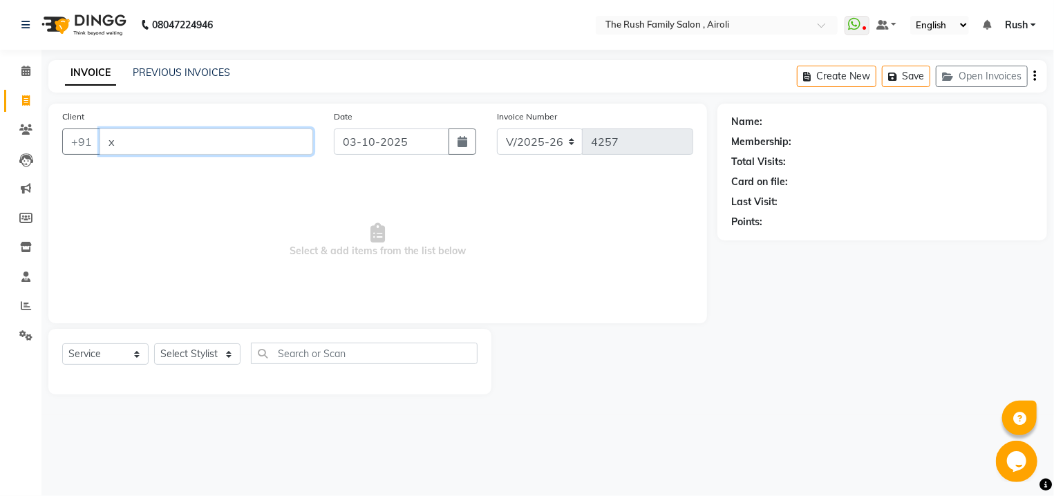
click at [187, 140] on input "x" at bounding box center [207, 142] width 214 height 26
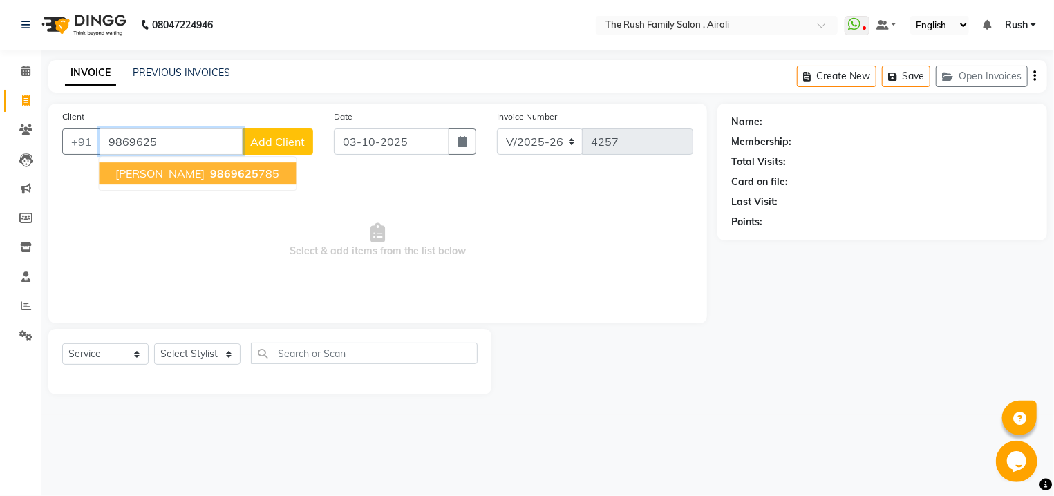
click at [191, 177] on span "Santosh Solanei" at bounding box center [159, 174] width 89 height 14
type input "9869625785"
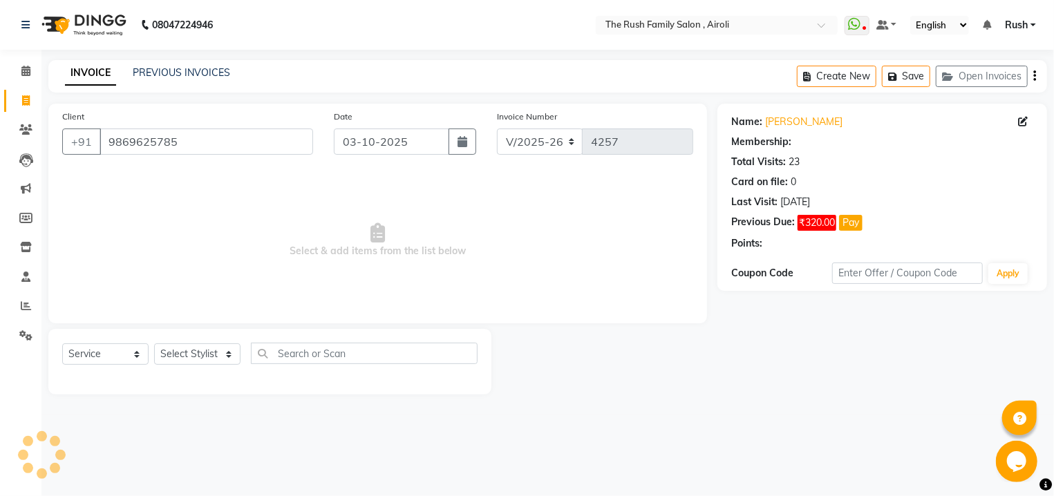
select select "1: Object"
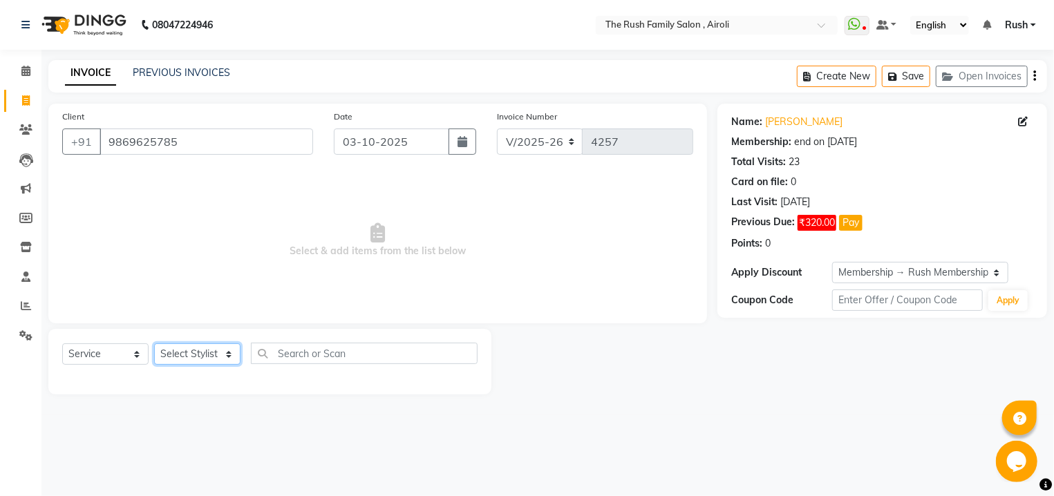
select select "60158"
click option "Guddi" at bounding box center [0, 0] width 0 height 0
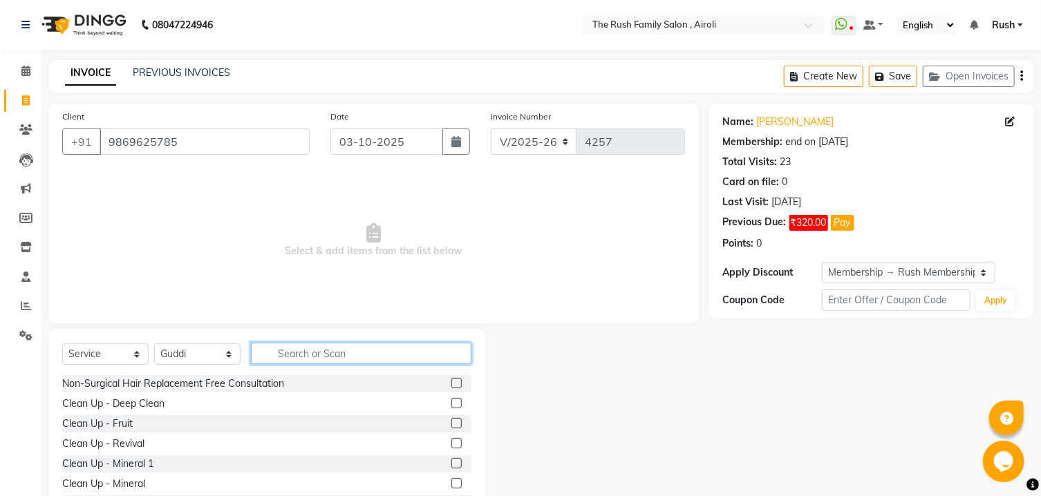
click at [303, 361] on input "text" at bounding box center [361, 353] width 220 height 21
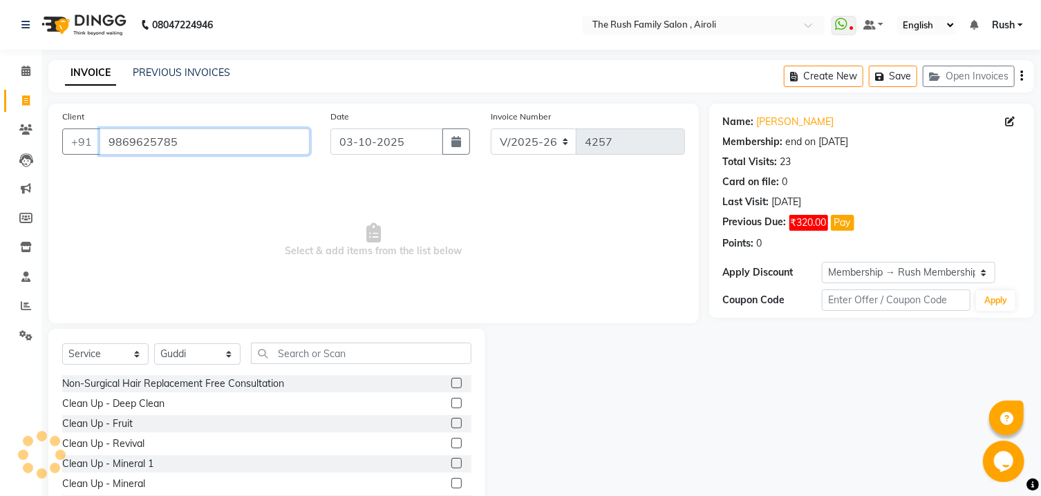
click at [198, 143] on input "9869625785" at bounding box center [205, 142] width 210 height 26
click at [20, 131] on icon at bounding box center [25, 129] width 13 height 10
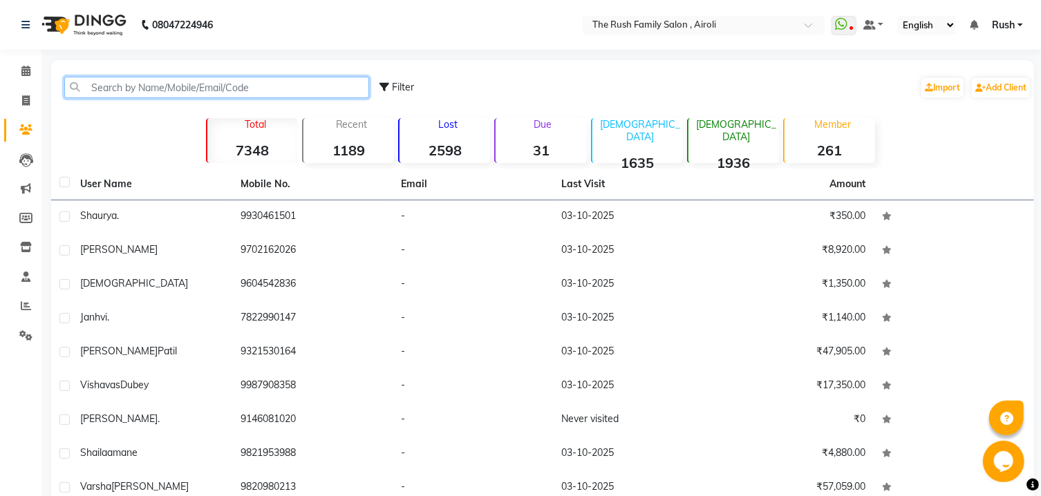
click at [303, 88] on input "text" at bounding box center [216, 87] width 305 height 21
paste input "9869625785"
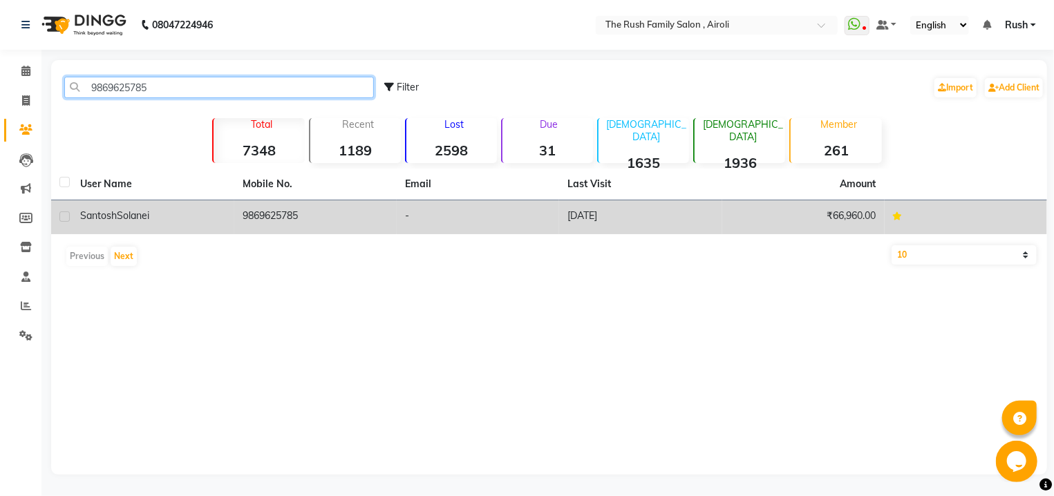
type input "9869625785"
click at [252, 220] on td "9869625785" at bounding box center [315, 217] width 162 height 34
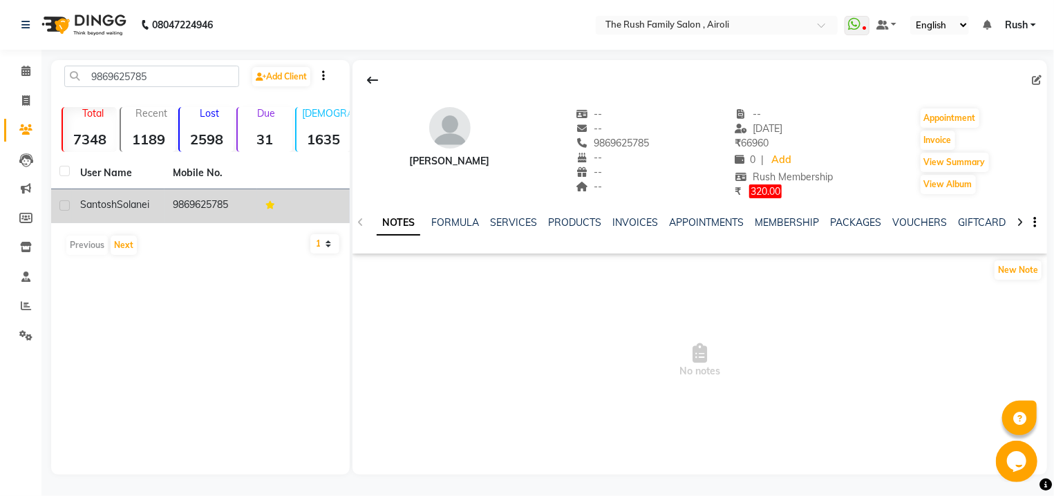
click at [252, 220] on td "9869625785" at bounding box center [210, 206] width 93 height 34
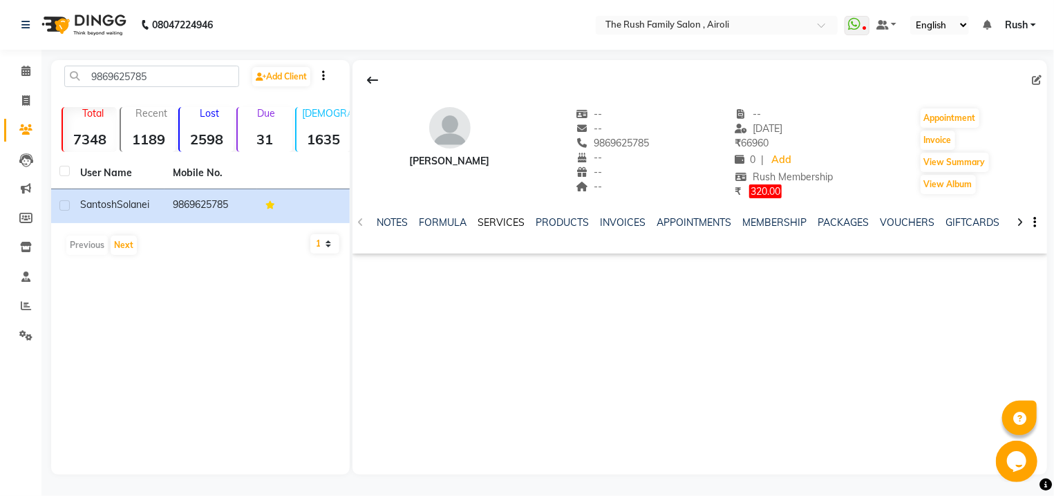
click at [505, 223] on link "SERVICES" at bounding box center [501, 222] width 47 height 12
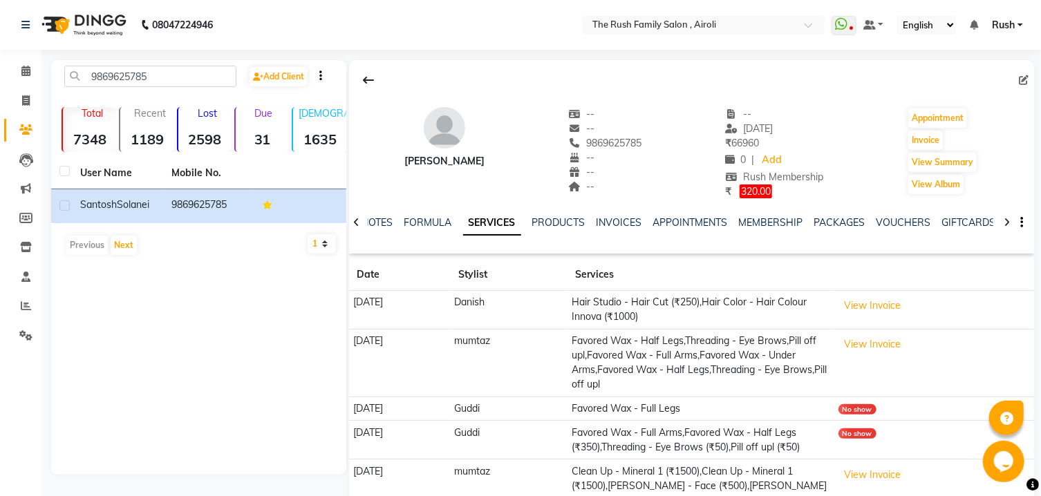
click at [1006, 225] on icon at bounding box center [1007, 223] width 6 height 10
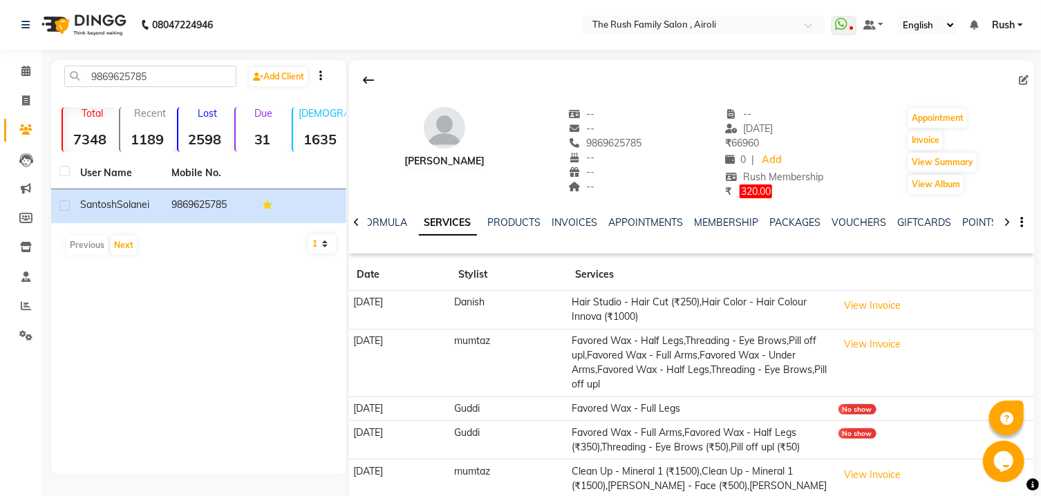
click at [1006, 225] on icon at bounding box center [1007, 223] width 6 height 10
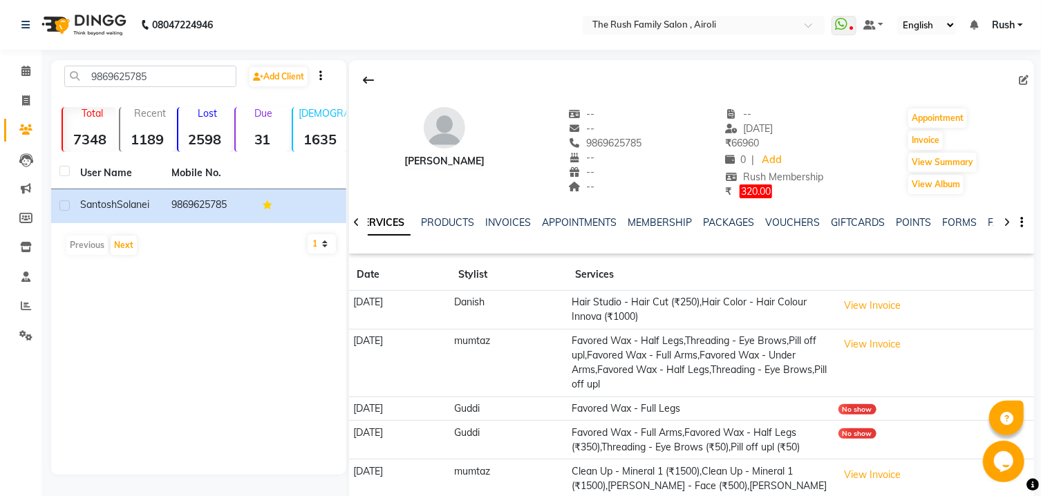
click at [1006, 225] on icon at bounding box center [1007, 223] width 6 height 10
click at [418, 216] on div "PRODUCTS" at bounding box center [425, 223] width 53 height 15
click at [419, 227] on link "PRODUCTS" at bounding box center [425, 222] width 53 height 12
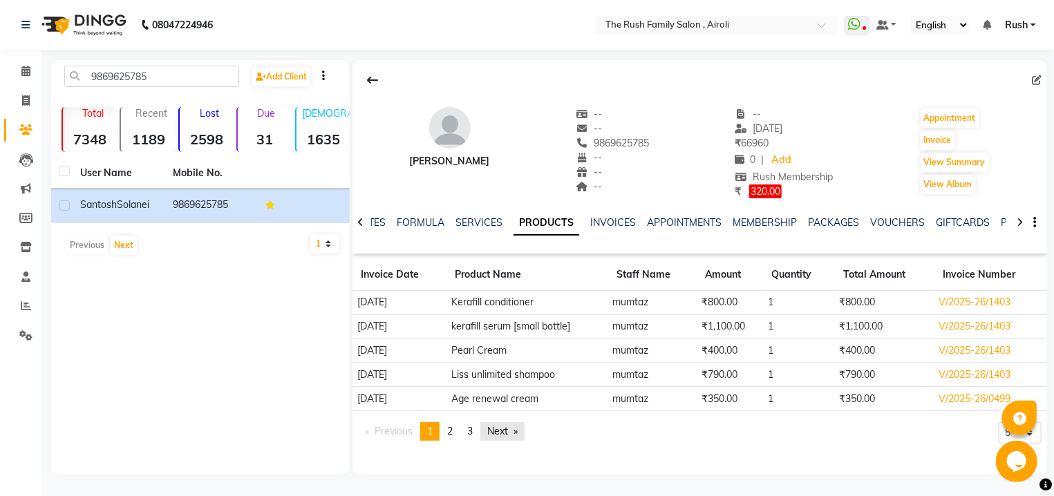
click at [518, 434] on link "Next page" at bounding box center [502, 431] width 44 height 19
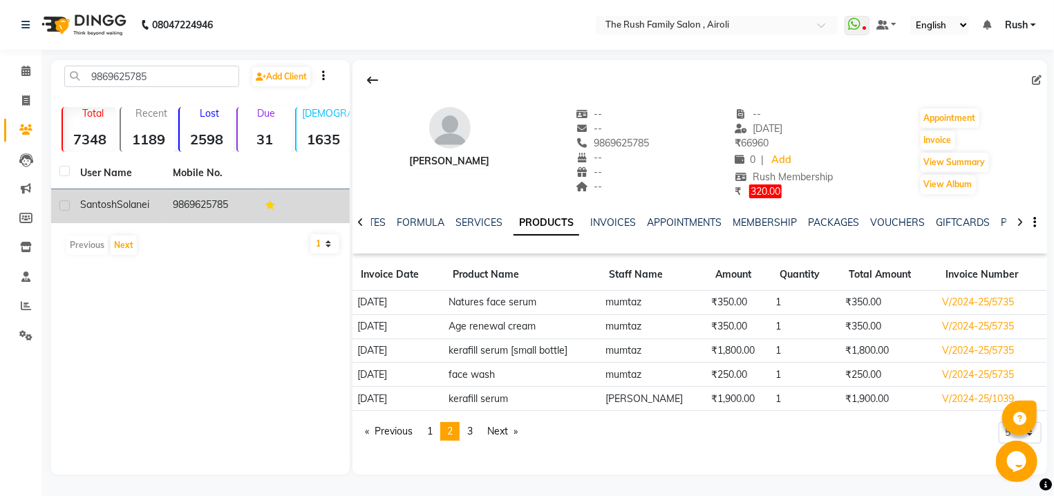
click at [225, 203] on td "9869625785" at bounding box center [210, 206] width 93 height 34
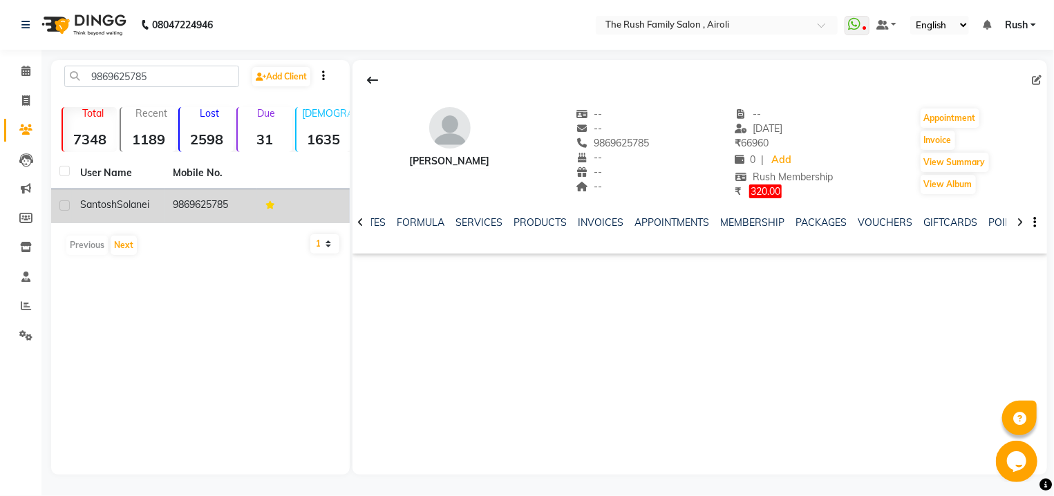
click at [225, 203] on td "9869625785" at bounding box center [210, 206] width 93 height 34
copy td "9869625785"
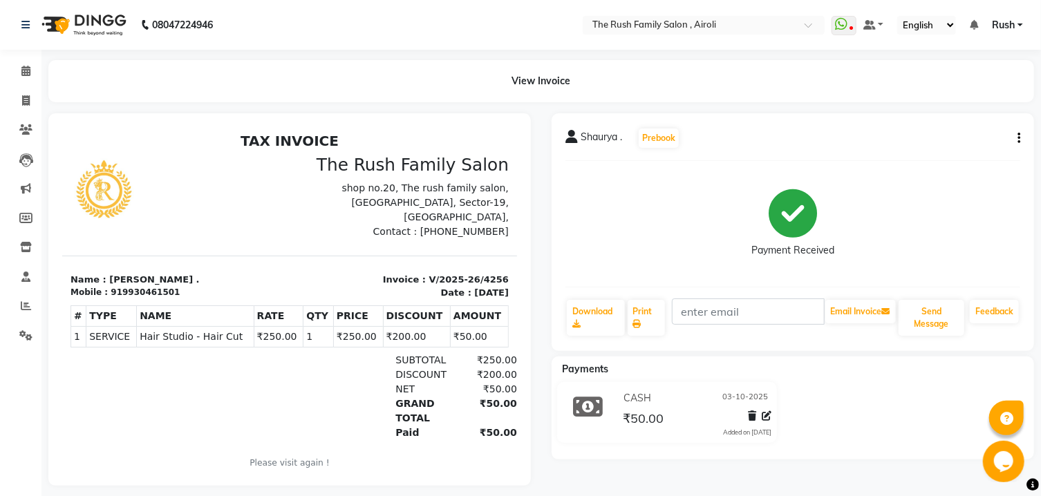
click at [1016, 143] on button "button" at bounding box center [1016, 138] width 8 height 15
click at [928, 158] on div "Edit Invoice" at bounding box center [950, 155] width 95 height 17
select select "service"
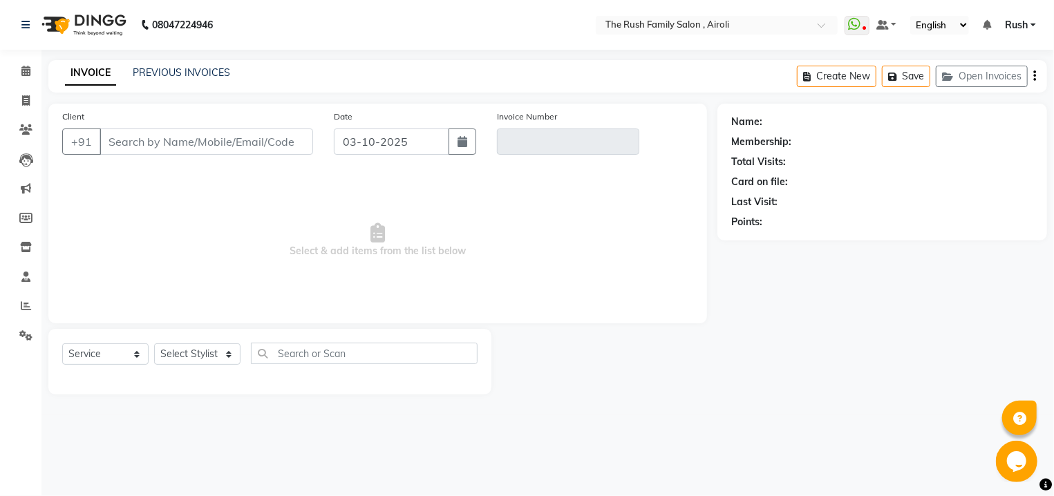
type input "9930461501"
type input "V/2025-26/4256"
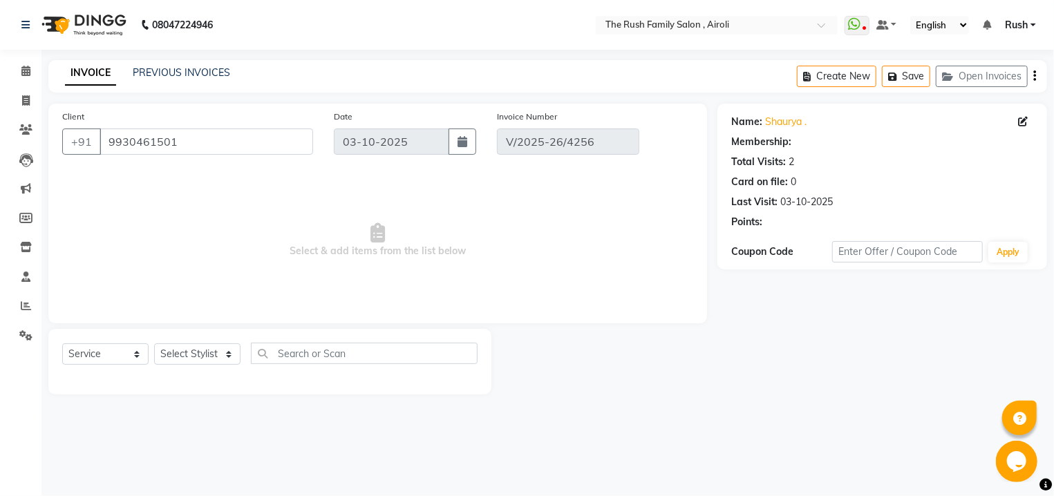
select select "select"
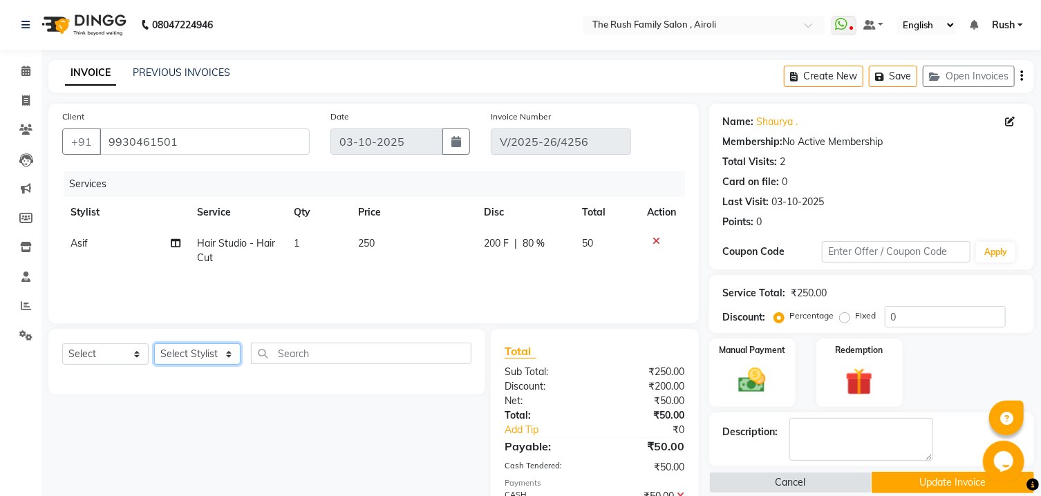
select select "87642"
click option "Naeem" at bounding box center [0, 0] width 0 height 0
click at [324, 351] on input "text" at bounding box center [361, 353] width 220 height 21
type input "cut"
select select "service"
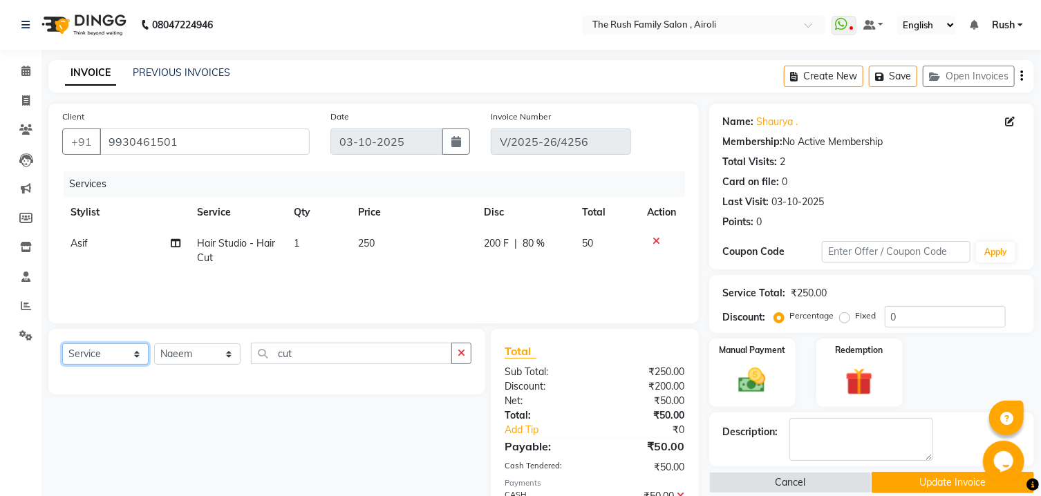
click option "Service" at bounding box center [0, 0] width 0 height 0
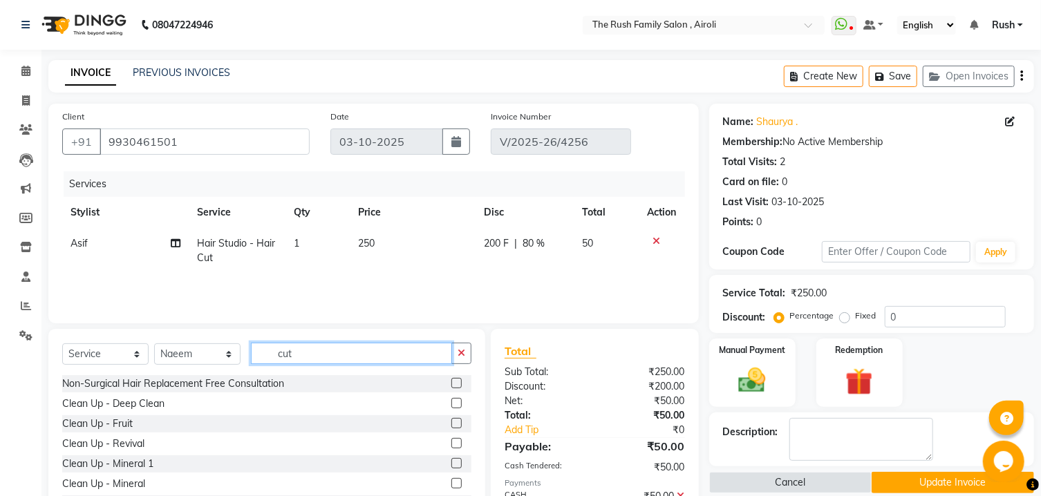
click at [339, 346] on input "cut" at bounding box center [351, 353] width 201 height 21
type input "c"
type input "cut"
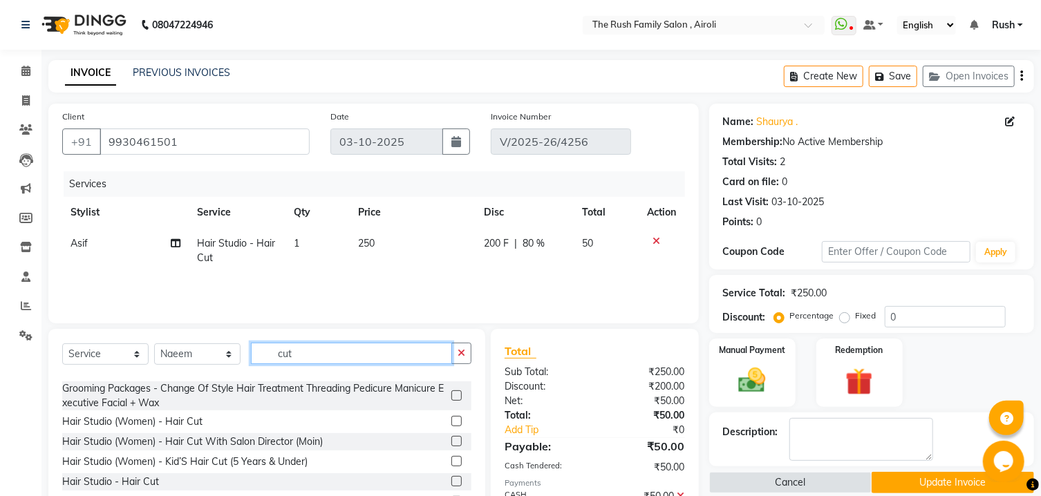
scroll to position [77, 0]
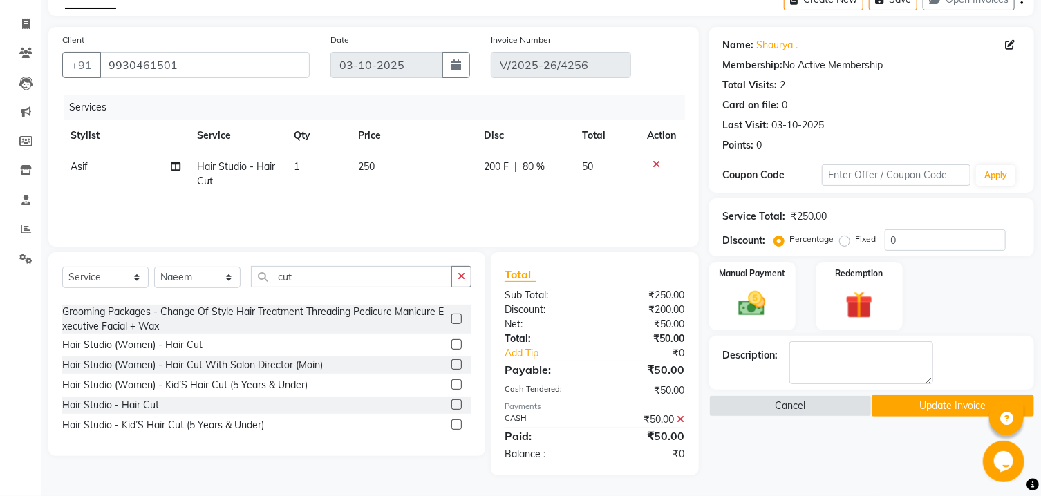
click at [451, 402] on label at bounding box center [456, 404] width 10 height 10
click at [451, 402] on input "checkbox" at bounding box center [455, 405] width 9 height 9
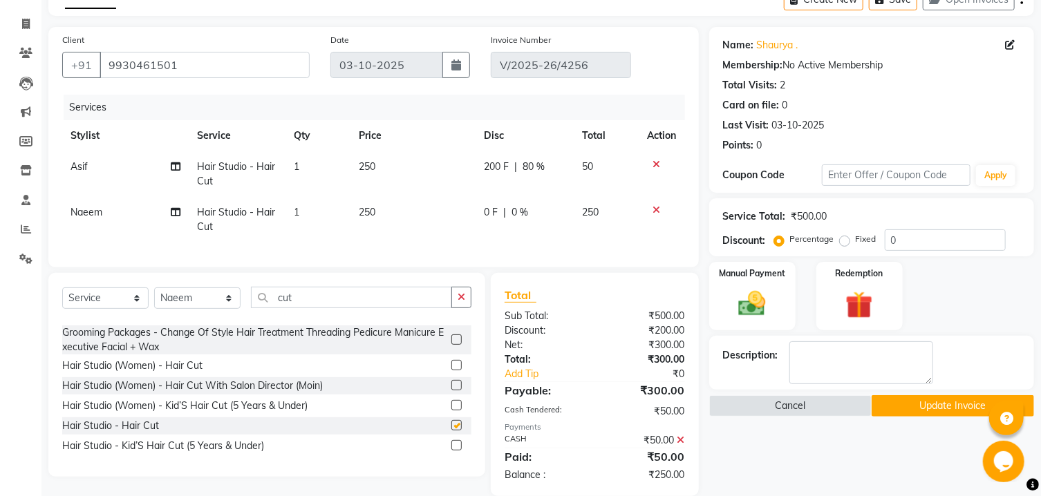
checkbox input "false"
click at [491, 216] on span "0 F" at bounding box center [491, 212] width 14 height 15
select select "87642"
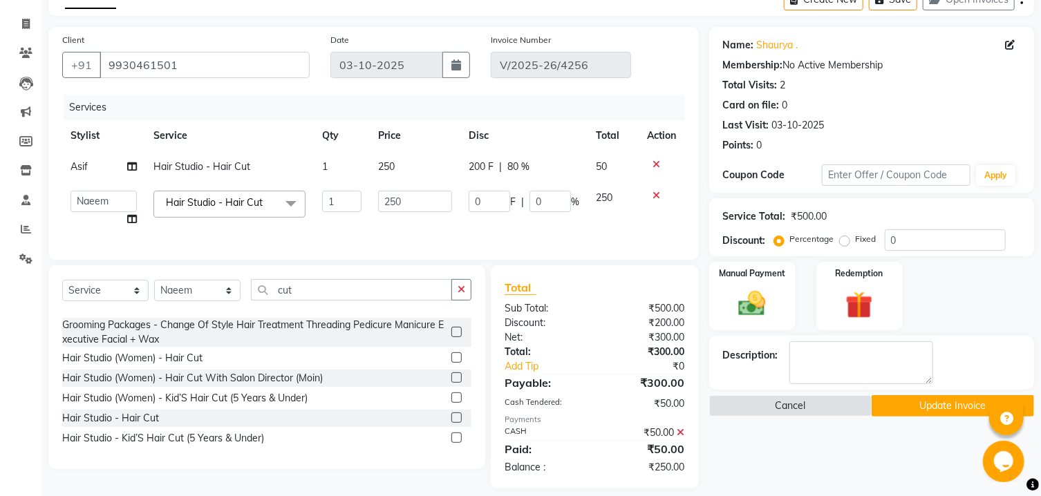
click at [491, 216] on td "0 F | 0 %" at bounding box center [523, 208] width 127 height 53
click at [493, 198] on input "1" at bounding box center [489, 201] width 41 height 21
click at [493, 198] on input "2" at bounding box center [489, 201] width 41 height 21
click at [493, 198] on input "3" at bounding box center [489, 201] width 41 height 21
click at [493, 198] on input "4" at bounding box center [489, 201] width 41 height 21
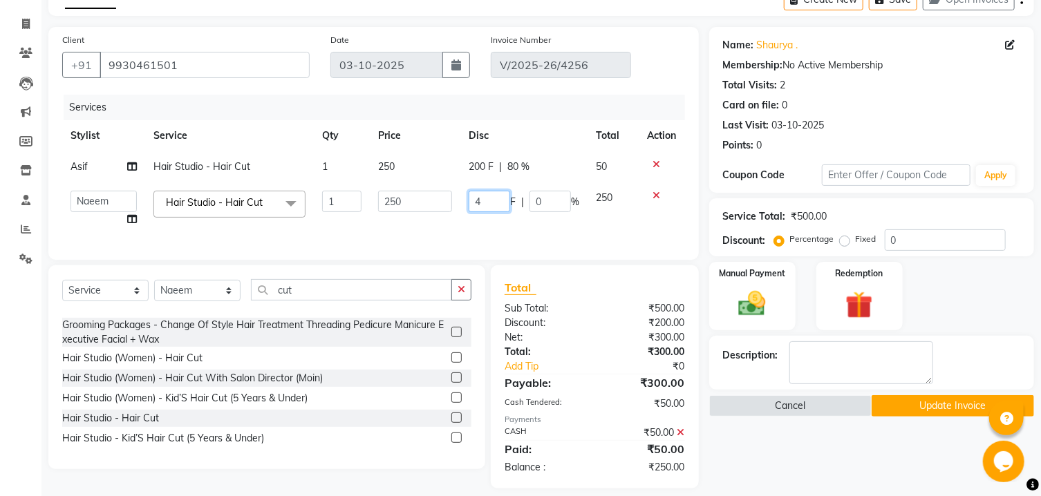
click at [477, 205] on input "4" at bounding box center [489, 201] width 41 height 21
type input "10"
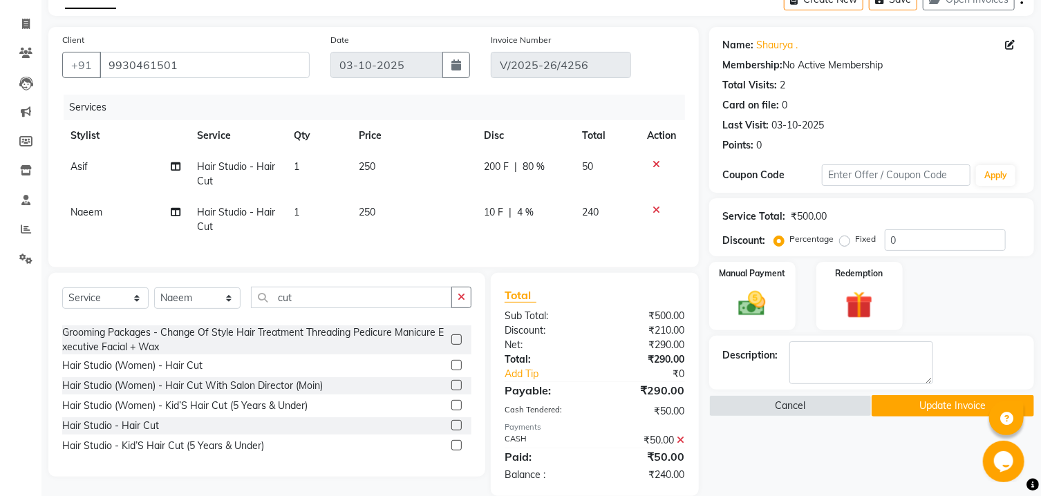
click at [476, 237] on div "Services Stylist Service Qty Price Disc Total Action Asif Hair Studio - Hair Cu…" at bounding box center [373, 174] width 623 height 159
click at [496, 216] on span "10 F" at bounding box center [493, 212] width 19 height 15
select select "87642"
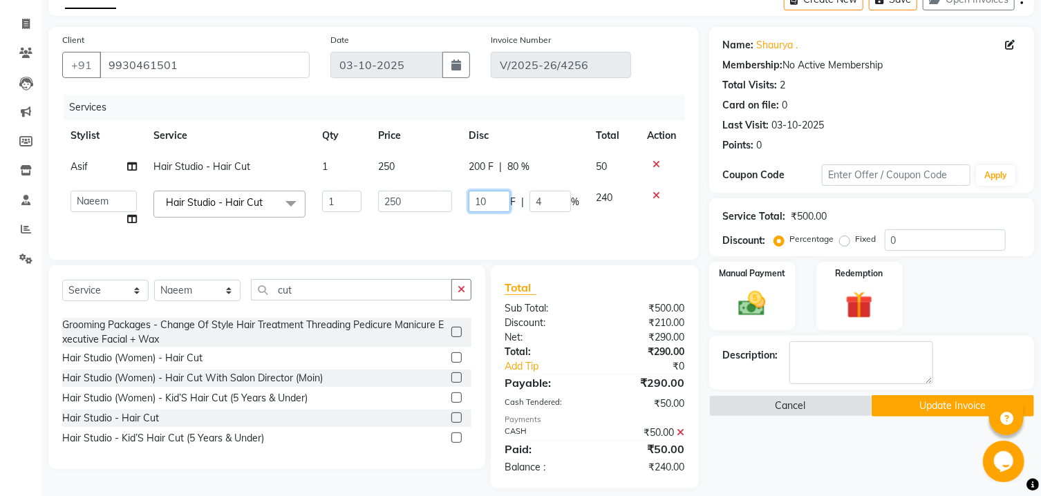
click at [489, 198] on input "10" at bounding box center [489, 201] width 41 height 21
type input "100"
click at [464, 245] on div "Services Stylist Service Qty Price Disc Total Action Asif Hair Studio - Hair Cu…" at bounding box center [373, 170] width 623 height 151
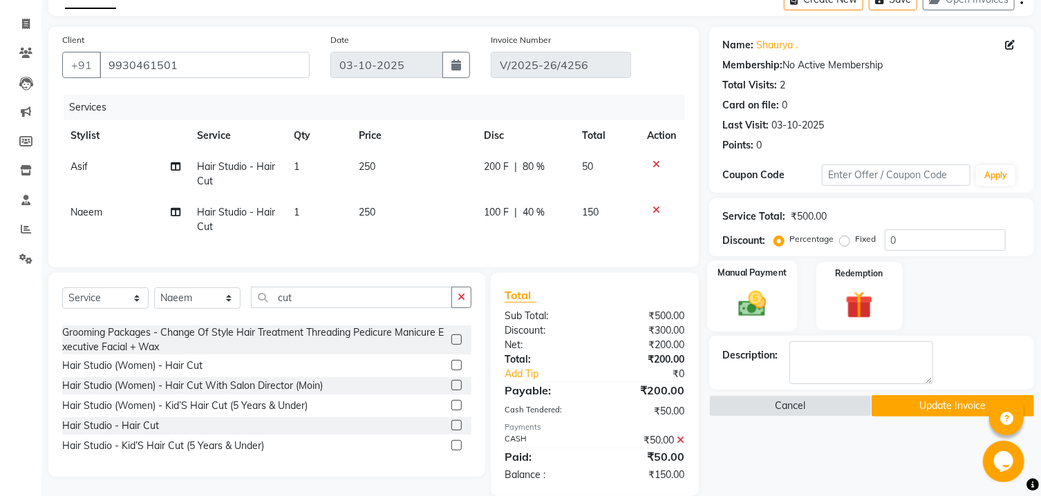
scroll to position [111, 0]
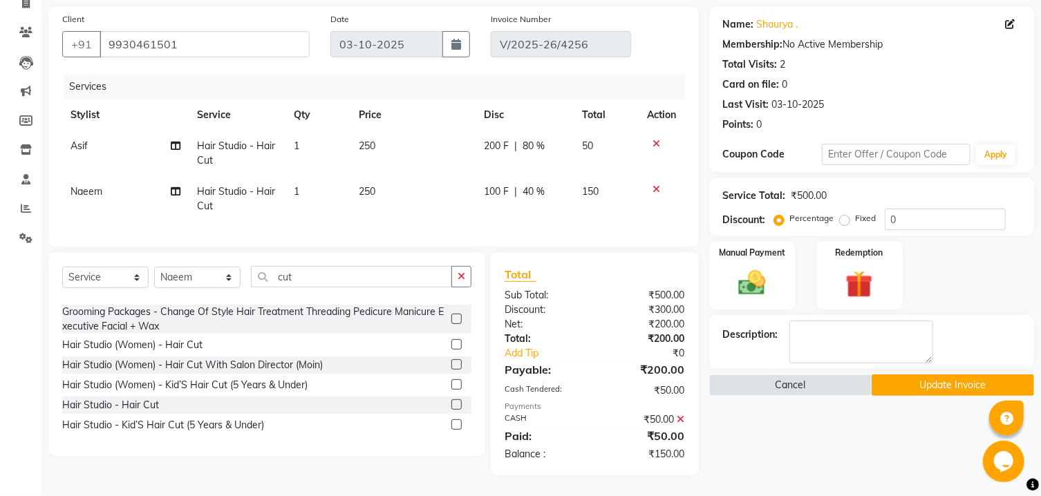
click at [682, 420] on icon at bounding box center [681, 420] width 8 height 10
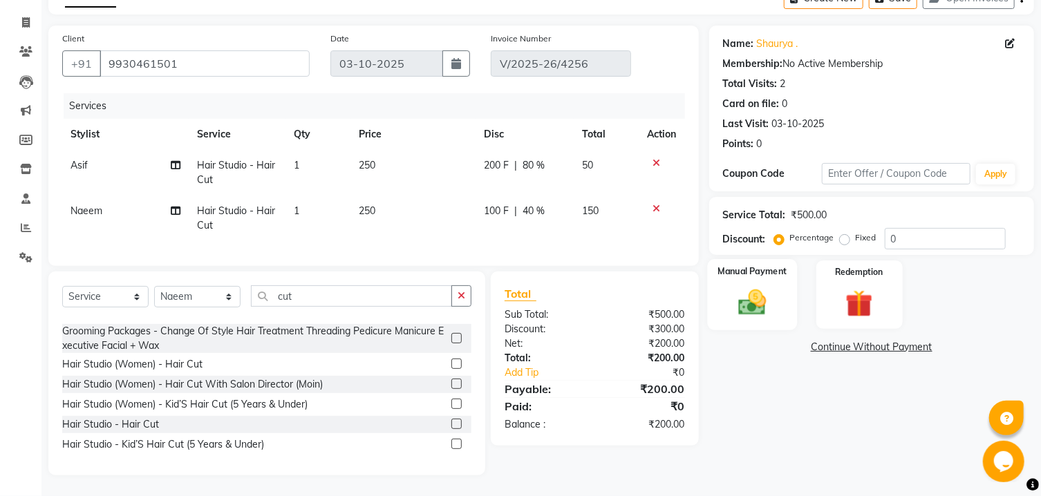
click at [731, 310] on img at bounding box center [752, 303] width 46 height 32
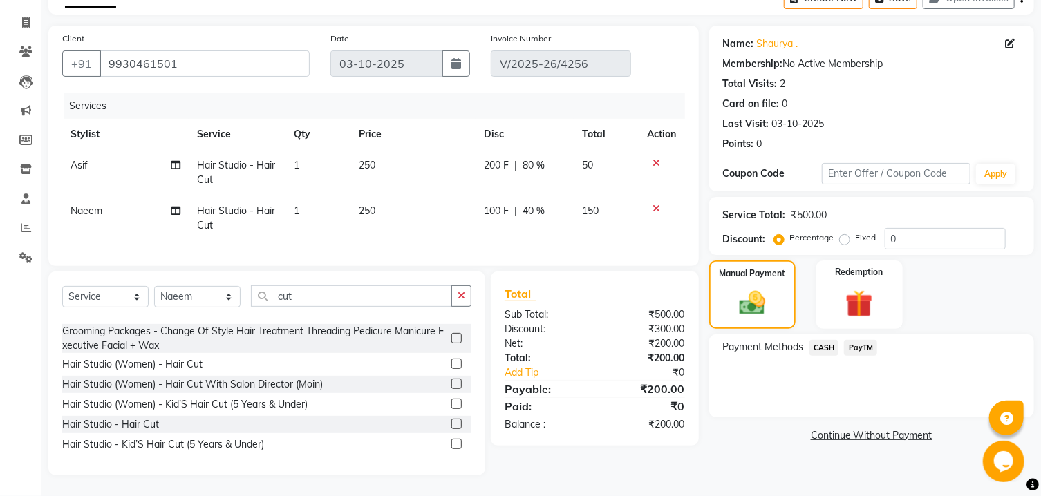
click at [822, 352] on span "CASH" at bounding box center [824, 348] width 30 height 16
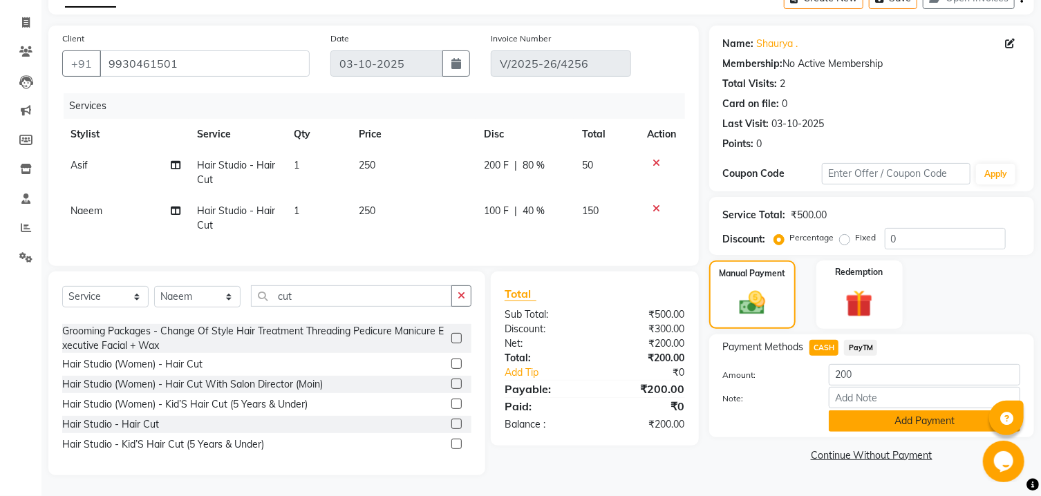
click at [834, 423] on button "Add Payment" at bounding box center [924, 421] width 191 height 21
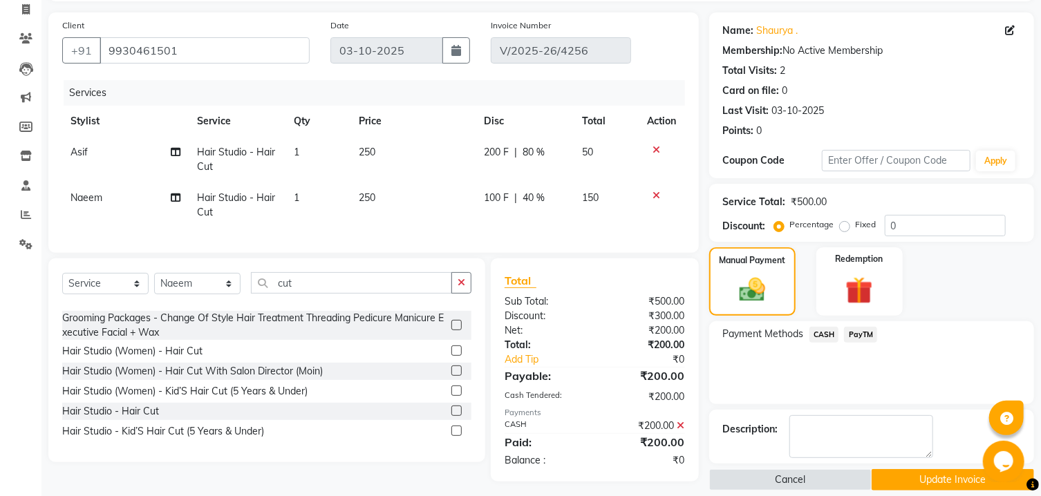
scroll to position [122, 0]
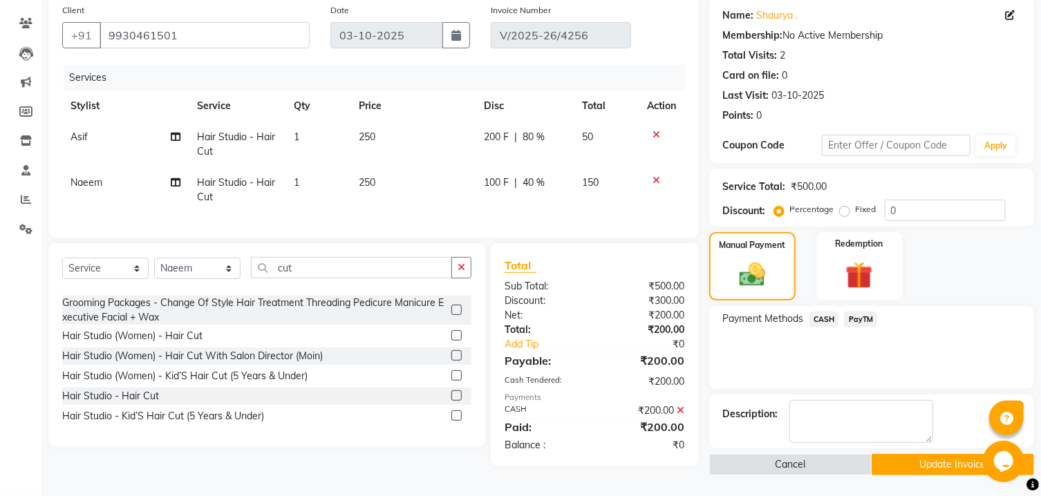
click at [913, 459] on button "Update Invoice" at bounding box center [953, 464] width 162 height 21
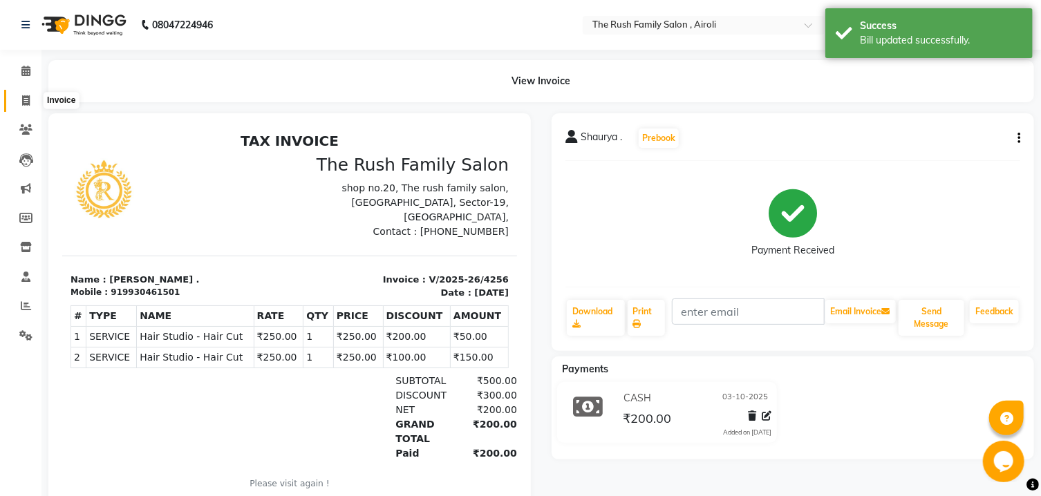
click at [28, 95] on span at bounding box center [26, 101] width 24 height 16
select select "5419"
select select "service"
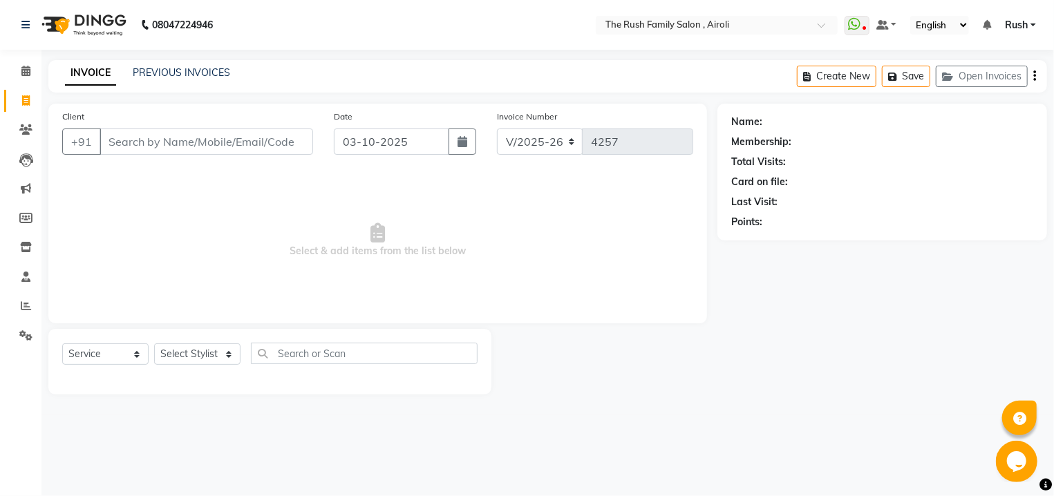
type input "o"
click at [190, 73] on link "PREVIOUS INVOICES" at bounding box center [181, 72] width 97 height 12
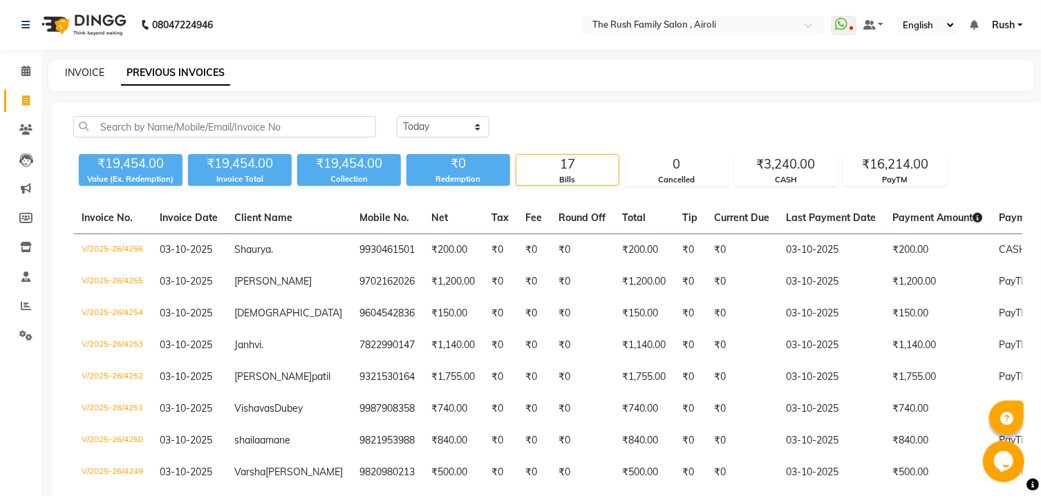
click at [73, 70] on link "INVOICE" at bounding box center [84, 72] width 39 height 12
select select "5419"
select select "service"
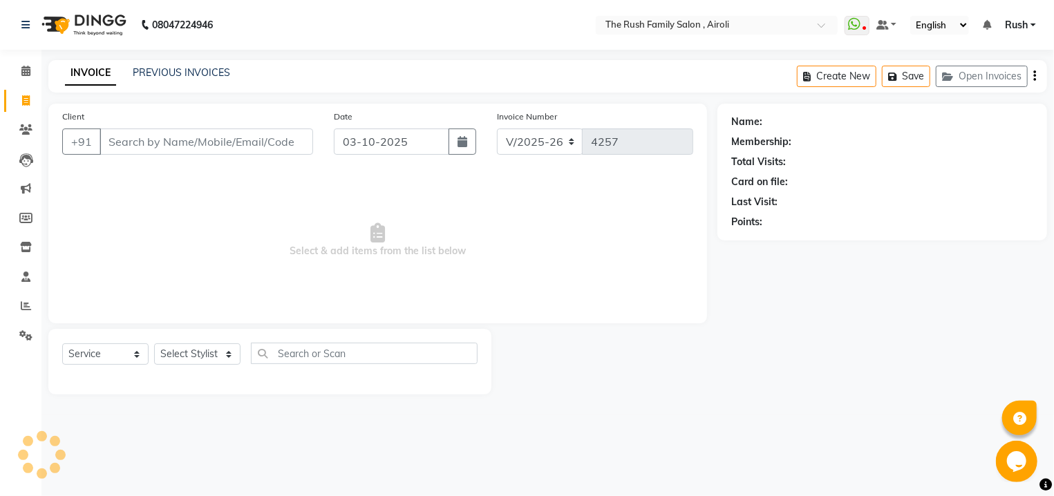
click at [216, 147] on input "Client" at bounding box center [207, 142] width 214 height 26
type input "9869625785"
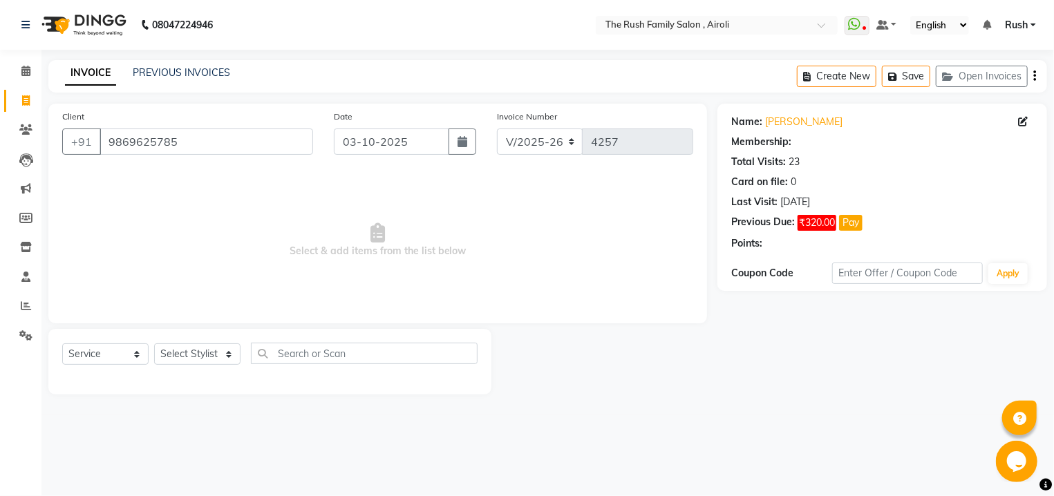
select select "1: Object"
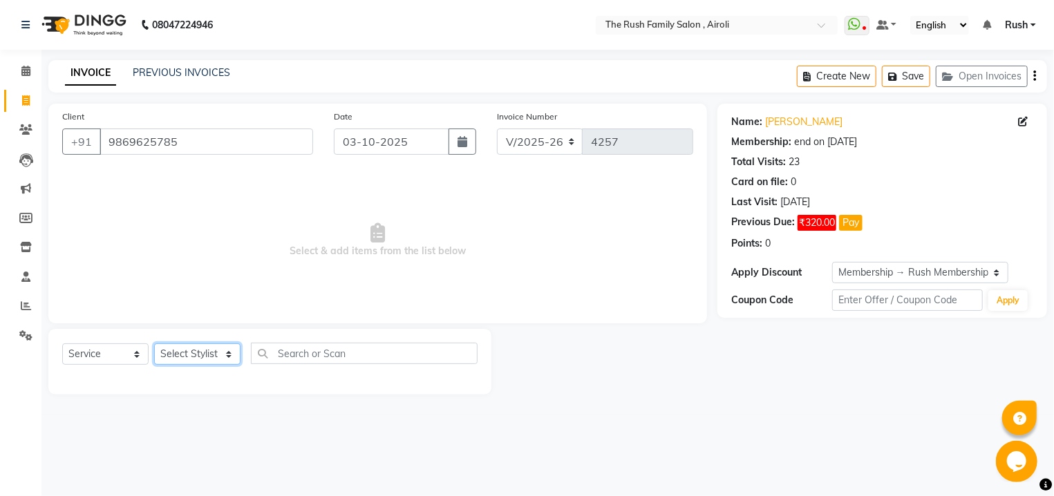
select select "60158"
click option "Guddi" at bounding box center [0, 0] width 0 height 0
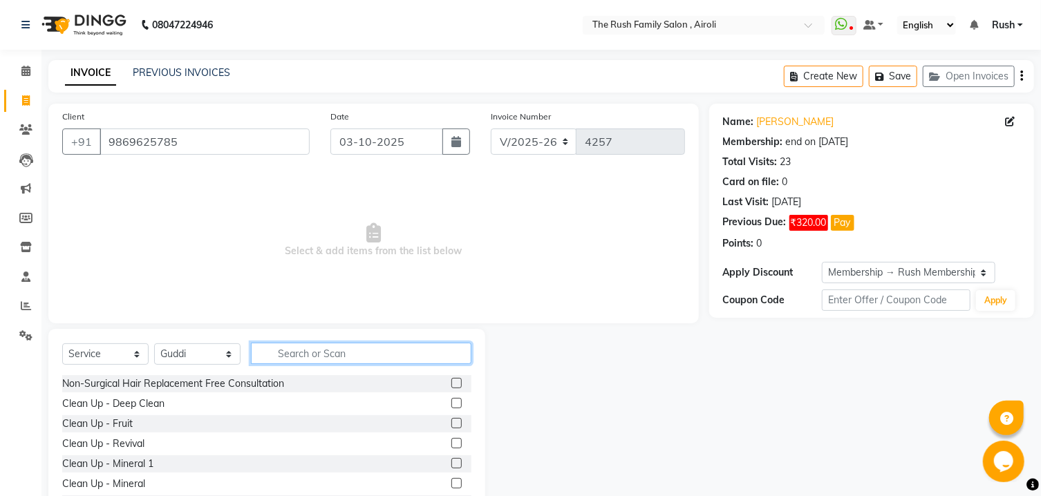
click at [308, 356] on input "text" at bounding box center [361, 353] width 220 height 21
type input "o 3"
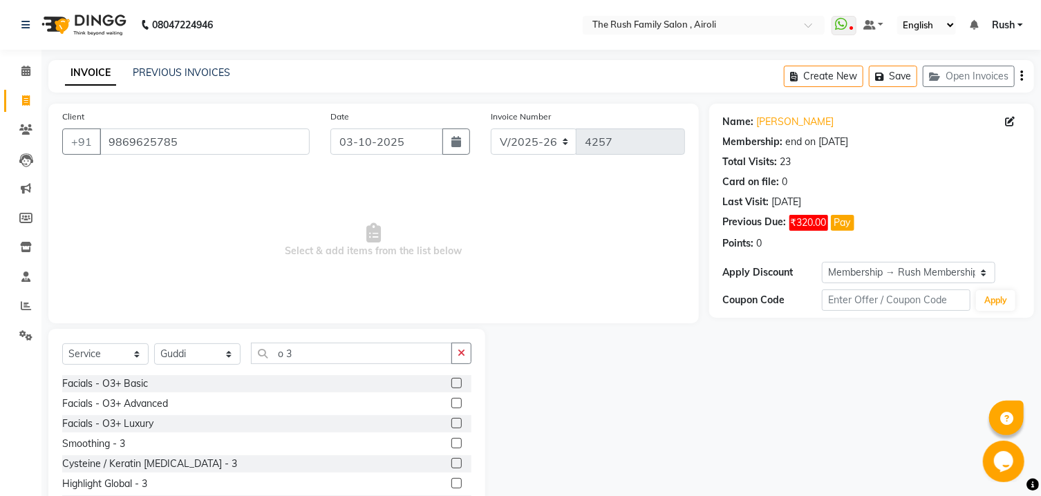
click at [451, 384] on label at bounding box center [456, 383] width 10 height 10
click at [451, 384] on input "checkbox" at bounding box center [455, 383] width 9 height 9
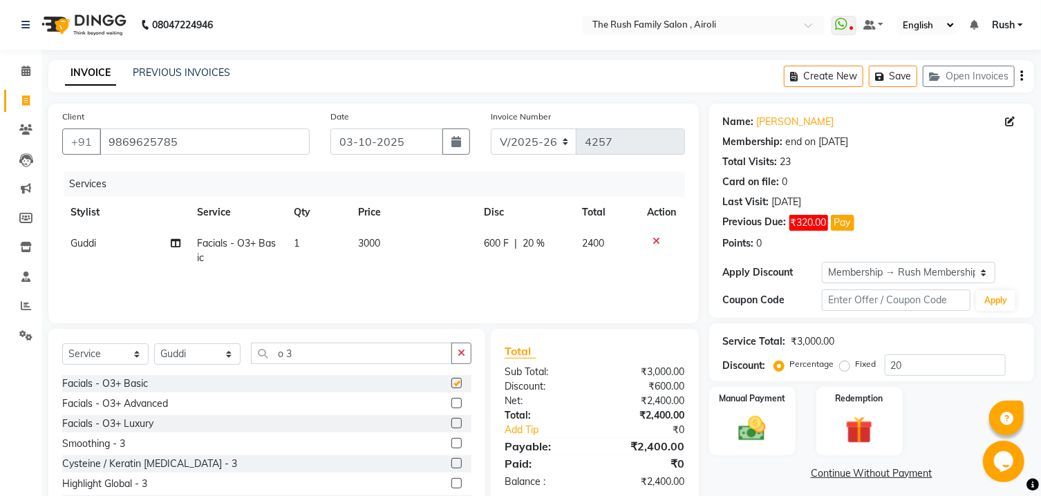
checkbox input "false"
click at [310, 352] on input "o 3" at bounding box center [351, 353] width 201 height 21
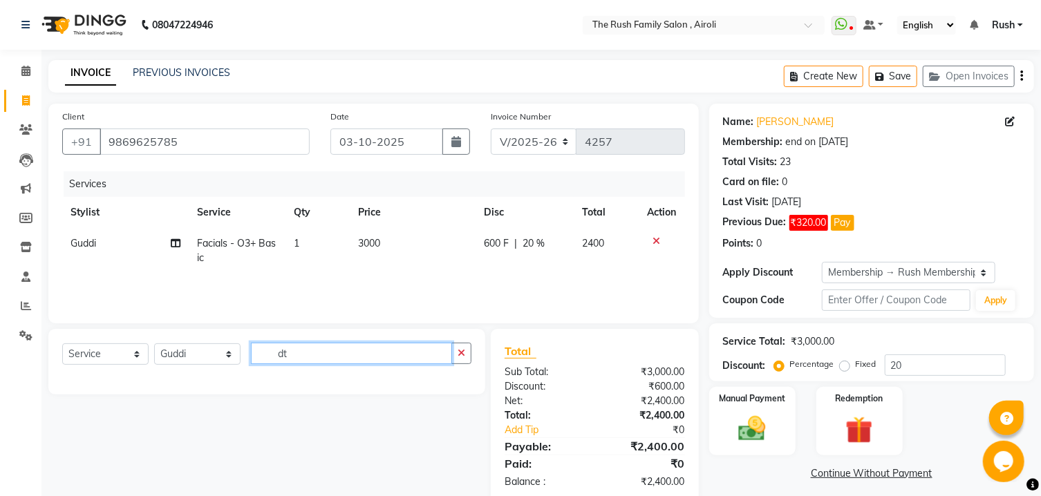
type input "d"
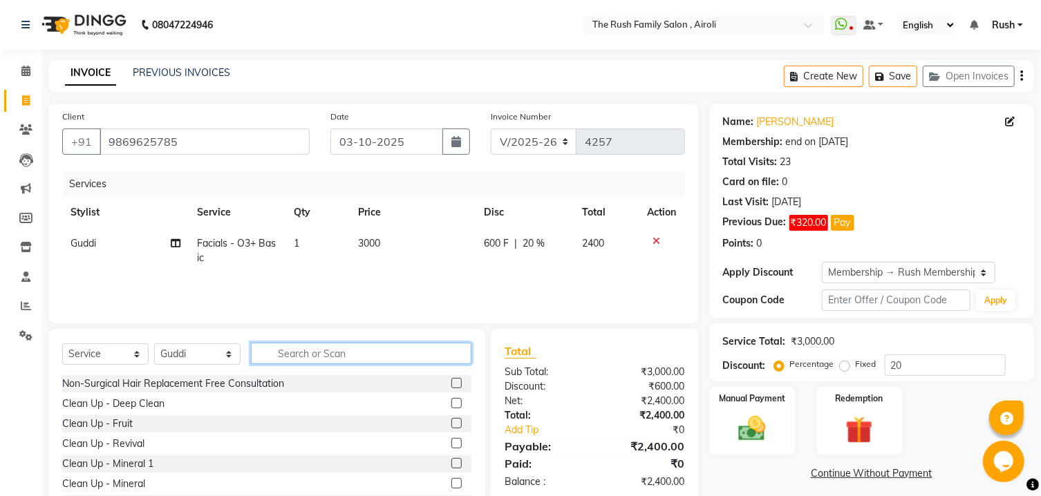
click at [327, 357] on input "text" at bounding box center [361, 353] width 220 height 21
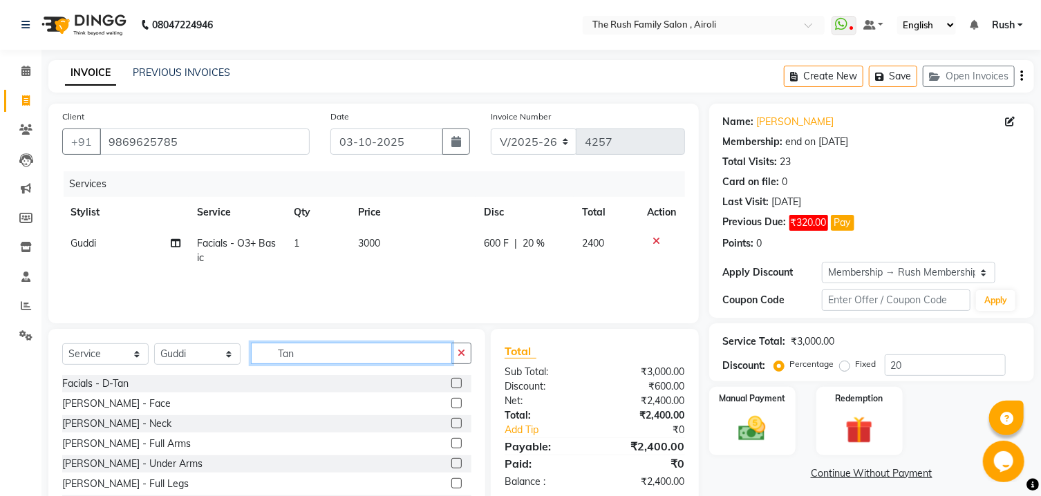
type input "Tan"
click at [451, 405] on label at bounding box center [456, 403] width 10 height 10
click at [451, 405] on input "checkbox" at bounding box center [455, 403] width 9 height 9
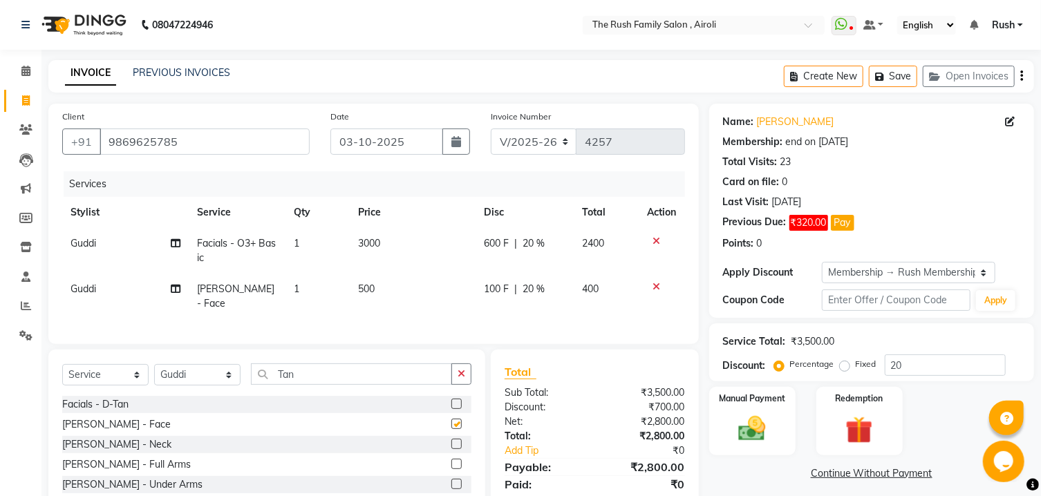
checkbox input "false"
click at [297, 375] on input "Tan" at bounding box center [351, 374] width 201 height 21
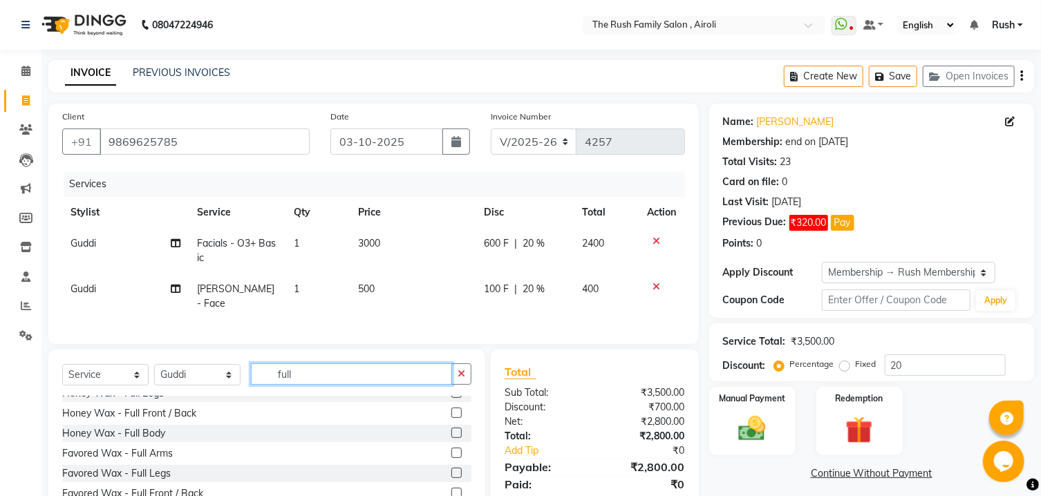
scroll to position [296, 0]
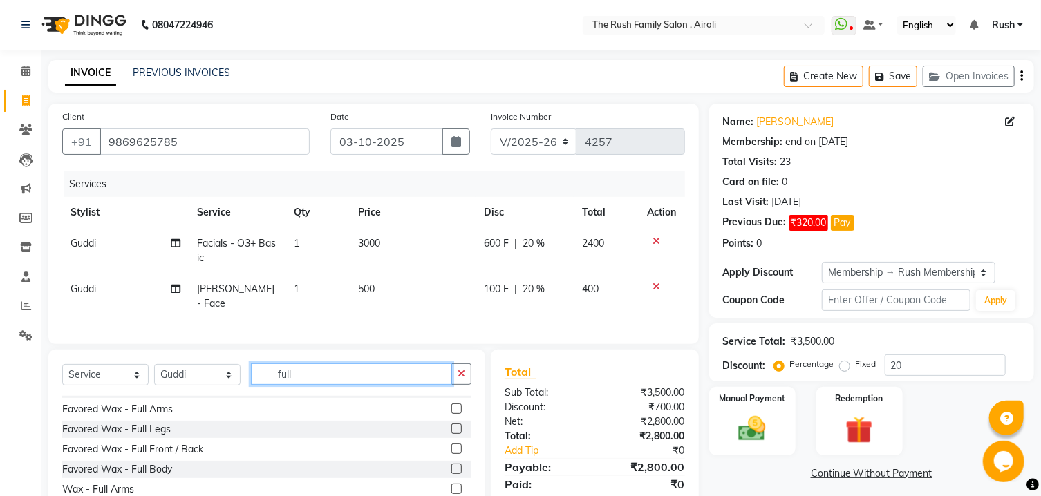
type input "full"
click at [451, 406] on label at bounding box center [456, 409] width 10 height 10
click at [451, 406] on input "checkbox" at bounding box center [455, 409] width 9 height 9
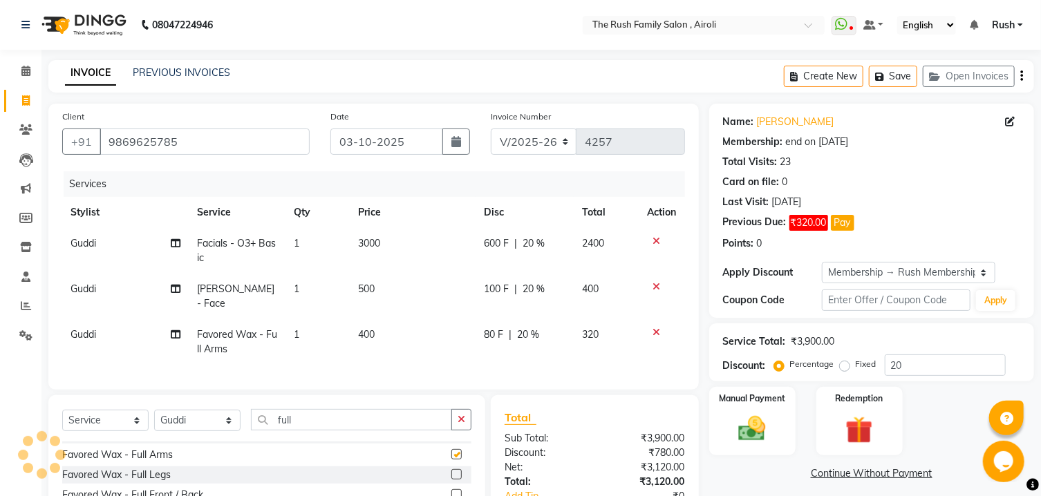
checkbox input "false"
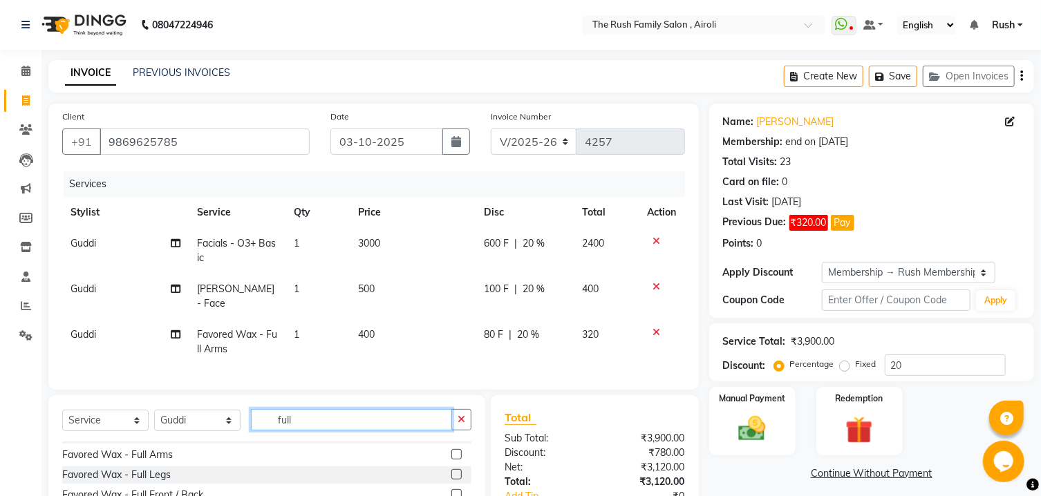
click at [312, 419] on input "full" at bounding box center [351, 419] width 201 height 21
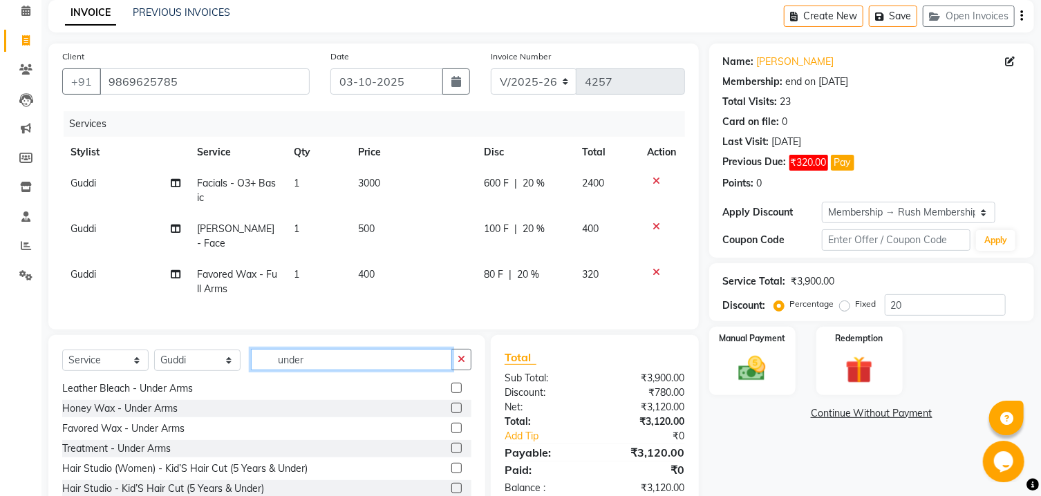
scroll to position [74, 0]
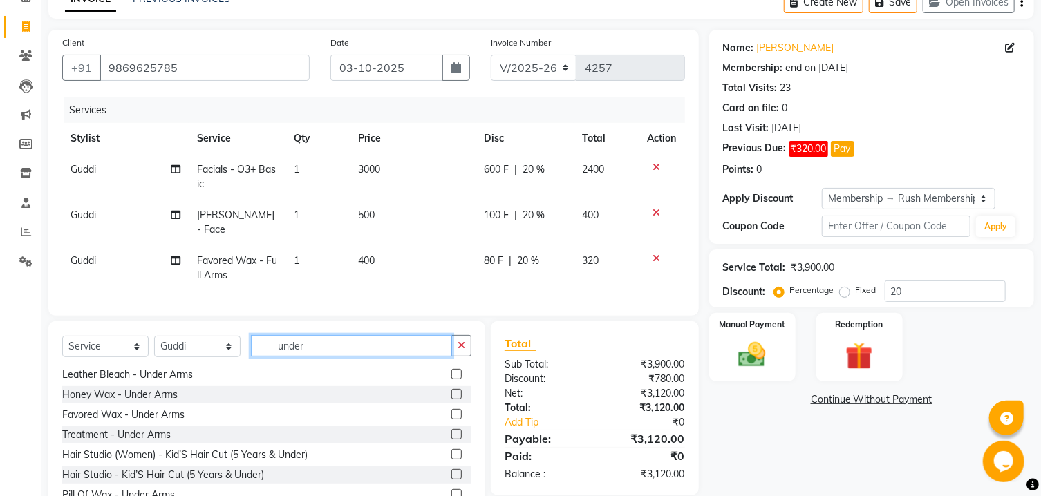
type input "under"
click at [451, 413] on label at bounding box center [456, 414] width 10 height 10
click at [451, 413] on input "checkbox" at bounding box center [455, 415] width 9 height 9
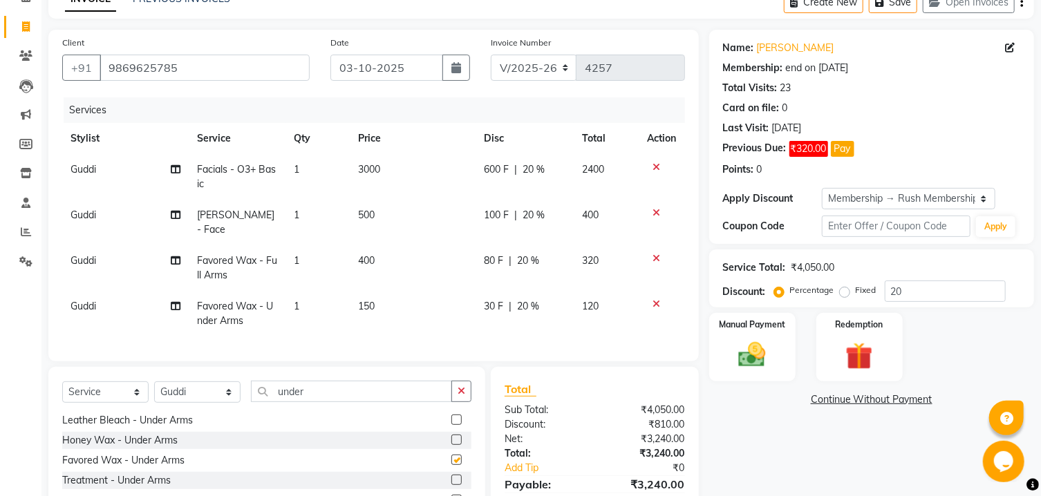
checkbox input "false"
click at [330, 388] on input "under" at bounding box center [351, 391] width 201 height 21
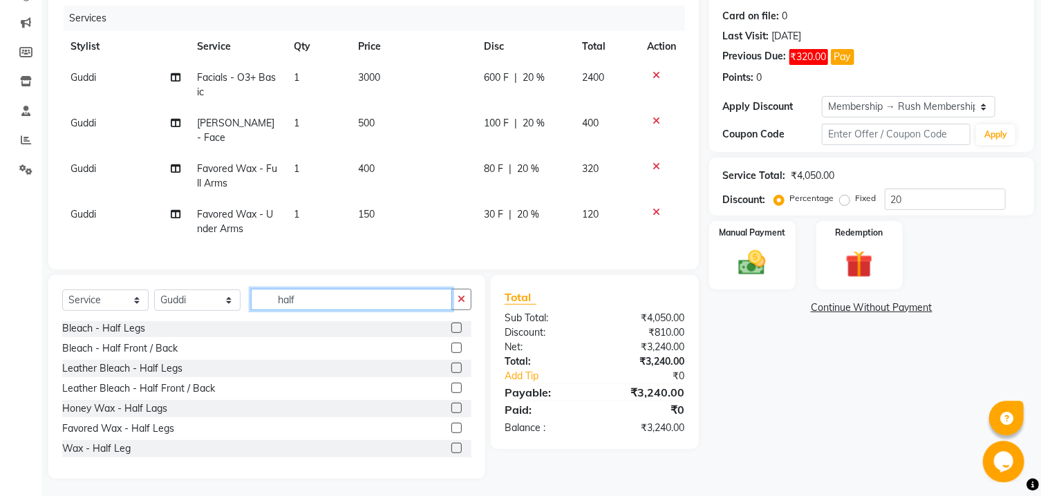
scroll to position [169, 0]
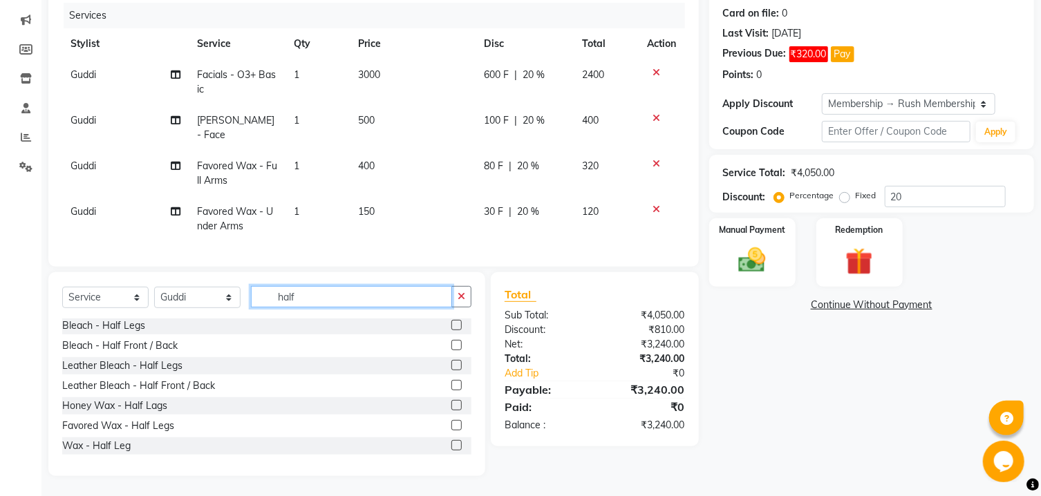
type input "half"
click at [451, 422] on label at bounding box center [456, 425] width 10 height 10
click at [451, 422] on input "checkbox" at bounding box center [455, 426] width 9 height 9
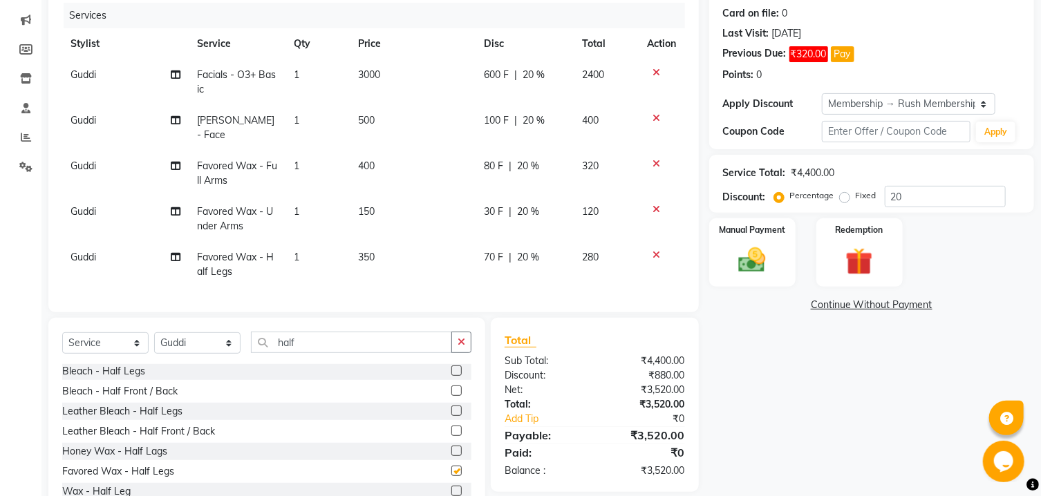
checkbox input "false"
click at [316, 341] on input "half" at bounding box center [351, 342] width 201 height 21
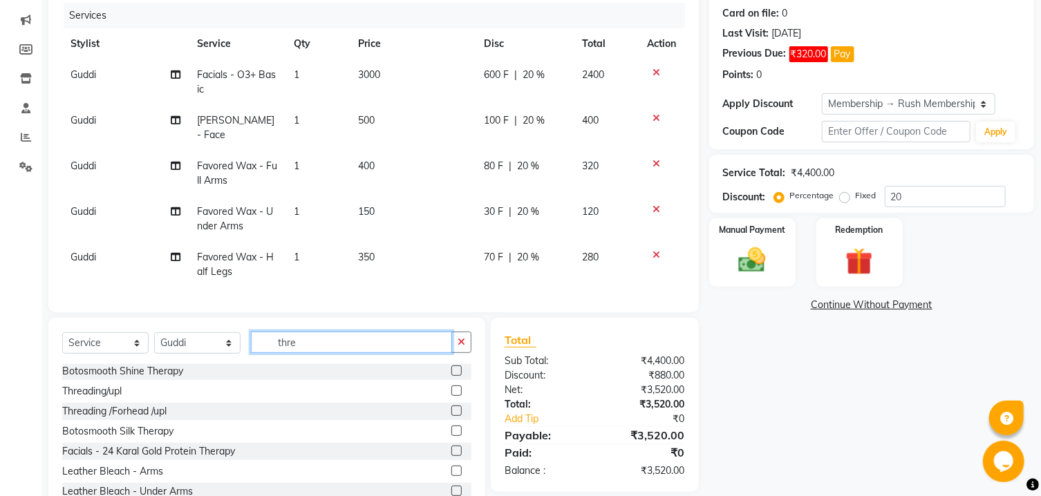
scroll to position [14, 0]
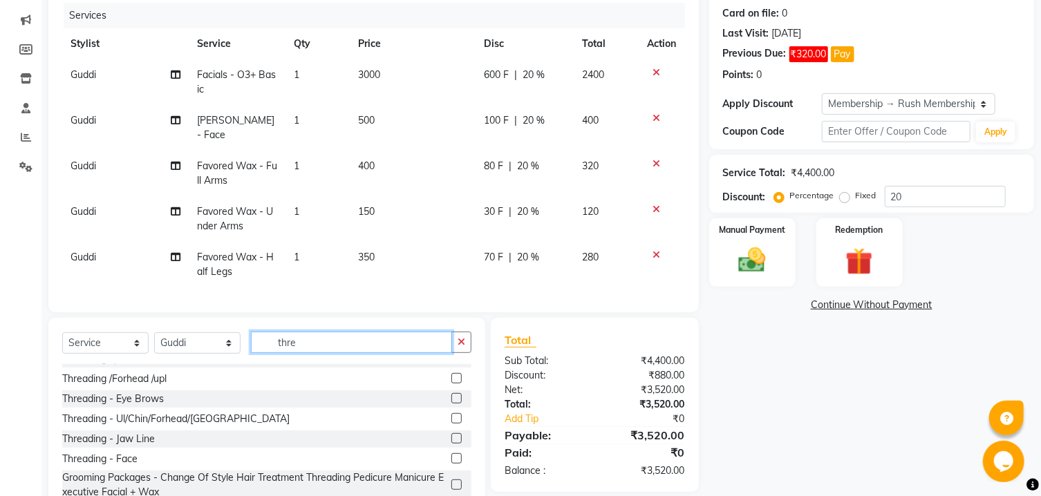
type input "thre"
click at [451, 396] on label at bounding box center [456, 398] width 10 height 10
click at [451, 396] on input "checkbox" at bounding box center [455, 399] width 9 height 9
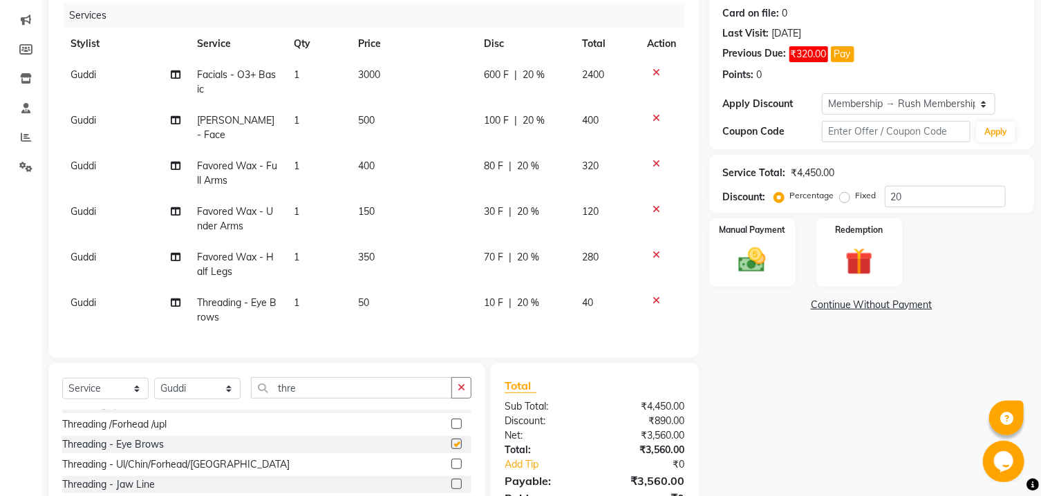
checkbox input "false"
click at [357, 375] on div "Select Service Product Membership Package Voucher Prepaid Gift Card Select Styl…" at bounding box center [266, 466] width 437 height 204
click at [350, 382] on input "thre" at bounding box center [351, 387] width 201 height 21
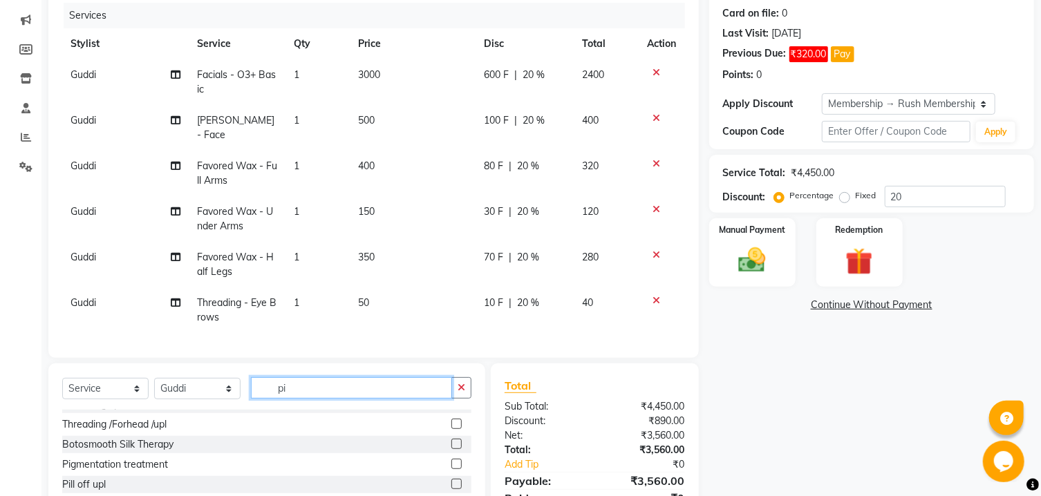
scroll to position [0, 0]
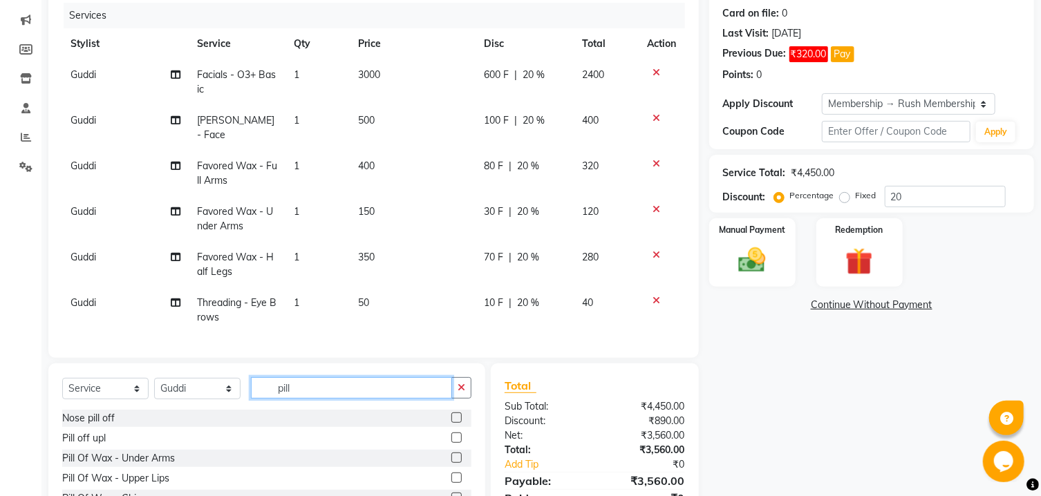
type input "pill"
click at [451, 438] on label at bounding box center [456, 438] width 10 height 10
click at [451, 438] on input "checkbox" at bounding box center [455, 438] width 9 height 9
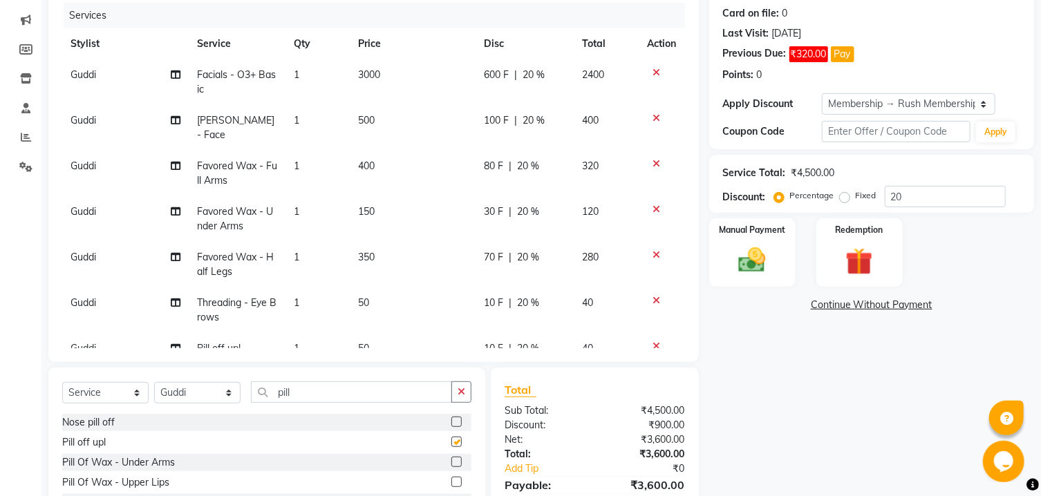
checkbox input "false"
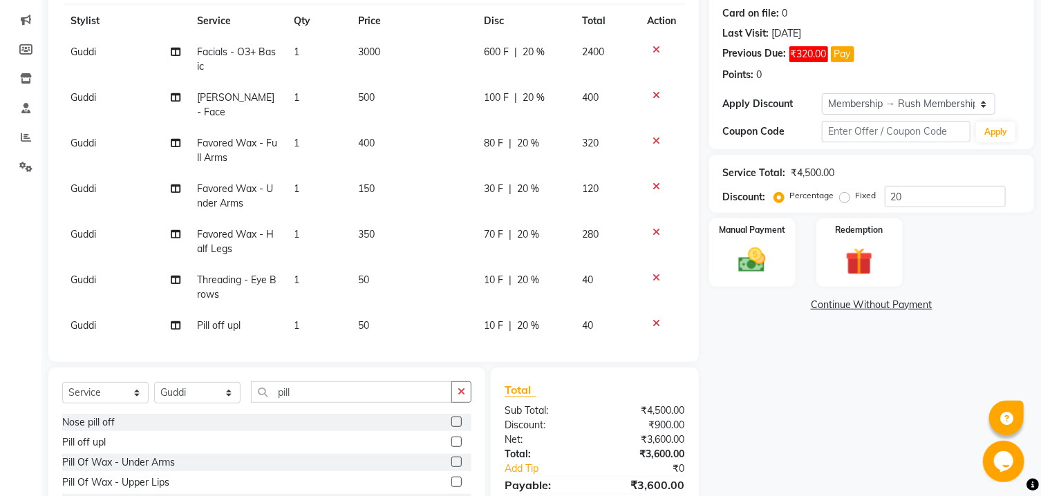
scroll to position [25, 0]
click at [484, 271] on span "10 F" at bounding box center [493, 278] width 19 height 15
click at [476, 263] on td "10 F | 20 %" at bounding box center [525, 286] width 98 height 46
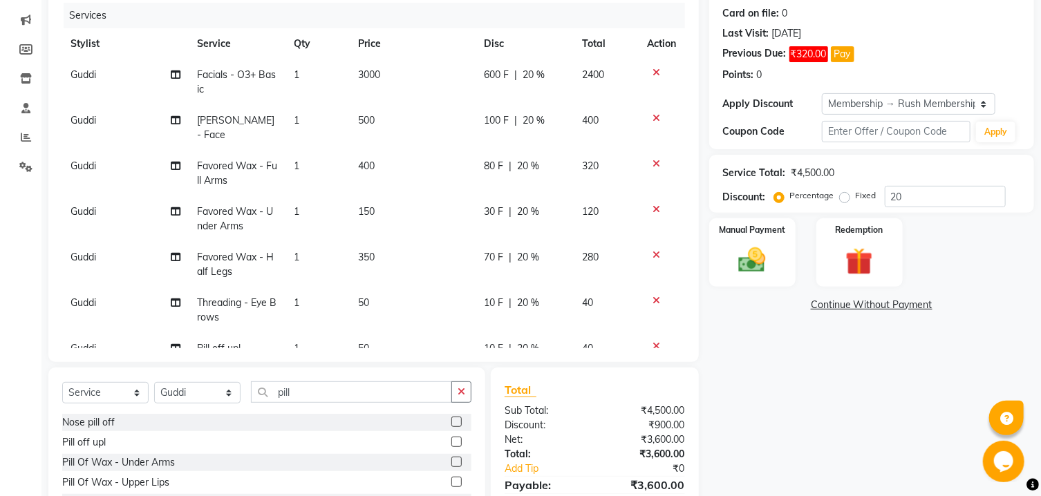
select select "60158"
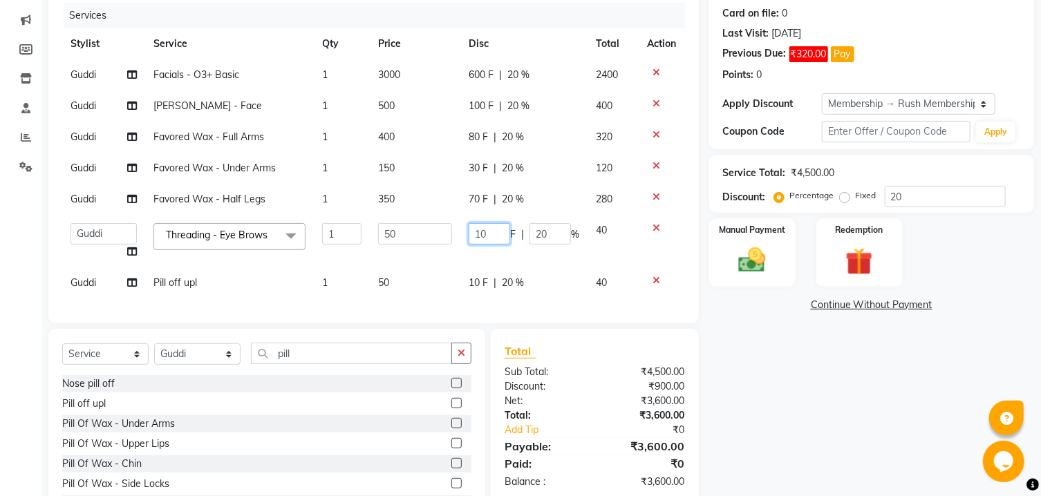
click at [478, 239] on input "10" at bounding box center [489, 233] width 41 height 21
type input "0"
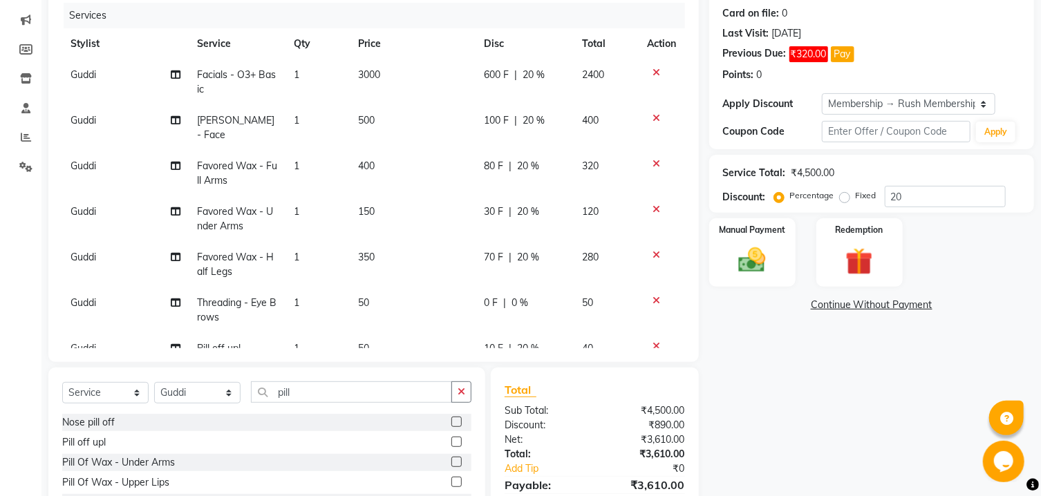
click at [477, 257] on tbody "Guddi Facials - O3+ Basic 1 3000 600 F | 20 % 2400 [PERSON_NAME] - Face 1 500 1…" at bounding box center [373, 211] width 623 height 305
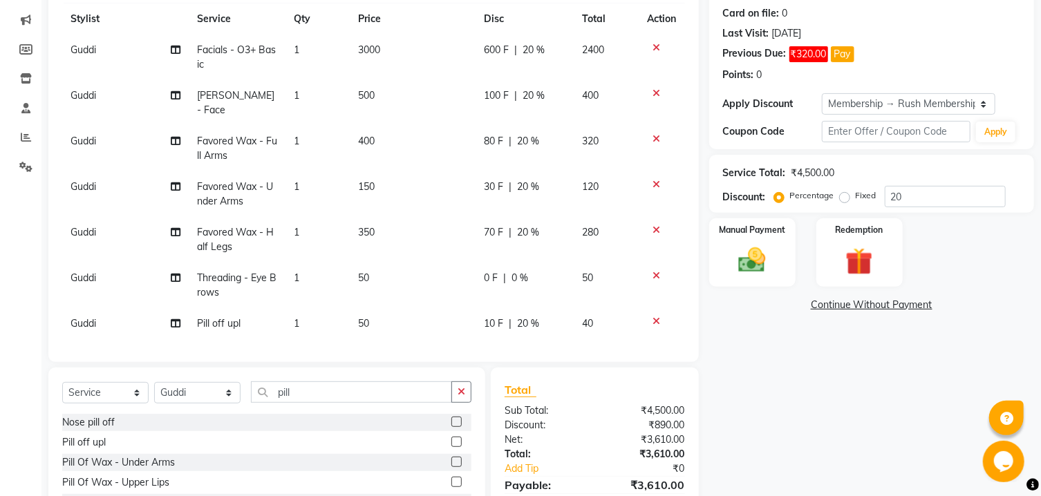
click at [484, 317] on span "10 F" at bounding box center [493, 324] width 19 height 15
select select "60158"
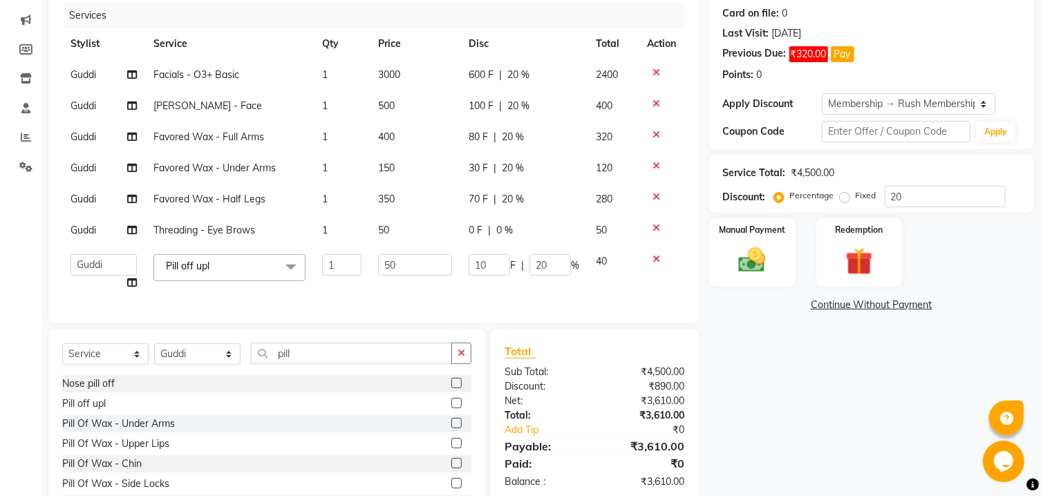
click at [481, 306] on div "Services Stylist Service Qty Price Disc Total Action Guddi Facials - O3+ Basic …" at bounding box center [373, 156] width 623 height 307
click at [484, 265] on input "10" at bounding box center [489, 264] width 41 height 21
type input "0"
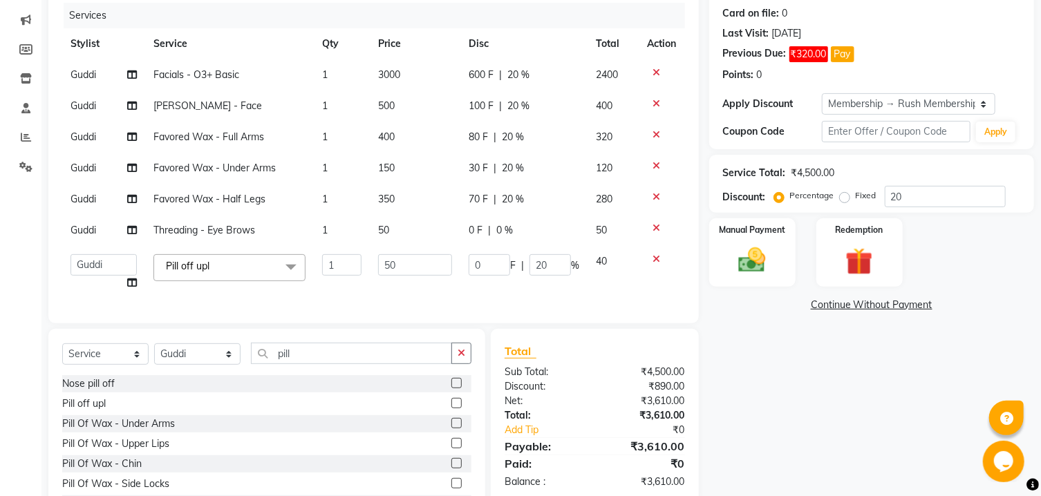
click at [538, 237] on tbody "Guddi Facials - O3+ Basic 1 3000 600 F | 20 % 2400 [PERSON_NAME] - Face 1 500 1…" at bounding box center [373, 178] width 623 height 239
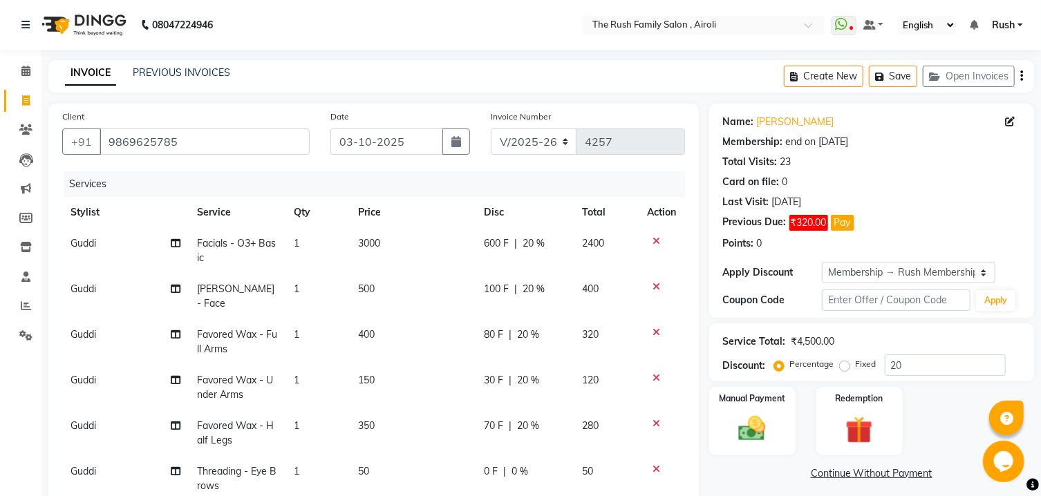
click at [485, 291] on span "100 F" at bounding box center [496, 289] width 25 height 15
select select "60158"
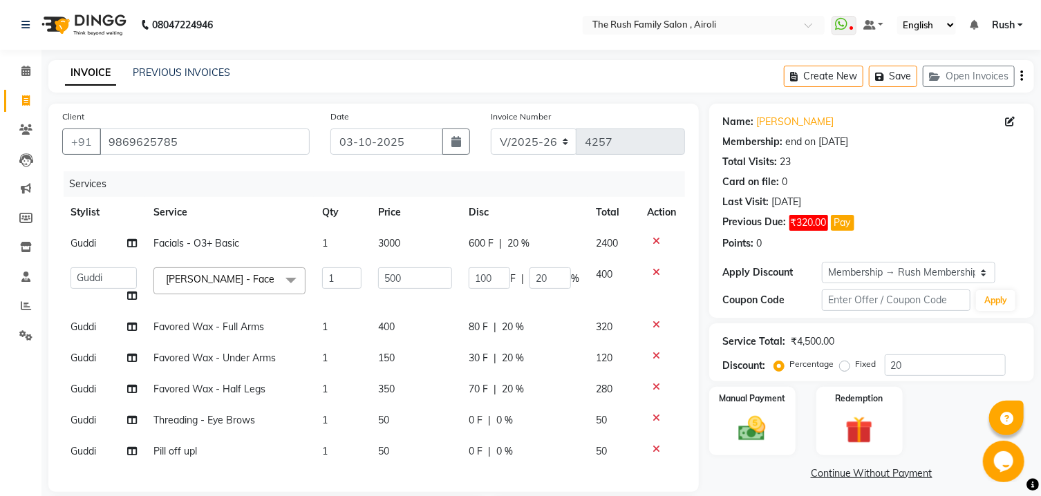
click at [485, 291] on td "100 F | 20 %" at bounding box center [523, 285] width 127 height 53
click at [483, 247] on span "600 F" at bounding box center [481, 243] width 25 height 15
select select "60158"
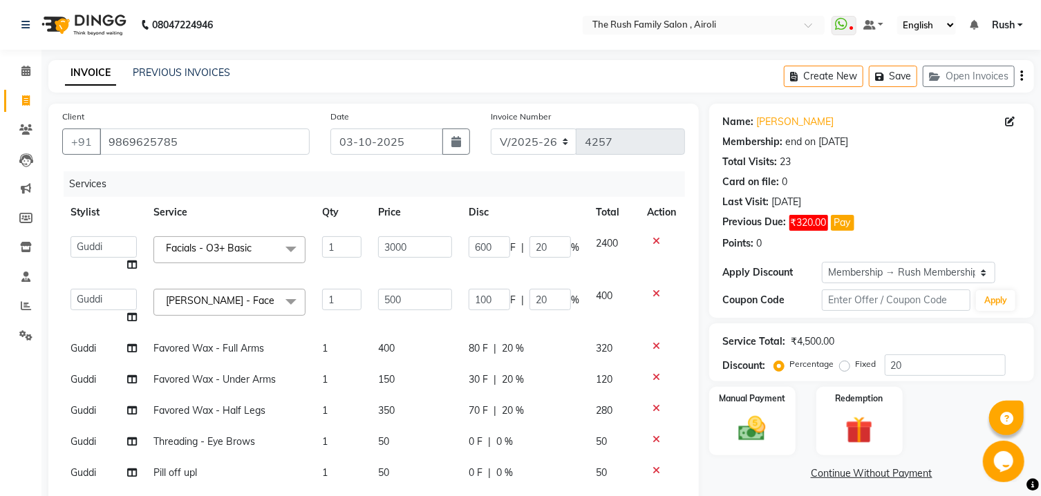
click at [483, 247] on input "600" at bounding box center [489, 246] width 41 height 21
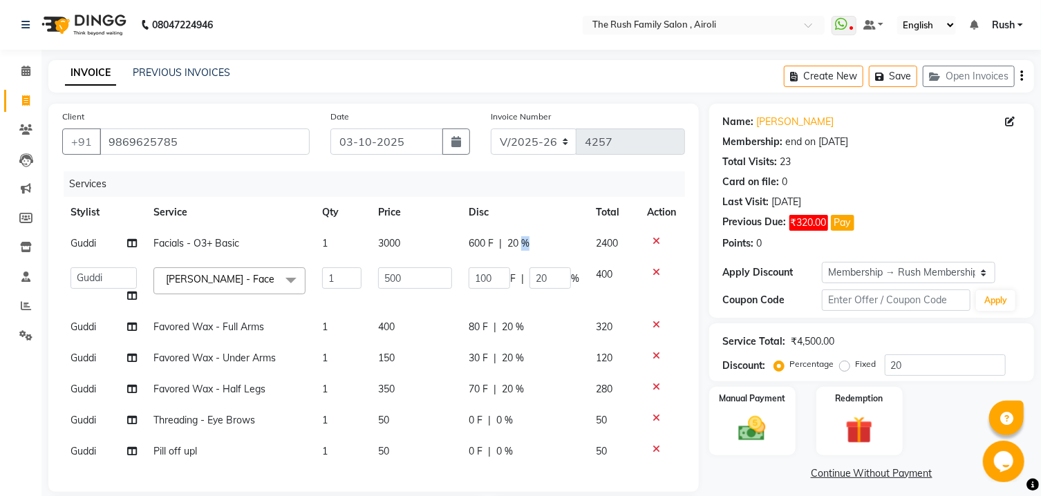
click at [538, 250] on div "600 F | 20 %" at bounding box center [524, 243] width 111 height 15
select select "60158"
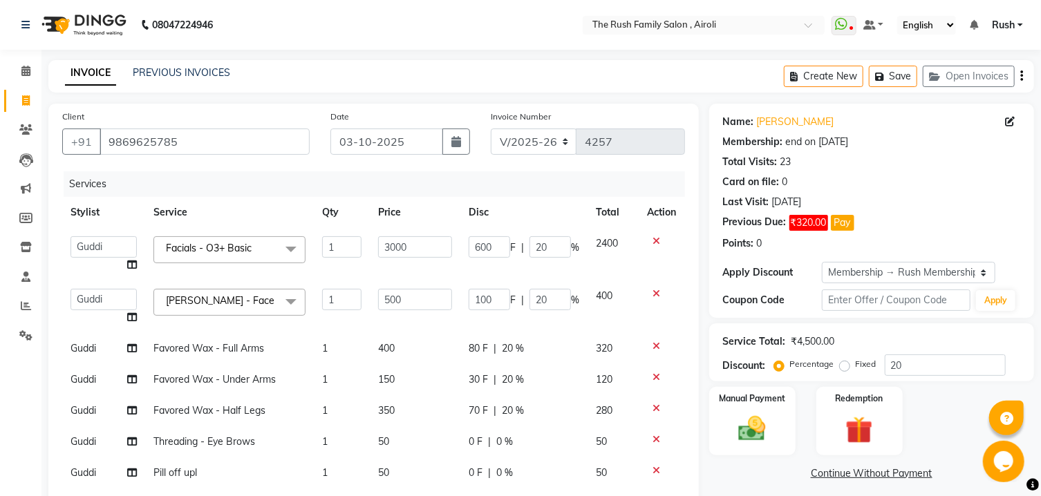
click at [525, 249] on div "600 F | 20 %" at bounding box center [524, 246] width 111 height 21
click at [538, 249] on input "20" at bounding box center [549, 246] width 41 height 21
type input "30"
click at [545, 212] on th "Disc" at bounding box center [523, 212] width 127 height 31
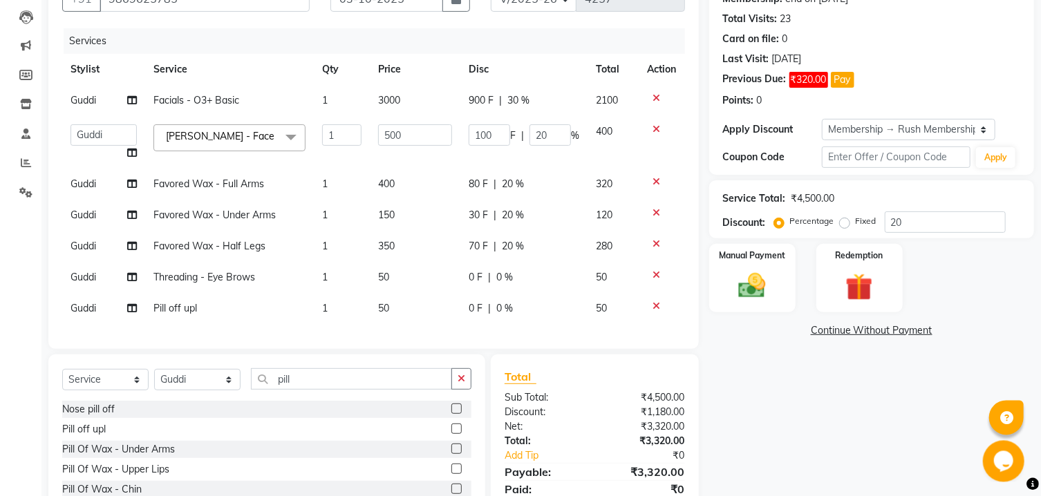
scroll to position [148, 0]
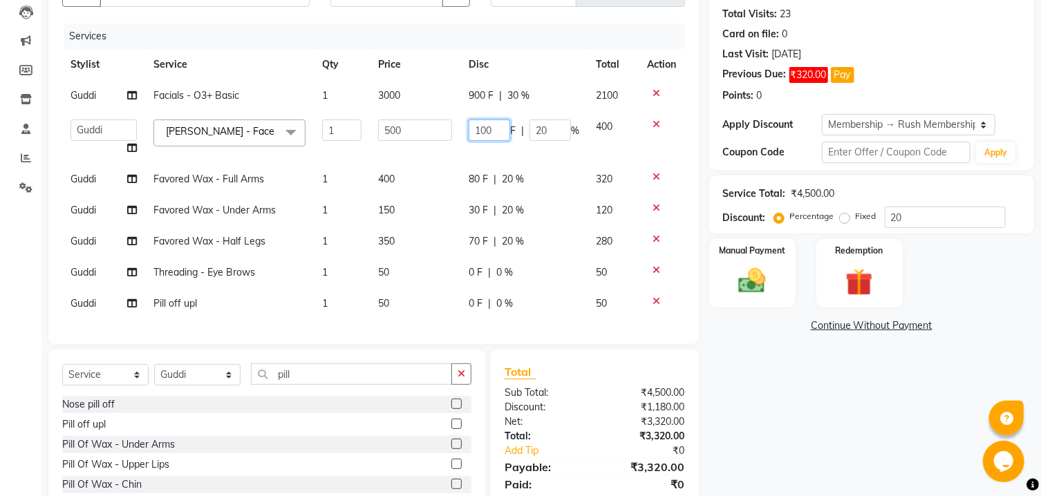
click at [484, 133] on input "100" at bounding box center [489, 130] width 41 height 21
type input "200"
click at [538, 105] on td "900 F | 30 %" at bounding box center [523, 95] width 127 height 31
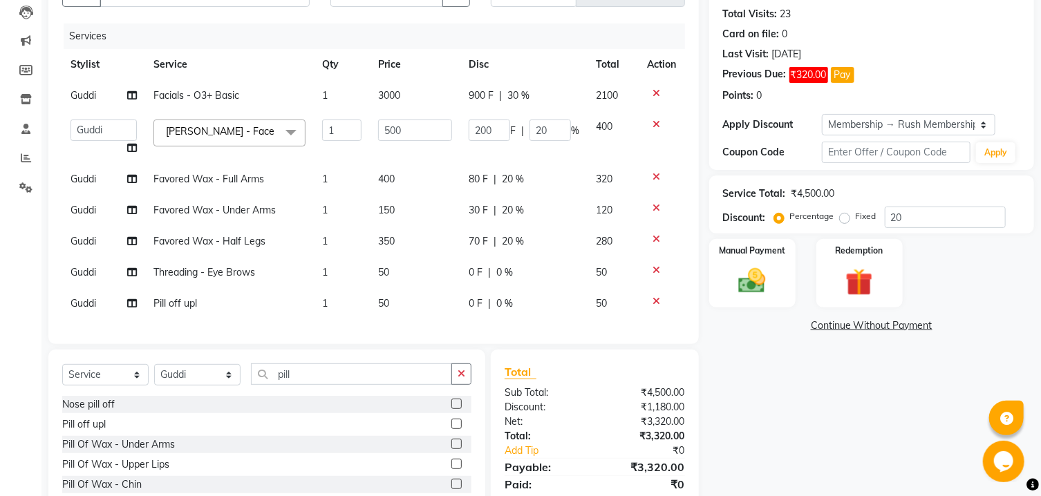
select select "60158"
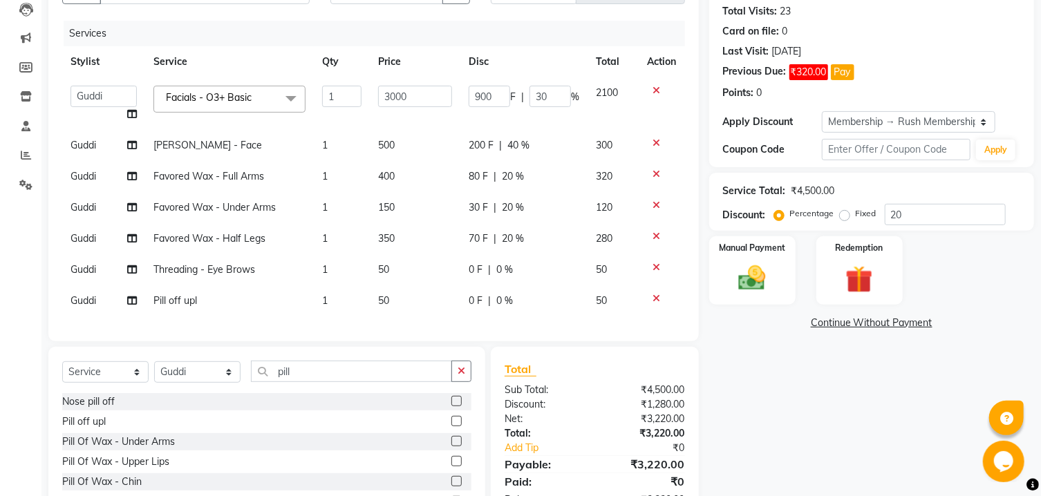
scroll to position [0, 0]
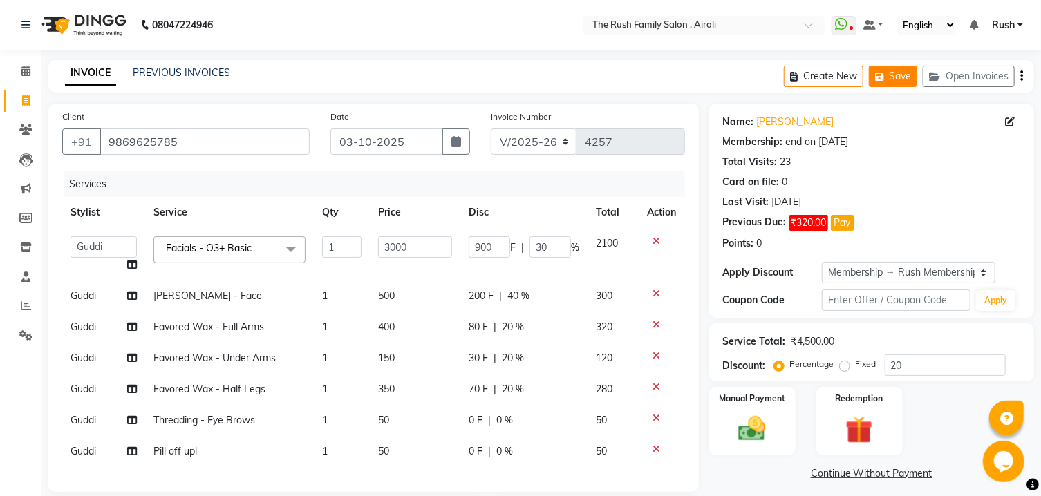
click at [887, 75] on icon "button" at bounding box center [882, 77] width 14 height 10
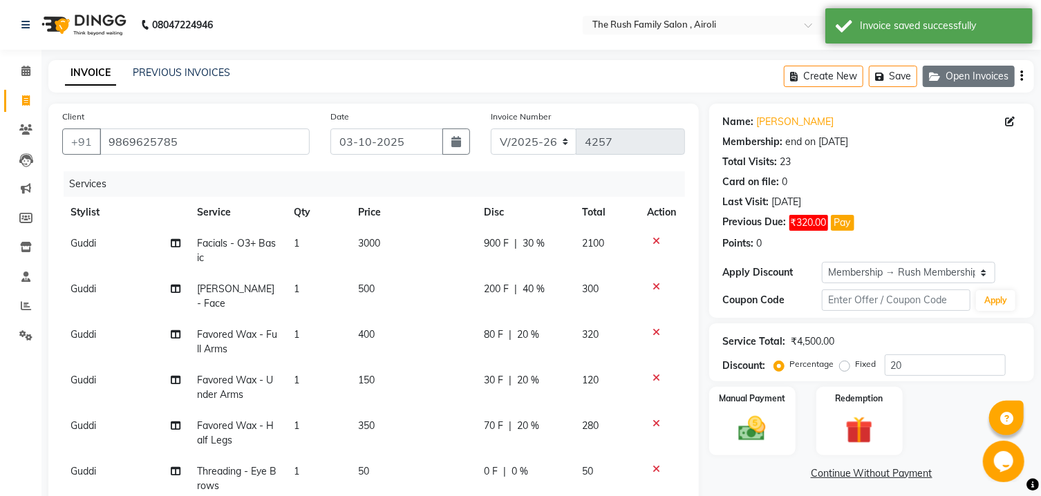
click at [978, 86] on button "Open Invoices" at bounding box center [969, 76] width 92 height 21
click at [1022, 77] on icon "button" at bounding box center [1021, 76] width 3 height 1
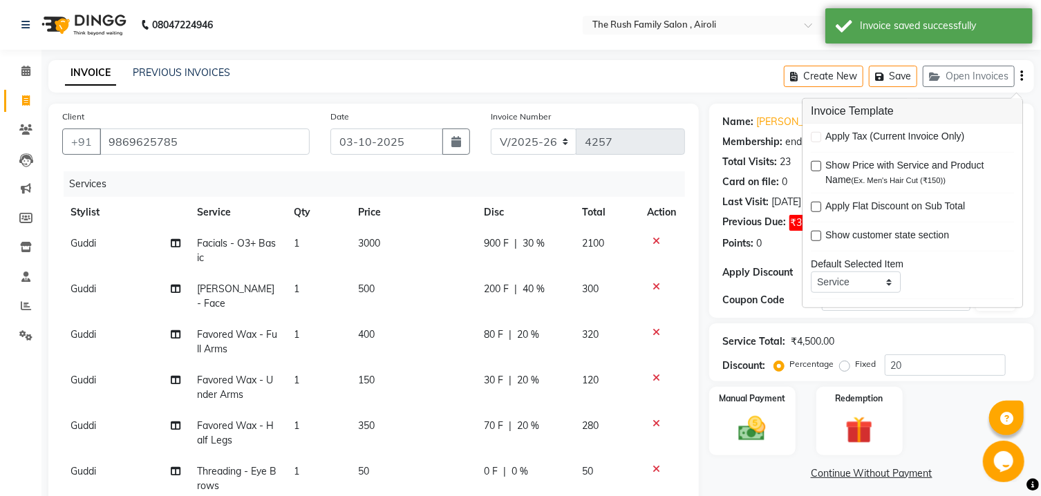
click at [766, 79] on div "INVOICE PREVIOUS INVOICES Create New Save Open Invoices" at bounding box center [541, 76] width 986 height 32
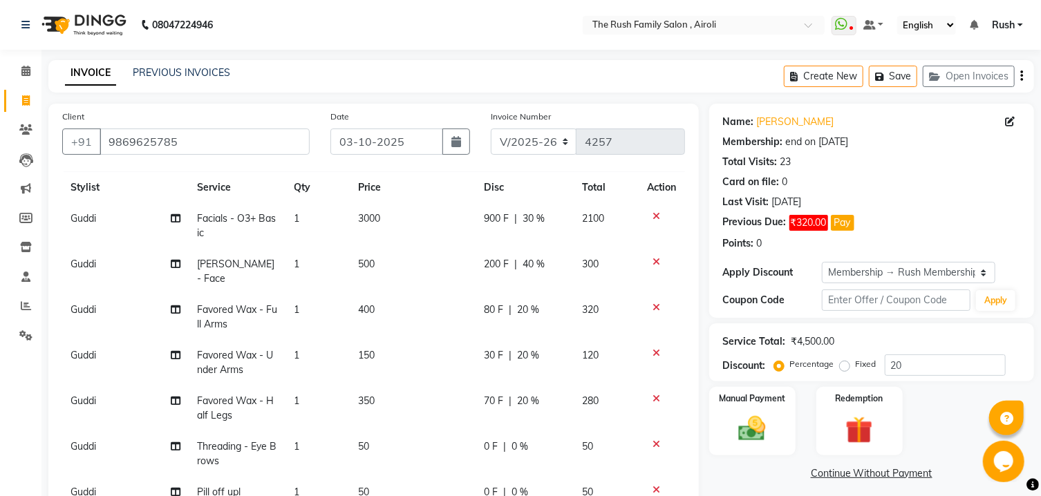
scroll to position [265, 0]
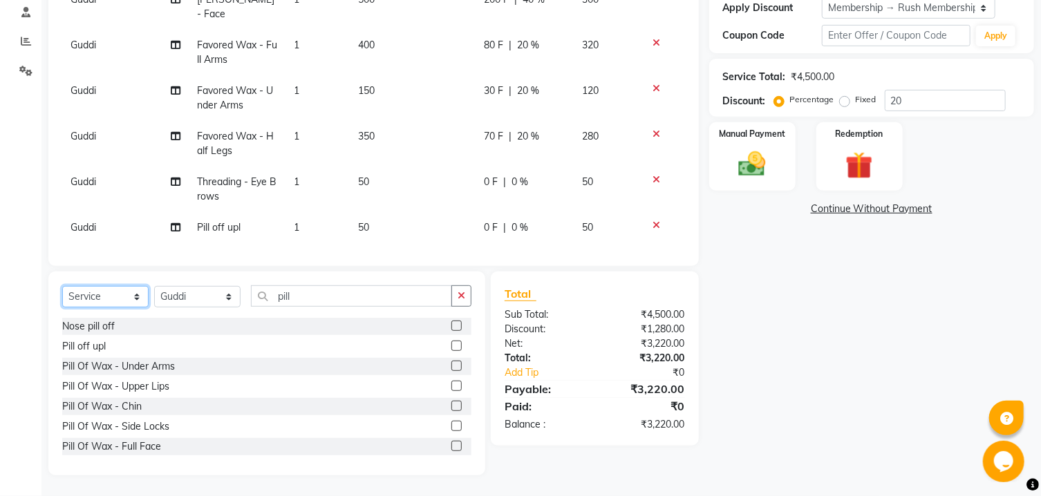
select select "product"
click option "Product" at bounding box center [0, 0] width 0 height 0
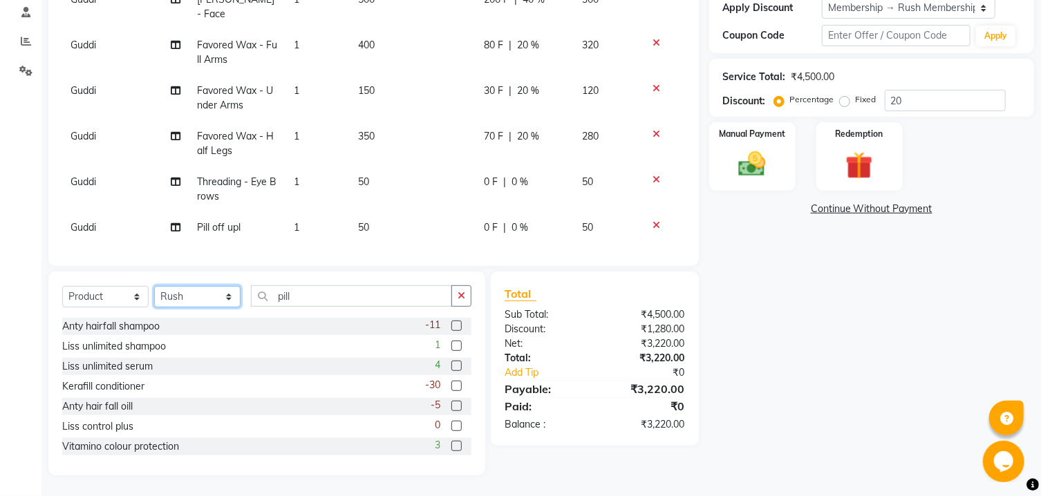
click option "Rush" at bounding box center [0, 0] width 0 height 0
click at [278, 293] on input "pill" at bounding box center [351, 295] width 201 height 21
click at [305, 292] on input "pill" at bounding box center [351, 295] width 201 height 21
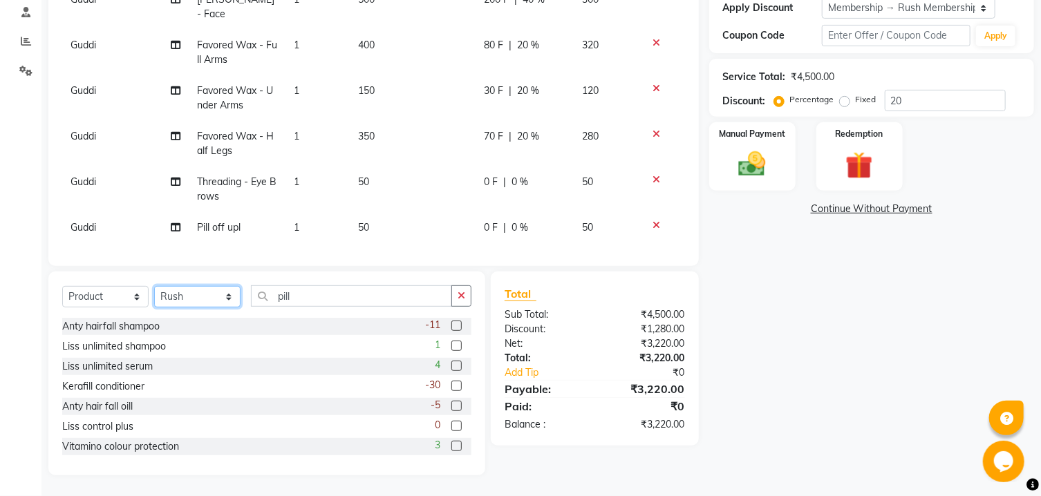
select select "87277"
click option "[PERSON_NAME]" at bounding box center [0, 0] width 0 height 0
click at [312, 294] on input "pill" at bounding box center [351, 295] width 201 height 21
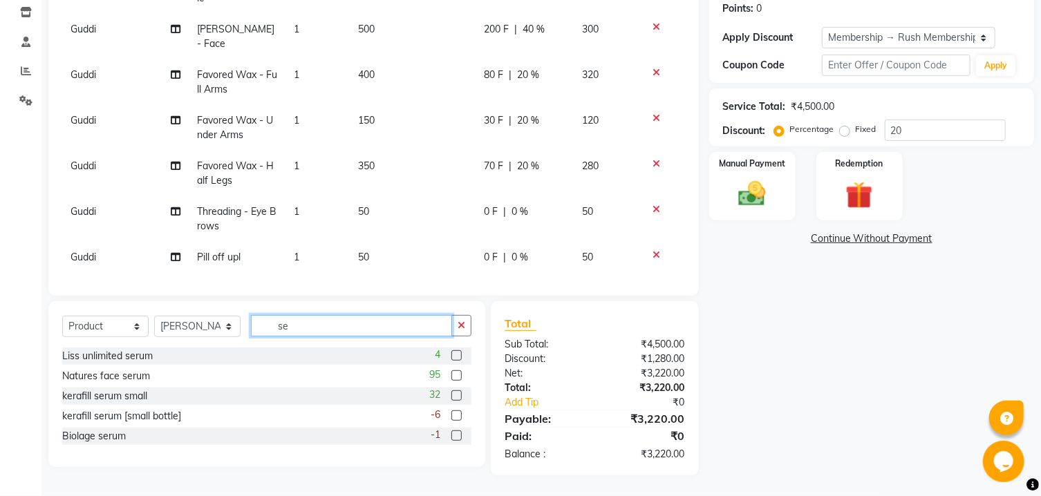
scroll to position [235, 0]
click at [360, 326] on input "serum" at bounding box center [351, 325] width 201 height 21
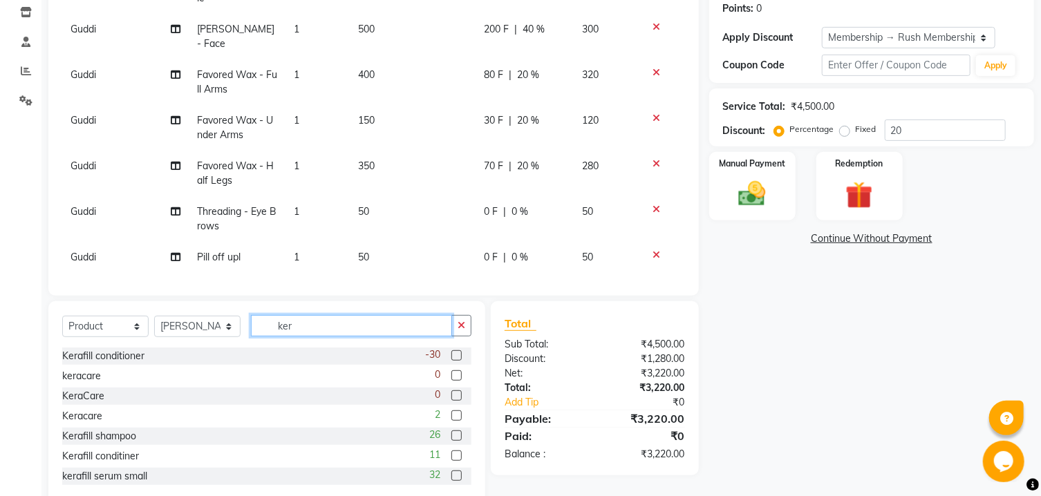
scroll to position [22, 0]
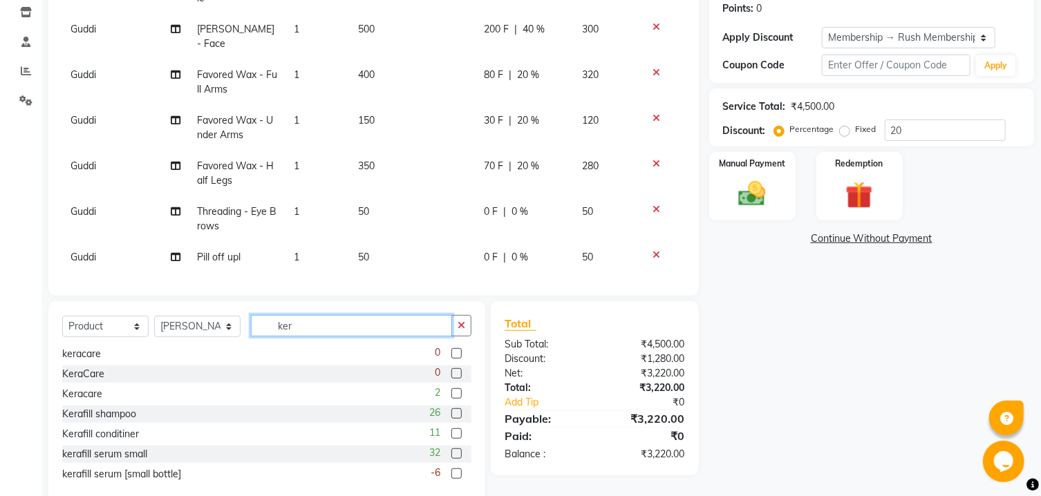
type input "ker"
click at [451, 455] on label at bounding box center [456, 454] width 10 height 10
click at [451, 455] on input "checkbox" at bounding box center [455, 454] width 9 height 9
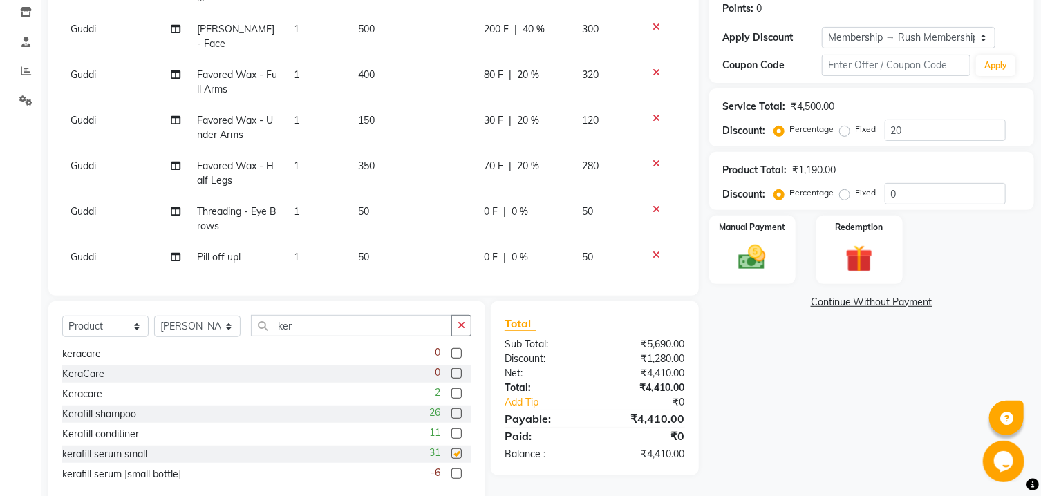
checkbox input "false"
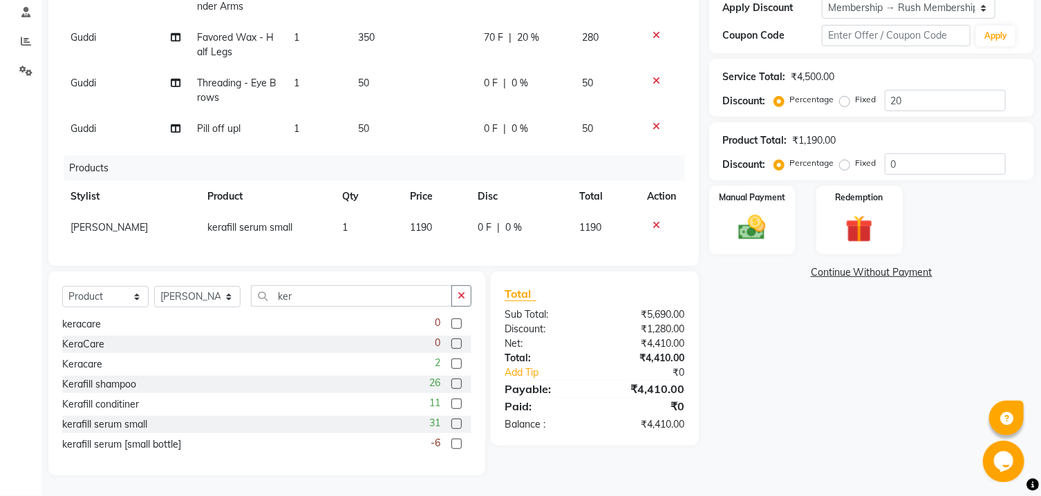
click at [451, 440] on label at bounding box center [456, 444] width 10 height 10
click at [451, 440] on input "checkbox" at bounding box center [455, 444] width 9 height 9
checkbox input "false"
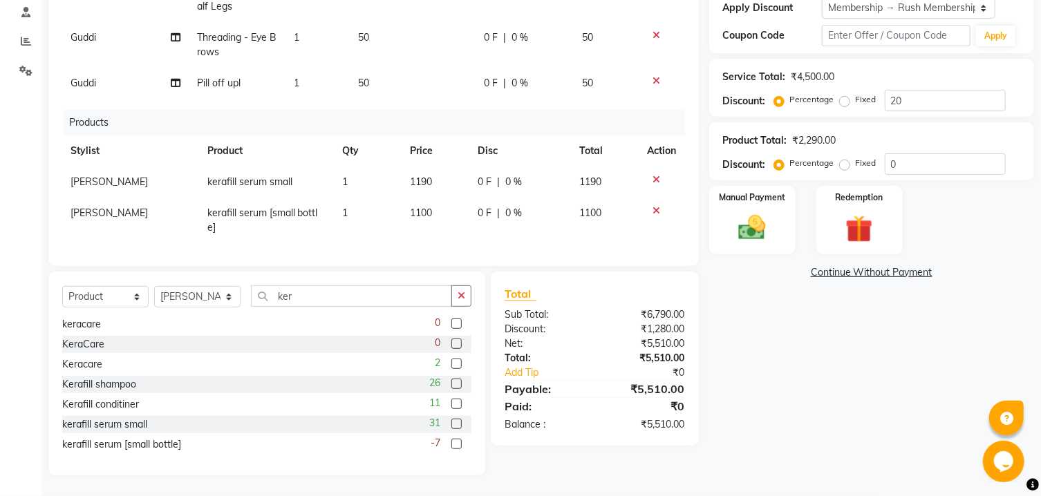
click at [653, 175] on icon at bounding box center [657, 180] width 8 height 10
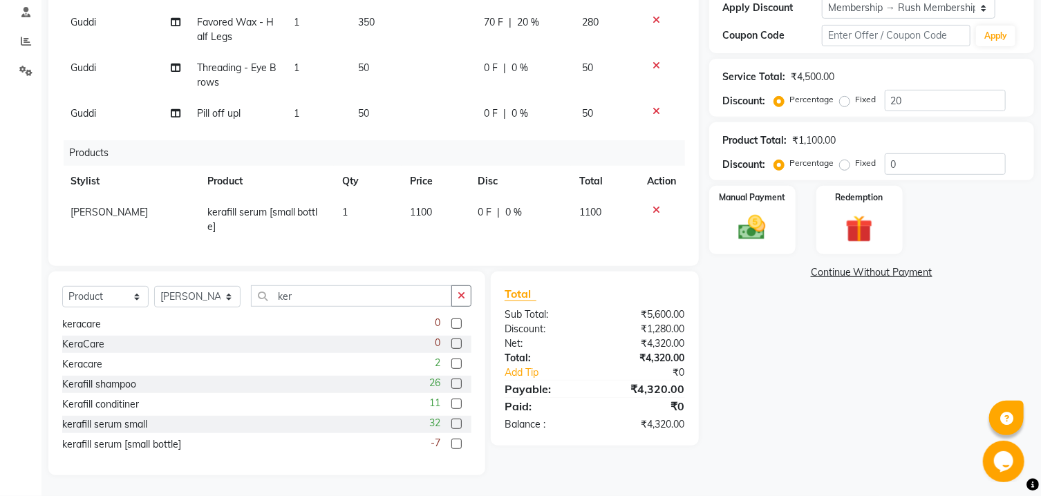
click at [653, 205] on icon at bounding box center [657, 210] width 8 height 10
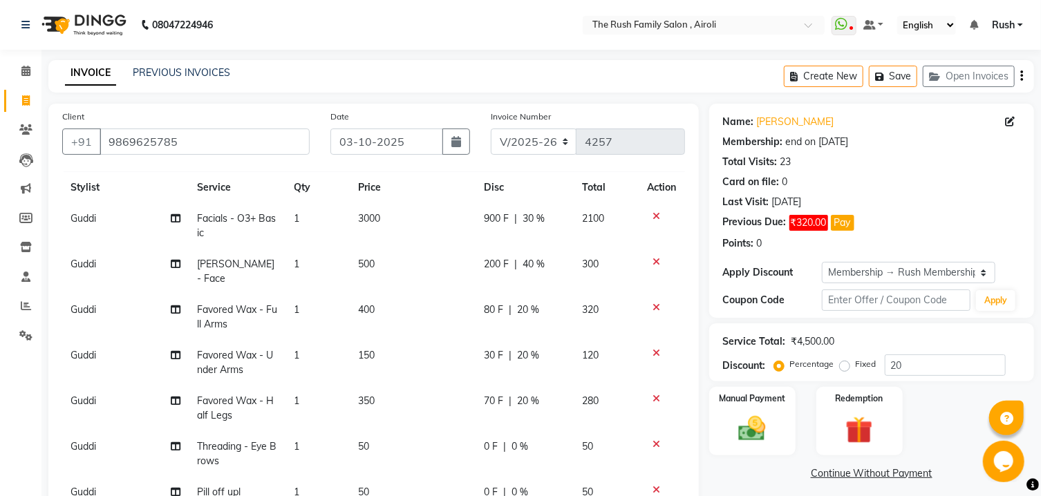
scroll to position [265, 0]
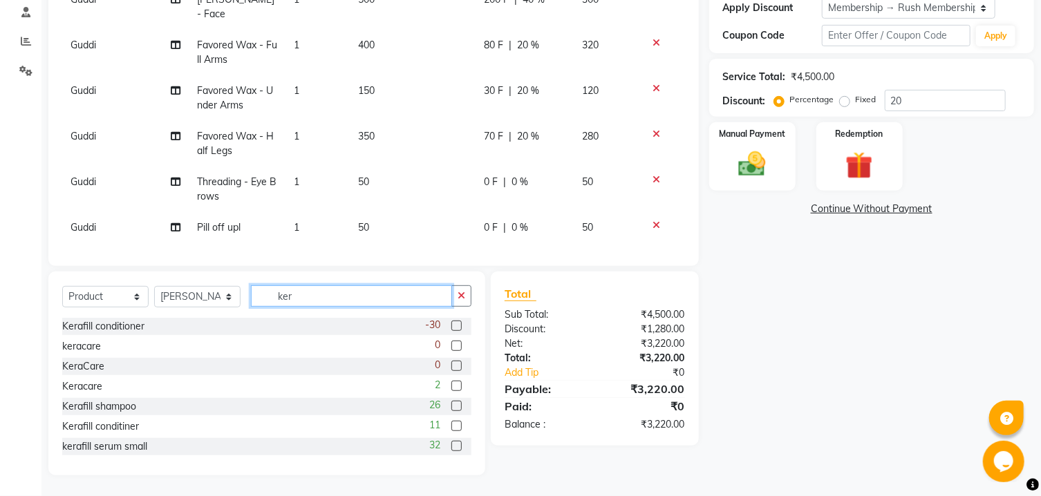
click at [321, 295] on input "ker" at bounding box center [351, 295] width 201 height 21
type input "ker"
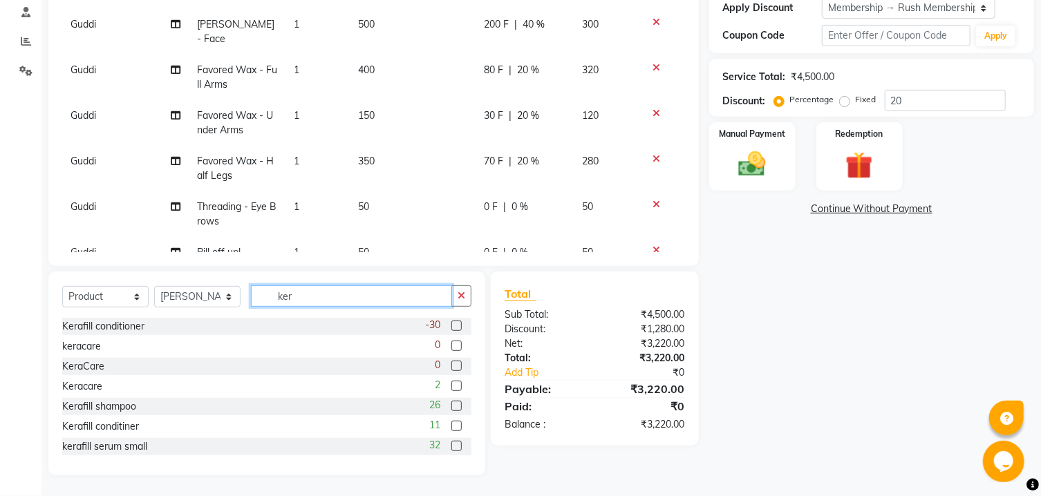
scroll to position [0, 0]
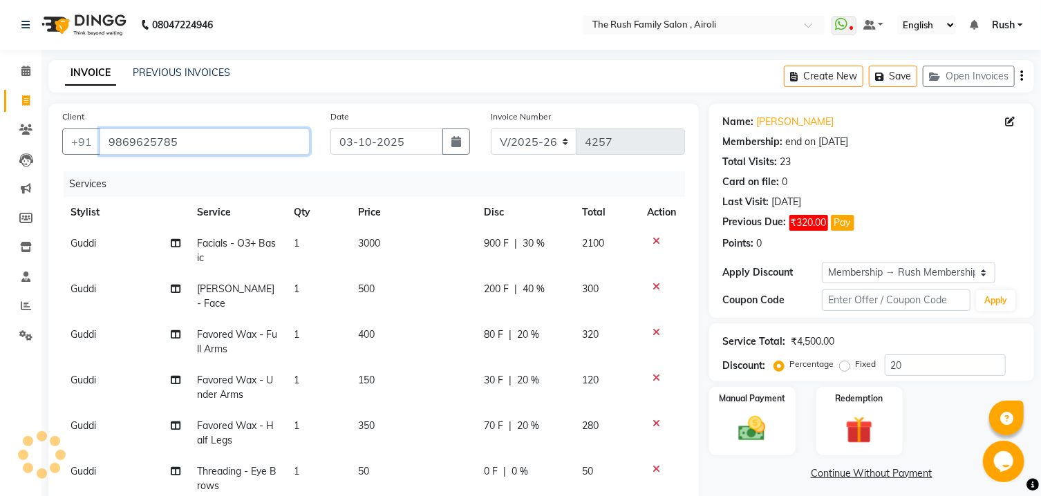
click at [161, 137] on input "9869625785" at bounding box center [205, 142] width 210 height 26
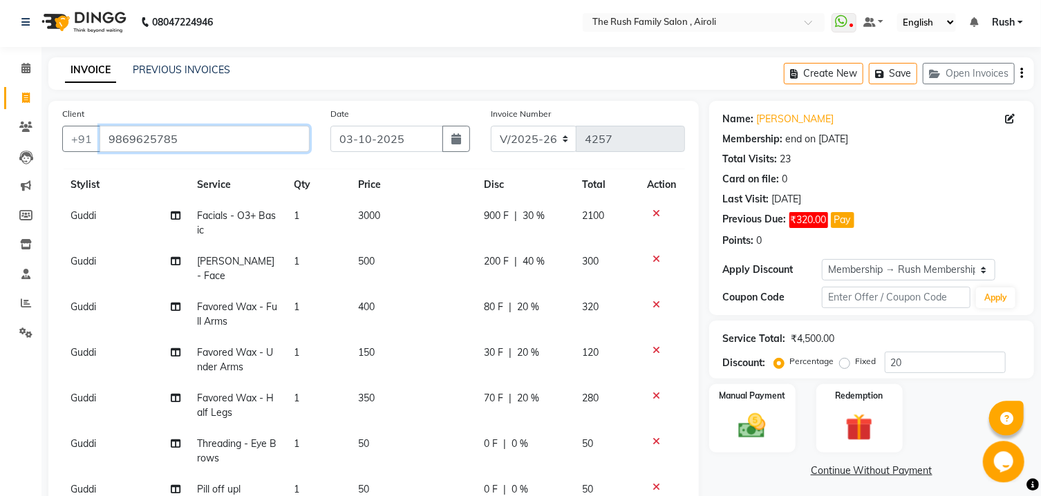
scroll to position [265, 0]
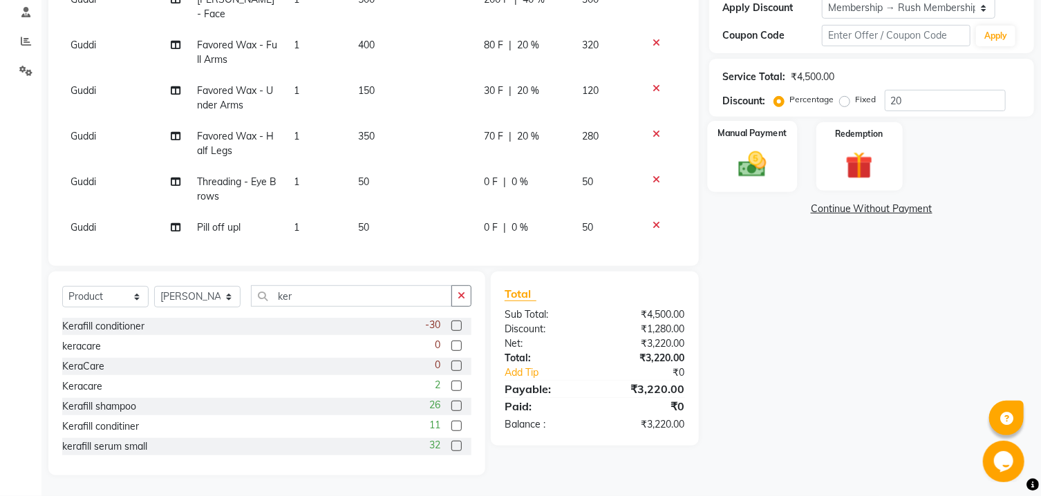
click at [742, 181] on img at bounding box center [752, 165] width 46 height 32
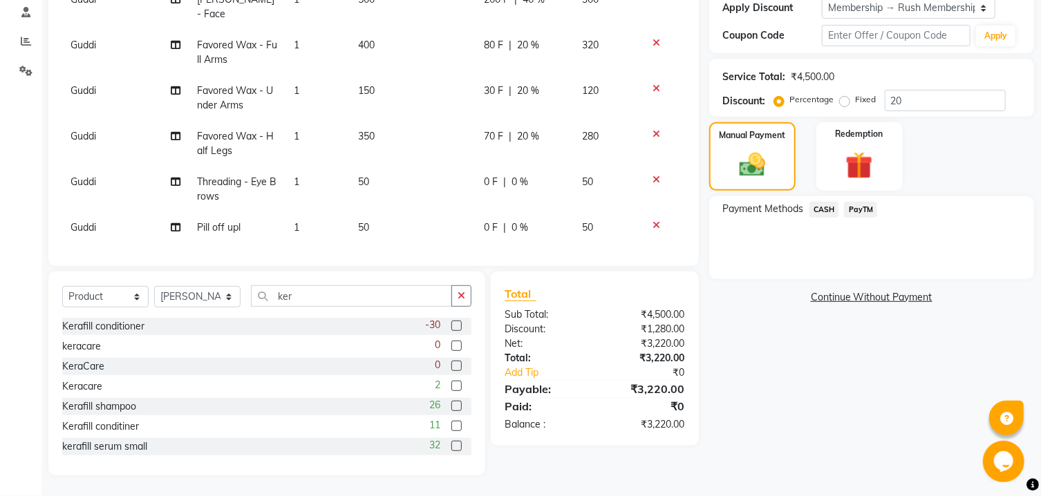
click at [868, 218] on span "PayTM" at bounding box center [860, 210] width 33 height 16
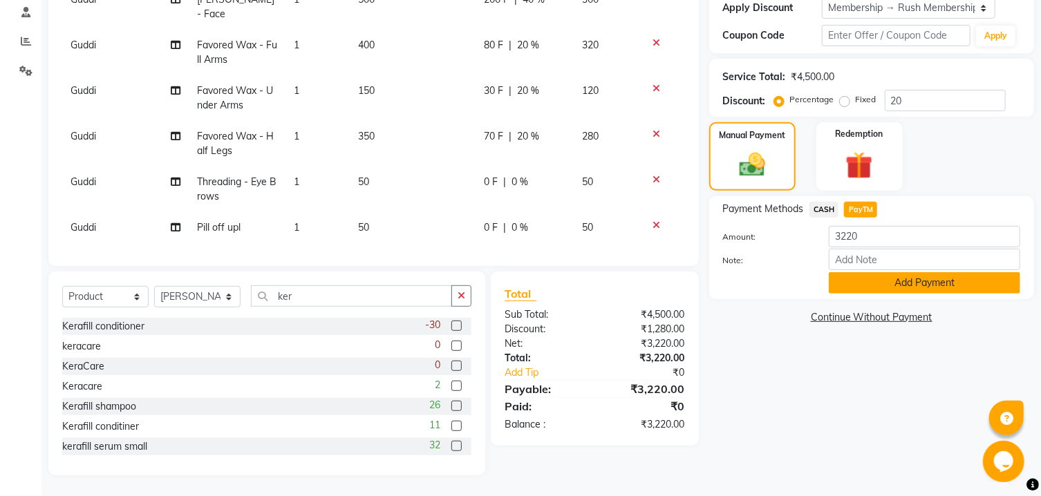
click at [873, 294] on button "Add Payment" at bounding box center [924, 282] width 191 height 21
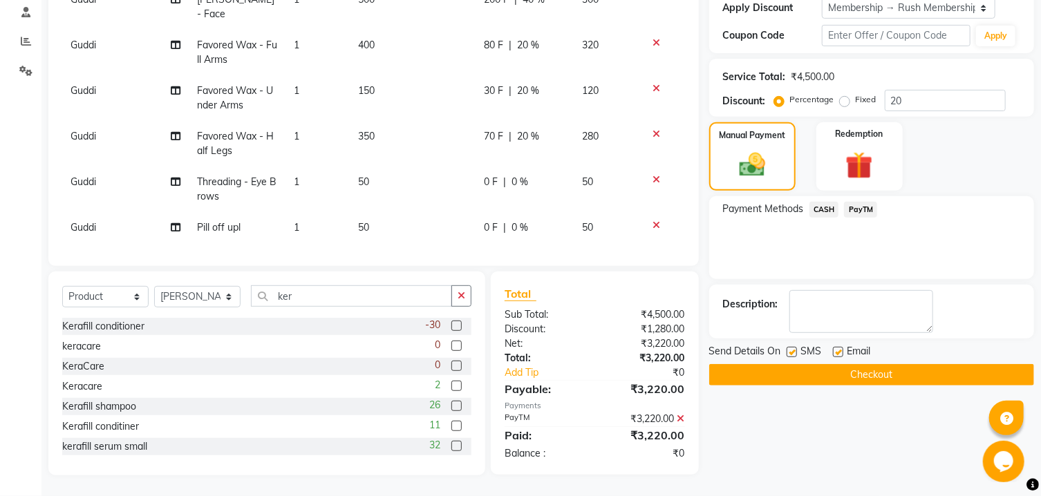
click at [789, 357] on label at bounding box center [792, 352] width 10 height 10
click at [789, 357] on input "checkbox" at bounding box center [791, 352] width 9 height 9
checkbox input "false"
click at [841, 357] on label at bounding box center [838, 352] width 10 height 10
click at [841, 357] on input "checkbox" at bounding box center [837, 352] width 9 height 9
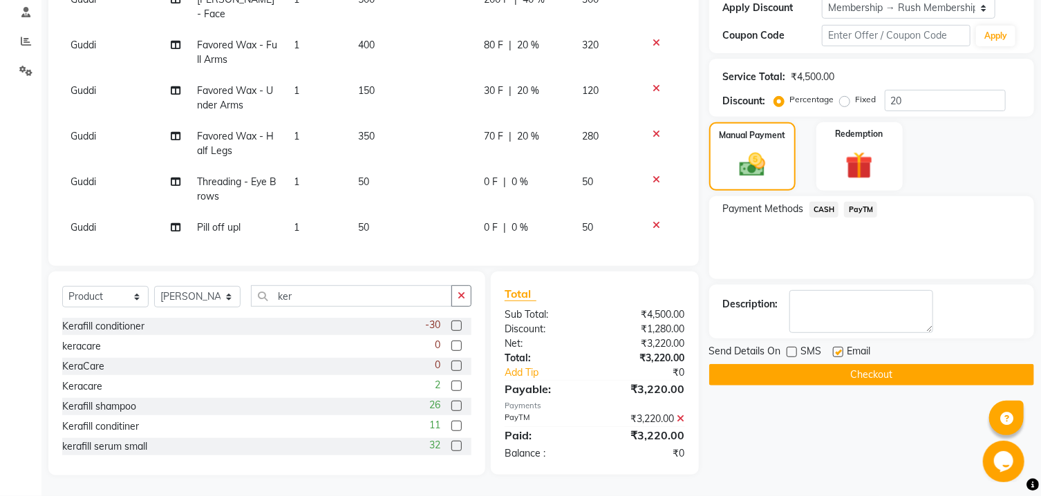
checkbox input "false"
click at [831, 382] on button "Checkout" at bounding box center [871, 374] width 325 height 21
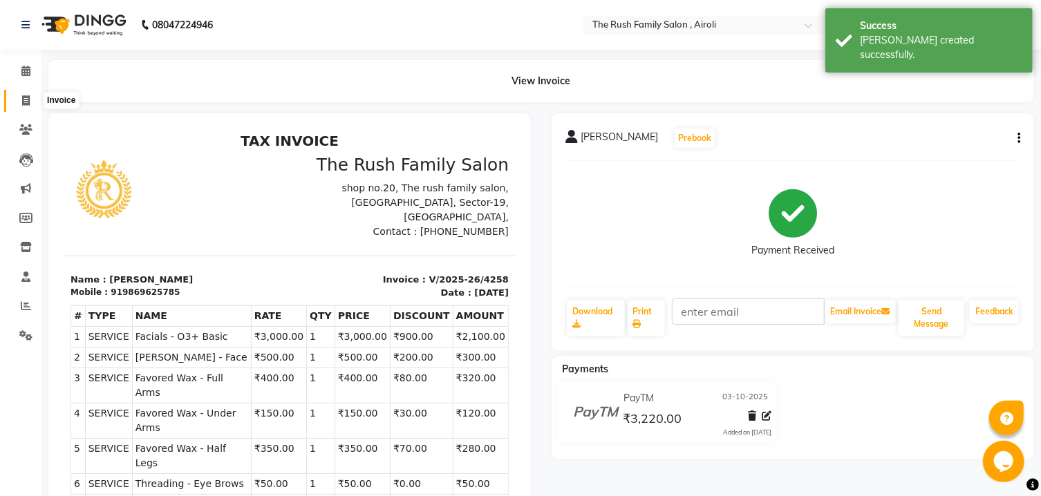
click at [28, 99] on icon at bounding box center [26, 100] width 8 height 10
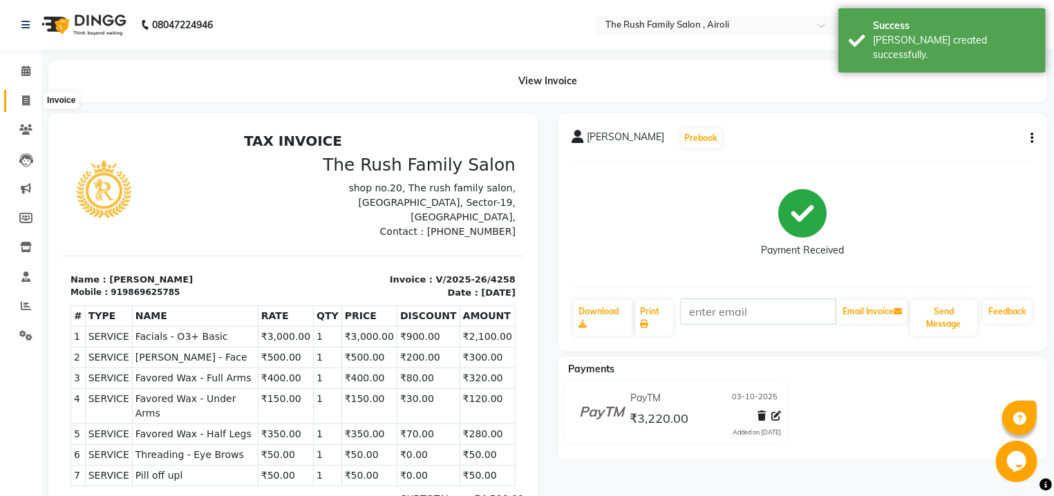
select select "5419"
select select "service"
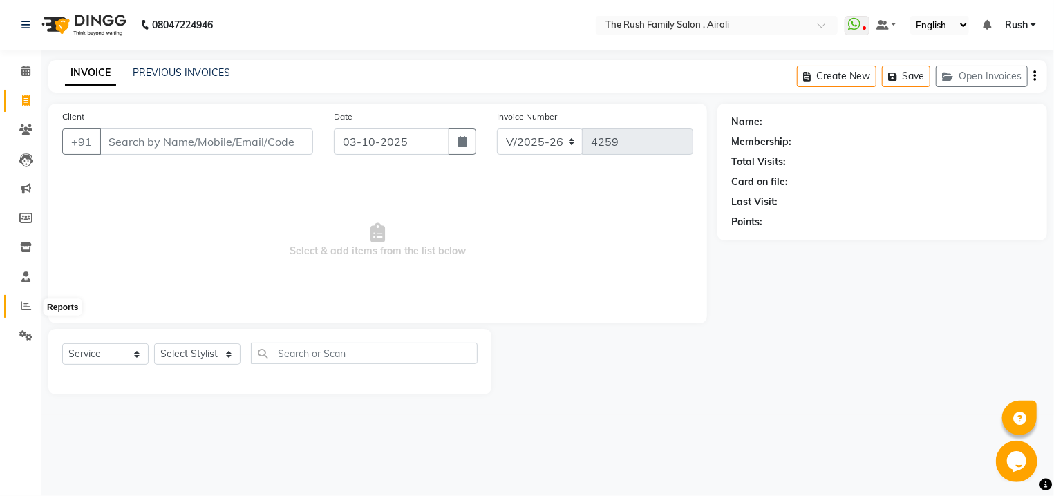
click at [22, 310] on icon at bounding box center [26, 306] width 10 height 10
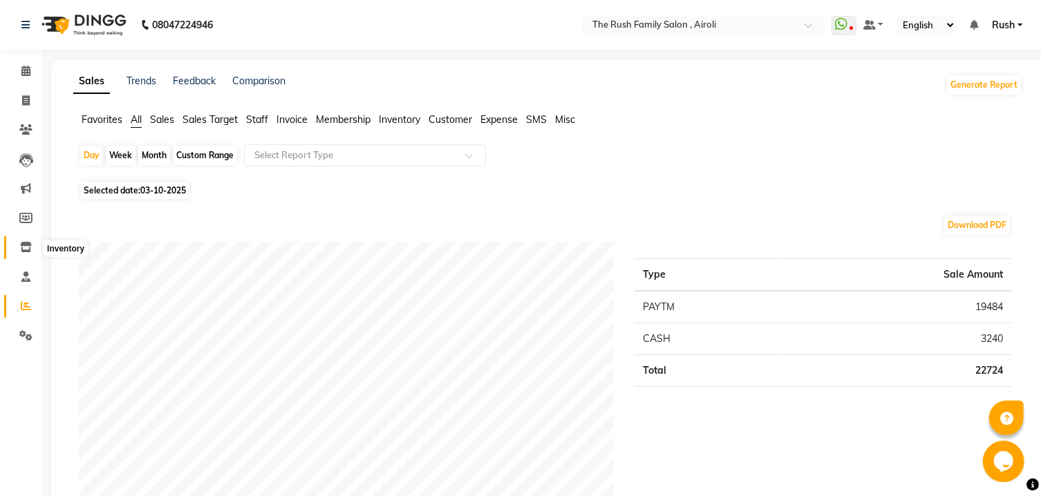
click at [27, 243] on span at bounding box center [26, 248] width 24 height 16
select select
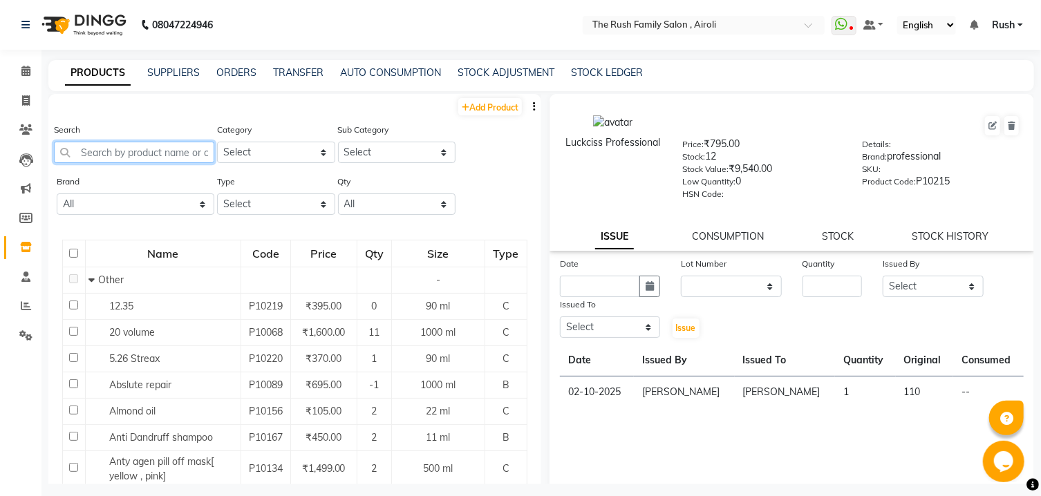
click at [194, 151] on input "text" at bounding box center [134, 152] width 160 height 21
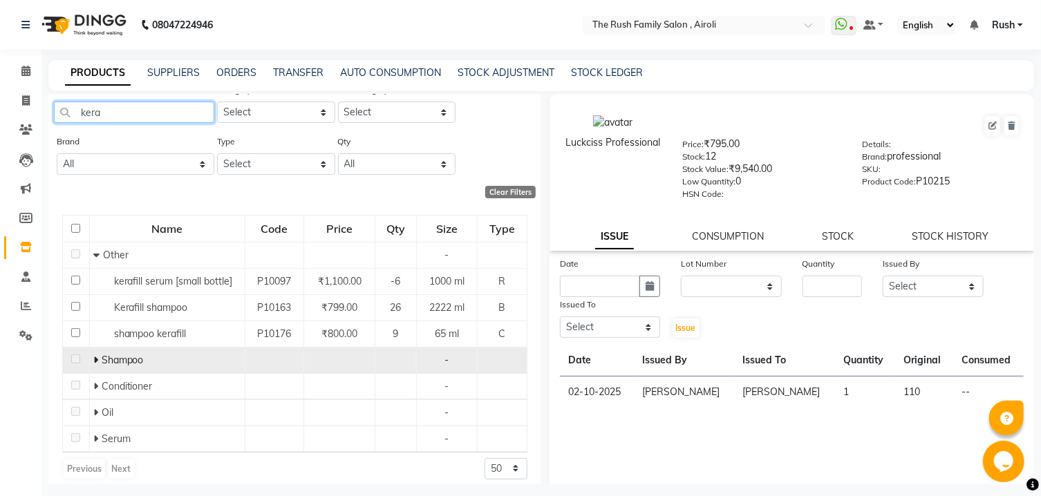
scroll to position [50, 0]
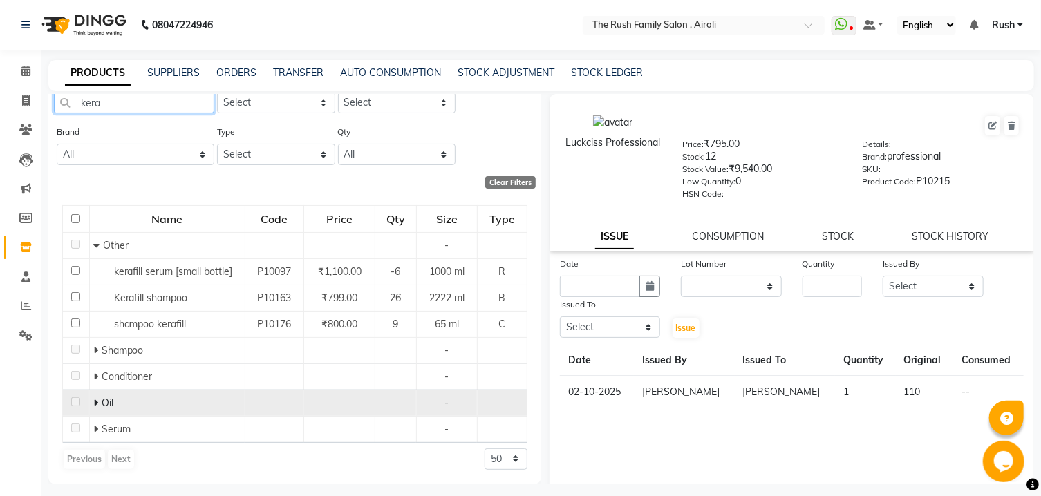
type input "kera"
click at [87, 408] on td at bounding box center [76, 403] width 27 height 26
click at [67, 405] on td at bounding box center [76, 403] width 27 height 26
click at [95, 404] on icon at bounding box center [95, 403] width 5 height 10
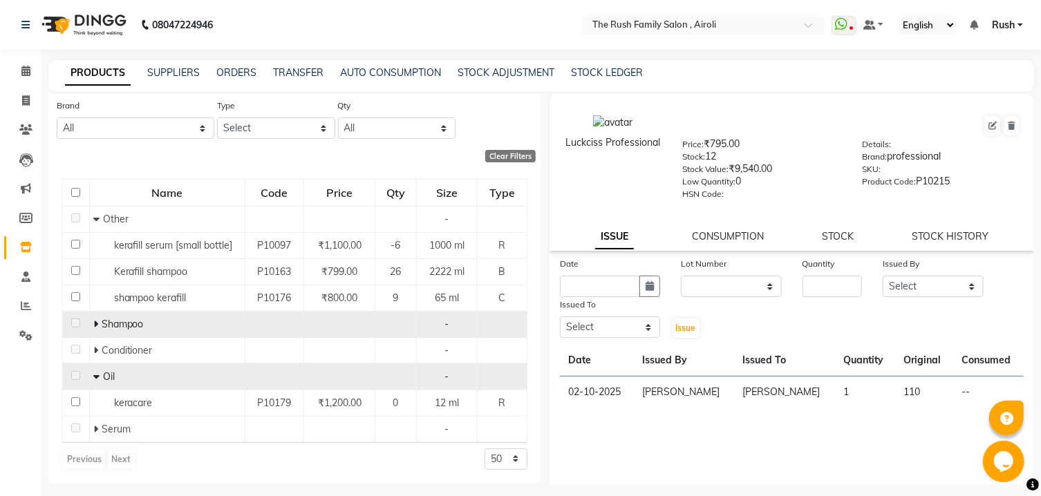
scroll to position [9, 0]
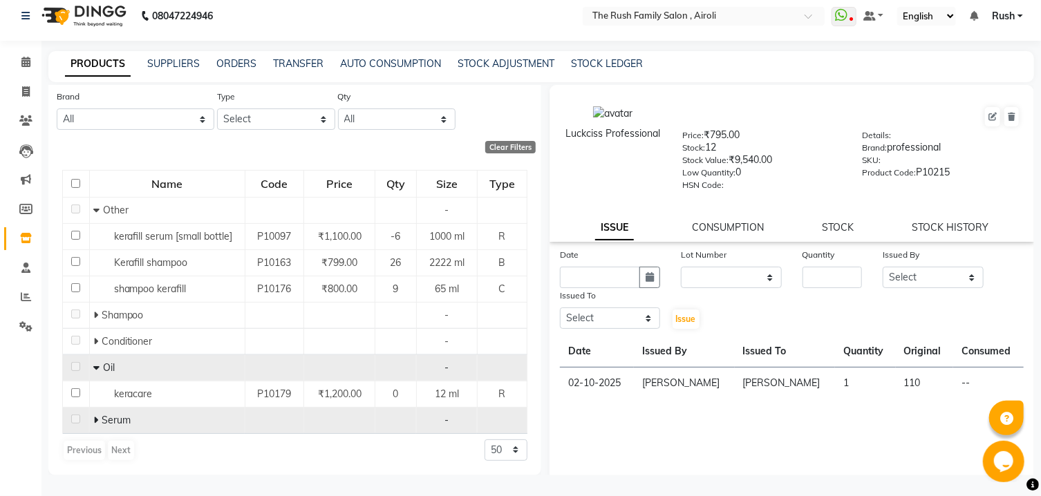
click at [84, 426] on td at bounding box center [76, 420] width 27 height 26
click at [95, 424] on icon at bounding box center [95, 420] width 5 height 10
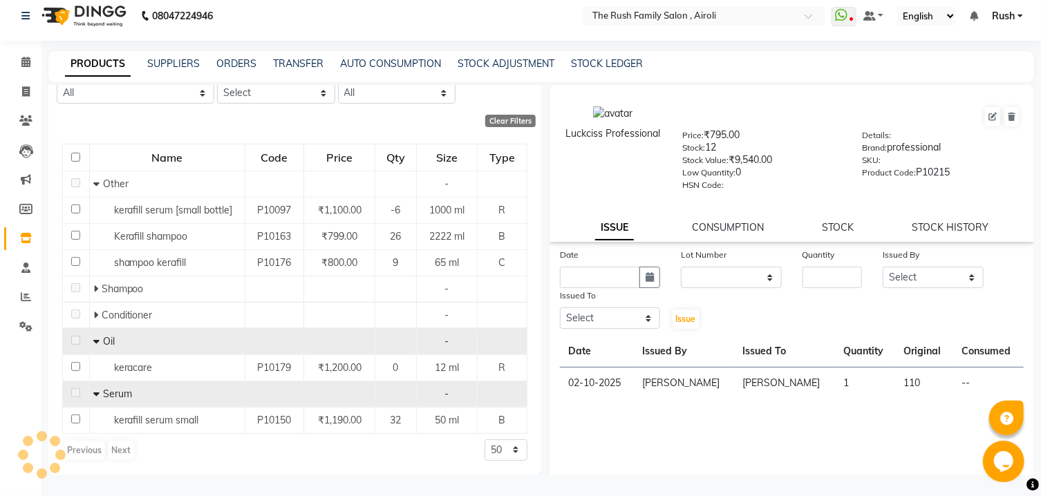
scroll to position [0, 0]
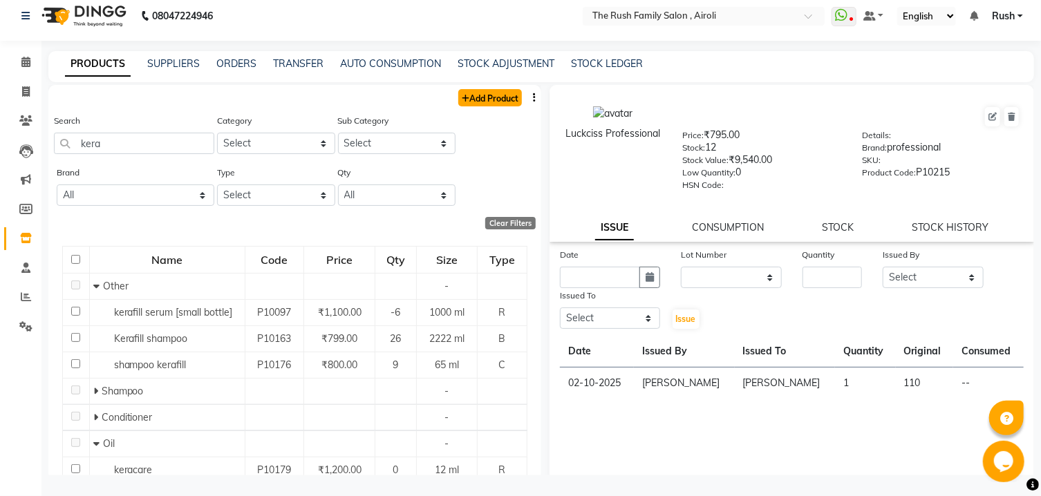
click at [495, 97] on link "Add Product" at bounding box center [490, 97] width 64 height 17
select select "true"
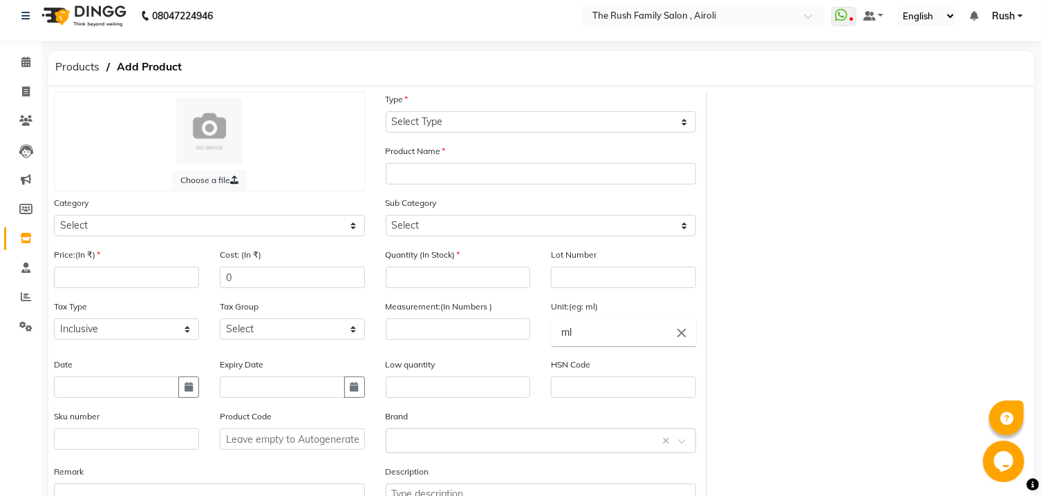
click at [138, 214] on div "Category Select Hair Skin Makeup Personal Care Appliances Beard Waxing Disposab…" at bounding box center [209, 216] width 311 height 41
select select "812201100"
click option "Hair" at bounding box center [0, 0] width 0 height 0
click at [107, 280] on input "number" at bounding box center [126, 277] width 145 height 21
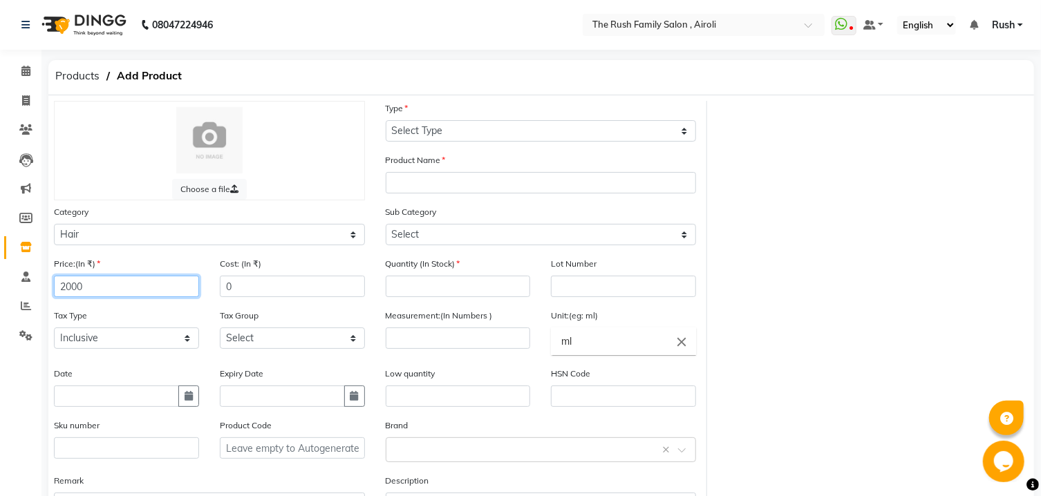
type input "2000"
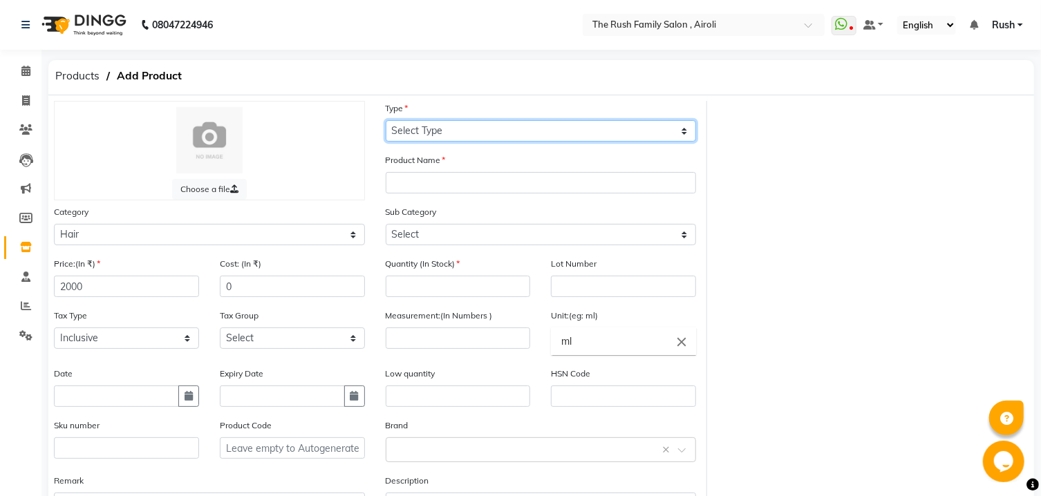
click at [386, 120] on select "Select Type Both Retail Consumable" at bounding box center [541, 130] width 311 height 21
select select "R"
click option "Retail" at bounding box center [0, 0] width 0 height 0
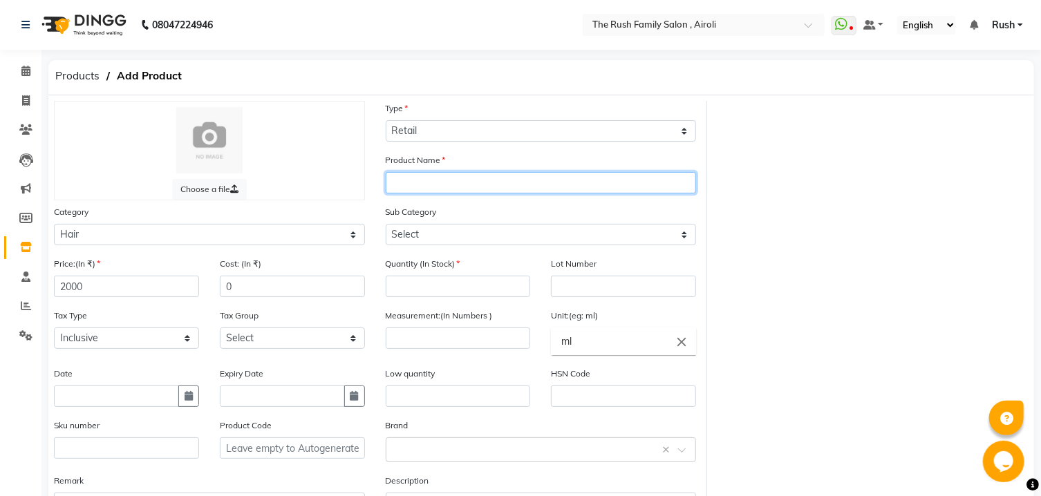
click at [525, 187] on input "text" at bounding box center [541, 182] width 311 height 21
type input "Kerafill Serum 100 ml"
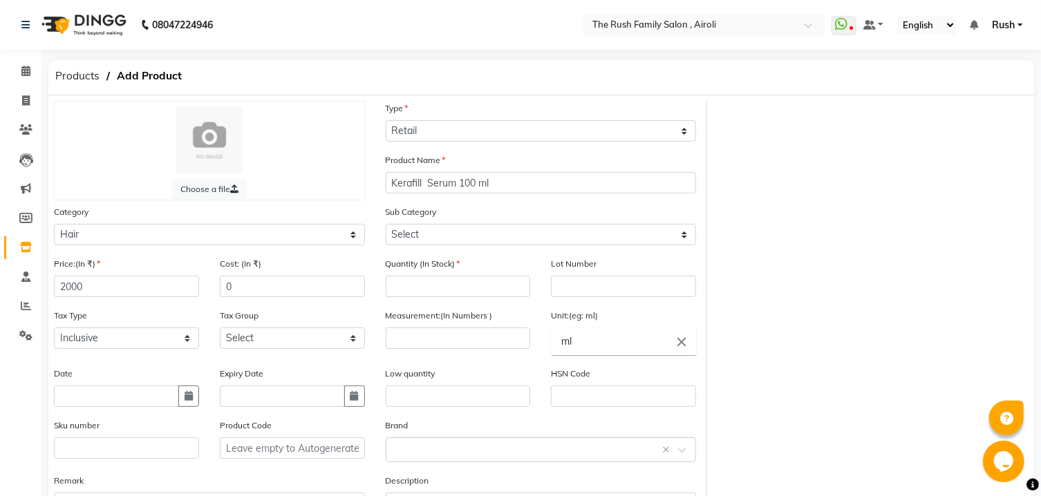
click at [655, 223] on div "Sub Category Select Shampoo Conditioner Cream Mask Oil Serum Color Appliances T…" at bounding box center [541, 225] width 311 height 41
select select "812201106"
click option "Serum" at bounding box center [0, 0] width 0 height 0
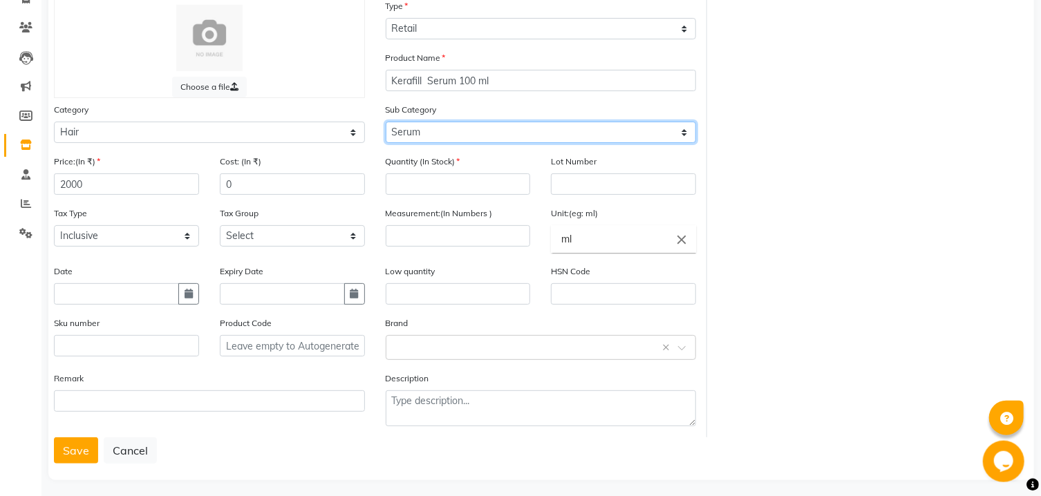
scroll to position [114, 0]
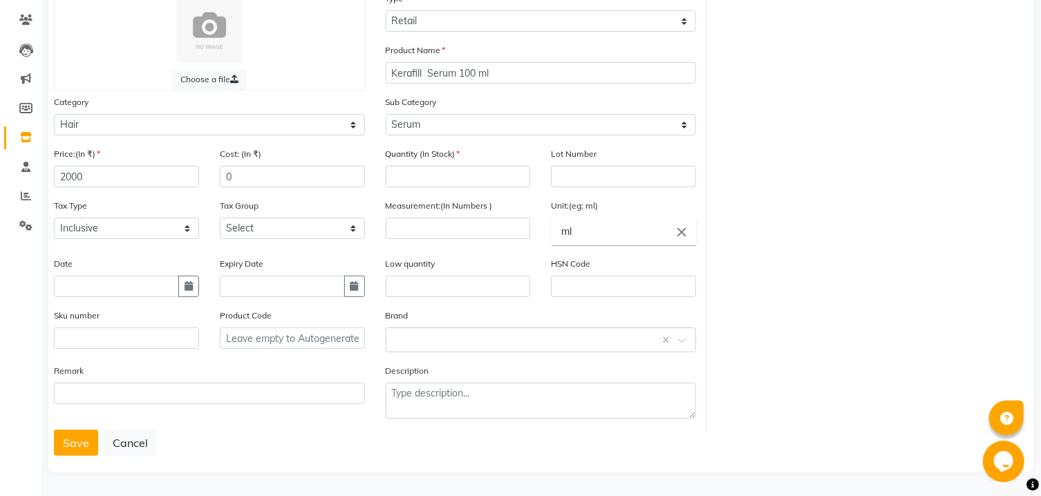
click at [441, 189] on div "Quantity (In Stock)" at bounding box center [458, 173] width 166 height 52
click at [446, 171] on input "number" at bounding box center [458, 176] width 145 height 21
type input "1"
click at [428, 329] on div "Select brand or add custom brand ×" at bounding box center [541, 340] width 311 height 25
type input "Kerafill"
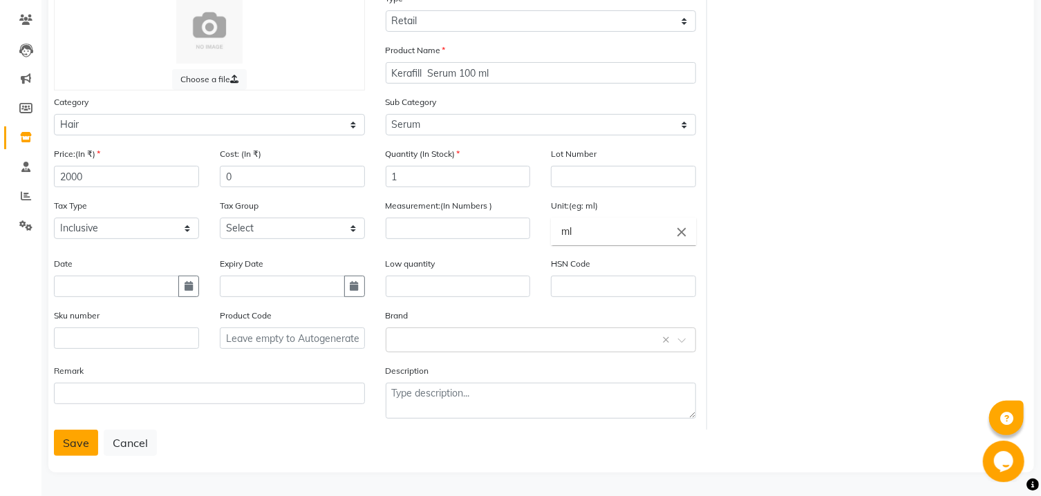
click at [66, 447] on button "Save" at bounding box center [76, 443] width 44 height 26
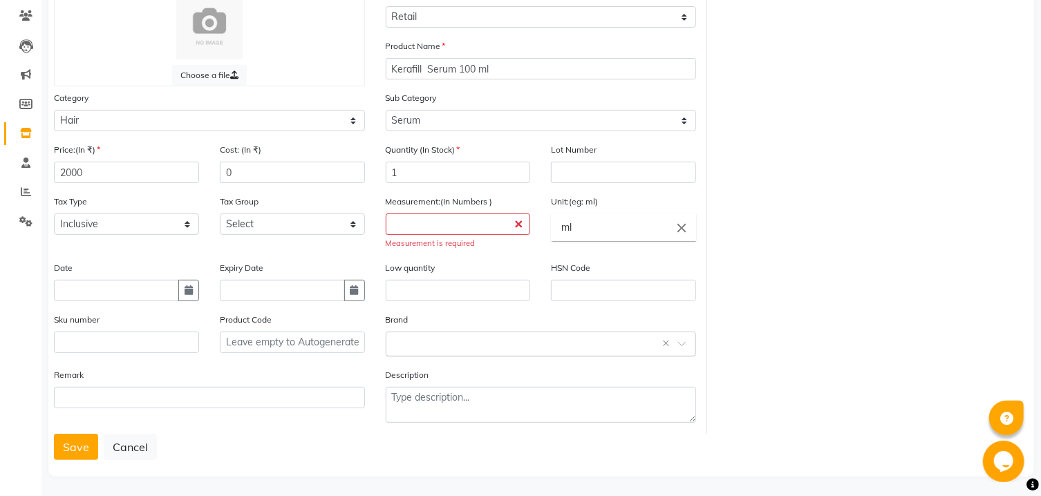
click at [397, 346] on input "text" at bounding box center [527, 343] width 268 height 15
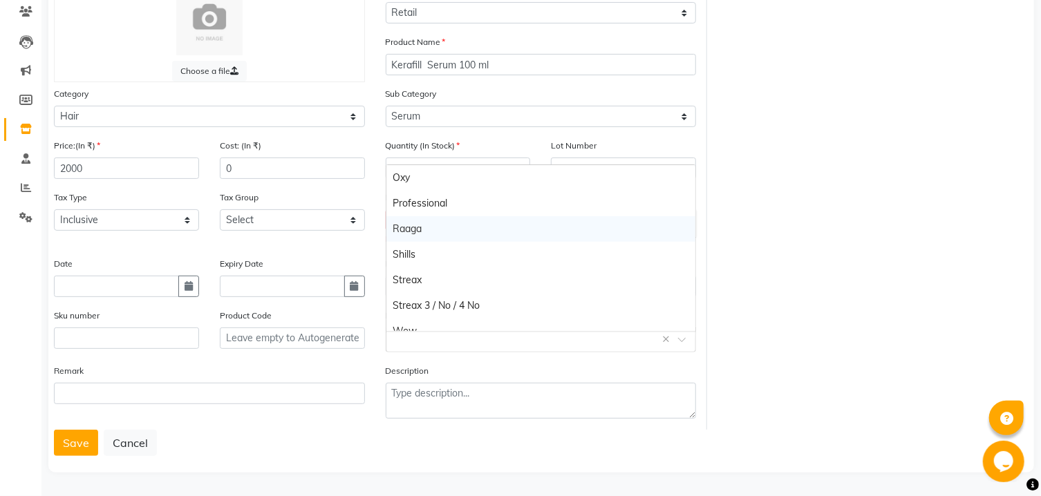
scroll to position [192, 0]
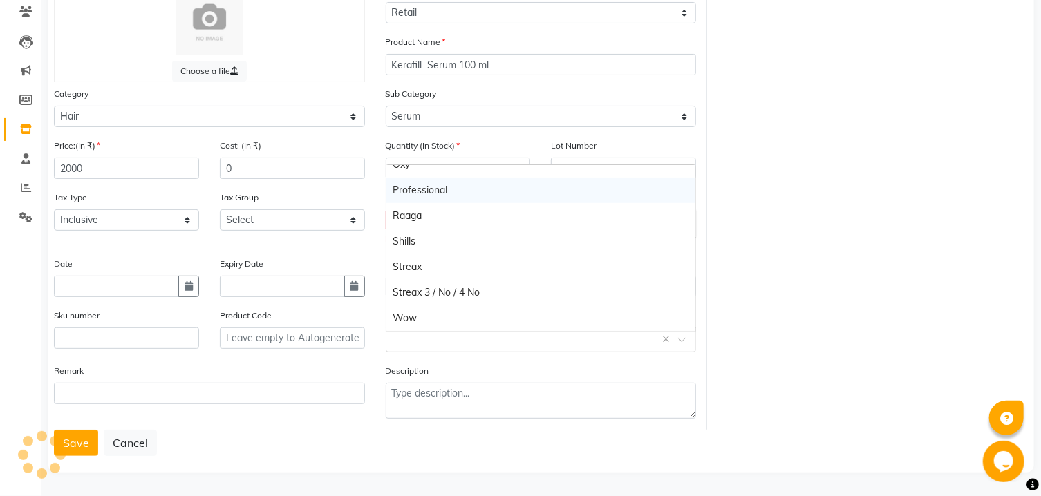
click at [438, 185] on div "Professional" at bounding box center [541, 191] width 310 height 26
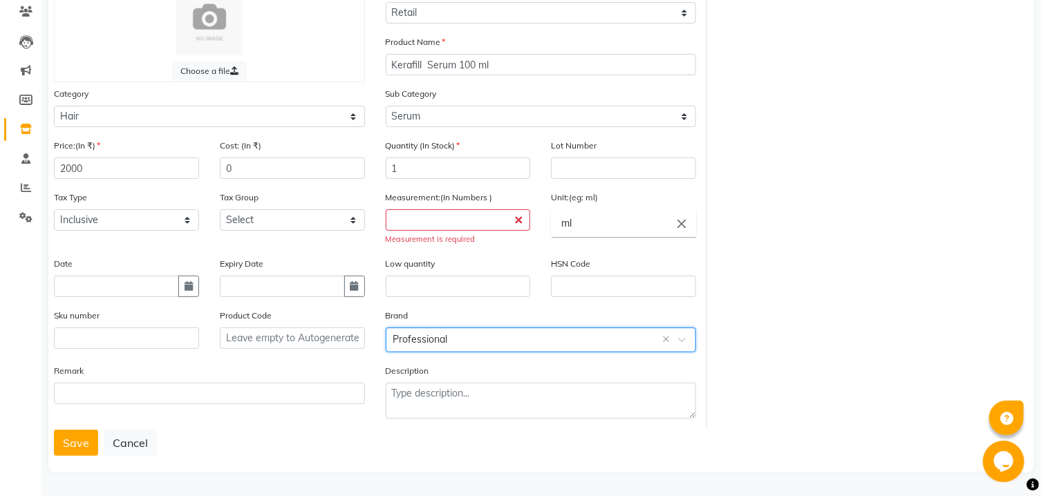
scroll to position [0, 0]
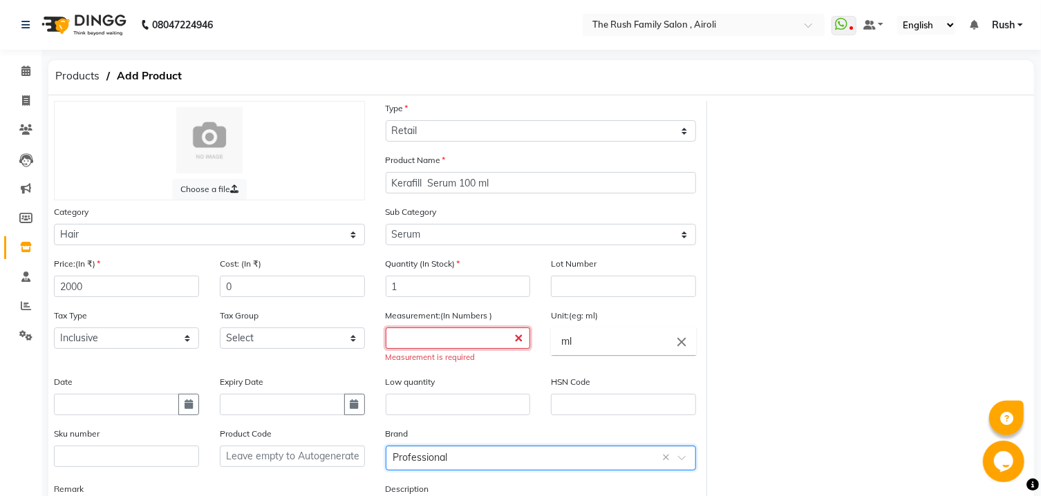
click at [429, 345] on input "number" at bounding box center [458, 338] width 145 height 21
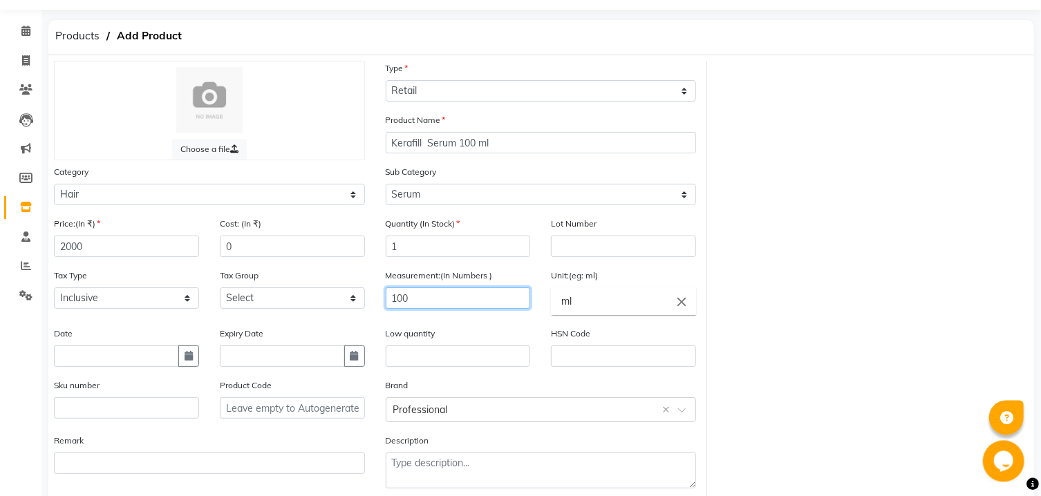
scroll to position [114, 0]
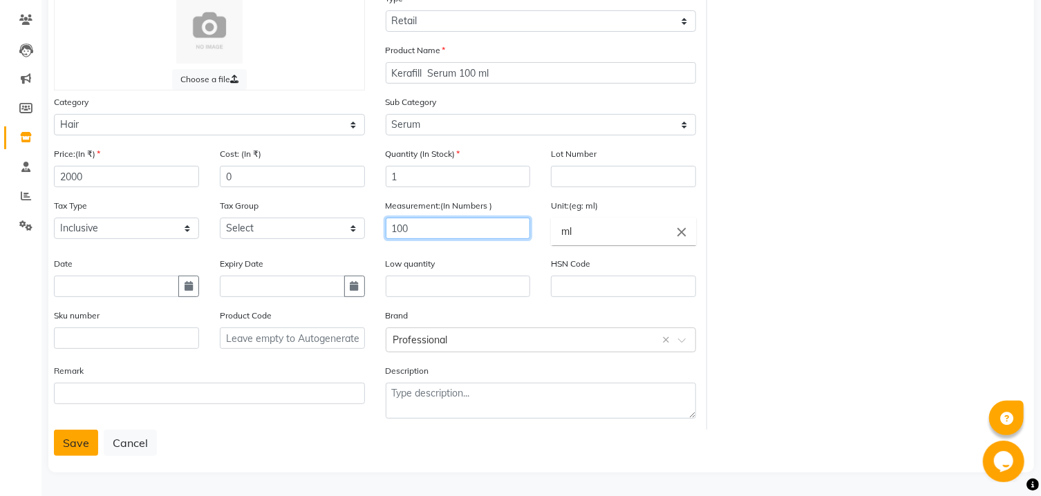
type input "100"
click at [66, 444] on button "Save" at bounding box center [76, 443] width 44 height 26
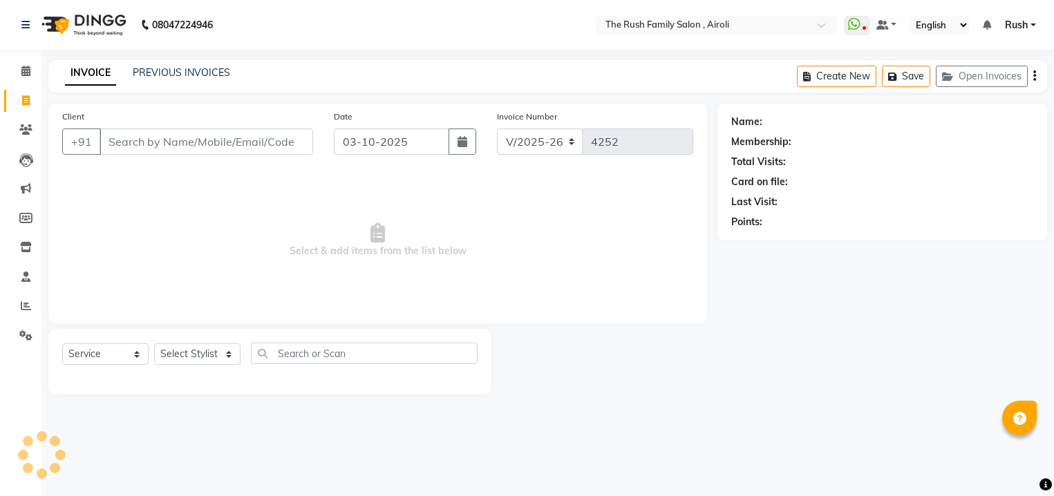
select select "5419"
select select "service"
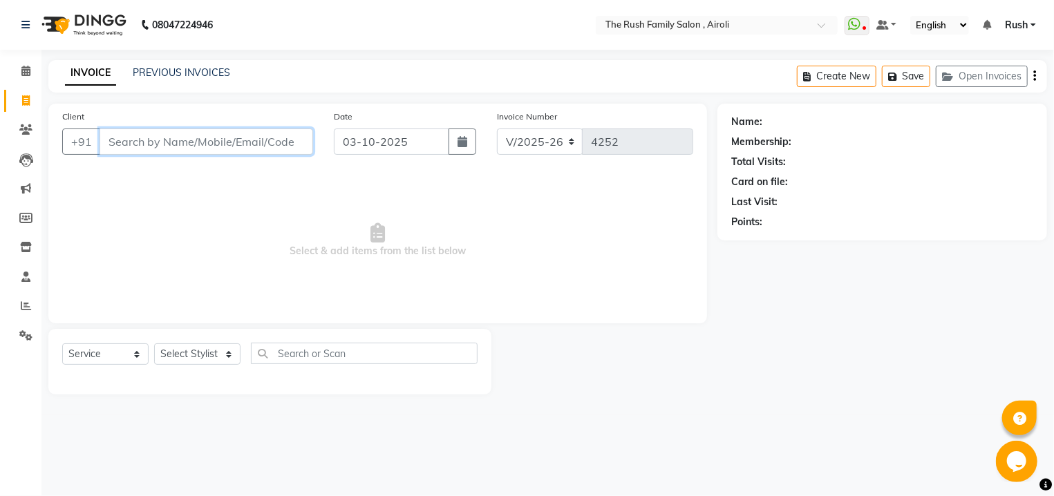
click at [136, 147] on input "Client" at bounding box center [207, 142] width 214 height 26
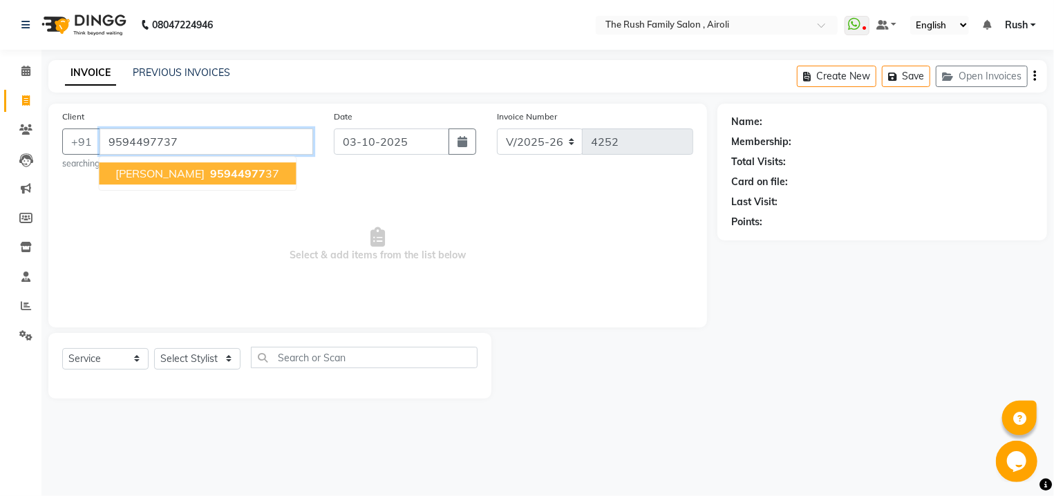
type input "9594497737"
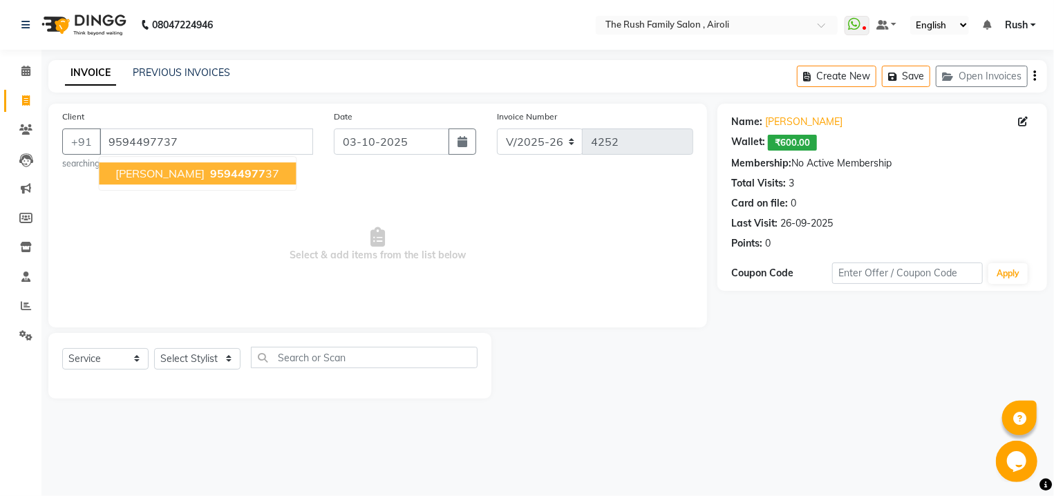
click at [139, 185] on ngb-typeahead-window "[PERSON_NAME] 95944977 37" at bounding box center [197, 173] width 198 height 35
click at [147, 174] on span "[PERSON_NAME]" at bounding box center [159, 174] width 89 height 14
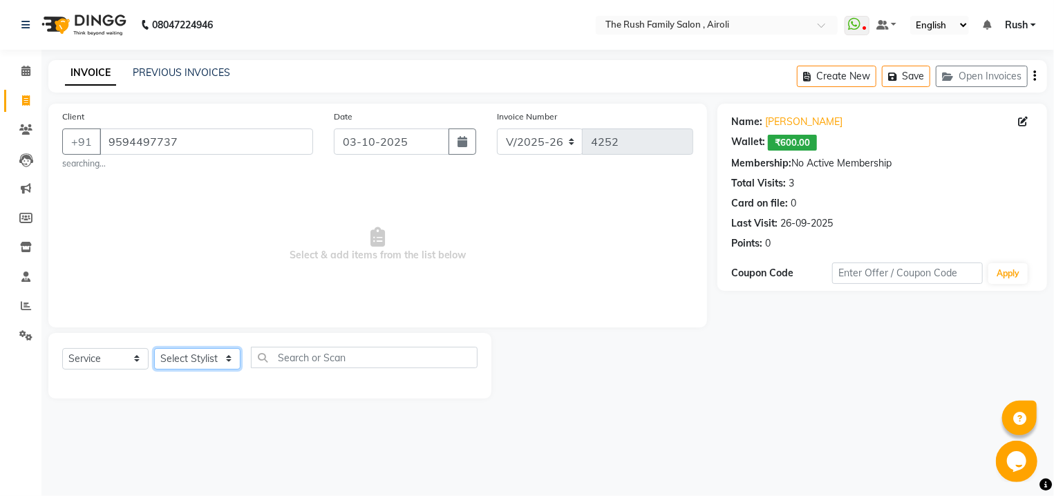
select select "93509"
click option "[PERSON_NAME]" at bounding box center [0, 0] width 0 height 0
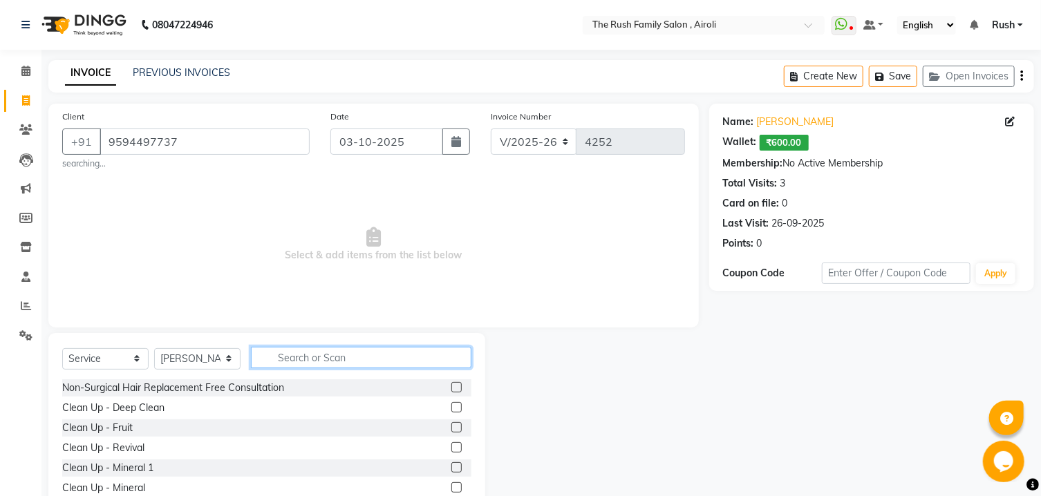
click at [323, 352] on input "text" at bounding box center [361, 357] width 220 height 21
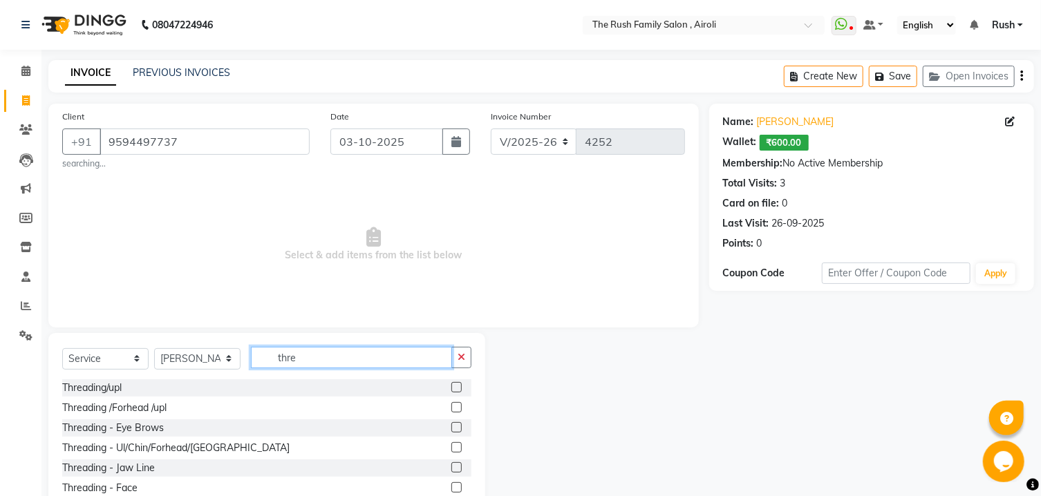
type input "thre"
click at [451, 432] on label at bounding box center [456, 427] width 10 height 10
click at [451, 432] on input "checkbox" at bounding box center [455, 428] width 9 height 9
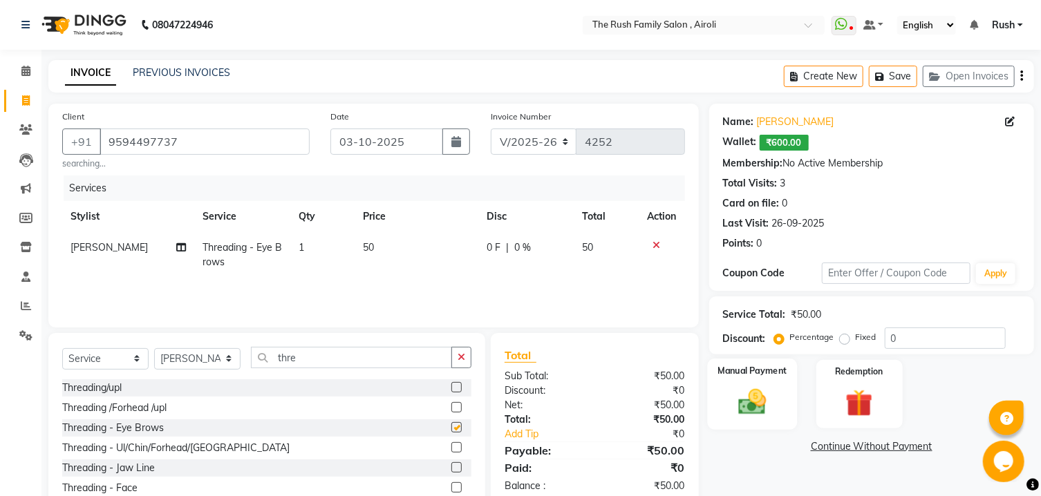
checkbox input "false"
click at [741, 402] on div "Manual Payment" at bounding box center [752, 394] width 90 height 71
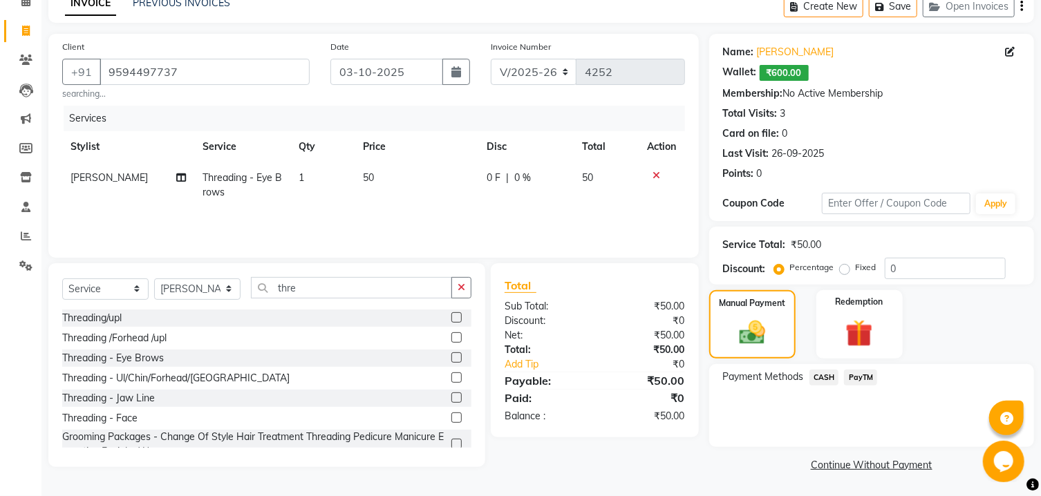
click at [873, 377] on span "PayTM" at bounding box center [860, 378] width 33 height 16
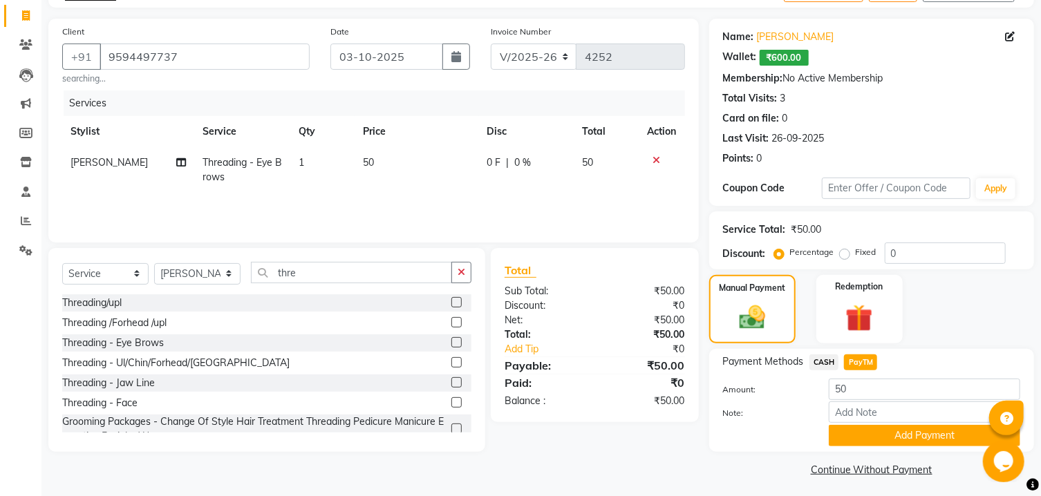
scroll to position [106, 0]
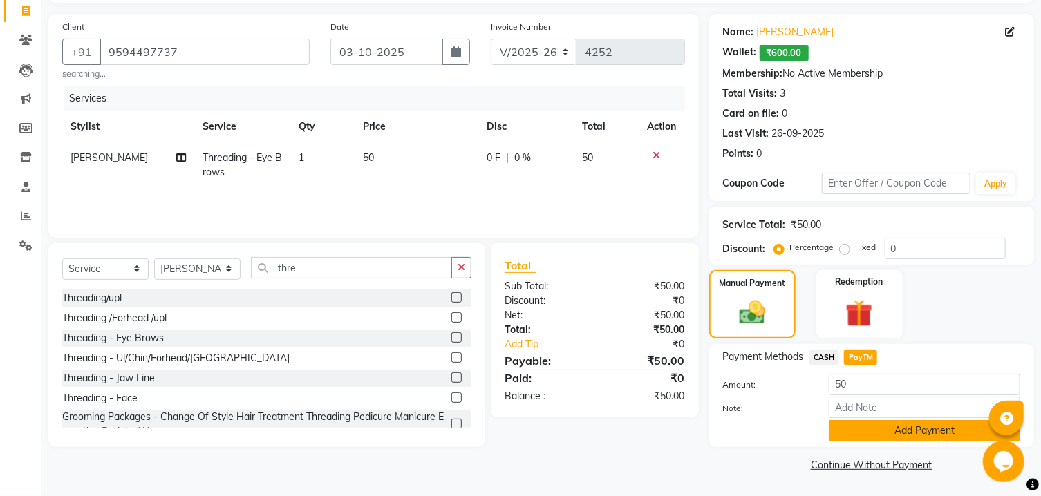
click at [858, 424] on button "Add Payment" at bounding box center [924, 430] width 191 height 21
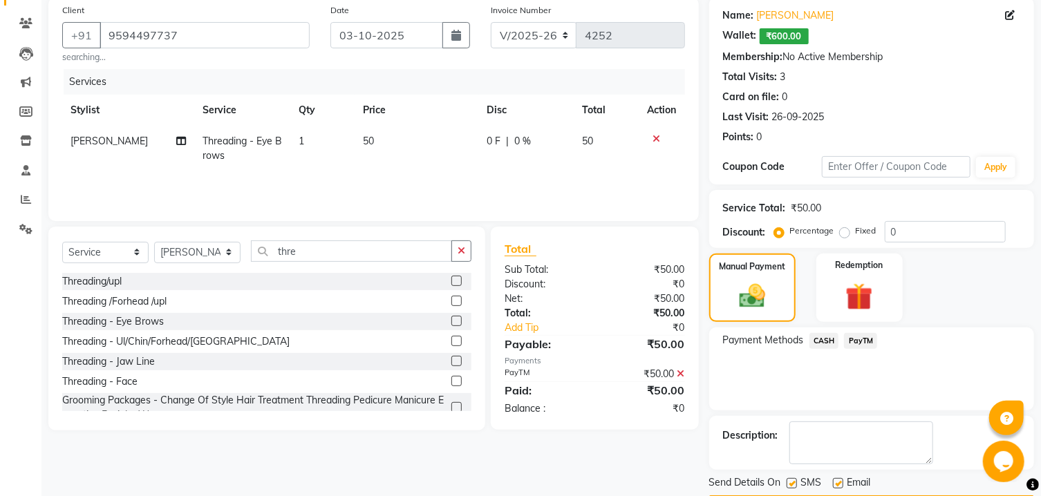
scroll to position [164, 0]
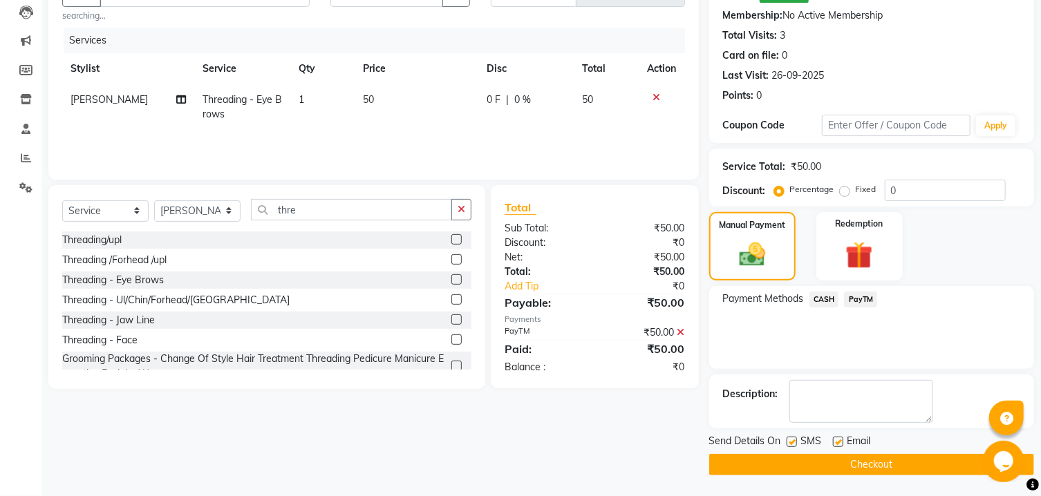
click at [818, 468] on button "Checkout" at bounding box center [871, 464] width 325 height 21
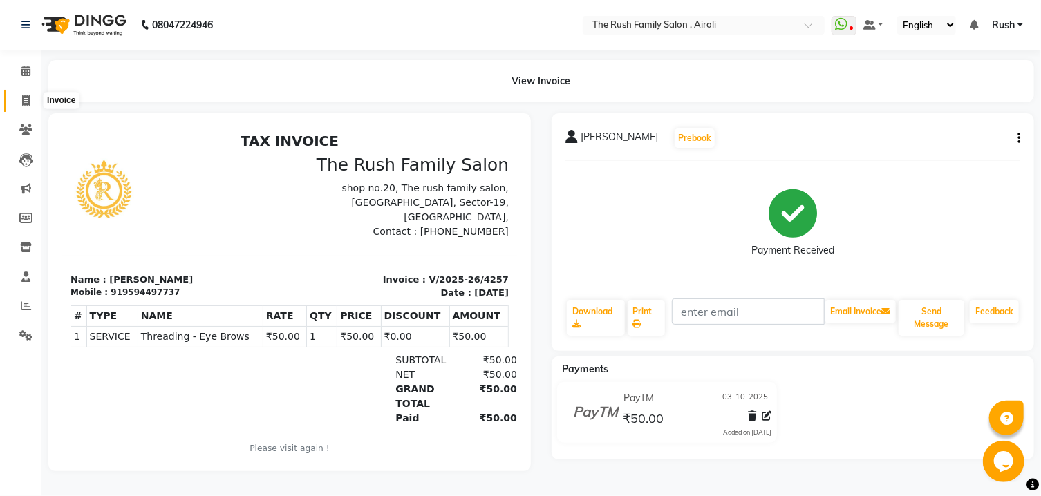
click at [31, 95] on span at bounding box center [26, 101] width 24 height 16
select select "5419"
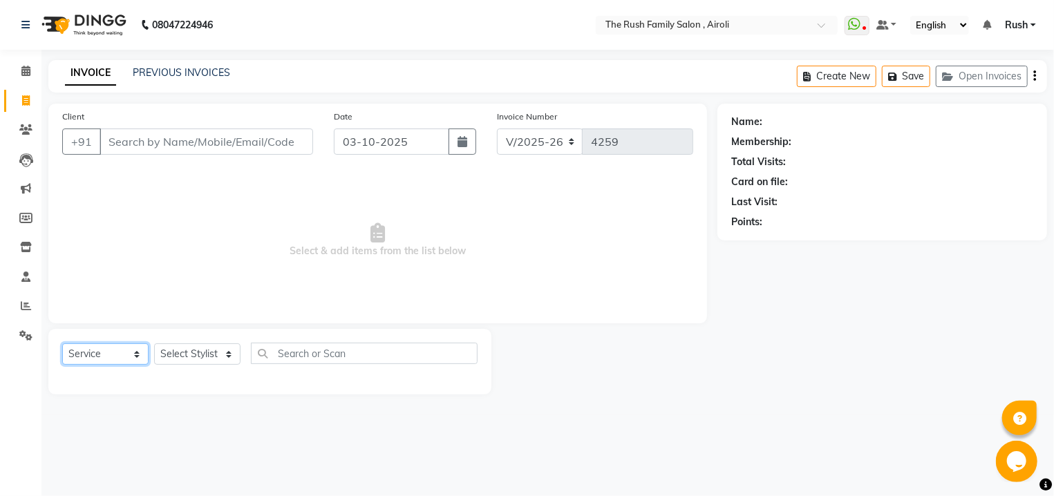
select select "product"
click option "Product" at bounding box center [0, 0] width 0 height 0
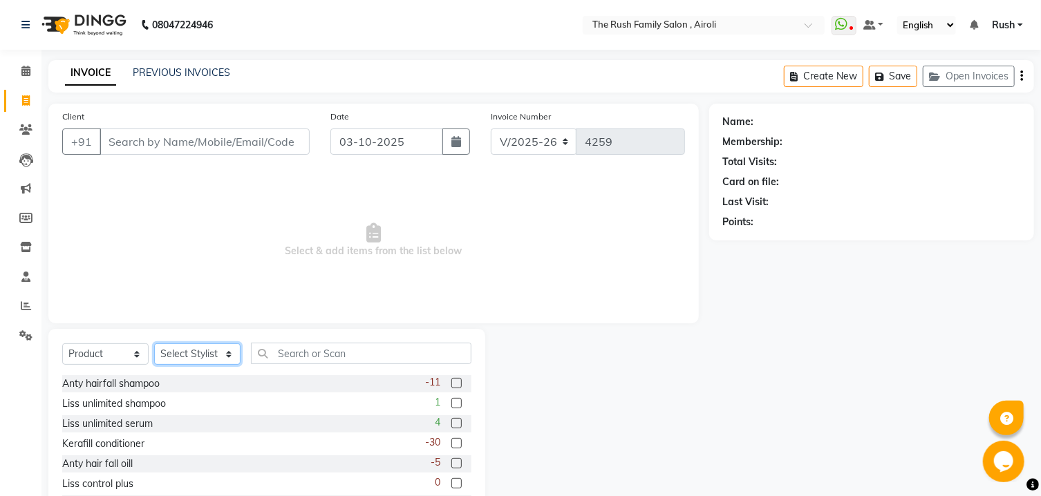
select select "87277"
click option "[PERSON_NAME]" at bounding box center [0, 0] width 0 height 0
click at [292, 356] on input "text" at bounding box center [361, 353] width 220 height 21
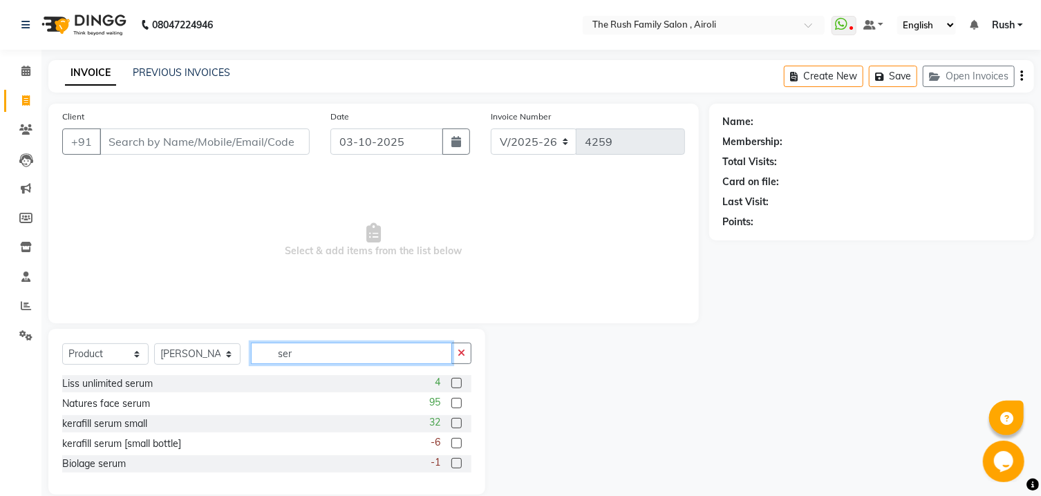
type input "ser"
click at [312, 344] on input "ser" at bounding box center [351, 353] width 201 height 21
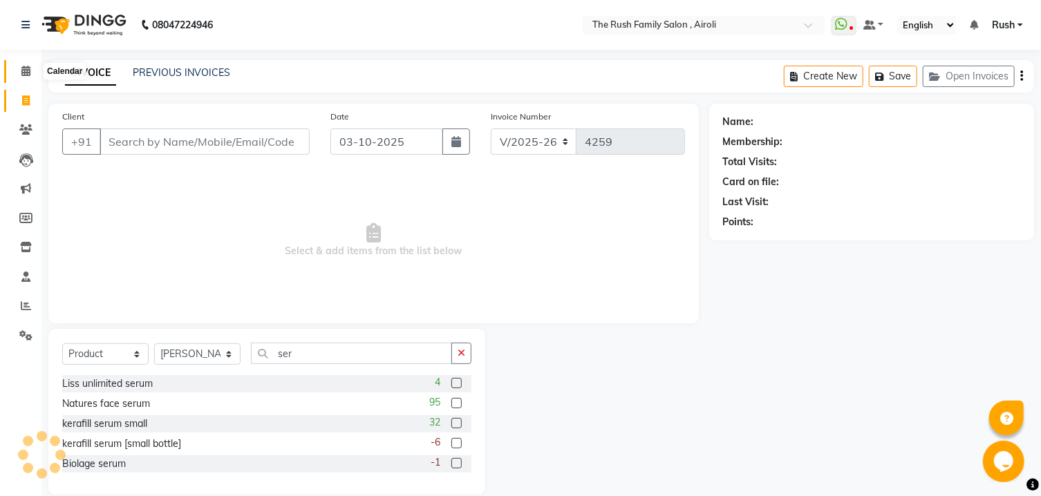
click at [26, 68] on icon at bounding box center [25, 71] width 9 height 10
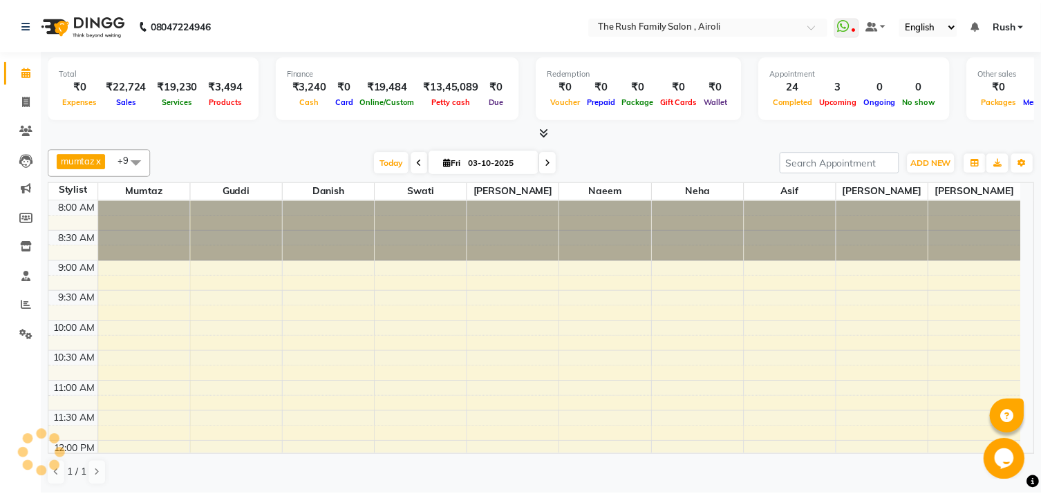
scroll to position [635, 0]
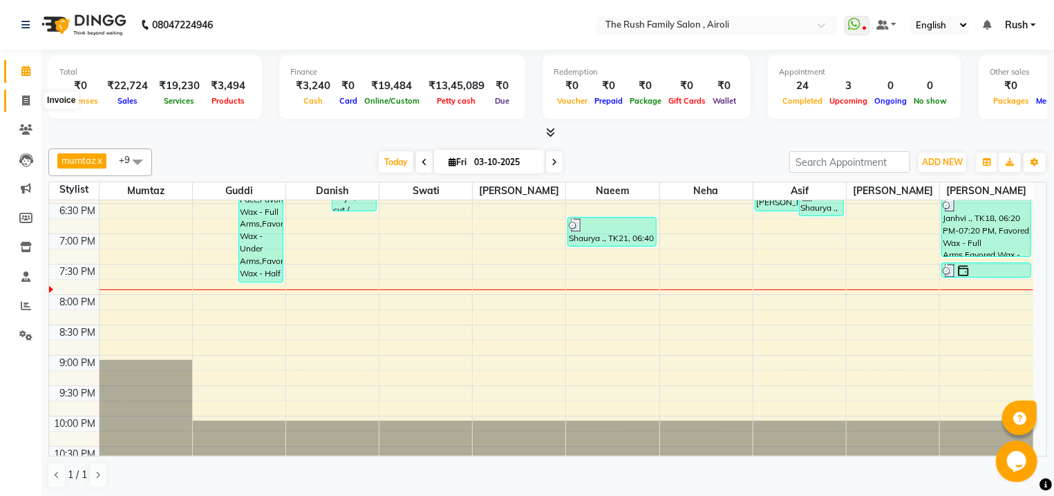
click at [32, 105] on span at bounding box center [26, 101] width 24 height 16
select select "5419"
select select "service"
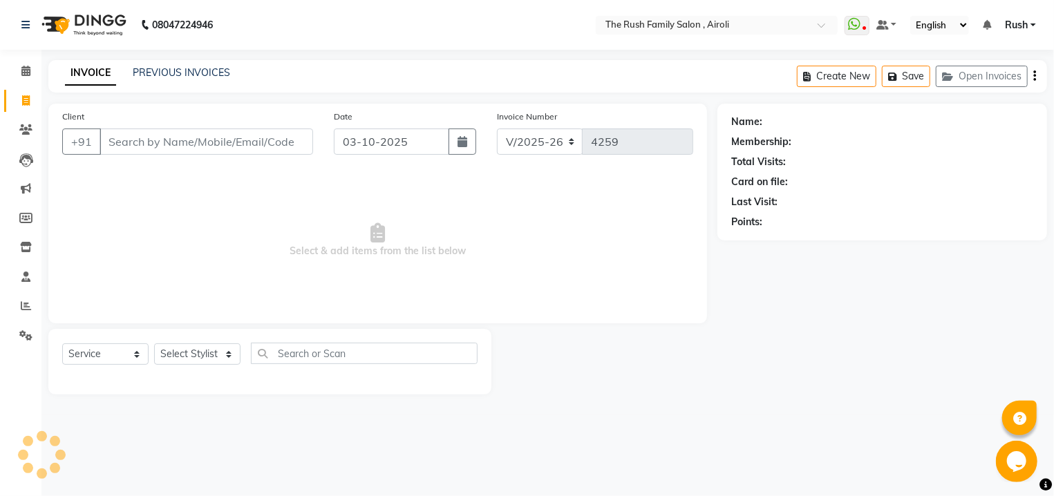
click at [187, 140] on input "Client" at bounding box center [207, 142] width 214 height 26
type input "9869625785"
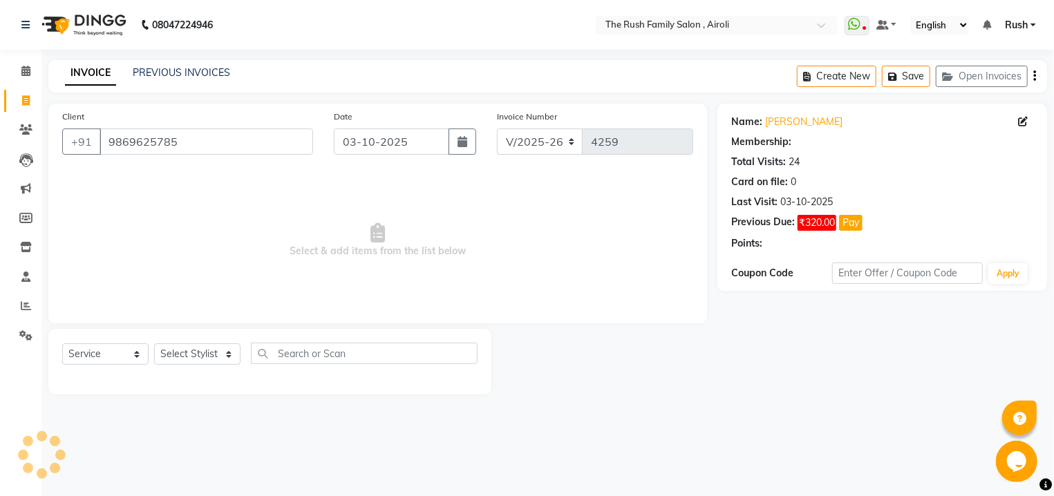
select select "1: Object"
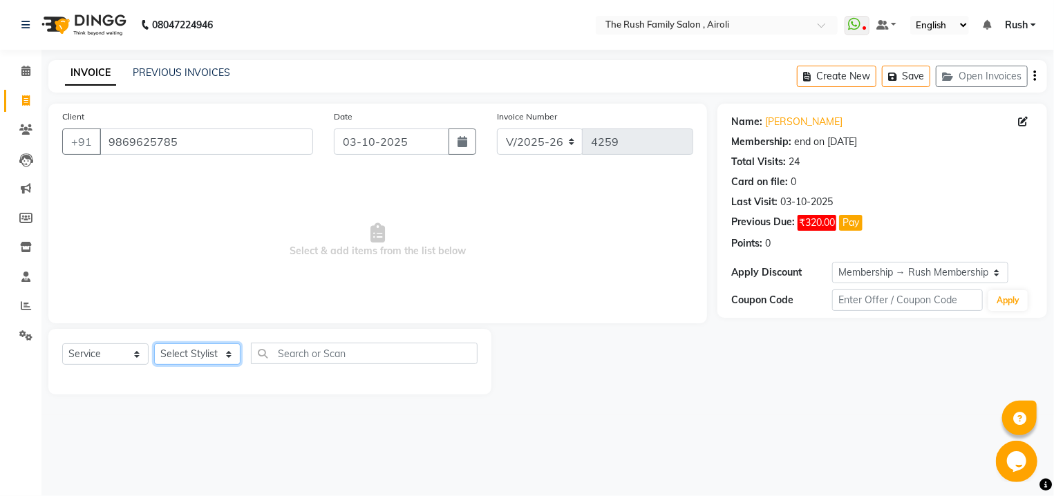
select select "87277"
click option "[PERSON_NAME]" at bounding box center [0, 0] width 0 height 0
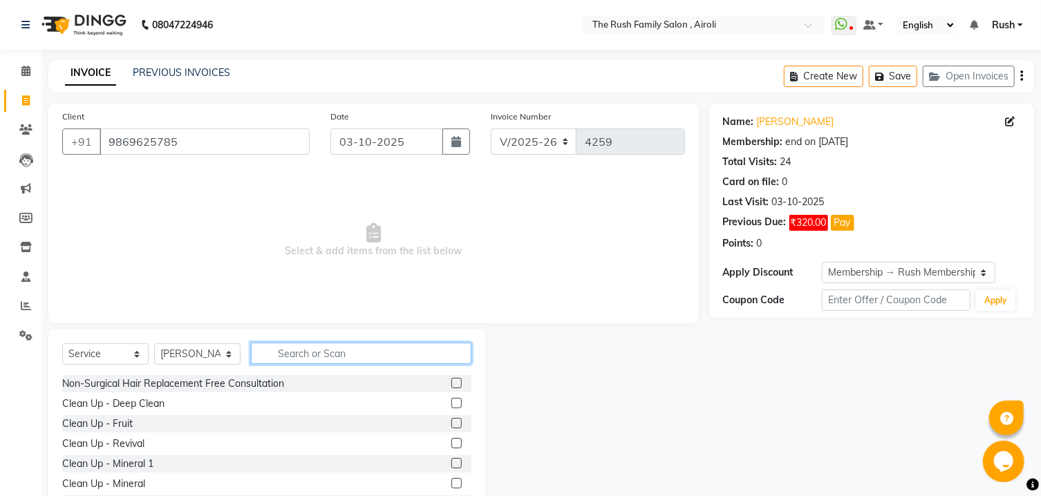
click at [339, 360] on input "text" at bounding box center [361, 353] width 220 height 21
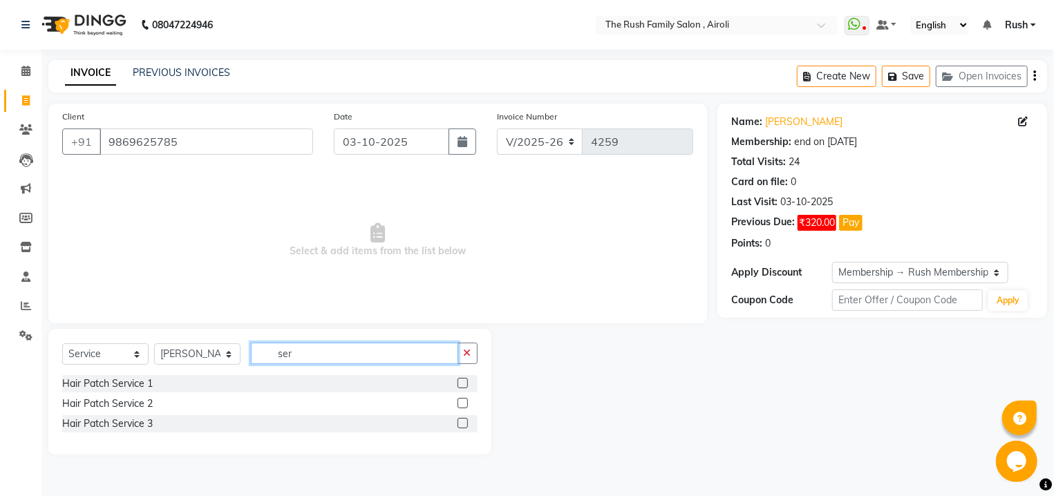
type input "ser"
click option "Service" at bounding box center [0, 0] width 0 height 0
select select "product"
click option "Product" at bounding box center [0, 0] width 0 height 0
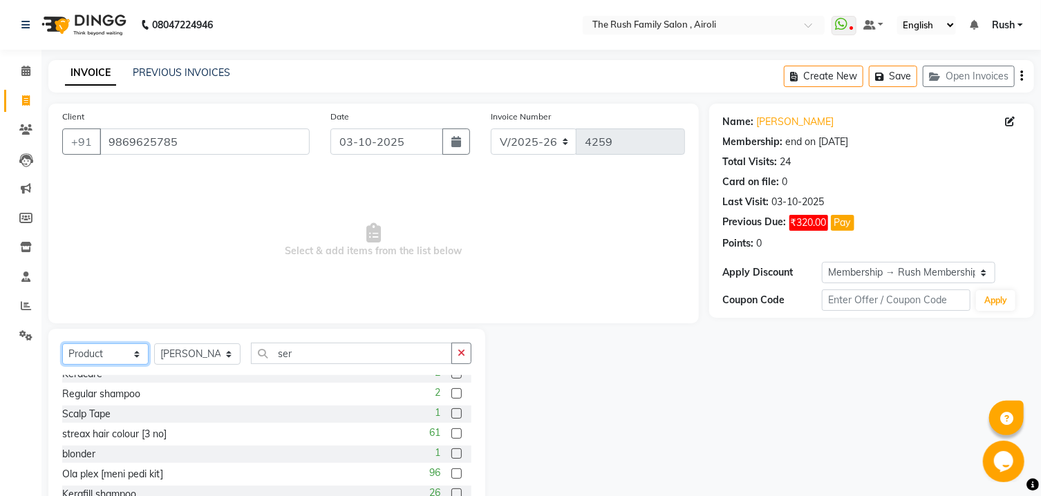
scroll to position [444, 0]
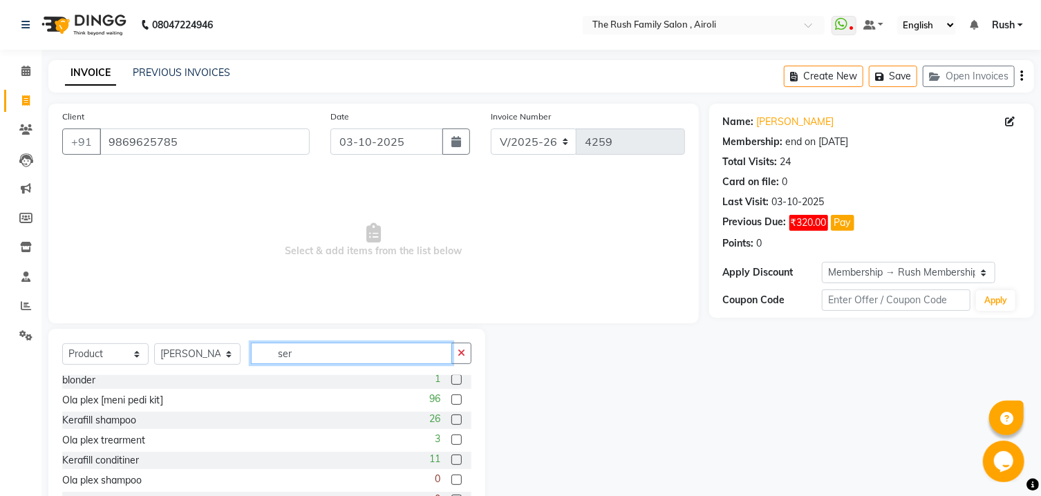
click at [318, 353] on input "ser" at bounding box center [351, 353] width 201 height 21
type input "seru"
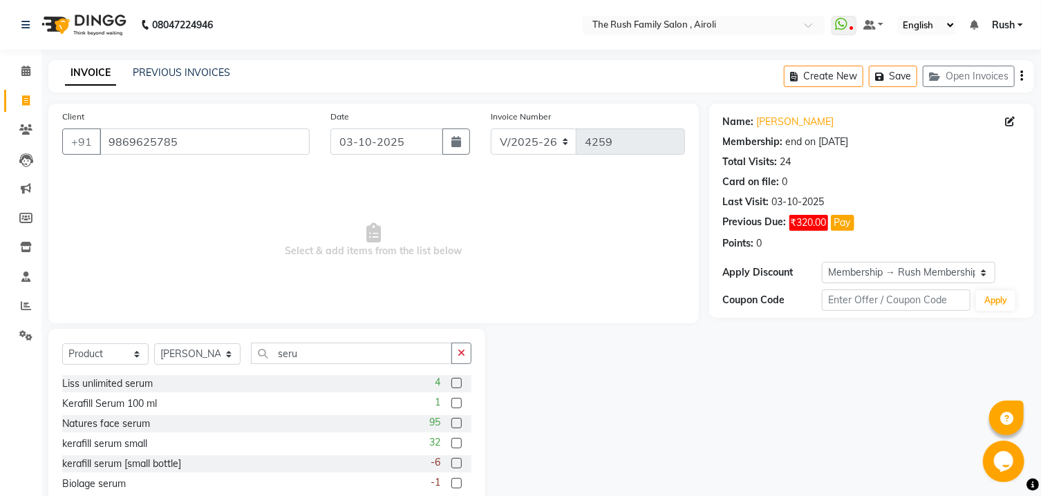
click at [453, 406] on label at bounding box center [456, 403] width 10 height 10
click at [453, 406] on input "checkbox" at bounding box center [455, 403] width 9 height 9
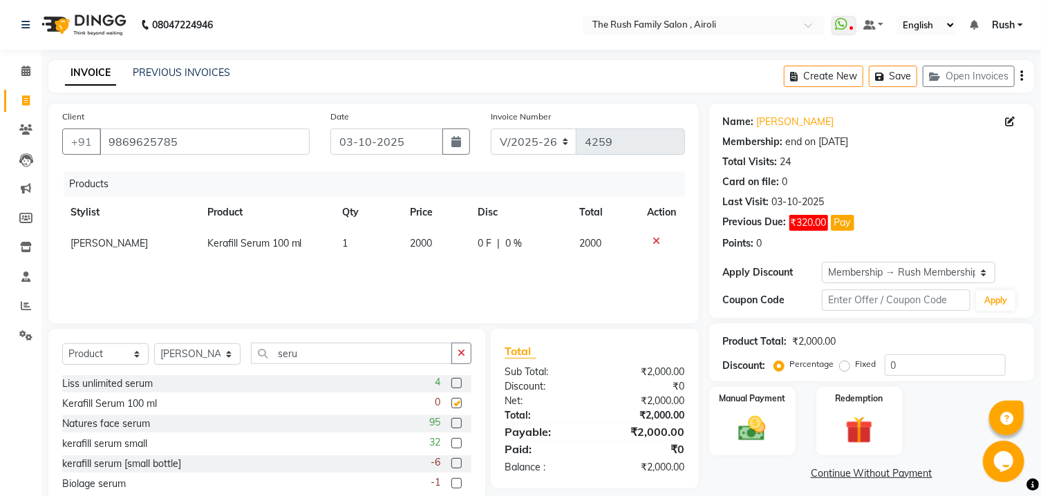
checkbox input "false"
click at [183, 138] on input "9869625785" at bounding box center [205, 142] width 210 height 26
click at [153, 75] on link "PREVIOUS INVOICES" at bounding box center [181, 72] width 97 height 12
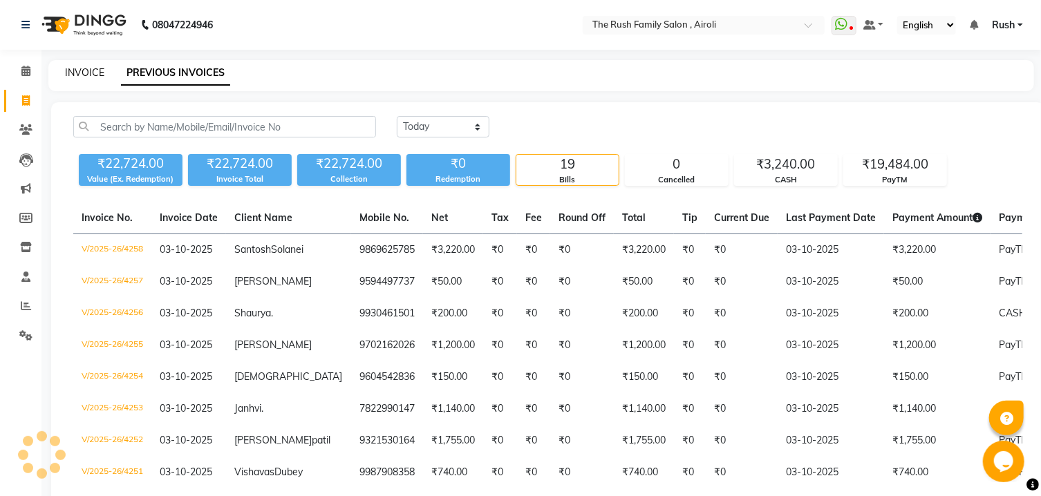
click at [95, 70] on link "INVOICE" at bounding box center [84, 72] width 39 height 12
select select "5419"
select select "service"
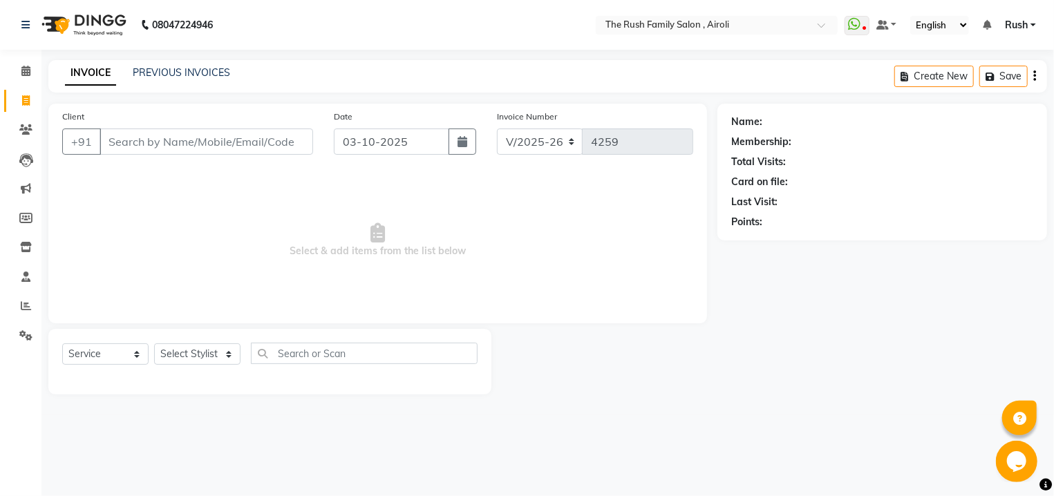
click at [158, 149] on input "Client" at bounding box center [207, 142] width 214 height 26
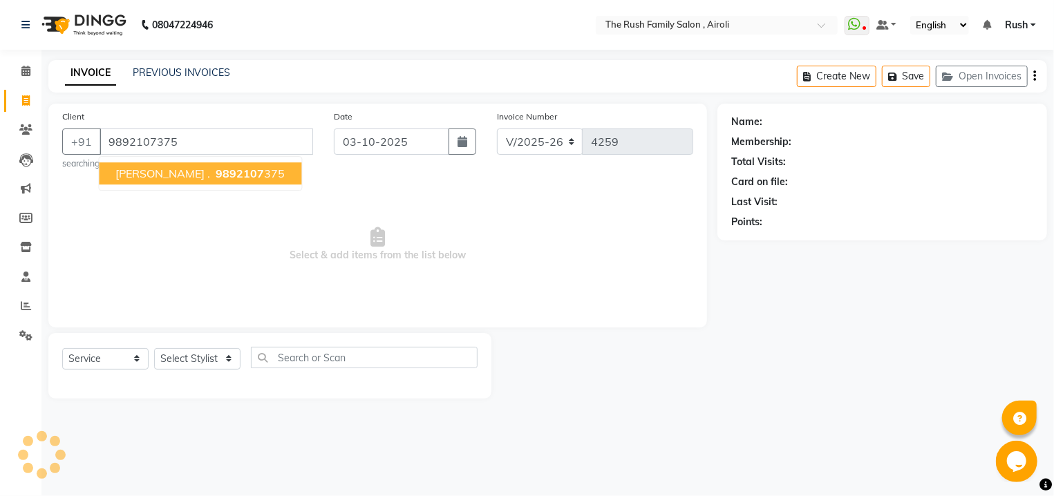
type input "9892107375"
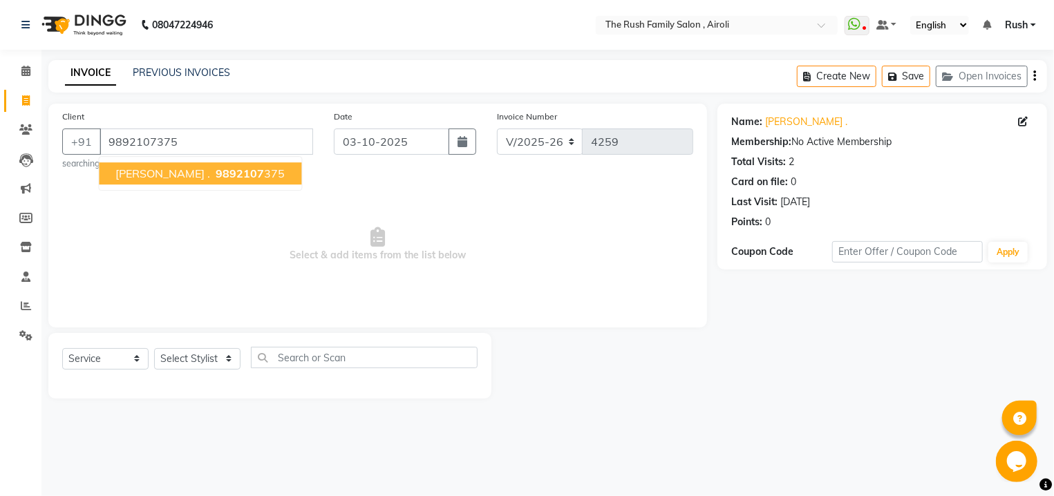
click at [240, 178] on button "[PERSON_NAME] . 9892107 375" at bounding box center [200, 173] width 203 height 22
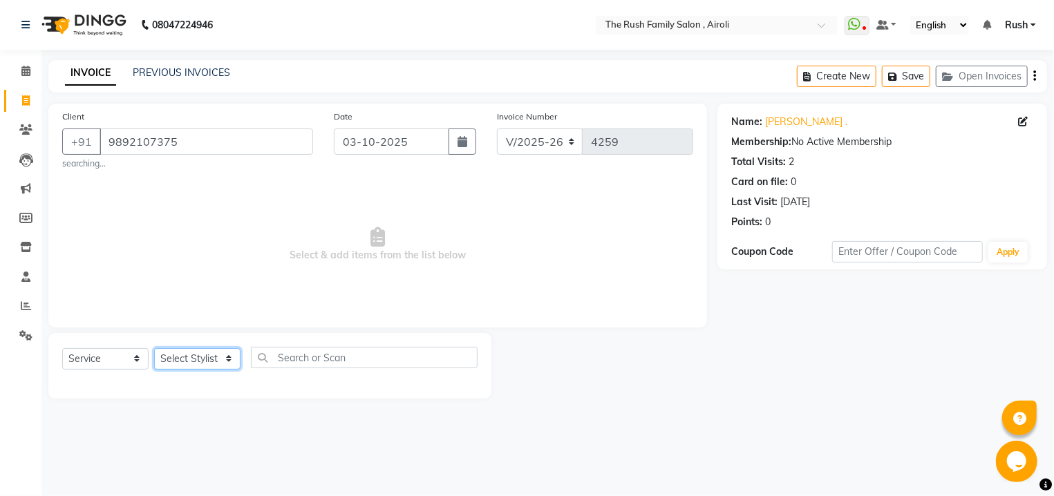
select select "65380"
click option "Danish" at bounding box center [0, 0] width 0 height 0
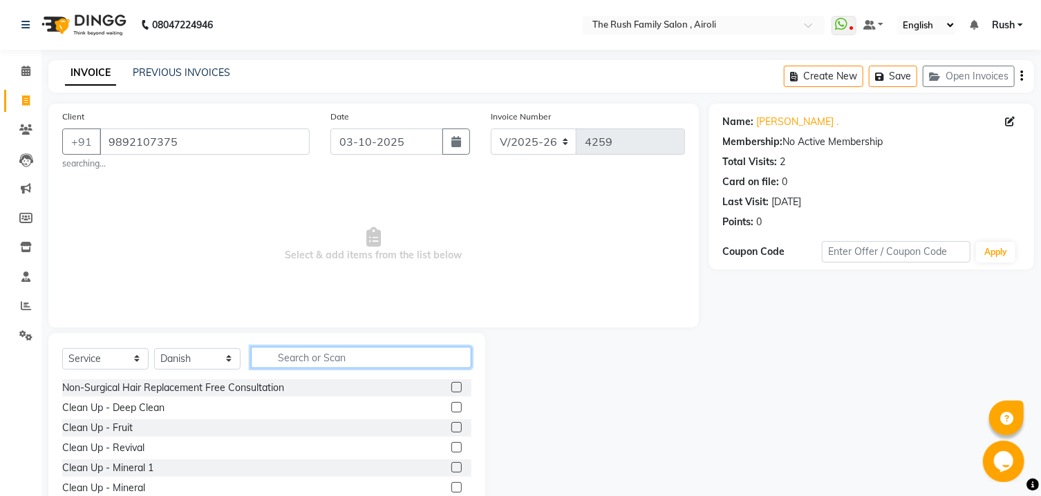
click at [300, 356] on input "text" at bounding box center [361, 357] width 220 height 21
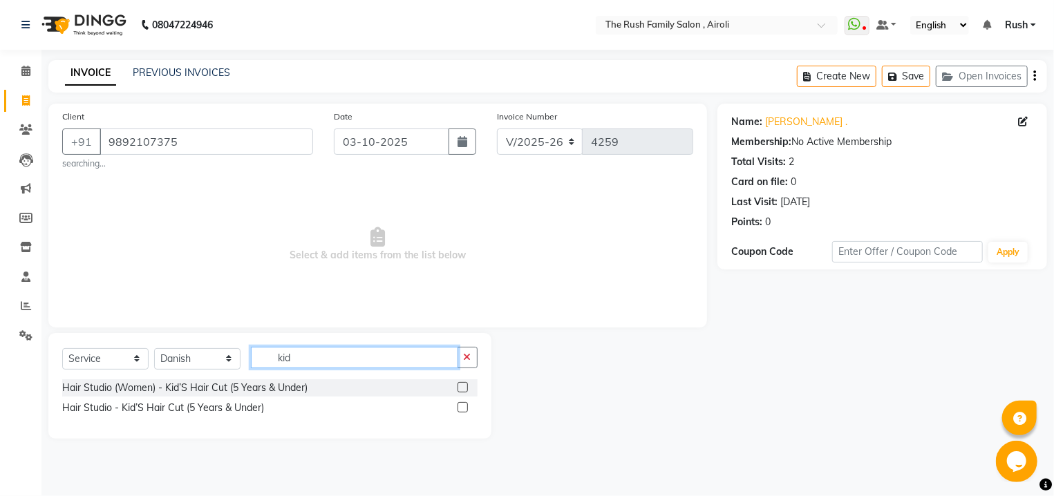
type input "kid"
click at [461, 410] on label at bounding box center [463, 407] width 10 height 10
click at [461, 410] on input "checkbox" at bounding box center [462, 408] width 9 height 9
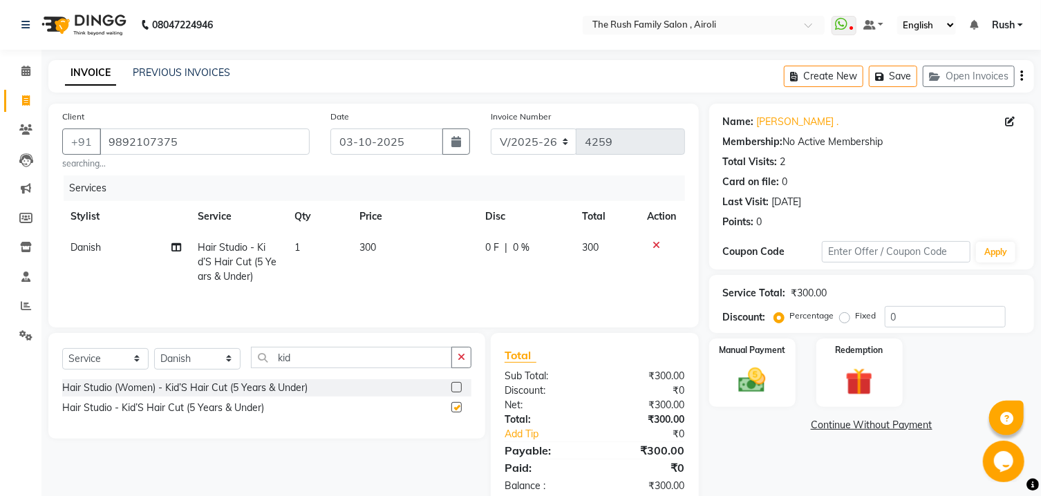
checkbox input "false"
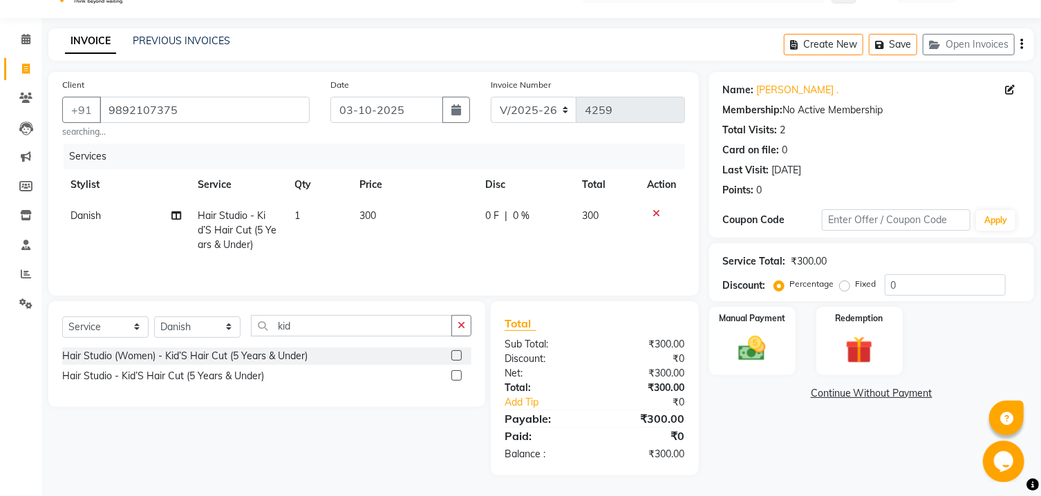
click at [493, 209] on span "0 F" at bounding box center [492, 216] width 14 height 15
select select "65380"
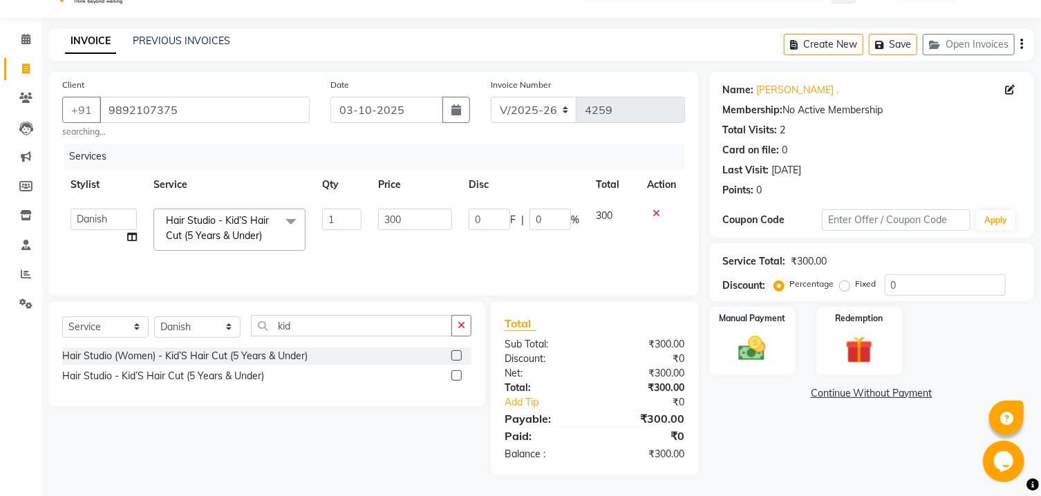
click at [493, 209] on input "0" at bounding box center [489, 219] width 41 height 21
click at [488, 213] on input "0" at bounding box center [489, 219] width 41 height 21
type input "150"
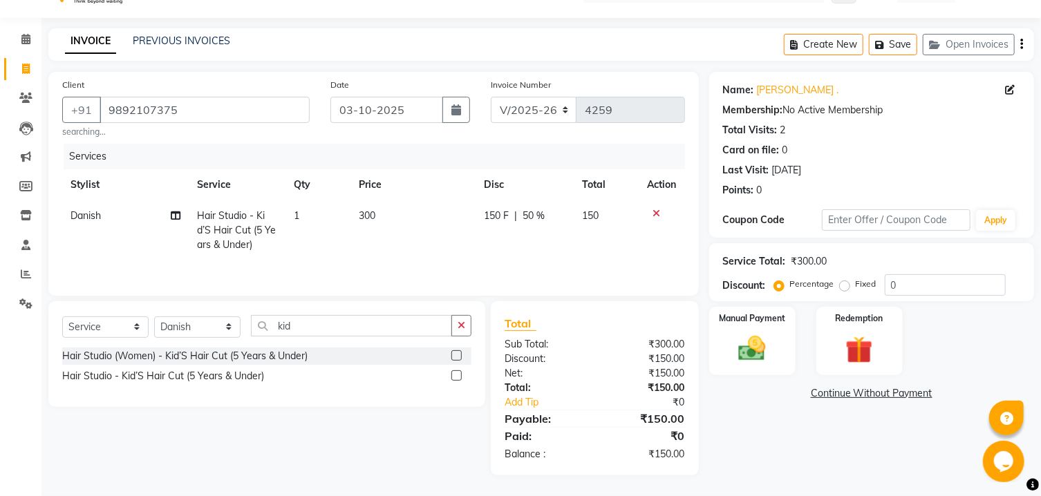
click at [641, 232] on td at bounding box center [662, 230] width 46 height 60
click at [753, 352] on img at bounding box center [752, 349] width 46 height 32
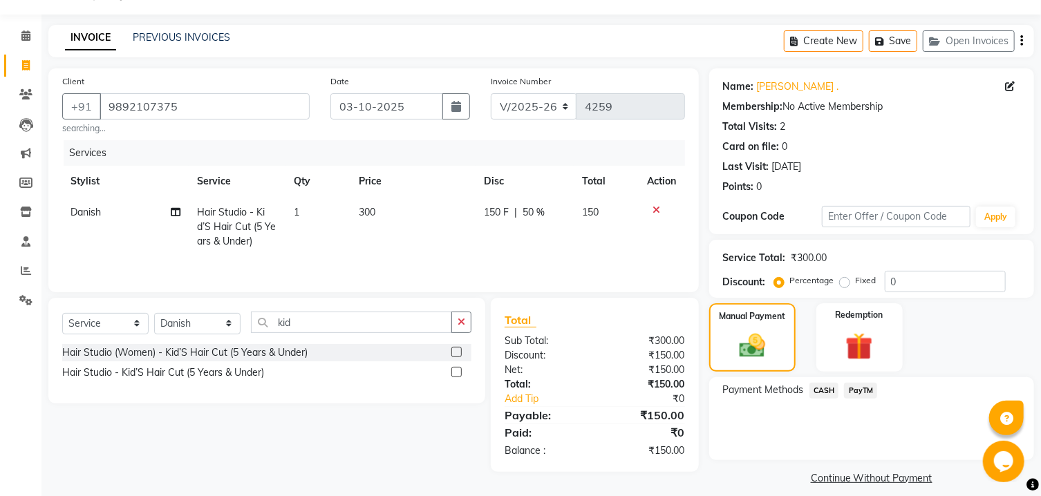
scroll to position [64, 0]
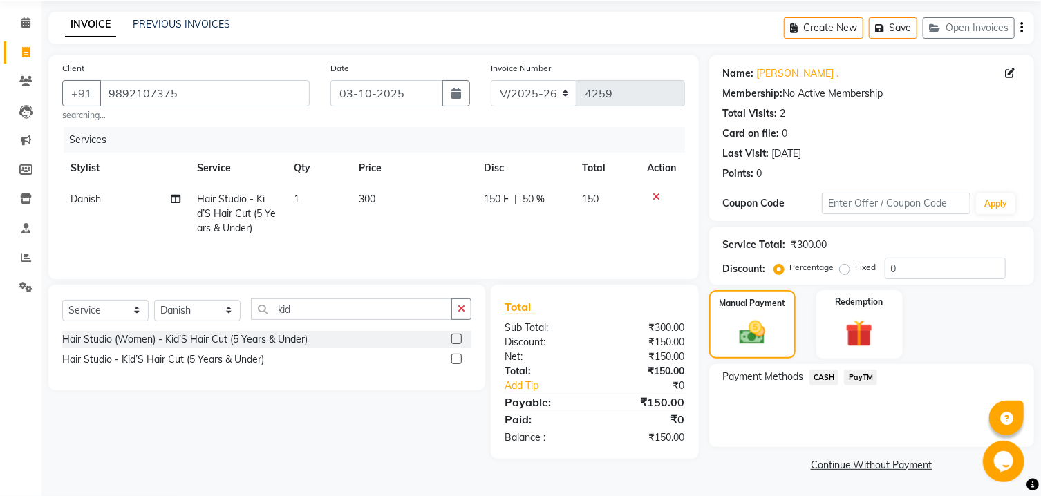
click at [847, 382] on span "PayTM" at bounding box center [860, 378] width 33 height 16
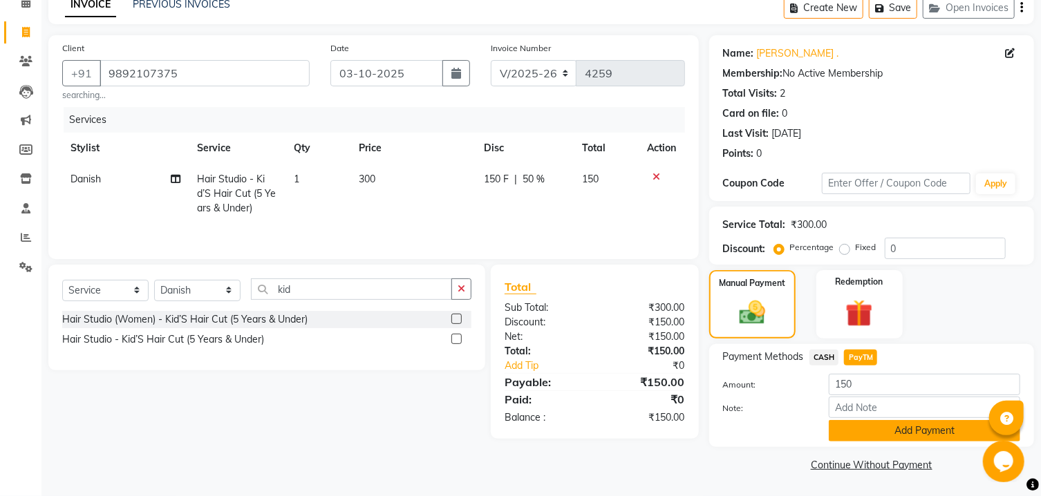
click at [919, 424] on button "Add Payment" at bounding box center [924, 430] width 191 height 21
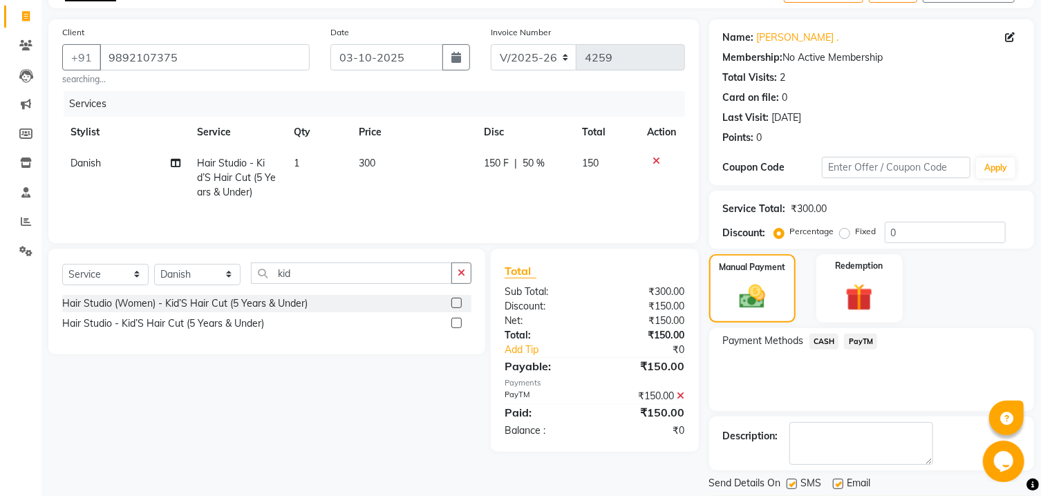
scroll to position [142, 0]
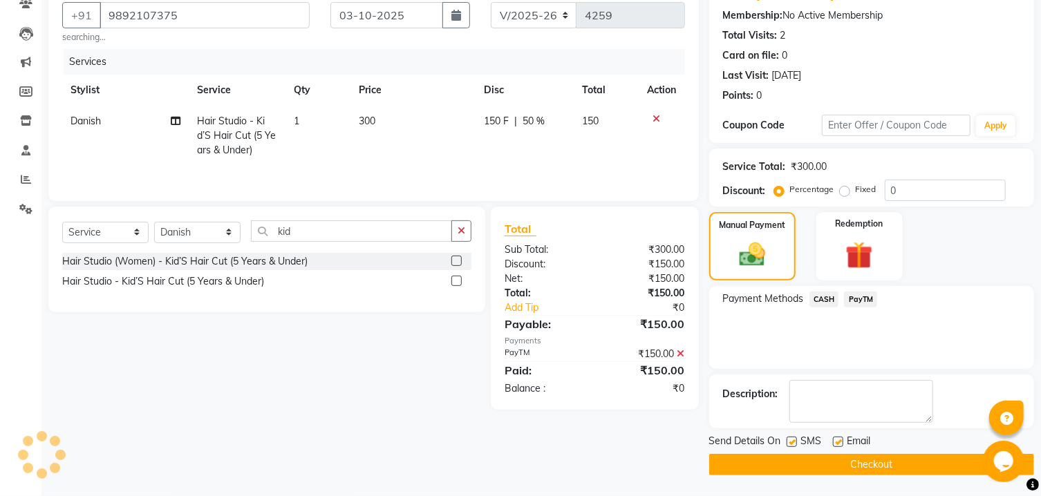
click at [790, 442] on label at bounding box center [792, 442] width 10 height 10
click at [790, 442] on input "checkbox" at bounding box center [791, 442] width 9 height 9
checkbox input "false"
click at [834, 444] on label at bounding box center [838, 442] width 10 height 10
click at [834, 444] on input "checkbox" at bounding box center [837, 442] width 9 height 9
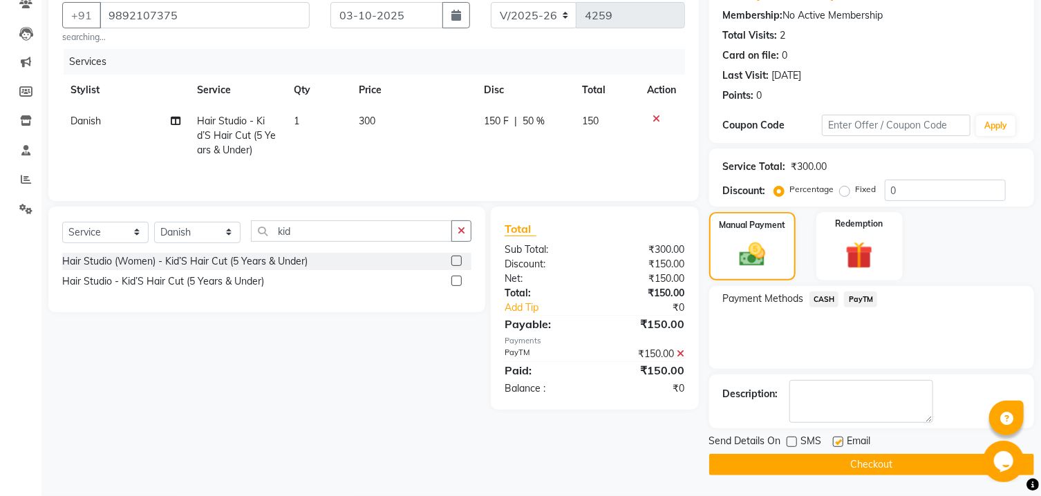
checkbox input "false"
click at [828, 471] on button "Checkout" at bounding box center [871, 464] width 325 height 21
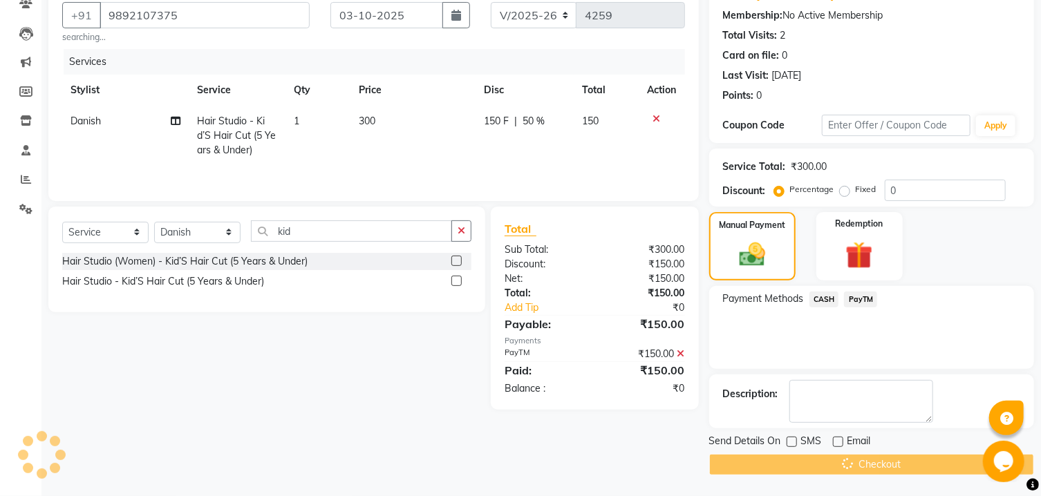
scroll to position [0, 0]
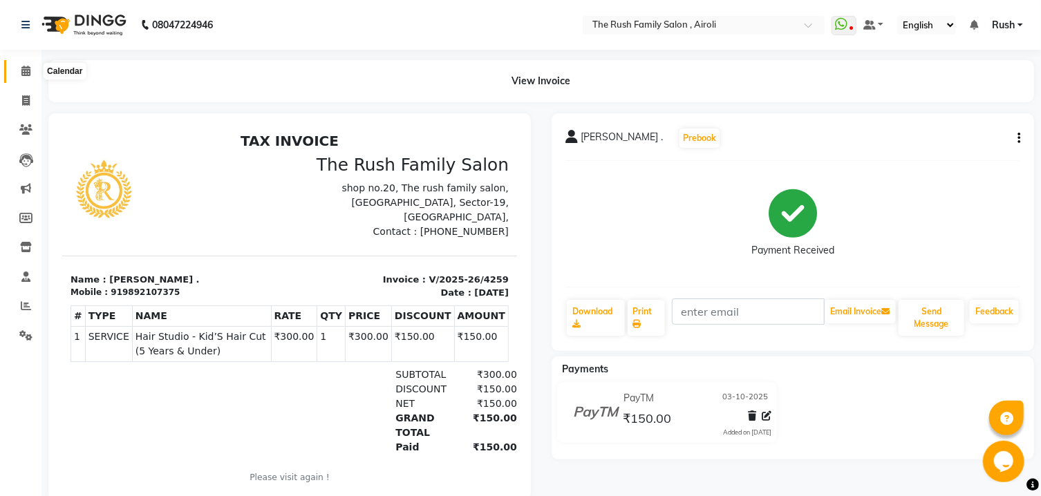
click at [26, 72] on icon at bounding box center [25, 71] width 9 height 10
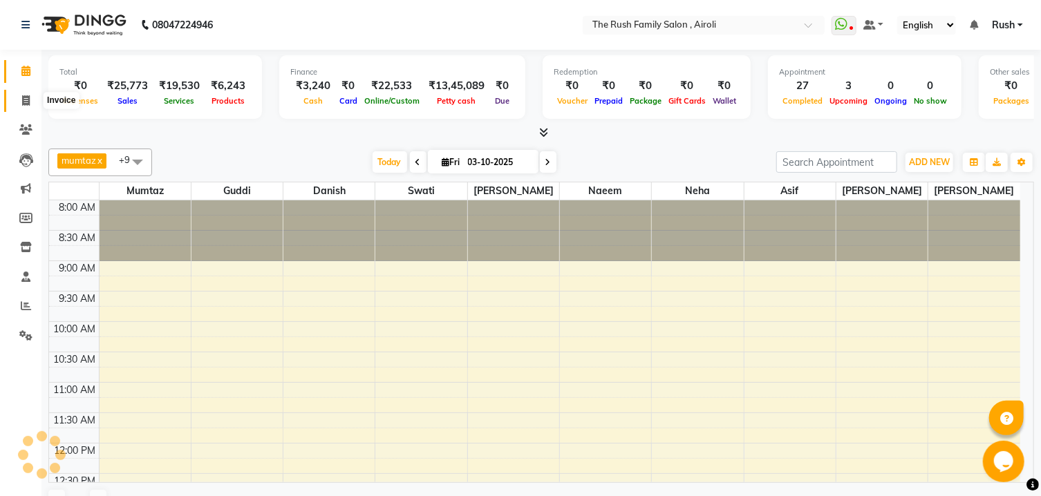
click at [26, 101] on icon at bounding box center [26, 100] width 8 height 10
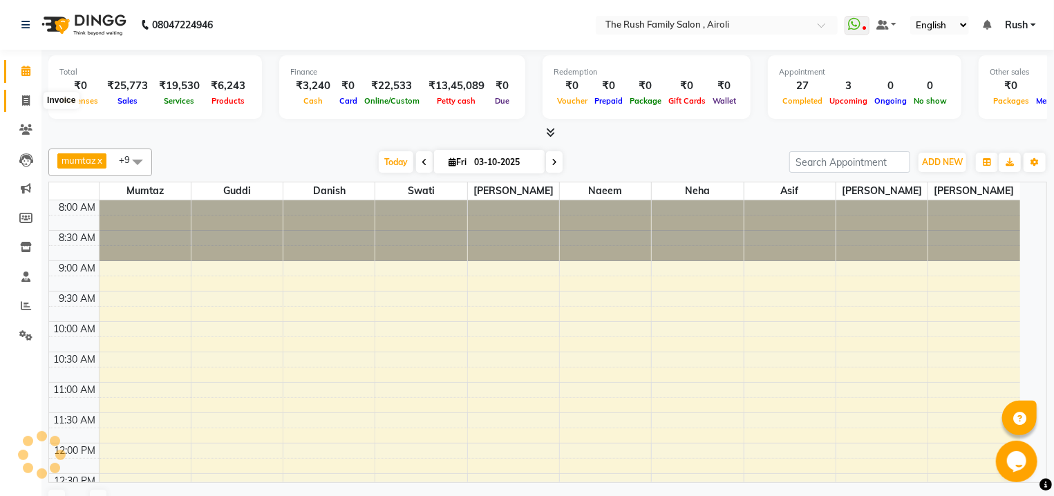
select select "5419"
select select "service"
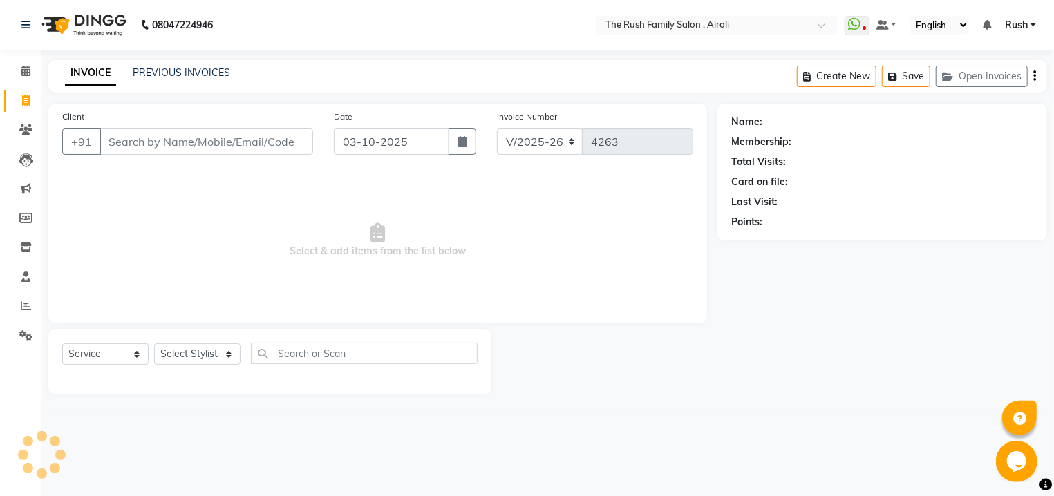
click at [193, 141] on input "Client" at bounding box center [207, 142] width 214 height 26
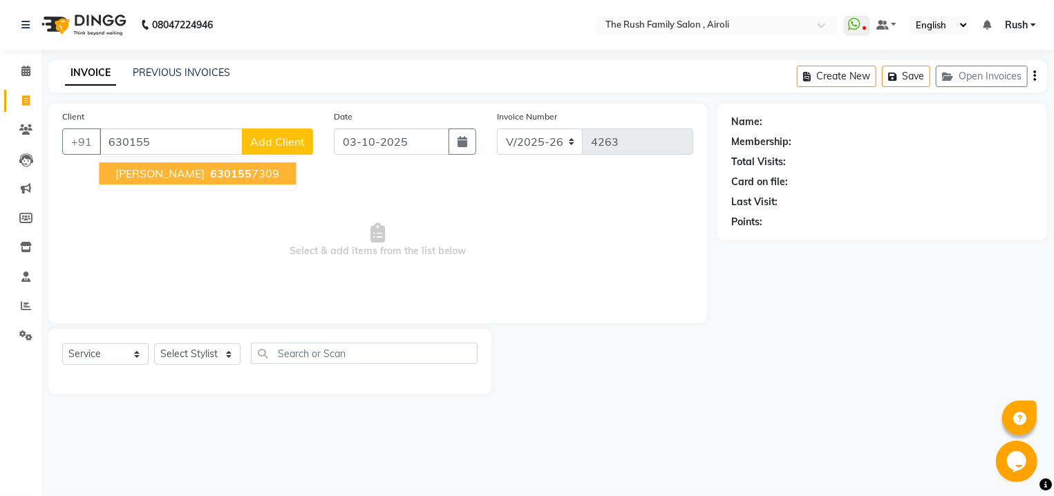
click at [223, 183] on button "[PERSON_NAME] 630155 7309" at bounding box center [197, 173] width 197 height 22
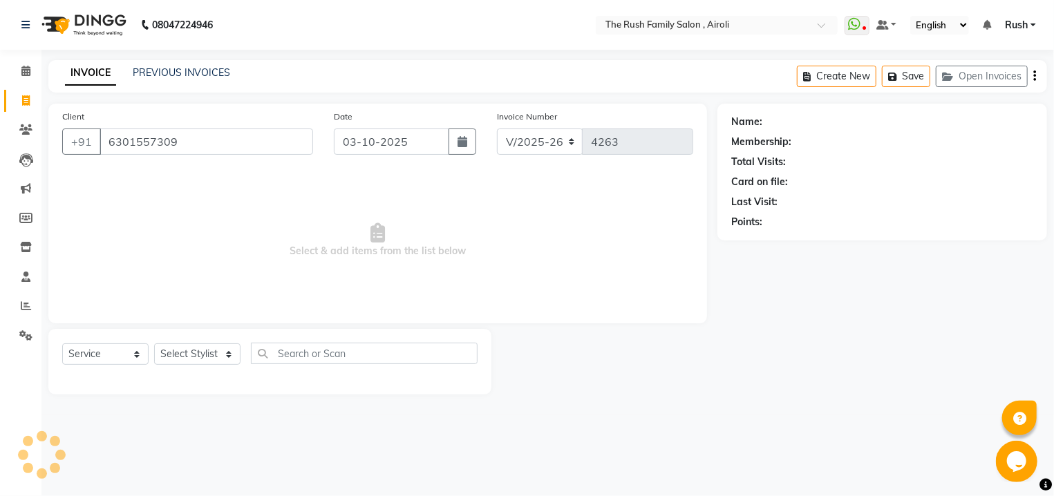
type input "6301557309"
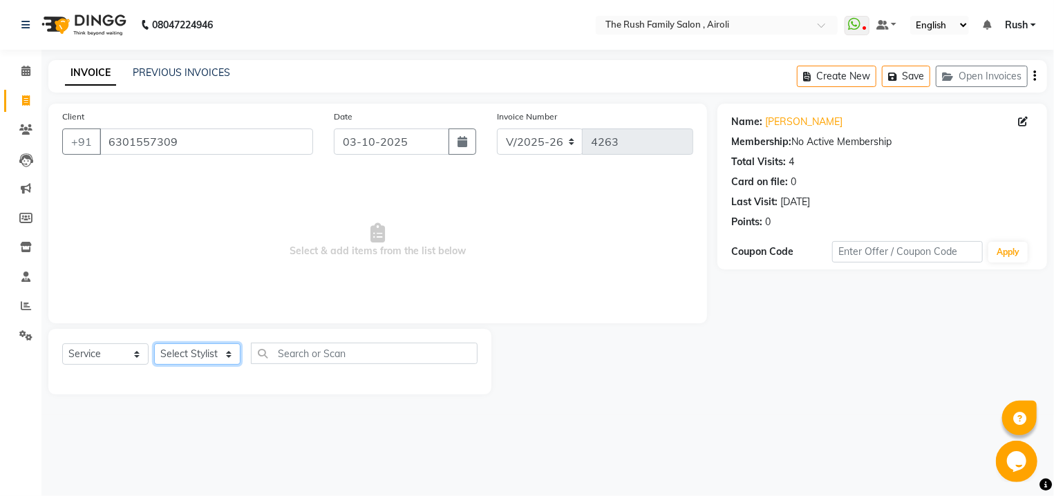
select select "93509"
click option "[PERSON_NAME]" at bounding box center [0, 0] width 0 height 0
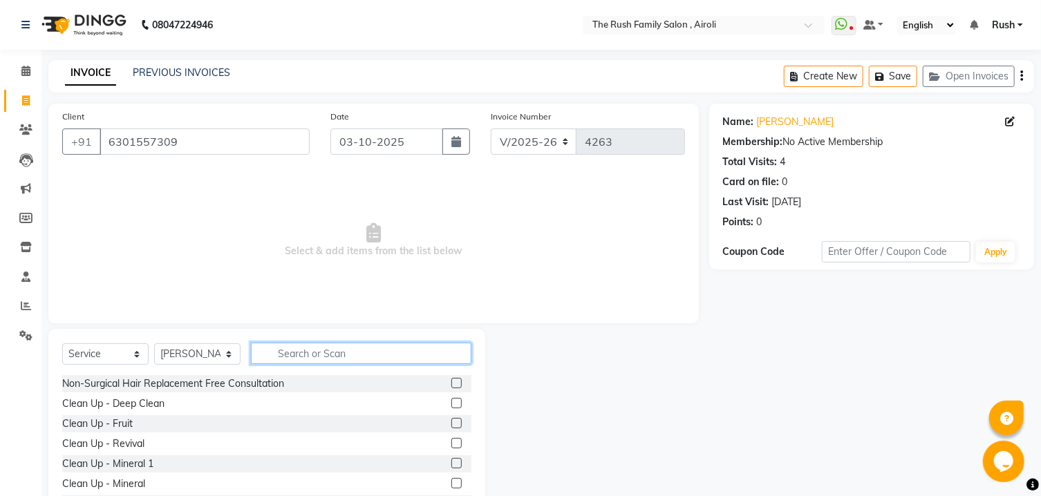
click at [338, 355] on input "text" at bounding box center [361, 353] width 220 height 21
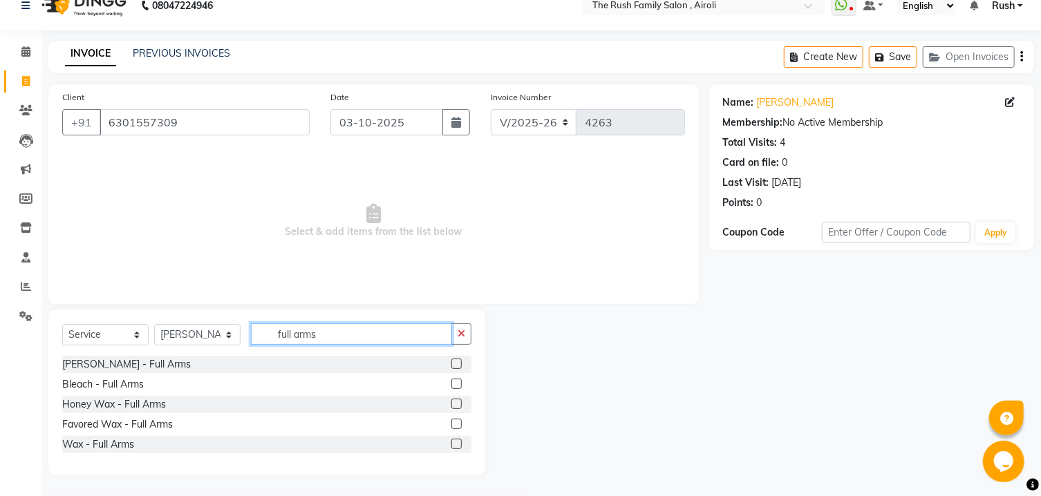
type input "full arms"
click at [456, 424] on label at bounding box center [456, 424] width 10 height 10
click at [456, 424] on input "checkbox" at bounding box center [455, 424] width 9 height 9
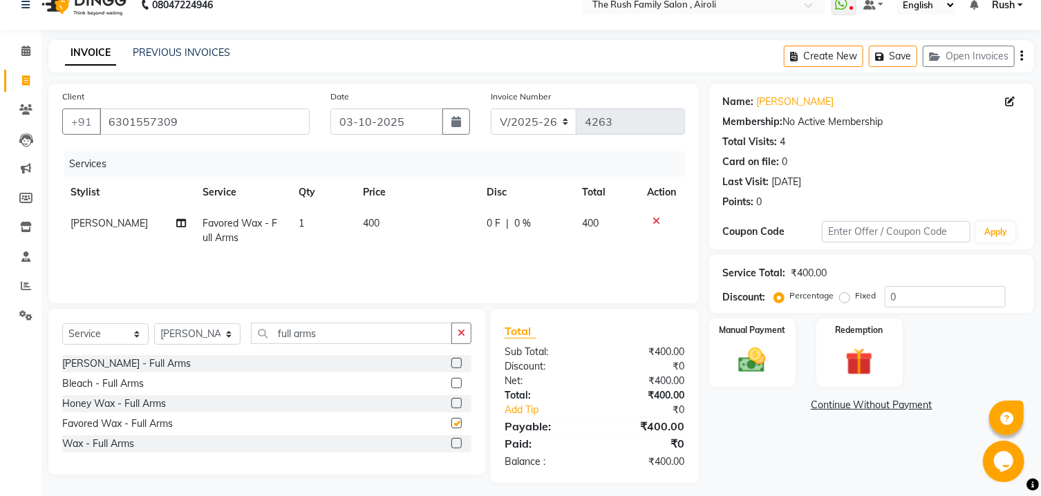
checkbox input "false"
click at [357, 332] on input "full arms" at bounding box center [351, 333] width 201 height 21
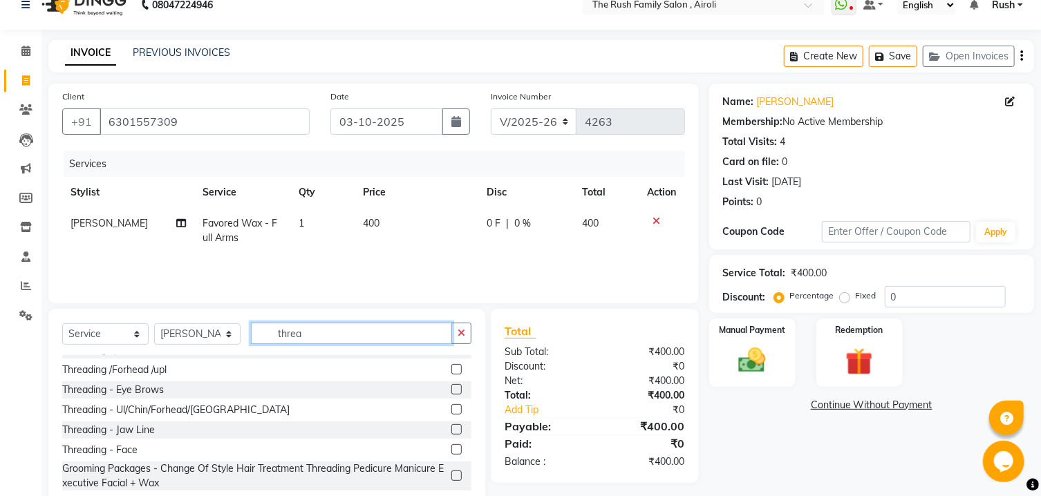
scroll to position [0, 0]
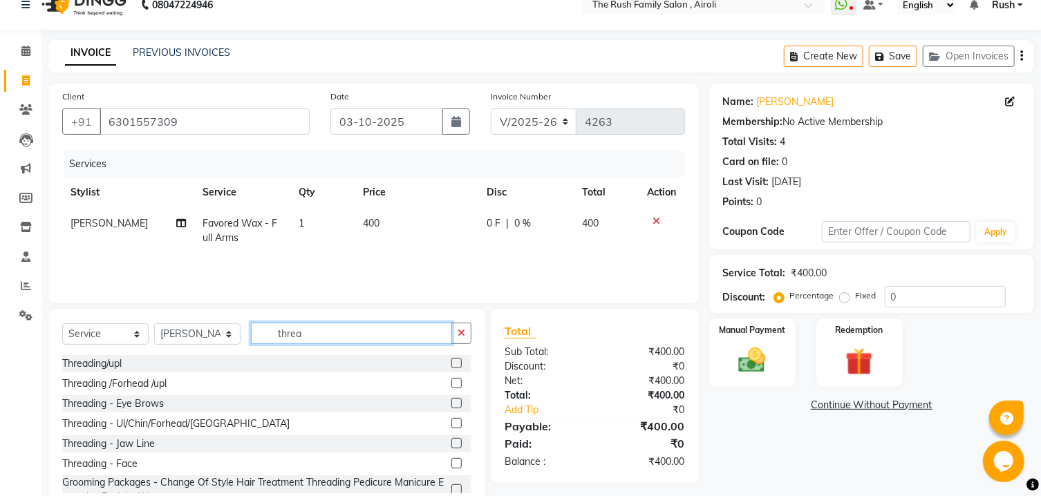
type input "threa"
click at [451, 364] on label at bounding box center [456, 363] width 10 height 10
click at [451, 364] on input "checkbox" at bounding box center [455, 363] width 9 height 9
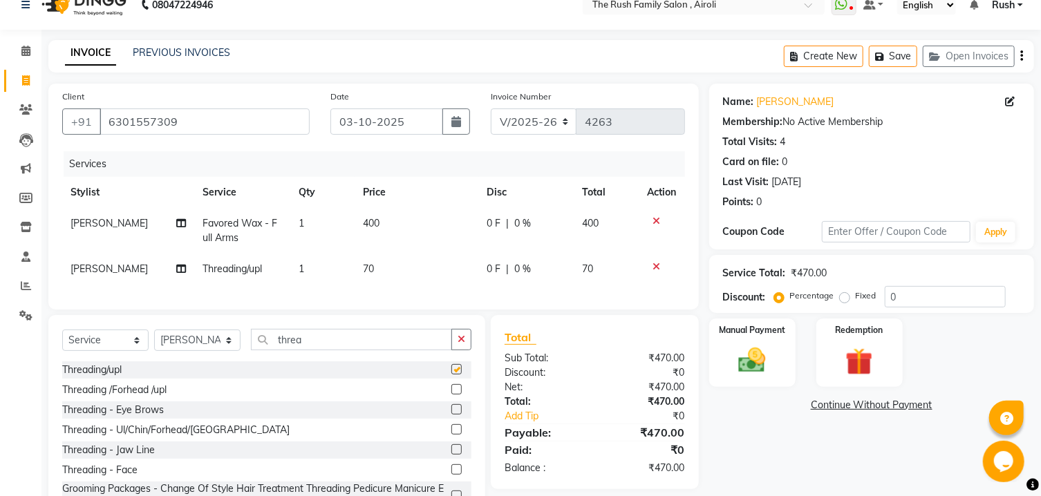
checkbox input "false"
click at [310, 350] on input "threa" at bounding box center [351, 339] width 201 height 21
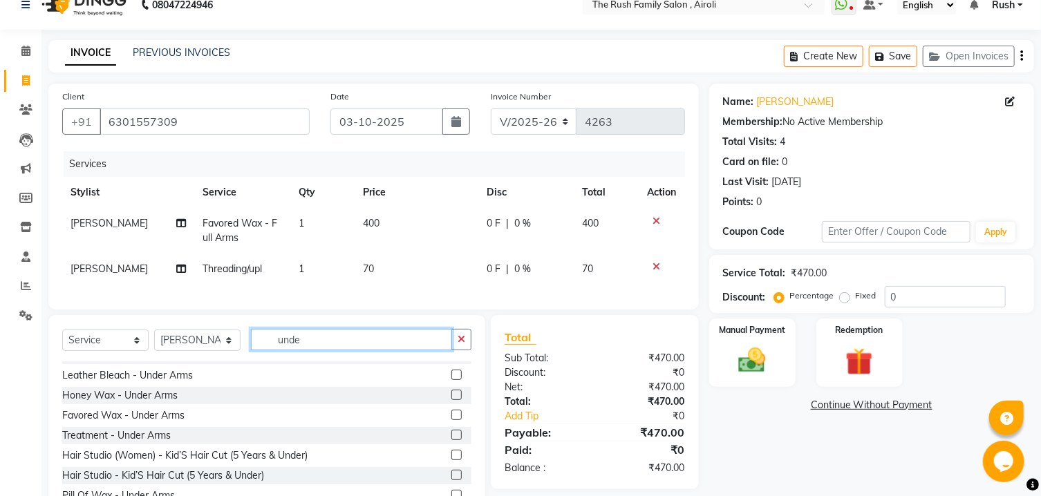
scroll to position [62, 0]
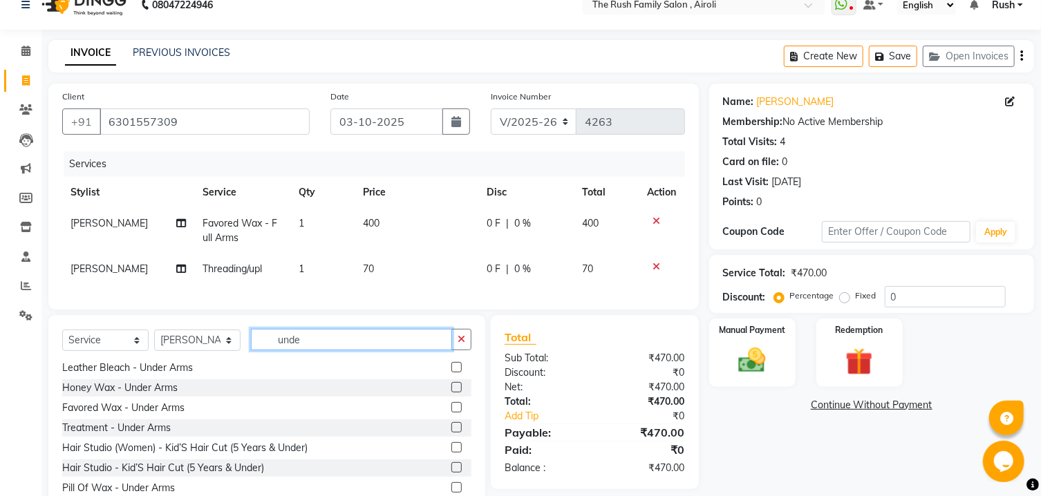
type input "unde"
click at [451, 413] on label at bounding box center [456, 407] width 10 height 10
click at [451, 413] on input "checkbox" at bounding box center [455, 408] width 9 height 9
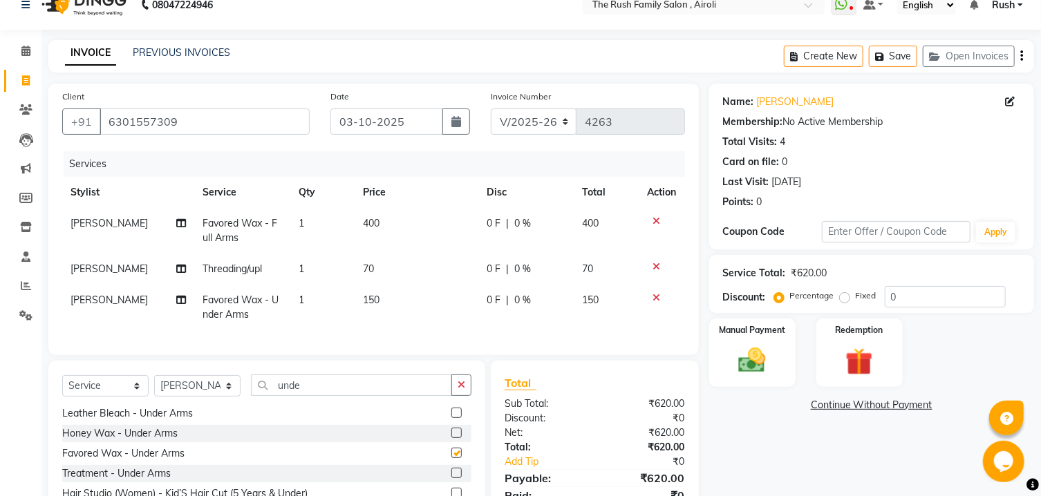
checkbox input "false"
click at [491, 273] on span "0 F" at bounding box center [494, 269] width 14 height 15
select select "93509"
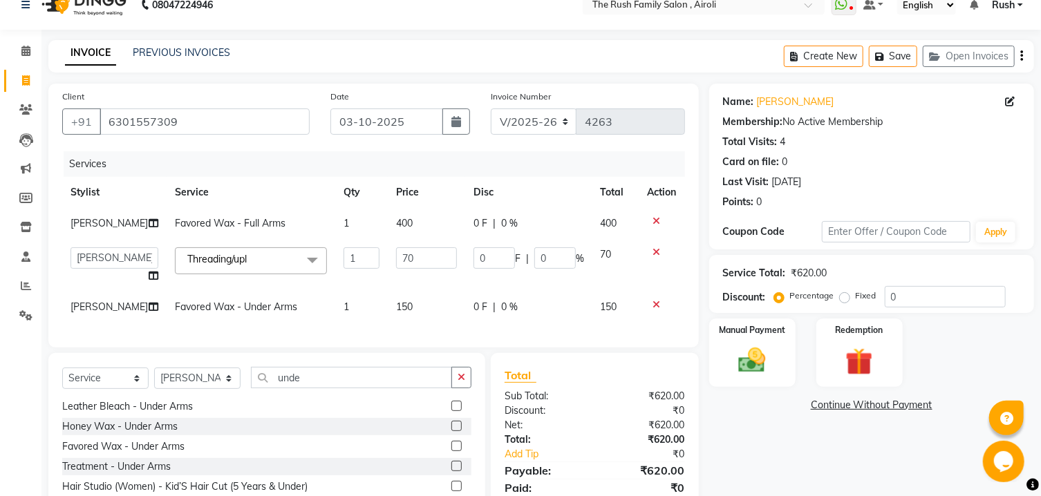
click at [491, 273] on td "0 F | 0 %" at bounding box center [528, 265] width 127 height 53
click at [490, 263] on input "0" at bounding box center [493, 257] width 41 height 21
type input "20"
click at [552, 213] on td "0 F | 0 %" at bounding box center [528, 223] width 127 height 31
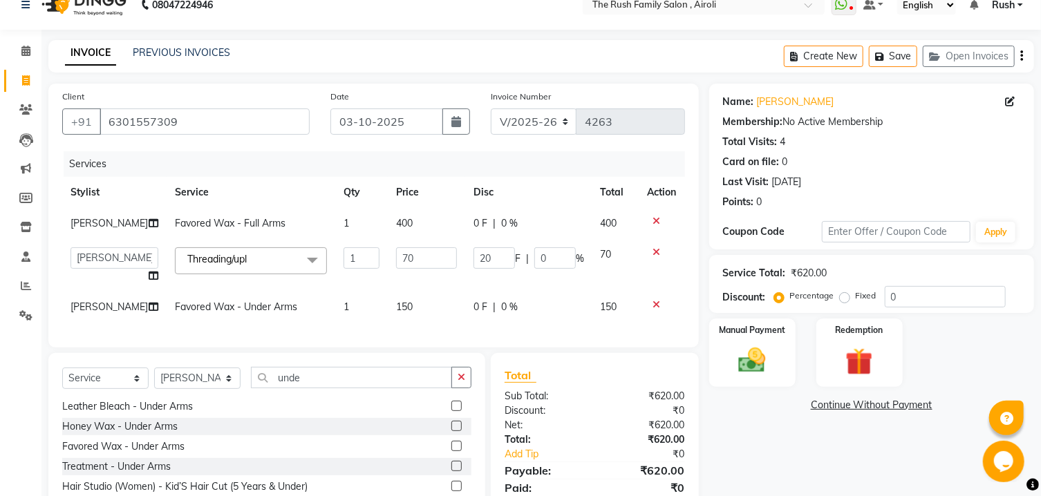
select select "93509"
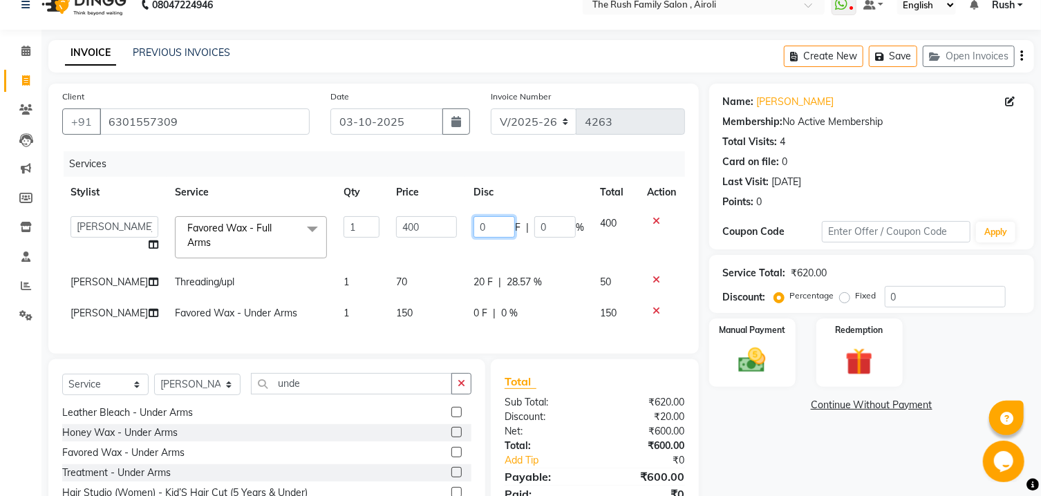
click at [477, 229] on input "0" at bounding box center [493, 226] width 41 height 21
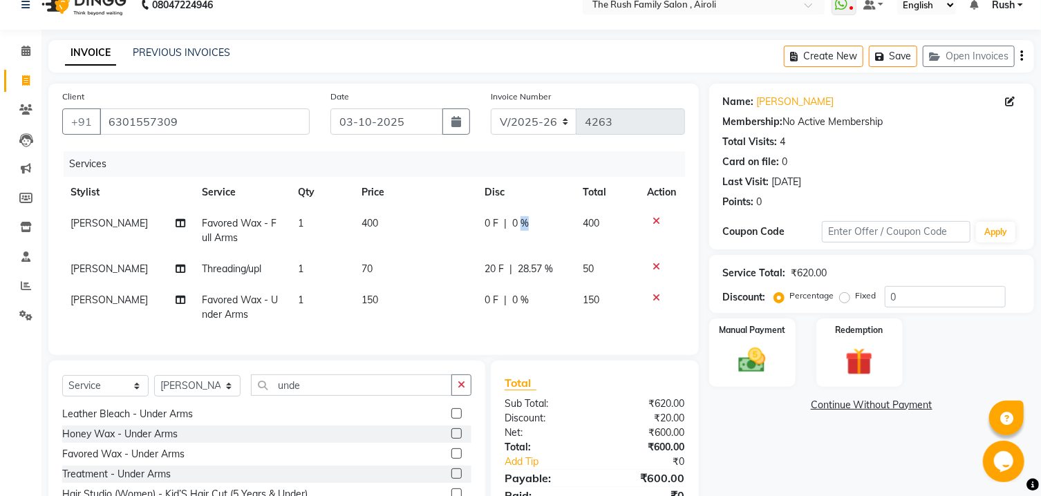
click at [545, 225] on div "0 F | 0 %" at bounding box center [526, 223] width 82 height 15
select select "93509"
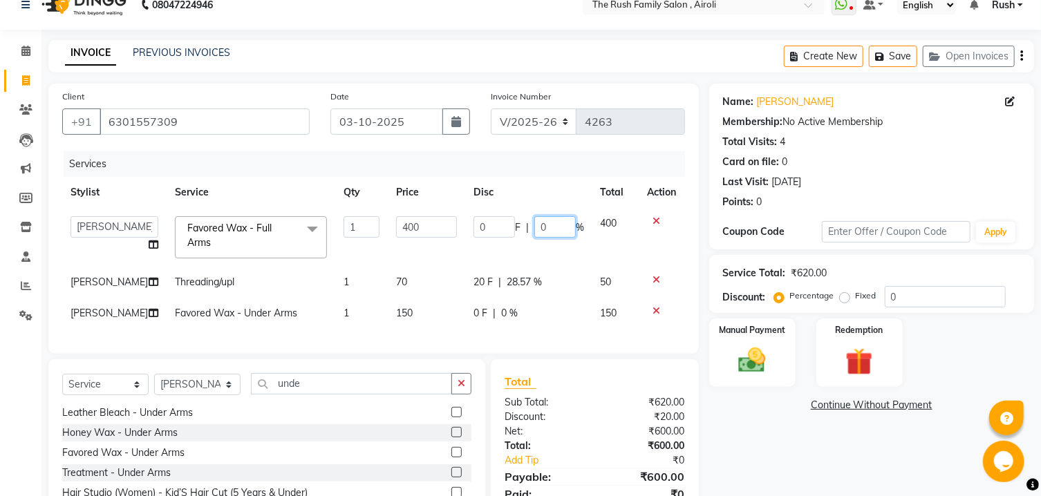
click at [545, 225] on input "0" at bounding box center [554, 226] width 41 height 21
type input "20"
click at [557, 203] on th "Disc" at bounding box center [528, 192] width 127 height 31
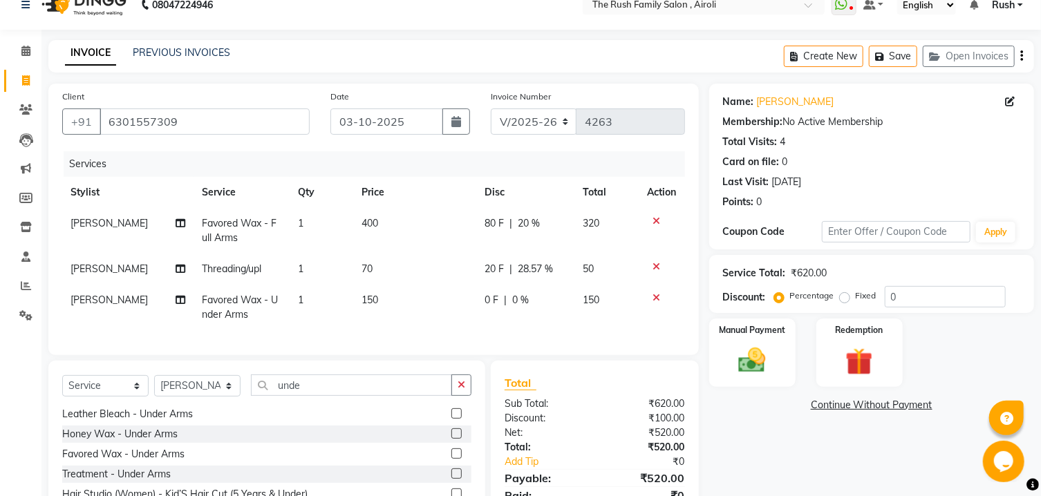
click at [518, 300] on span "0 %" at bounding box center [520, 300] width 17 height 15
select select "93509"
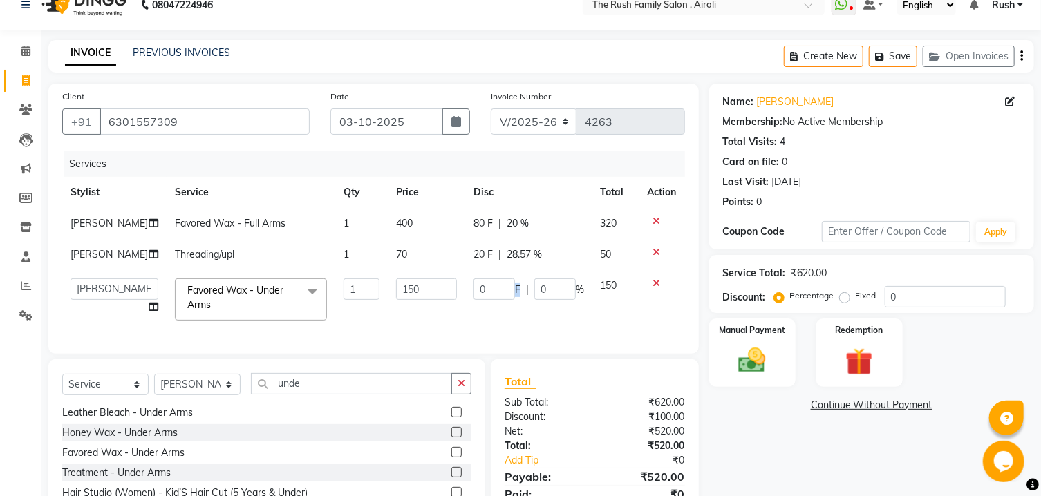
click at [518, 300] on div "0 F | 0 %" at bounding box center [528, 289] width 111 height 21
click at [545, 293] on input "0" at bounding box center [554, 289] width 41 height 21
type input "20"
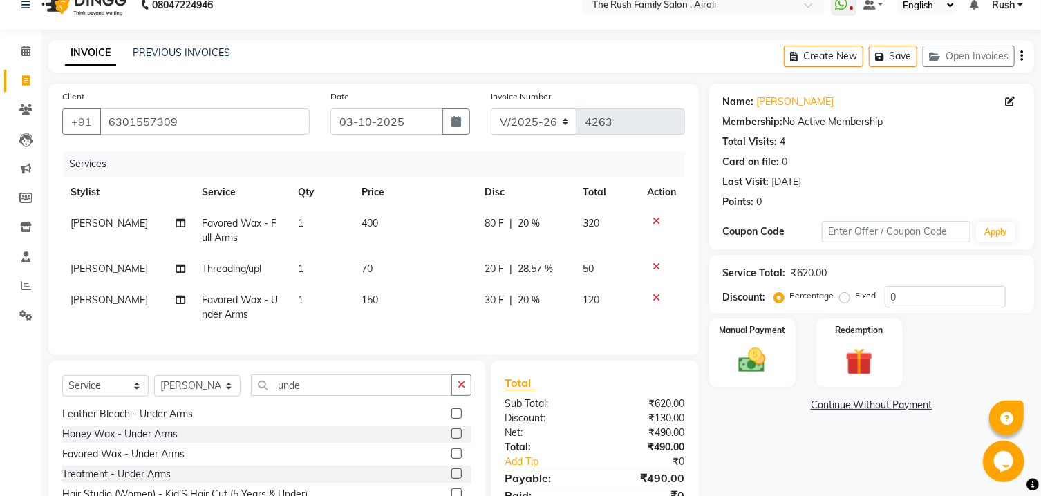
click at [617, 249] on tbody "[PERSON_NAME] Favored Wax - Full Arms 1 400 80 F | 20 % 320 [PERSON_NAME] Threa…" at bounding box center [373, 269] width 623 height 122
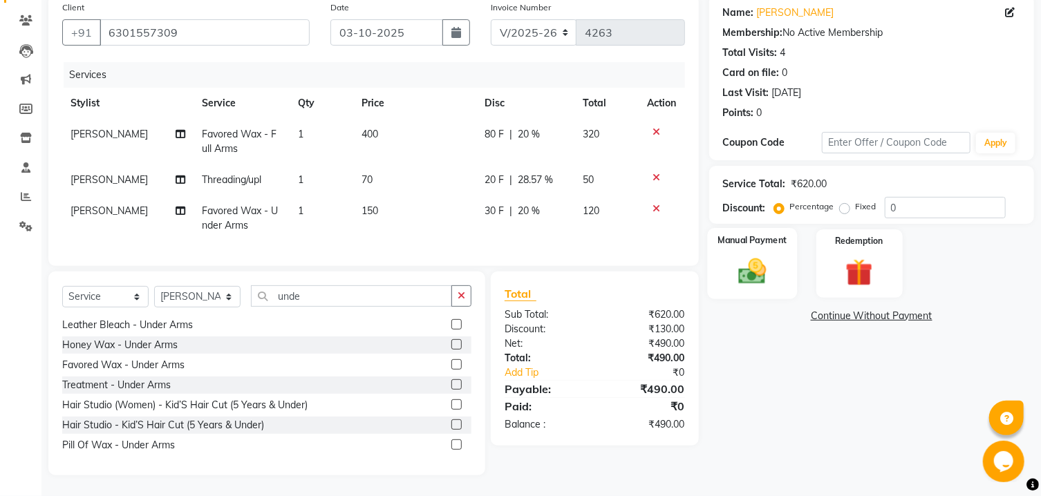
click at [773, 282] on img at bounding box center [752, 272] width 46 height 32
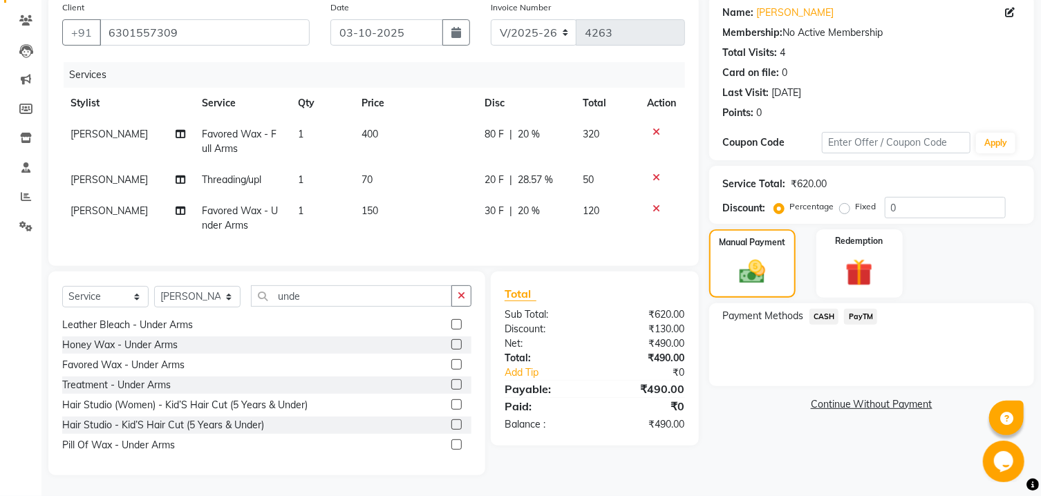
click at [859, 321] on span "PayTM" at bounding box center [860, 317] width 33 height 16
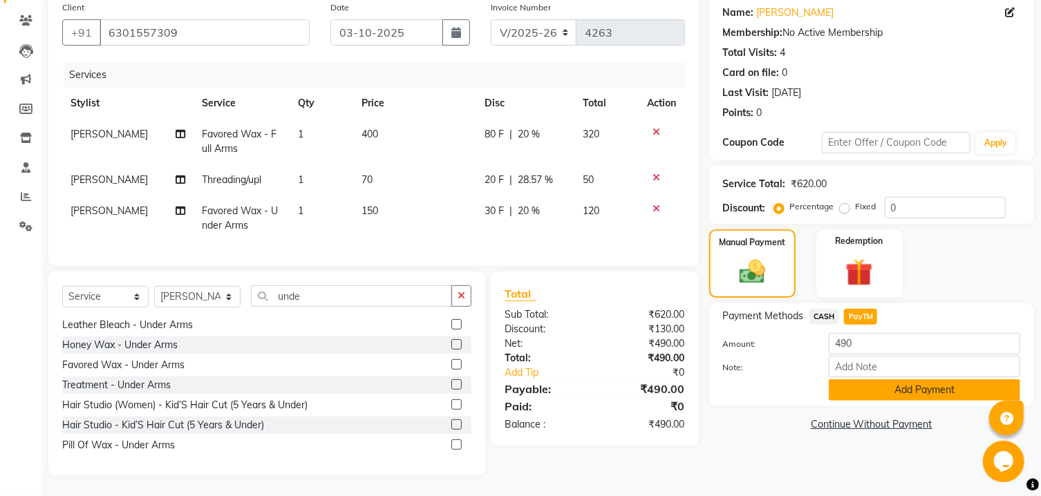
click at [875, 392] on button "Add Payment" at bounding box center [924, 389] width 191 height 21
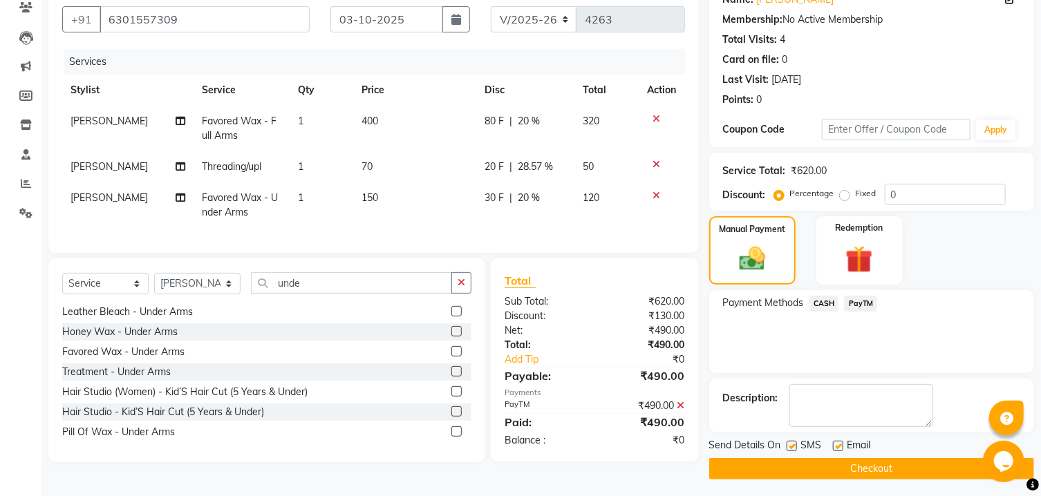
scroll to position [142, 0]
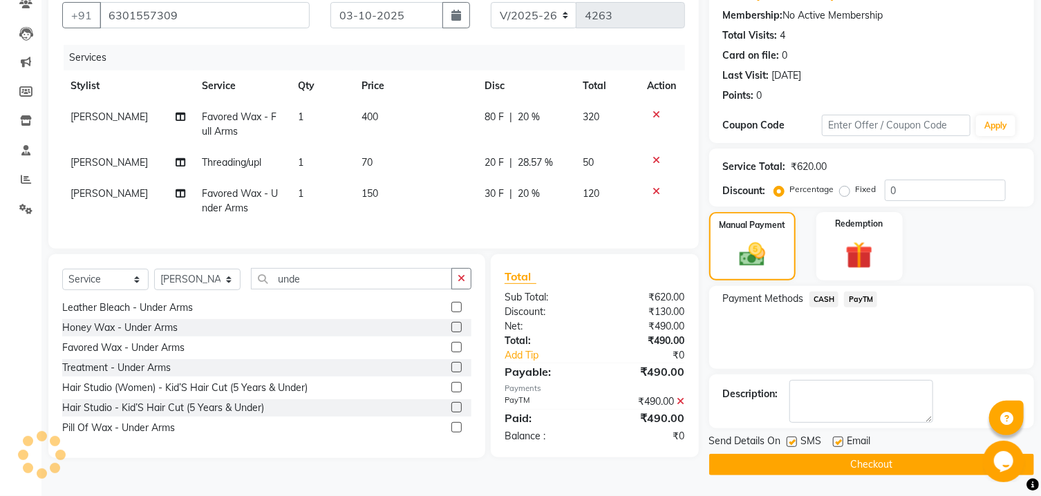
click at [793, 441] on label at bounding box center [792, 442] width 10 height 10
click at [793, 441] on input "checkbox" at bounding box center [791, 442] width 9 height 9
checkbox input "false"
click at [839, 442] on label at bounding box center [838, 442] width 10 height 10
click at [839, 442] on input "checkbox" at bounding box center [837, 442] width 9 height 9
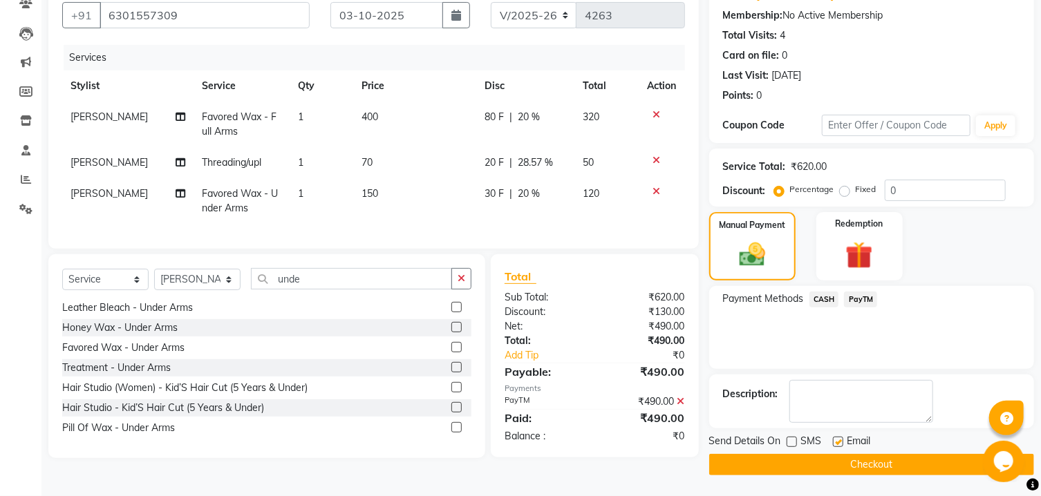
checkbox input "false"
click at [807, 474] on button "Checkout" at bounding box center [871, 464] width 325 height 21
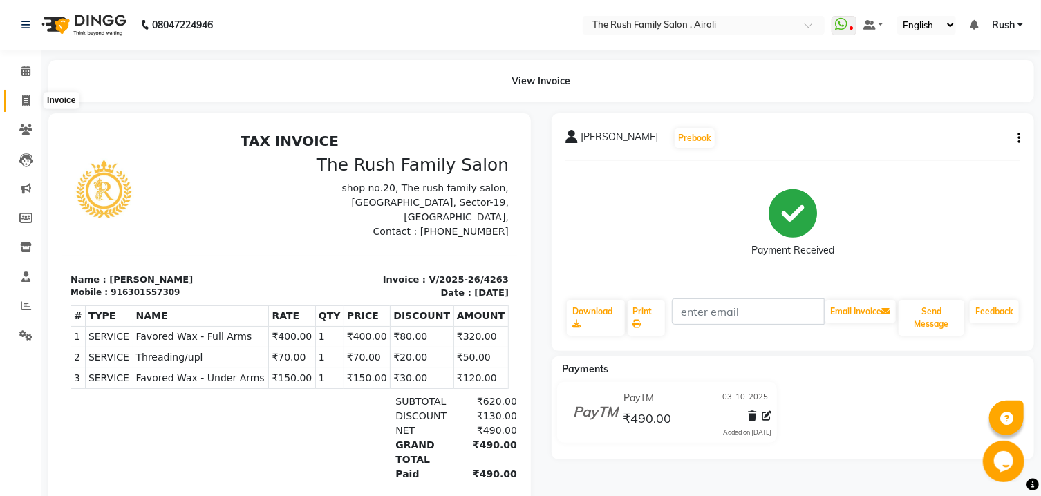
click at [33, 94] on span at bounding box center [26, 101] width 24 height 16
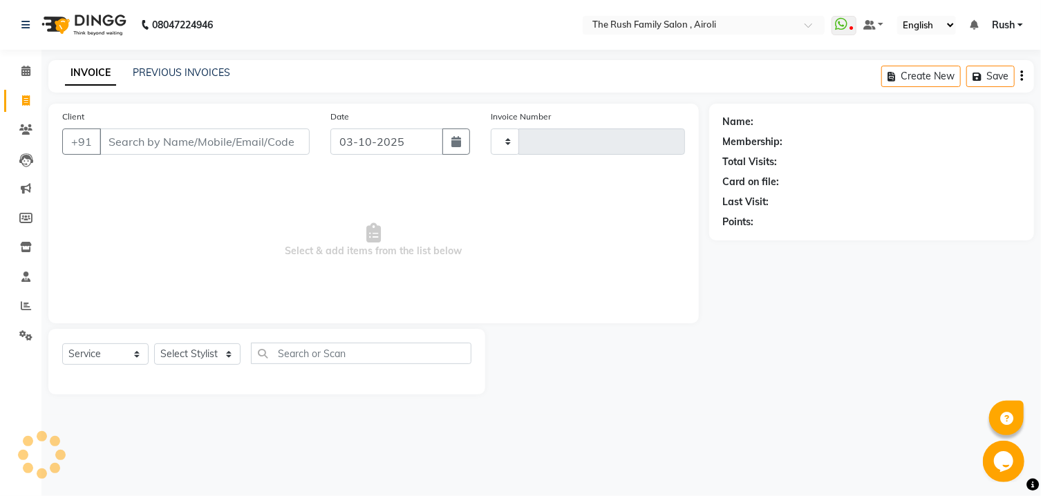
click at [25, 100] on icon at bounding box center [26, 100] width 8 height 10
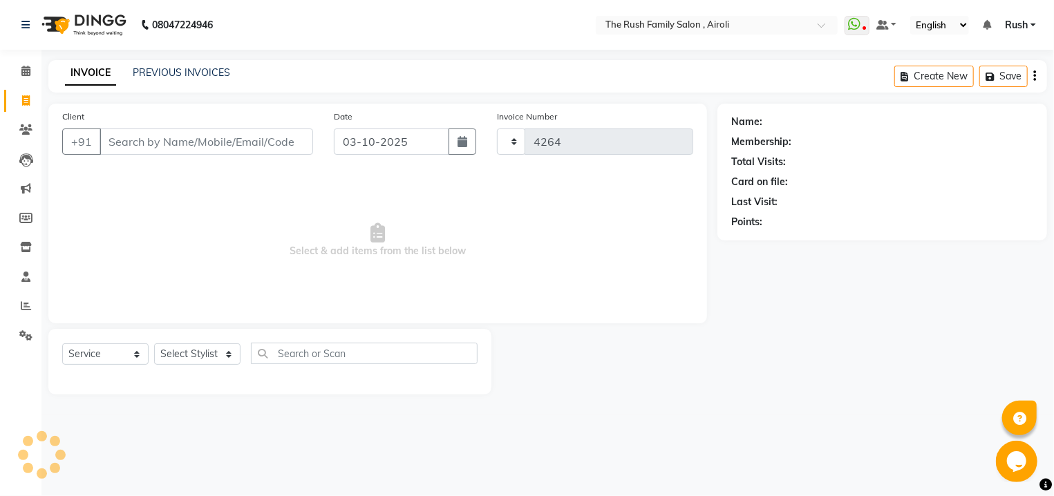
select select "5419"
select select "service"
click at [226, 151] on input "Client" at bounding box center [207, 142] width 214 height 26
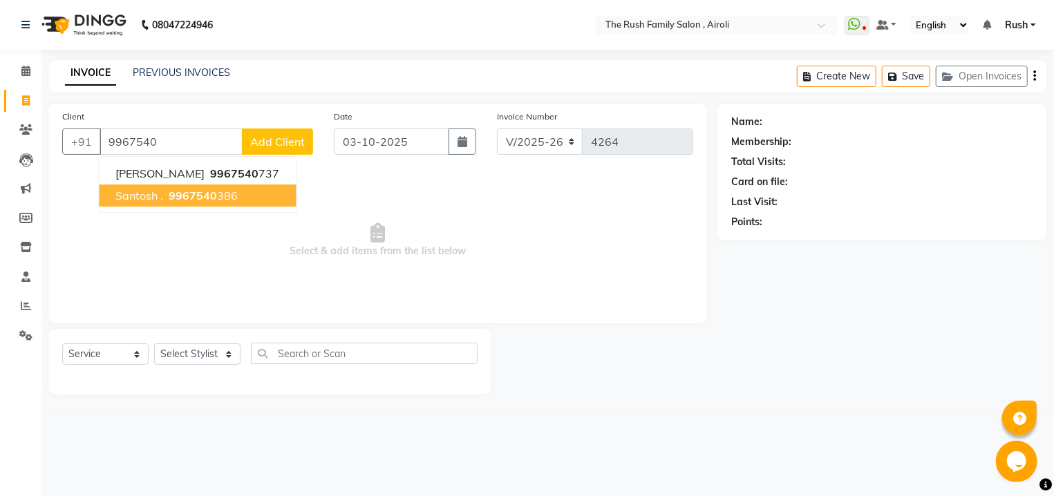
click at [191, 207] on ngb-typeahead-window "[PERSON_NAME] 9967540 737 Santosh . 9967540 386" at bounding box center [197, 184] width 198 height 57
click at [189, 197] on span "9967540" at bounding box center [193, 196] width 48 height 14
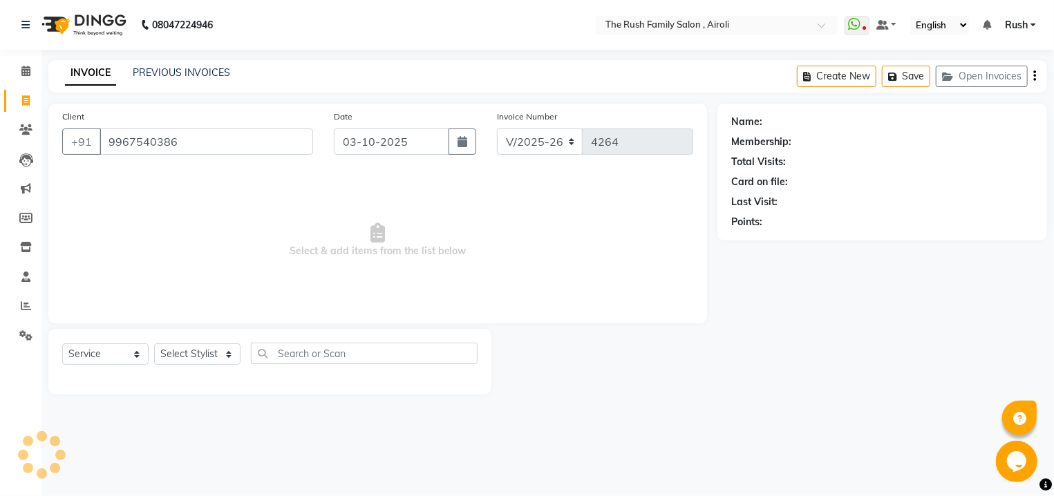
type input "9967540386"
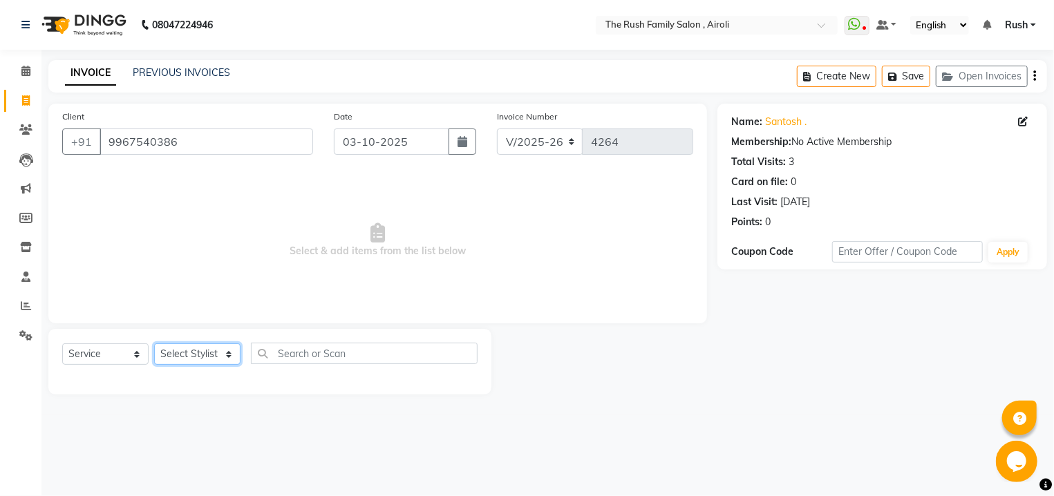
select select "65380"
click option "Danish" at bounding box center [0, 0] width 0 height 0
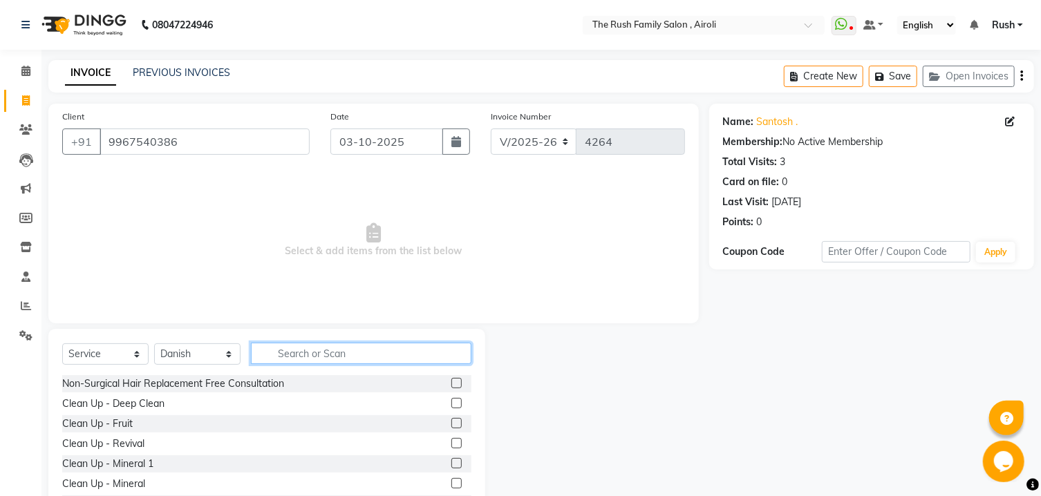
click at [319, 355] on input "text" at bounding box center [361, 353] width 220 height 21
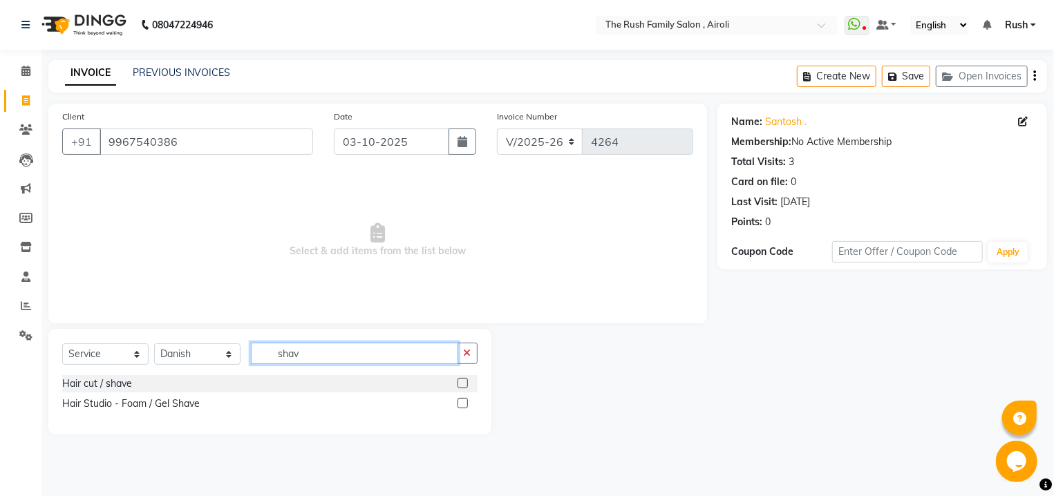
type input "shav"
click at [467, 406] on label at bounding box center [463, 403] width 10 height 10
click at [467, 406] on input "checkbox" at bounding box center [462, 403] width 9 height 9
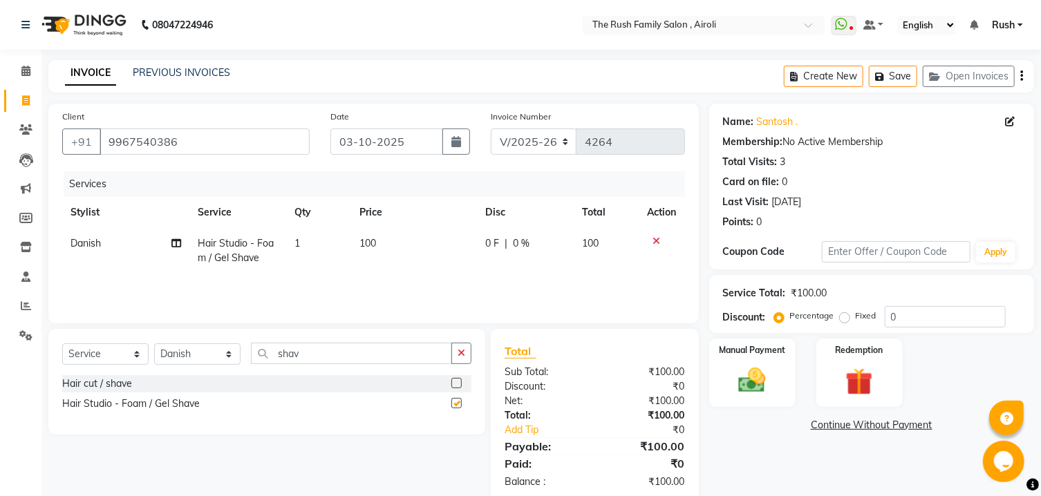
checkbox input "false"
click at [743, 377] on div "Manual Payment" at bounding box center [752, 372] width 90 height 71
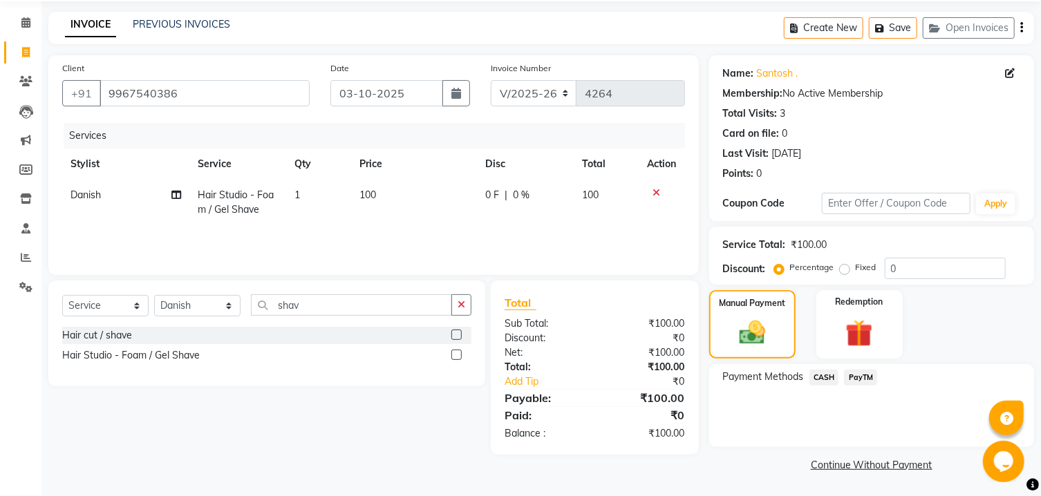
click at [860, 375] on span "PayTM" at bounding box center [860, 378] width 33 height 16
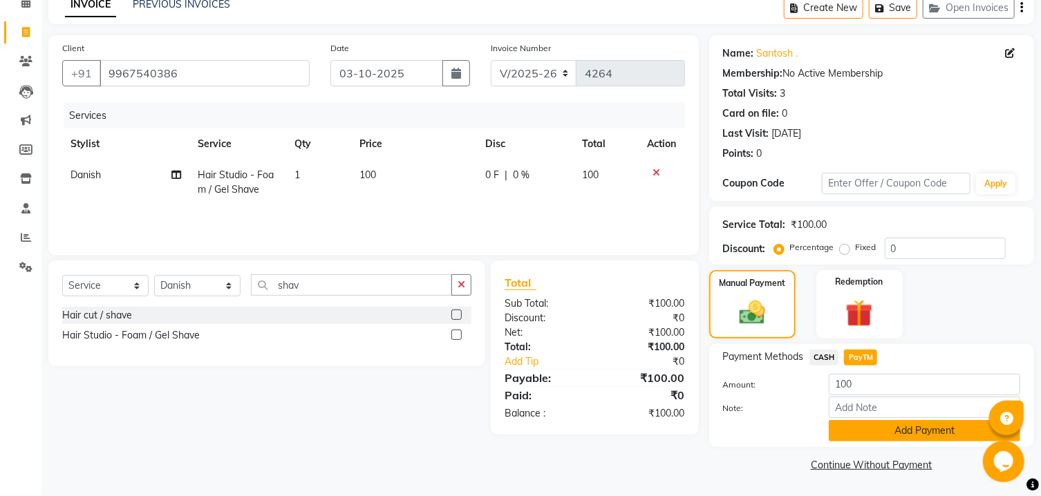
click at [874, 432] on button "Add Payment" at bounding box center [924, 430] width 191 height 21
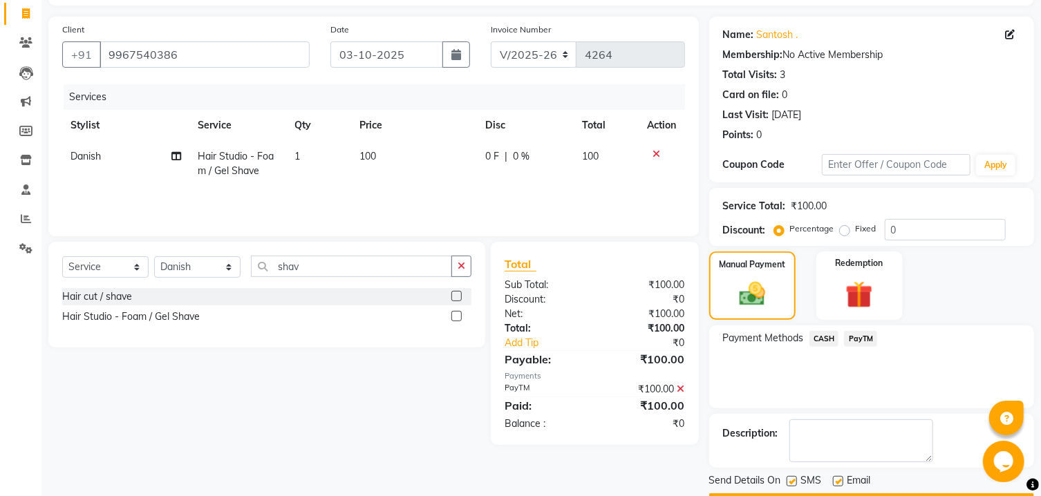
scroll to position [142, 0]
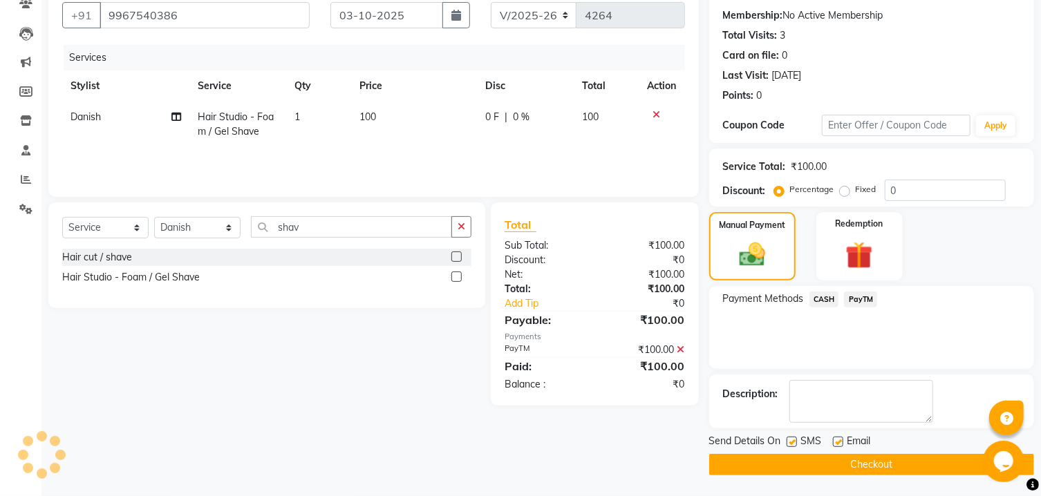
click at [789, 445] on label at bounding box center [792, 442] width 10 height 10
click at [789, 445] on input "checkbox" at bounding box center [791, 442] width 9 height 9
checkbox input "false"
click at [838, 443] on label at bounding box center [838, 442] width 10 height 10
click at [838, 443] on input "checkbox" at bounding box center [837, 442] width 9 height 9
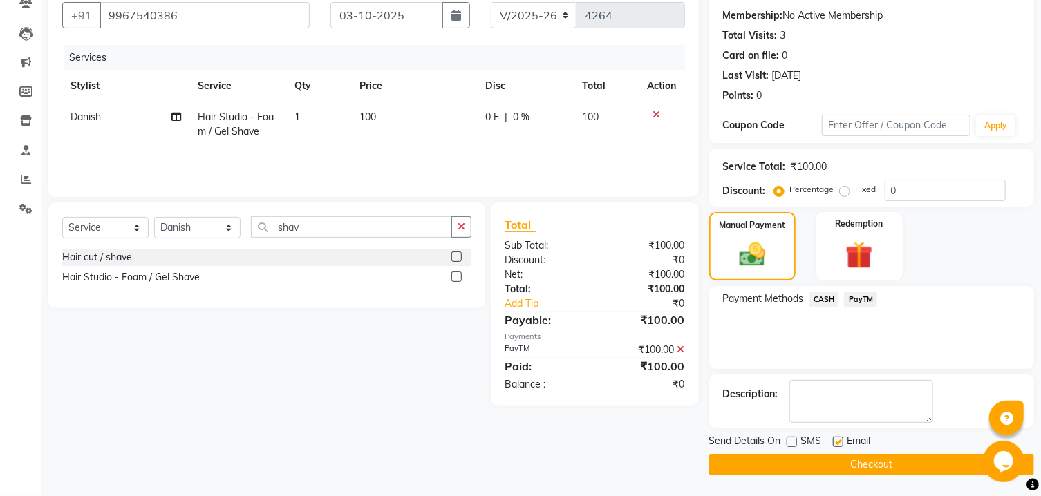
checkbox input "false"
click at [852, 461] on button "Checkout" at bounding box center [871, 464] width 325 height 21
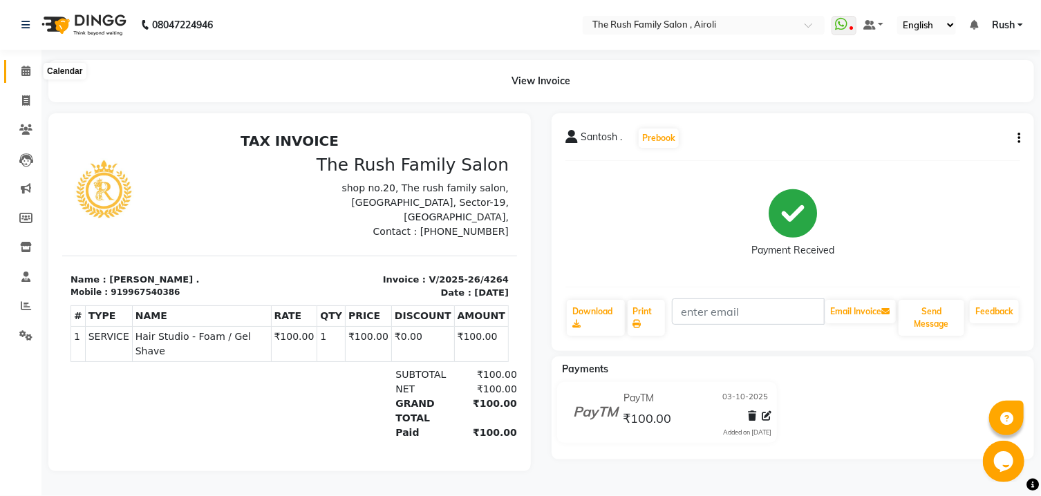
click at [24, 68] on icon at bounding box center [25, 71] width 9 height 10
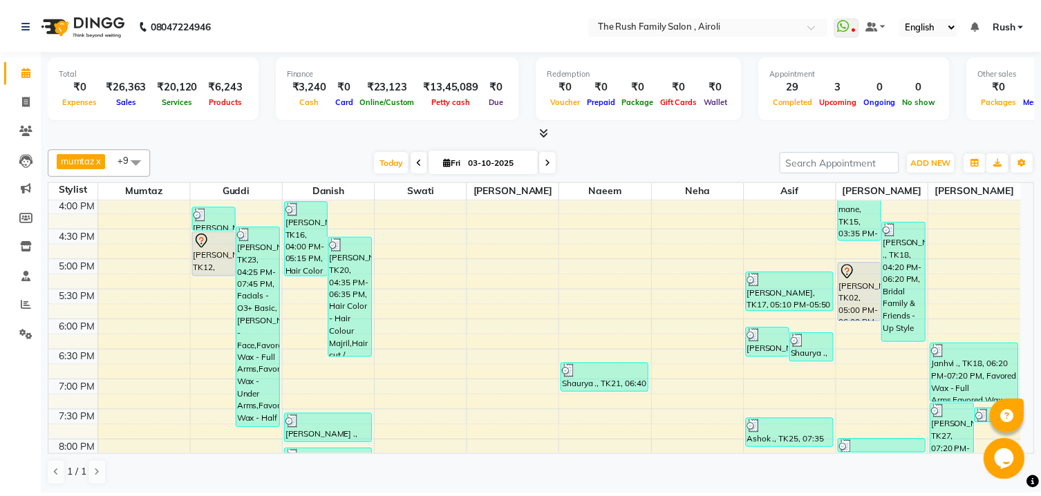
scroll to position [444, 0]
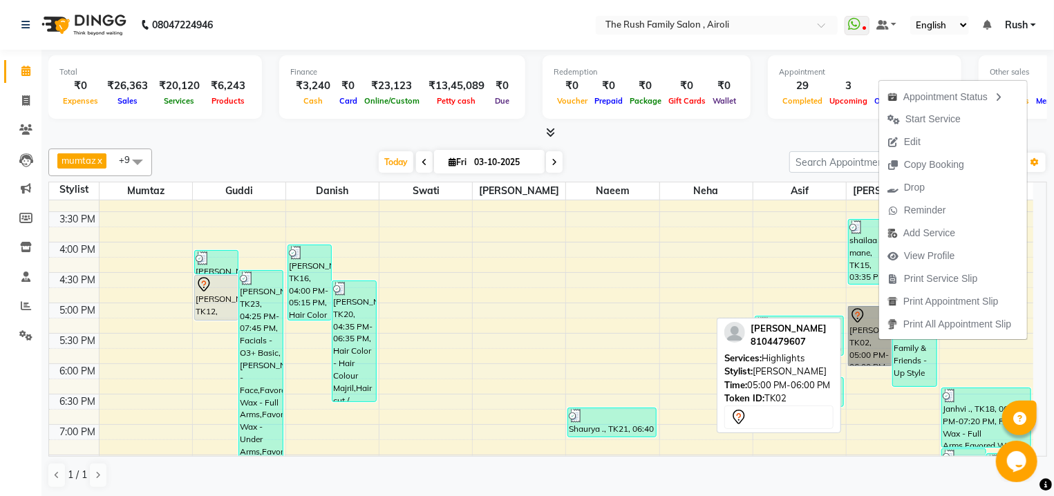
click at [869, 340] on link "[PERSON_NAME], TK02, 05:00 PM-06:00 PM, Highlights" at bounding box center [870, 336] width 44 height 60
select select "7"
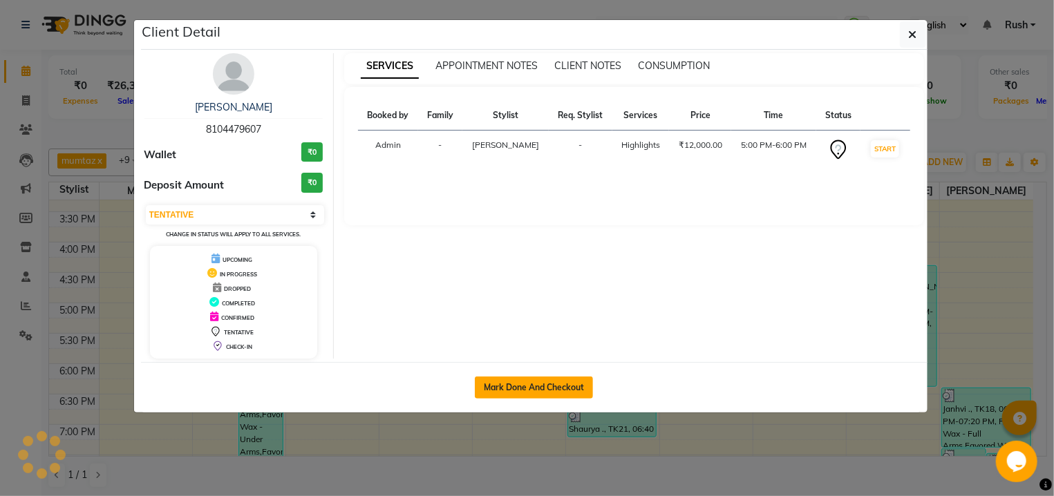
click at [542, 382] on button "Mark Done And Checkout" at bounding box center [534, 388] width 118 height 22
select select "5419"
select select "service"
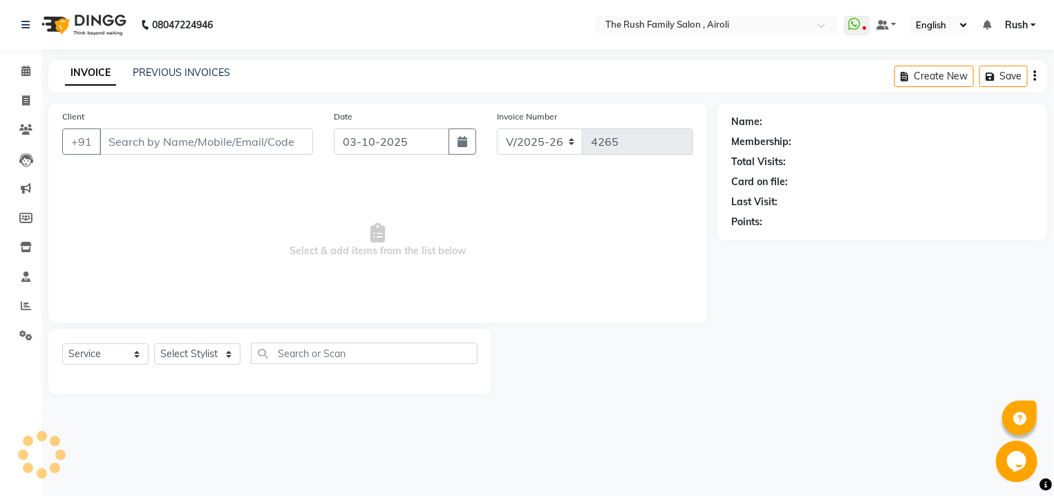
type input "8104479607"
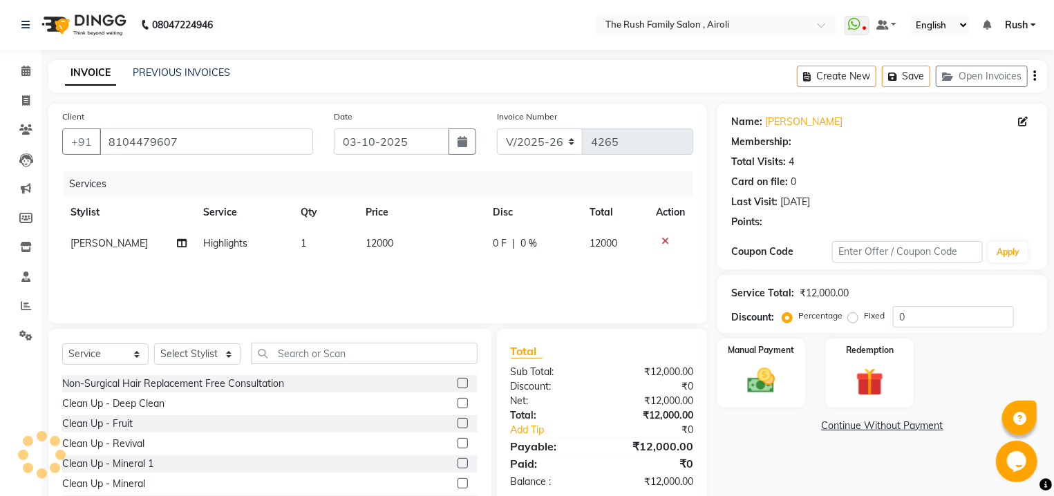
select select "91626"
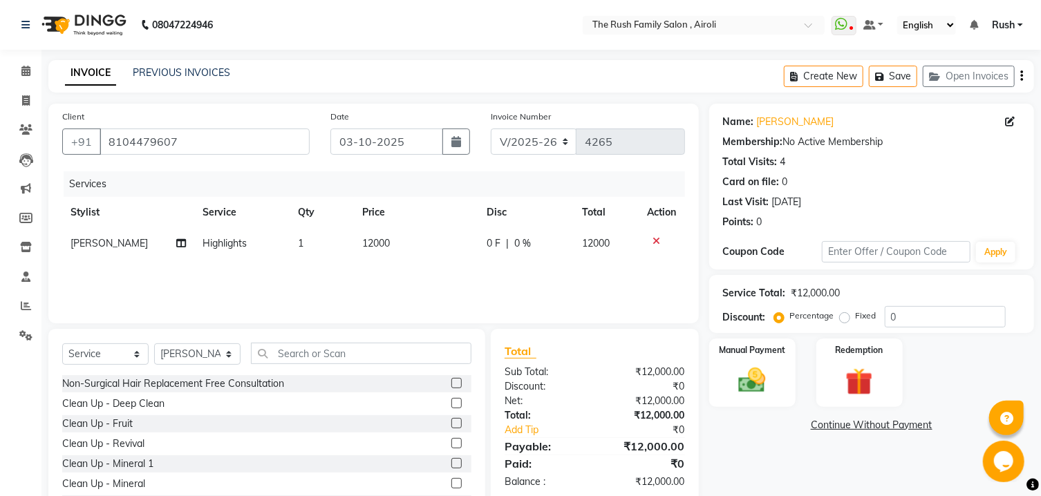
click at [659, 243] on icon at bounding box center [657, 241] width 8 height 10
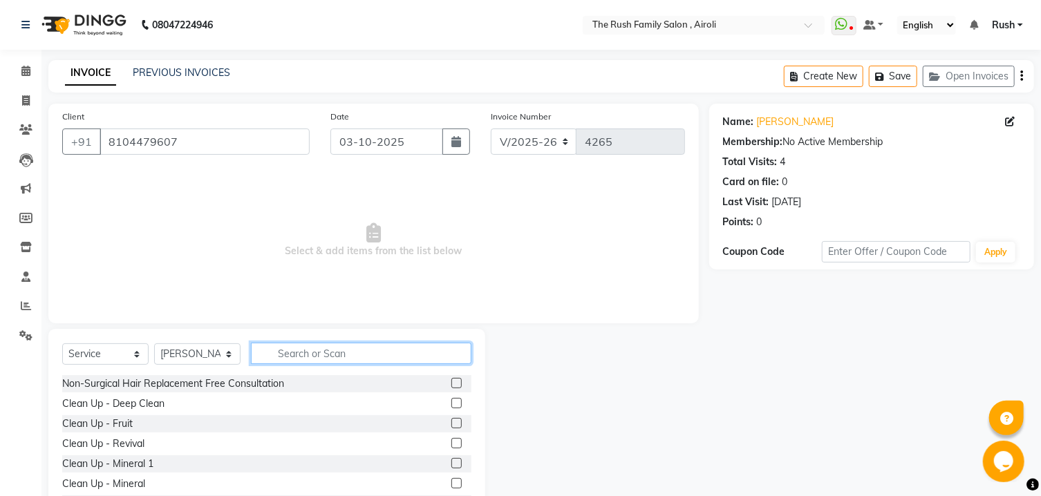
click at [305, 352] on input "text" at bounding box center [361, 353] width 220 height 21
type input "globa"
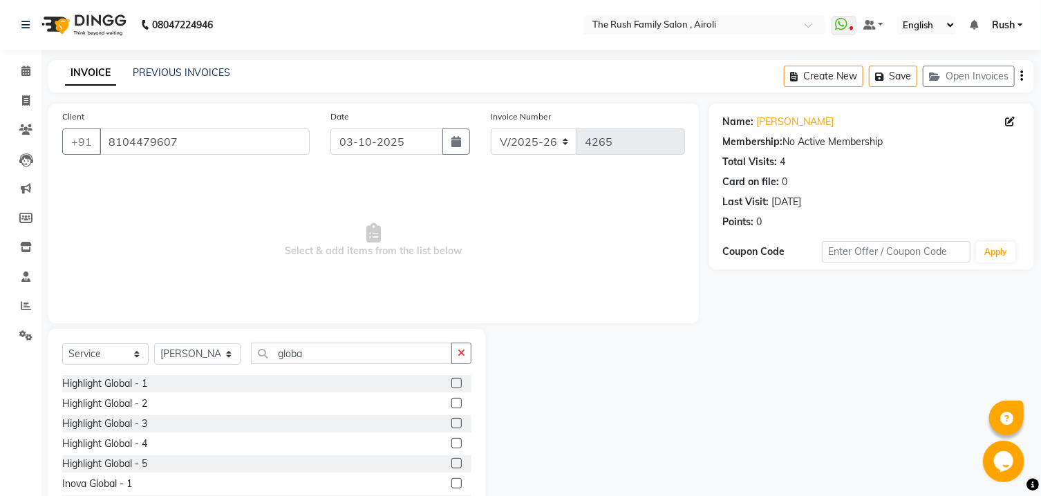
click at [451, 401] on label at bounding box center [456, 403] width 10 height 10
click at [451, 401] on input "checkbox" at bounding box center [455, 403] width 9 height 9
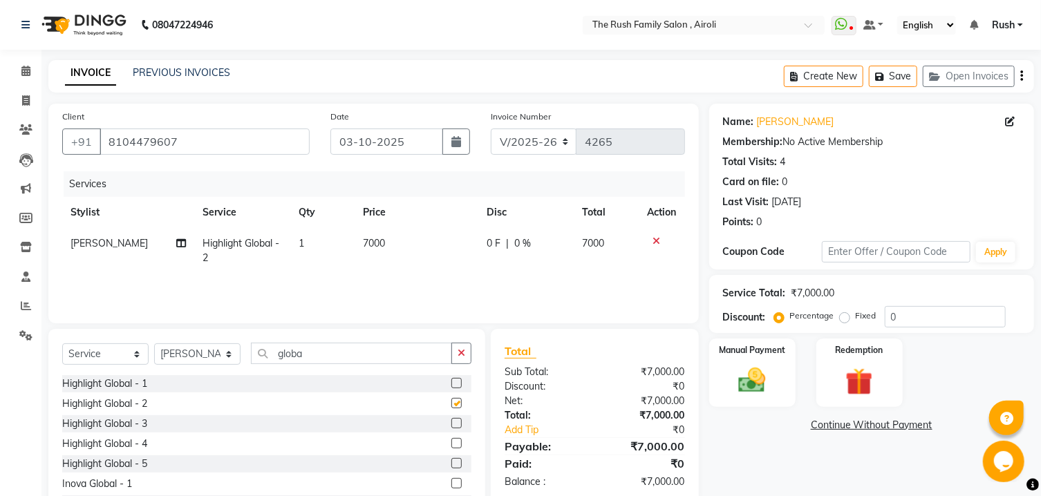
checkbox input "false"
click at [451, 420] on label at bounding box center [456, 423] width 10 height 10
click at [451, 420] on input "checkbox" at bounding box center [455, 424] width 9 height 9
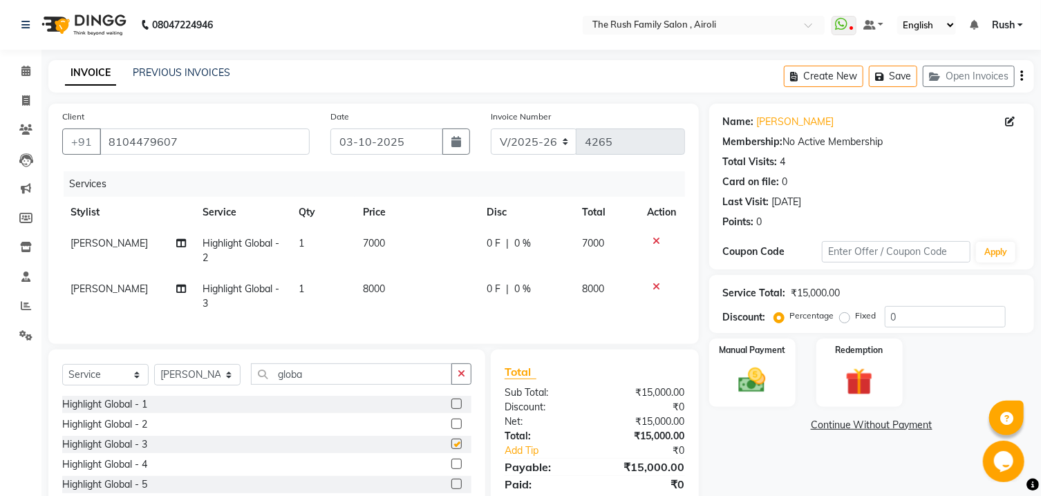
checkbox input "false"
click at [451, 427] on label at bounding box center [456, 422] width 10 height 10
click at [451, 427] on input "checkbox" at bounding box center [455, 422] width 9 height 9
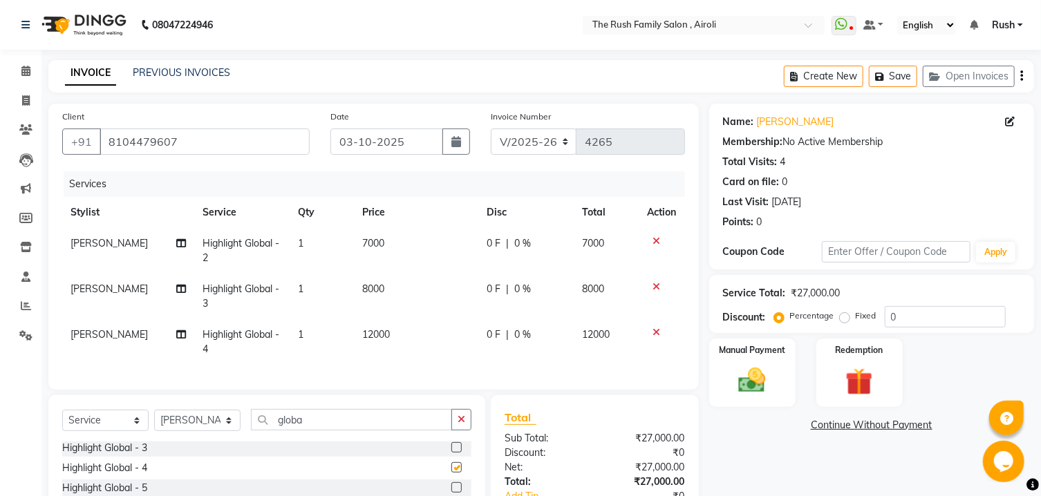
checkbox input "false"
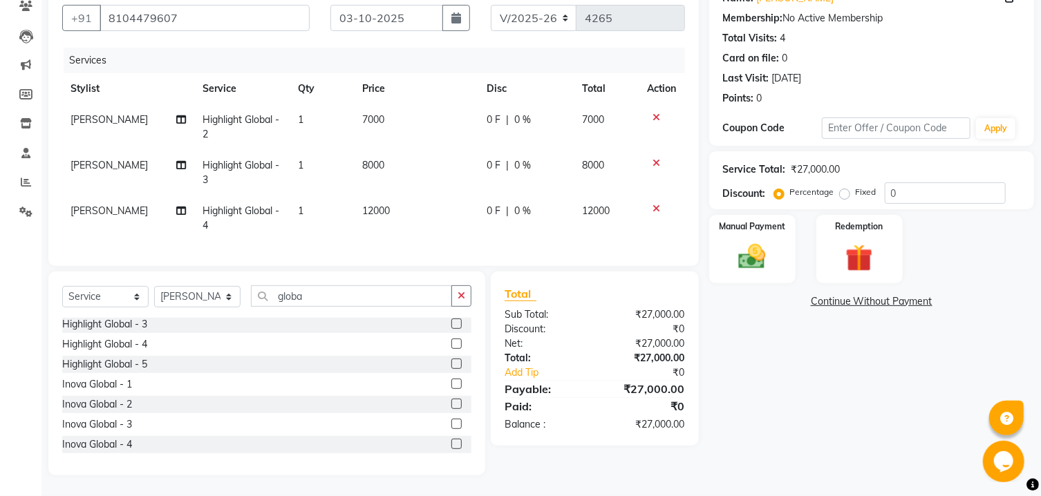
click at [451, 368] on label at bounding box center [456, 364] width 10 height 10
click at [451, 368] on input "checkbox" at bounding box center [455, 364] width 9 height 9
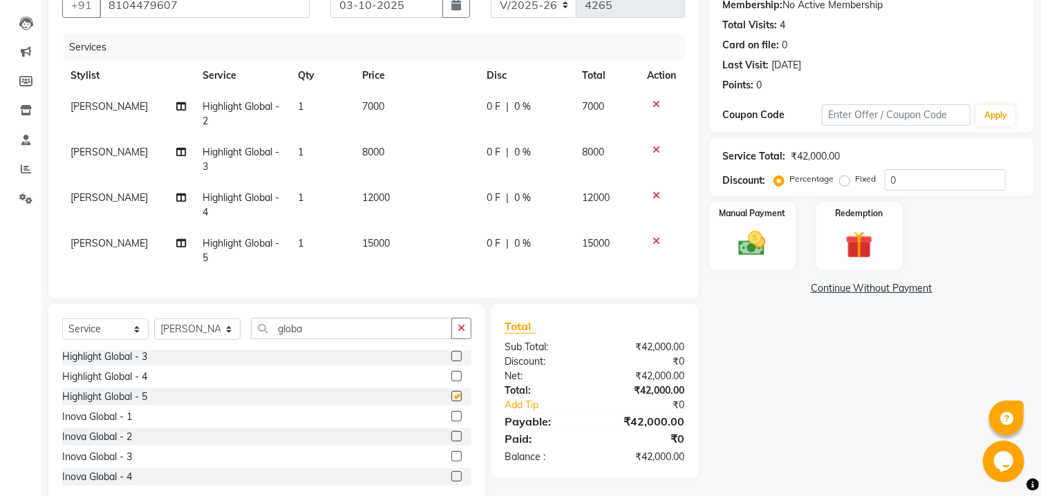
checkbox input "false"
click at [651, 103] on div at bounding box center [662, 105] width 29 height 10
click at [657, 103] on icon at bounding box center [657, 105] width 8 height 10
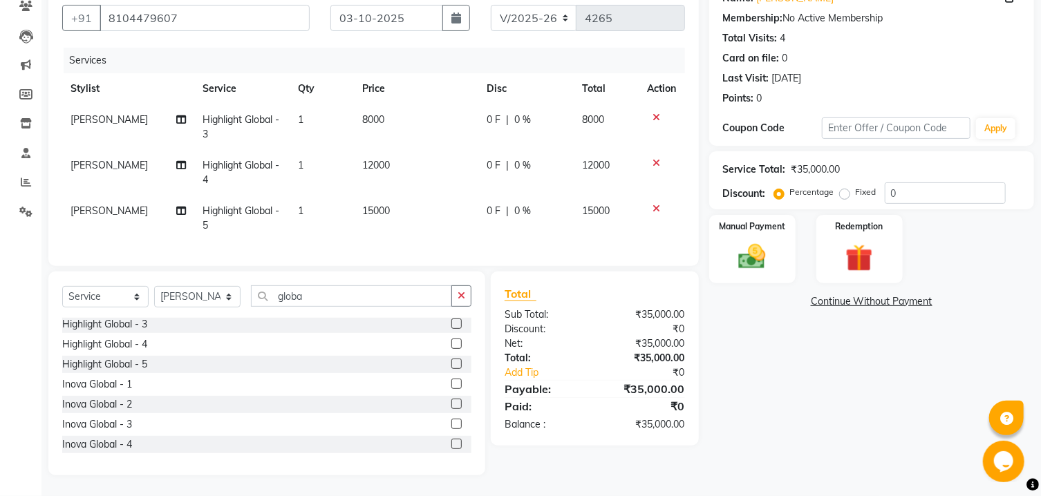
click at [657, 113] on icon at bounding box center [657, 118] width 8 height 10
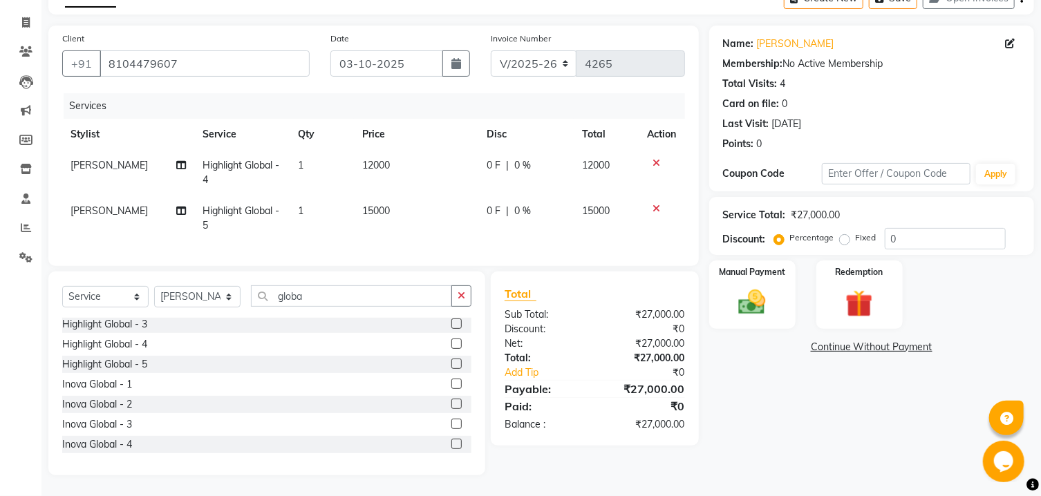
click at [659, 158] on icon at bounding box center [657, 163] width 8 height 10
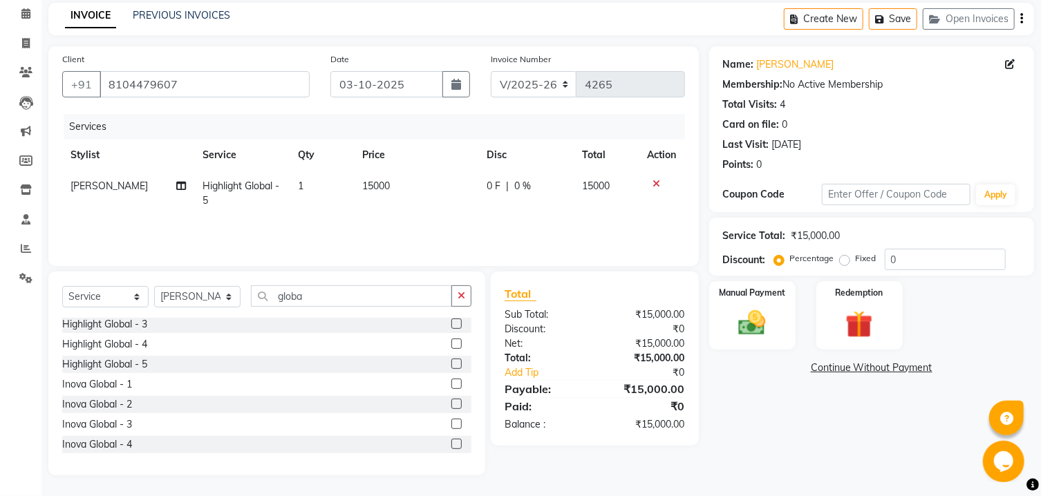
scroll to position [57, 0]
click at [304, 292] on input "globa" at bounding box center [351, 295] width 201 height 21
click at [451, 444] on label at bounding box center [456, 444] width 10 height 10
click at [451, 444] on input "checkbox" at bounding box center [455, 444] width 9 height 9
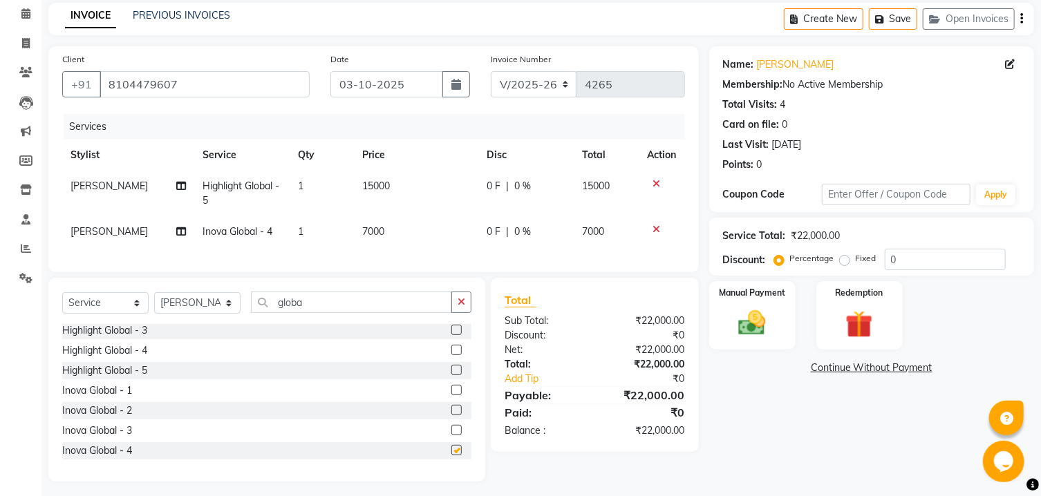
checkbox input "false"
click at [659, 184] on icon at bounding box center [657, 184] width 8 height 10
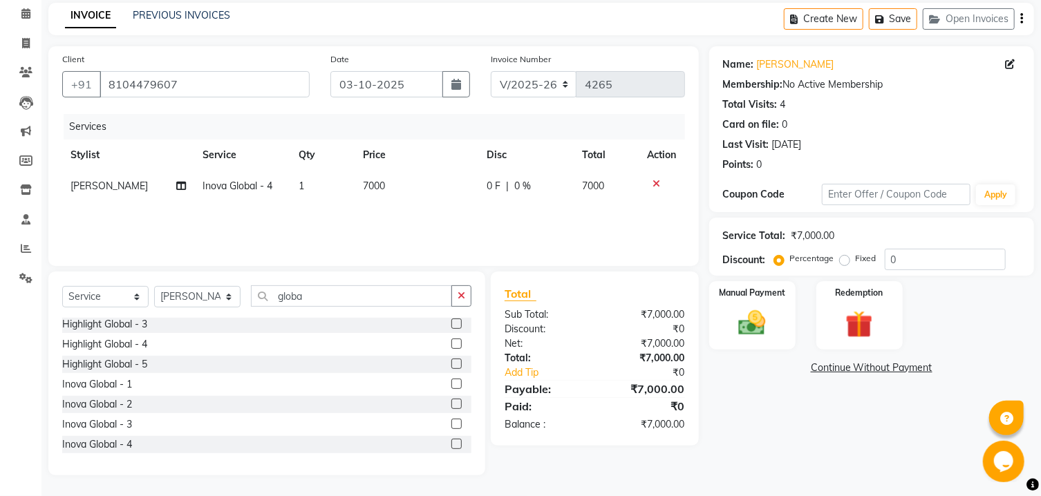
click at [451, 382] on label at bounding box center [456, 384] width 10 height 10
click at [451, 382] on input "checkbox" at bounding box center [455, 384] width 9 height 9
checkbox input "false"
click at [451, 406] on label at bounding box center [456, 404] width 10 height 10
click at [451, 406] on input "checkbox" at bounding box center [455, 404] width 9 height 9
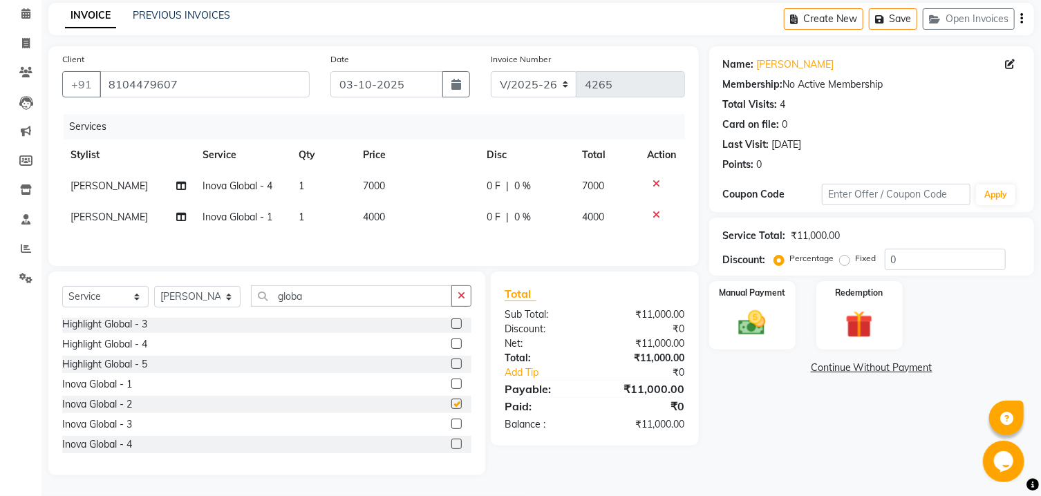
scroll to position [41, 0]
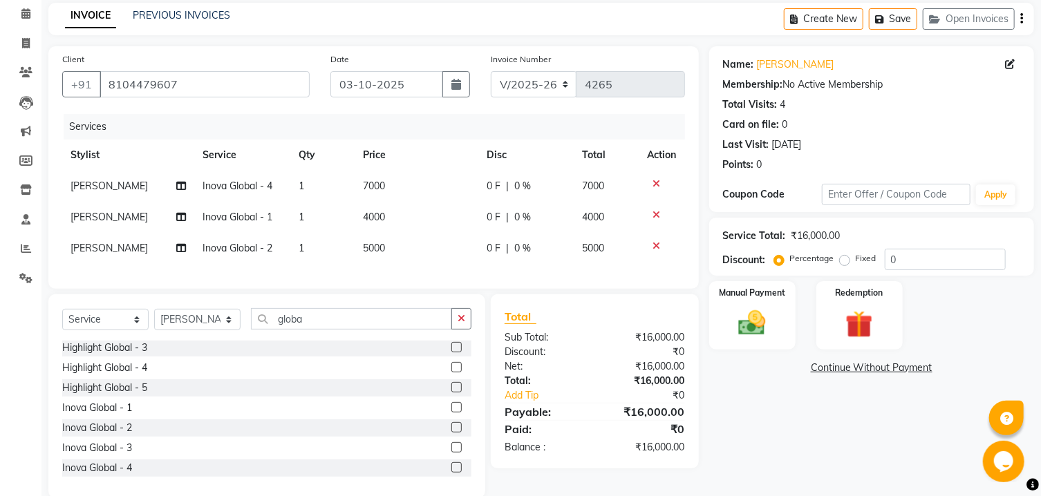
checkbox input "false"
click at [654, 218] on icon at bounding box center [657, 215] width 8 height 10
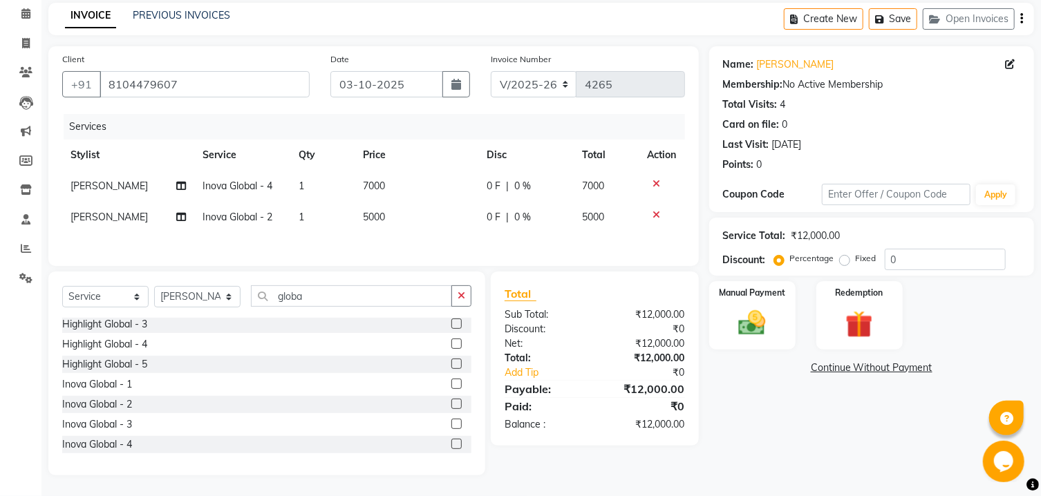
click at [657, 185] on icon at bounding box center [657, 184] width 8 height 10
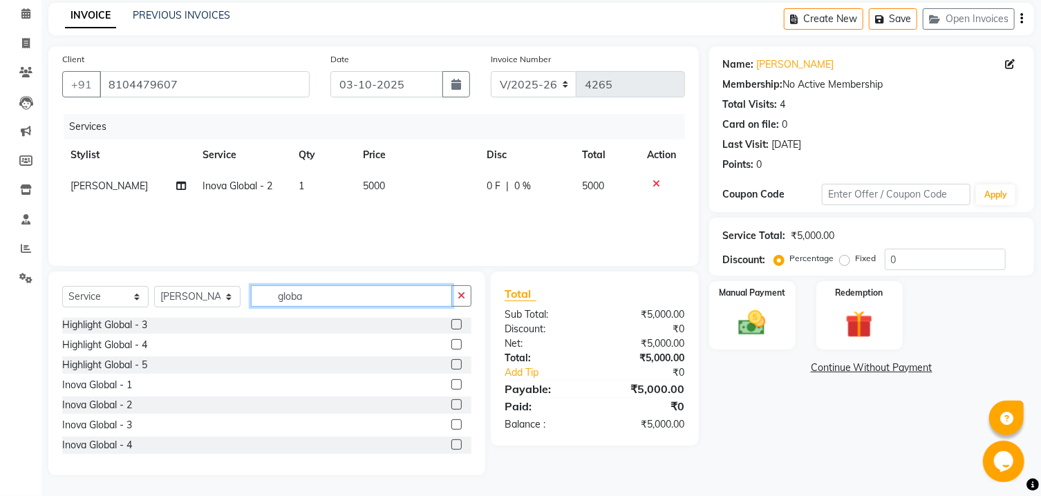
click at [377, 288] on input "globa" at bounding box center [351, 295] width 201 height 21
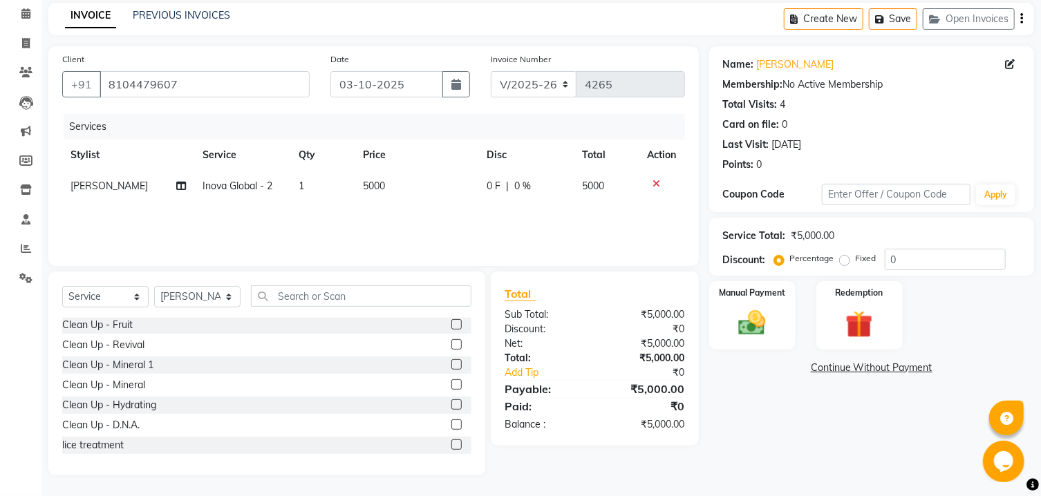
click at [379, 186] on span "5000" at bounding box center [374, 186] width 22 height 12
select select "91626"
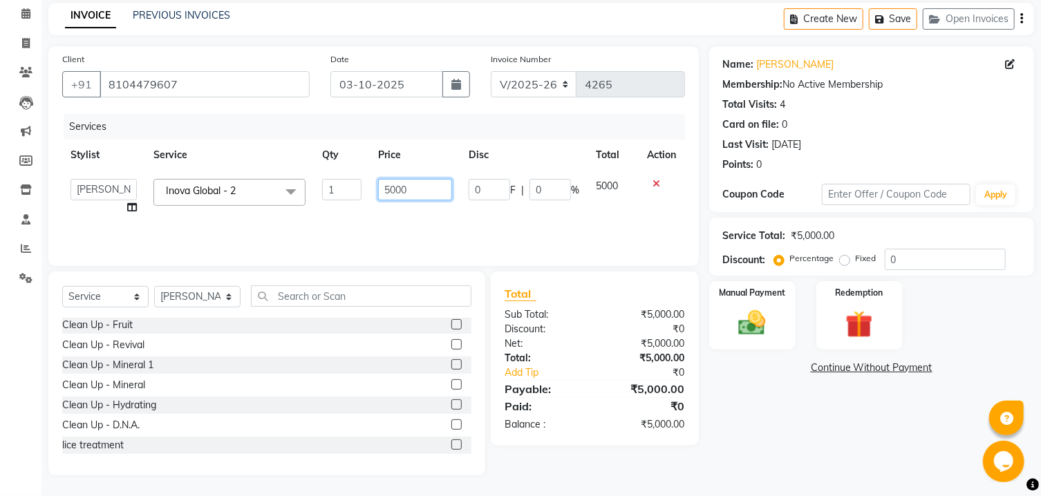
click at [379, 186] on input "5000" at bounding box center [415, 189] width 74 height 21
click at [389, 188] on input "5000" at bounding box center [415, 189] width 74 height 21
type input "400"
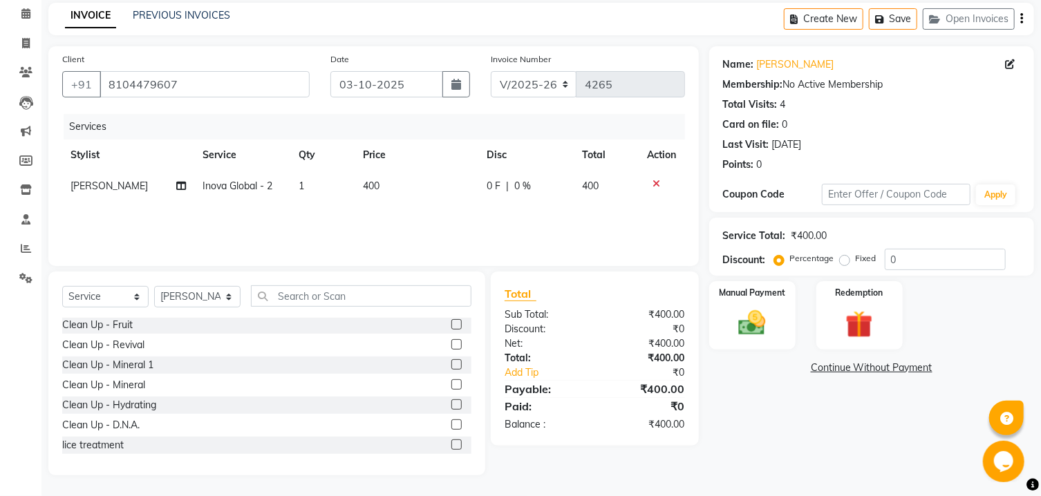
click at [485, 166] on th "Disc" at bounding box center [526, 155] width 95 height 31
click at [379, 188] on td "400" at bounding box center [417, 186] width 124 height 31
select select "91626"
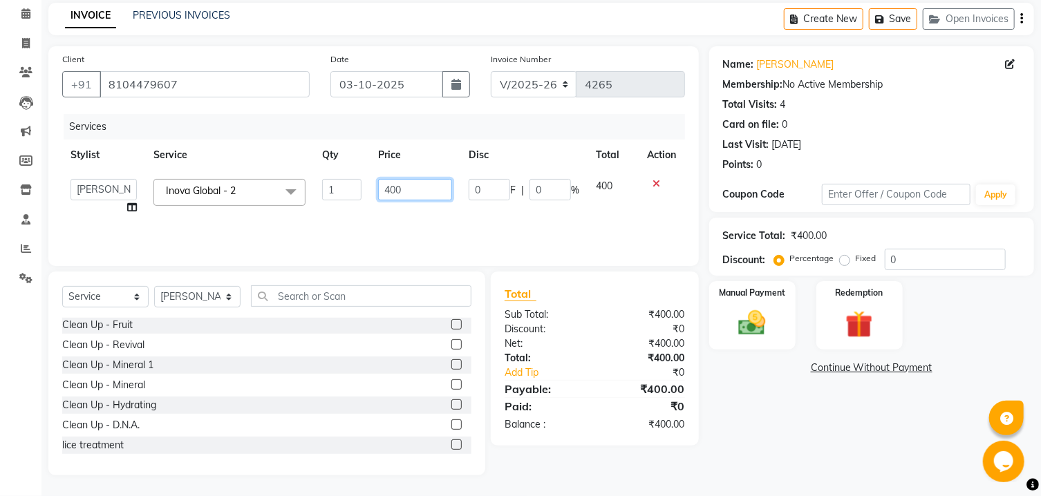
click at [379, 188] on input "400" at bounding box center [415, 189] width 74 height 21
type input "4000"
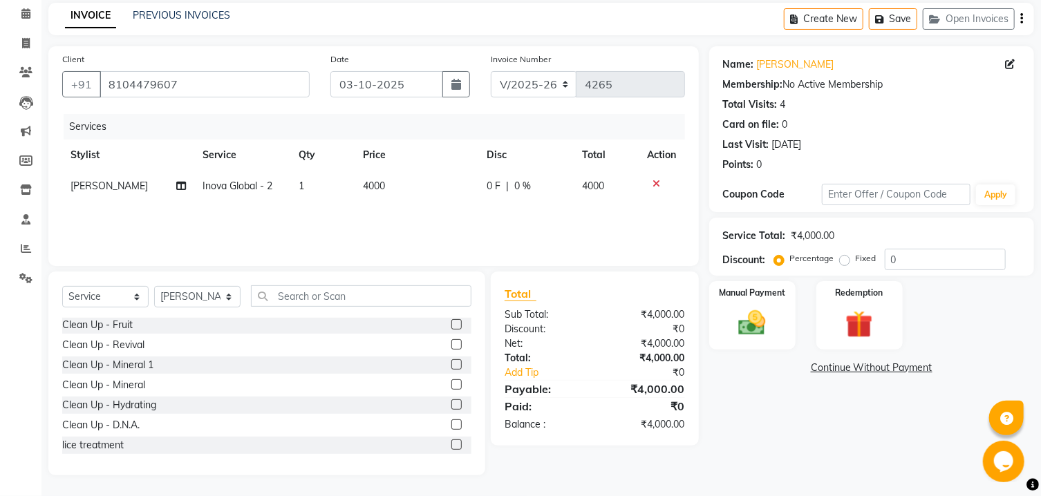
click at [611, 167] on th "Total" at bounding box center [606, 155] width 65 height 31
click at [523, 189] on span "0 %" at bounding box center [523, 186] width 17 height 15
select select "91626"
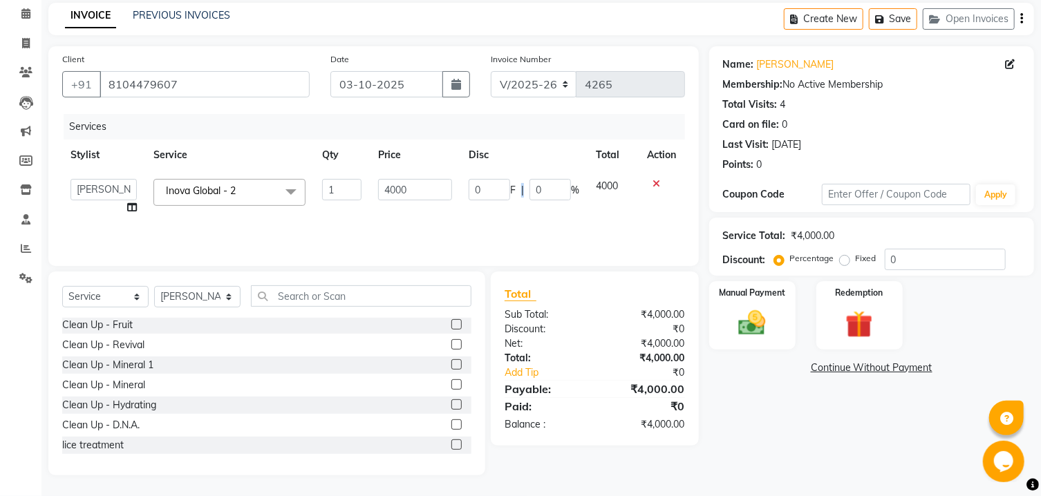
click at [523, 189] on span "|" at bounding box center [522, 190] width 3 height 15
click at [541, 190] on input "0" at bounding box center [549, 189] width 41 height 21
type input "30"
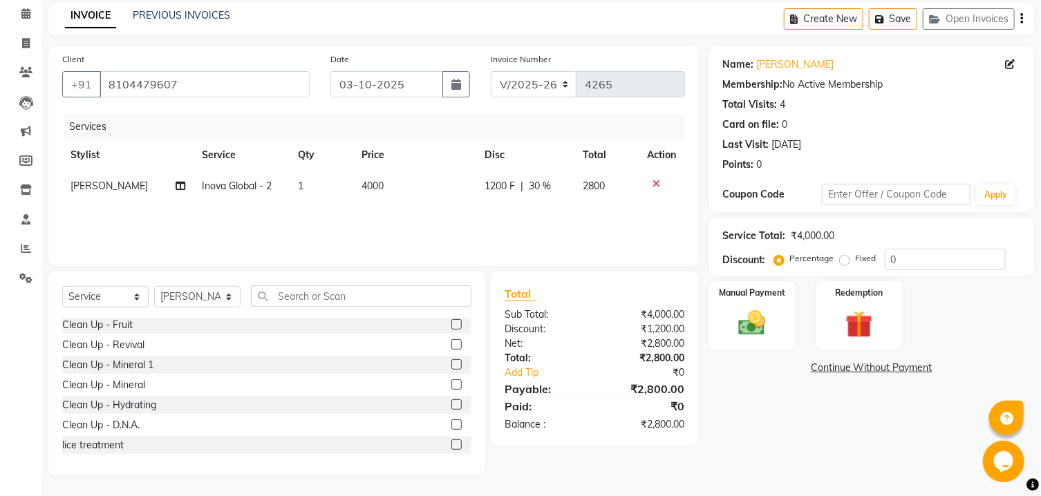
click at [545, 144] on th "Disc" at bounding box center [525, 155] width 97 height 31
click at [540, 187] on span "30 %" at bounding box center [540, 186] width 22 height 15
select select "91626"
click at [409, 185] on td "4000" at bounding box center [415, 186] width 124 height 31
select select "91626"
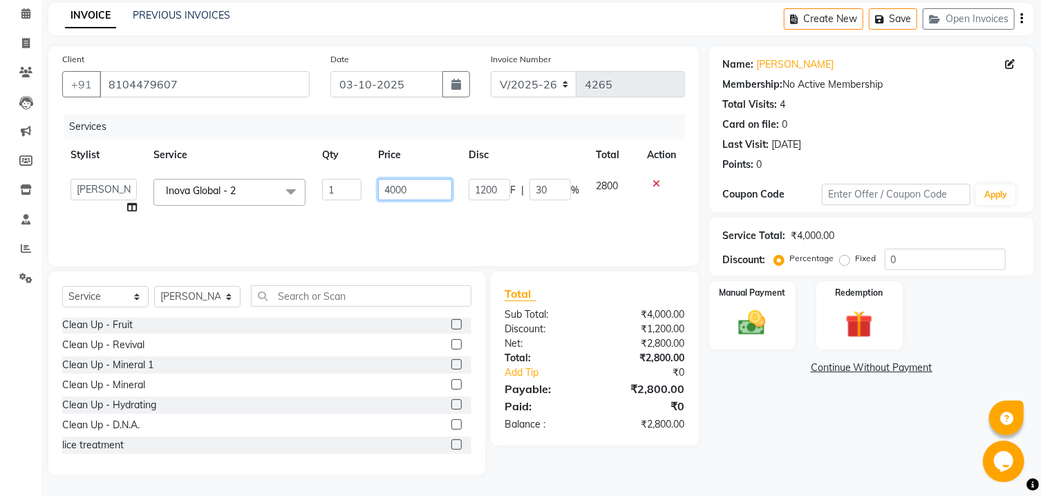
click at [409, 185] on input "4000" at bounding box center [415, 189] width 74 height 21
type input "4500"
click at [458, 126] on div "Services" at bounding box center [380, 127] width 632 height 26
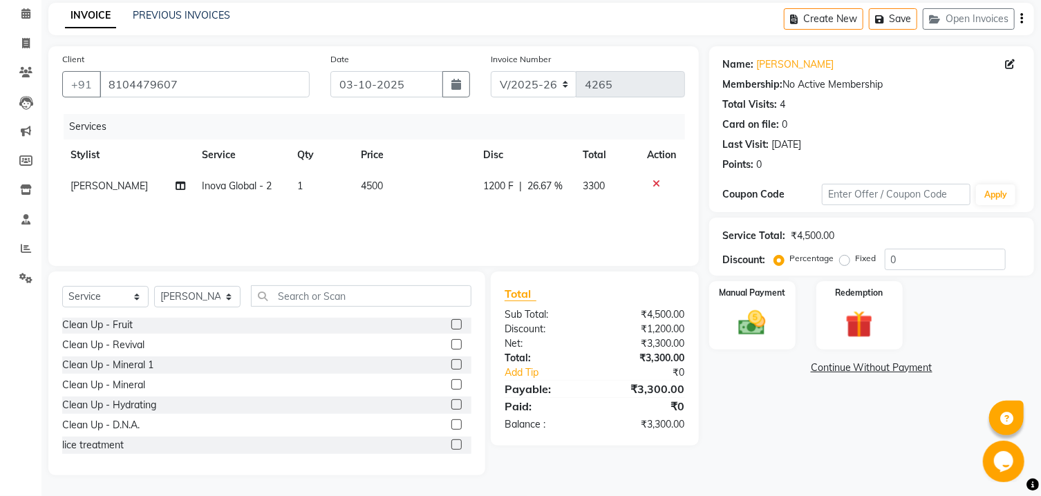
click at [525, 187] on div "1200 F | 26.67 %" at bounding box center [524, 186] width 83 height 15
select select "91626"
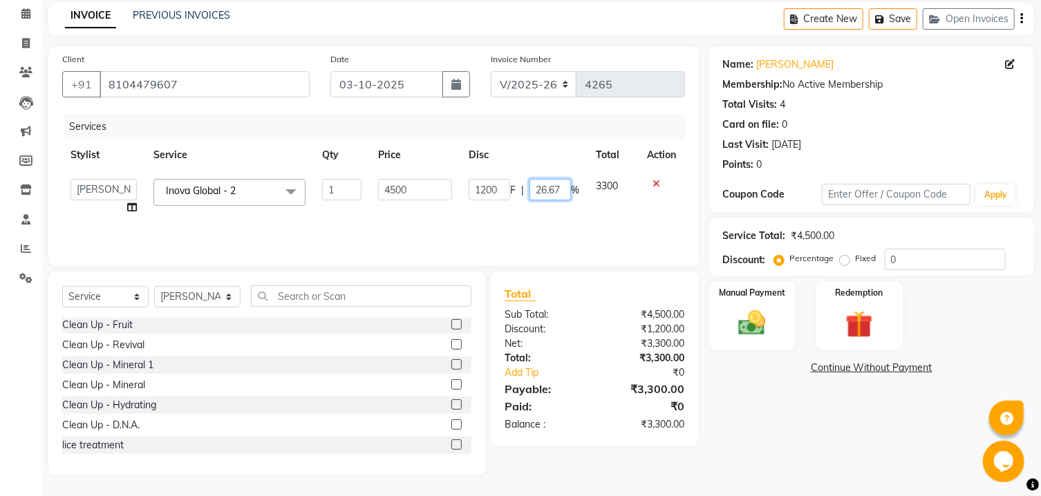
click at [544, 187] on input "26.67" at bounding box center [549, 189] width 41 height 21
type input "30"
click at [542, 151] on th "Disc" at bounding box center [523, 155] width 127 height 31
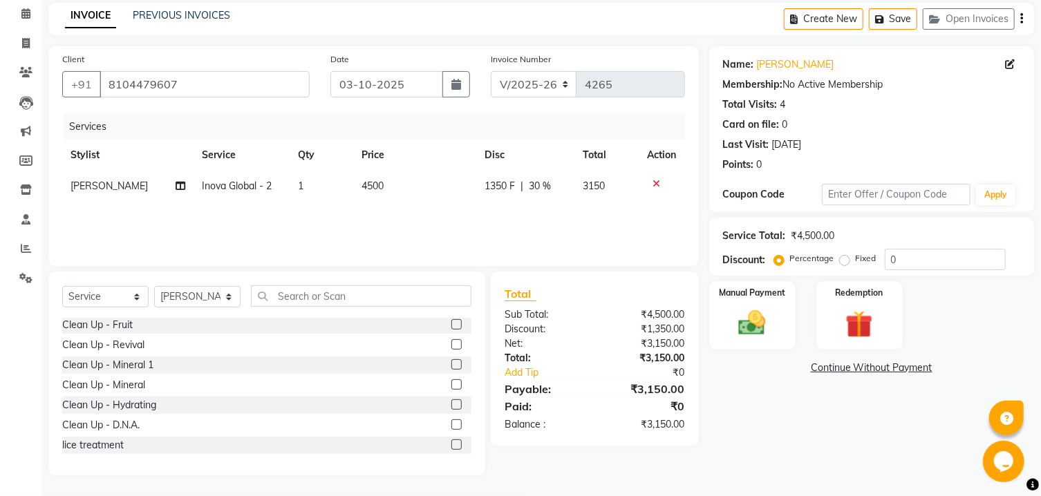
click at [494, 181] on span "1350 F" at bounding box center [500, 186] width 30 height 15
select select "91626"
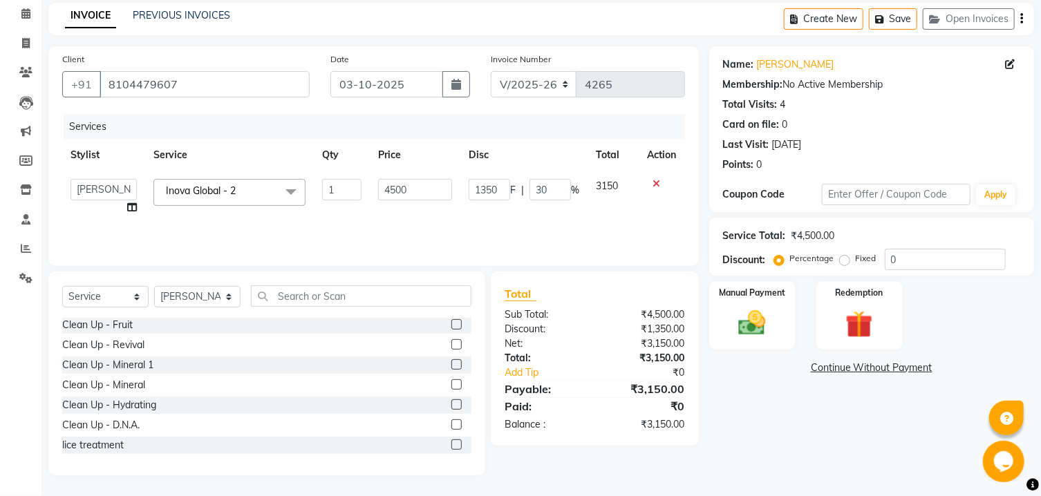
click at [485, 192] on input "1350" at bounding box center [489, 189] width 41 height 21
type input "1500"
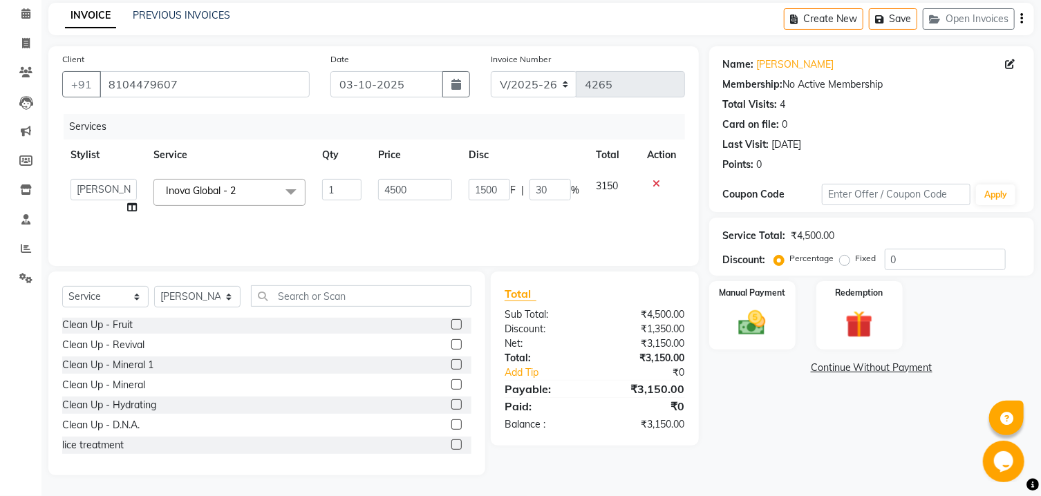
click at [582, 203] on div "Services Stylist Service Qty Price Disc Total Action Ajaz Alvira Asif Danish D.…" at bounding box center [373, 183] width 623 height 138
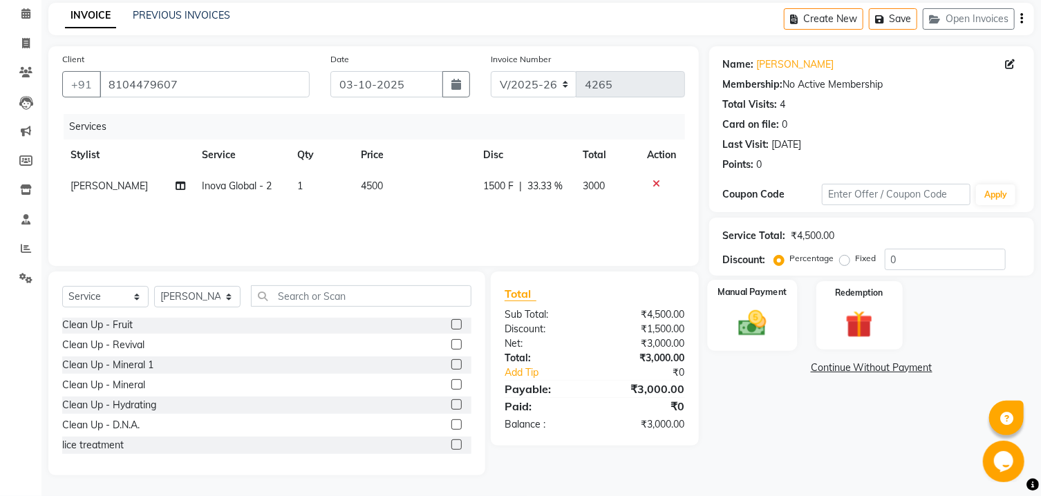
click at [742, 339] on img at bounding box center [752, 324] width 46 height 32
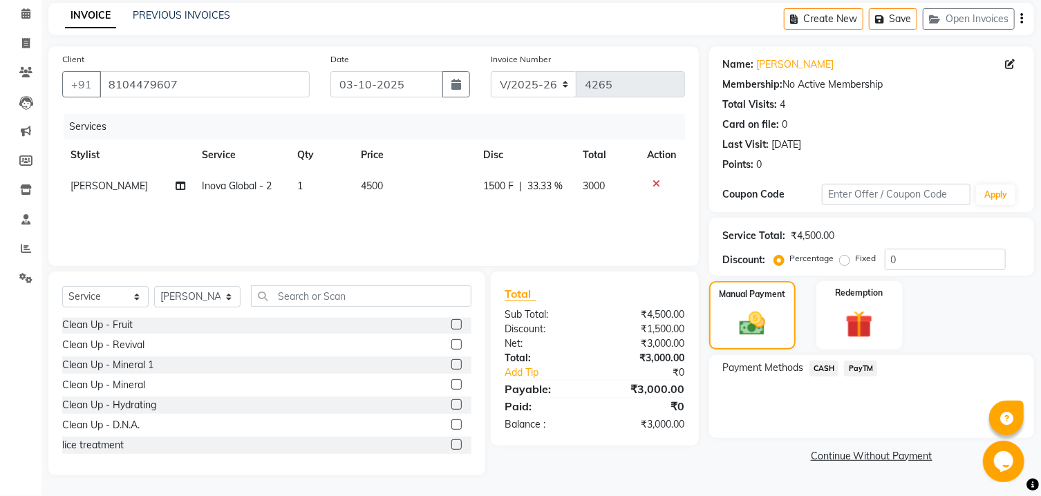
click at [858, 377] on span "PayTM" at bounding box center [860, 369] width 33 height 16
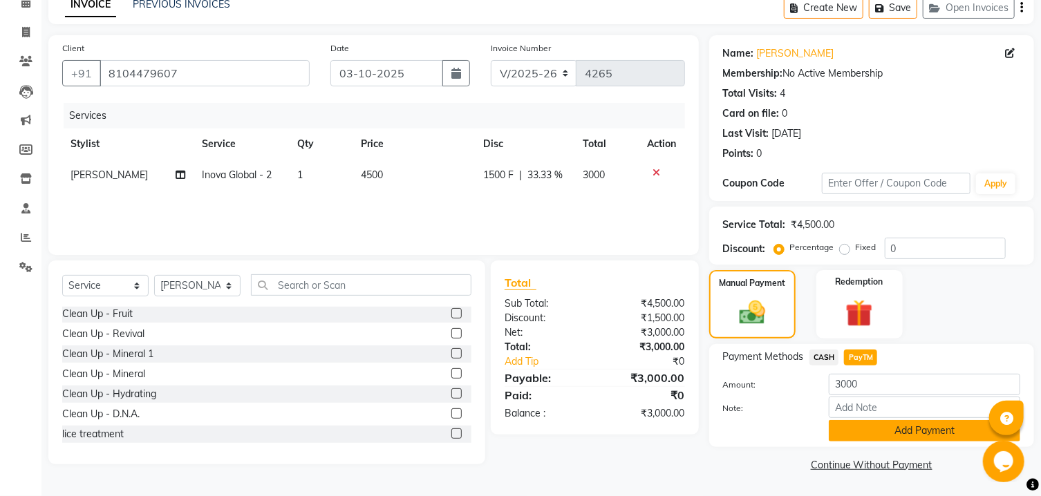
click at [858, 438] on button "Add Payment" at bounding box center [924, 430] width 191 height 21
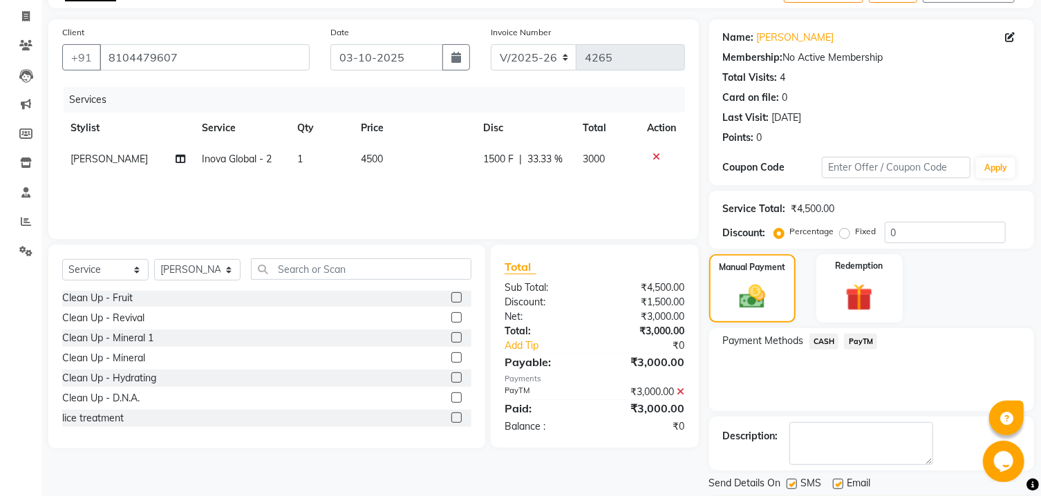
scroll to position [142, 0]
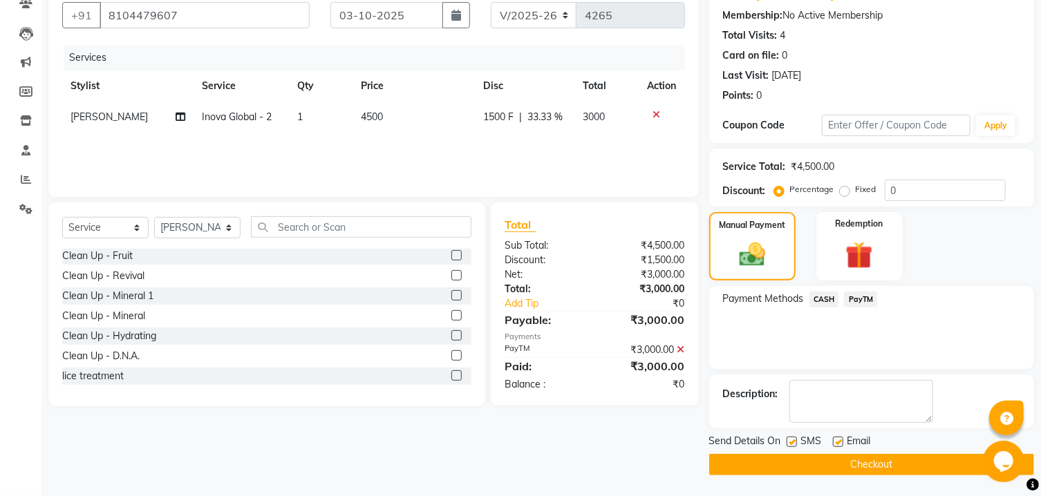
click at [789, 441] on label at bounding box center [792, 442] width 10 height 10
click at [789, 441] on input "checkbox" at bounding box center [791, 442] width 9 height 9
checkbox input "false"
click at [838, 442] on label at bounding box center [838, 442] width 10 height 10
click at [838, 442] on input "checkbox" at bounding box center [837, 442] width 9 height 9
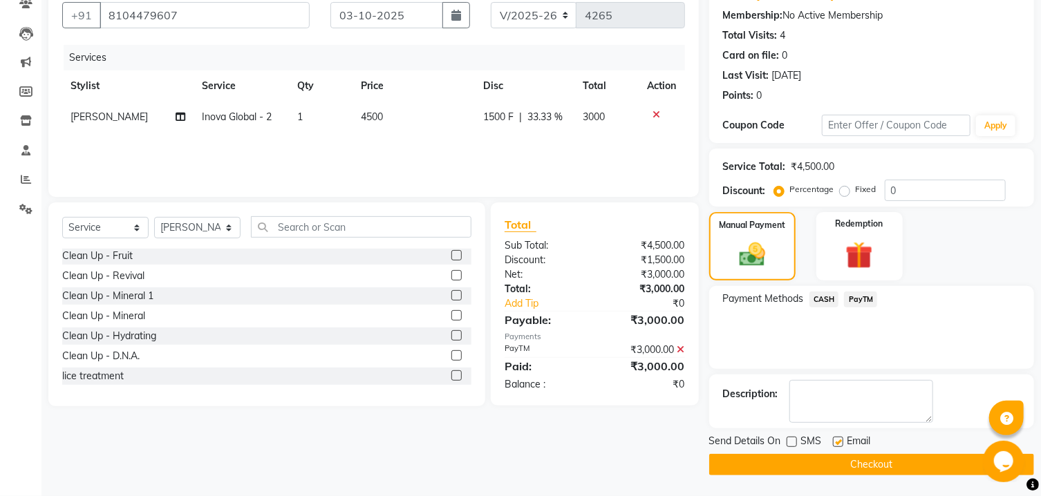
checkbox input "false"
click at [807, 467] on button "Checkout" at bounding box center [871, 464] width 325 height 21
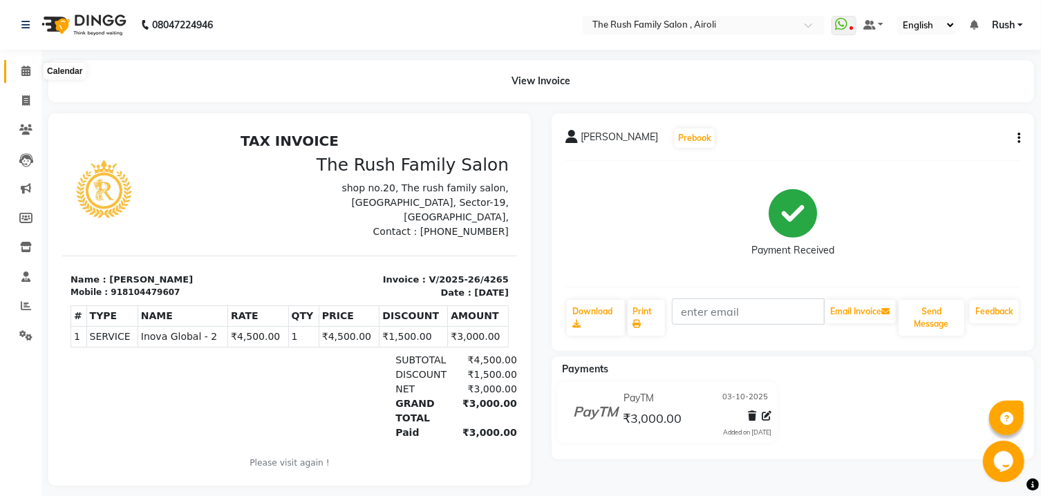
click at [22, 71] on icon at bounding box center [25, 71] width 9 height 10
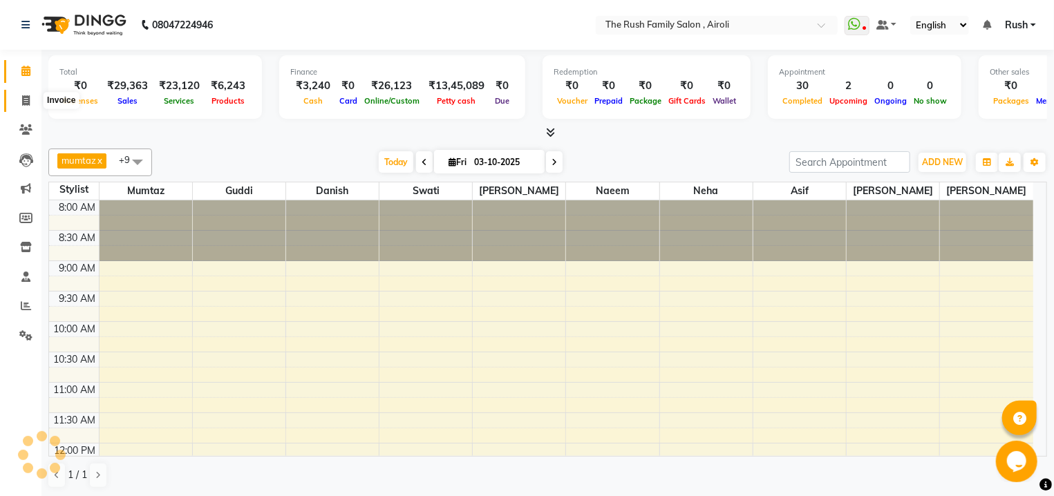
click at [26, 100] on icon at bounding box center [26, 100] width 8 height 10
select select "5419"
select select "service"
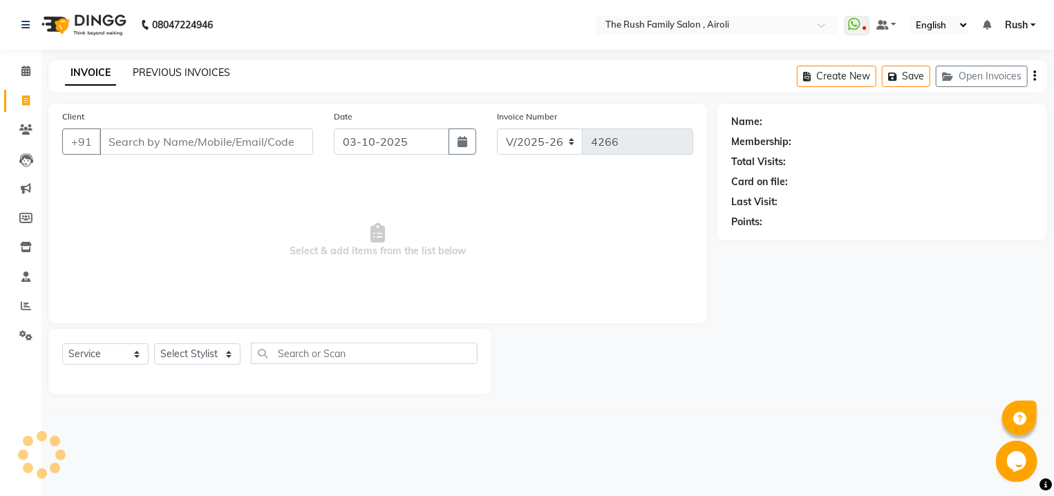
click at [210, 75] on link "PREVIOUS INVOICES" at bounding box center [181, 72] width 97 height 12
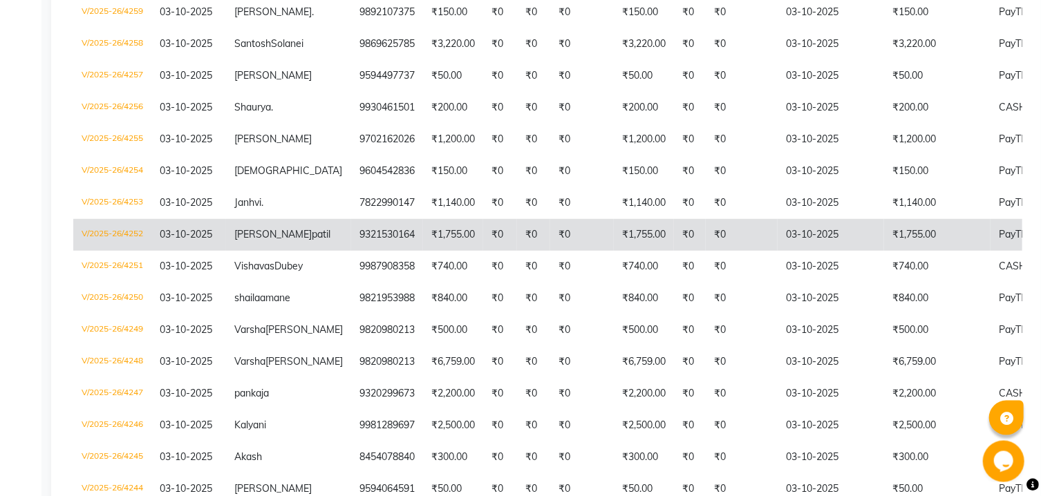
scroll to position [577, 0]
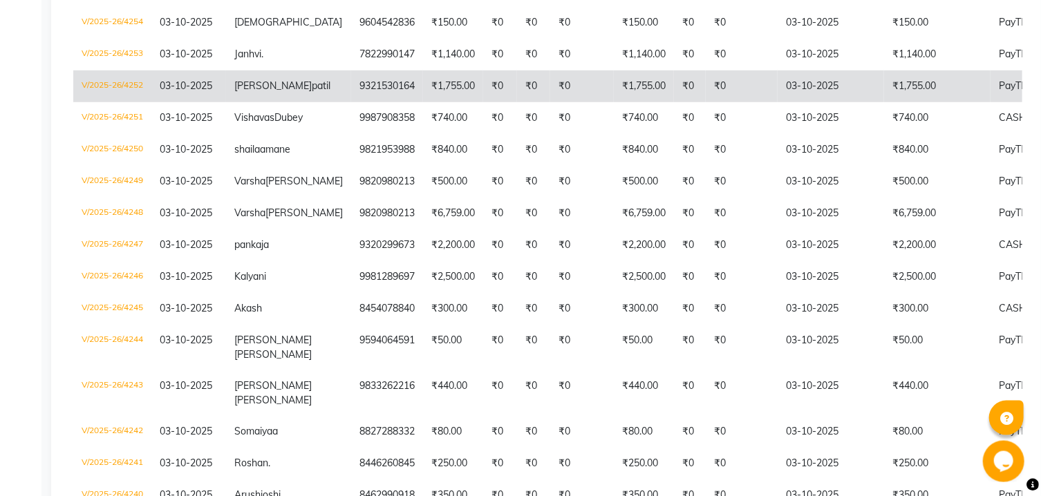
click at [778, 261] on td "03-10-2025" at bounding box center [831, 245] width 106 height 32
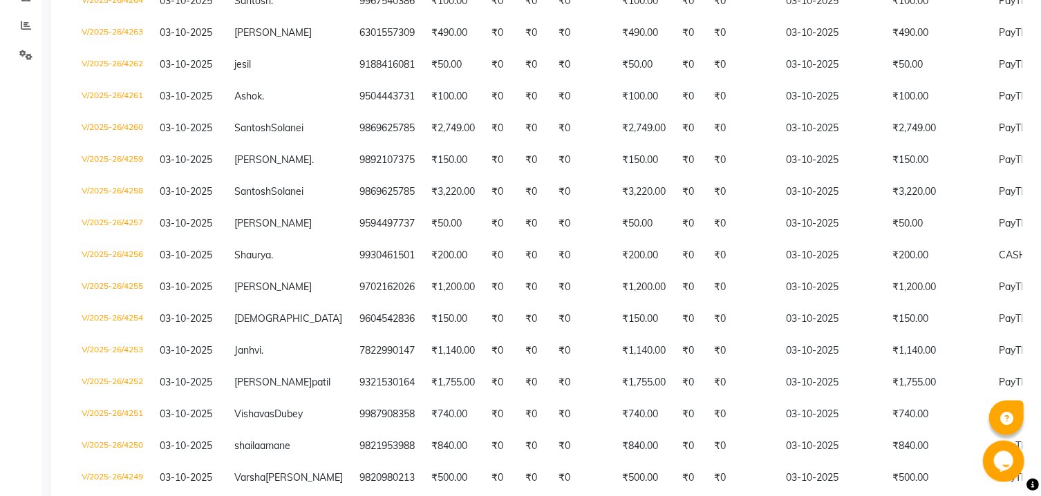
scroll to position [0, 0]
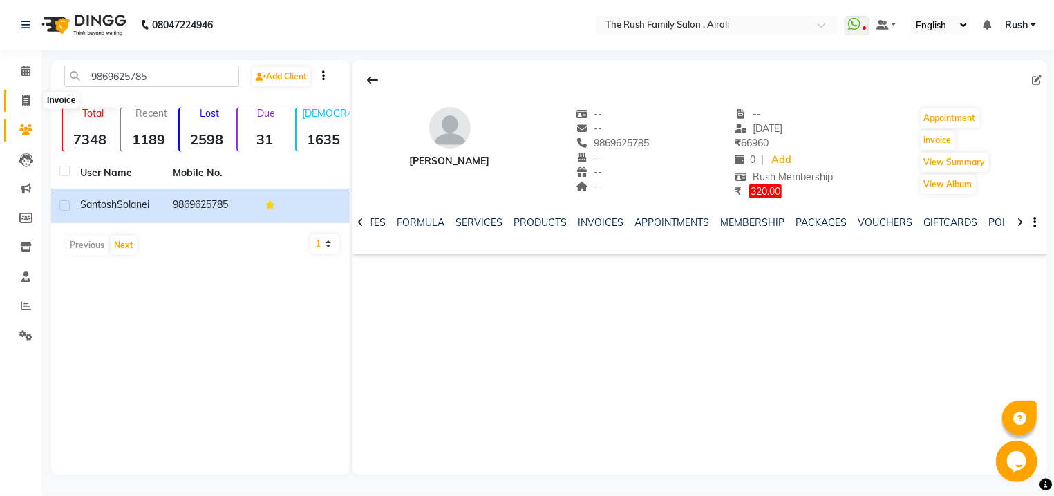
click at [28, 102] on icon at bounding box center [26, 100] width 8 height 10
select select "5419"
select select "service"
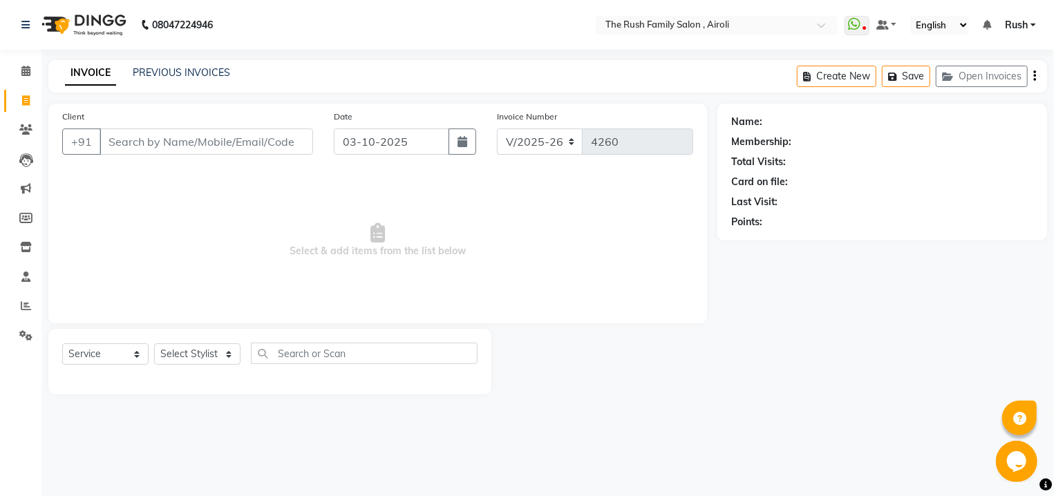
click at [180, 140] on input "Client" at bounding box center [207, 142] width 214 height 26
type input "9869625785"
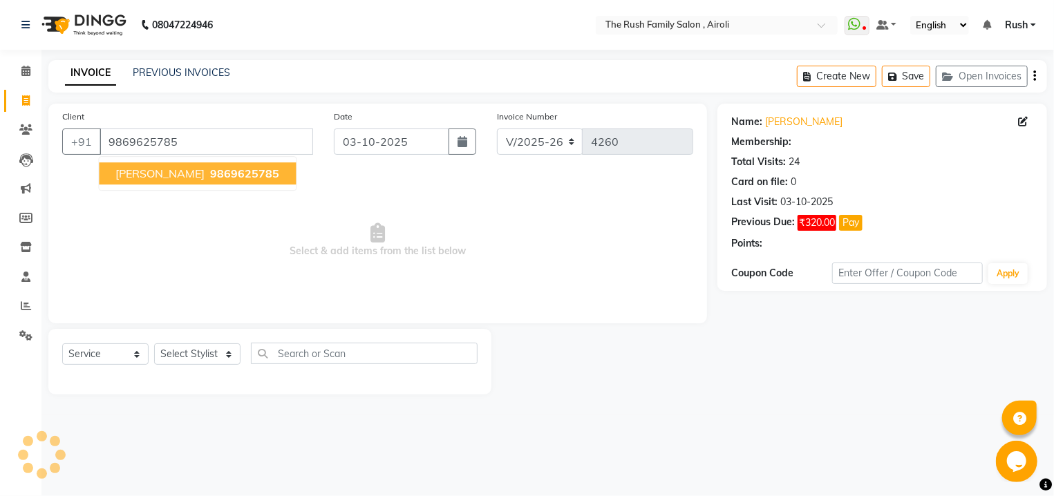
select select "1: Object"
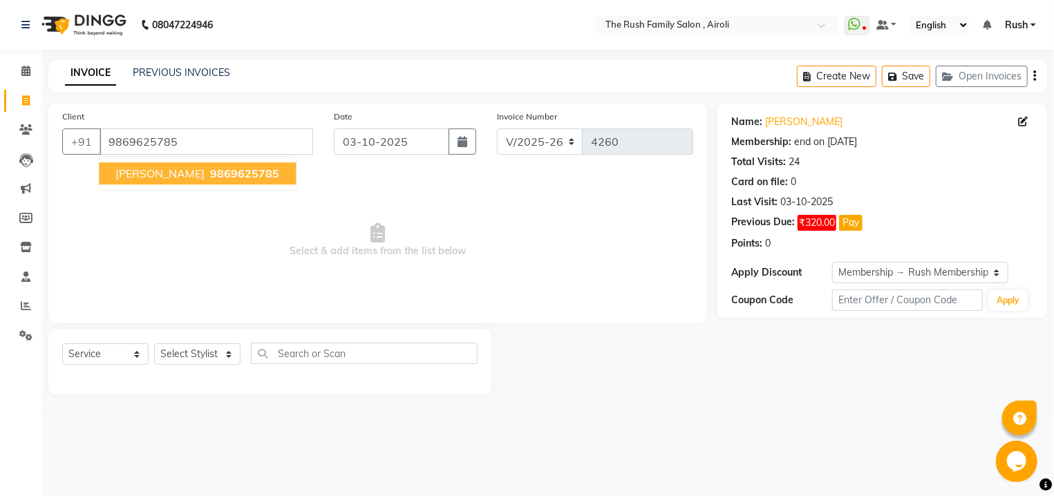
click at [178, 181] on button "[PERSON_NAME] 9869625785" at bounding box center [197, 173] width 197 height 22
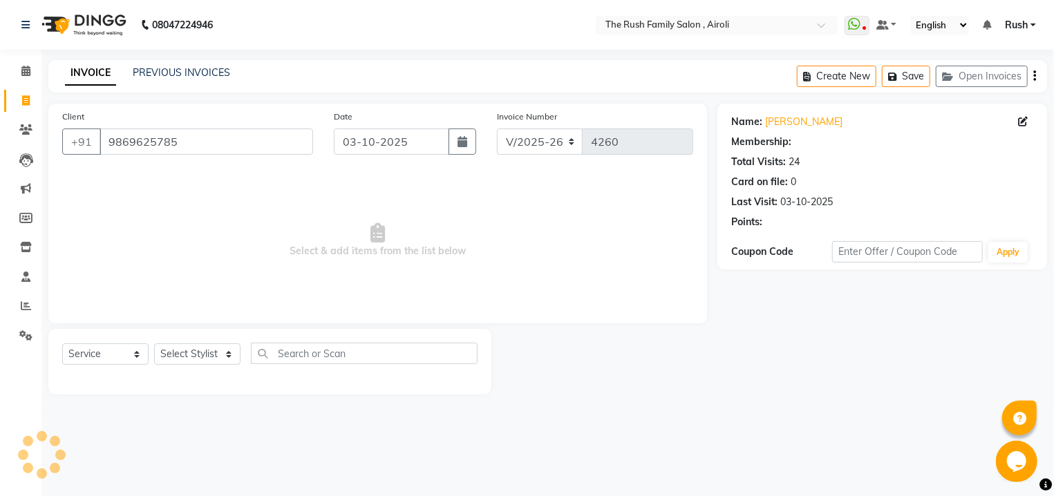
select select "1: Object"
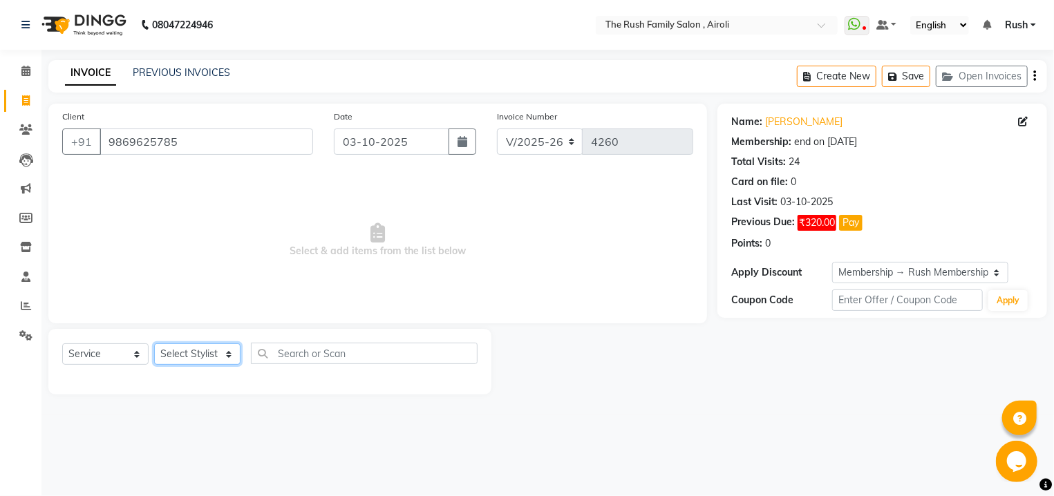
select select "87277"
click option "[PERSON_NAME]" at bounding box center [0, 0] width 0 height 0
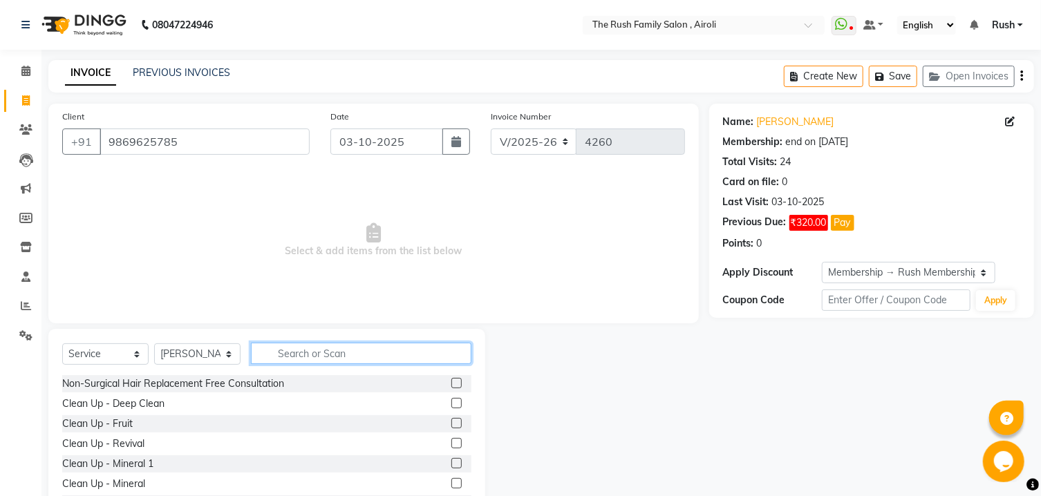
click at [289, 350] on input "text" at bounding box center [361, 353] width 220 height 21
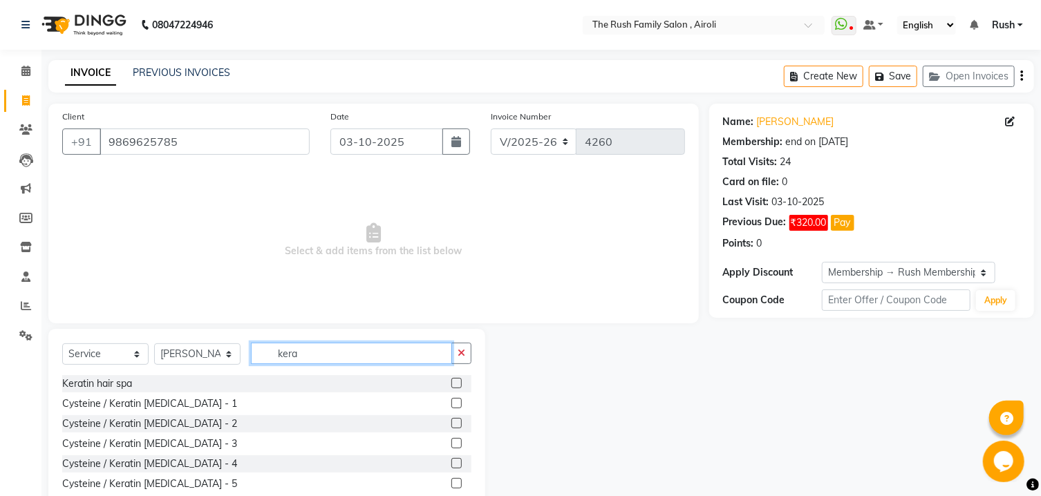
type input "kera"
select select "product"
click option "Product" at bounding box center [0, 0] width 0 height 0
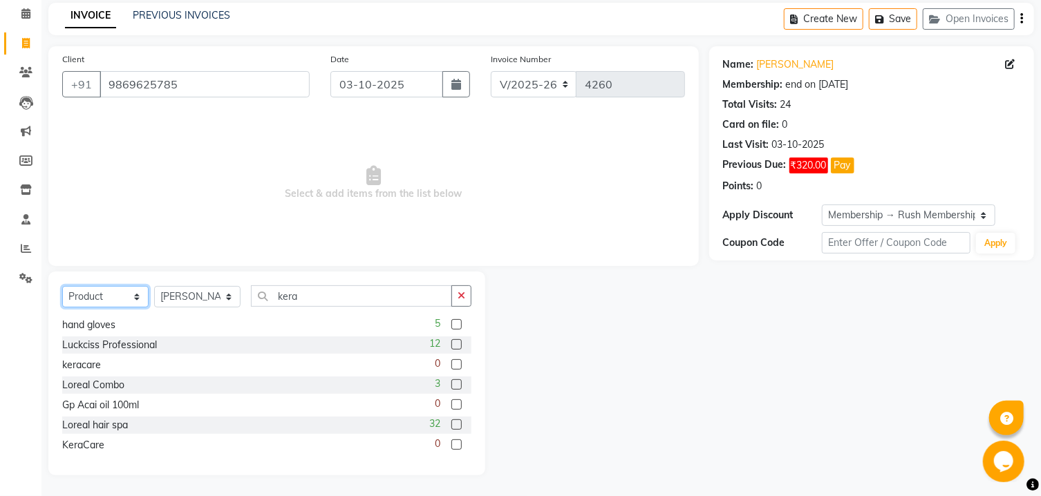
scroll to position [148, 0]
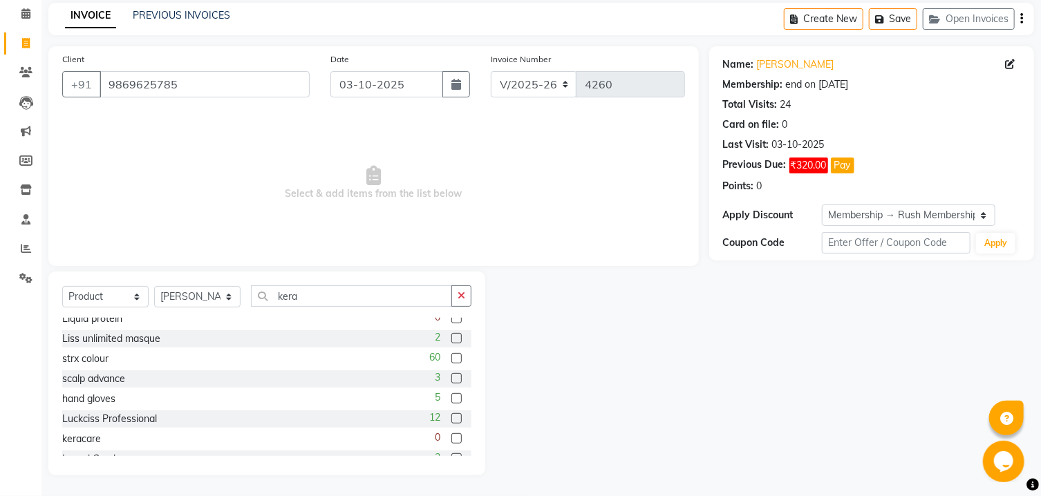
click at [326, 310] on div "Select Service Product Membership Package Voucher Prepaid Gift Card Select Styl…" at bounding box center [266, 301] width 409 height 32
click at [337, 286] on input "kera" at bounding box center [351, 295] width 201 height 21
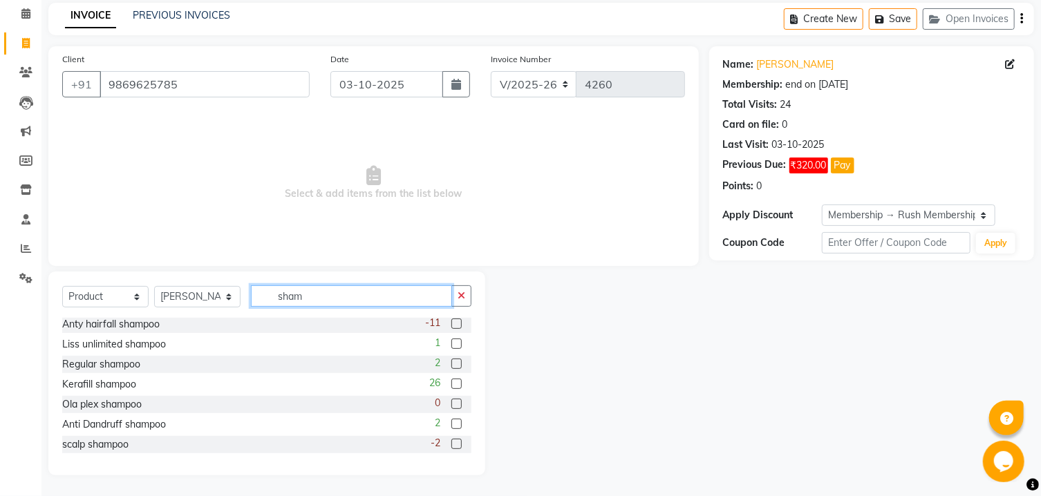
scroll to position [2, 0]
type input "sham"
click at [451, 385] on label at bounding box center [456, 384] width 10 height 10
click at [451, 385] on input "checkbox" at bounding box center [455, 384] width 9 height 9
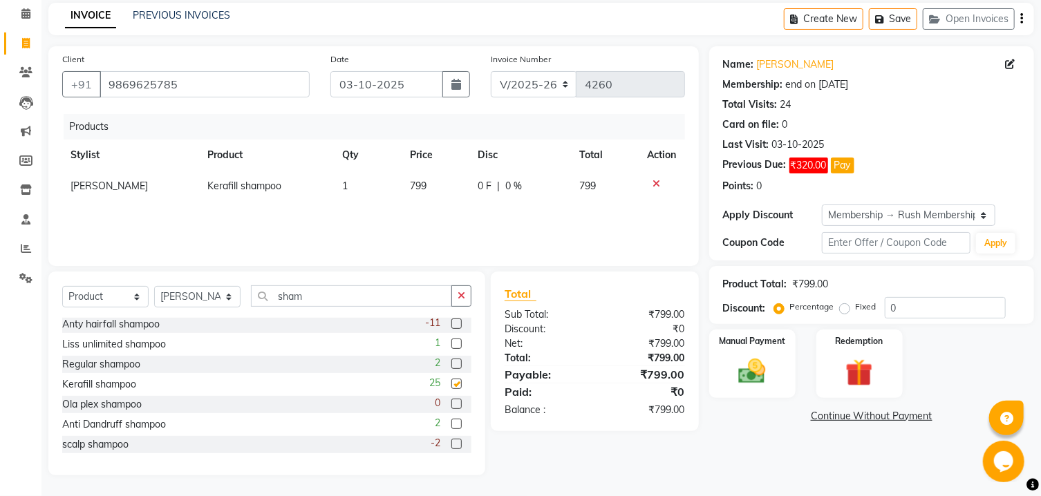
checkbox input "false"
click at [326, 291] on input "sham" at bounding box center [351, 295] width 201 height 21
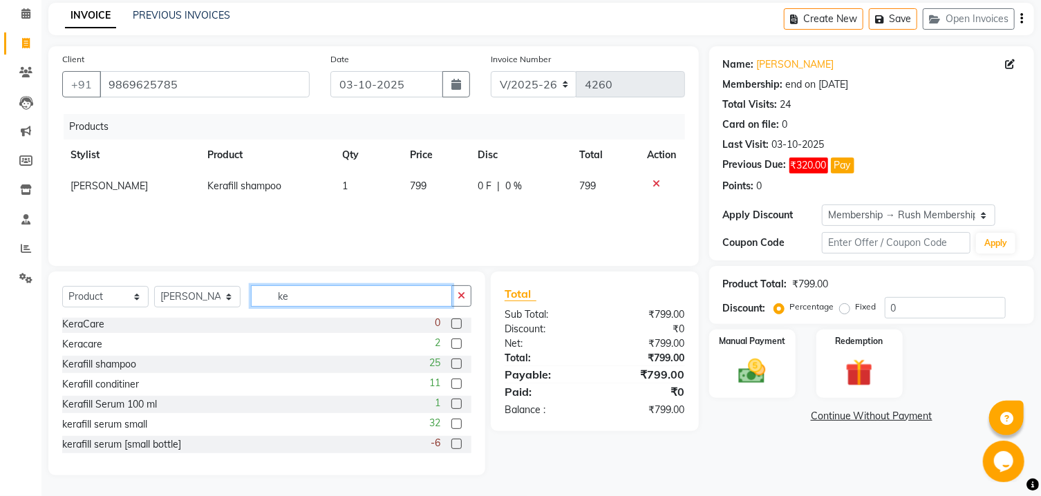
scroll to position [22, 0]
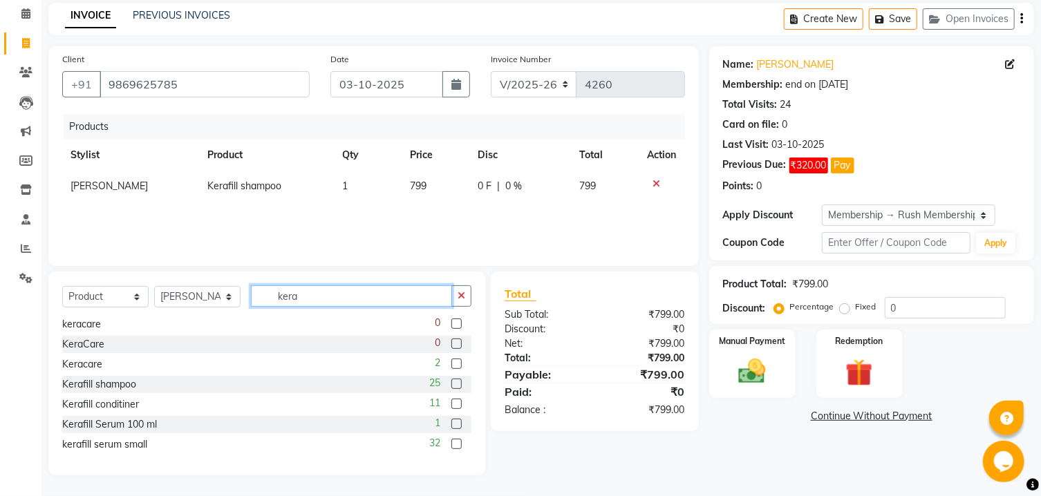
type input "kera"
click at [451, 420] on label at bounding box center [456, 424] width 10 height 10
click at [451, 420] on input "checkbox" at bounding box center [455, 424] width 9 height 9
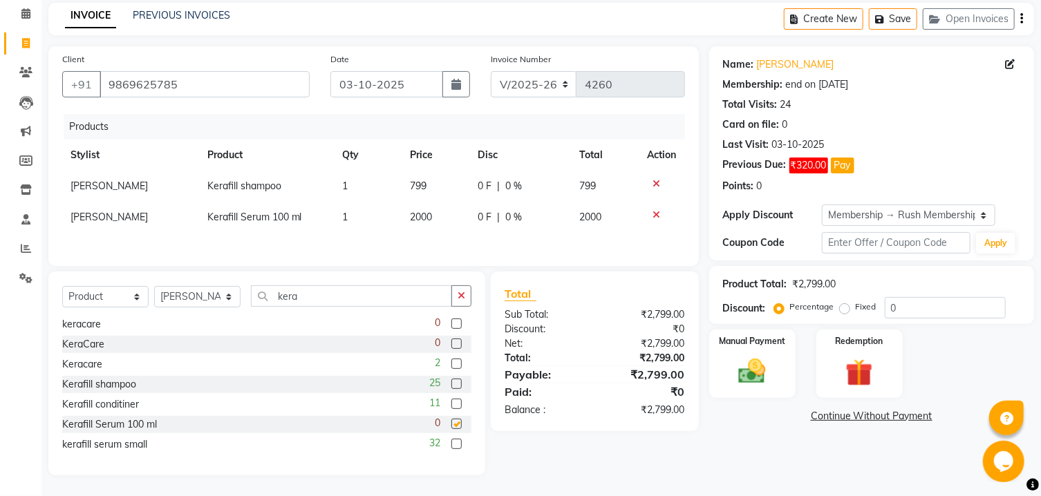
checkbox input "false"
click at [484, 187] on span "0 F" at bounding box center [485, 186] width 14 height 15
select select "87277"
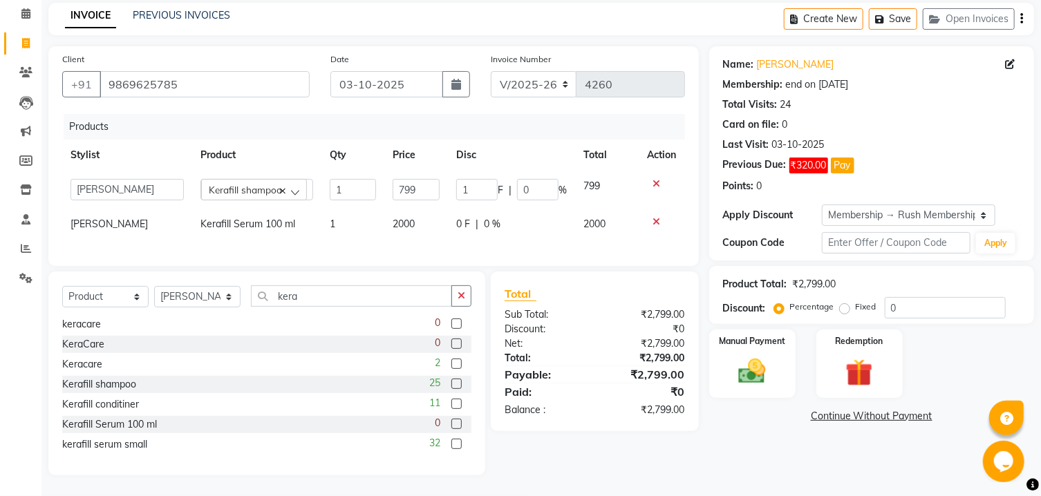
click at [484, 187] on input "1" at bounding box center [476, 189] width 41 height 21
click at [471, 189] on input "1" at bounding box center [476, 189] width 41 height 21
type input "50"
click at [503, 145] on th "Disc" at bounding box center [511, 155] width 127 height 31
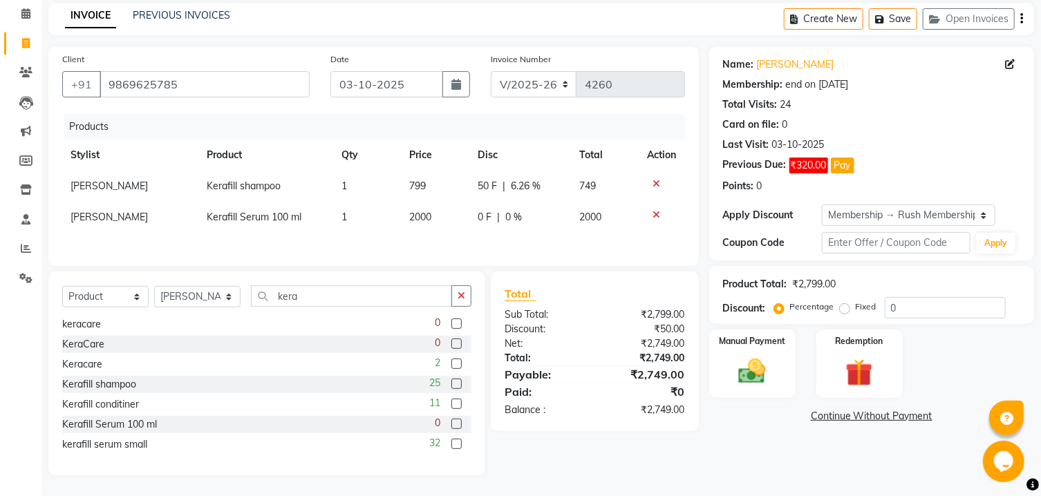
click at [482, 189] on span "50 F" at bounding box center [487, 186] width 19 height 15
select select "87277"
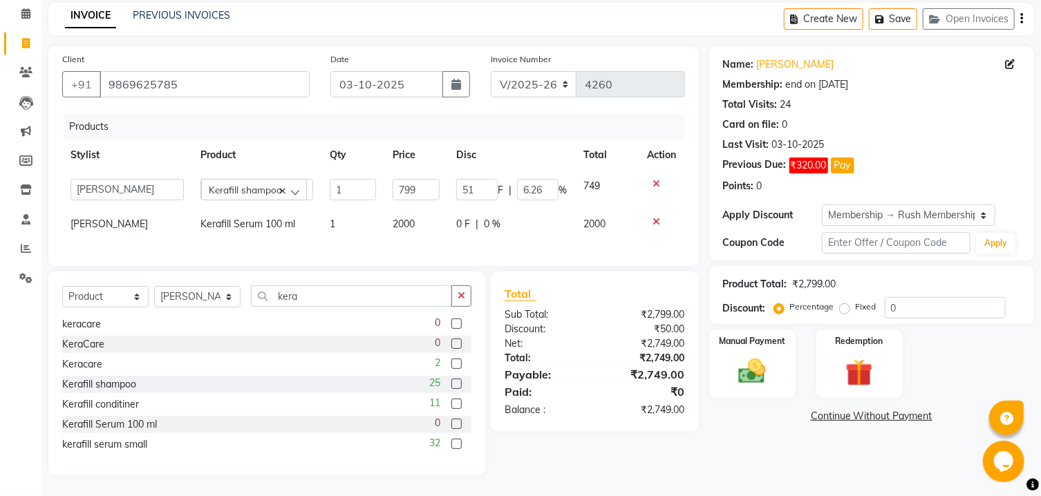
click at [482, 189] on input "51" at bounding box center [476, 189] width 41 height 21
click at [482, 185] on input "52" at bounding box center [476, 189] width 41 height 21
click at [485, 196] on input "51" at bounding box center [476, 189] width 41 height 21
click at [485, 196] on input "50" at bounding box center [476, 189] width 41 height 21
type input "49"
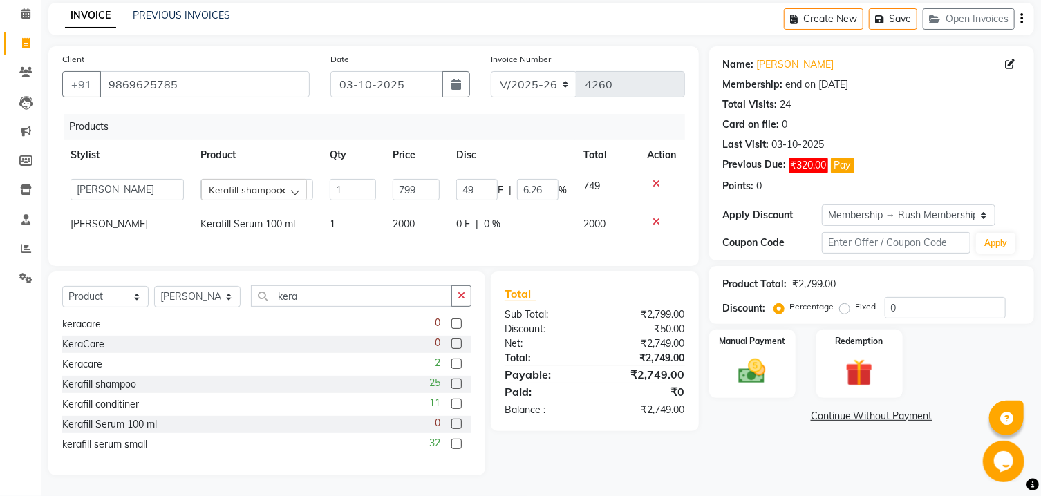
click at [485, 196] on input "49" at bounding box center [476, 189] width 41 height 21
click at [544, 216] on td "0 F | 0 %" at bounding box center [511, 224] width 127 height 31
select select "87277"
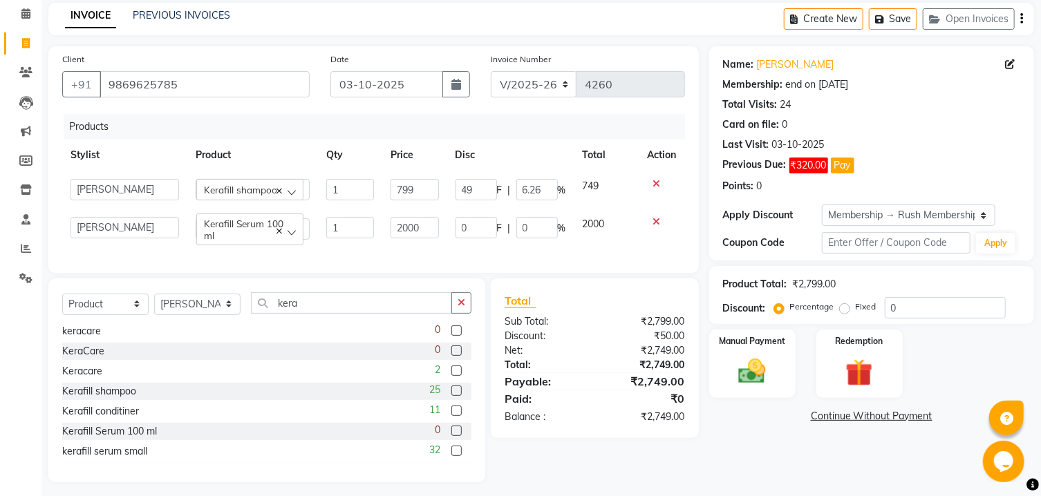
click at [337, 356] on div "Kerafill conditioner -30 keracare 0 KeraCare 0 Keracare 2 Kerafill shampoo 25 K…" at bounding box center [266, 394] width 409 height 138
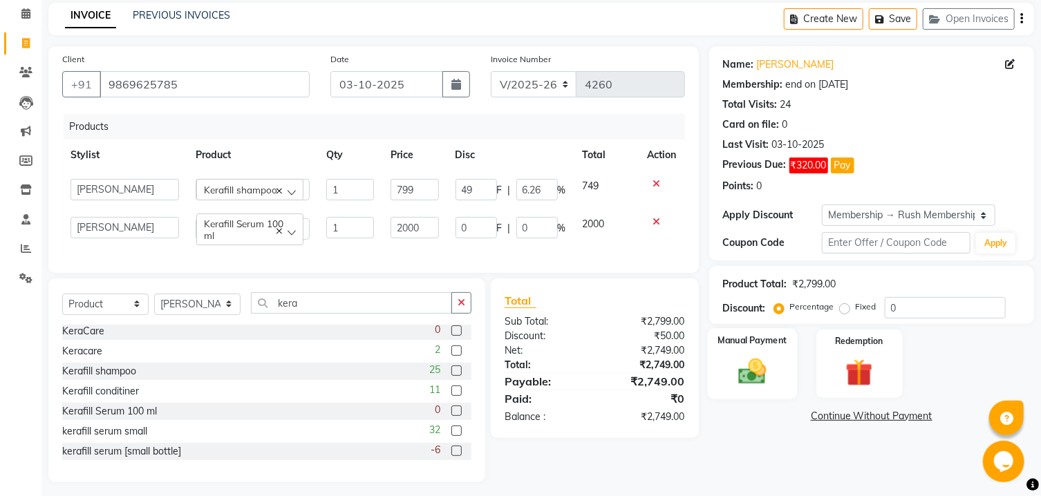
click at [765, 388] on img at bounding box center [752, 372] width 46 height 32
click at [860, 425] on span "PayTM" at bounding box center [860, 417] width 33 height 16
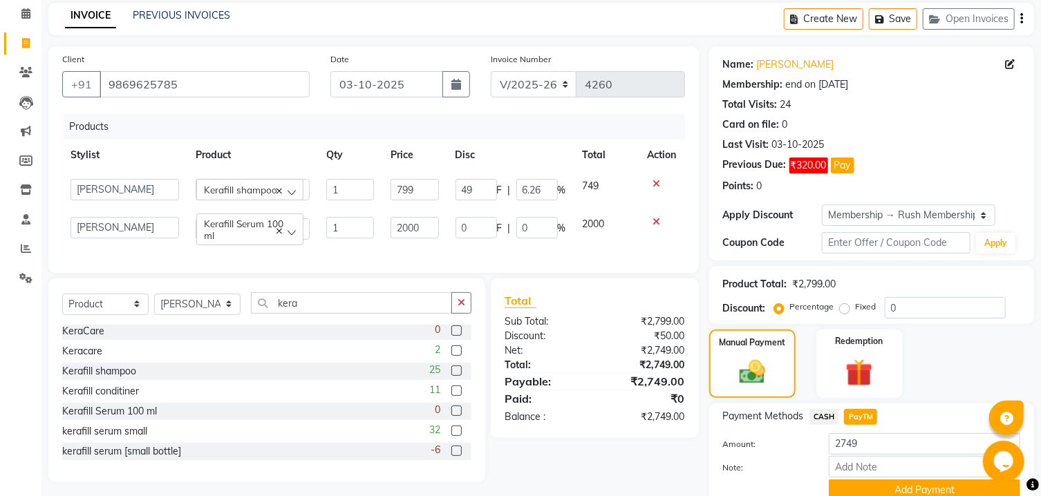
scroll to position [133, 0]
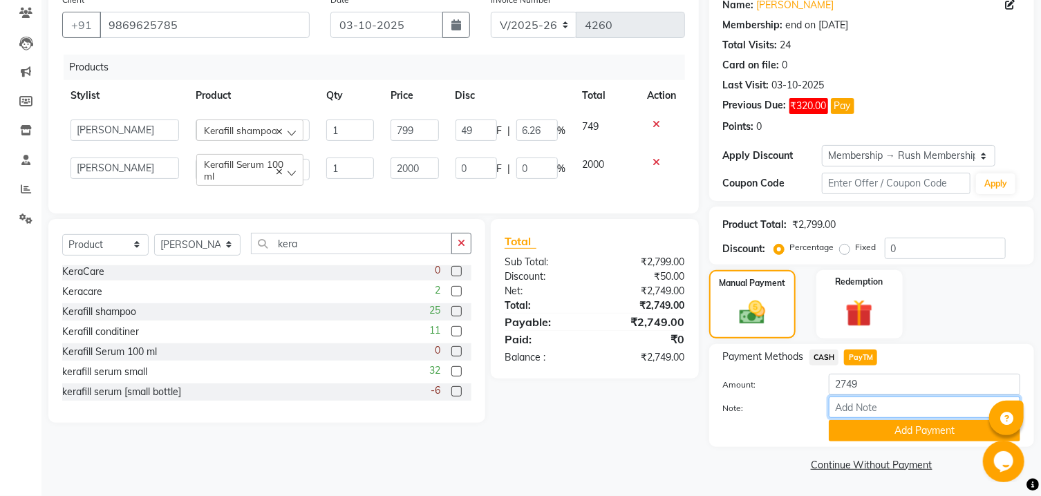
click at [871, 418] on input "Note:" at bounding box center [924, 407] width 191 height 21
click at [866, 434] on button "Add Payment" at bounding box center [924, 430] width 191 height 21
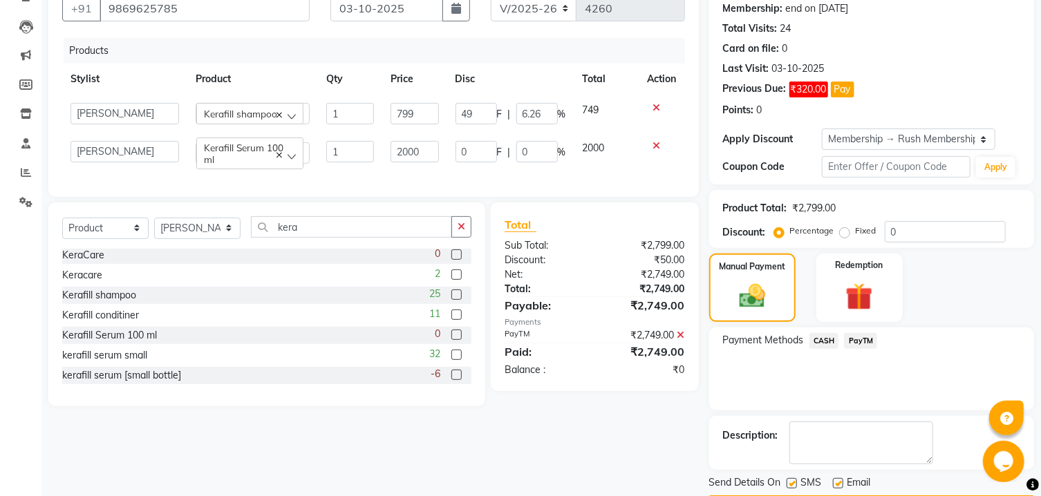
scroll to position [191, 0]
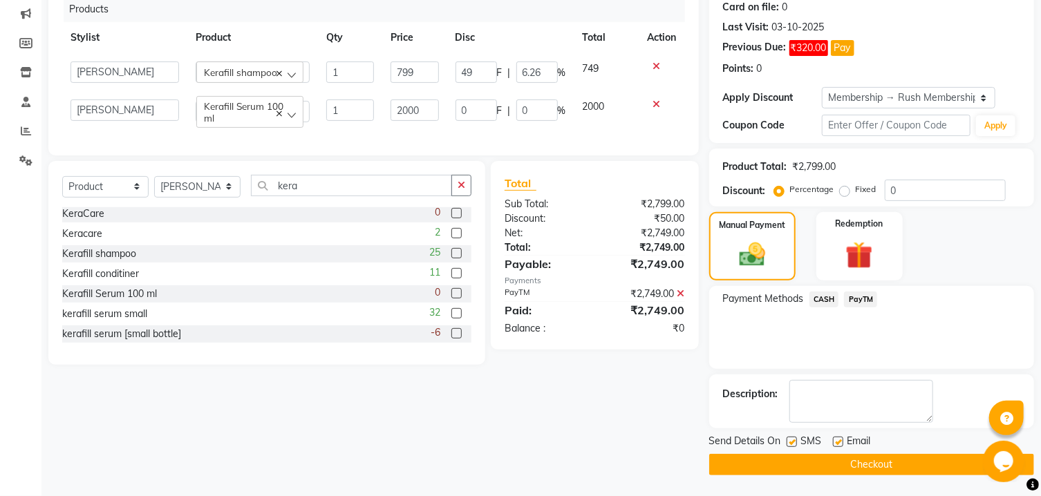
click at [793, 442] on label at bounding box center [792, 442] width 10 height 10
click at [793, 442] on input "checkbox" at bounding box center [791, 442] width 9 height 9
checkbox input "false"
click at [836, 440] on label at bounding box center [838, 442] width 10 height 10
click at [836, 440] on input "checkbox" at bounding box center [837, 442] width 9 height 9
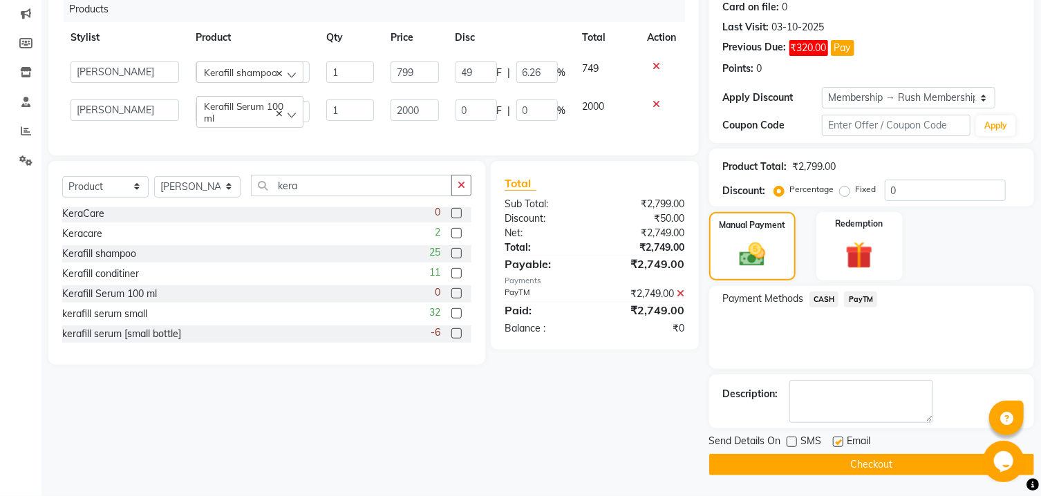
checkbox input "false"
click at [820, 469] on button "Checkout" at bounding box center [871, 464] width 325 height 21
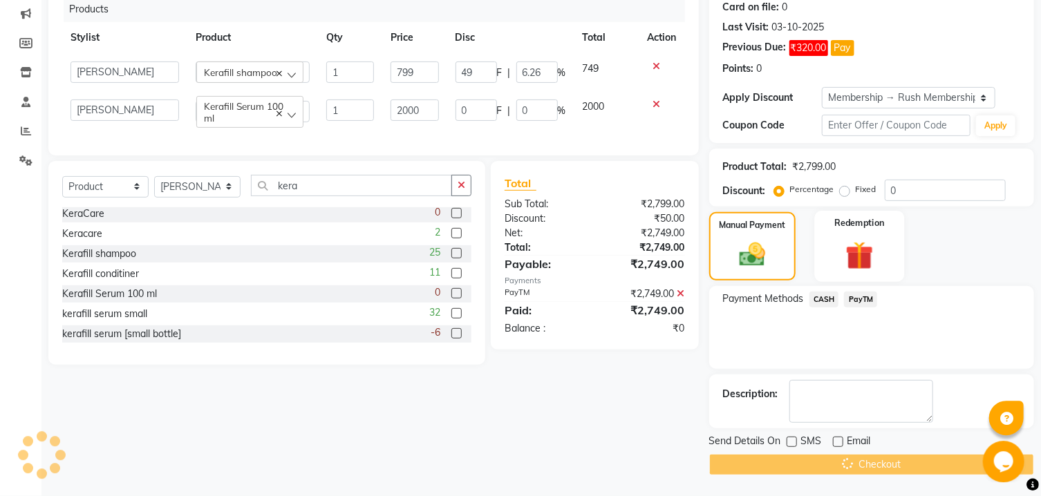
scroll to position [0, 0]
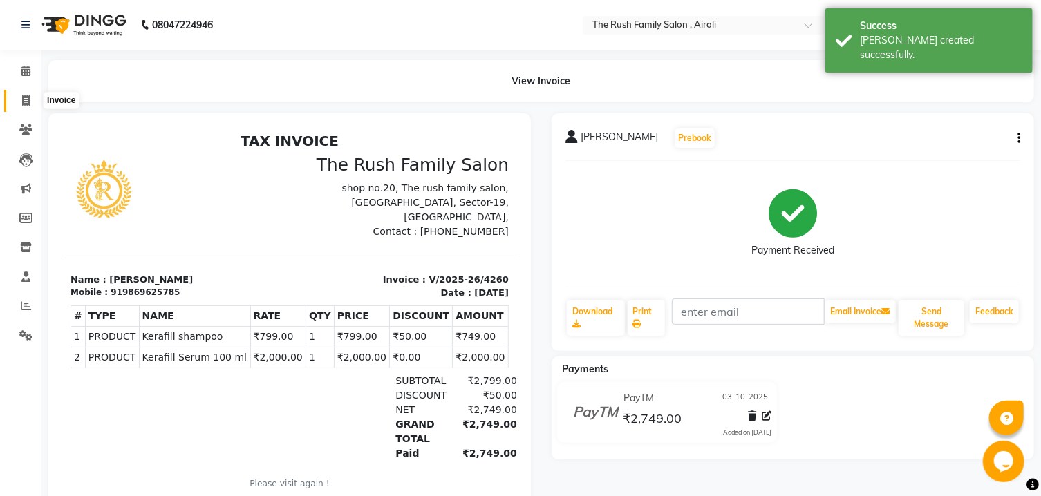
click at [27, 95] on span at bounding box center [26, 101] width 24 height 16
select select "5419"
select select "service"
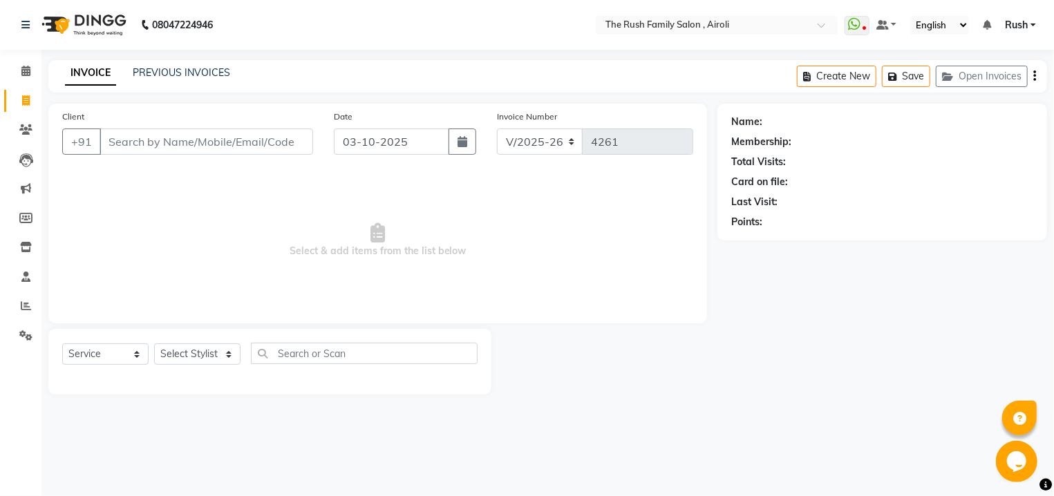
click at [218, 144] on input "Client" at bounding box center [207, 142] width 214 height 26
type input "9504443731"
click at [274, 151] on button "Add Client" at bounding box center [277, 142] width 71 height 26
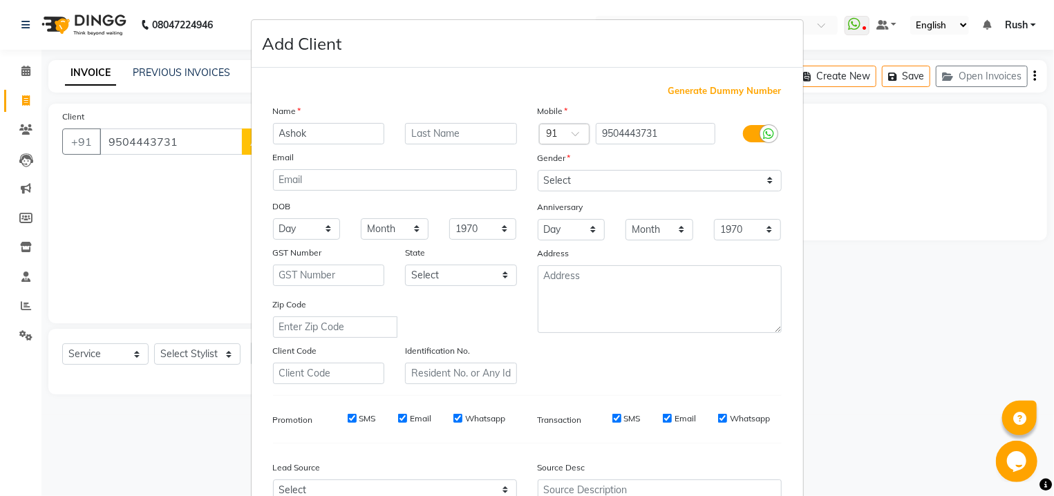
type input "Ashok"
click at [465, 139] on input "text" at bounding box center [461, 133] width 112 height 21
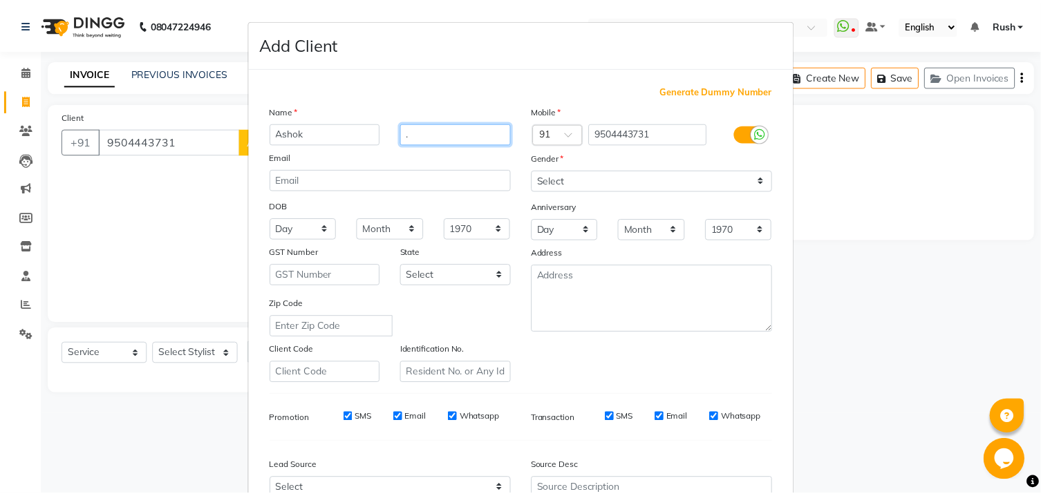
scroll to position [146, 0]
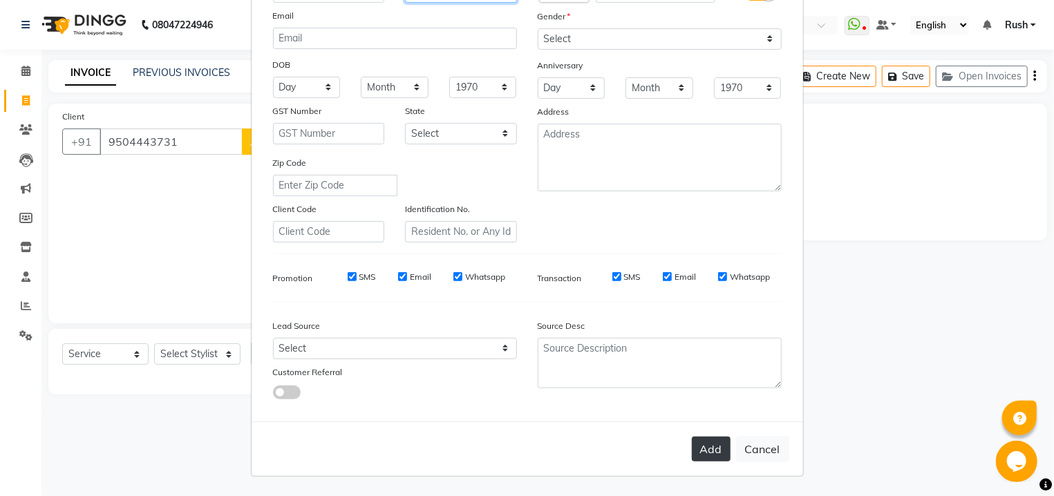
type input "."
click at [703, 449] on button "Add" at bounding box center [711, 449] width 39 height 25
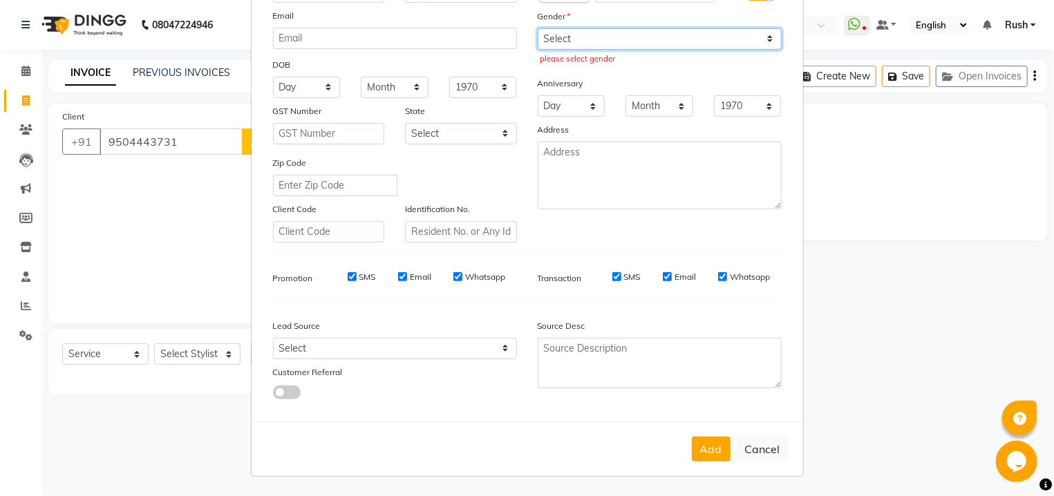
click option "[DEMOGRAPHIC_DATA]" at bounding box center [0, 0] width 0 height 0
select select "[DEMOGRAPHIC_DATA]"
click option "[DEMOGRAPHIC_DATA]" at bounding box center [0, 0] width 0 height 0
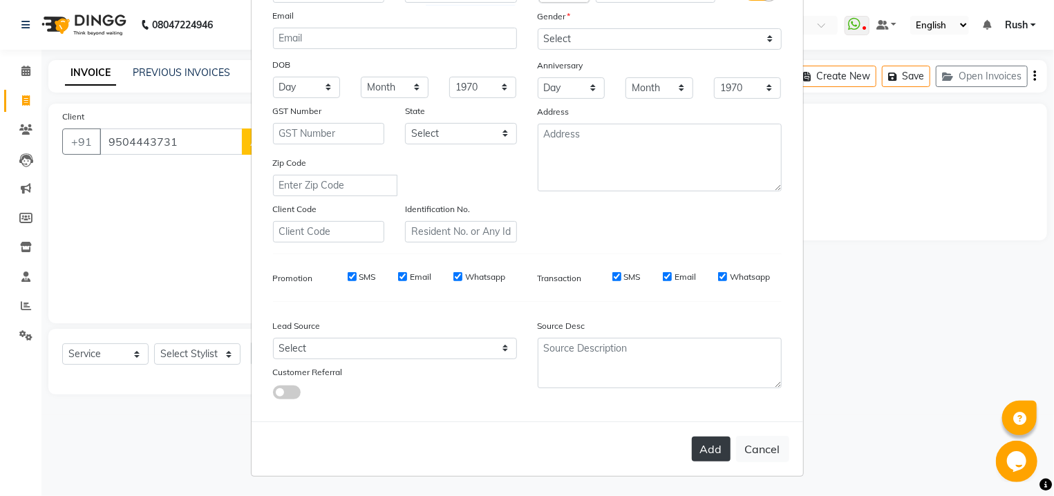
click at [695, 454] on button "Add" at bounding box center [711, 449] width 39 height 25
select select
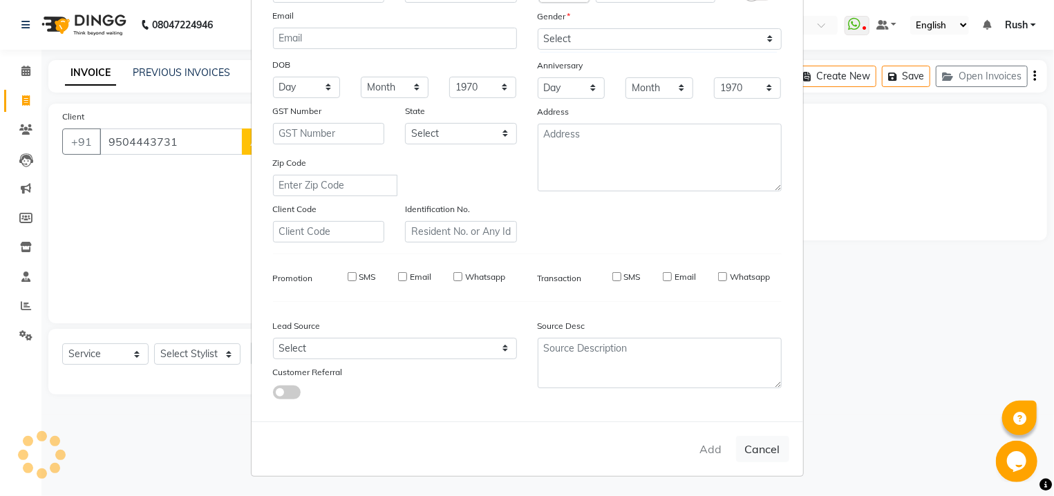
select select
checkbox input "false"
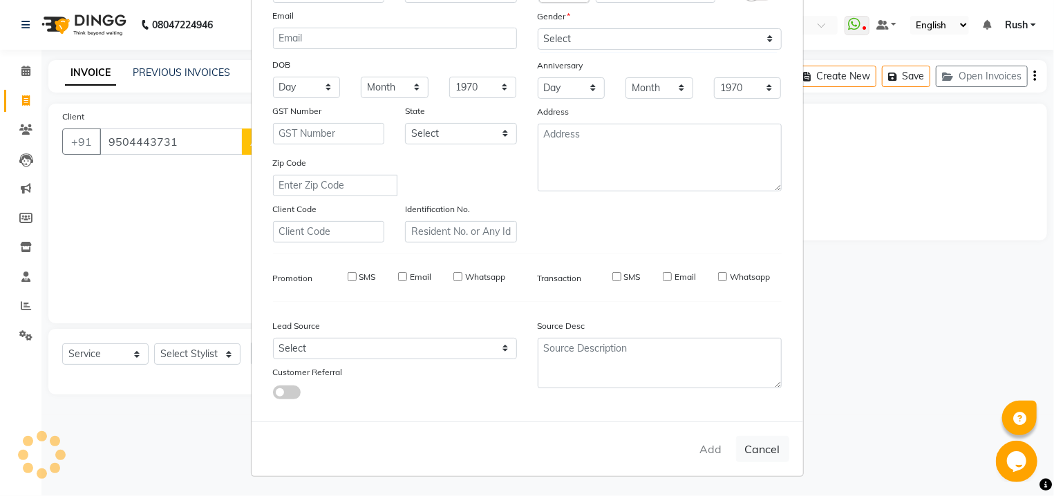
checkbox input "false"
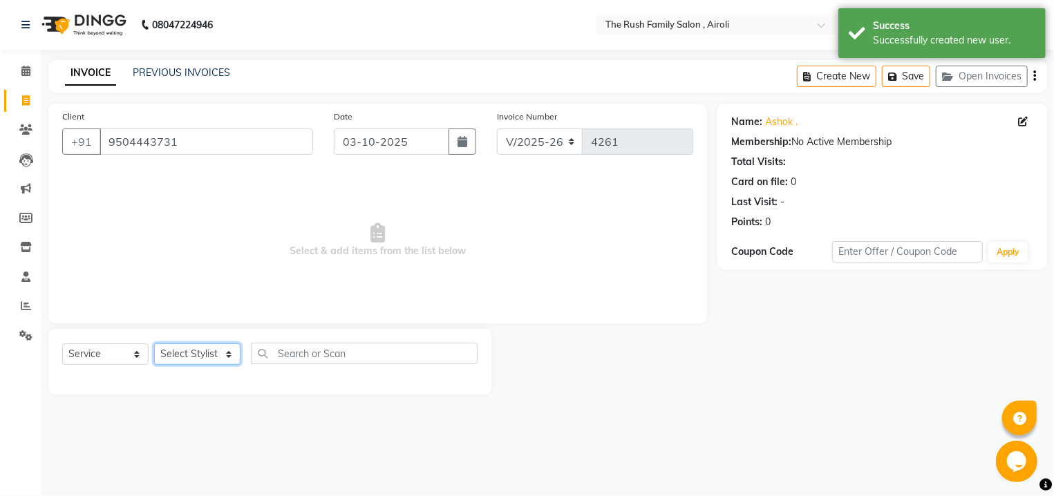
select select "88452"
click option "Asif" at bounding box center [0, 0] width 0 height 0
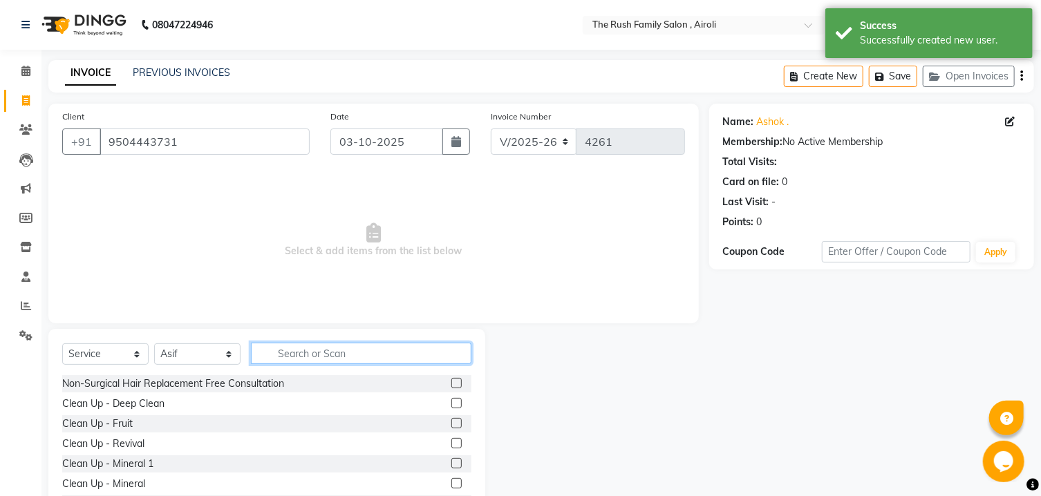
click at [307, 358] on input "text" at bounding box center [361, 353] width 220 height 21
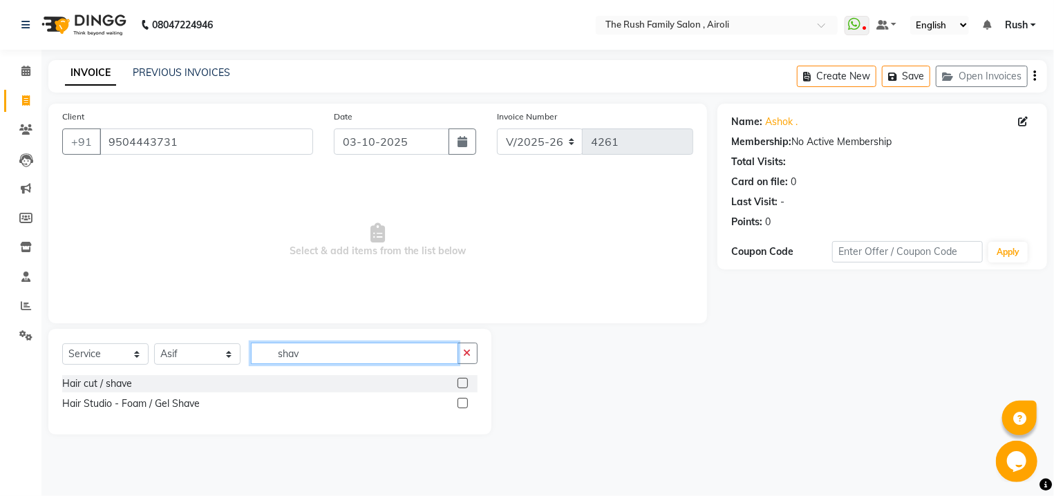
type input "shav"
click at [459, 406] on label at bounding box center [463, 403] width 10 height 10
click at [459, 406] on input "checkbox" at bounding box center [462, 403] width 9 height 9
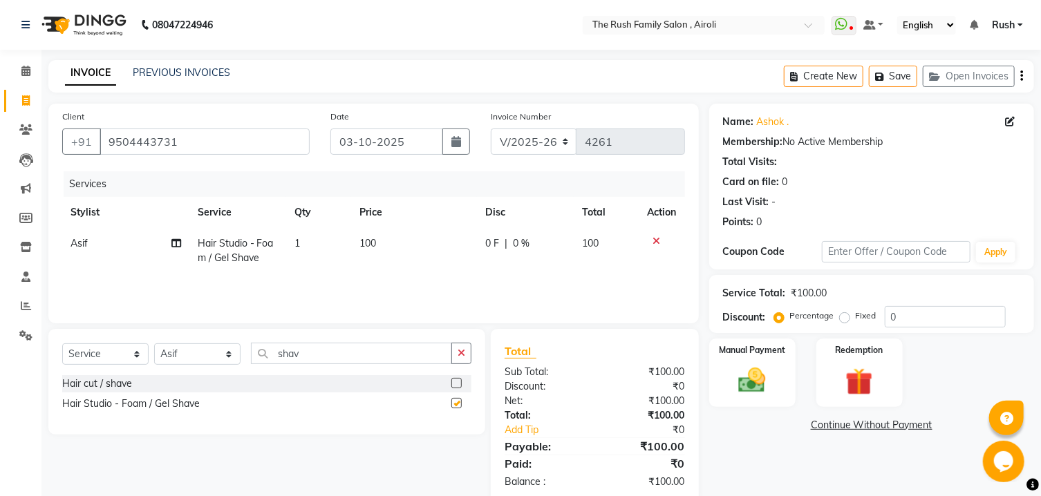
checkbox input "false"
click at [734, 397] on img at bounding box center [752, 381] width 46 height 32
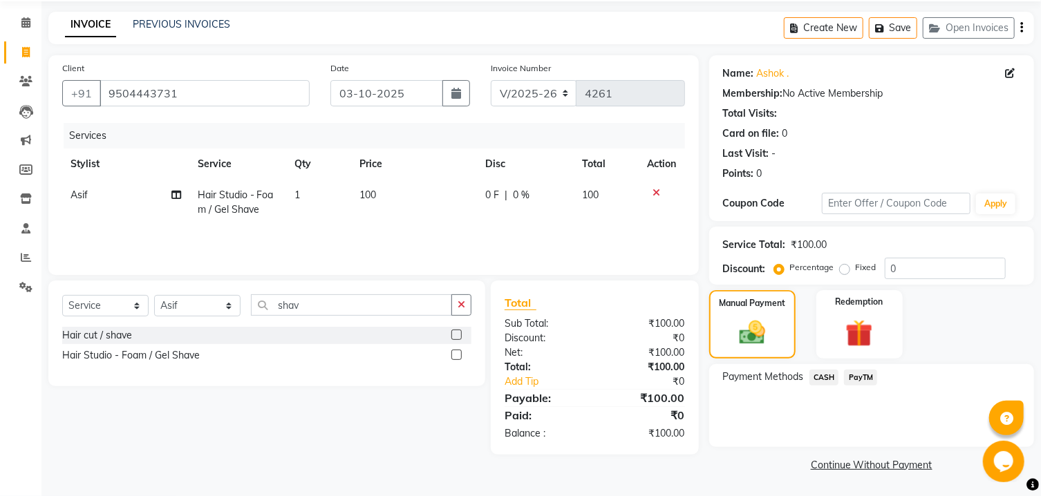
click at [862, 382] on span "PayTM" at bounding box center [860, 378] width 33 height 16
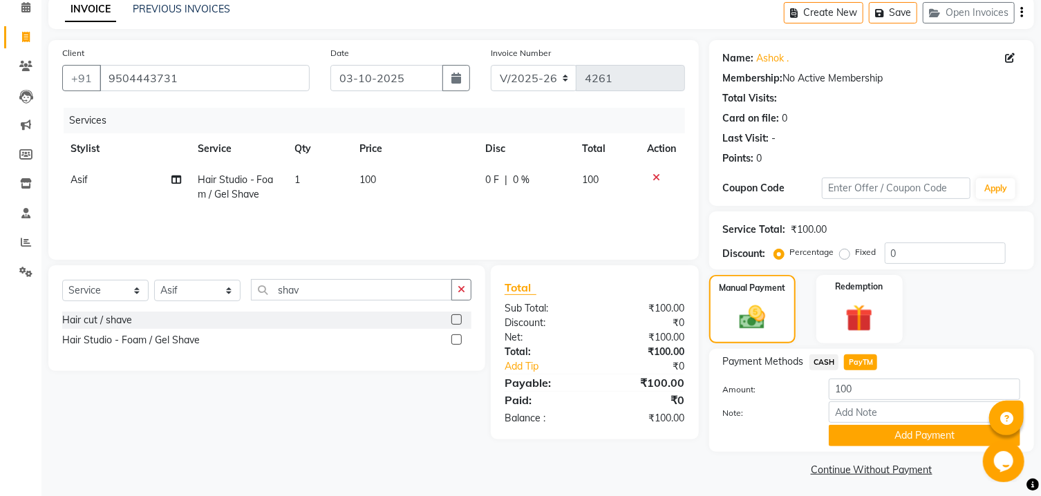
scroll to position [84, 0]
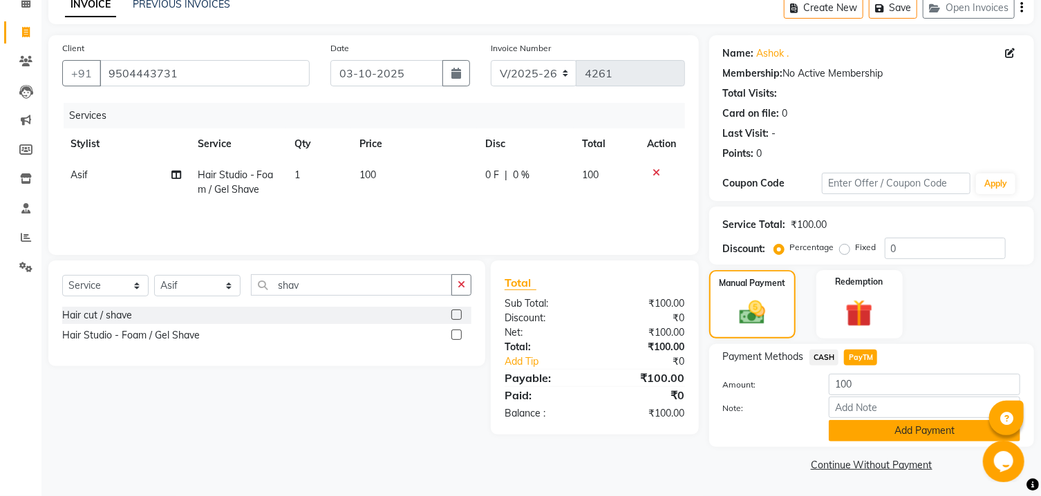
click at [869, 421] on button "Add Payment" at bounding box center [924, 430] width 191 height 21
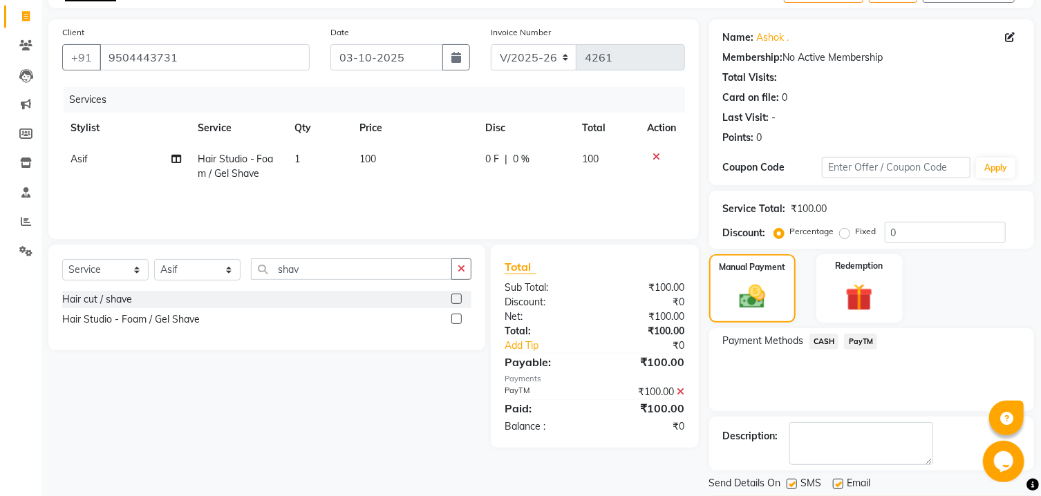
scroll to position [142, 0]
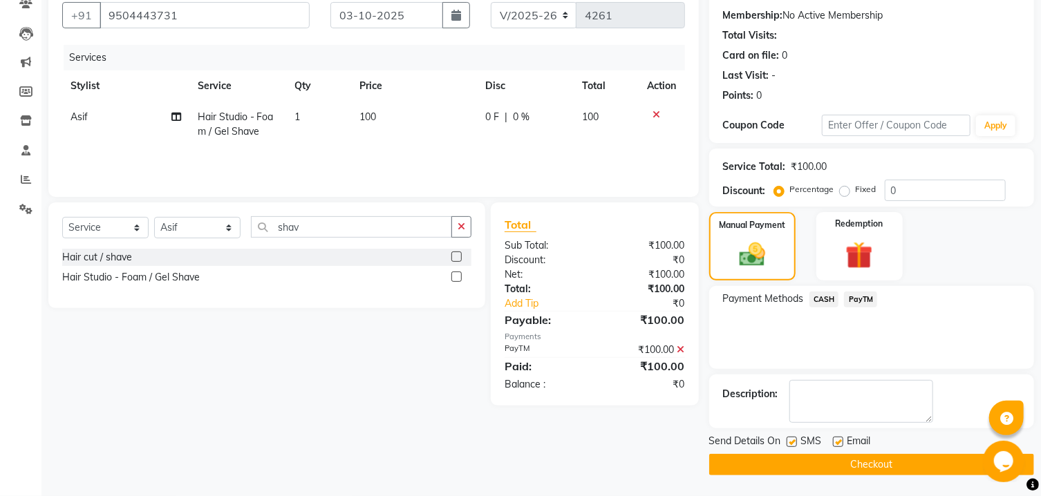
click at [789, 442] on label at bounding box center [792, 442] width 10 height 10
click at [789, 442] on input "checkbox" at bounding box center [791, 442] width 9 height 9
checkbox input "false"
click at [836, 446] on label at bounding box center [838, 442] width 10 height 10
click at [836, 446] on input "checkbox" at bounding box center [837, 442] width 9 height 9
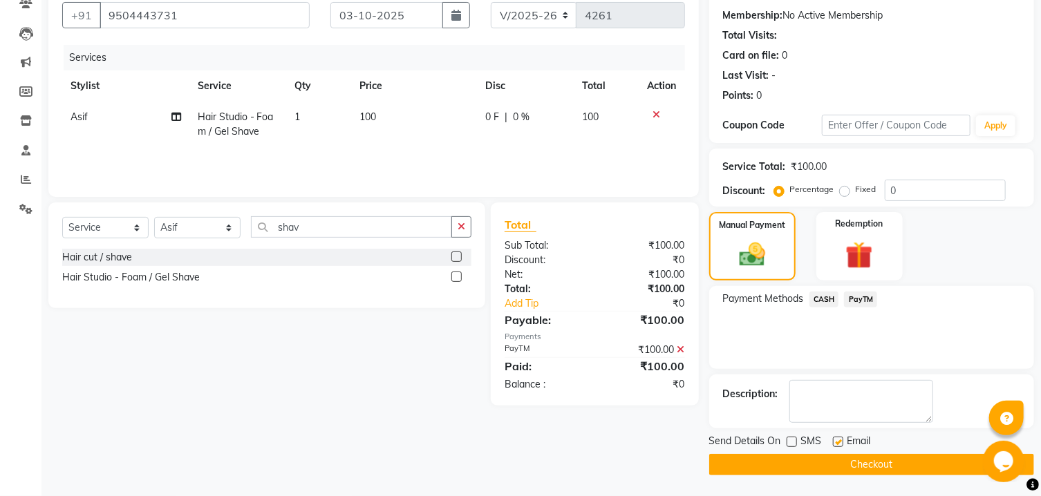
checkbox input "false"
click at [831, 467] on button "Checkout" at bounding box center [871, 464] width 325 height 21
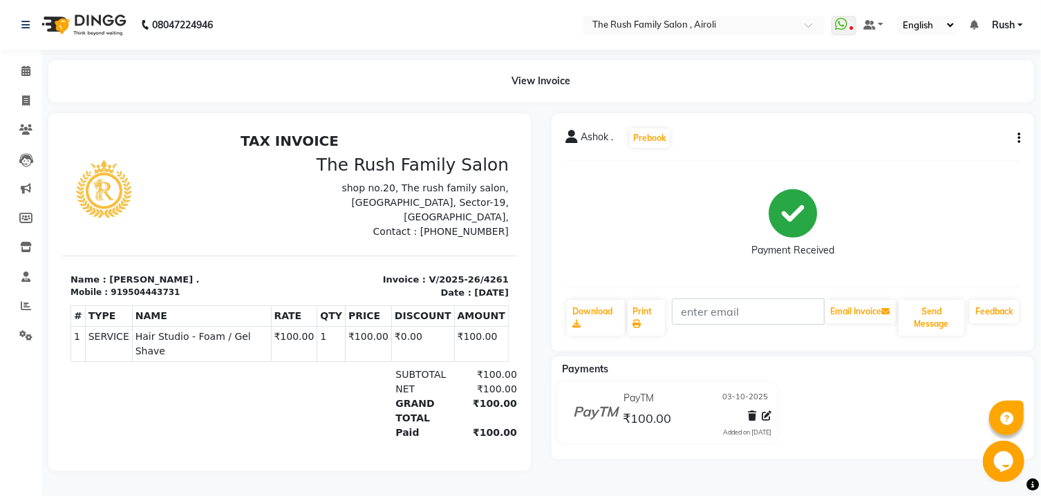
click at [332, 119] on div at bounding box center [289, 292] width 482 height 358
click at [22, 68] on icon at bounding box center [25, 71] width 9 height 10
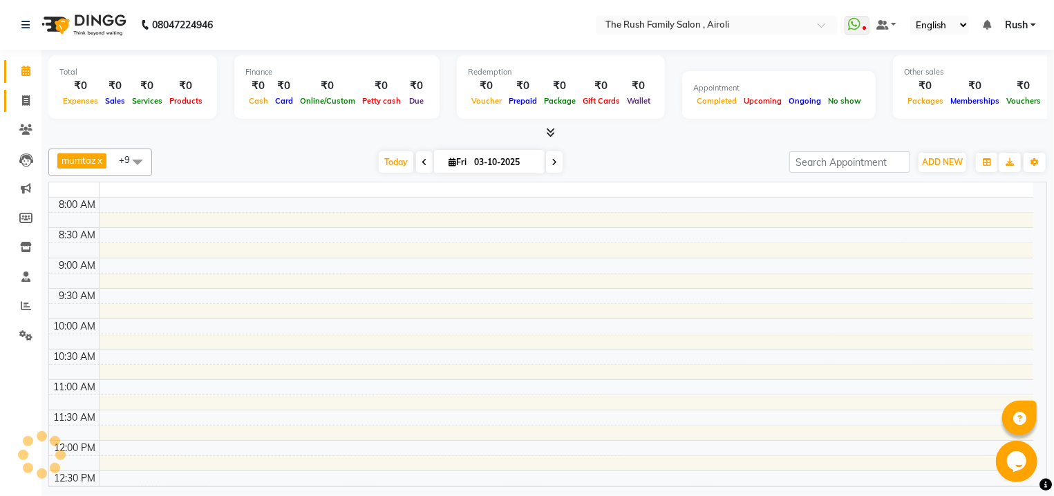
click at [19, 105] on span at bounding box center [26, 101] width 24 height 16
select select "5419"
select select "service"
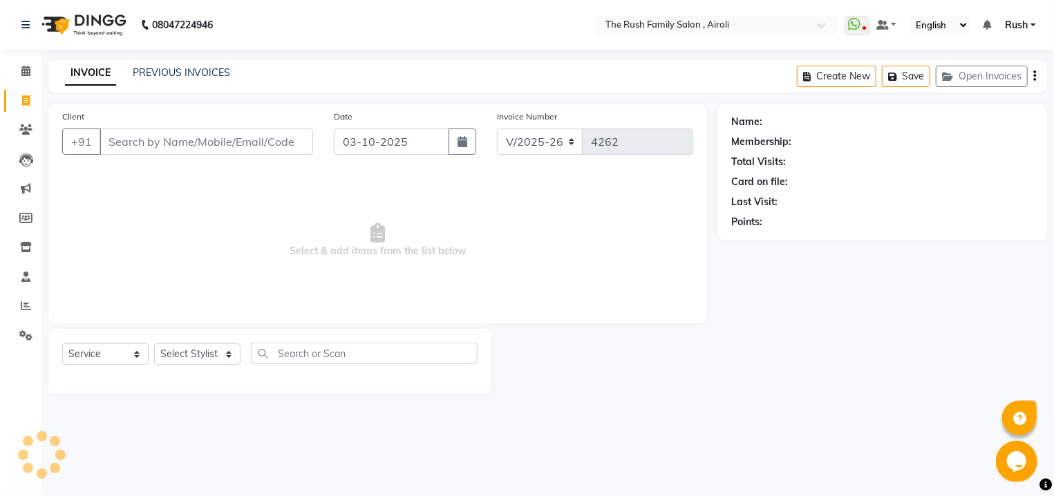
drag, startPoint x: 136, startPoint y: 136, endPoint x: 153, endPoint y: 133, distance: 16.8
click at [146, 135] on input "Client" at bounding box center [207, 142] width 214 height 26
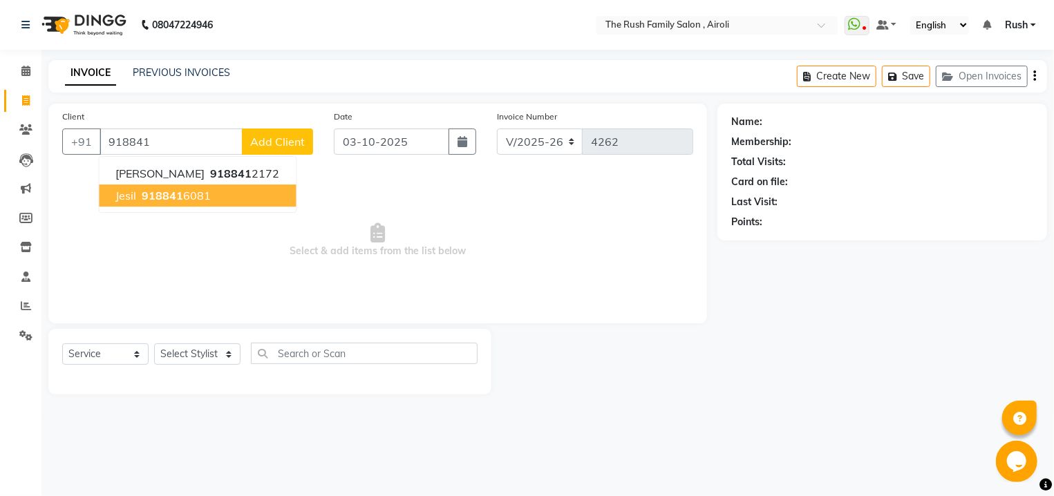
click at [186, 198] on ngb-highlight "918841 6081" at bounding box center [175, 196] width 72 height 14
type input "9188416081"
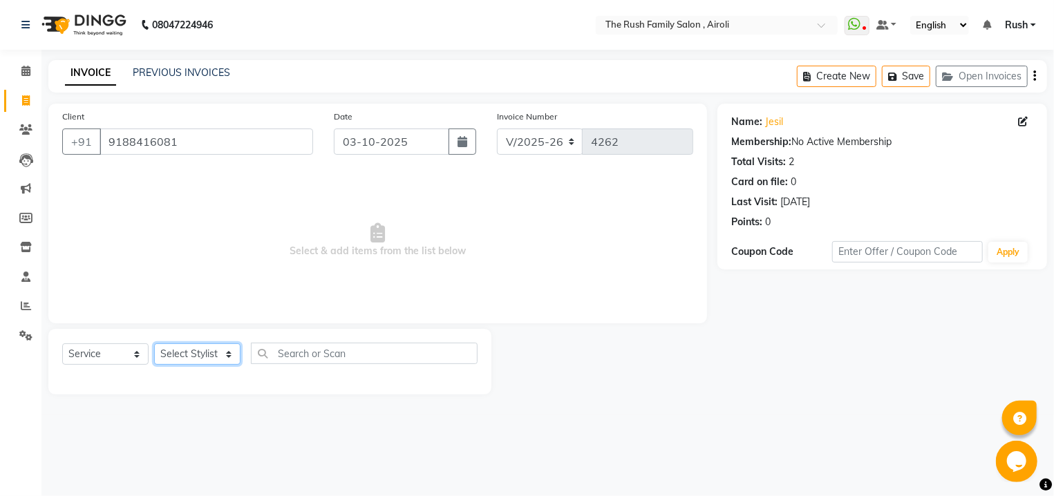
select select "91626"
click option "[PERSON_NAME]" at bounding box center [0, 0] width 0 height 0
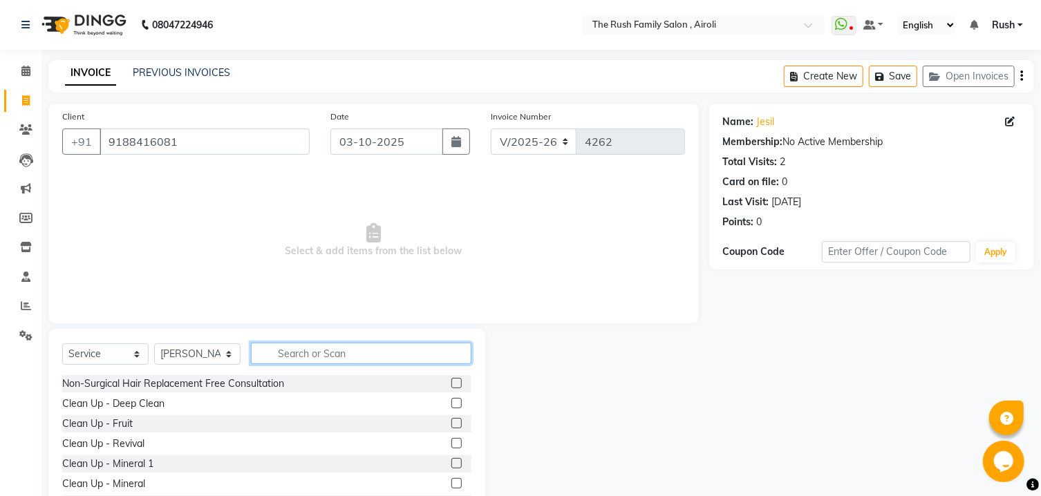
click at [342, 352] on input "text" at bounding box center [361, 353] width 220 height 21
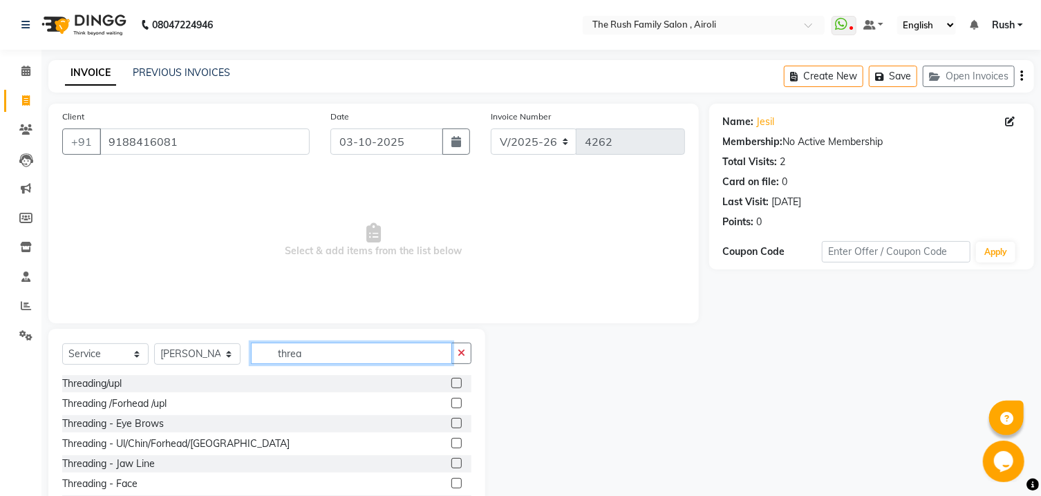
type input "threa"
click at [438, 423] on div "Threading - Eye Brows" at bounding box center [266, 423] width 409 height 17
click at [451, 426] on label at bounding box center [456, 423] width 10 height 10
click at [451, 426] on input "checkbox" at bounding box center [455, 424] width 9 height 9
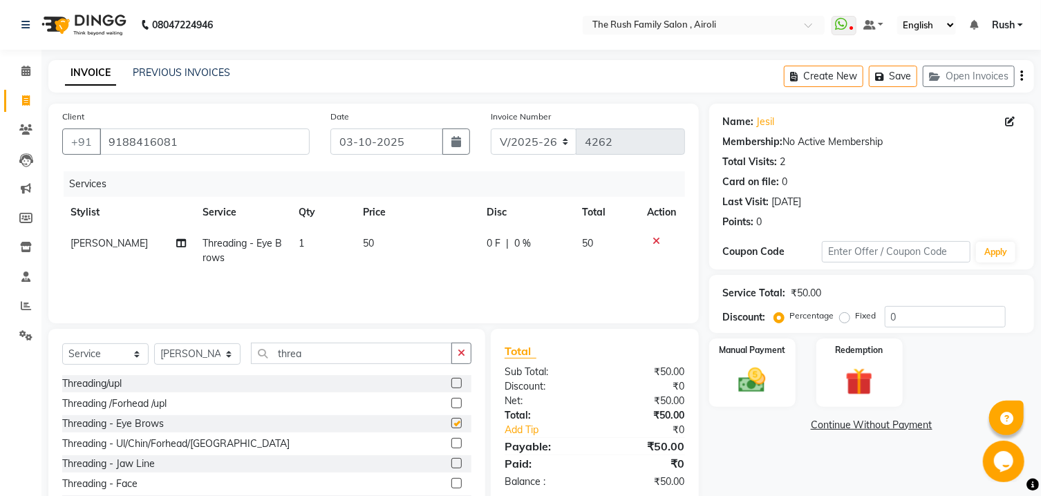
scroll to position [57, 0]
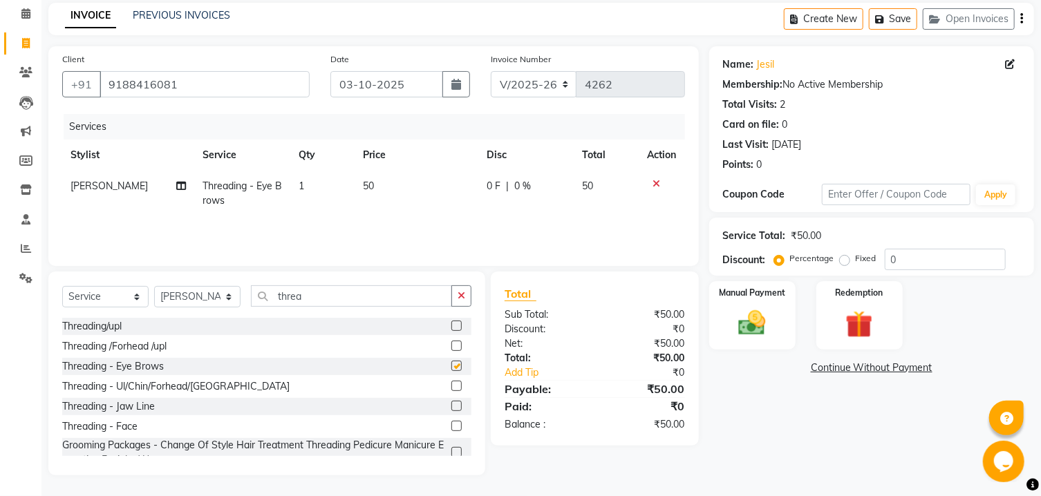
checkbox input "false"
click at [735, 351] on div "Manual Payment" at bounding box center [752, 315] width 90 height 71
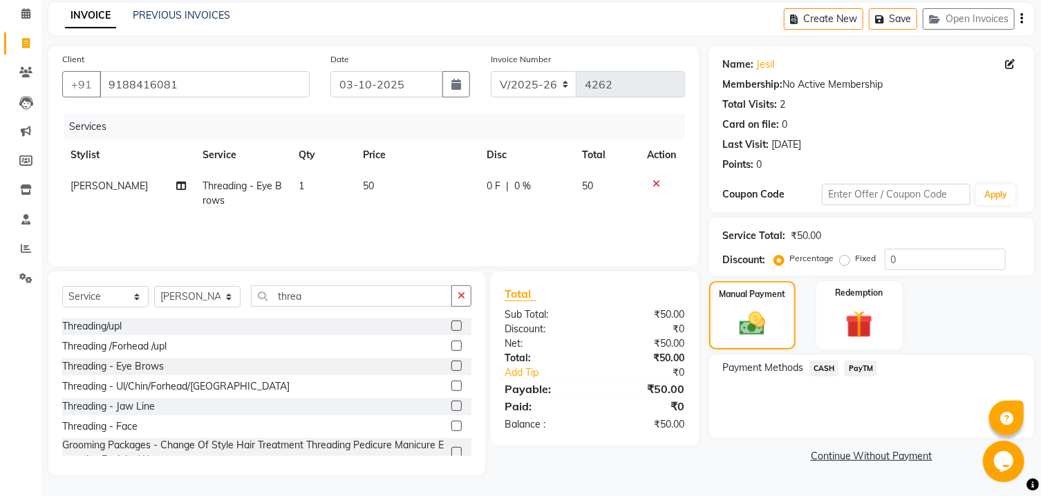
click at [866, 377] on span "PayTM" at bounding box center [860, 369] width 33 height 16
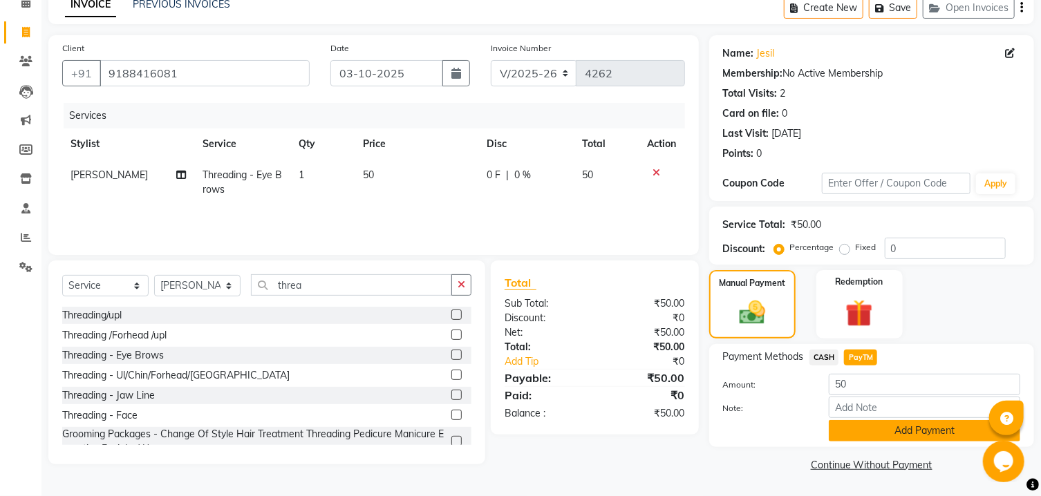
click at [866, 431] on button "Add Payment" at bounding box center [924, 430] width 191 height 21
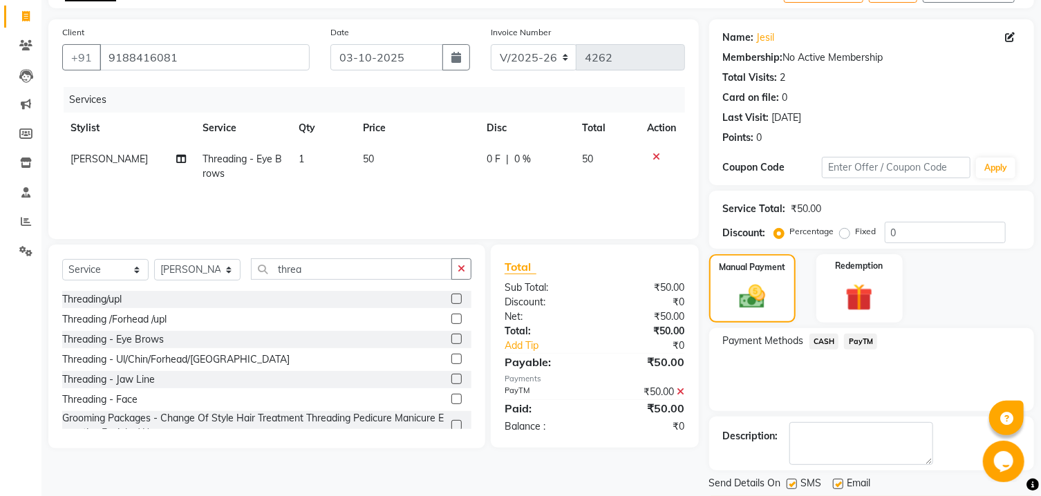
scroll to position [142, 0]
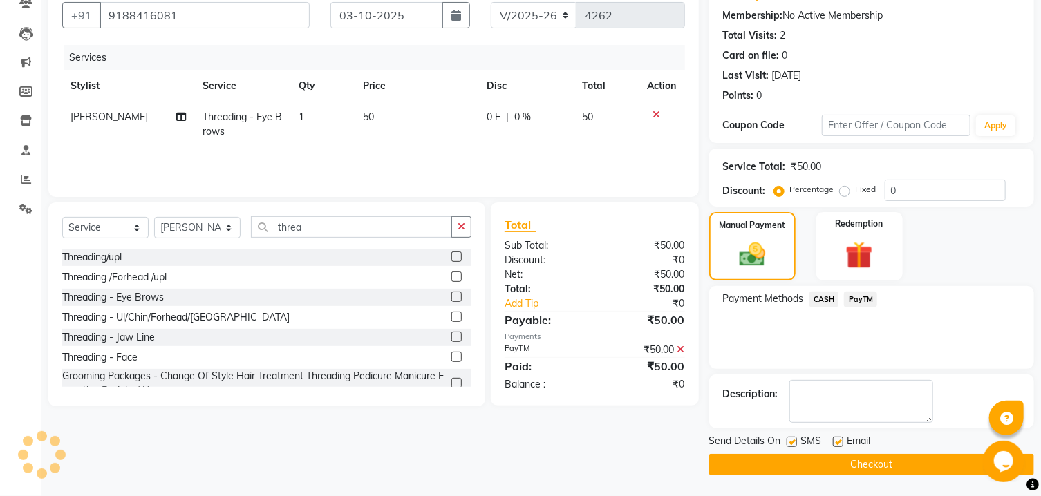
click at [793, 435] on div "SMS" at bounding box center [810, 442] width 46 height 17
click at [790, 443] on label at bounding box center [792, 442] width 10 height 10
click at [790, 443] on input "checkbox" at bounding box center [791, 442] width 9 height 9
checkbox input "false"
click at [839, 443] on label at bounding box center [838, 442] width 10 height 10
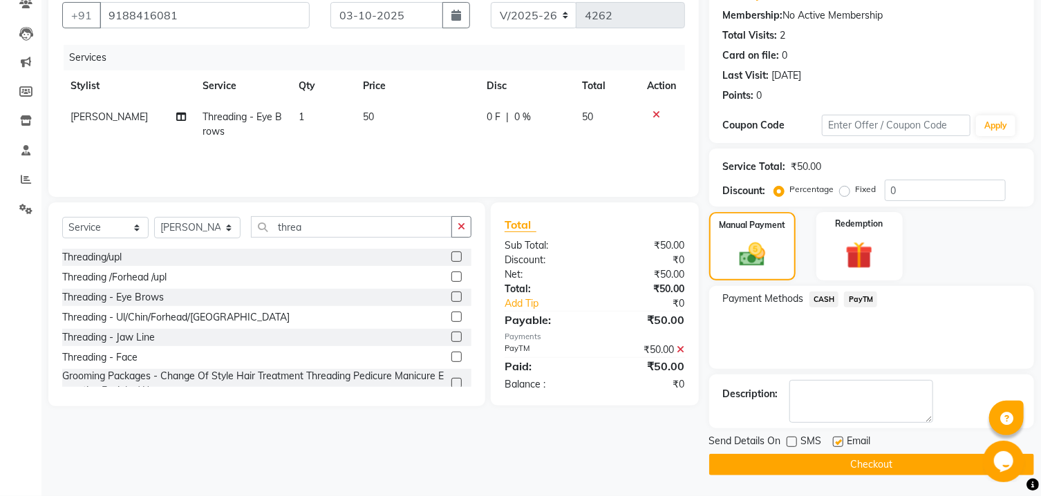
click at [839, 443] on input "checkbox" at bounding box center [837, 442] width 9 height 9
checkbox input "false"
click at [826, 458] on button "Checkout" at bounding box center [871, 464] width 325 height 21
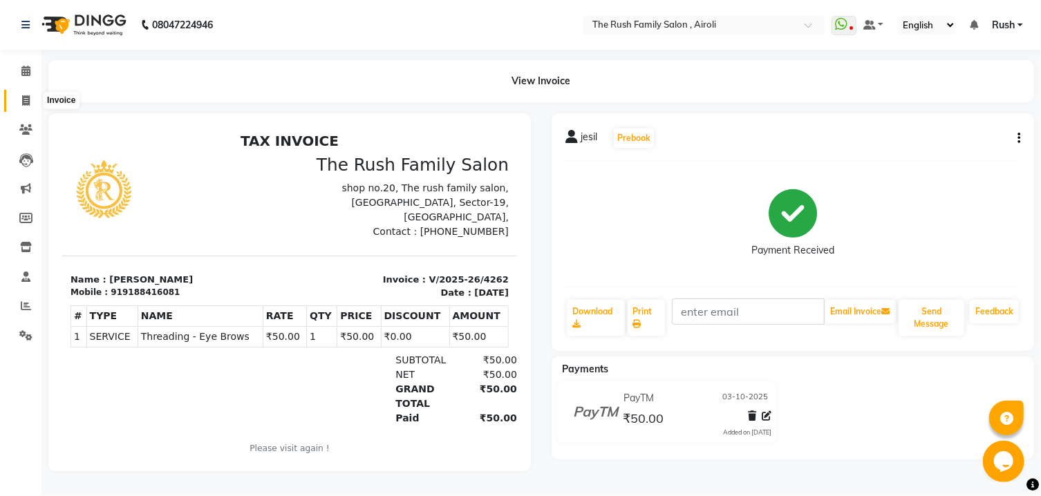
click at [30, 100] on span at bounding box center [26, 101] width 24 height 16
select select "5419"
select select "service"
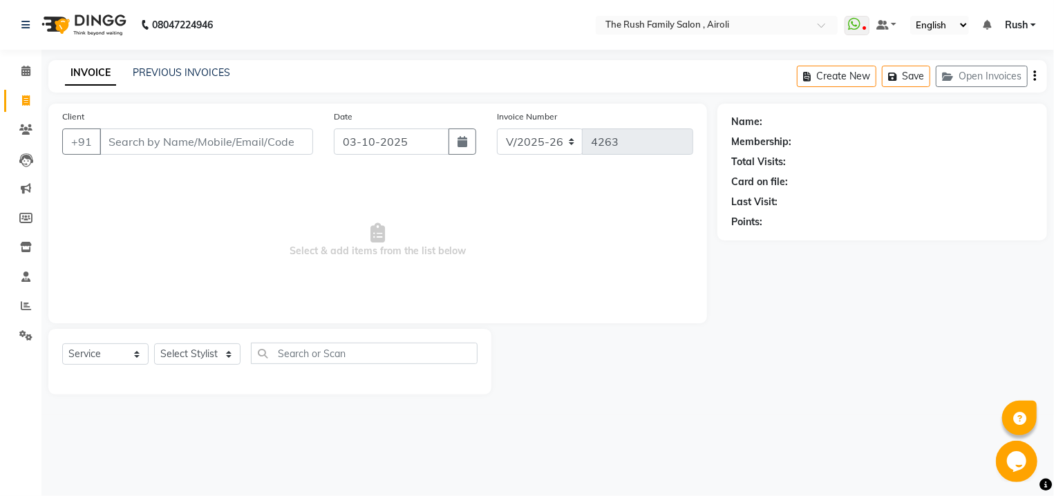
click at [170, 79] on div "PREVIOUS INVOICES" at bounding box center [181, 73] width 97 height 15
click at [183, 68] on link "PREVIOUS INVOICES" at bounding box center [181, 72] width 97 height 12
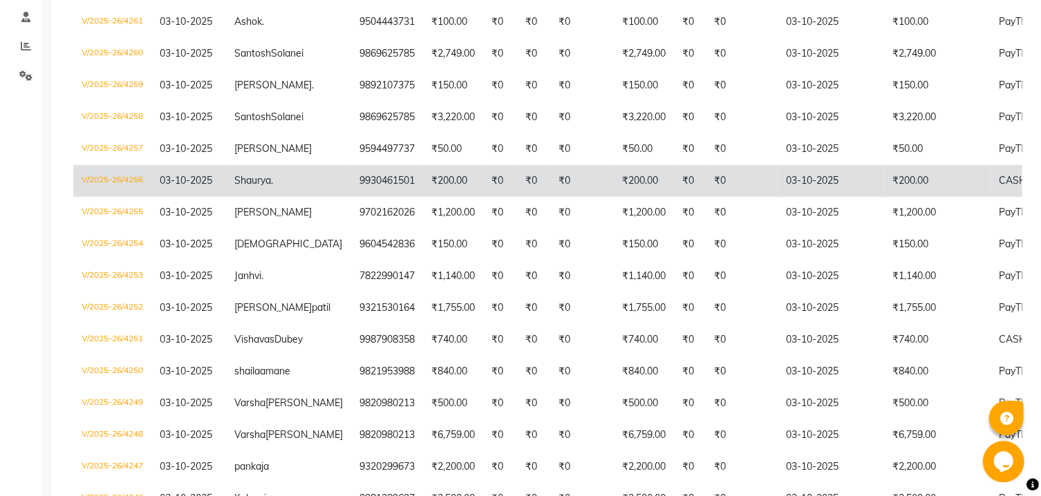
scroll to position [296, 0]
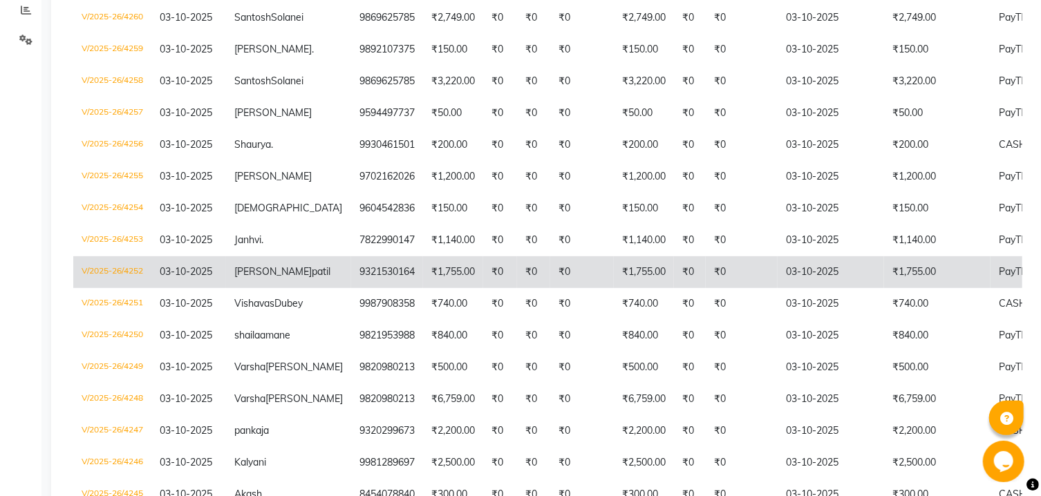
click at [102, 288] on td "V/2025-26/4252" at bounding box center [112, 272] width 78 height 32
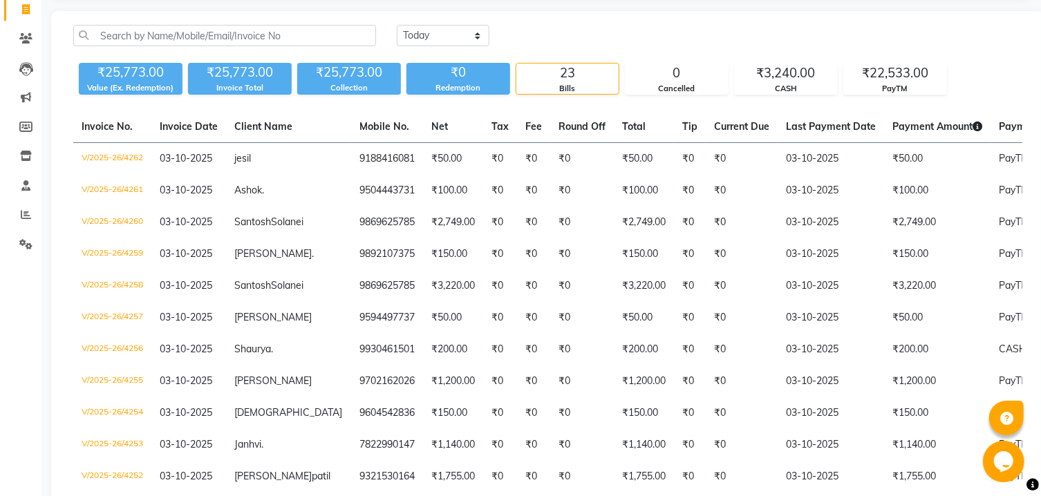
scroll to position [0, 0]
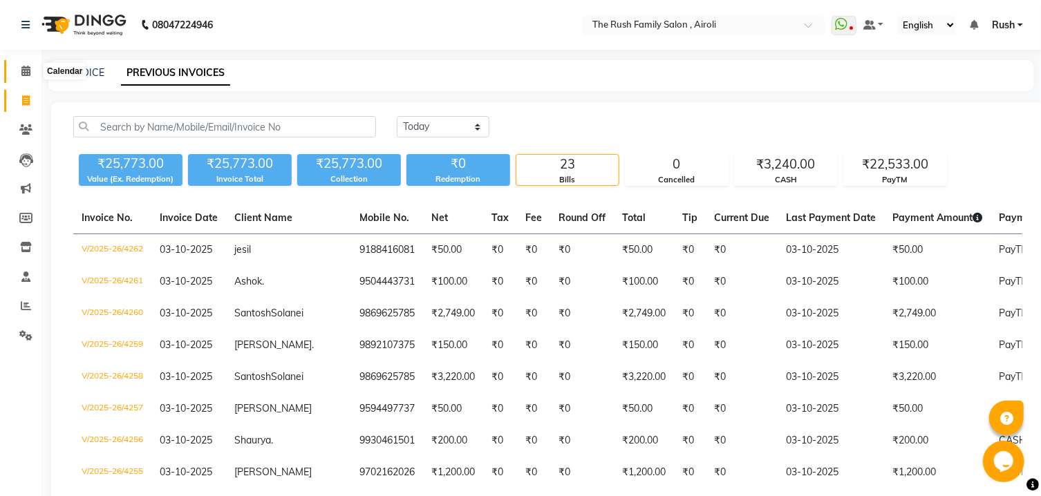
click at [28, 70] on icon at bounding box center [25, 71] width 9 height 10
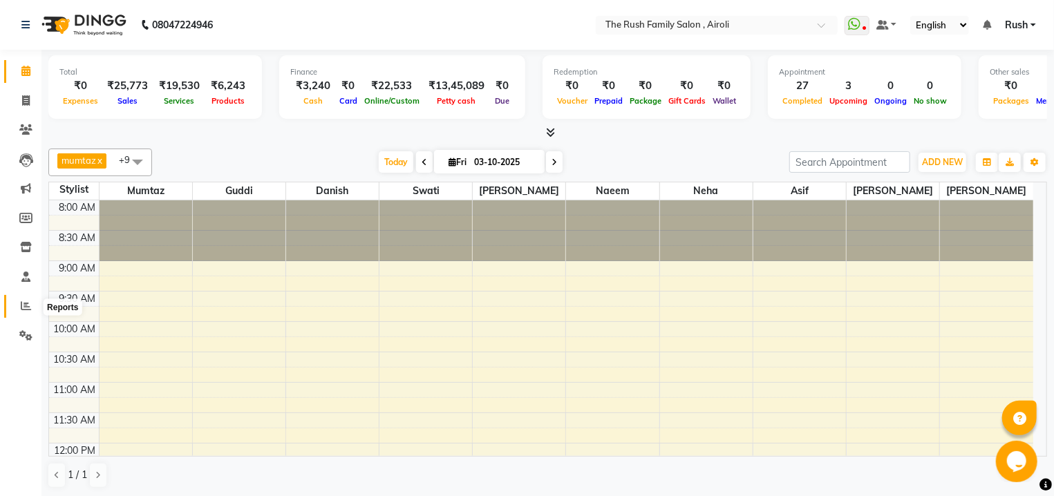
click at [21, 310] on icon at bounding box center [26, 306] width 10 height 10
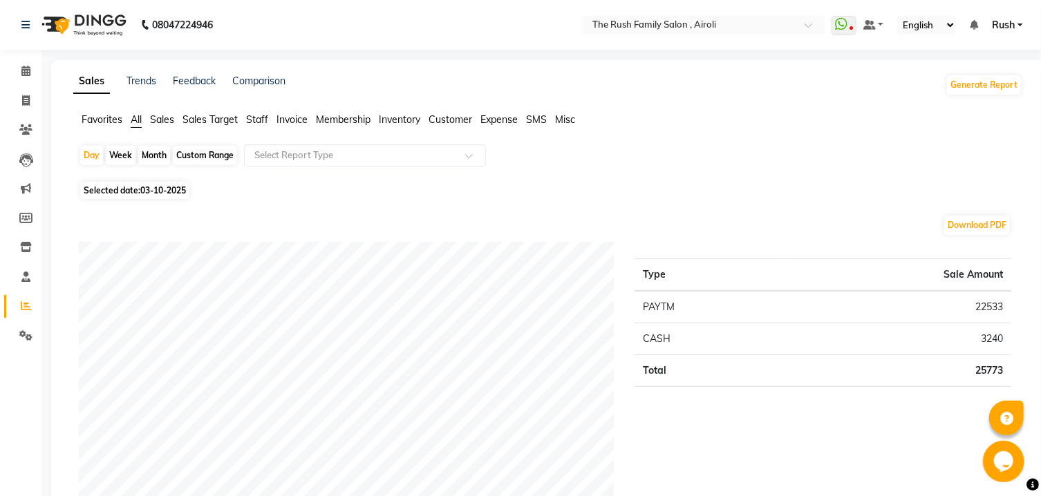
click at [147, 153] on div "Month" at bounding box center [154, 155] width 32 height 19
select select "10"
select select "2025"
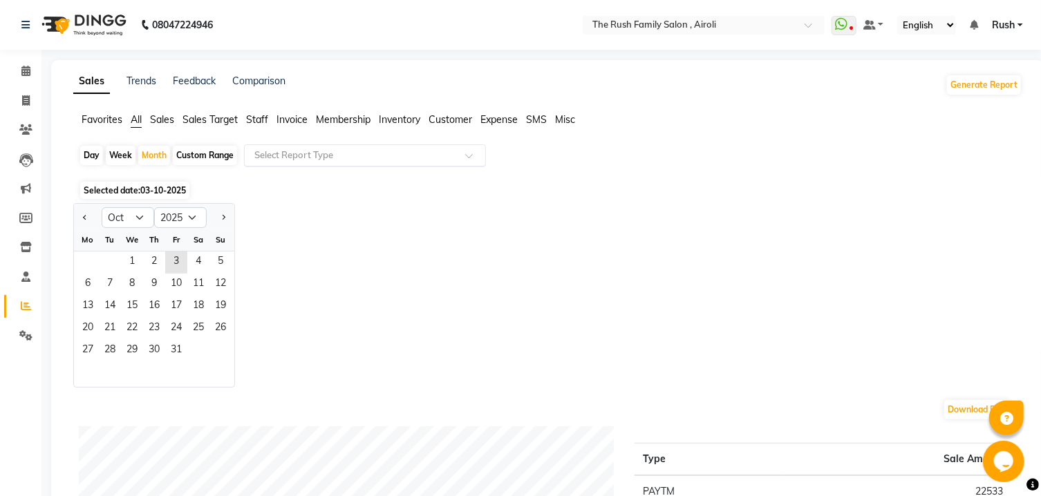
click at [317, 160] on input "text" at bounding box center [351, 156] width 199 height 14
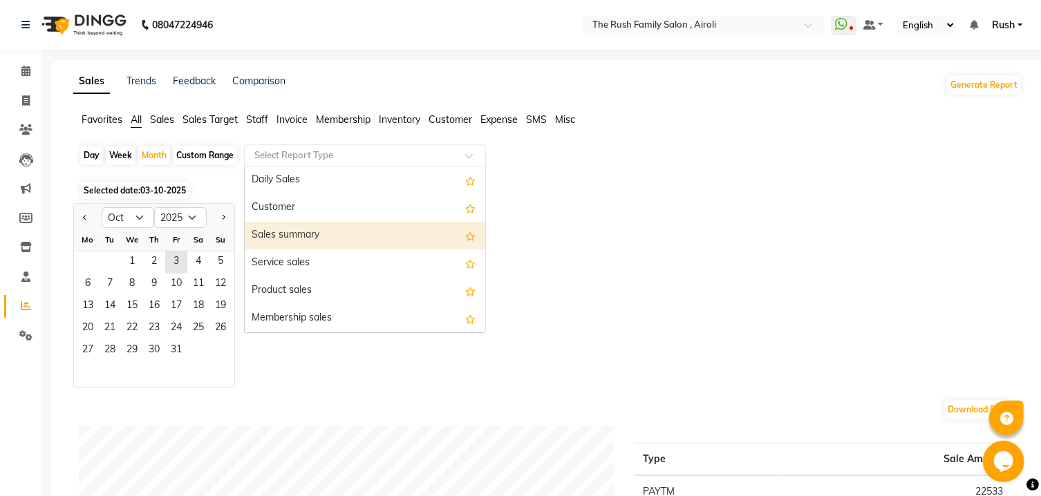
click at [315, 236] on div "Sales summary" at bounding box center [365, 236] width 241 height 28
select select "full_report"
select select "csv"
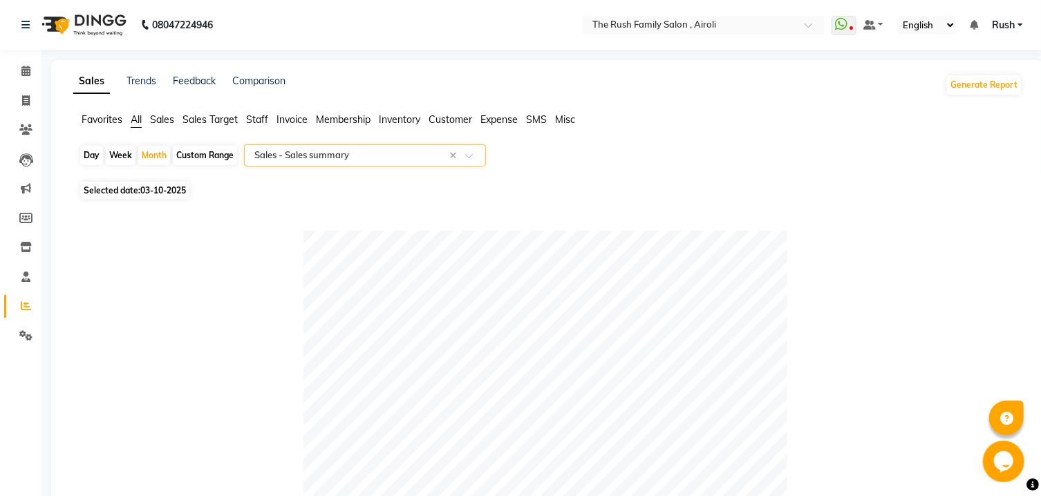
click at [348, 153] on input "text" at bounding box center [351, 156] width 199 height 14
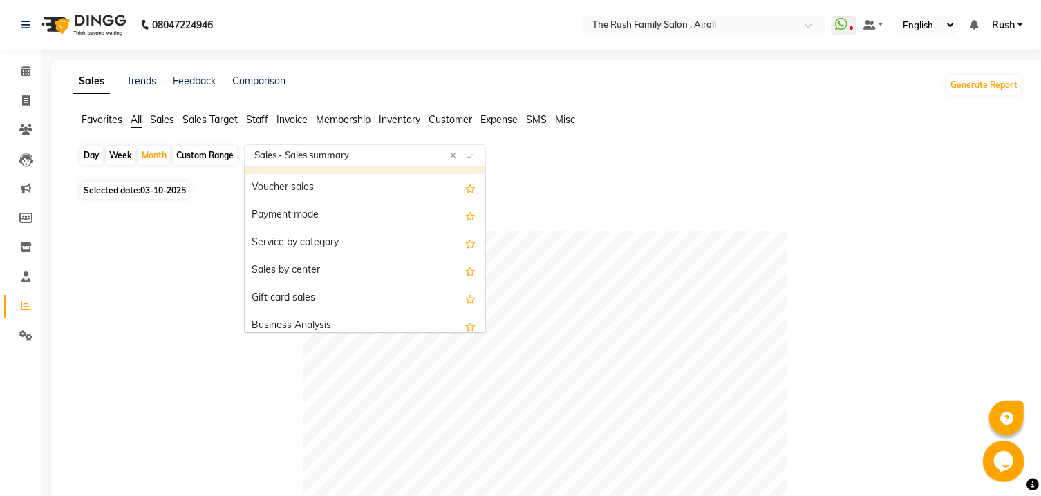
scroll to position [222, 0]
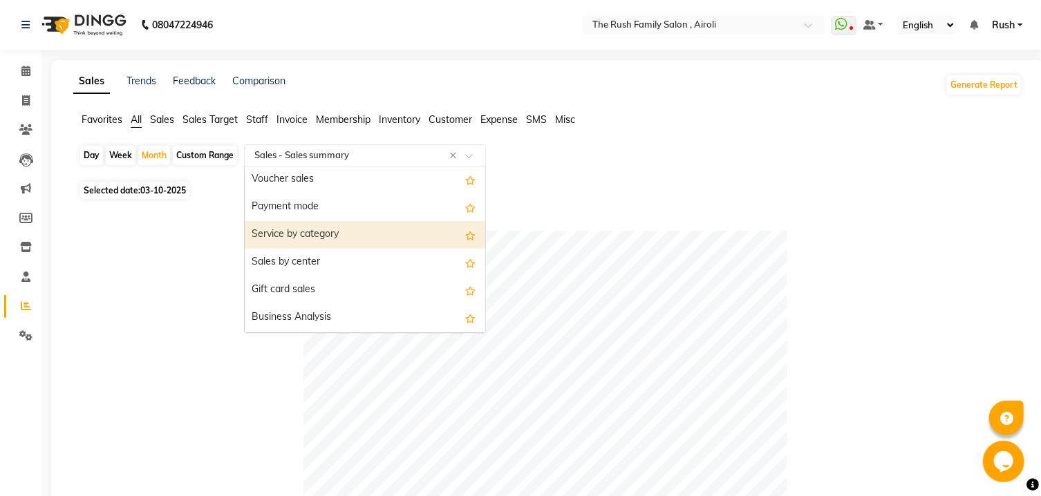
click at [349, 224] on div "Service by category" at bounding box center [365, 235] width 241 height 28
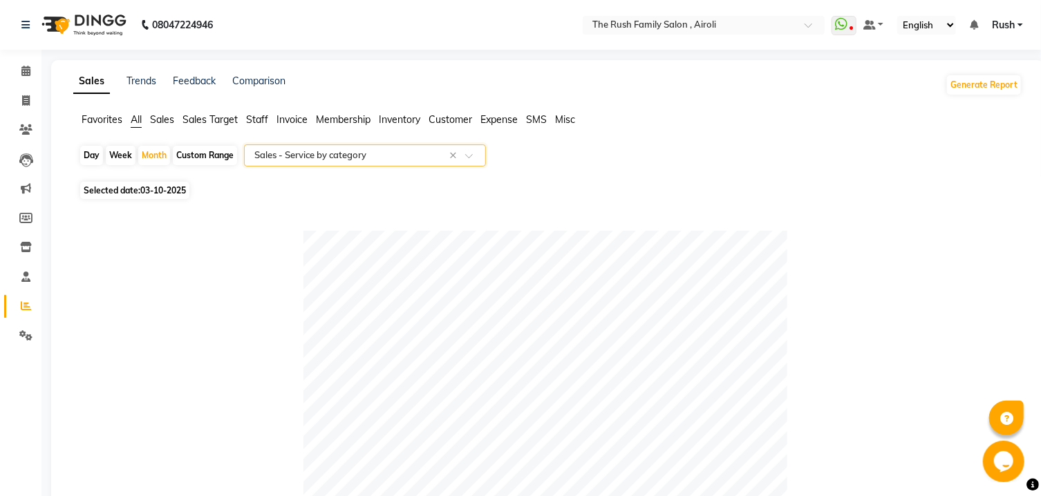
click at [154, 188] on span "03-10-2025" at bounding box center [163, 190] width 46 height 10
select select "10"
select select "2025"
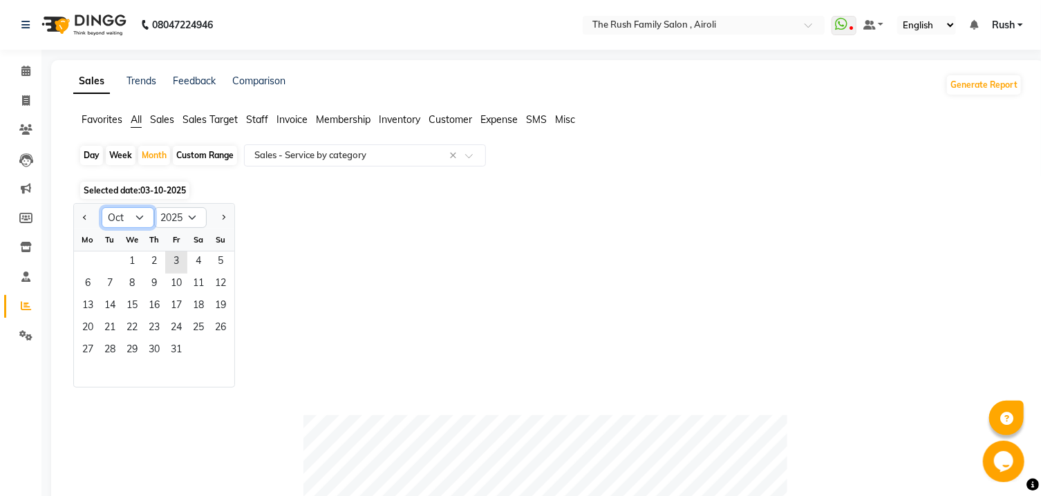
select select "9"
click option "Sep" at bounding box center [0, 0] width 0 height 0
click at [78, 259] on span "1" at bounding box center [88, 263] width 22 height 22
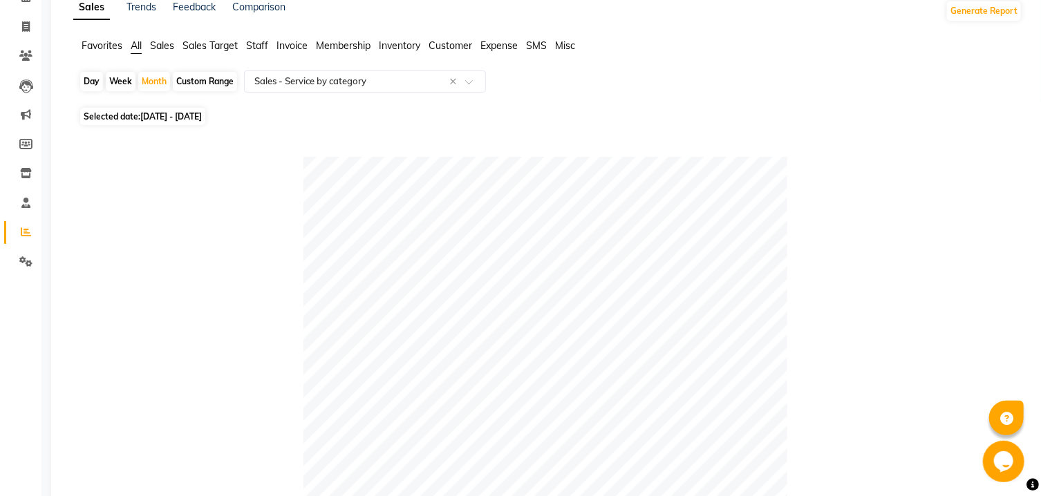
scroll to position [0, 0]
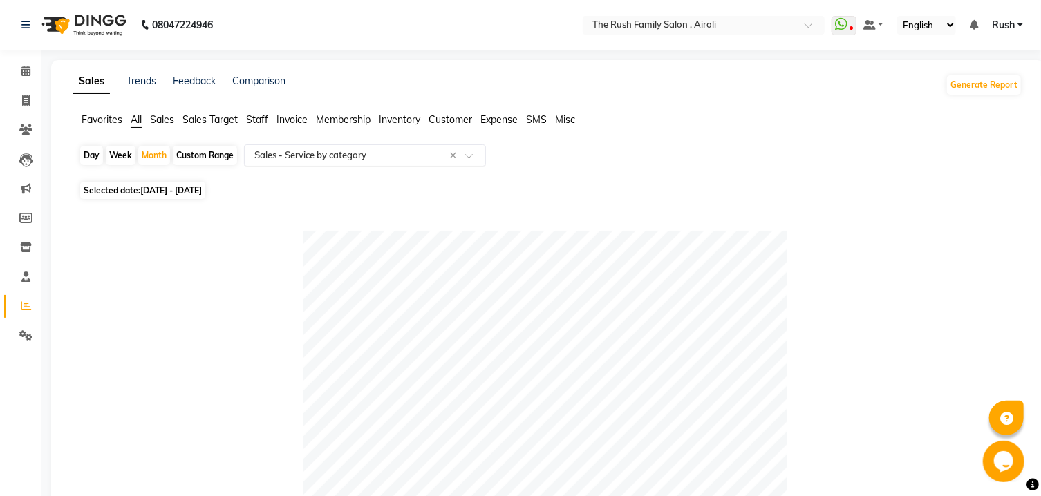
click at [447, 162] on input "text" at bounding box center [351, 156] width 199 height 14
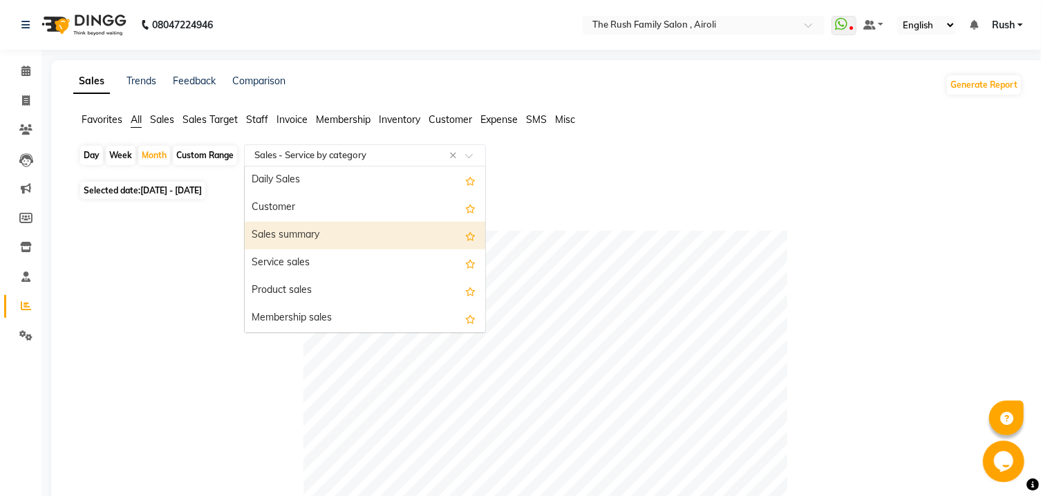
click at [404, 227] on div "Sales summary" at bounding box center [365, 236] width 241 height 28
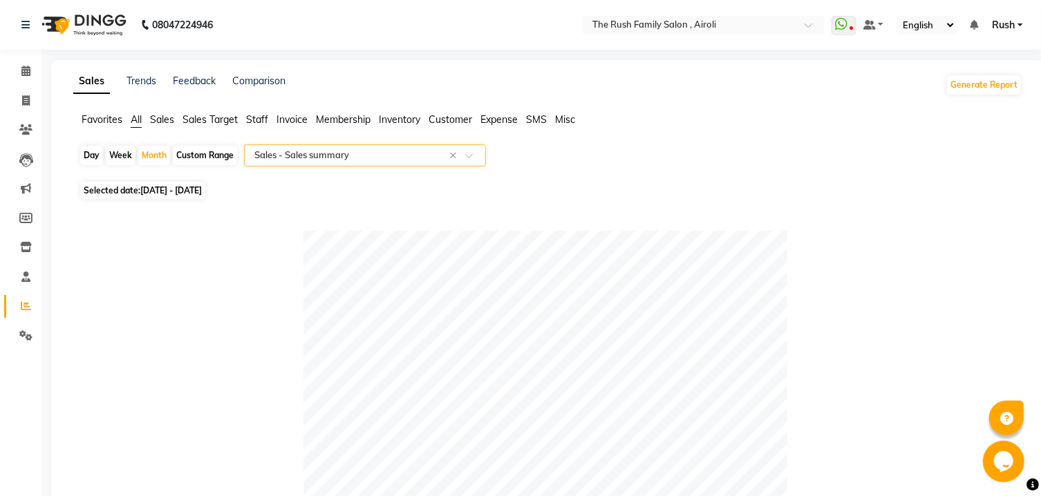
click at [469, 160] on span at bounding box center [473, 160] width 17 height 14
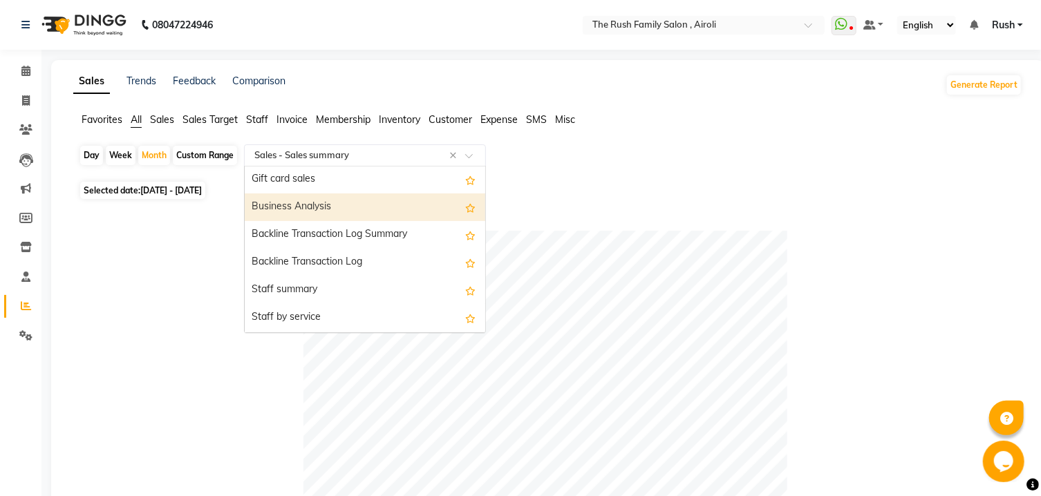
scroll to position [370, 0]
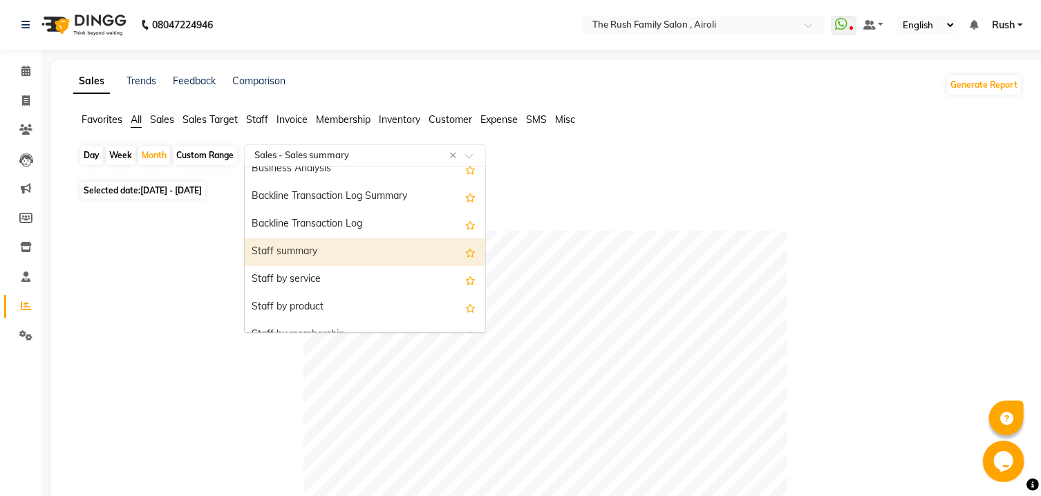
click at [421, 263] on div "Staff summary" at bounding box center [365, 252] width 241 height 28
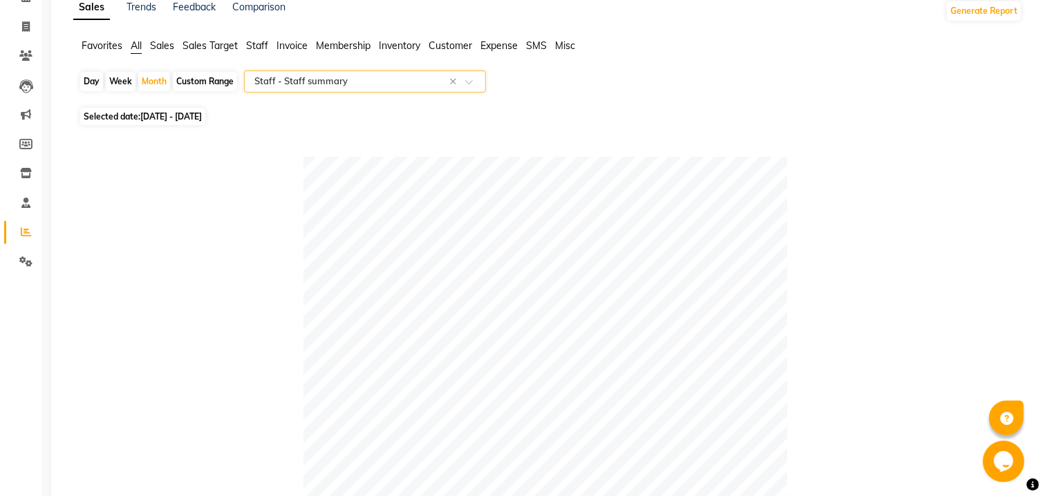
scroll to position [0, 0]
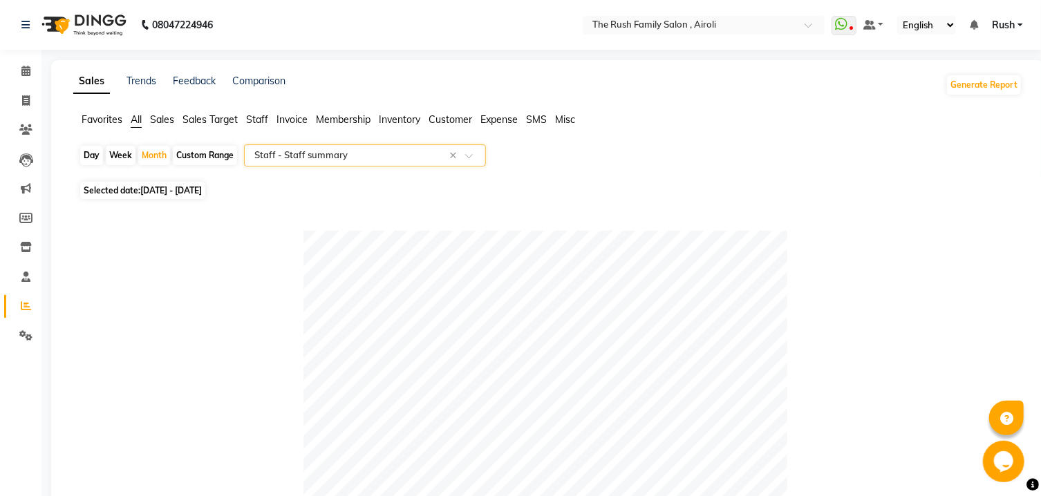
click at [294, 161] on input "text" at bounding box center [351, 156] width 199 height 14
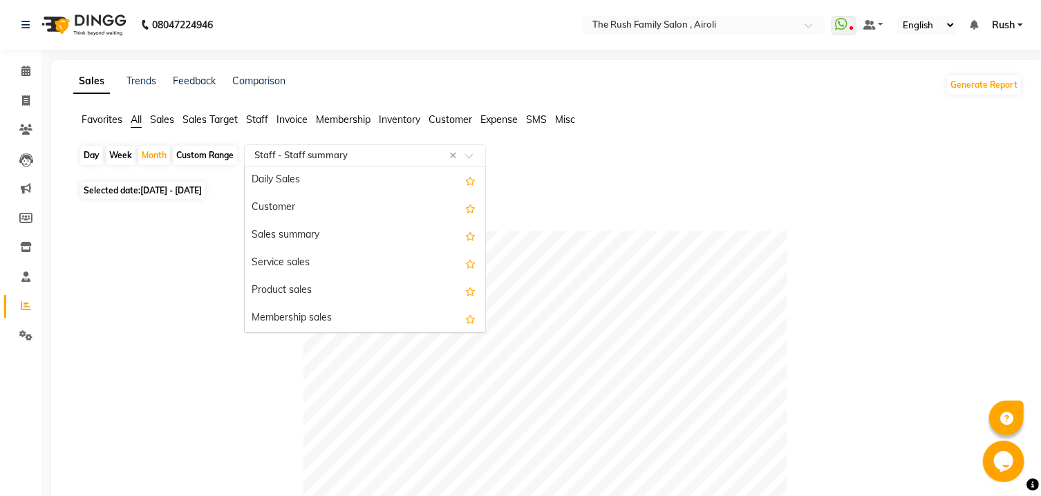
scroll to position [442, 0]
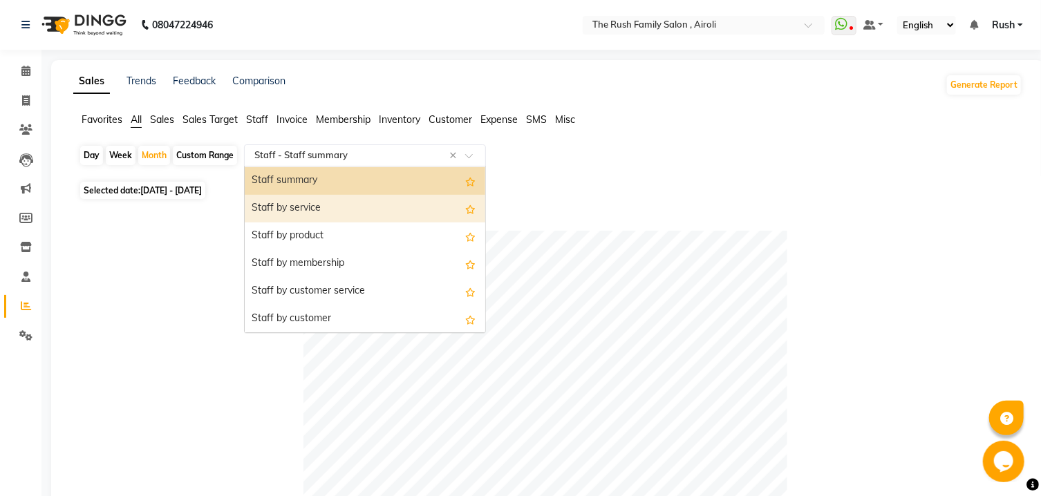
click at [297, 203] on div "Staff by service" at bounding box center [365, 209] width 241 height 28
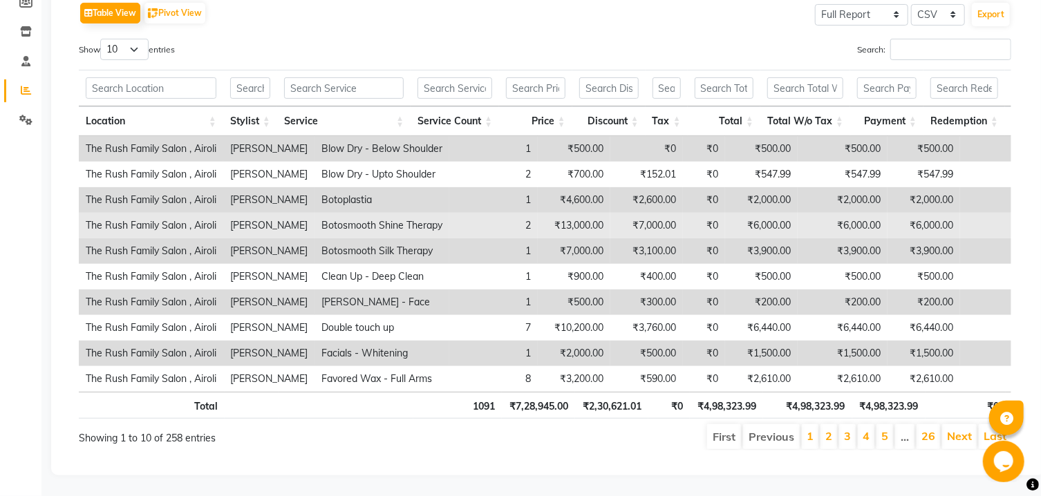
scroll to position [0, 0]
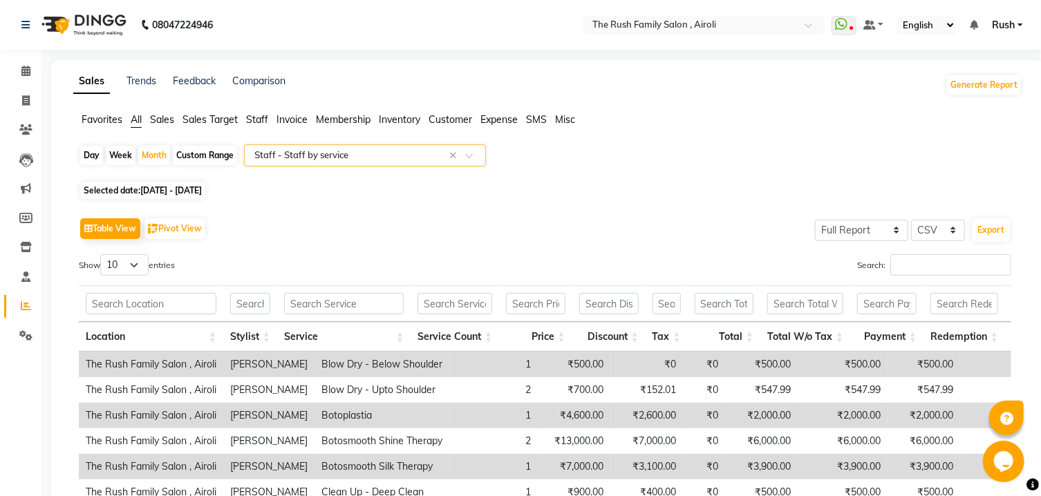
click at [406, 158] on input "text" at bounding box center [351, 156] width 199 height 14
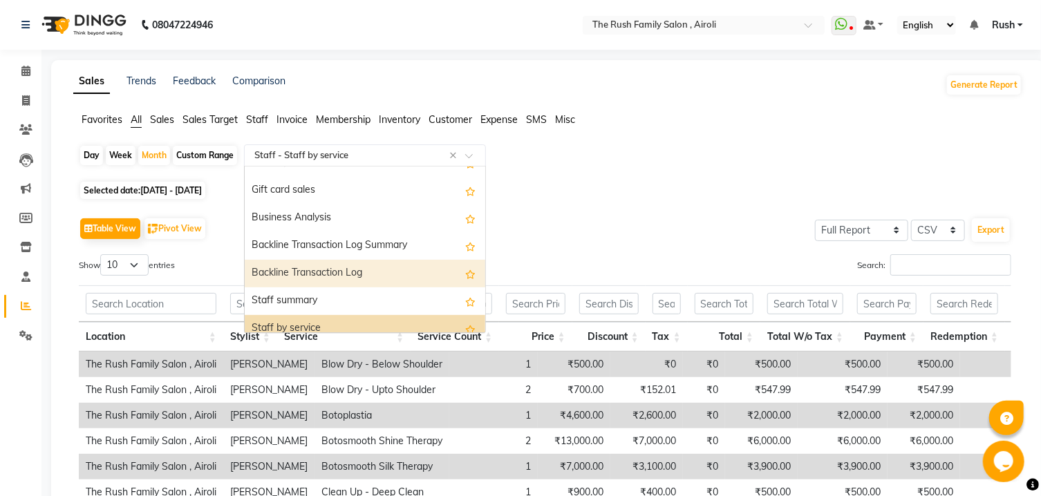
scroll to position [395, 0]
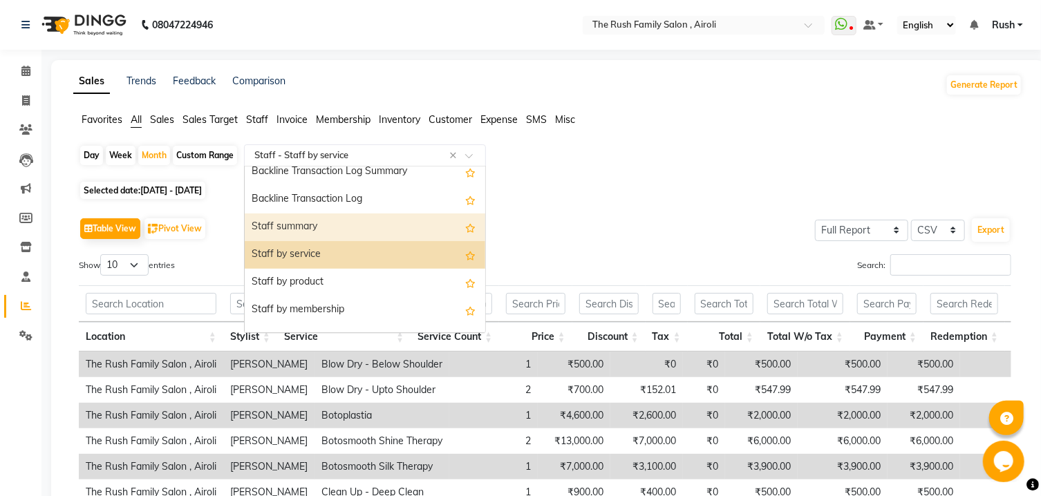
click at [359, 227] on div "Staff summary" at bounding box center [365, 228] width 241 height 28
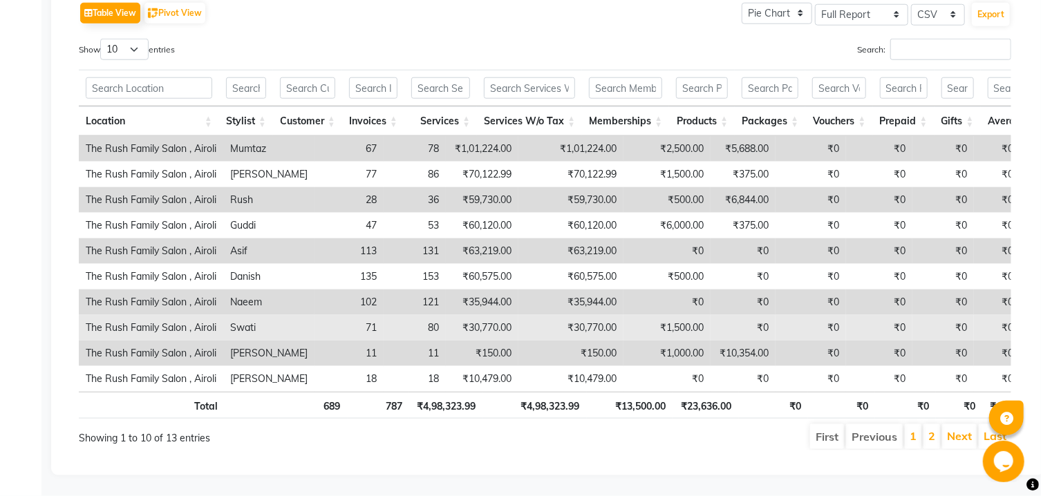
scroll to position [666, 0]
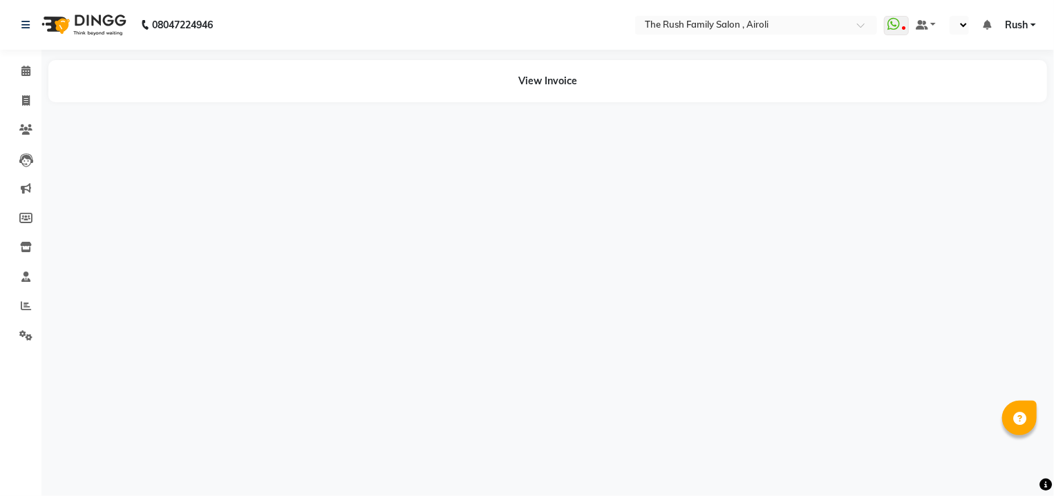
select select "en"
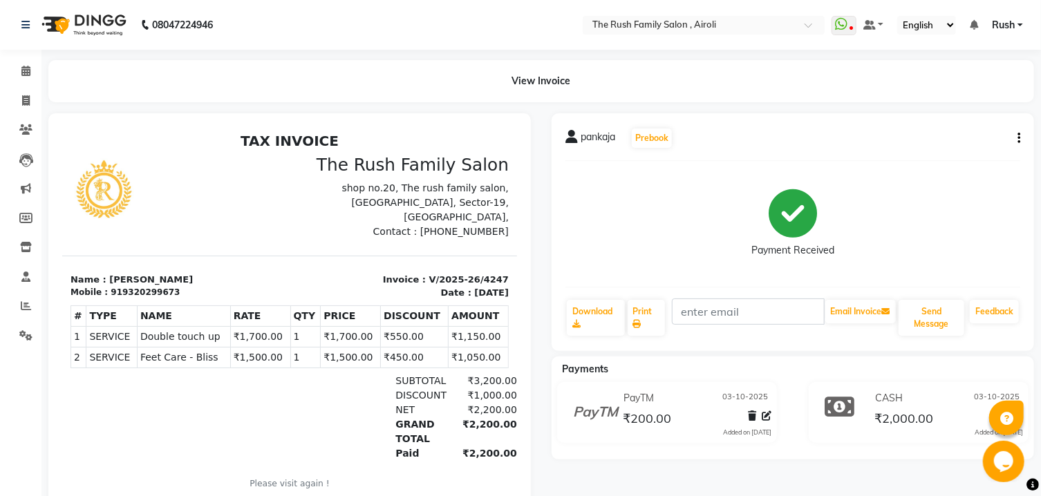
scroll to position [10, 0]
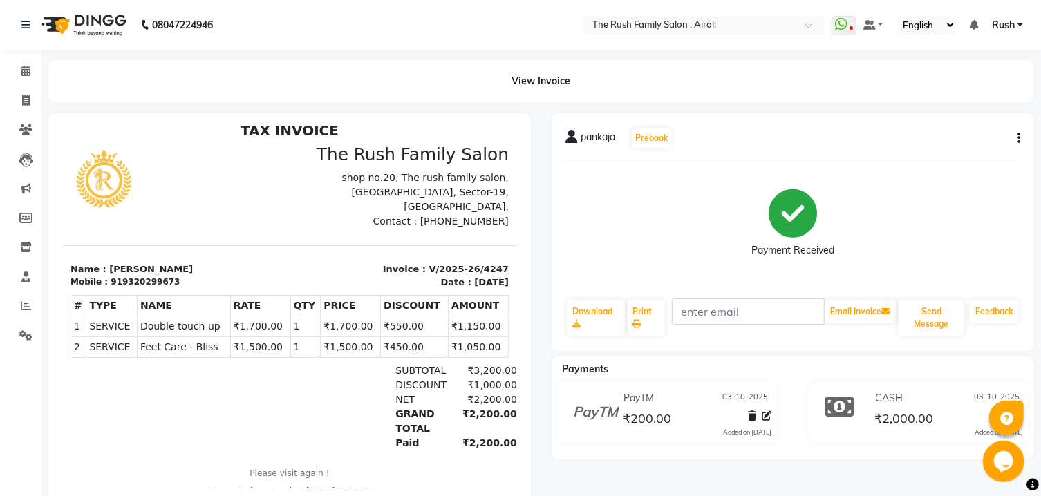
click at [1017, 139] on button "button" at bounding box center [1016, 138] width 8 height 15
click at [972, 155] on div "Edit Invoice" at bounding box center [950, 155] width 95 height 17
select select "service"
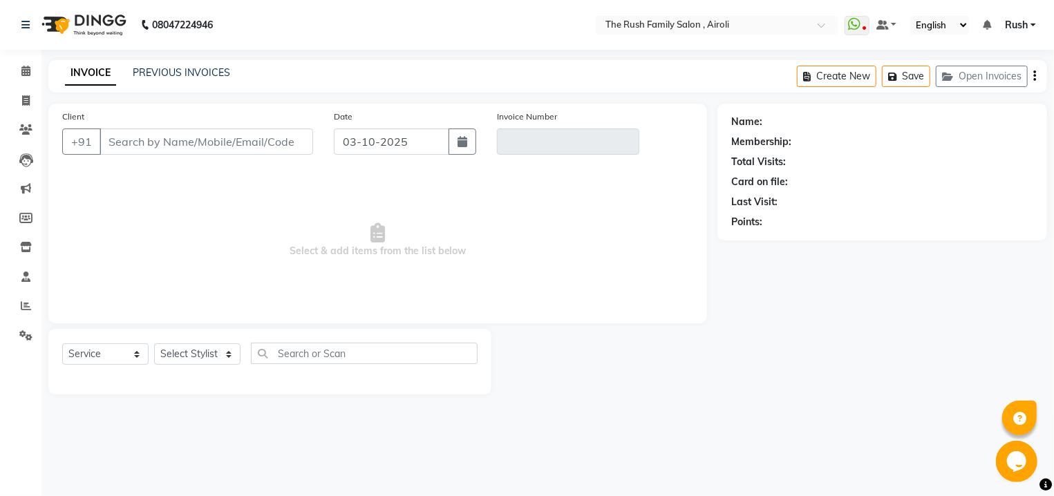
type input "9320299673"
type input "V/2025-26/4247"
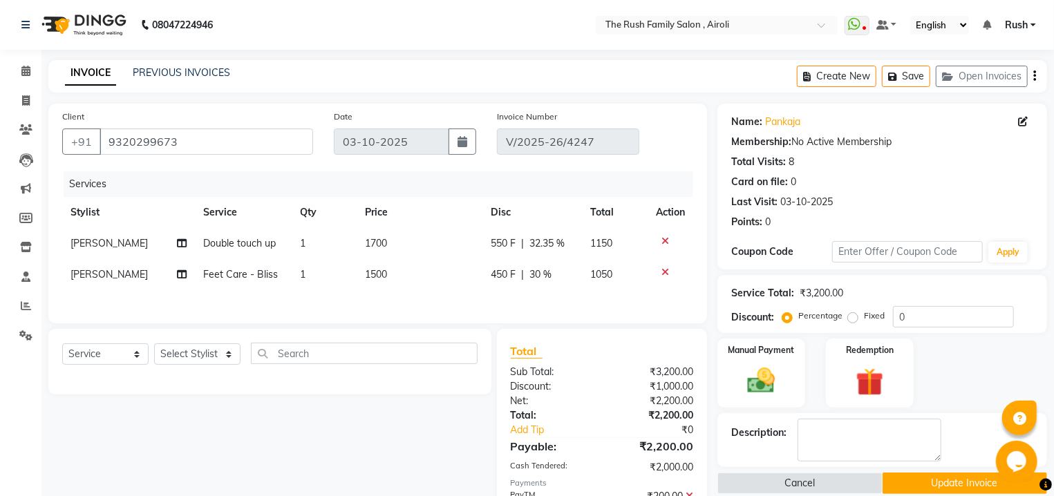
select select "select"
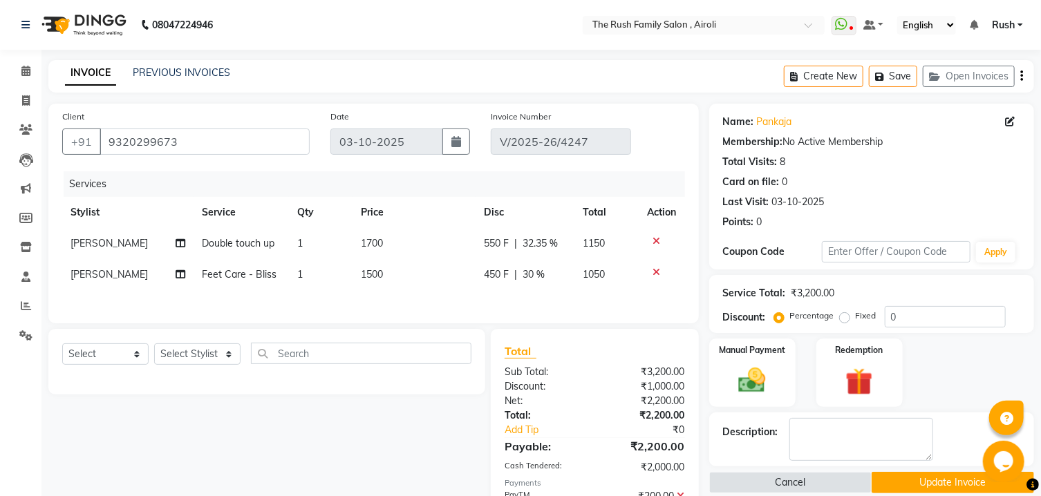
click at [489, 276] on span "450 F" at bounding box center [496, 274] width 25 height 15
select select "91626"
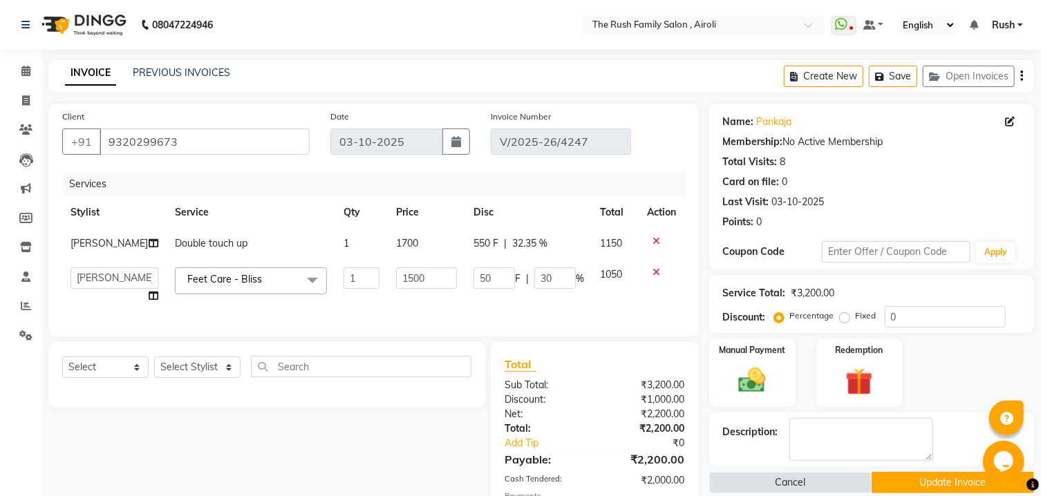
type input "500"
click at [527, 245] on span "32.35 %" at bounding box center [529, 243] width 35 height 15
select select "91626"
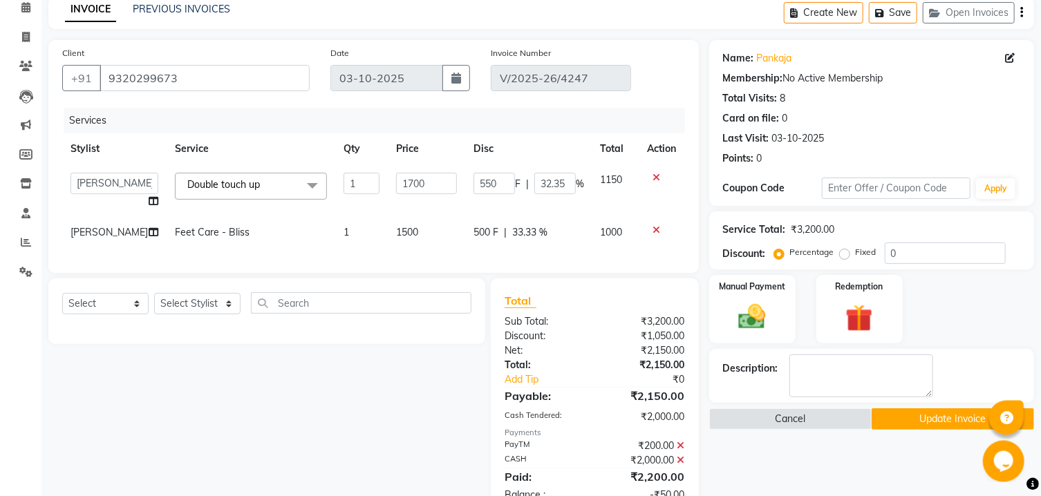
scroll to position [129, 0]
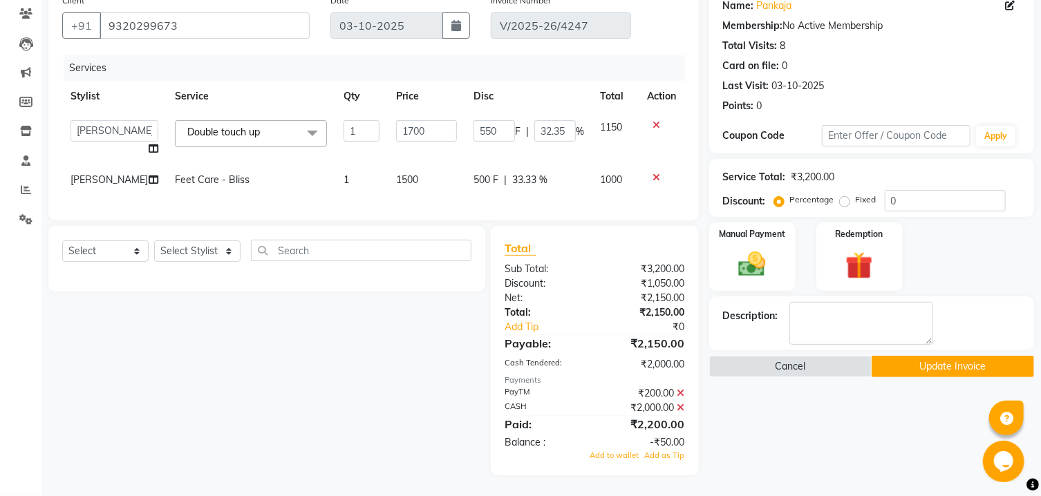
click at [681, 410] on icon at bounding box center [681, 408] width 8 height 10
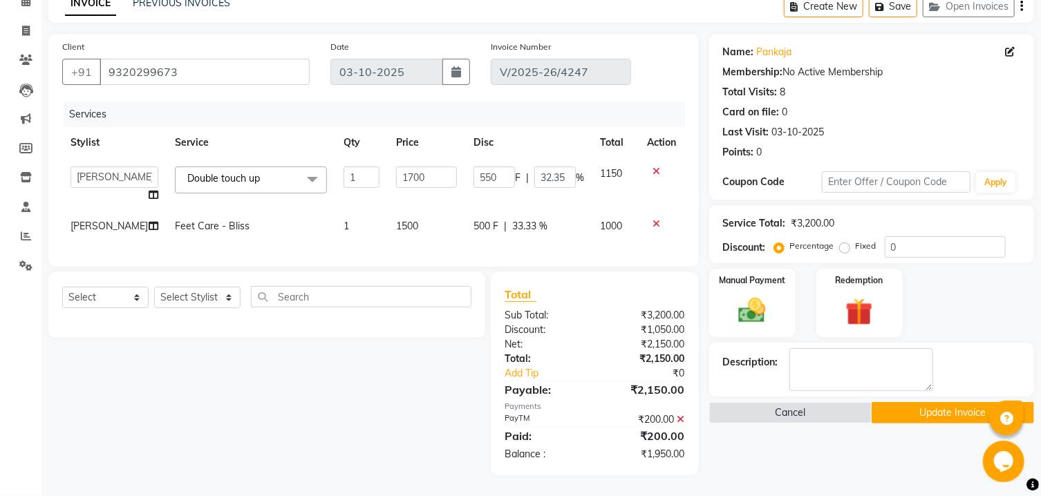
click at [683, 422] on icon at bounding box center [681, 420] width 8 height 10
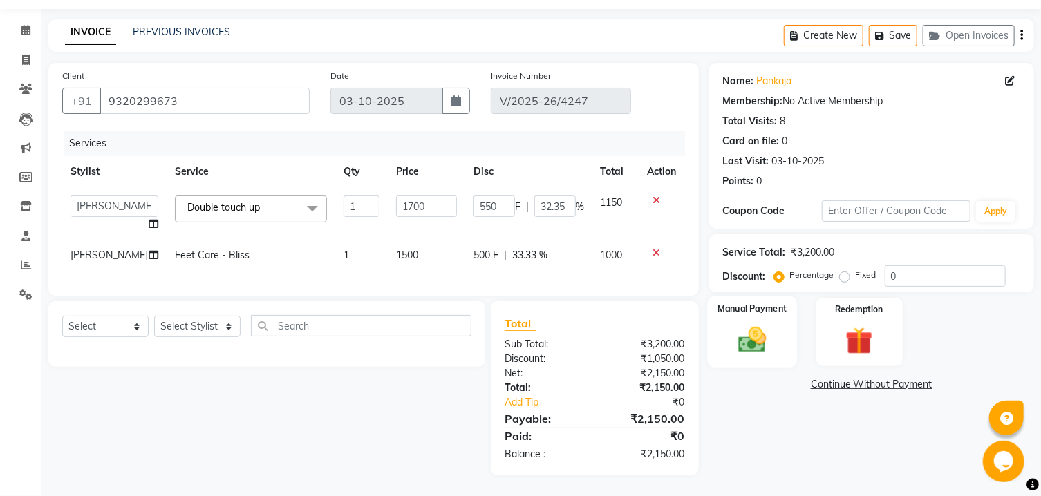
click at [775, 342] on div "Manual Payment" at bounding box center [752, 332] width 90 height 71
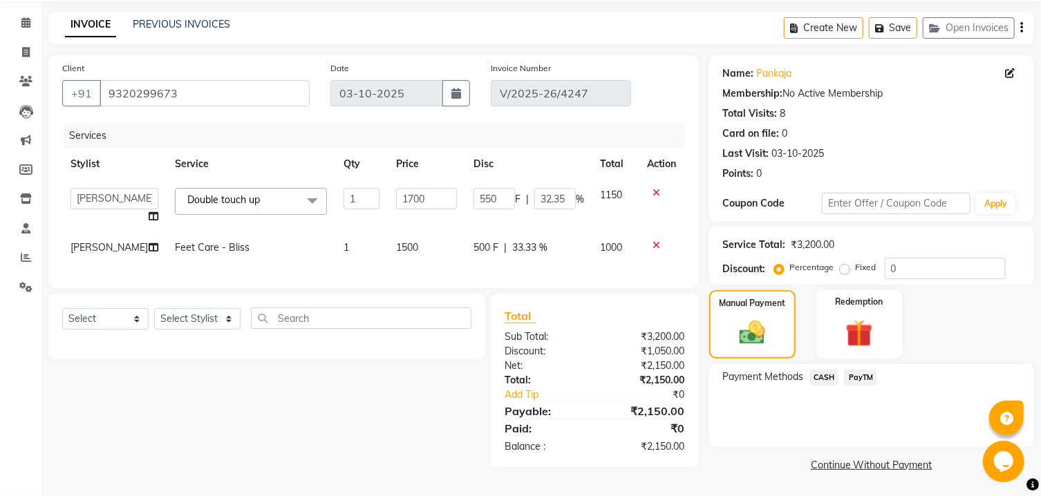
click at [867, 386] on span "PayTM" at bounding box center [860, 378] width 33 height 16
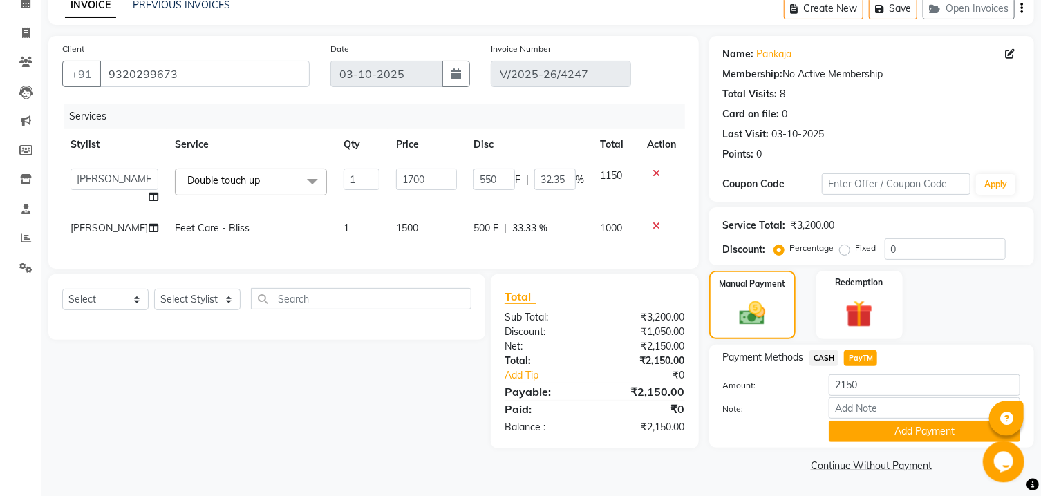
scroll to position [84, 0]
click at [857, 385] on input "2150" at bounding box center [924, 384] width 191 height 21
click at [833, 356] on span "CASH" at bounding box center [824, 358] width 30 height 16
click at [851, 388] on input "2150" at bounding box center [924, 384] width 191 height 21
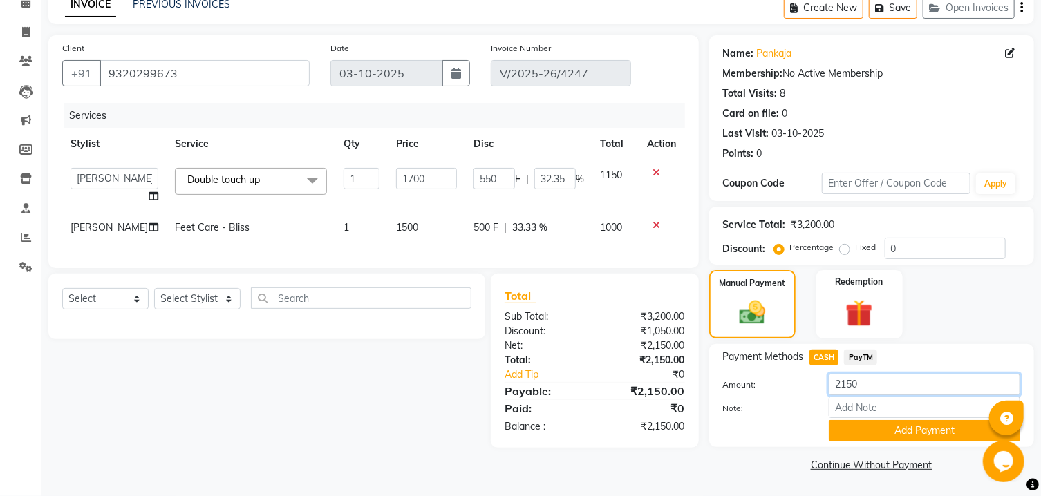
click at [851, 388] on input "2150" at bounding box center [924, 384] width 191 height 21
type input "2000"
click at [882, 428] on button "Add Payment" at bounding box center [924, 430] width 191 height 21
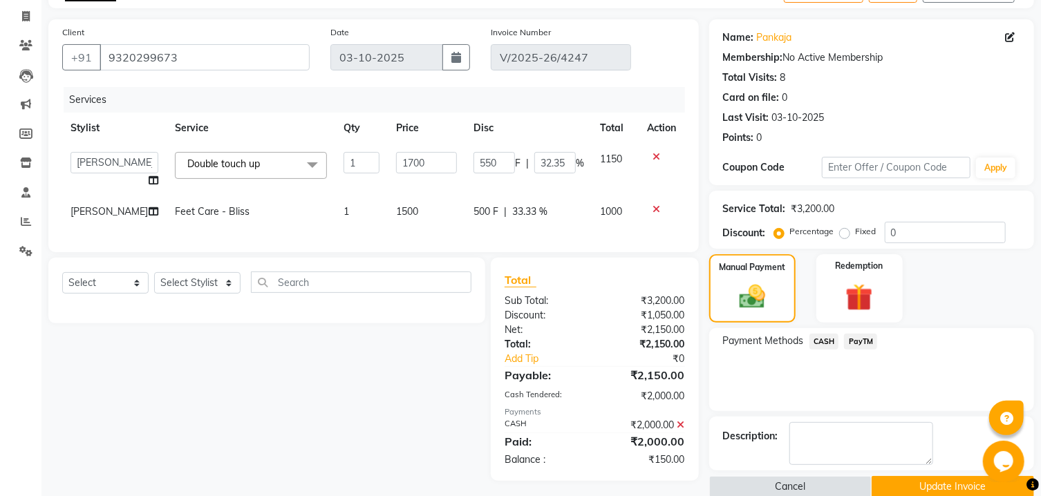
click at [857, 350] on span "PayTM" at bounding box center [860, 342] width 33 height 16
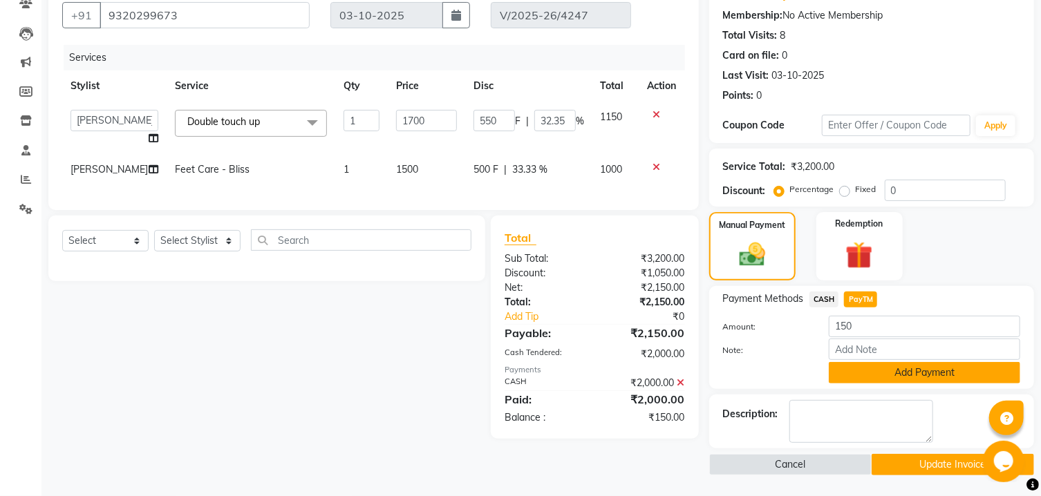
click at [865, 382] on button "Add Payment" at bounding box center [924, 372] width 191 height 21
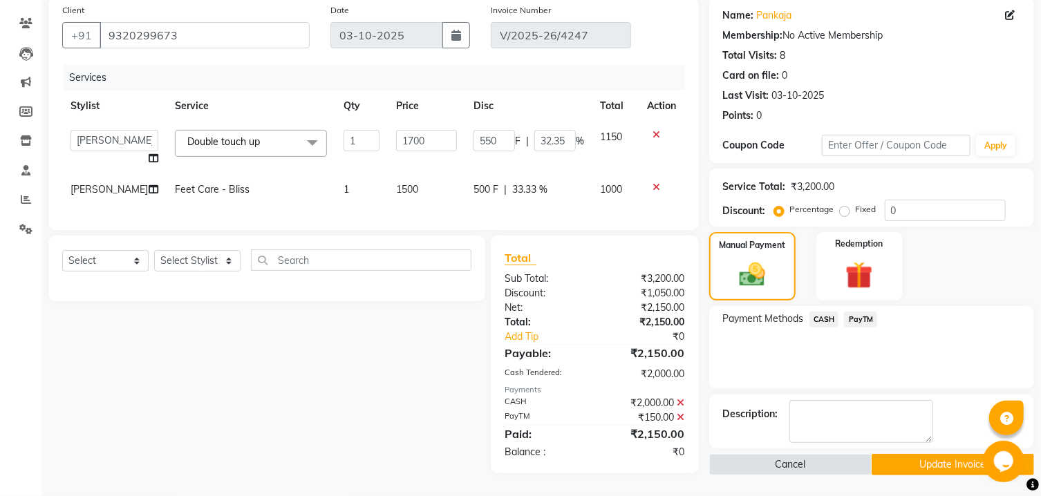
click at [680, 413] on icon at bounding box center [681, 418] width 8 height 10
click at [680, 406] on icon at bounding box center [681, 403] width 8 height 10
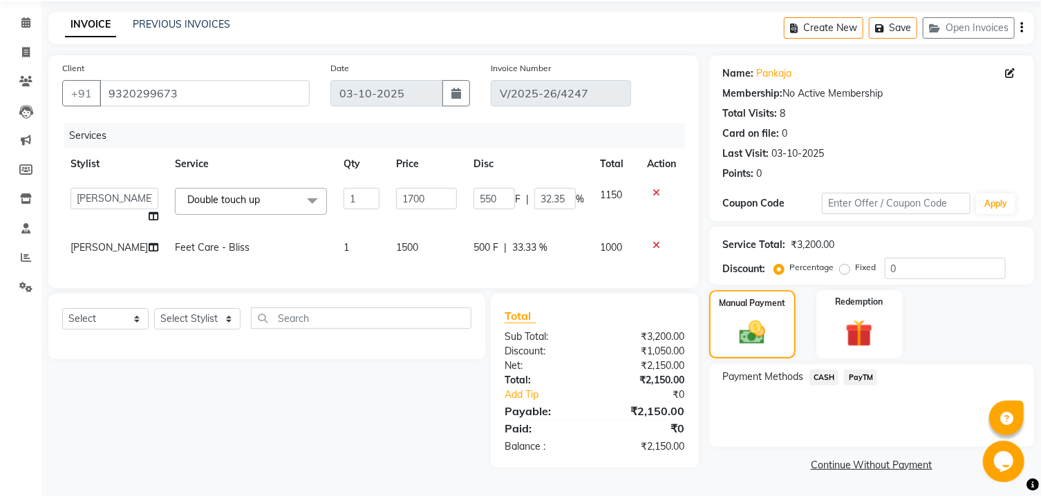
scroll to position [64, 0]
click at [862, 381] on span "PayTM" at bounding box center [860, 378] width 33 height 16
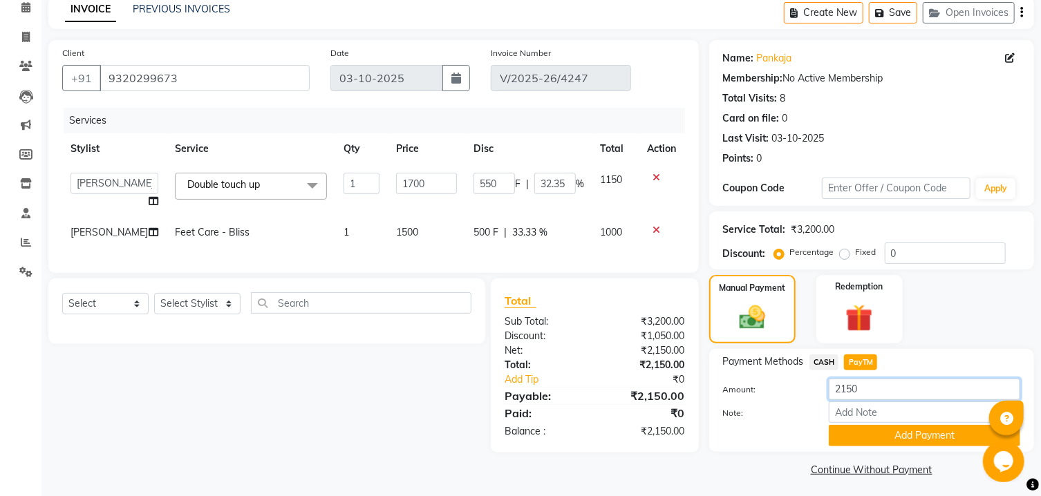
click at [848, 399] on input "2150" at bounding box center [924, 389] width 191 height 21
type input "200"
click at [863, 446] on button "Add Payment" at bounding box center [924, 435] width 191 height 21
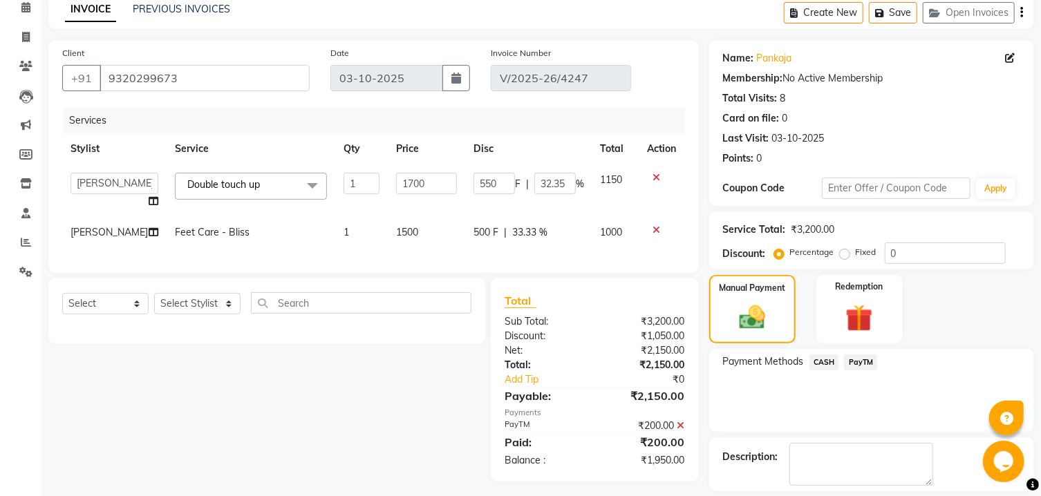
click at [821, 370] on span "CASH" at bounding box center [824, 363] width 30 height 16
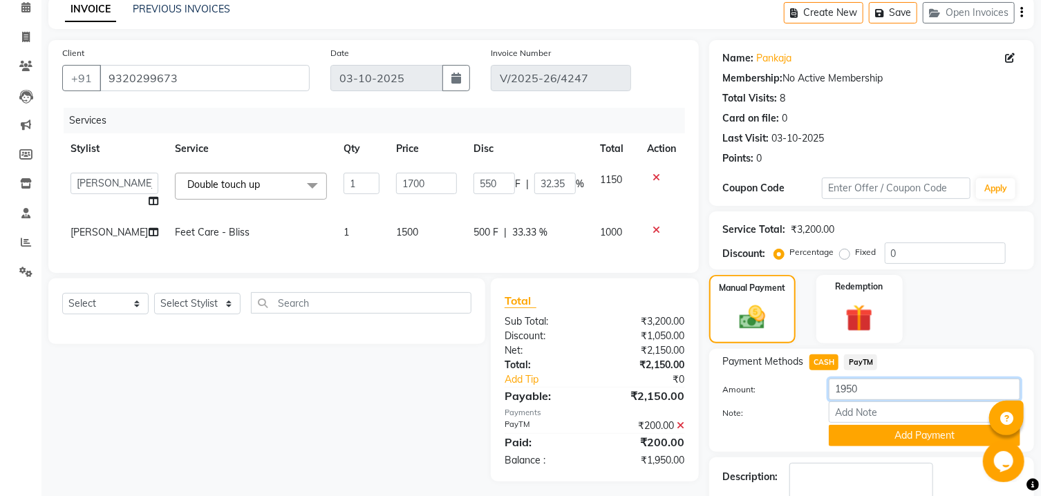
click at [856, 400] on input "1950" at bounding box center [924, 389] width 191 height 21
click at [858, 446] on button "Add Payment" at bounding box center [924, 435] width 191 height 21
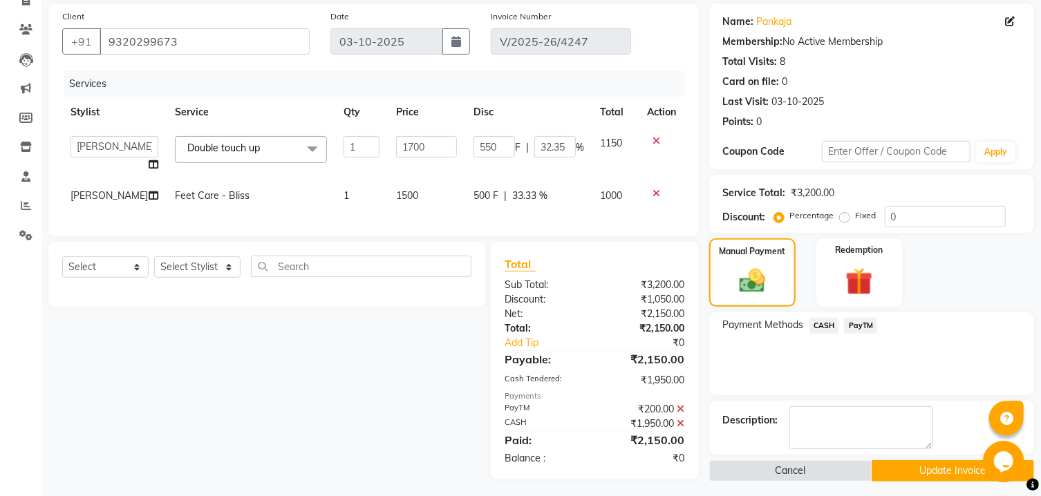
scroll to position [122, 0]
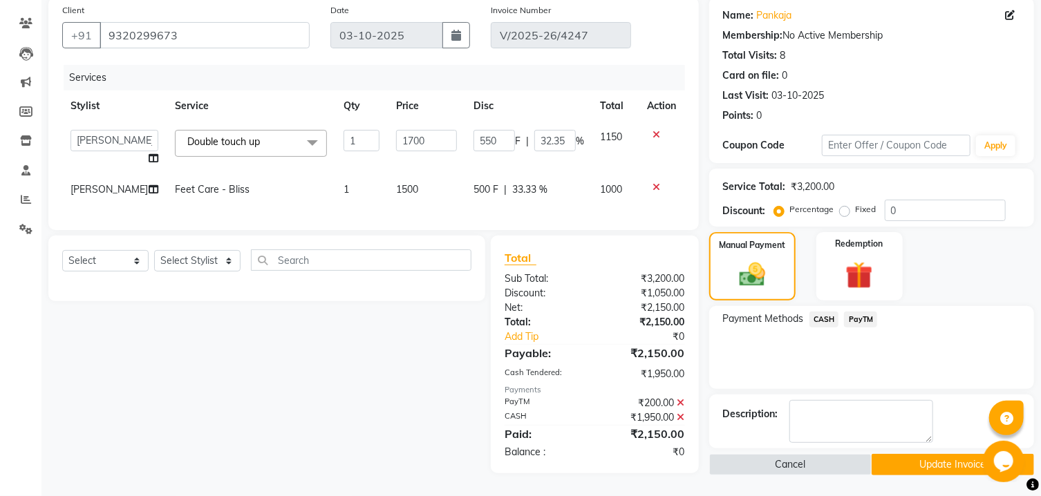
click at [893, 462] on button "Update Invoice" at bounding box center [953, 464] width 162 height 21
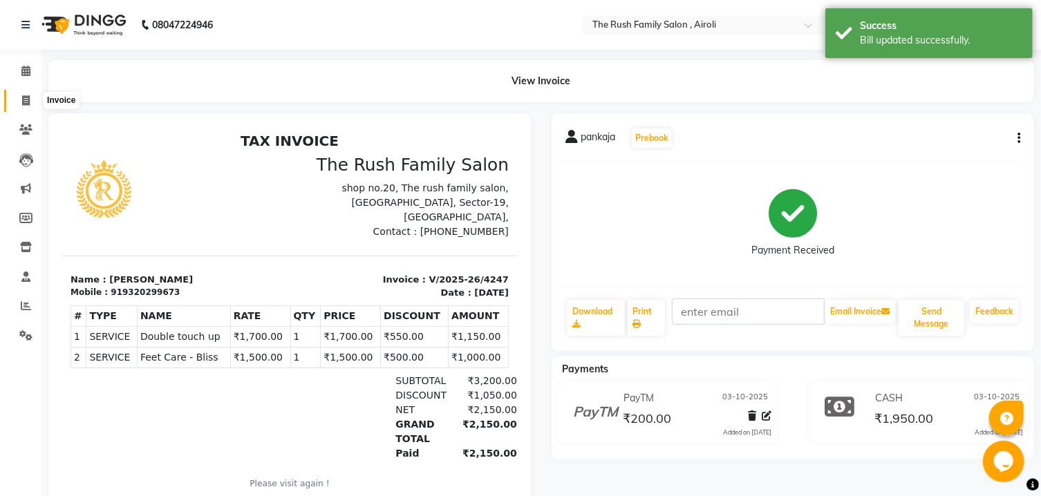
click at [28, 104] on icon at bounding box center [26, 100] width 8 height 10
select select "5419"
select select "service"
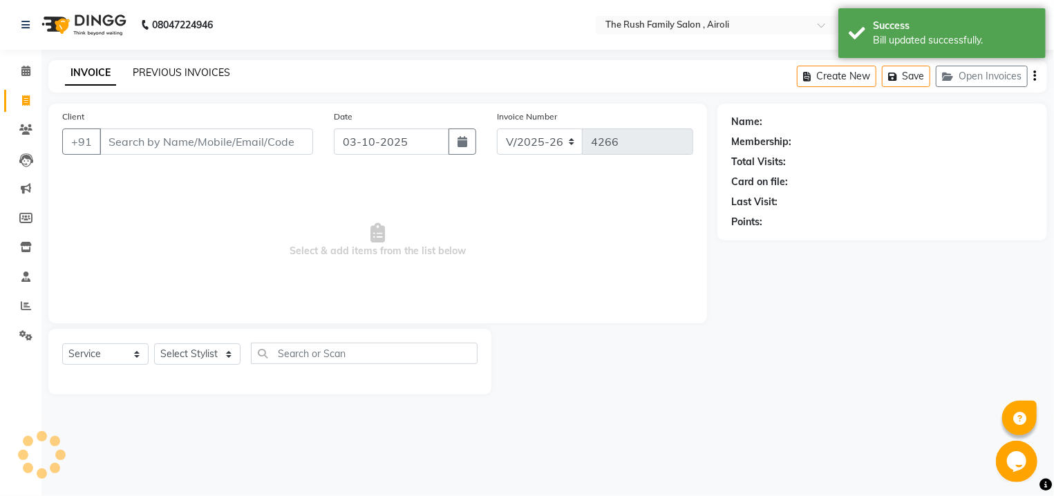
click at [171, 73] on link "PREVIOUS INVOICES" at bounding box center [181, 72] width 97 height 12
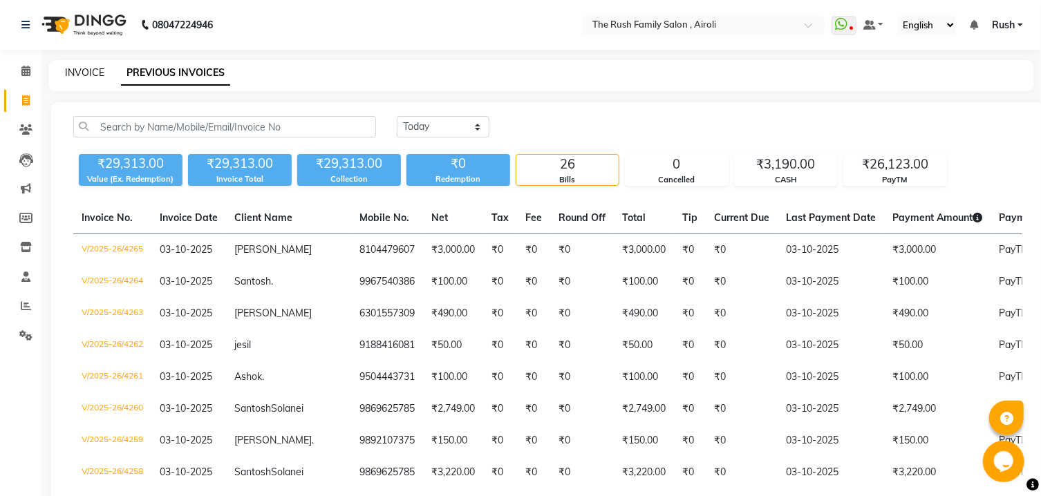
click at [68, 73] on link "INVOICE" at bounding box center [84, 72] width 39 height 12
select select "5419"
select select "service"
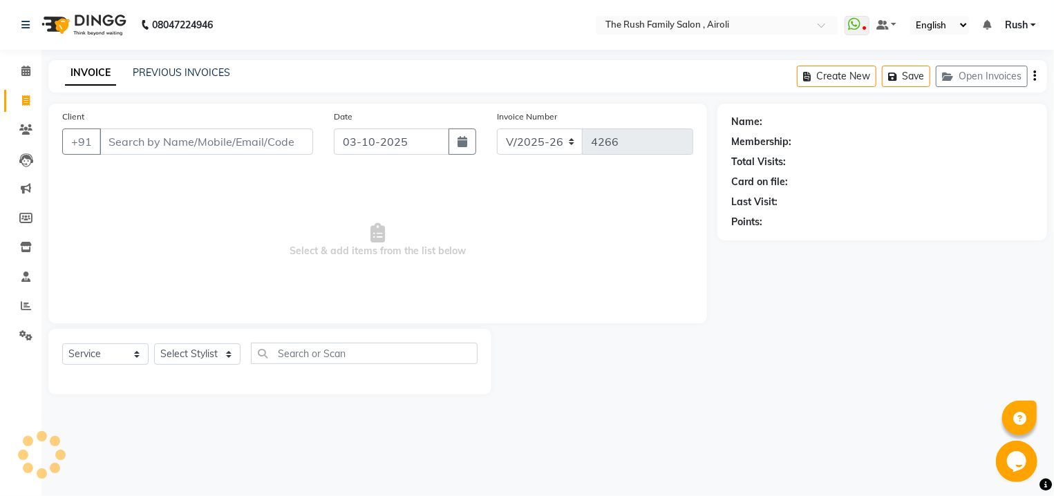
click at [182, 140] on input "Client" at bounding box center [207, 142] width 214 height 26
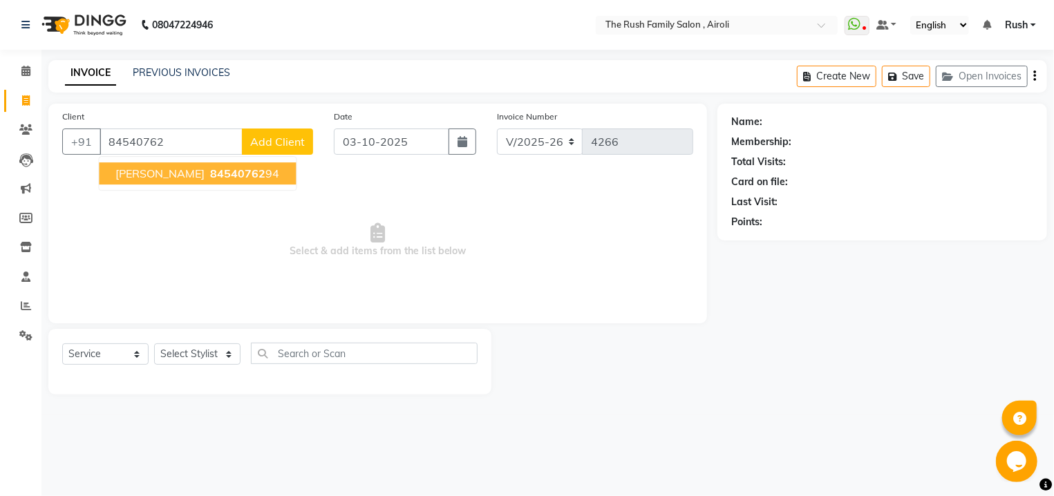
click at [210, 171] on span "84540762" at bounding box center [237, 174] width 55 height 14
type input "8454076294"
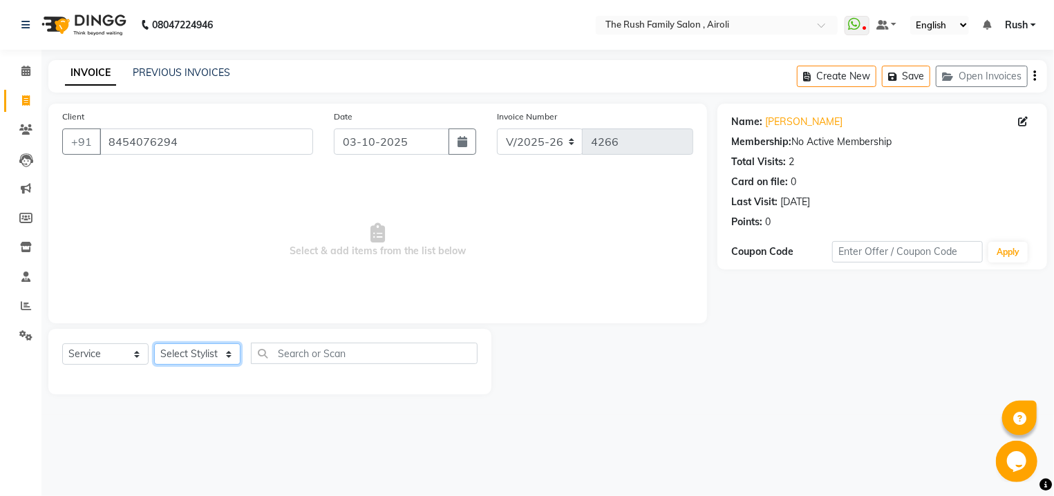
select select "88452"
click option "Asif" at bounding box center [0, 0] width 0 height 0
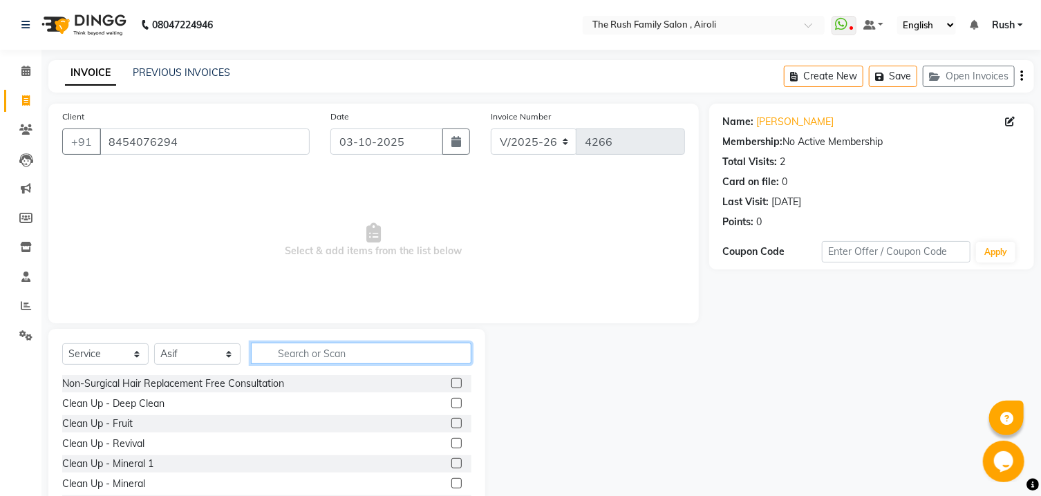
click at [314, 362] on input "text" at bounding box center [361, 353] width 220 height 21
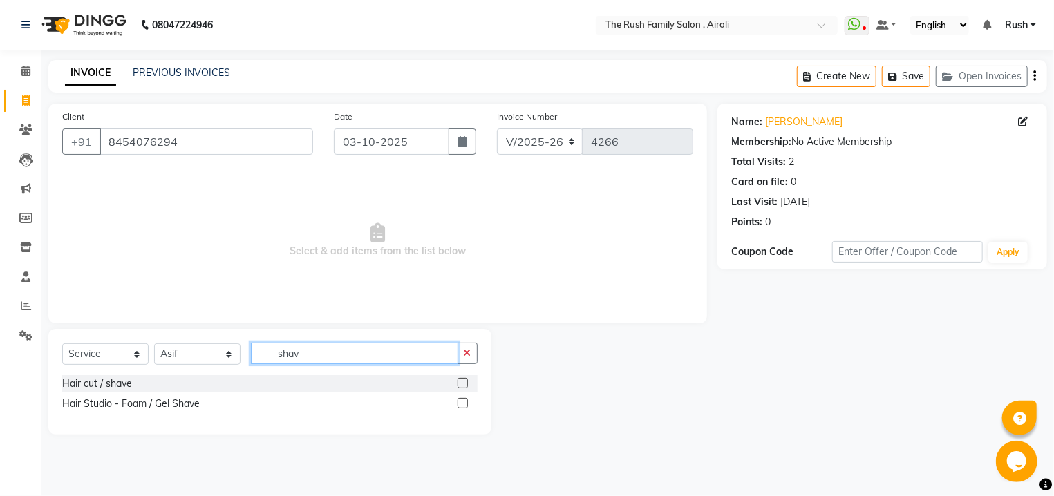
type input "shav"
click at [462, 404] on label at bounding box center [463, 403] width 10 height 10
click at [462, 404] on input "checkbox" at bounding box center [462, 403] width 9 height 9
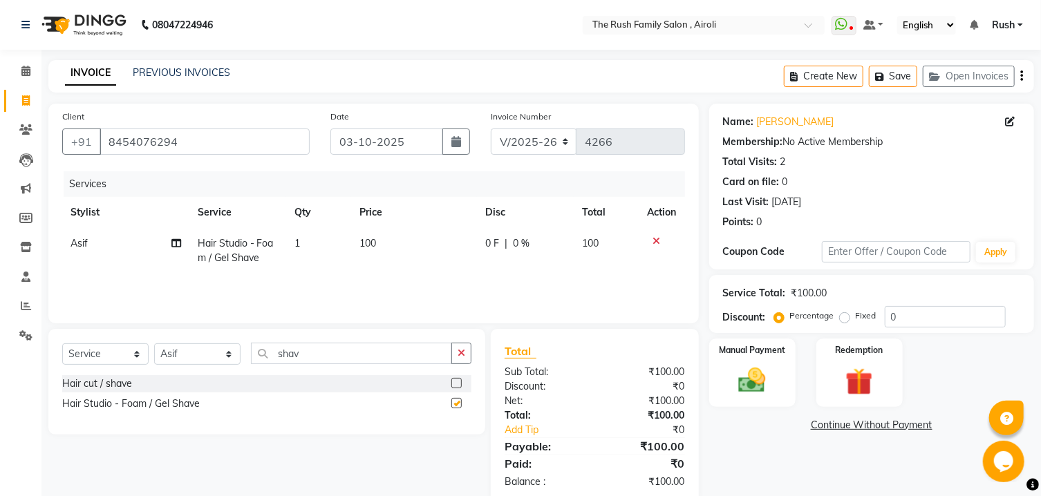
checkbox input "false"
drag, startPoint x: 751, startPoint y: 391, endPoint x: 768, endPoint y: 364, distance: 31.7
click at [753, 391] on img at bounding box center [752, 381] width 46 height 32
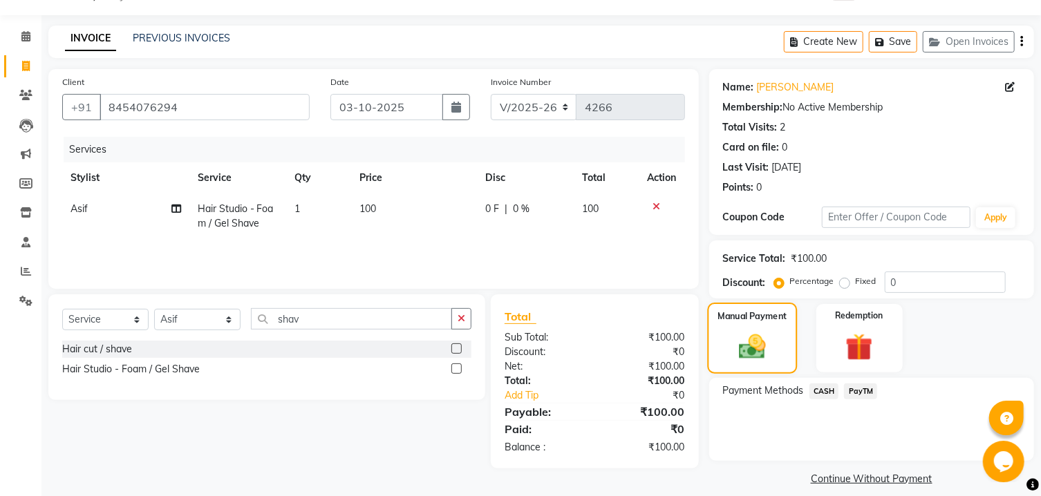
scroll to position [64, 0]
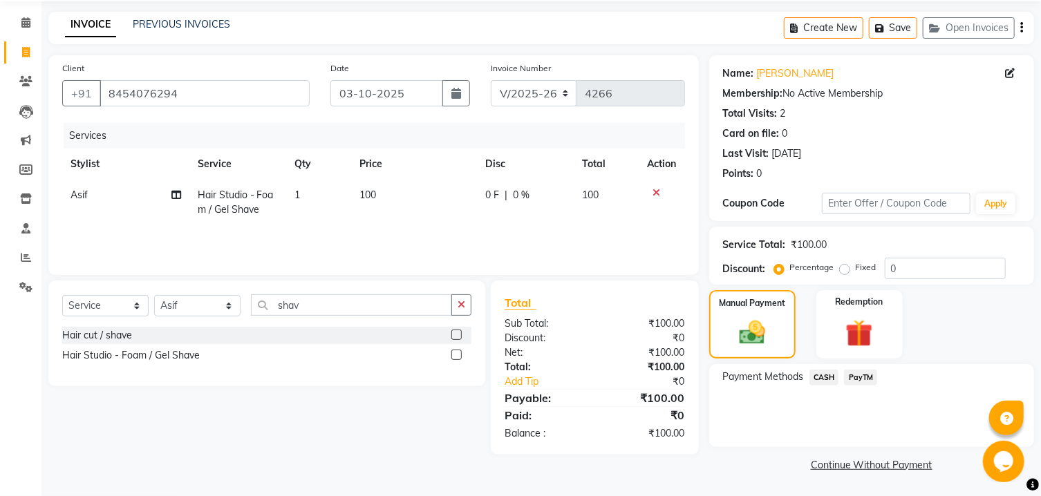
click at [866, 373] on span "PayTM" at bounding box center [860, 378] width 33 height 16
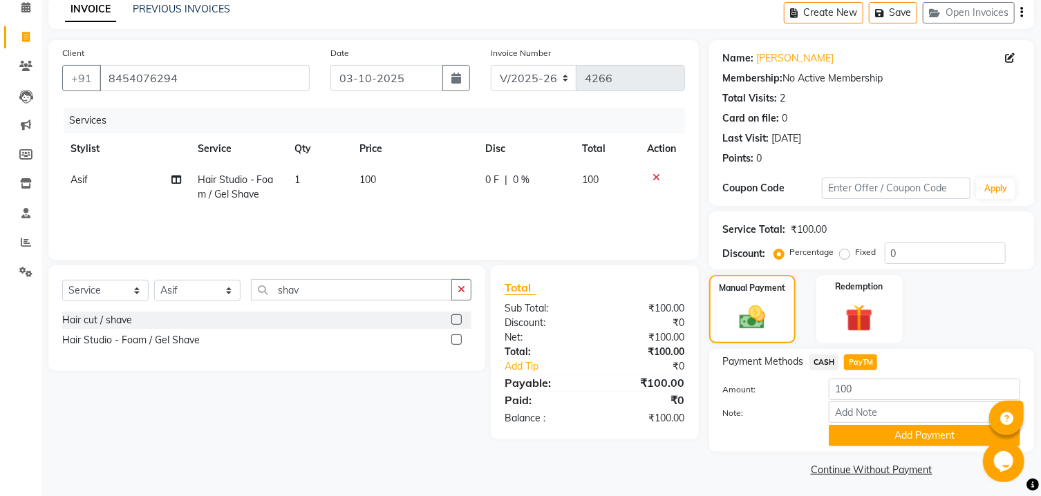
scroll to position [84, 0]
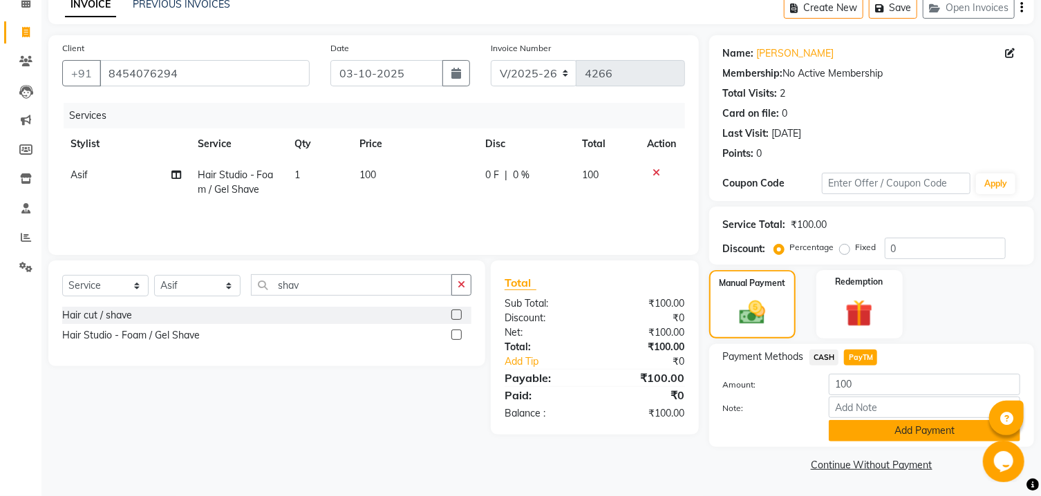
click at [907, 434] on button "Add Payment" at bounding box center [924, 430] width 191 height 21
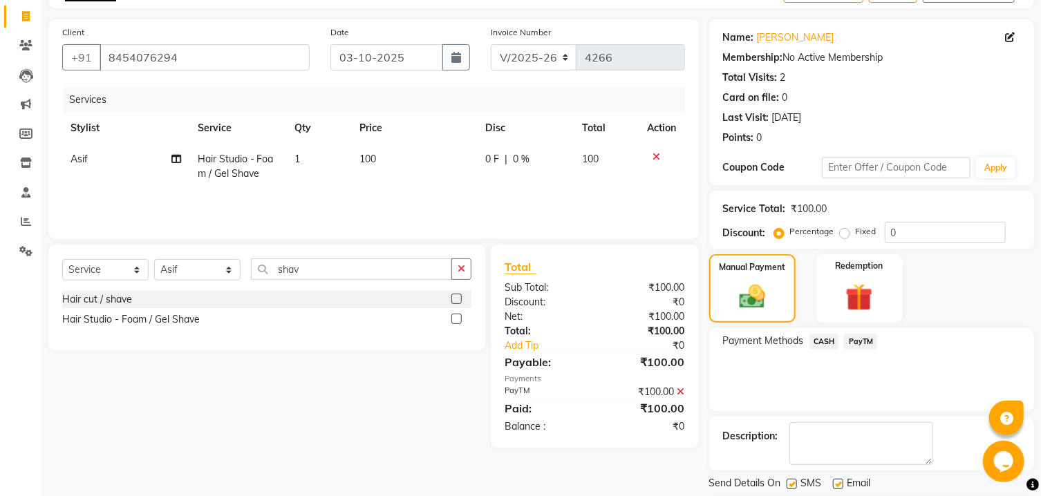
scroll to position [142, 0]
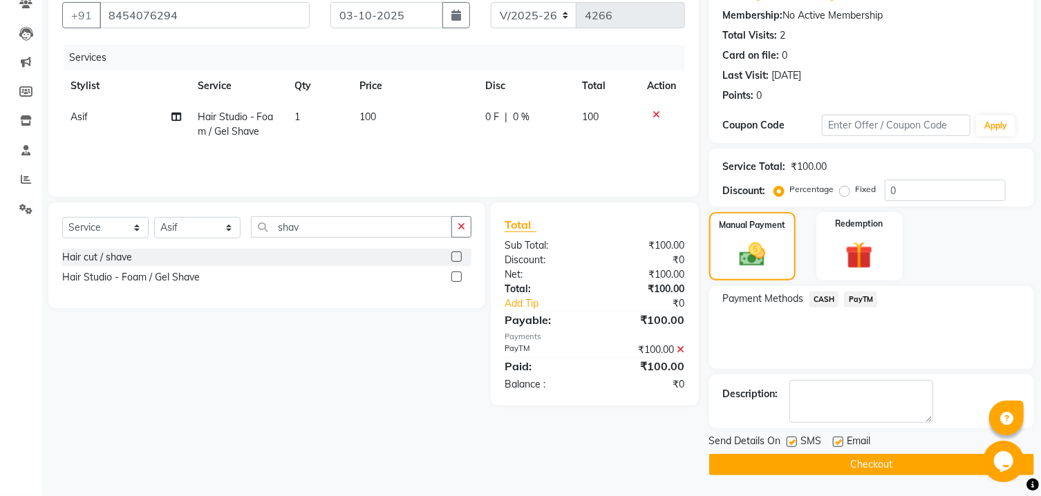
click at [790, 442] on label at bounding box center [792, 442] width 10 height 10
click at [790, 442] on input "checkbox" at bounding box center [791, 442] width 9 height 9
checkbox input "false"
click at [842, 442] on label at bounding box center [838, 442] width 10 height 10
click at [842, 442] on input "checkbox" at bounding box center [837, 442] width 9 height 9
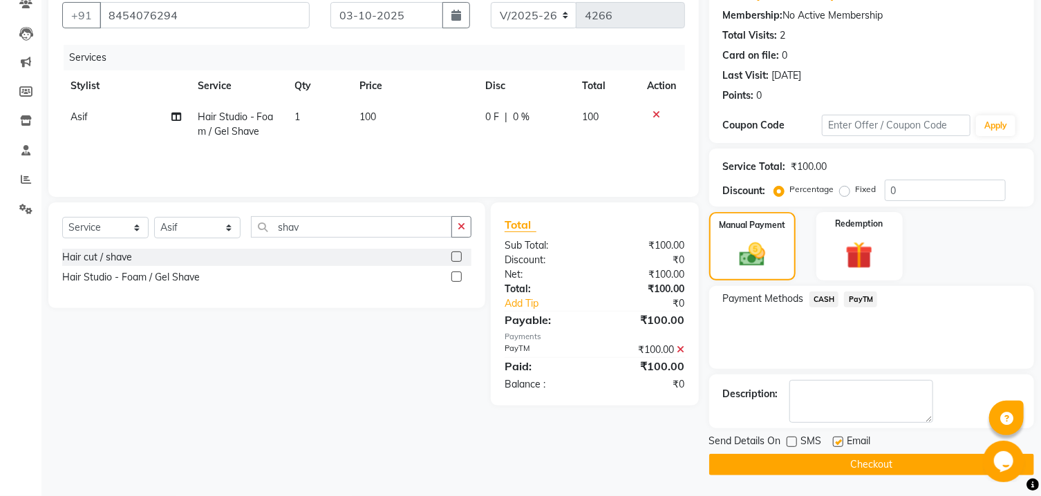
checkbox input "false"
click at [839, 458] on button "Checkout" at bounding box center [871, 464] width 325 height 21
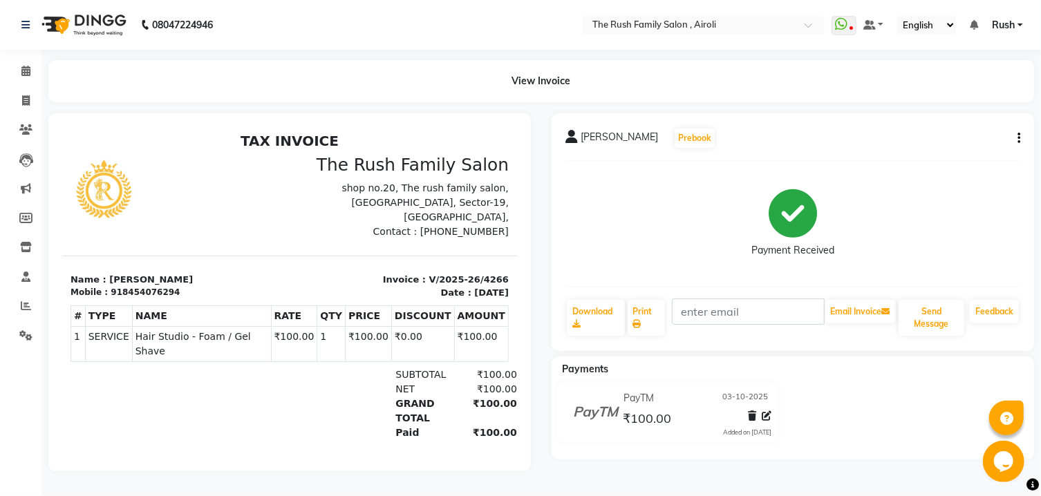
click at [394, 471] on div at bounding box center [289, 292] width 482 height 358
click at [25, 100] on icon at bounding box center [26, 100] width 8 height 10
select select "5419"
select select "service"
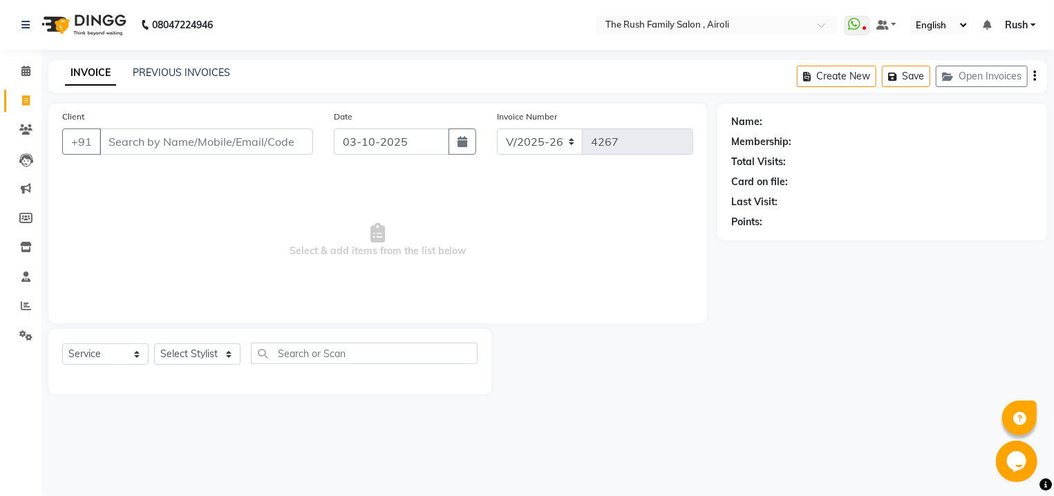
click at [141, 144] on input "Client" at bounding box center [207, 142] width 214 height 26
type input "7743888390"
click at [285, 142] on span "Add Client" at bounding box center [277, 142] width 55 height 14
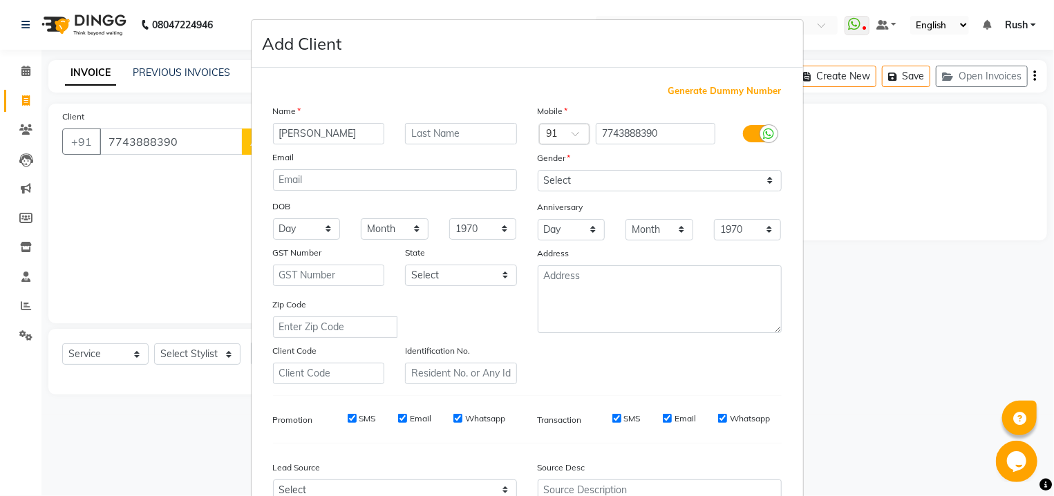
type input "[PERSON_NAME]"
click at [458, 129] on input "text" at bounding box center [461, 133] width 112 height 21
type input "."
select select "[DEMOGRAPHIC_DATA]"
click option "[DEMOGRAPHIC_DATA]" at bounding box center [0, 0] width 0 height 0
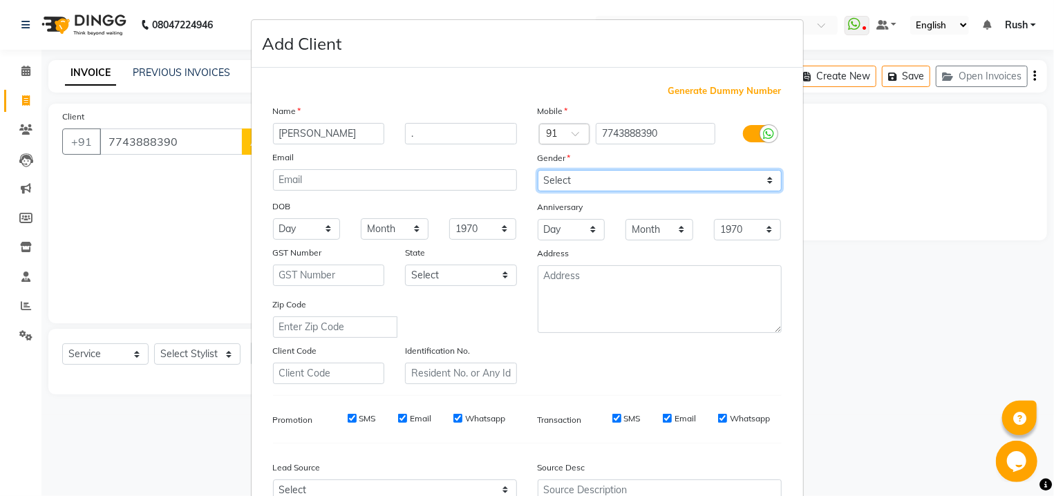
scroll to position [146, 0]
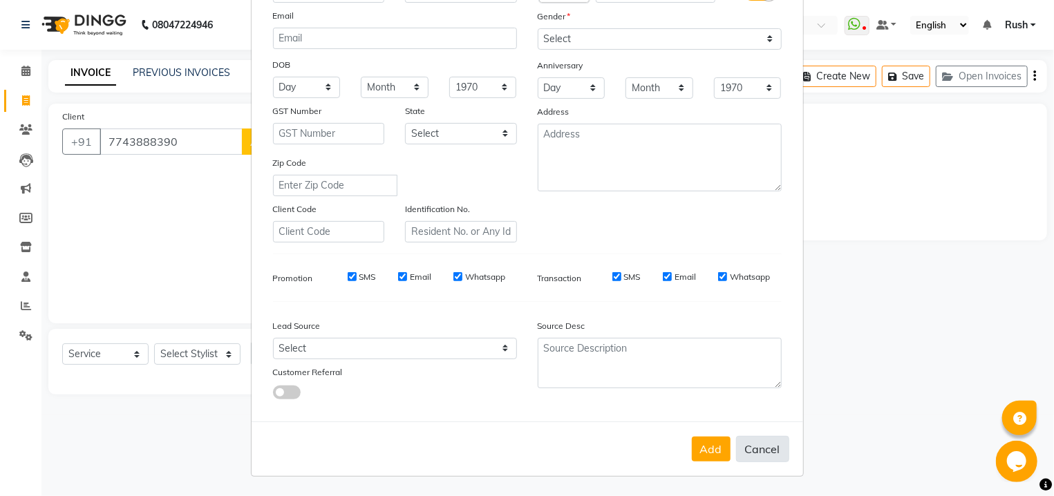
click at [736, 451] on button "Cancel" at bounding box center [762, 449] width 53 height 26
select select
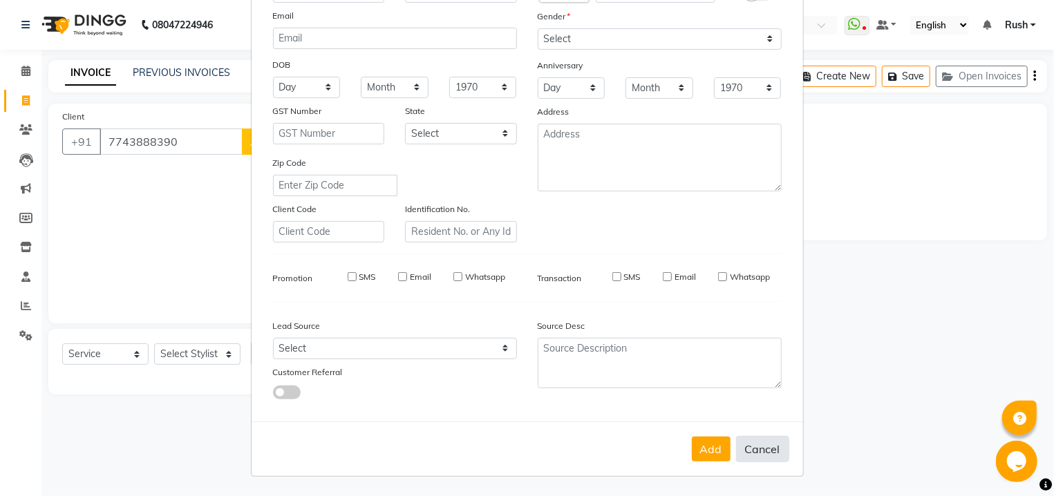
select select
checkbox input "false"
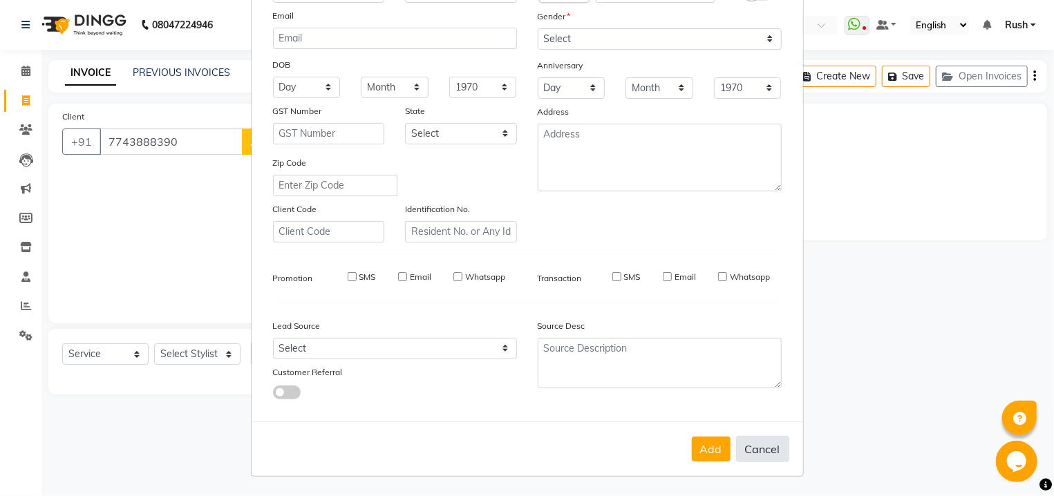
checkbox input "false"
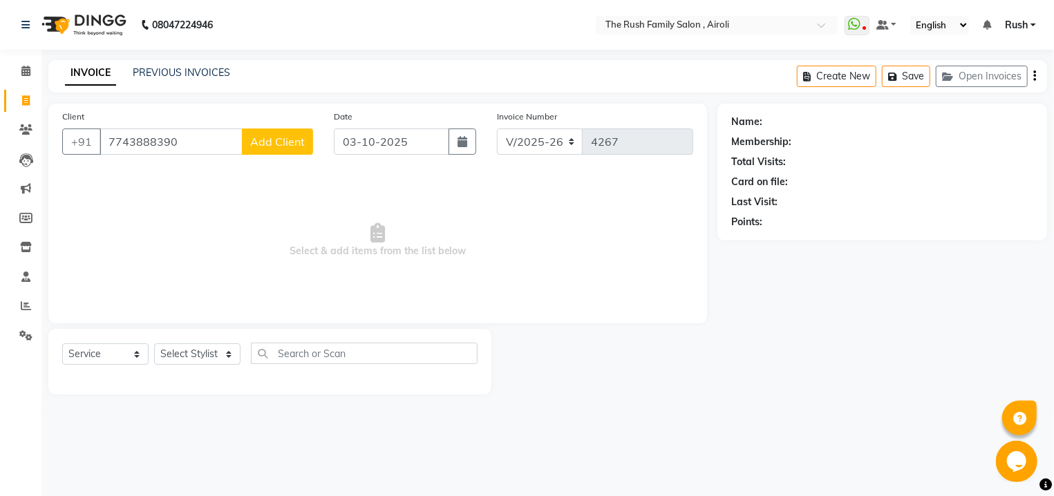
click at [290, 135] on button "Add Client" at bounding box center [277, 142] width 71 height 26
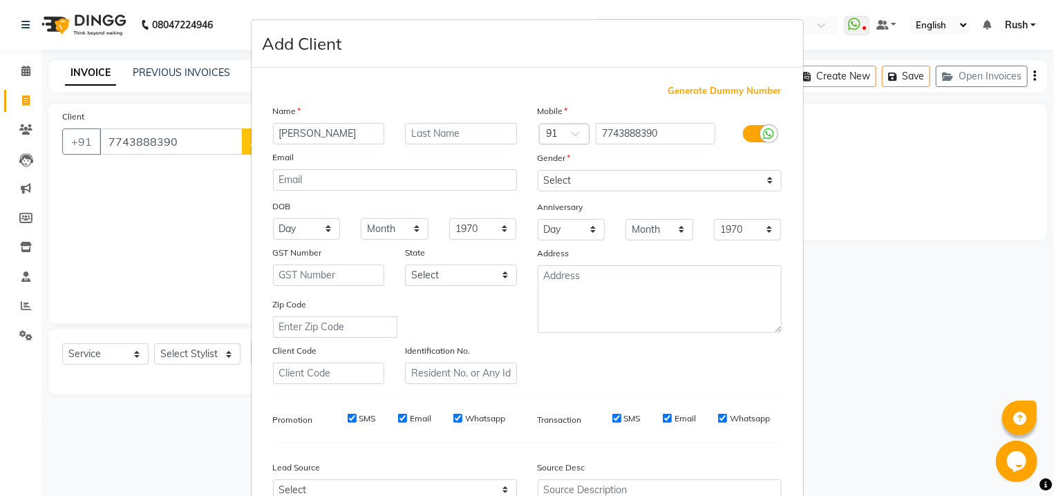
type input "[PERSON_NAME]"
click at [424, 130] on input "text" at bounding box center [461, 133] width 112 height 21
type input "S"
select select "[DEMOGRAPHIC_DATA]"
click option "[DEMOGRAPHIC_DATA]" at bounding box center [0, 0] width 0 height 0
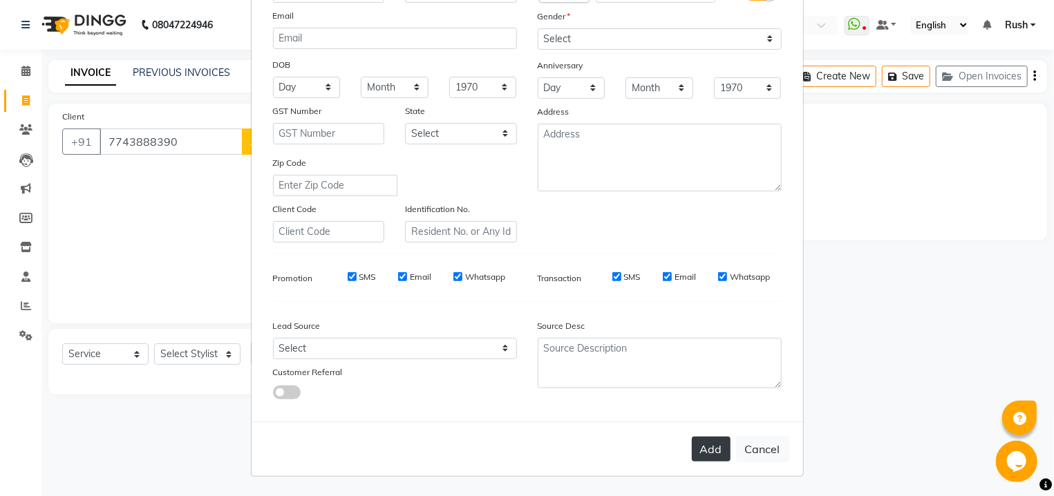
click at [695, 457] on button "Add" at bounding box center [711, 449] width 39 height 25
select select
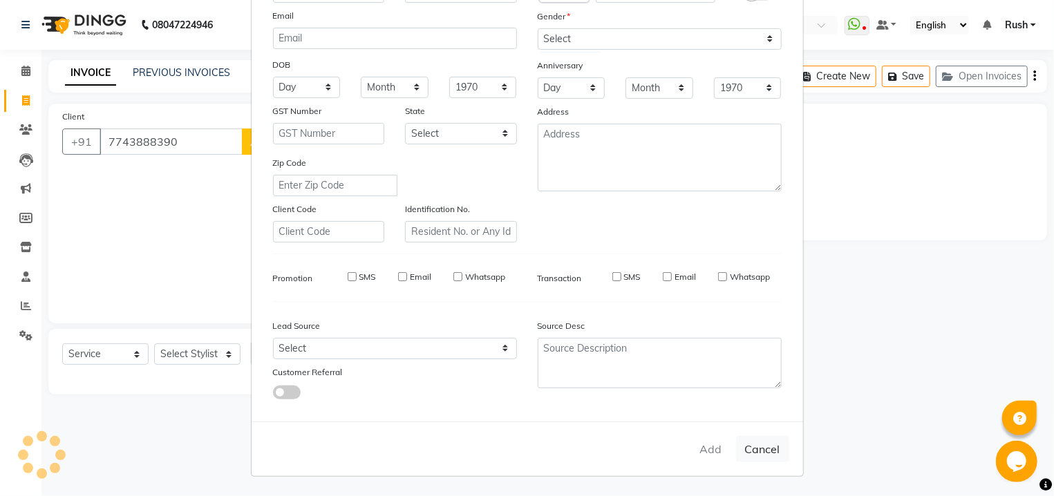
select select
checkbox input "false"
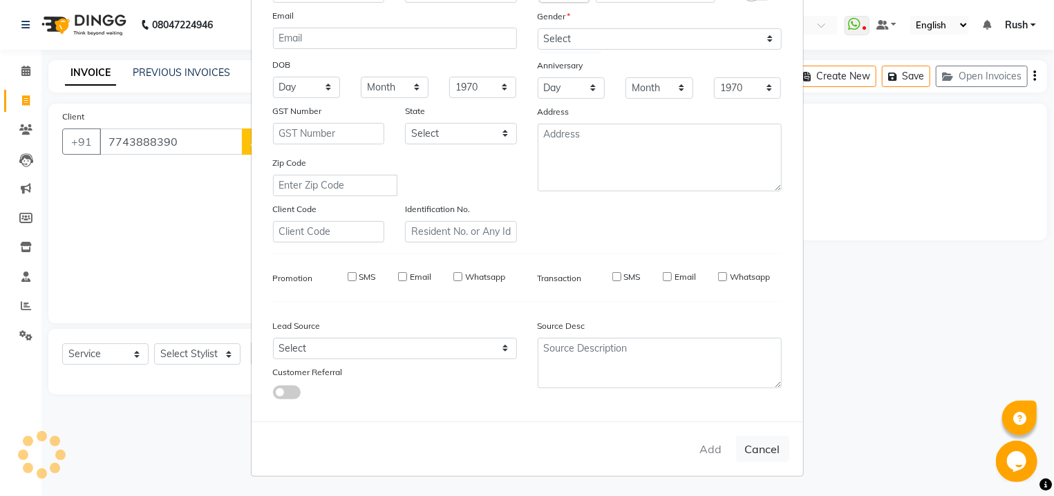
checkbox input "false"
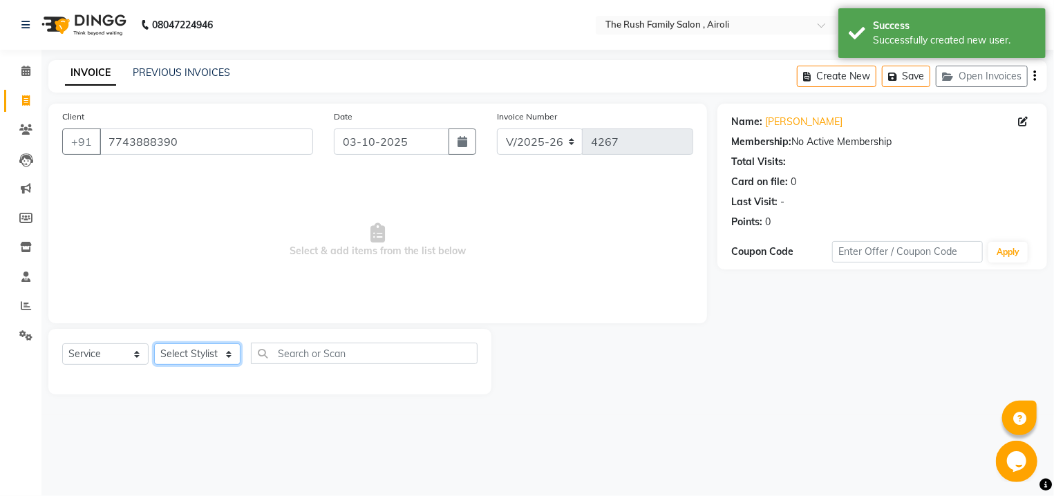
select select "87642"
click option "Naeem" at bounding box center [0, 0] width 0 height 0
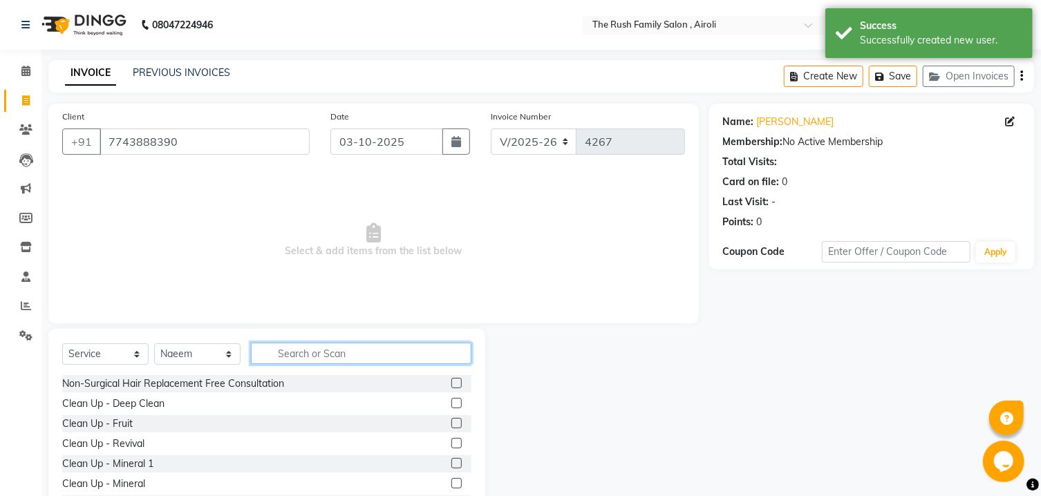
click at [319, 364] on input "text" at bounding box center [361, 353] width 220 height 21
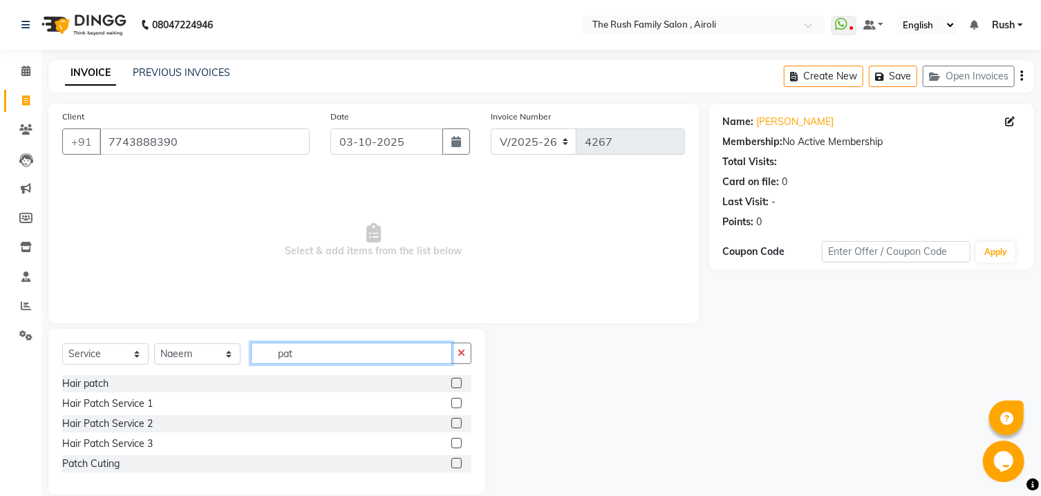
type input "pat"
click at [277, 419] on div "Hair Patch Service 2" at bounding box center [266, 423] width 409 height 17
click at [456, 421] on label at bounding box center [456, 423] width 10 height 10
click at [456, 421] on input "checkbox" at bounding box center [455, 424] width 9 height 9
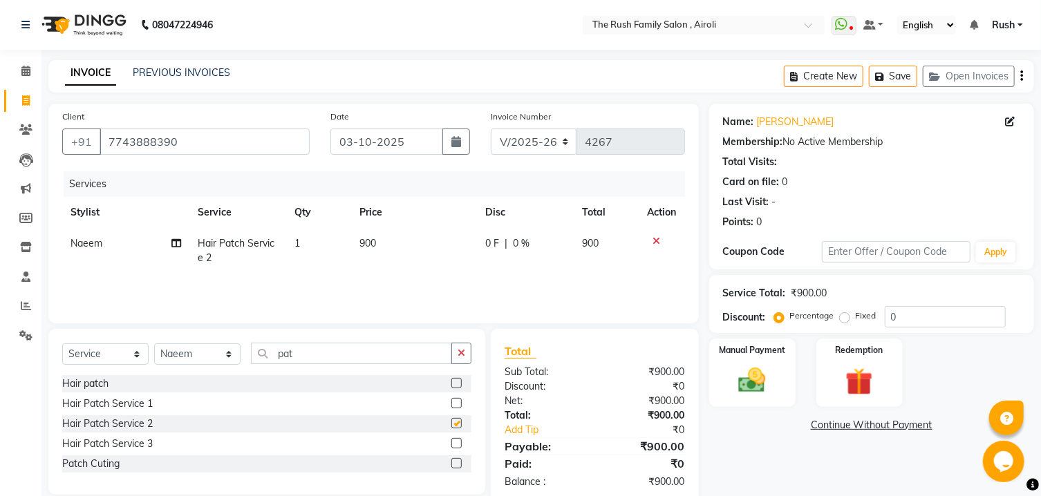
checkbox input "false"
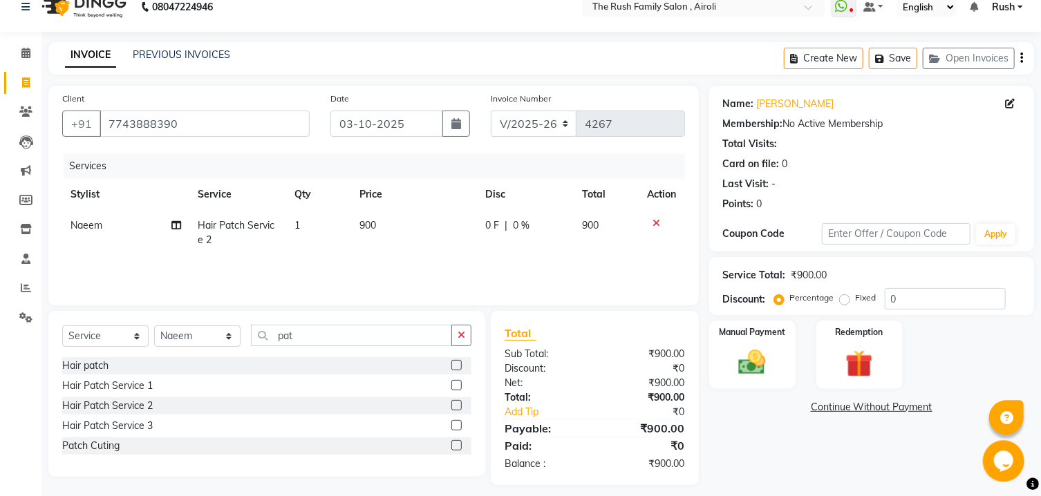
scroll to position [28, 0]
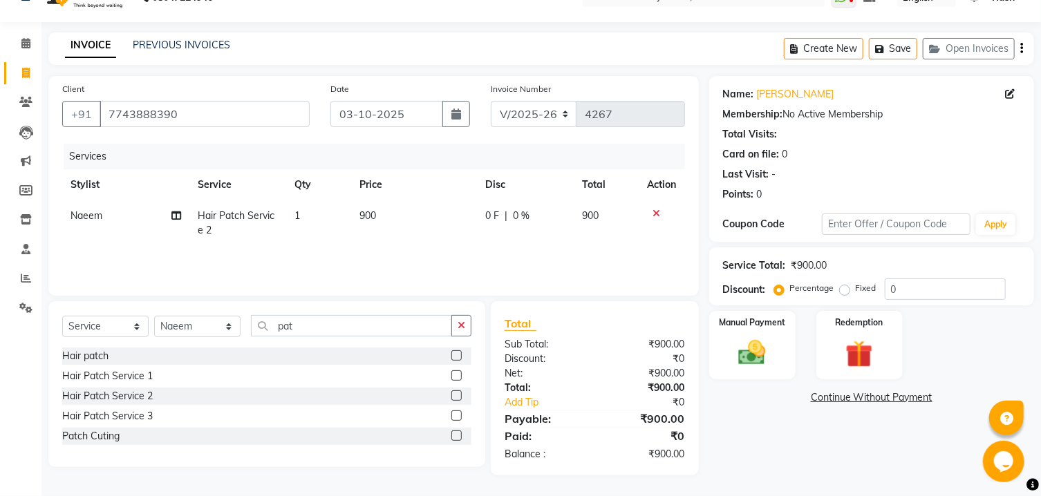
click at [451, 422] on div "Hair Patch Service 3" at bounding box center [266, 416] width 409 height 17
click at [456, 415] on label at bounding box center [456, 416] width 10 height 10
click at [456, 415] on input "checkbox" at bounding box center [455, 416] width 9 height 9
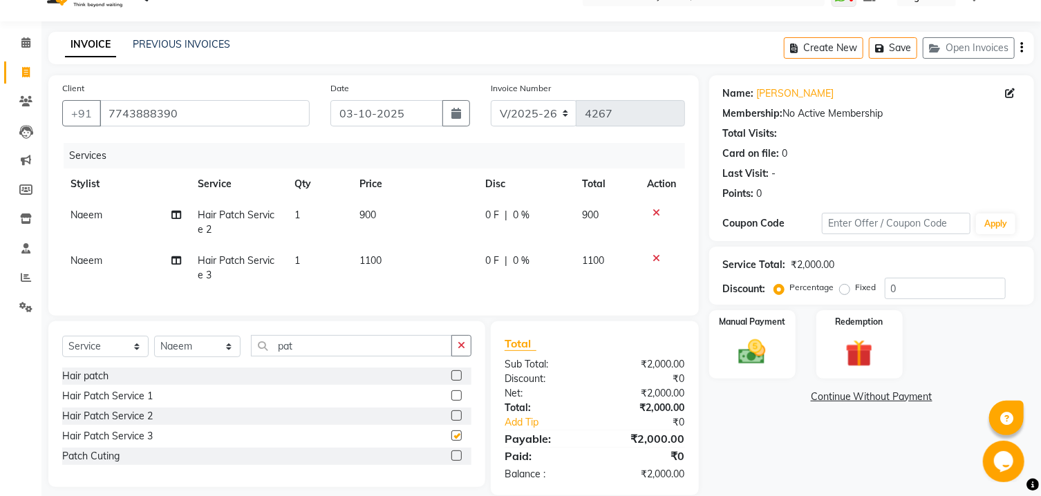
checkbox input "false"
click at [655, 210] on icon at bounding box center [657, 213] width 8 height 10
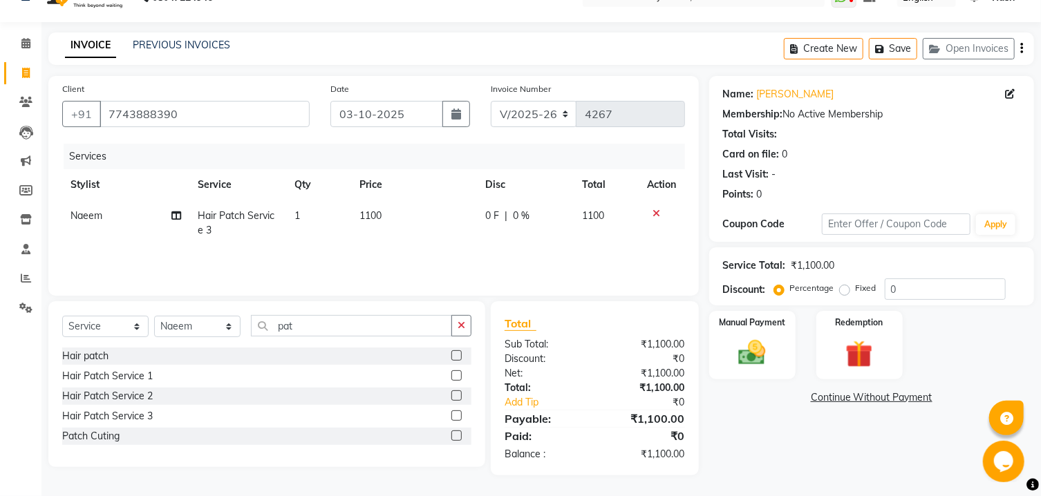
click at [514, 214] on span "0 %" at bounding box center [521, 216] width 17 height 15
select select "87642"
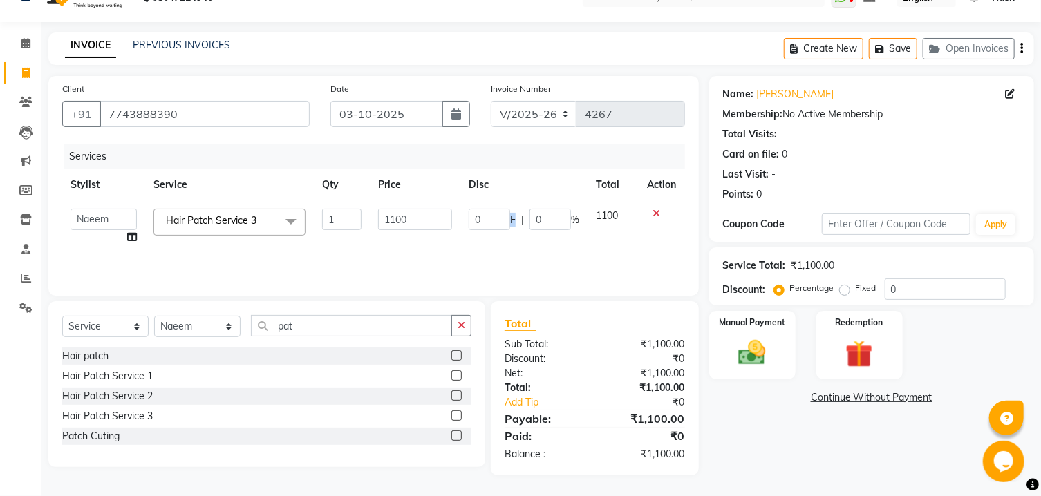
click at [514, 214] on span "F" at bounding box center [513, 220] width 6 height 15
click at [490, 223] on input "0" at bounding box center [489, 219] width 41 height 21
type input "200"
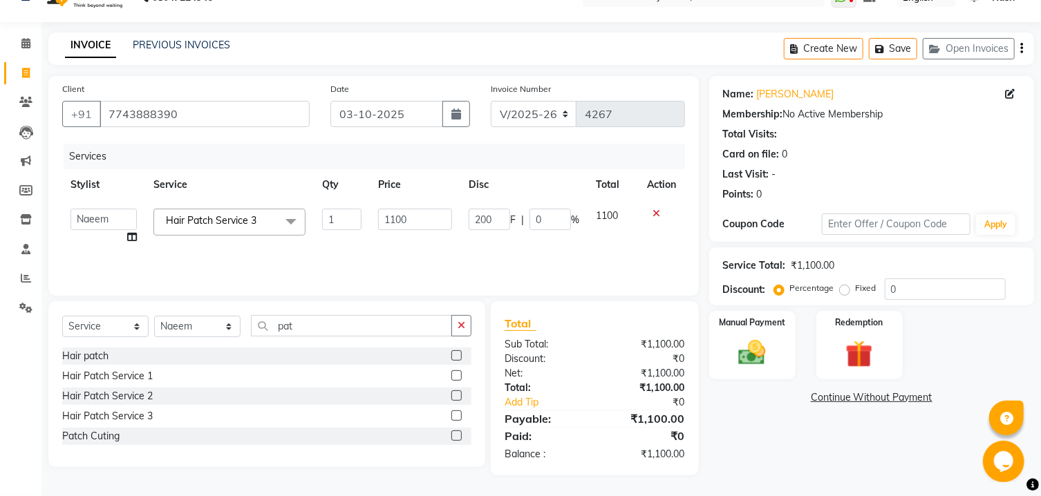
click at [529, 194] on th "Disc" at bounding box center [523, 184] width 127 height 31
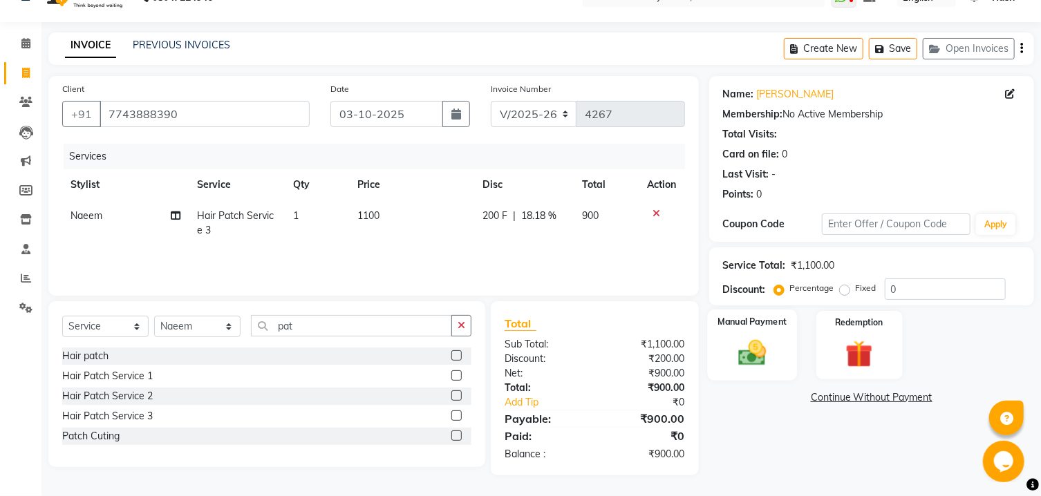
click at [780, 349] on div "Manual Payment" at bounding box center [752, 345] width 90 height 71
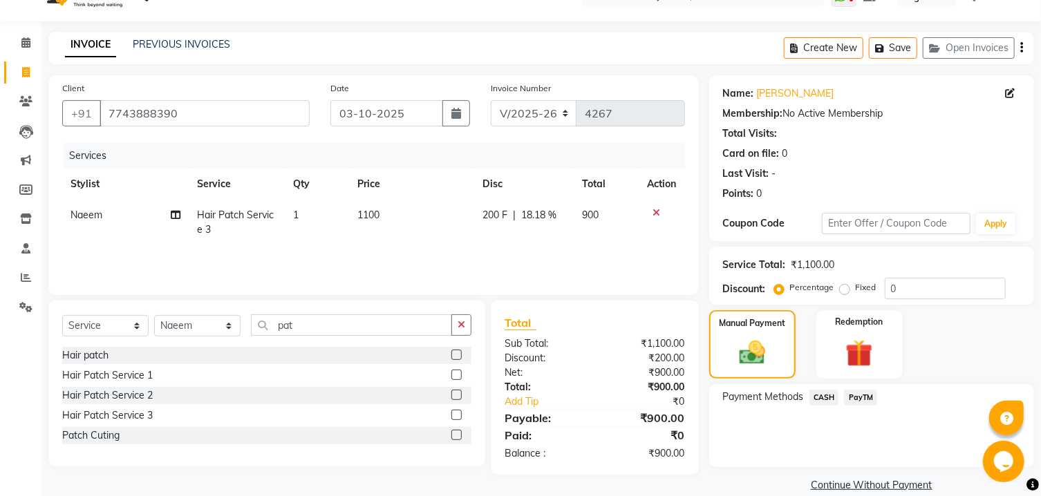
click at [865, 406] on span "PayTM" at bounding box center [860, 398] width 33 height 16
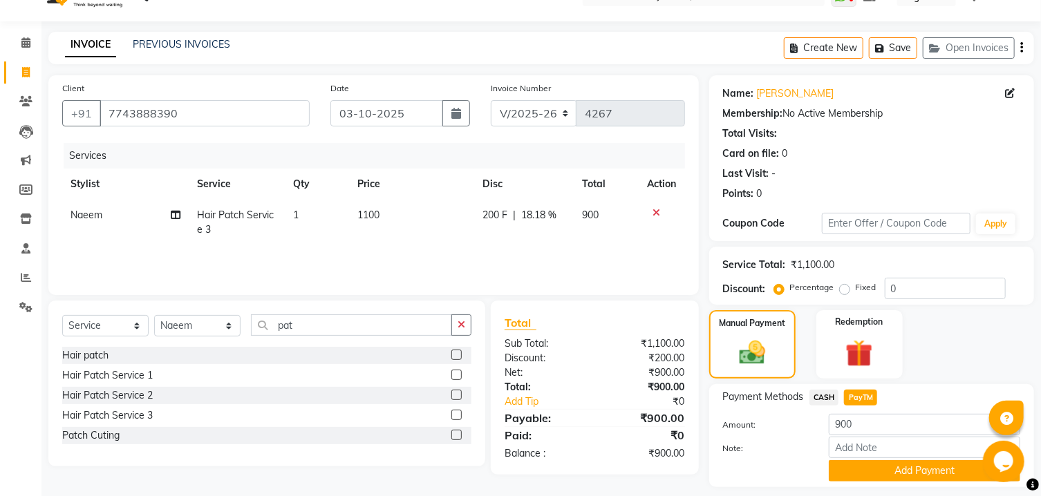
scroll to position [84, 0]
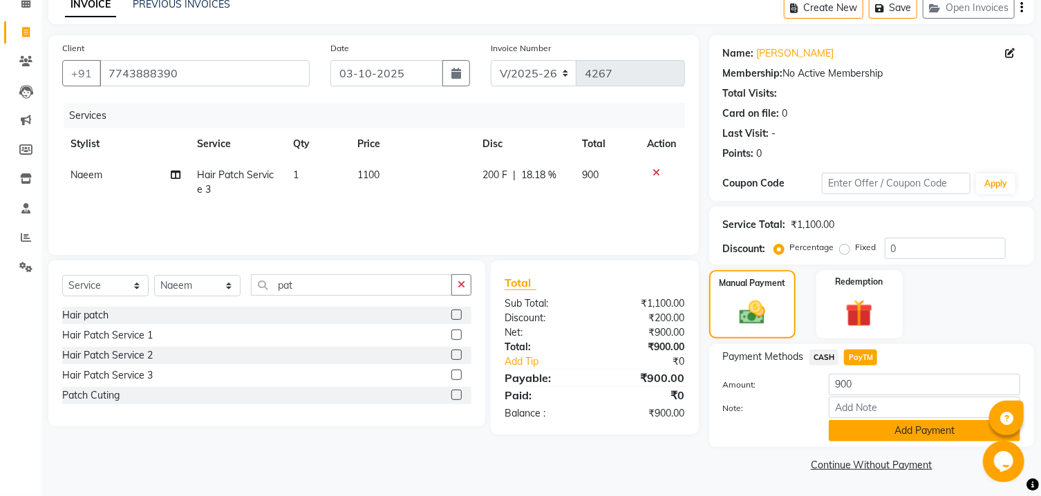
click at [863, 423] on button "Add Payment" at bounding box center [924, 430] width 191 height 21
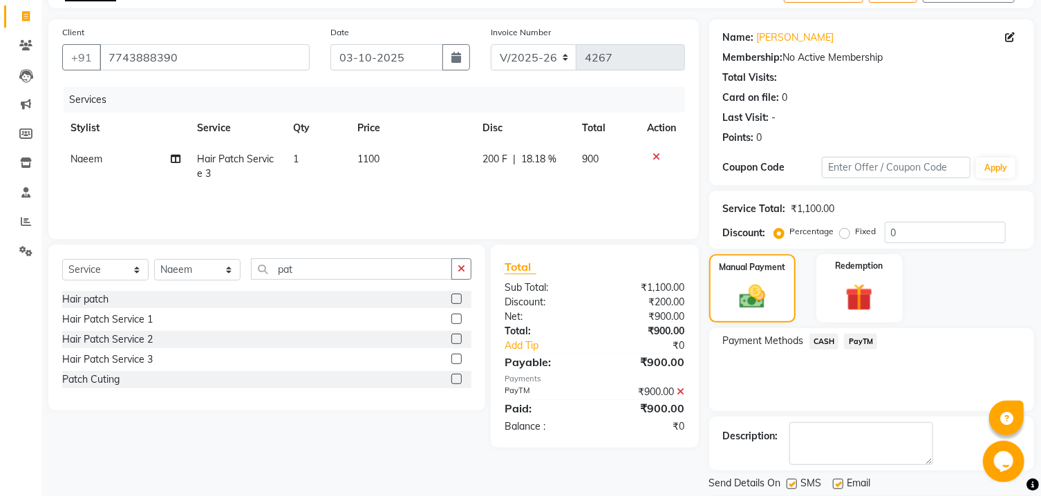
scroll to position [142, 0]
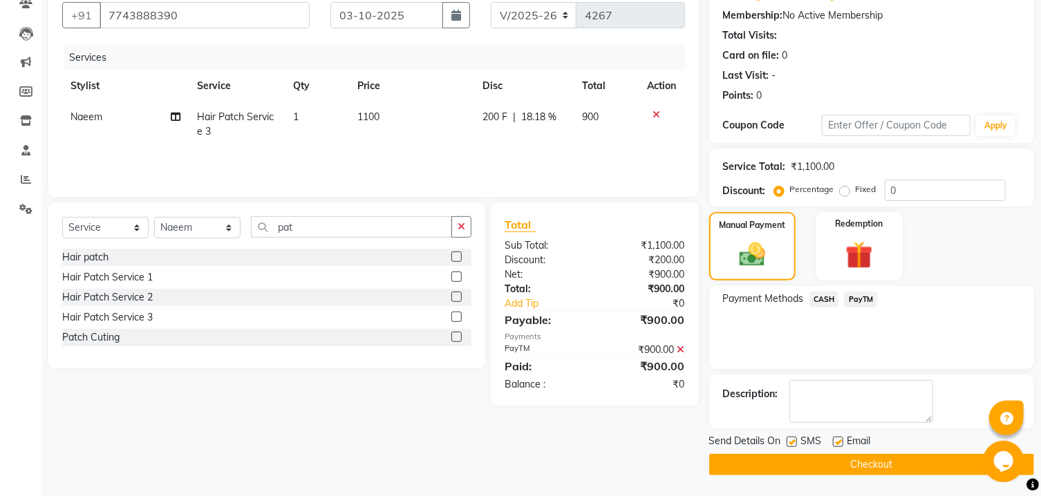
click at [789, 445] on label at bounding box center [792, 442] width 10 height 10
click at [789, 445] on input "checkbox" at bounding box center [791, 442] width 9 height 9
checkbox input "false"
click at [834, 444] on label at bounding box center [838, 442] width 10 height 10
click at [834, 444] on input "checkbox" at bounding box center [837, 442] width 9 height 9
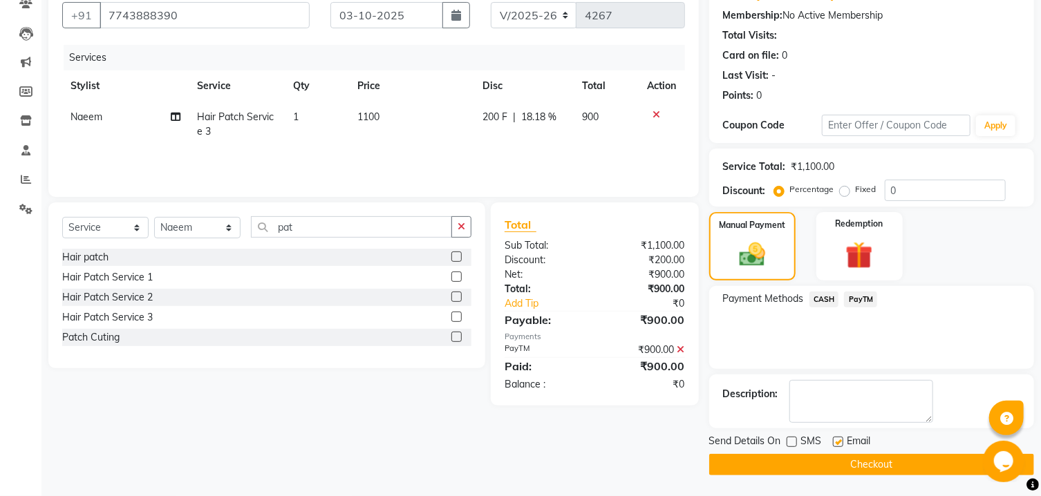
checkbox input "false"
click at [825, 465] on button "Checkout" at bounding box center [871, 464] width 325 height 21
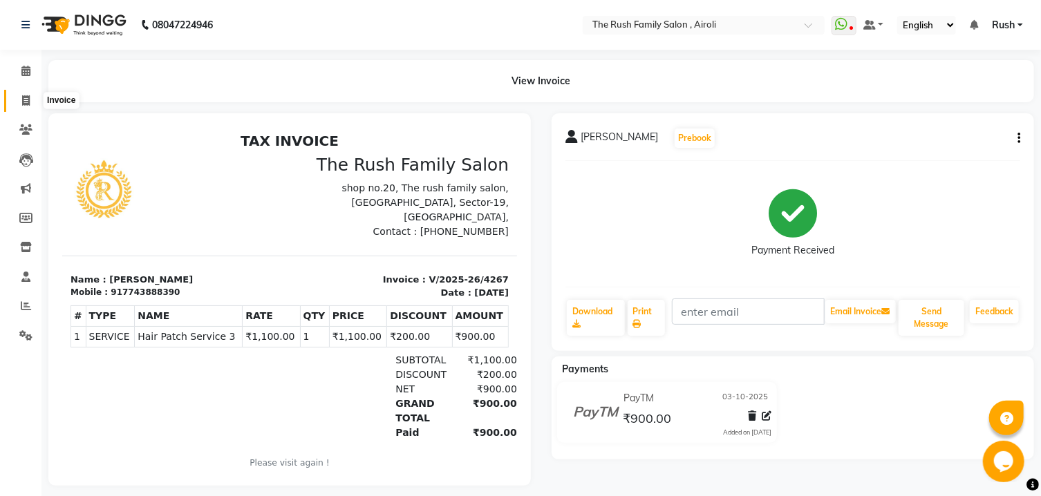
click at [29, 95] on span at bounding box center [26, 101] width 24 height 16
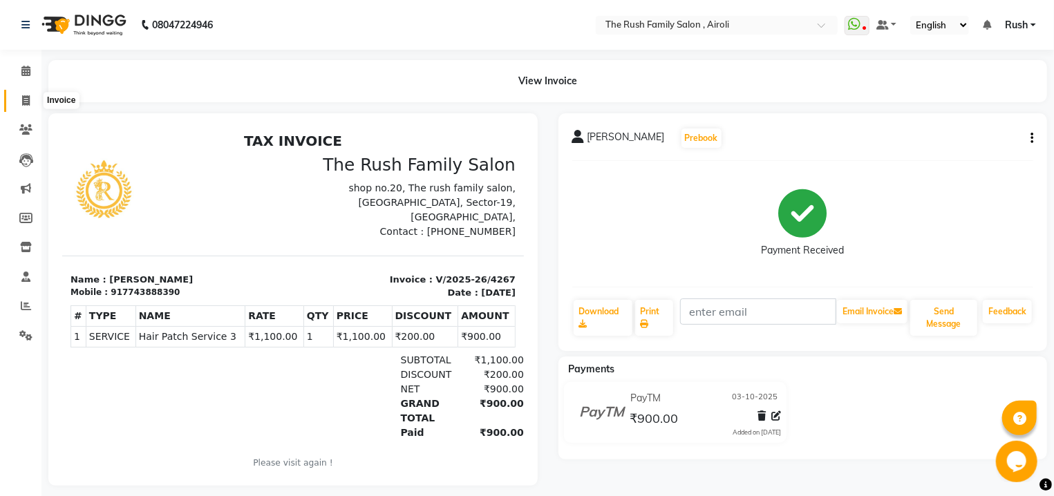
select select "service"
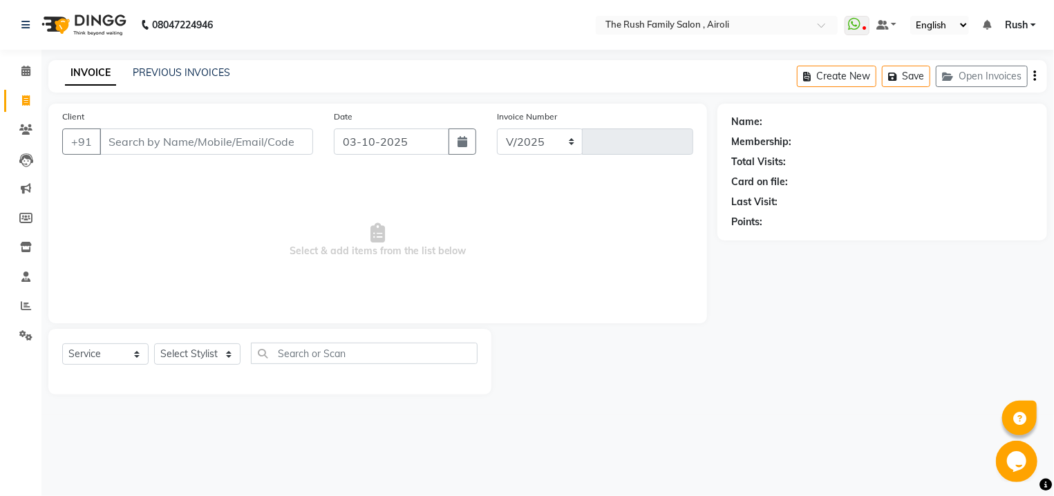
select select "5419"
type input "4268"
click at [180, 140] on input "Client" at bounding box center [207, 142] width 214 height 26
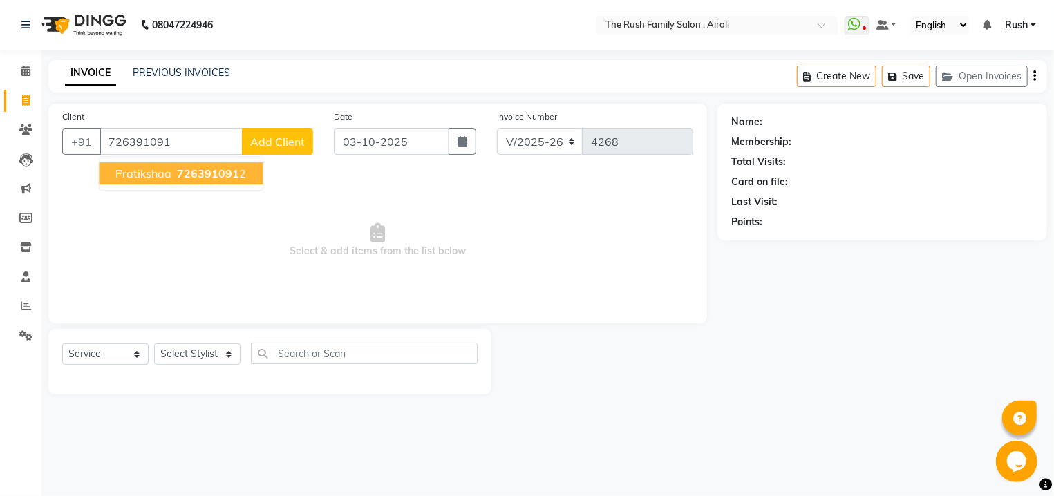
click at [169, 175] on span "pratikshaa" at bounding box center [143, 174] width 56 height 14
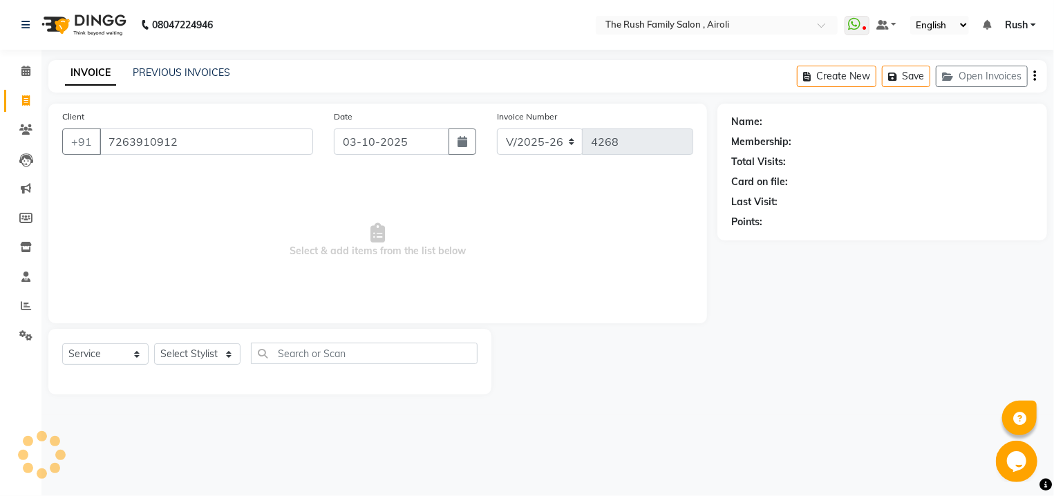
type input "7263910912"
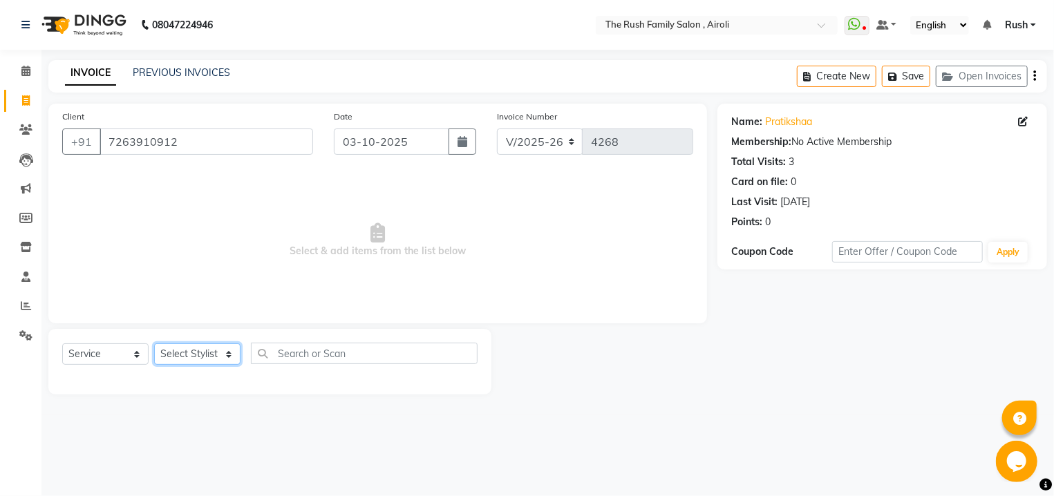
select select "91626"
click option "[PERSON_NAME]" at bounding box center [0, 0] width 0 height 0
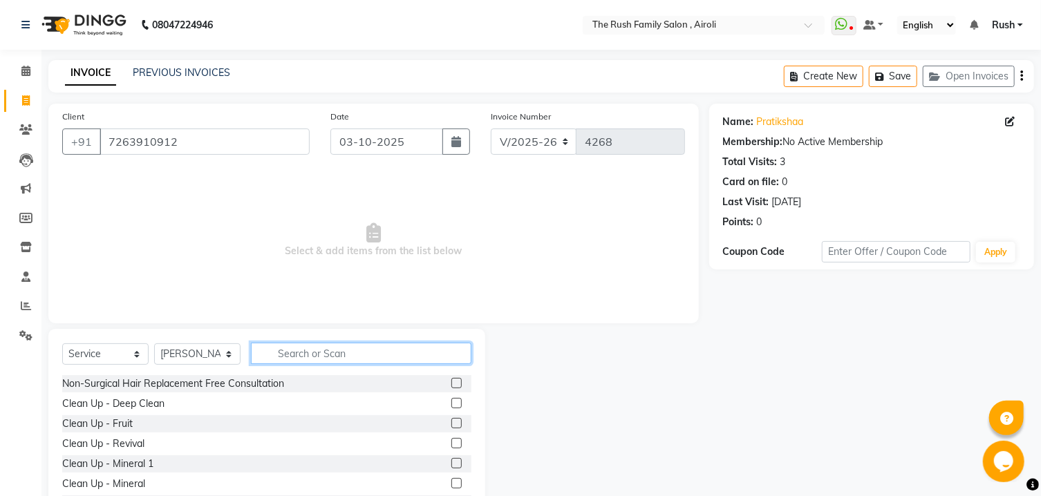
click at [319, 352] on input "text" at bounding box center [361, 353] width 220 height 21
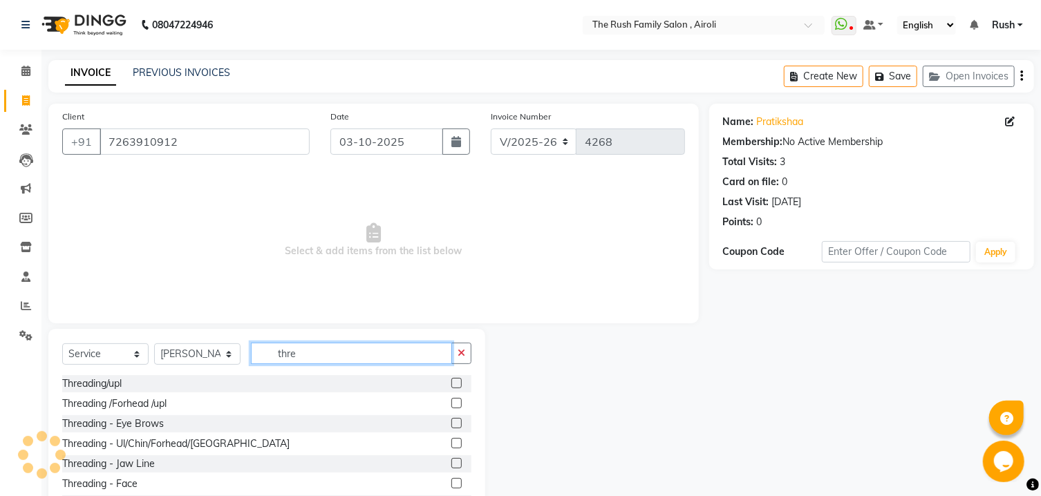
type input "thre"
click at [451, 386] on label at bounding box center [456, 383] width 10 height 10
click at [451, 386] on input "checkbox" at bounding box center [455, 383] width 9 height 9
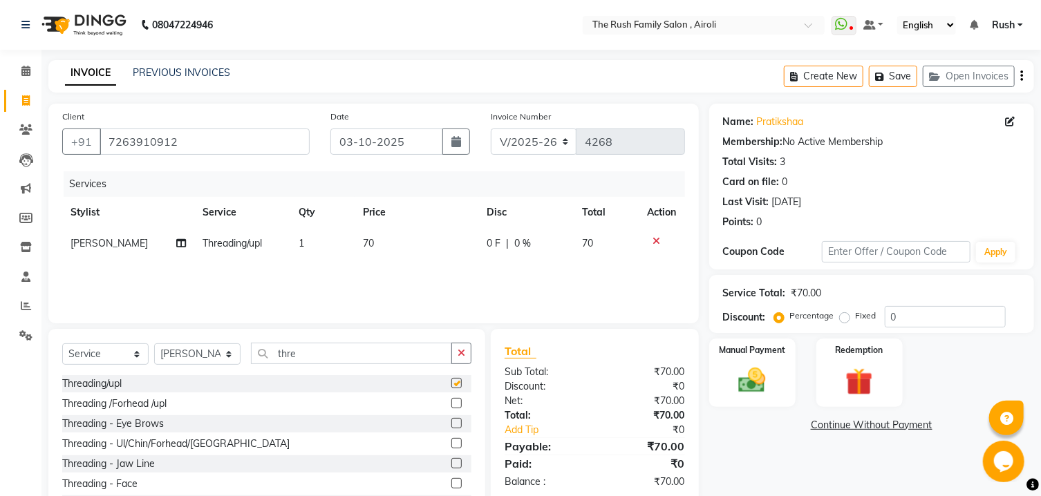
checkbox input "false"
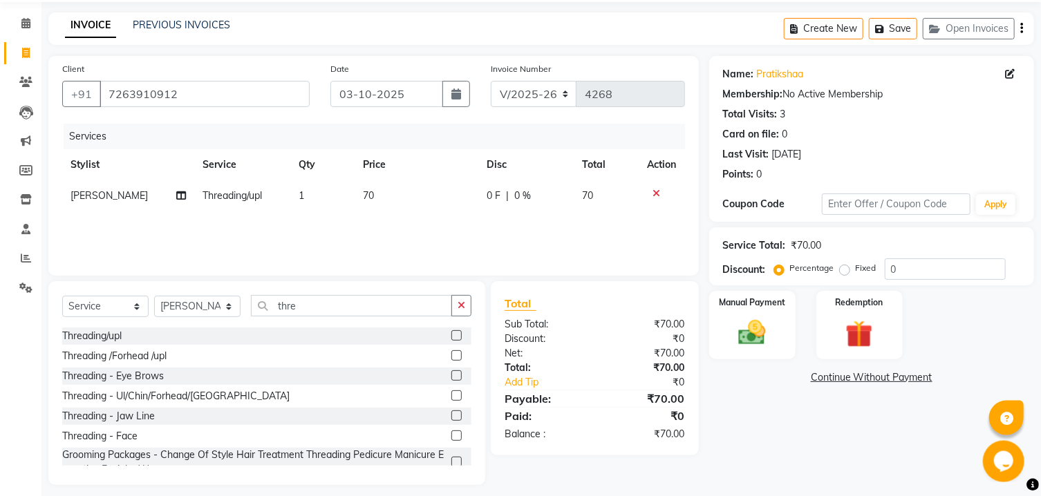
scroll to position [57, 0]
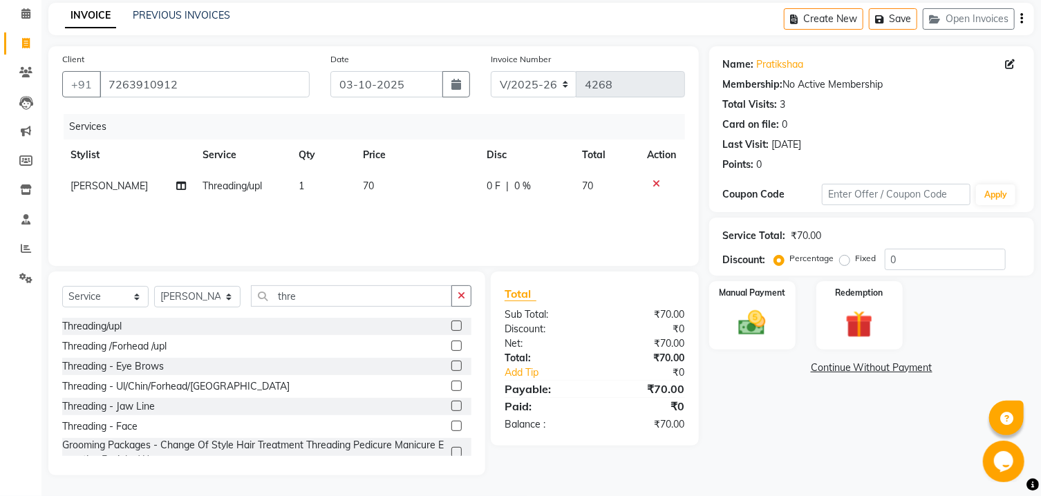
click at [781, 366] on div "Name: [PERSON_NAME] Membership: No Active Membership Total Visits: 3 Card on fi…" at bounding box center [876, 260] width 335 height 429
click at [780, 326] on div "Manual Payment" at bounding box center [752, 315] width 90 height 71
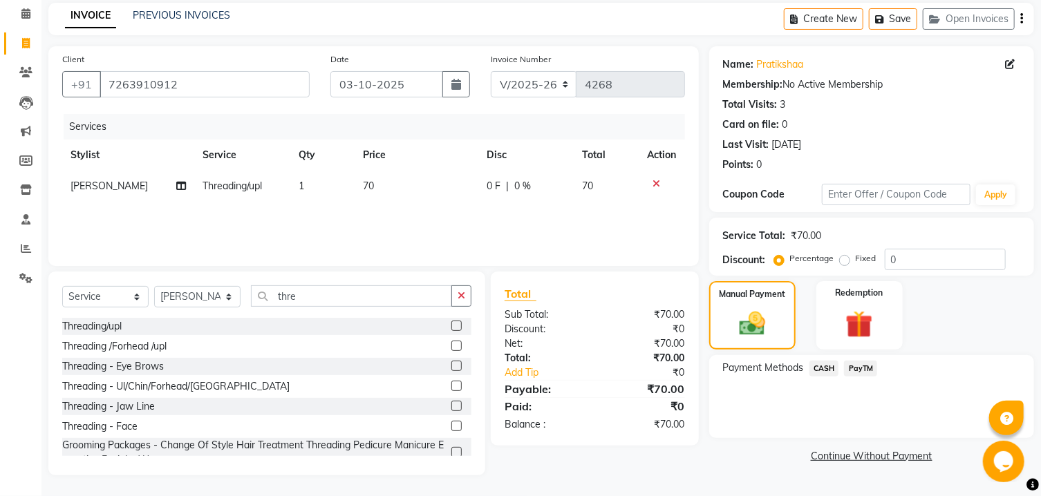
click at [859, 377] on span "PayTM" at bounding box center [860, 369] width 33 height 16
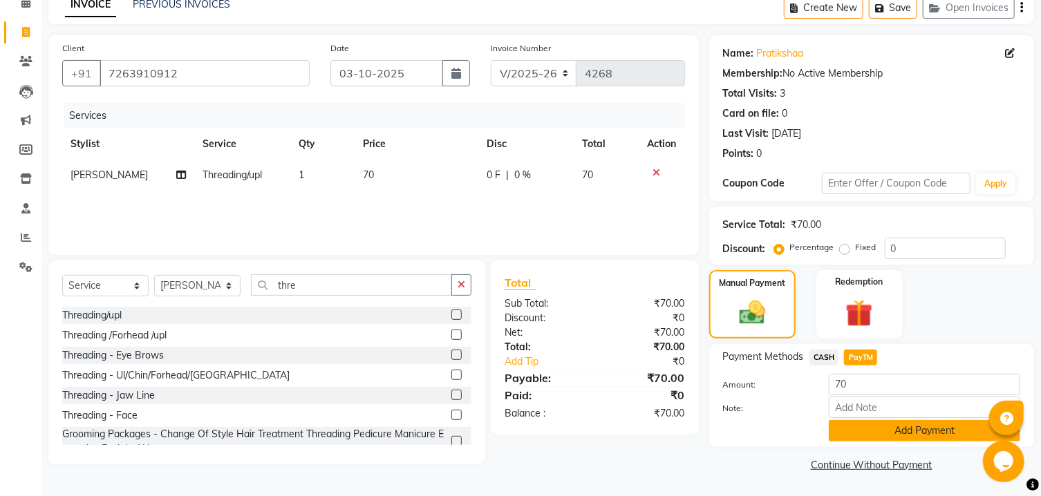
click at [922, 436] on button "Add Payment" at bounding box center [924, 430] width 191 height 21
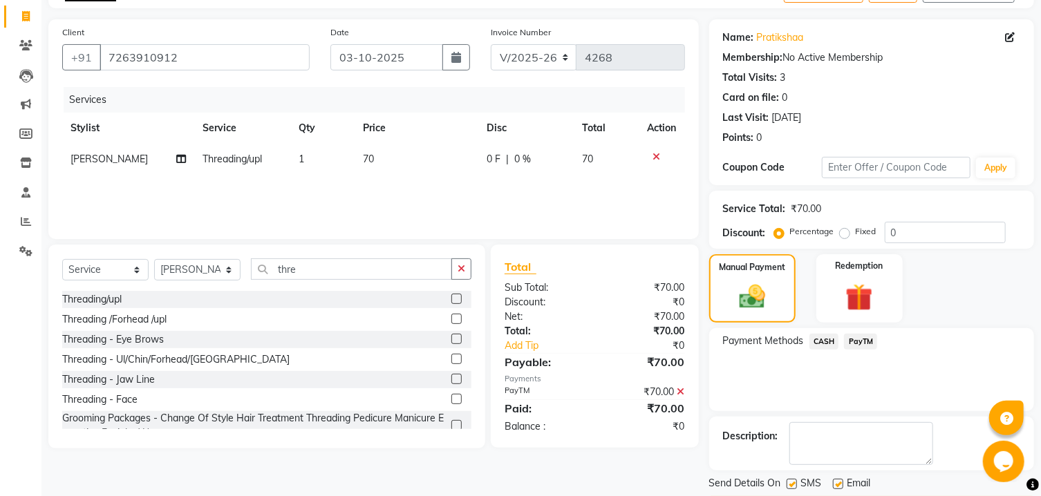
scroll to position [142, 0]
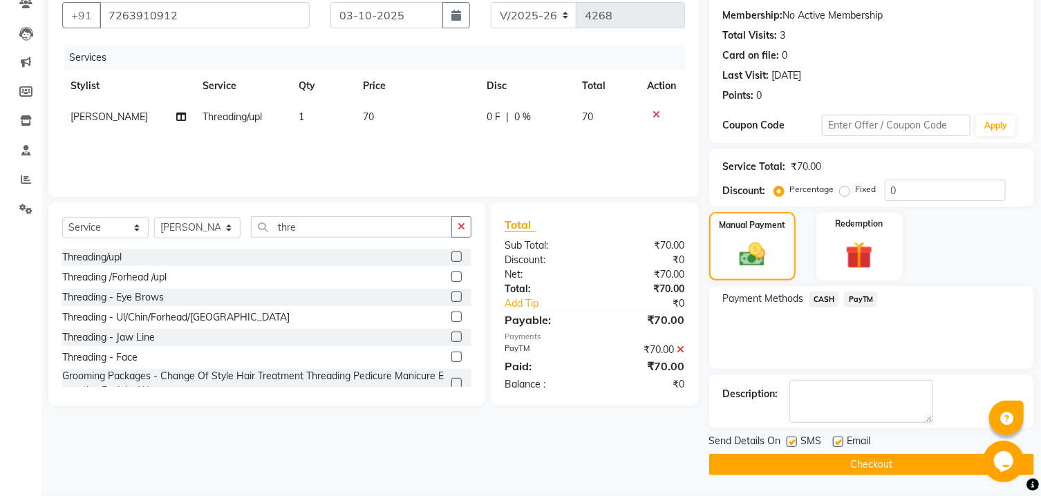
click at [791, 444] on label at bounding box center [792, 442] width 10 height 10
click at [791, 444] on input "checkbox" at bounding box center [791, 442] width 9 height 9
checkbox input "false"
click at [838, 442] on label at bounding box center [838, 442] width 10 height 10
click at [838, 442] on input "checkbox" at bounding box center [837, 442] width 9 height 9
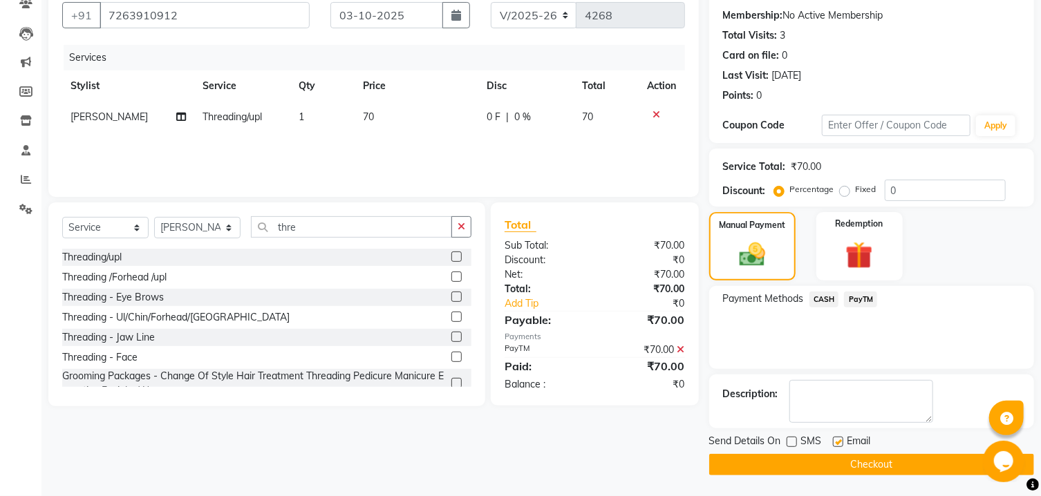
checkbox input "false"
click at [831, 457] on button "Checkout" at bounding box center [871, 464] width 325 height 21
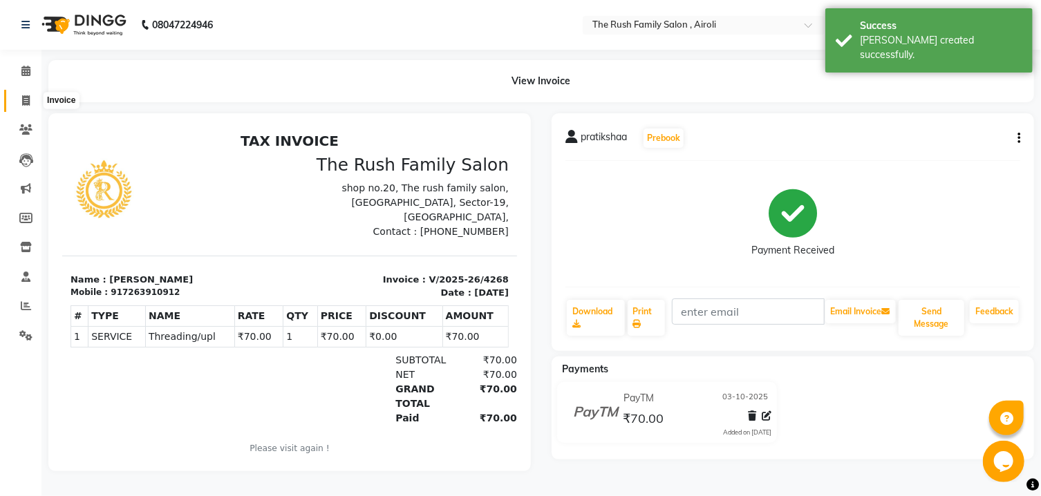
click at [18, 106] on span at bounding box center [26, 101] width 24 height 16
select select "5419"
select select "service"
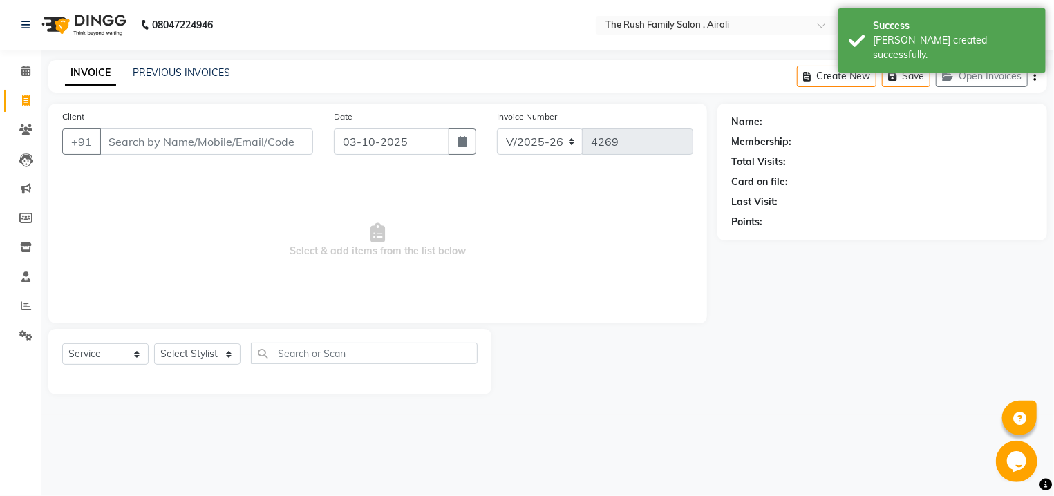
click at [230, 147] on input "Client" at bounding box center [207, 142] width 214 height 26
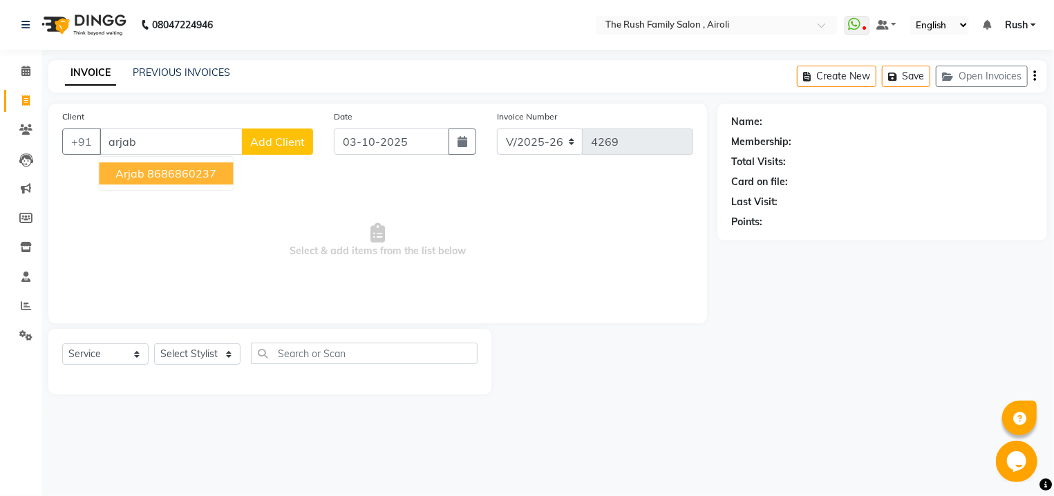
click at [209, 165] on button "Arjab 8686860237" at bounding box center [166, 173] width 134 height 22
type input "8686860237"
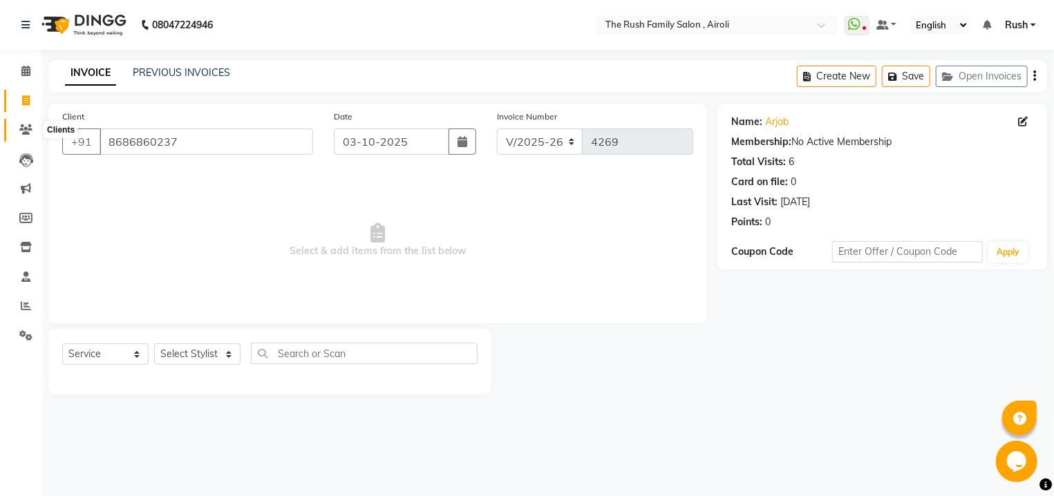
click at [21, 128] on icon at bounding box center [25, 129] width 13 height 10
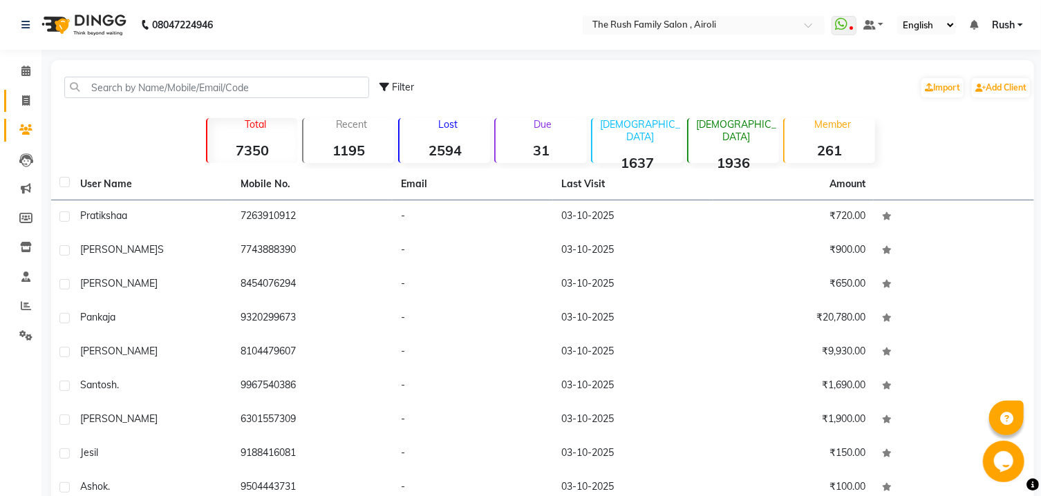
click at [22, 95] on span at bounding box center [26, 101] width 24 height 16
select select "5419"
select select "service"
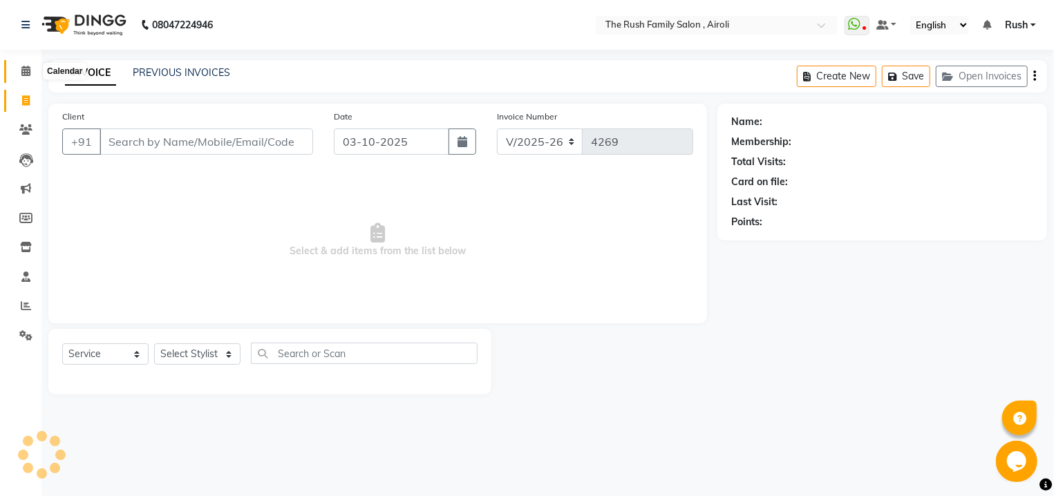
click at [22, 73] on icon at bounding box center [25, 71] width 9 height 10
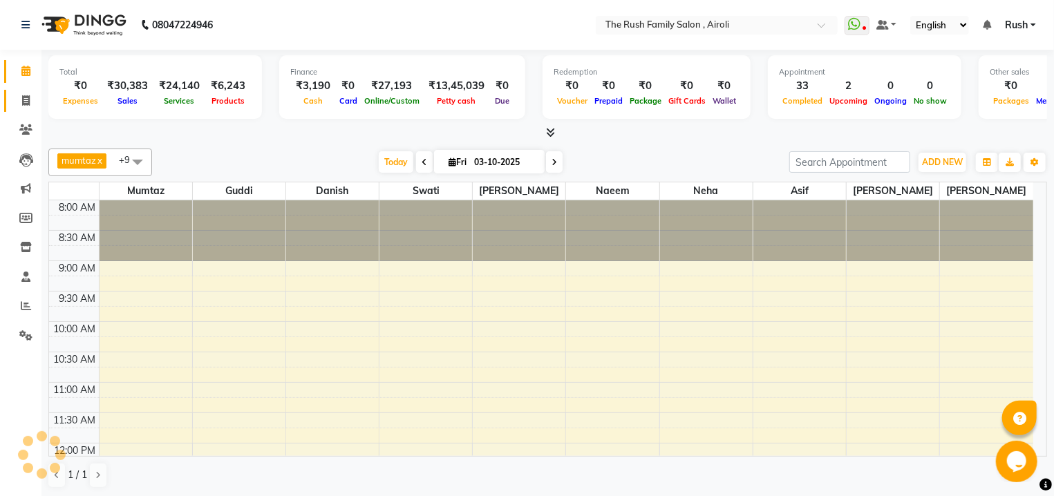
click at [22, 97] on icon at bounding box center [26, 100] width 8 height 10
select select "5419"
select select "service"
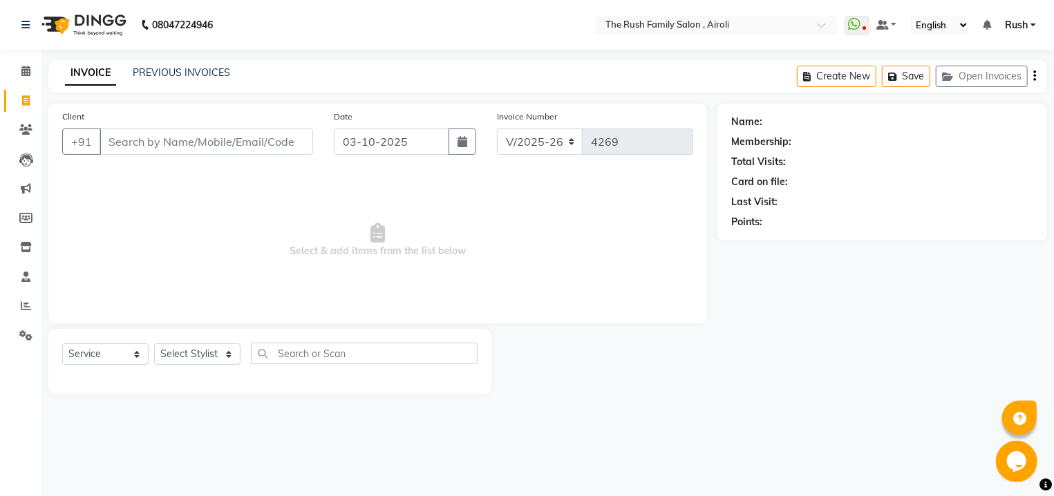
click at [160, 148] on input "Client" at bounding box center [207, 142] width 214 height 26
click at [158, 147] on input "Client" at bounding box center [207, 142] width 214 height 26
type input "9769275615"
click at [293, 139] on span "Add Client" at bounding box center [277, 142] width 55 height 14
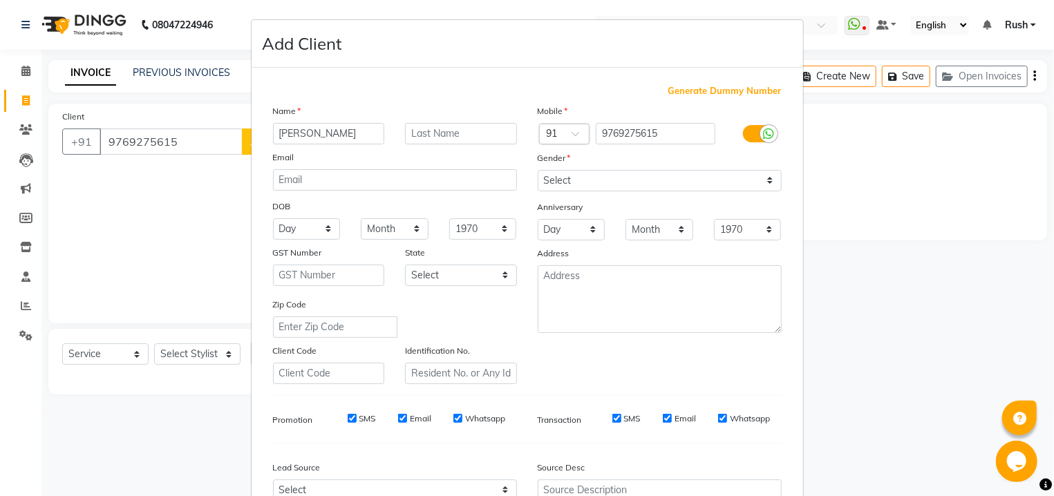
type input "[PERSON_NAME]"
click at [431, 137] on input "text" at bounding box center [461, 133] width 112 height 21
type input "S"
click at [538, 170] on select "Select [DEMOGRAPHIC_DATA] [DEMOGRAPHIC_DATA] Other Prefer Not To Say" at bounding box center [660, 180] width 244 height 21
select select "[DEMOGRAPHIC_DATA]"
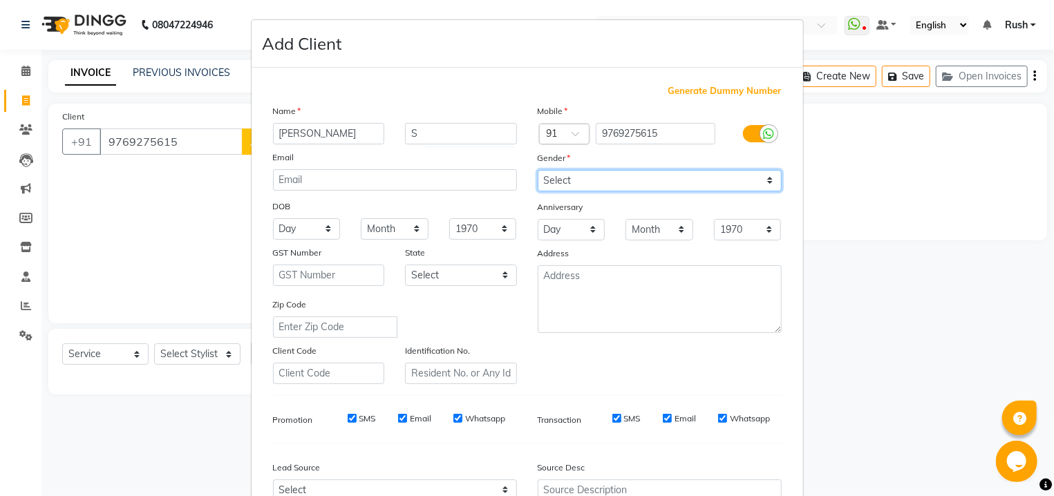
click option "[DEMOGRAPHIC_DATA]" at bounding box center [0, 0] width 0 height 0
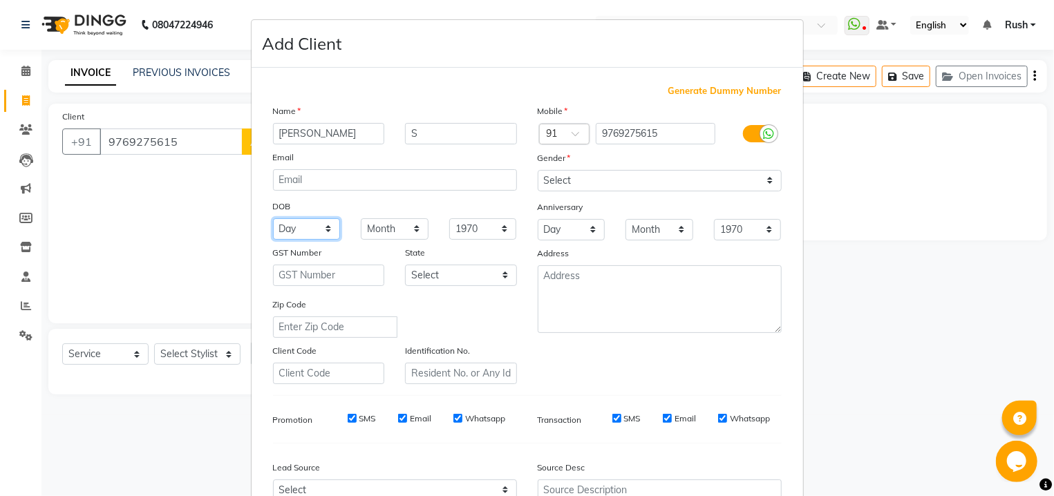
click at [273, 218] on select "Day 01 02 03 04 05 06 07 08 09 10 11 12 13 14 15 16 17 18 19 20 21 22 23 24 25 …" at bounding box center [307, 228] width 68 height 21
select select "08"
click option "08" at bounding box center [0, 0] width 0 height 0
click at [361, 218] on select "Month January February March April May June July August September October Novem…" at bounding box center [395, 228] width 68 height 21
select select "08"
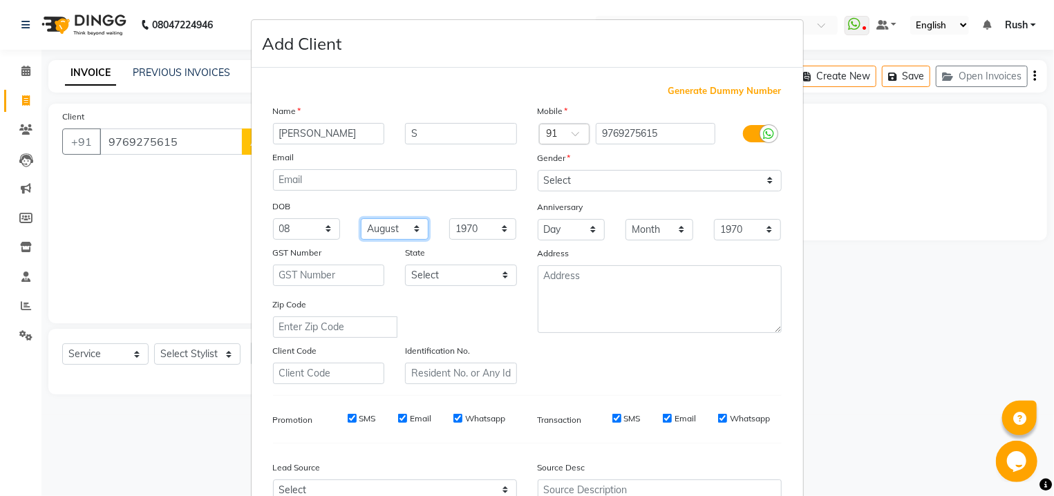
click option "August" at bounding box center [0, 0] width 0 height 0
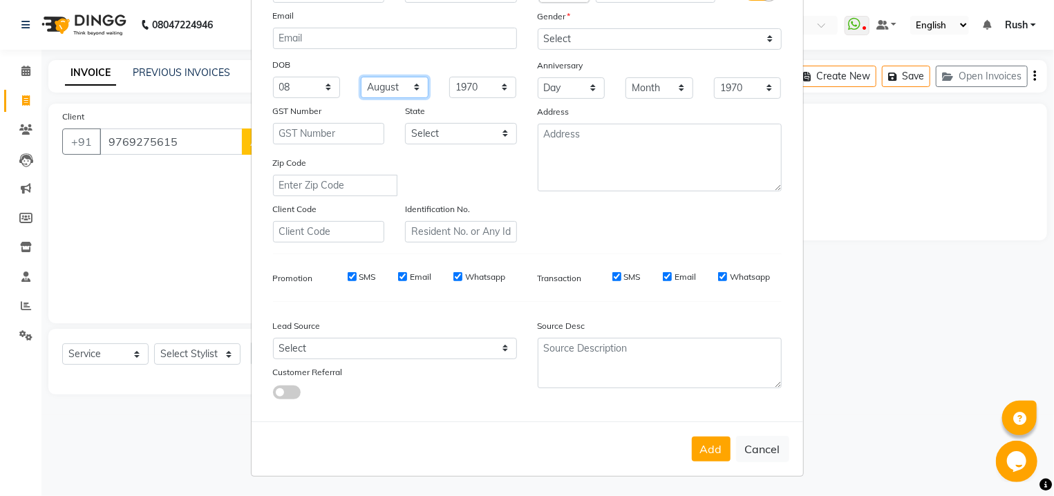
scroll to position [71, 0]
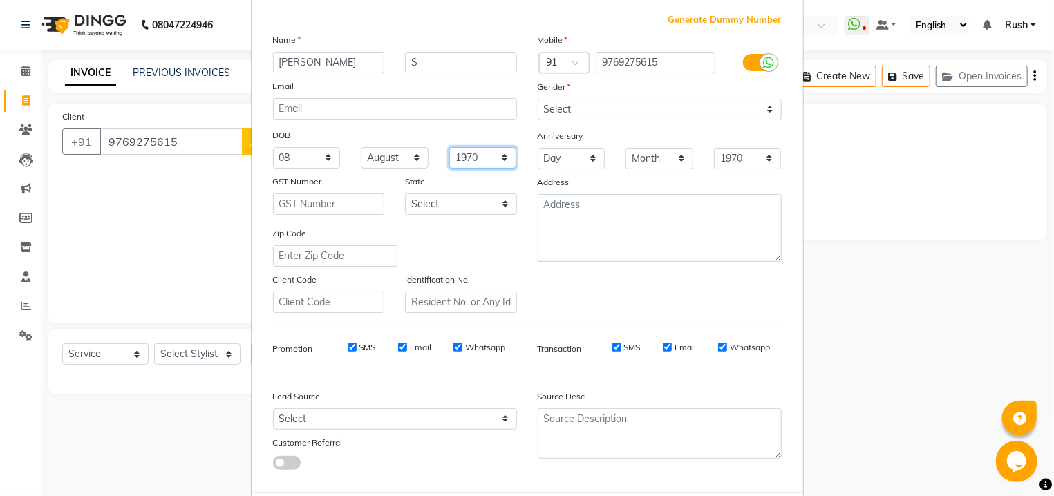
select select "1997"
click option "1997" at bounding box center [0, 0] width 0 height 0
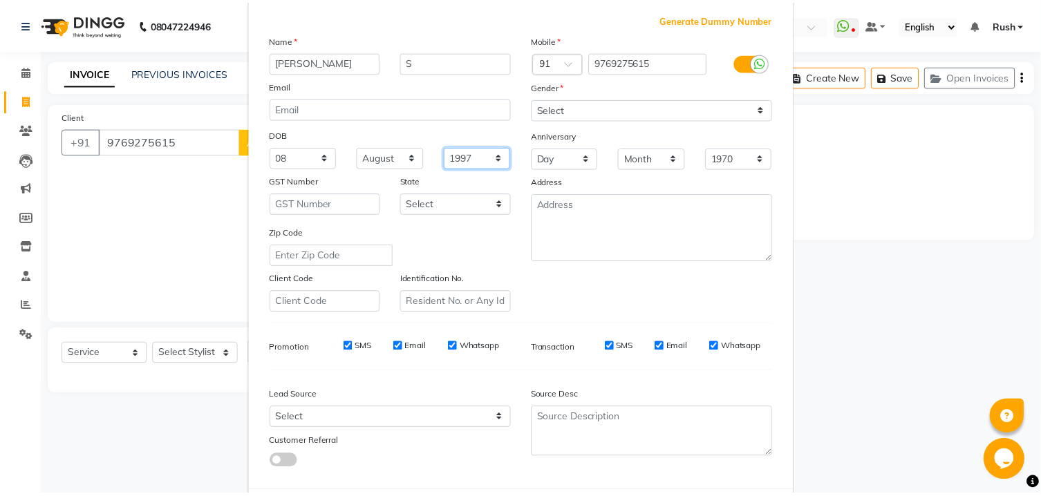
scroll to position [146, 0]
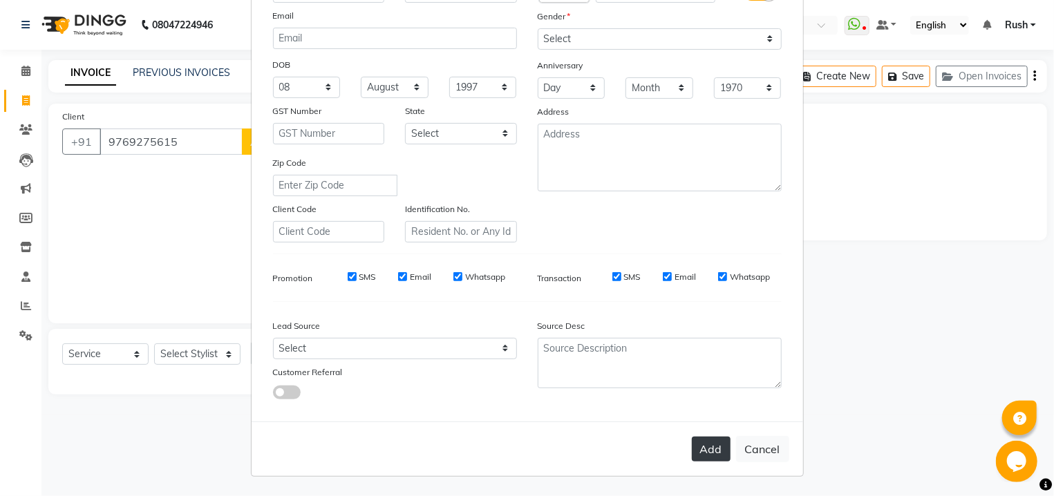
click at [697, 457] on button "Add" at bounding box center [711, 449] width 39 height 25
select select
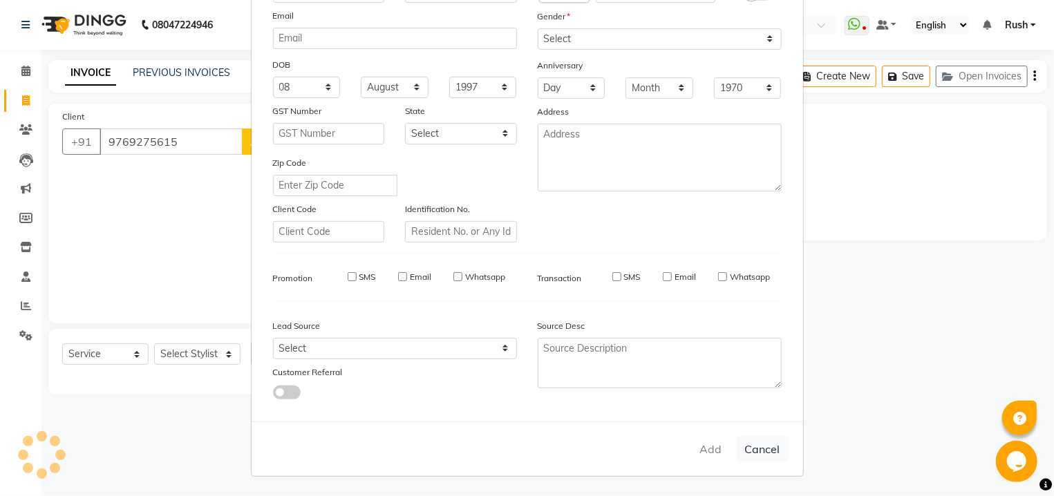
select select
checkbox input "false"
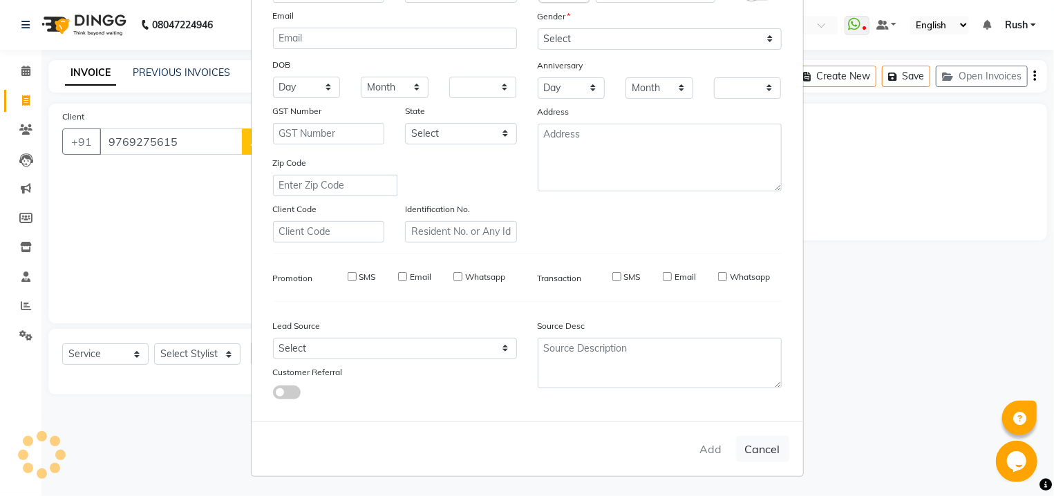
checkbox input "false"
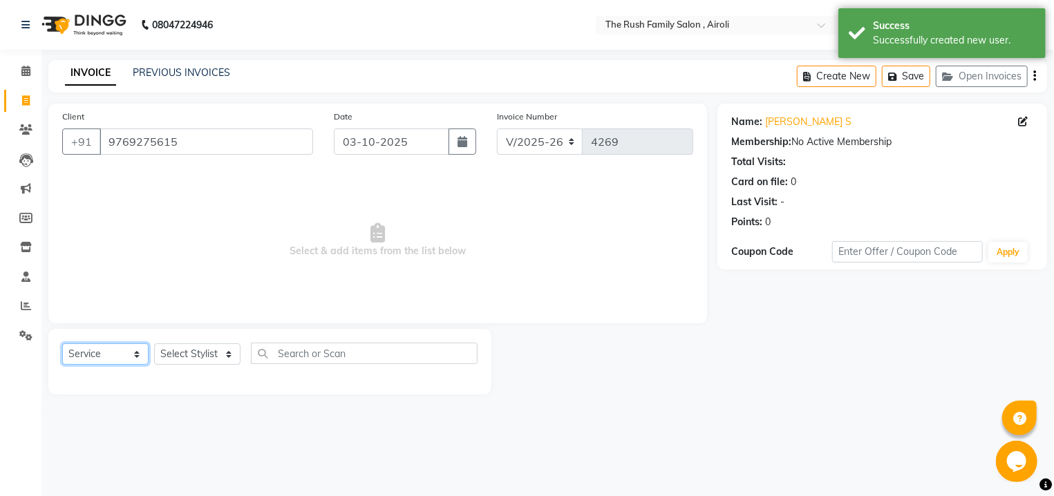
click at [62, 344] on select "Select Service Product Membership Package Voucher Prepaid Gift Card" at bounding box center [105, 354] width 86 height 21
select select "membership"
click option "Membership" at bounding box center [0, 0] width 0 height 0
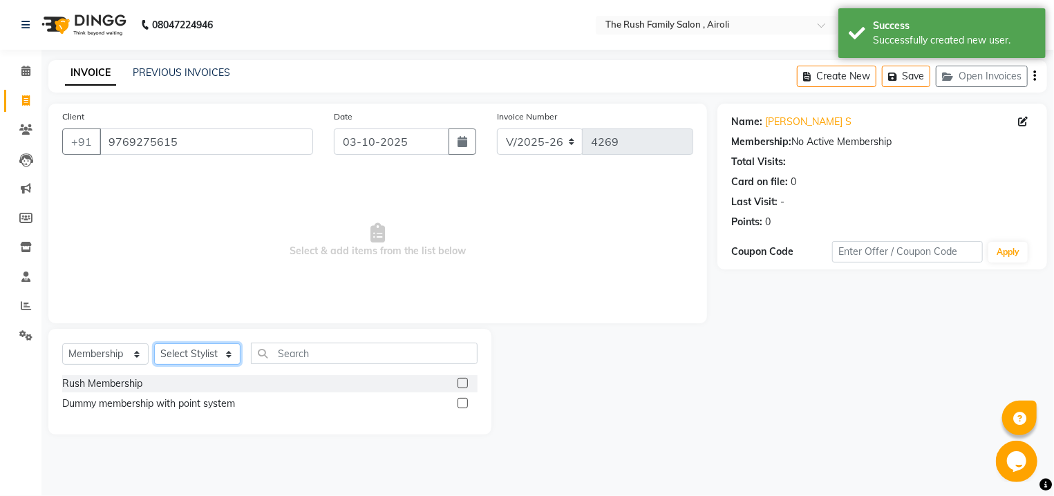
click at [154, 344] on select "Select Stylist [PERSON_NAME] [PERSON_NAME] Danish D.C Guddi [PERSON_NAME] [PERS…" at bounding box center [197, 354] width 86 height 21
click at [463, 383] on label at bounding box center [463, 383] width 10 height 10
click at [463, 383] on input "checkbox" at bounding box center [462, 383] width 9 height 9
click at [229, 371] on div "Select Service Product Membership Package Voucher Prepaid Gift Card Select Styl…" at bounding box center [269, 359] width 415 height 32
click at [460, 385] on label at bounding box center [463, 383] width 10 height 10
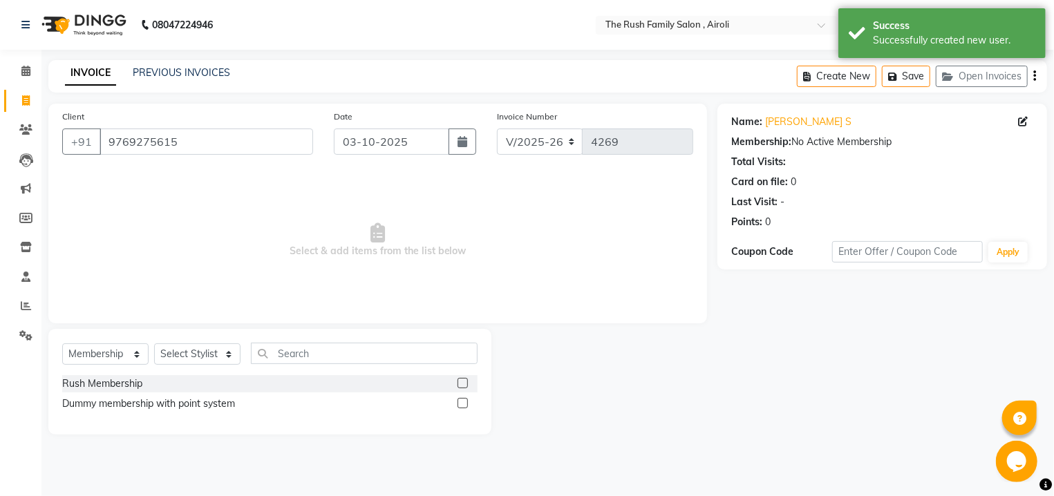
click at [460, 385] on input "checkbox" at bounding box center [462, 383] width 9 height 9
checkbox input "false"
click at [456, 383] on div "Rush Membership" at bounding box center [269, 383] width 415 height 17
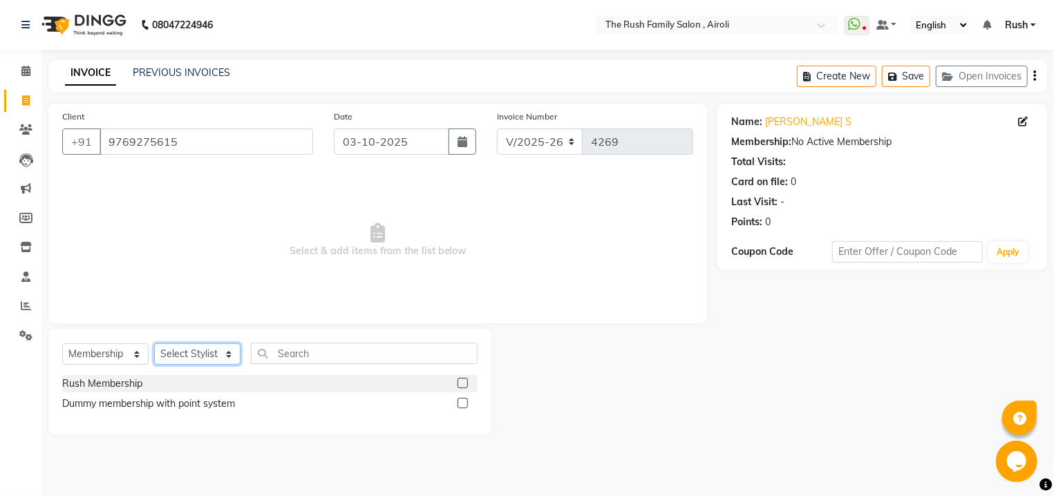
select select "60158"
click option "Guddi" at bounding box center [0, 0] width 0 height 0
click at [461, 384] on label at bounding box center [463, 383] width 10 height 10
click at [461, 384] on input "checkbox" at bounding box center [462, 383] width 9 height 9
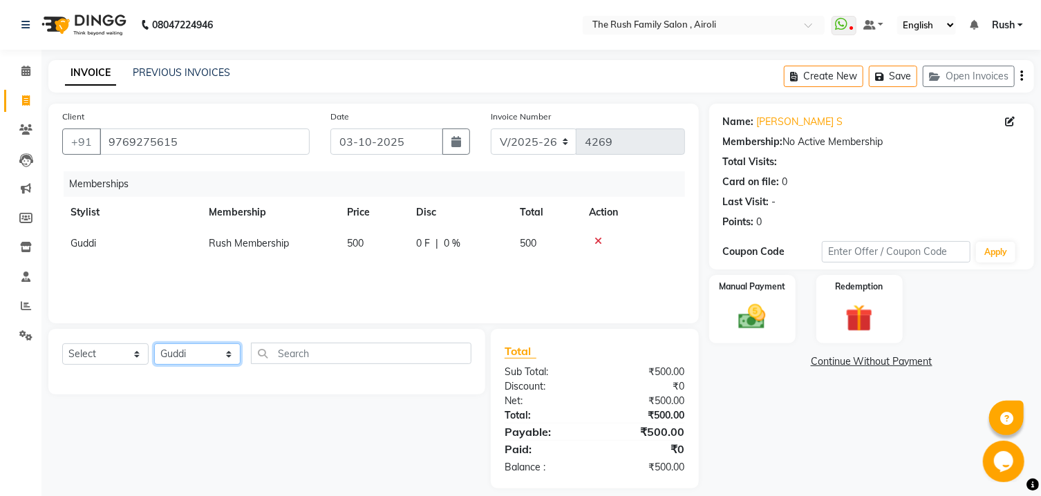
click at [154, 344] on select "Select Stylist [PERSON_NAME] [PERSON_NAME] Danish D.C Guddi [PERSON_NAME] [PERS…" at bounding box center [197, 354] width 86 height 21
click at [350, 357] on input "text" at bounding box center [361, 353] width 220 height 21
click at [62, 344] on select "Select Service Product Package Voucher Prepaid Gift Card" at bounding box center [105, 354] width 86 height 21
select select "service"
click option "Service" at bounding box center [0, 0] width 0 height 0
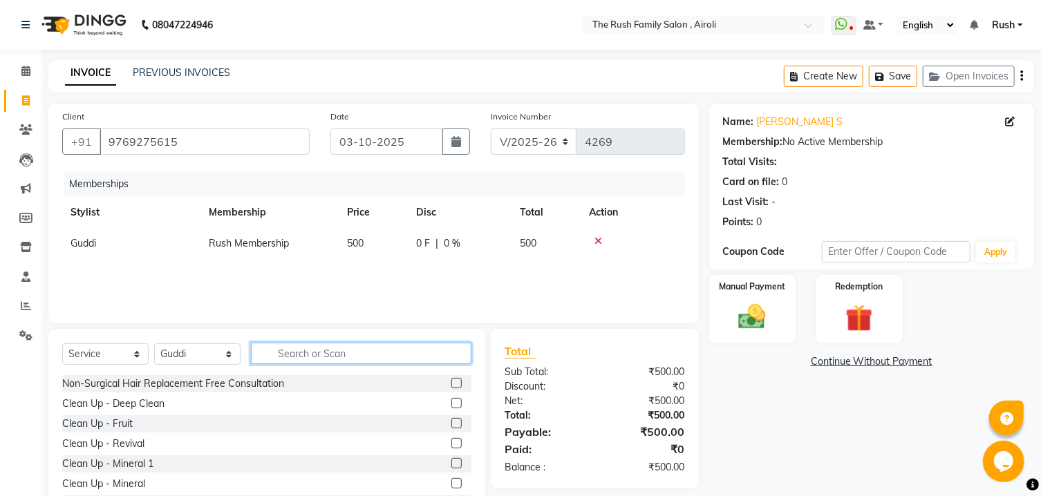
click at [301, 355] on input "text" at bounding box center [361, 353] width 220 height 21
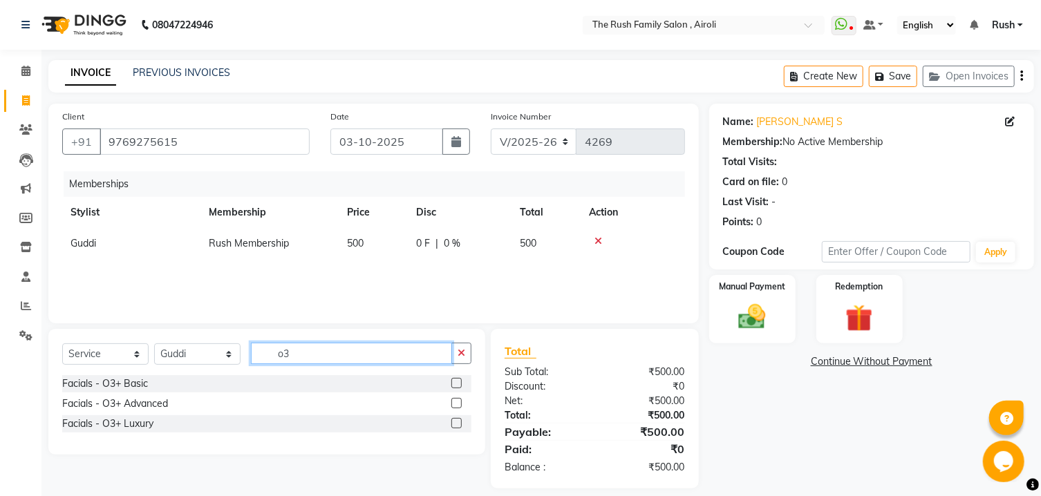
type input "o3"
click at [452, 388] on label at bounding box center [456, 383] width 10 height 10
click at [452, 388] on input "checkbox" at bounding box center [455, 383] width 9 height 9
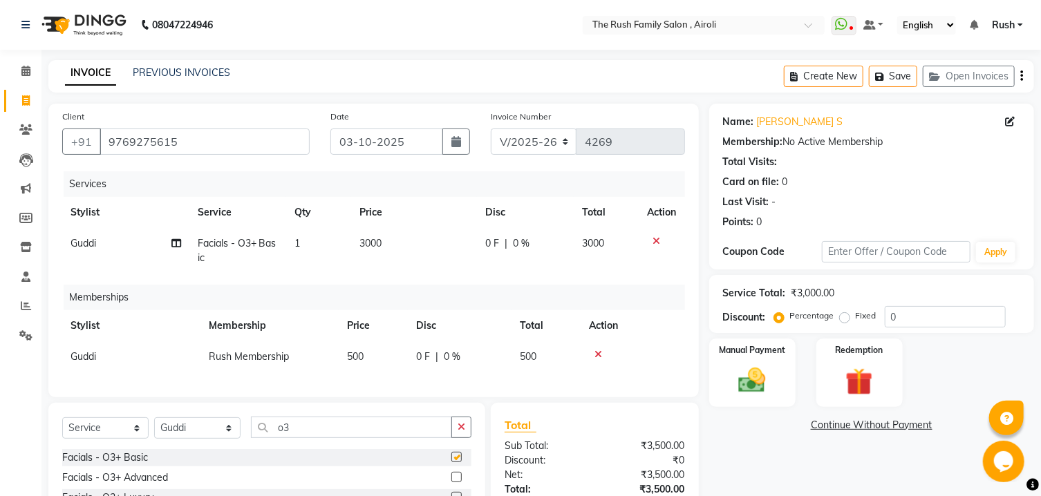
checkbox input "false"
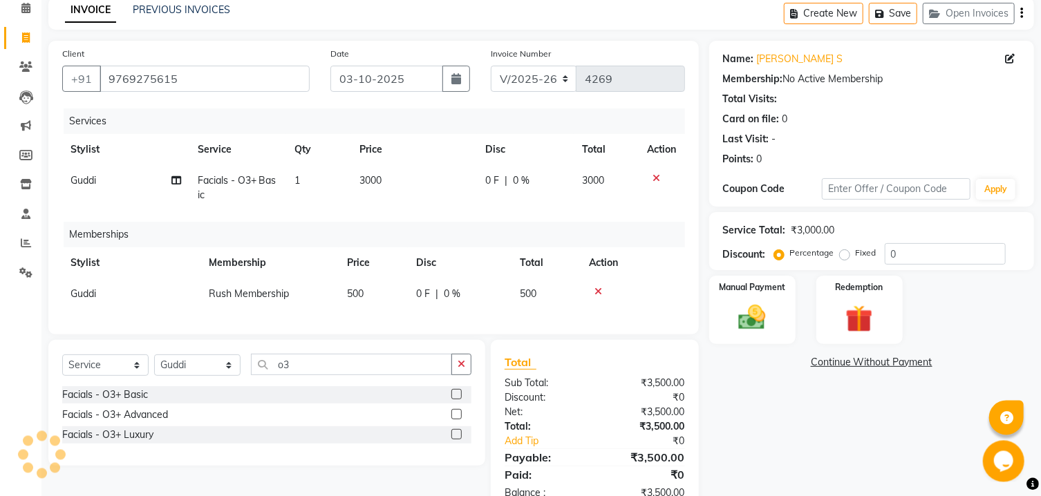
scroll to position [115, 0]
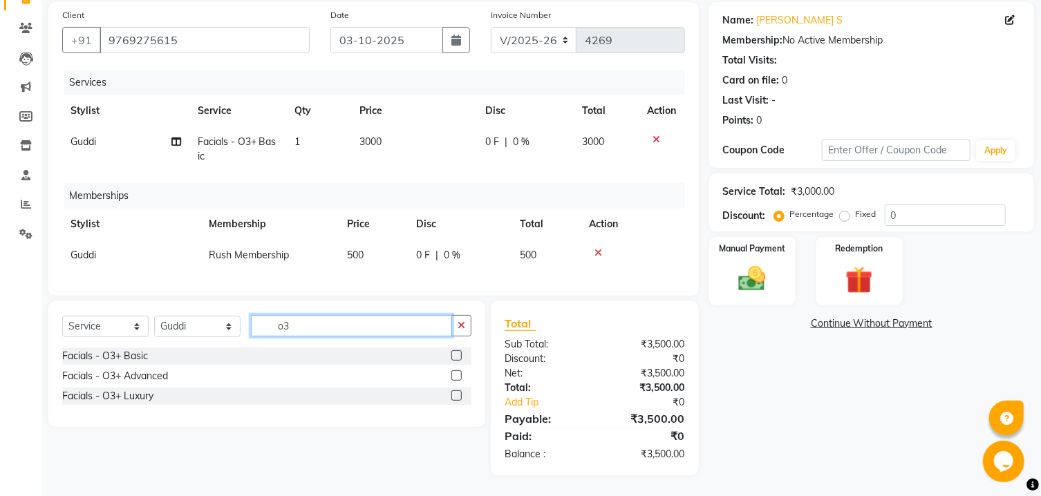
click at [309, 326] on input "o3" at bounding box center [351, 325] width 201 height 21
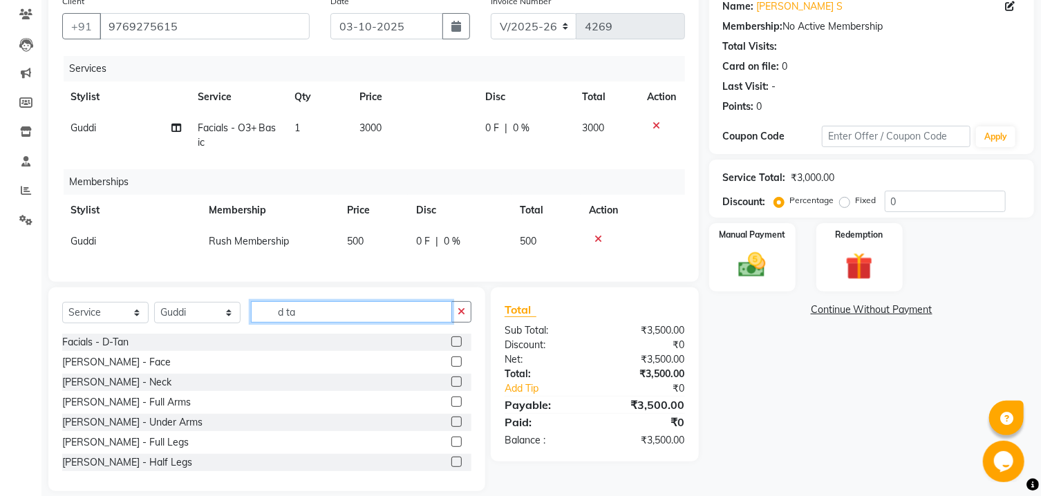
type input "d ta"
click at [451, 367] on label at bounding box center [456, 362] width 10 height 10
click at [451, 367] on input "checkbox" at bounding box center [455, 362] width 9 height 9
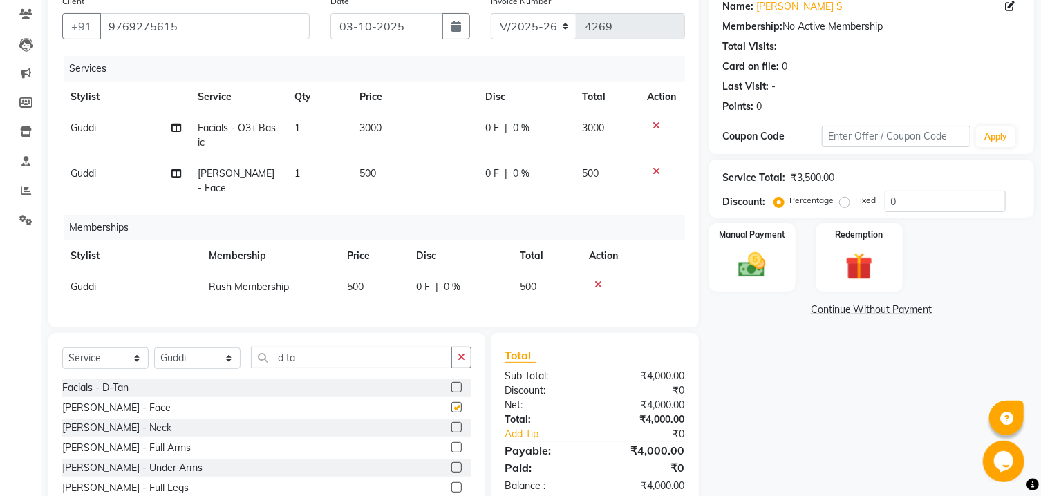
checkbox input "false"
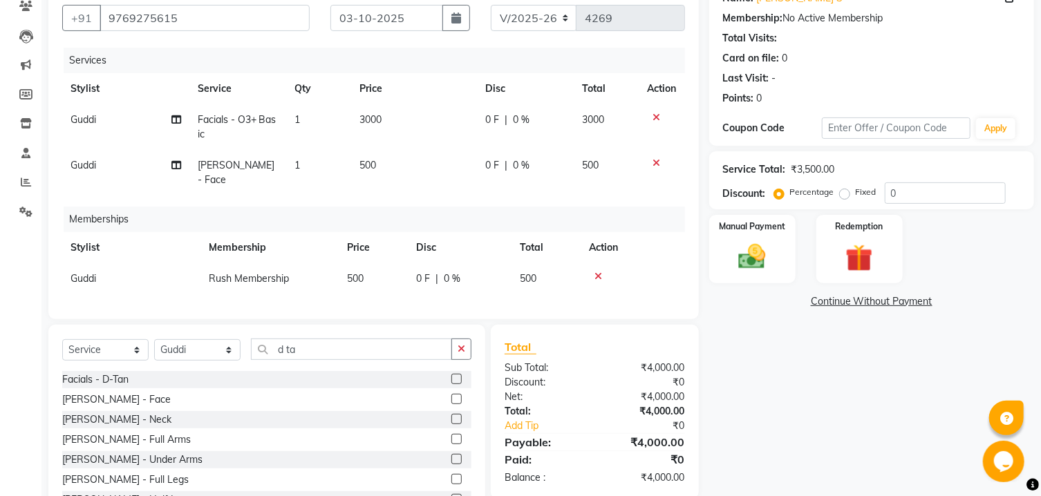
scroll to position [102, 0]
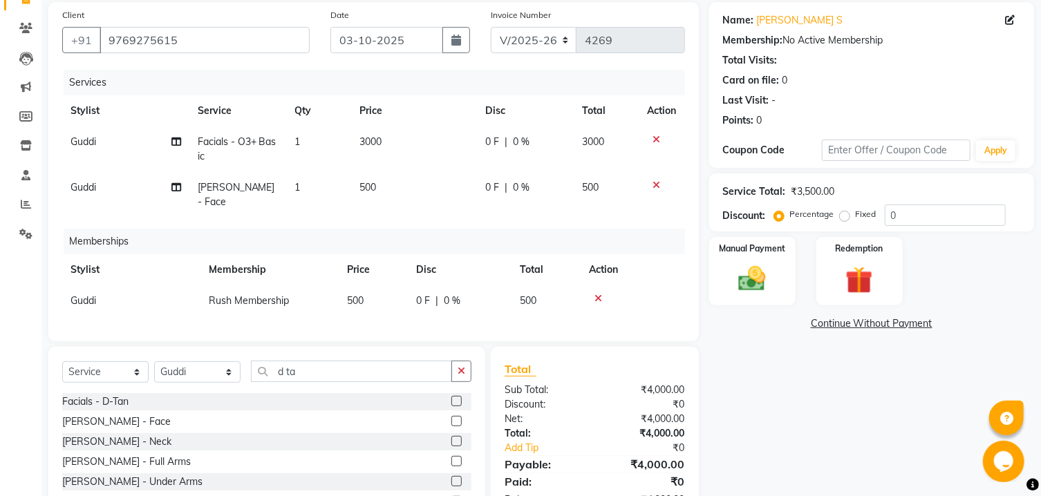
click at [513, 139] on span "0 %" at bounding box center [521, 142] width 17 height 15
select select "60158"
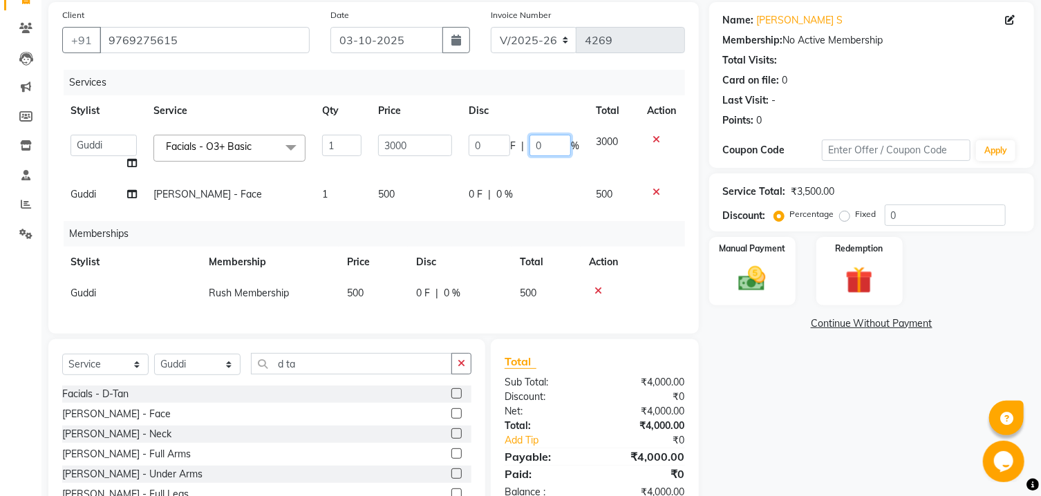
click at [529, 145] on input "0" at bounding box center [549, 145] width 41 height 21
click at [534, 148] on input "0" at bounding box center [549, 145] width 41 height 21
drag, startPoint x: 534, startPoint y: 148, endPoint x: 557, endPoint y: 145, distance: 23.7
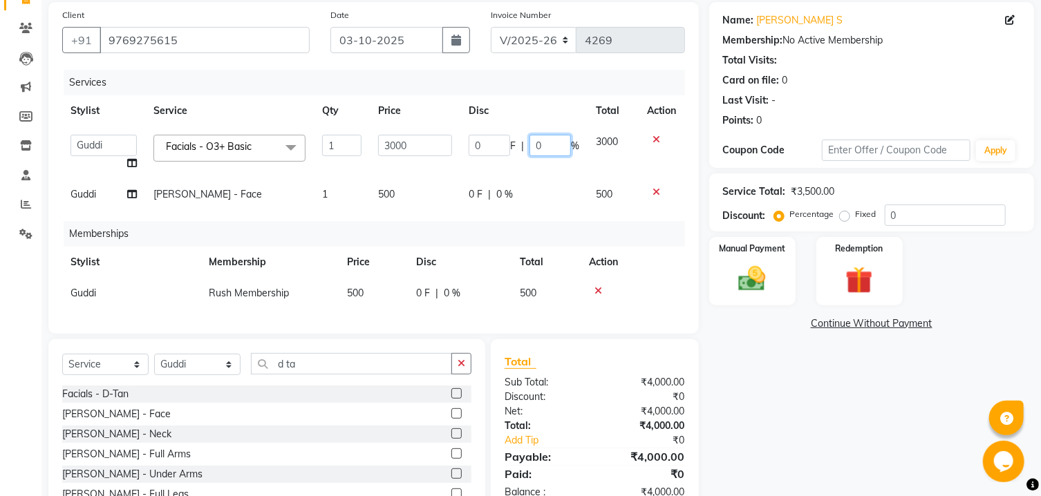
click at [537, 148] on input "0" at bounding box center [549, 145] width 41 height 21
click at [543, 145] on input "0" at bounding box center [549, 145] width 41 height 21
type input "30"
click at [492, 152] on input "0" at bounding box center [489, 145] width 41 height 21
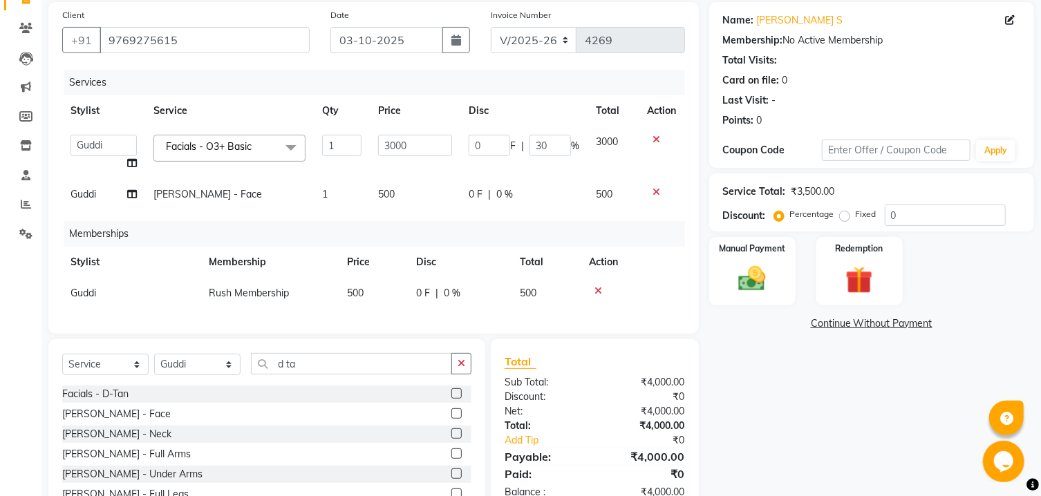
click at [516, 171] on td "0 F | 30 %" at bounding box center [523, 152] width 127 height 53
select select "60158"
click at [501, 192] on span "0 %" at bounding box center [504, 194] width 17 height 15
select select "60158"
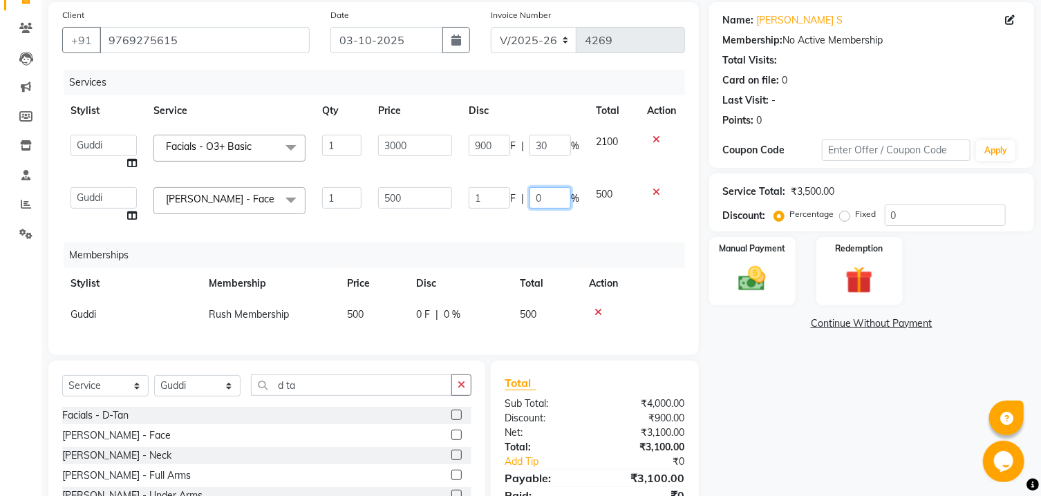
click at [536, 198] on input "0" at bounding box center [549, 197] width 41 height 21
type input "20"
click at [538, 160] on td "900 F | 30 %" at bounding box center [523, 152] width 127 height 53
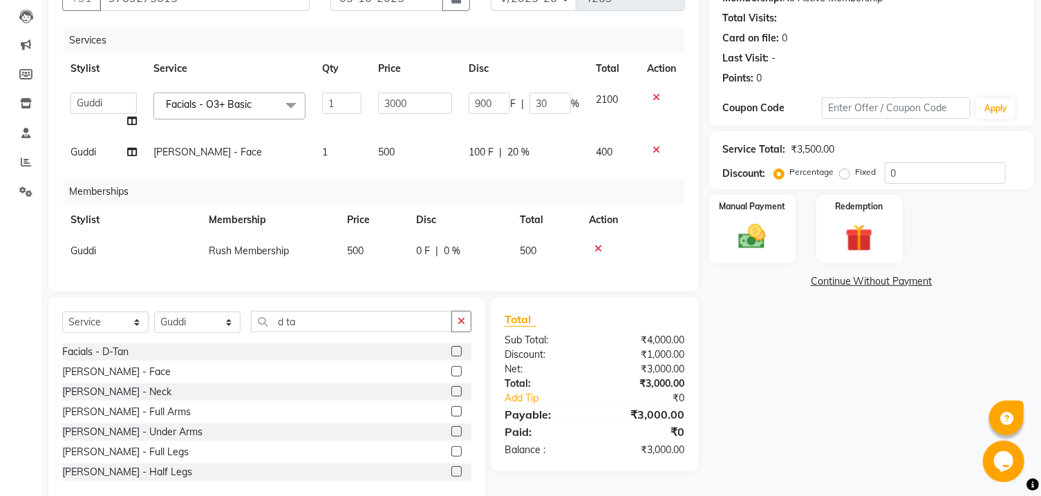
scroll to position [109, 0]
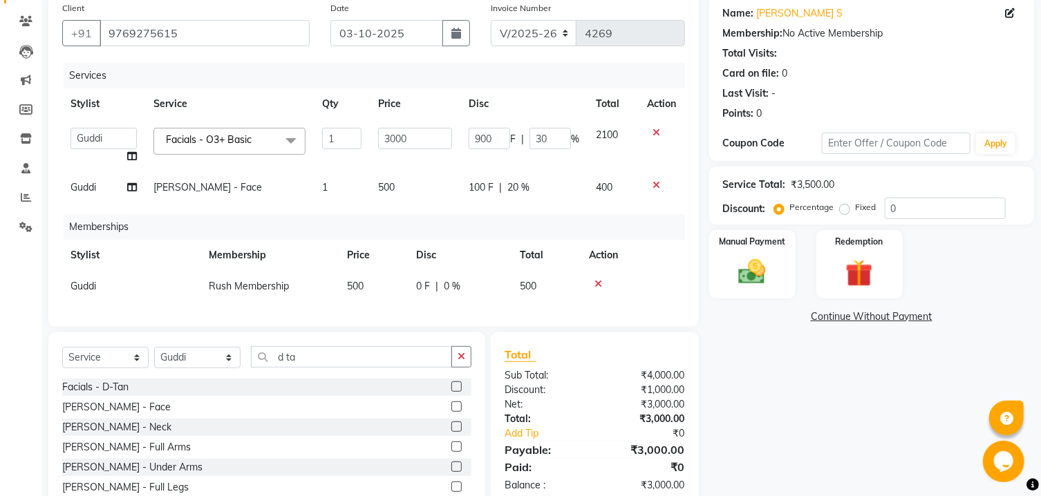
click at [474, 187] on span "100 F" at bounding box center [481, 187] width 25 height 15
select select "60158"
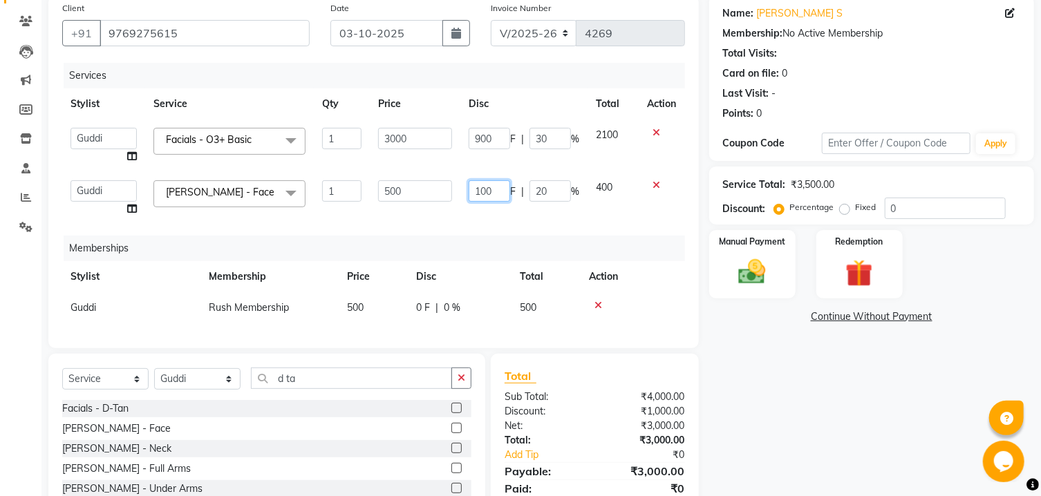
click at [474, 187] on input "100" at bounding box center [489, 190] width 41 height 21
click at [485, 190] on input "100" at bounding box center [489, 190] width 41 height 21
type input "200"
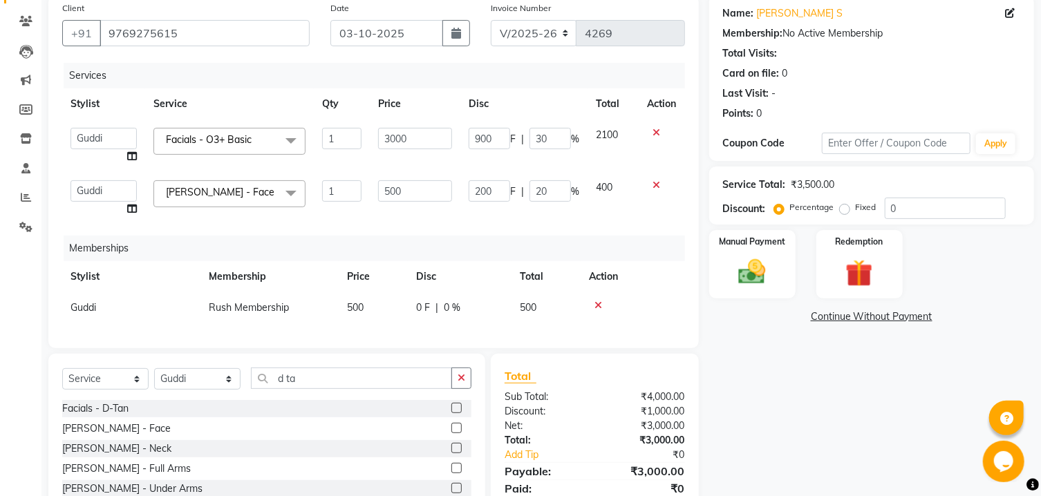
click at [485, 174] on td "200 F | 20 %" at bounding box center [523, 198] width 127 height 53
select select "60158"
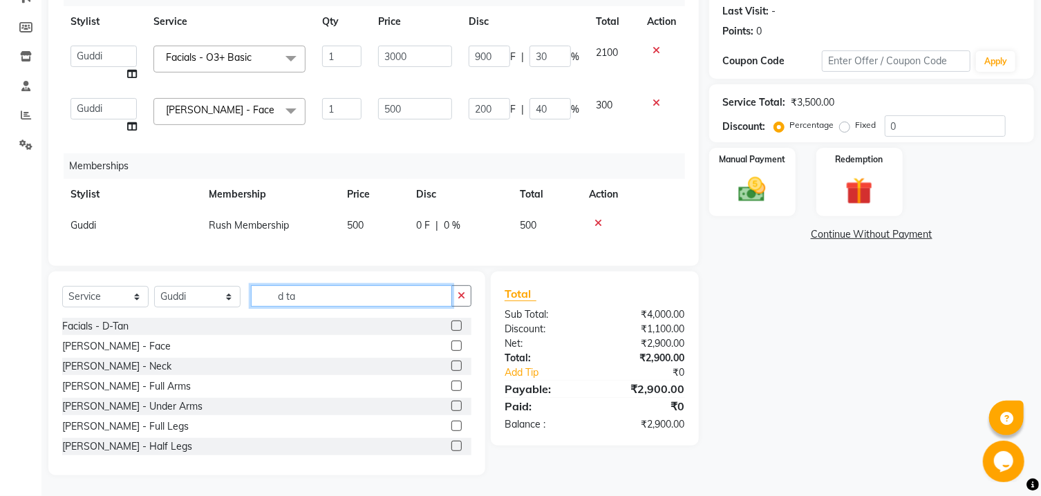
click at [305, 294] on input "d ta" at bounding box center [351, 295] width 201 height 21
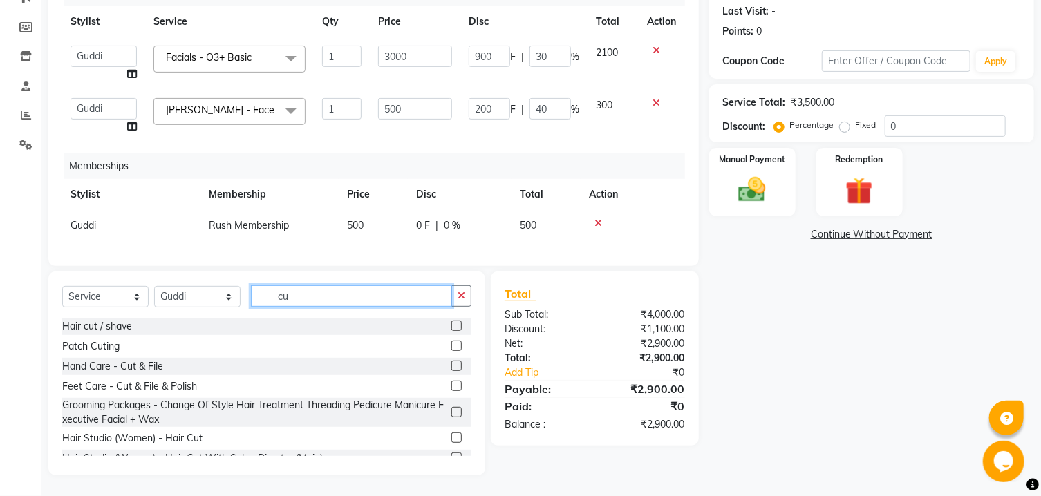
type input "c"
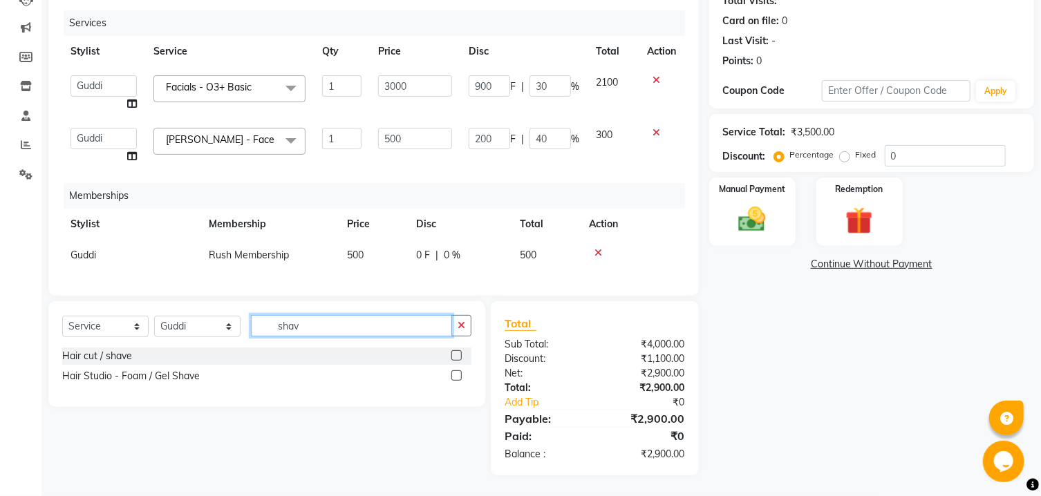
scroll to position [175, 0]
type input "shav"
click at [451, 357] on label at bounding box center [456, 355] width 10 height 10
click at [451, 357] on input "checkbox" at bounding box center [455, 356] width 9 height 9
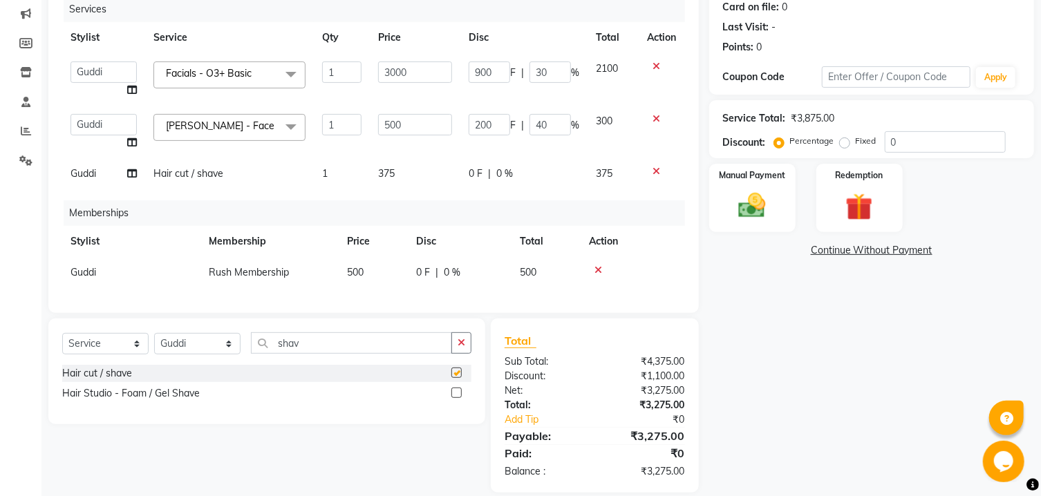
checkbox input "false"
click at [468, 176] on td "0 F | 0 %" at bounding box center [523, 173] width 127 height 31
select select "60158"
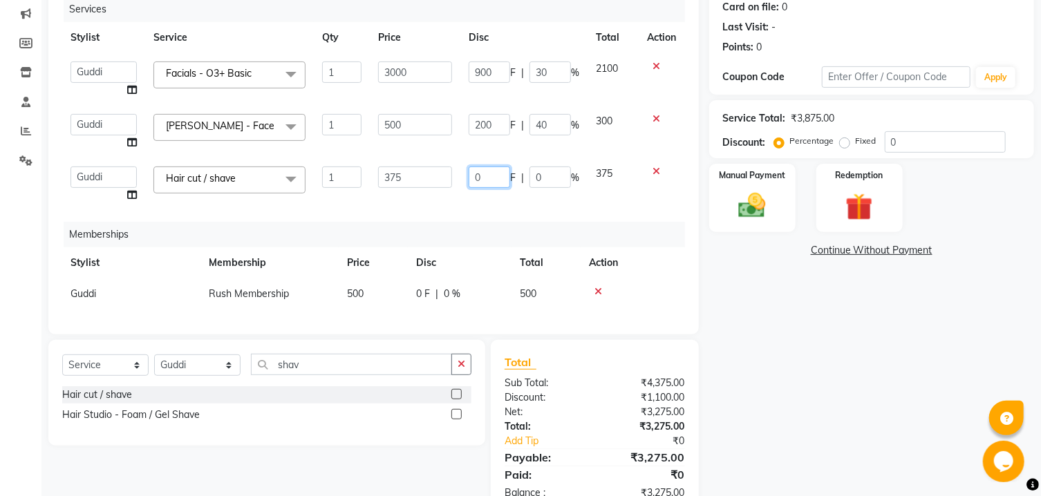
click at [473, 176] on input "0" at bounding box center [489, 177] width 41 height 21
click at [474, 176] on input "0" at bounding box center [489, 177] width 41 height 21
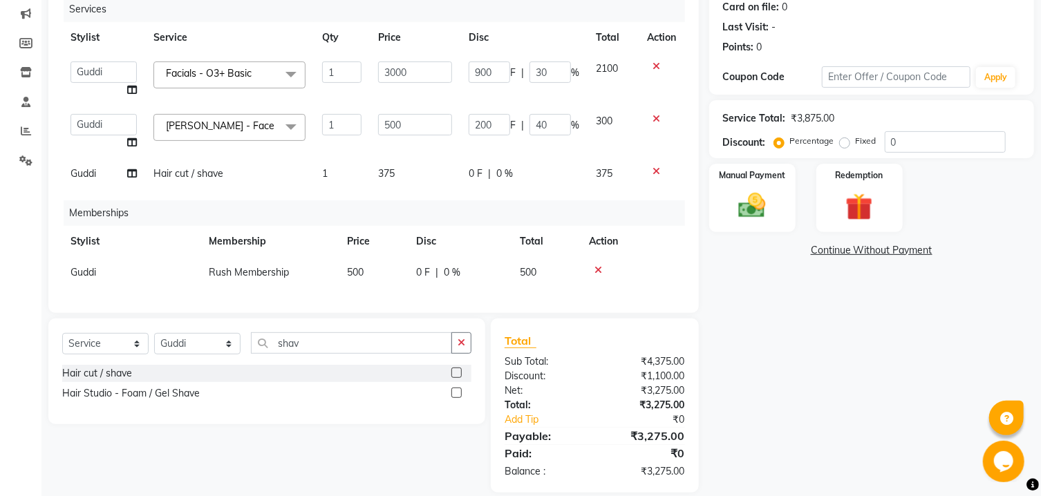
click at [126, 177] on td "Guddi" at bounding box center [103, 173] width 83 height 31
select select "60158"
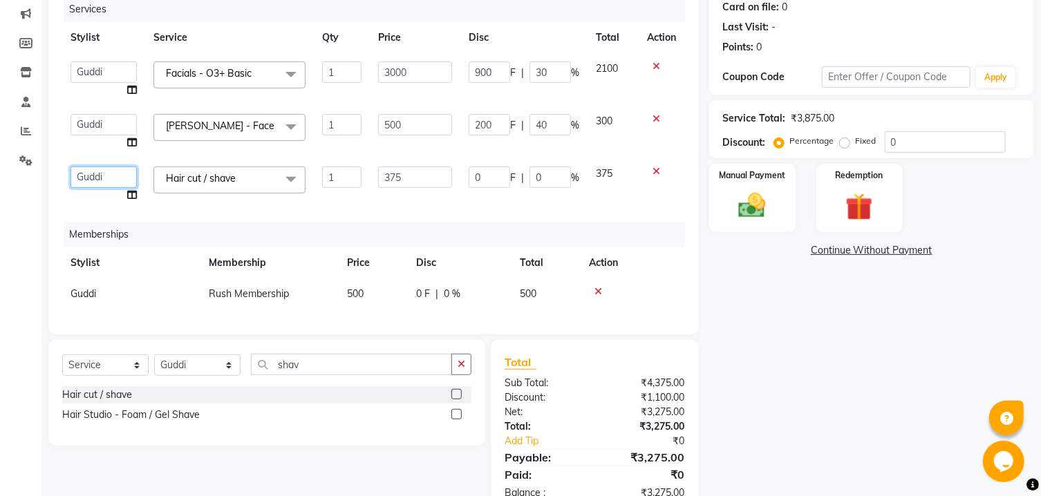
click at [70, 167] on select "[PERSON_NAME] [PERSON_NAME] Danish D.C Guddi [PERSON_NAME] [PERSON_NAME] [PERSO…" at bounding box center [103, 177] width 66 height 21
select select "88452"
click at [477, 180] on input "0" at bounding box center [489, 177] width 41 height 21
type input "175"
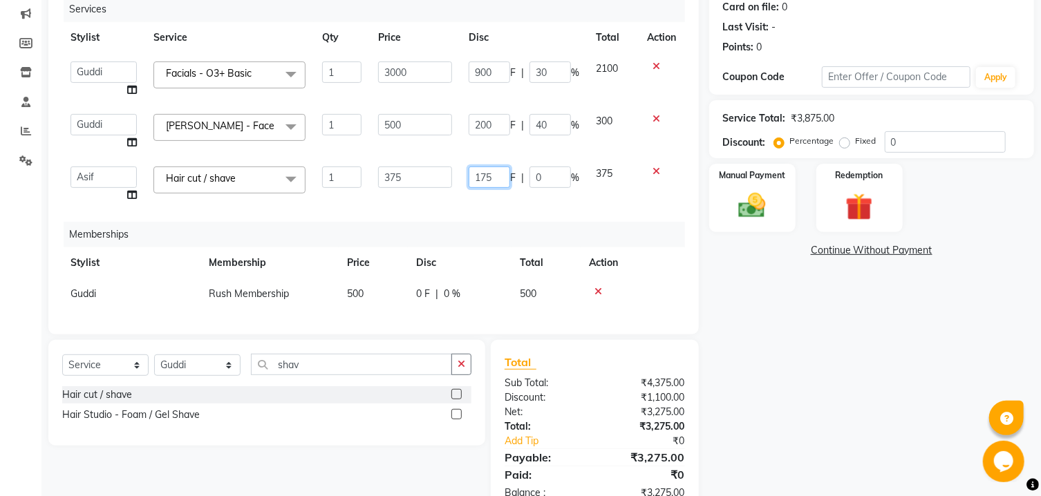
scroll to position [0, 1]
drag, startPoint x: 525, startPoint y: 203, endPoint x: 534, endPoint y: 218, distance: 16.7
click at [525, 204] on div "Services Stylist Service Qty Price Disc Total Action [PERSON_NAME] [PERSON_NAME…" at bounding box center [373, 159] width 623 height 324
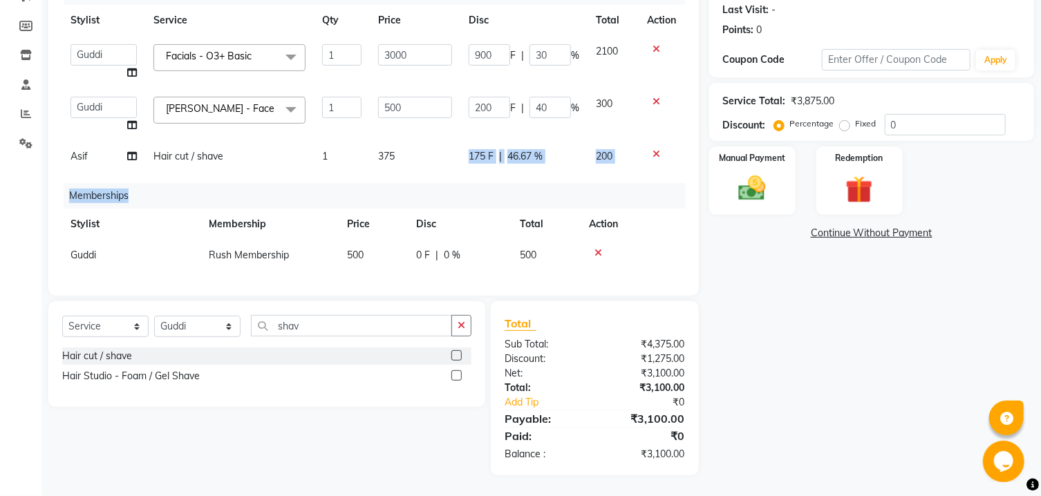
scroll to position [0, 0]
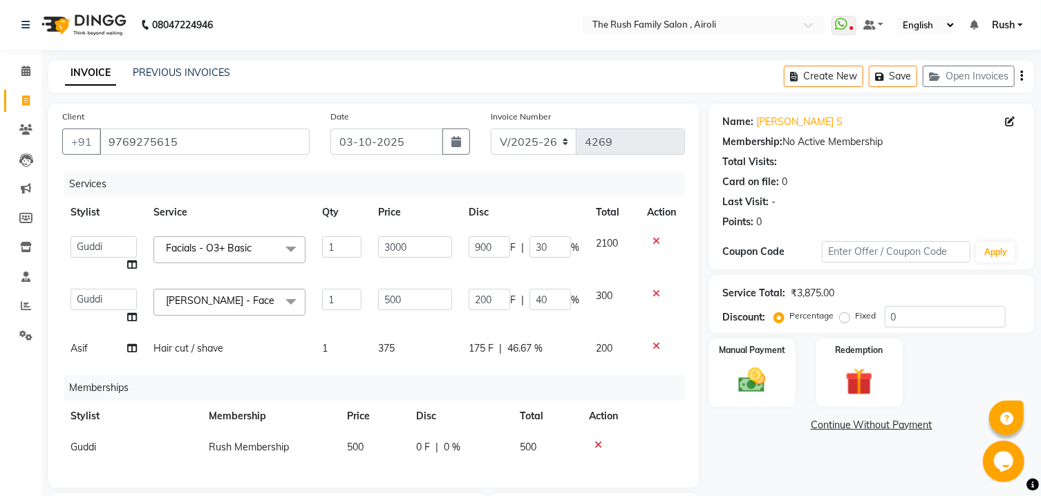
click at [499, 362] on td "175 F | 46.67 %" at bounding box center [523, 348] width 127 height 31
select select "88452"
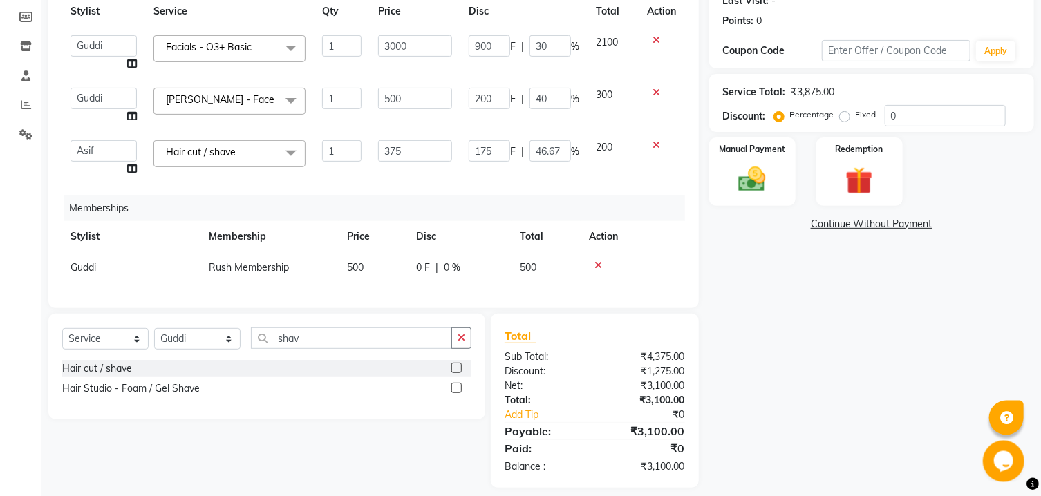
scroll to position [227, 0]
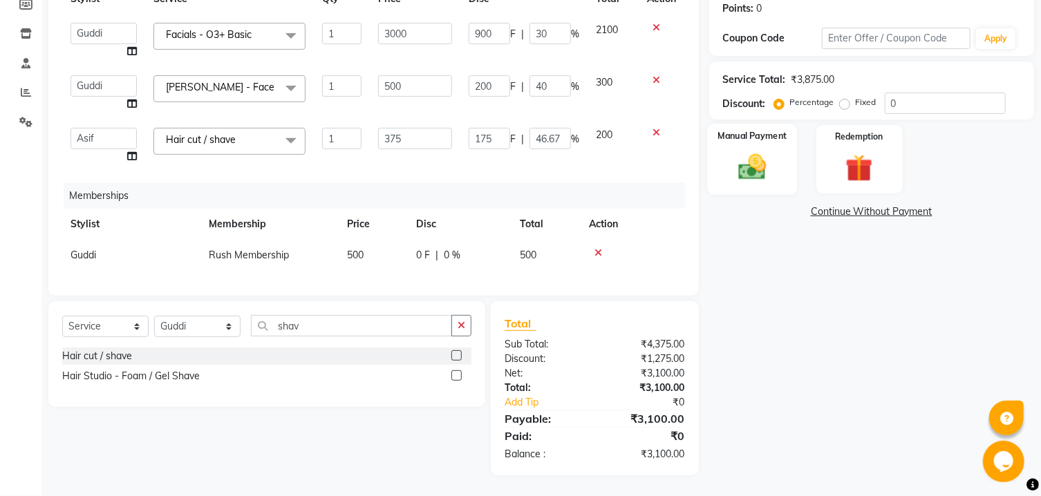
click at [768, 177] on img at bounding box center [752, 167] width 46 height 32
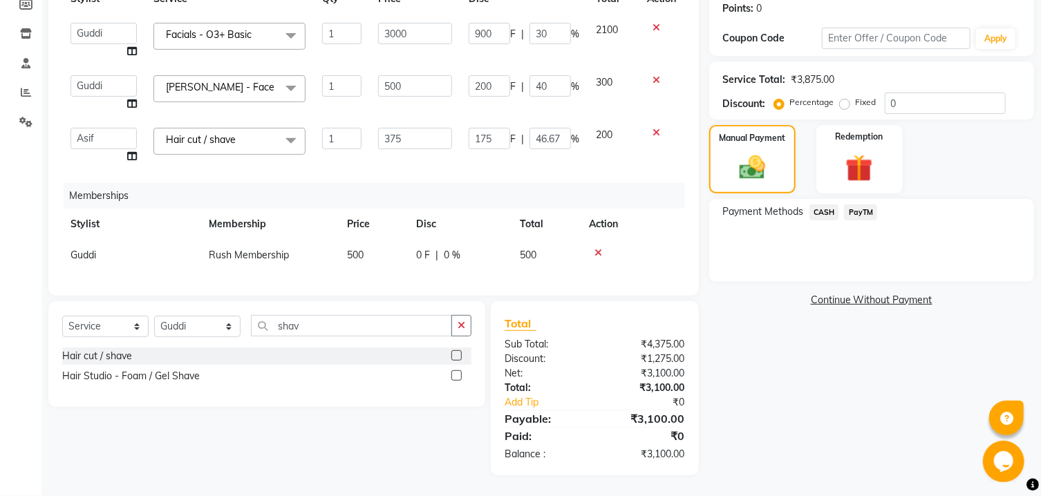
click at [867, 216] on span "PayTM" at bounding box center [860, 213] width 33 height 16
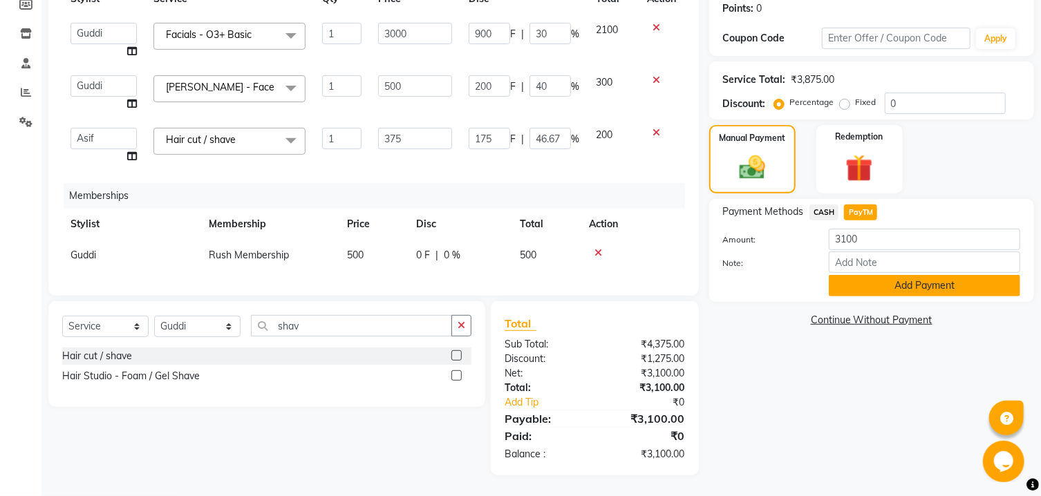
click at [883, 282] on button "Add Payment" at bounding box center [924, 285] width 191 height 21
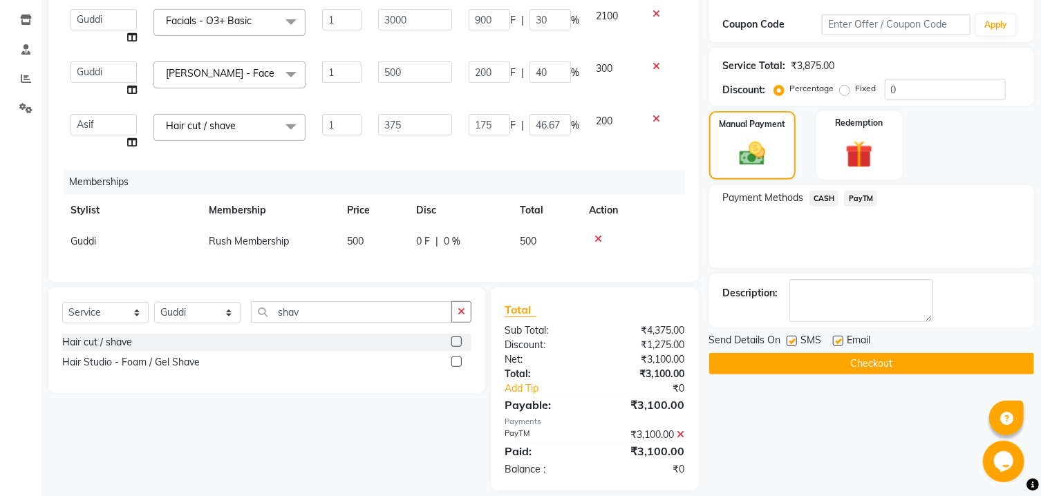
scroll to position [256, 0]
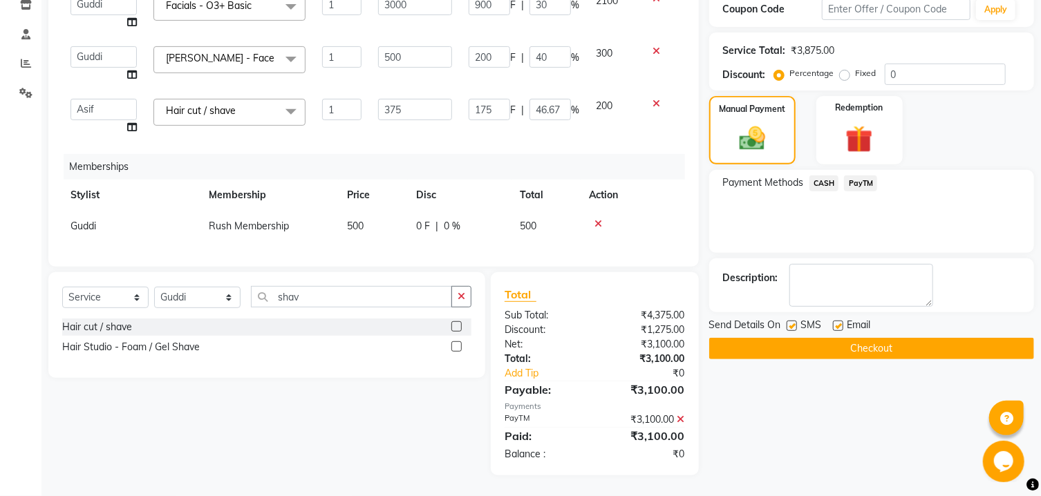
click at [836, 346] on button "Checkout" at bounding box center [871, 348] width 325 height 21
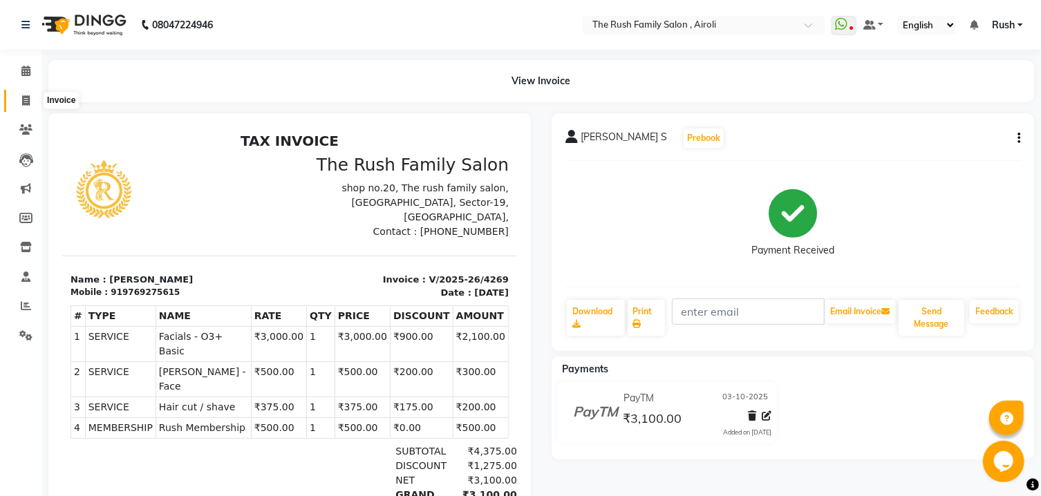
click at [22, 103] on icon at bounding box center [26, 100] width 8 height 10
select select "service"
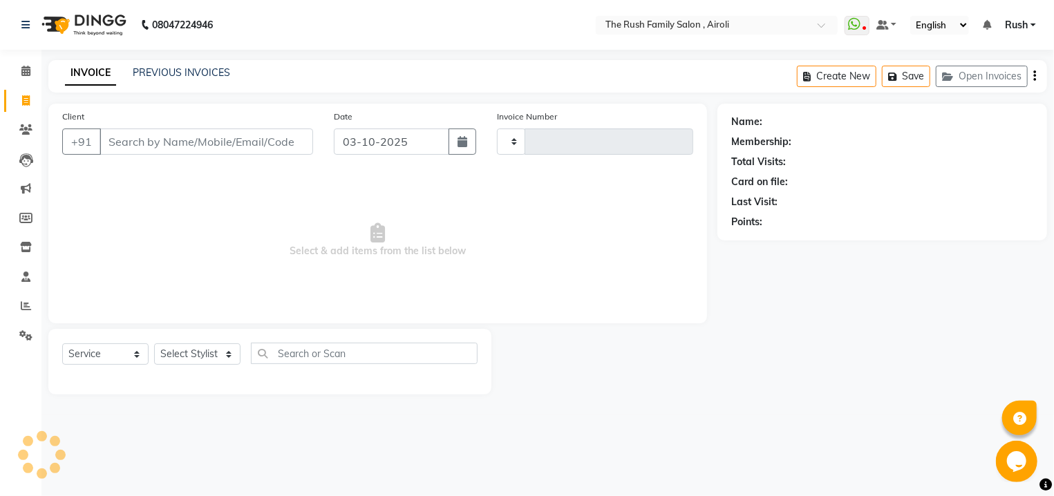
type input "4270"
select select "5419"
click at [188, 74] on link "PREVIOUS INVOICES" at bounding box center [181, 72] width 97 height 12
